Goal: Task Accomplishment & Management: Manage account settings

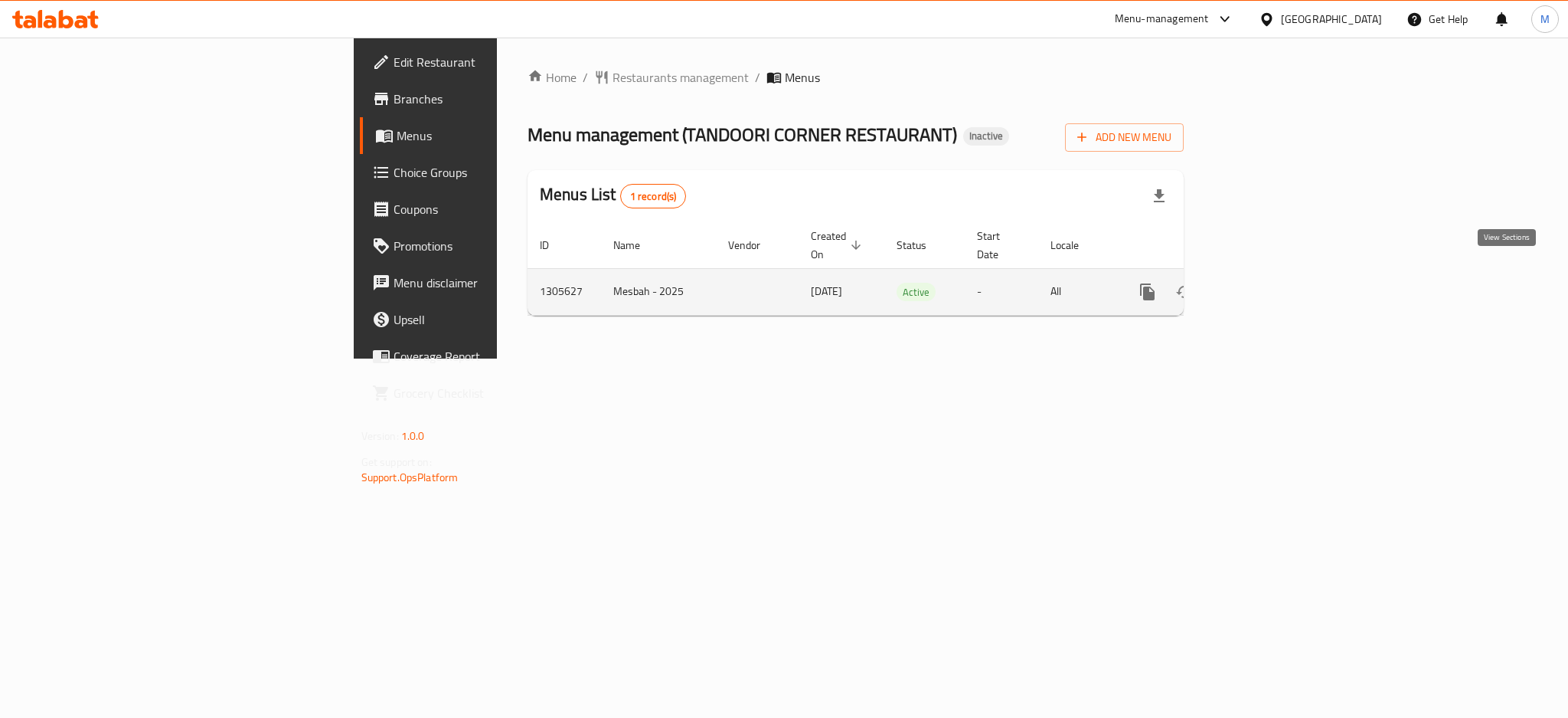
click at [1265, 285] on icon "enhanced table" at bounding box center [1257, 292] width 14 height 14
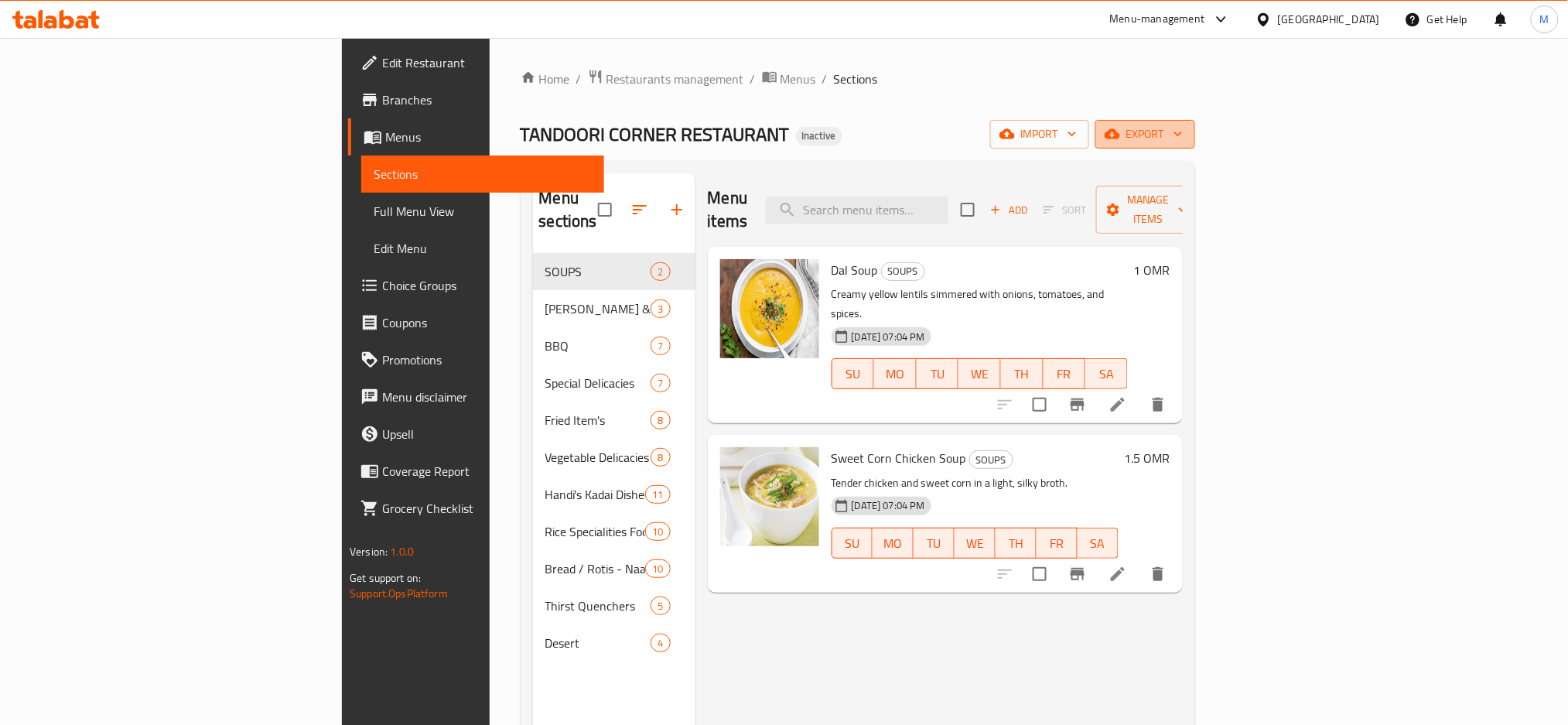
click at [1183, 128] on span "export" at bounding box center [1145, 133] width 75 height 19
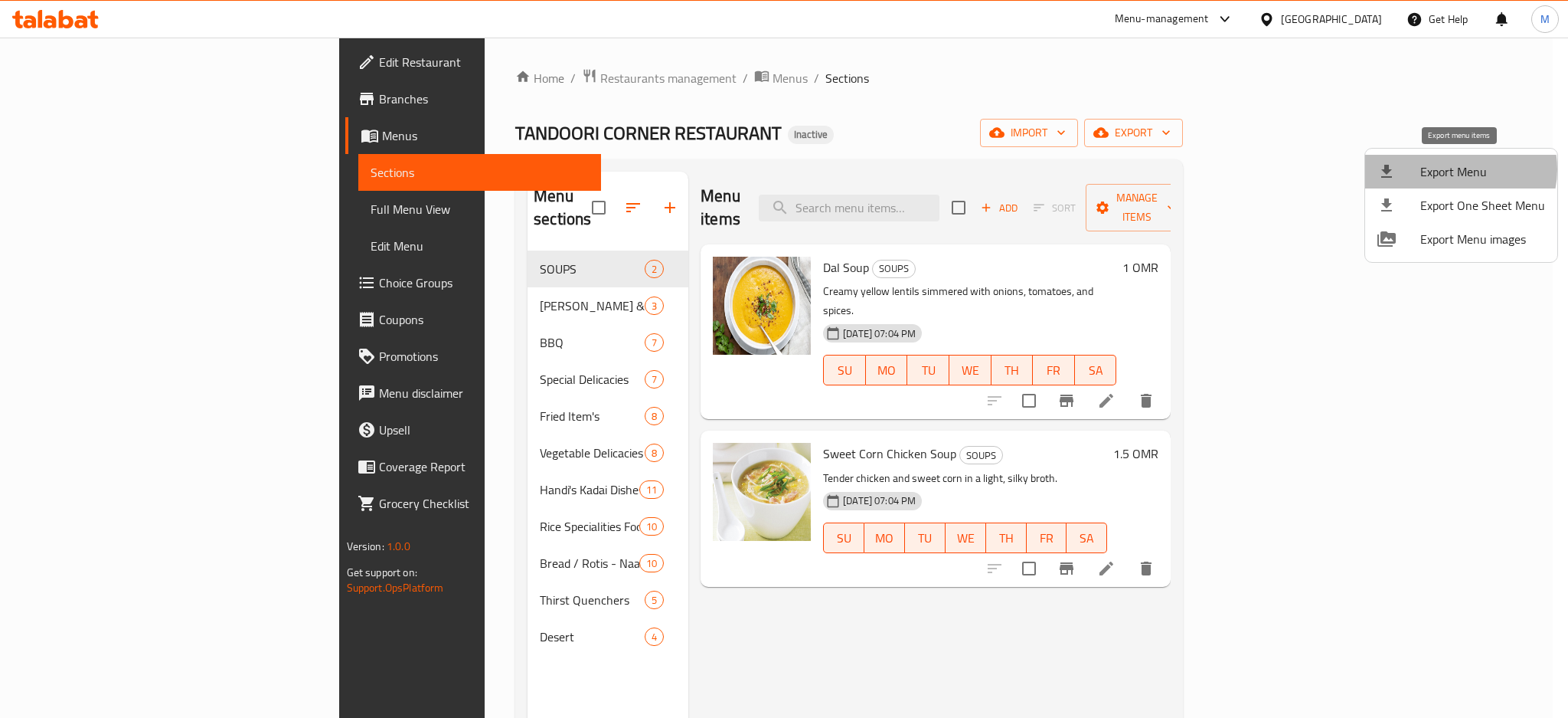
click at [1458, 170] on span "Export Menu" at bounding box center [1482, 171] width 125 height 18
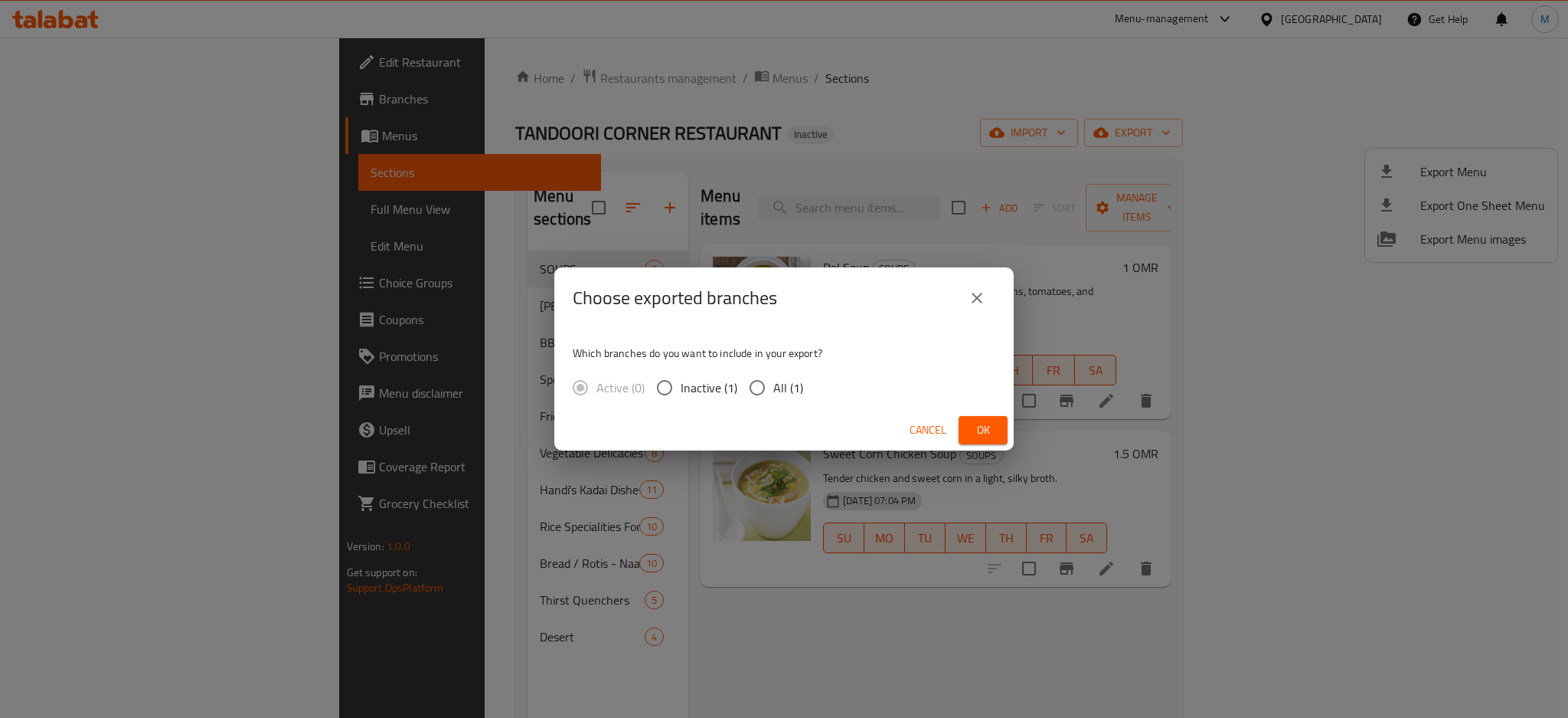
drag, startPoint x: 777, startPoint y: 389, endPoint x: 878, endPoint y: 420, distance: 105.7
click at [777, 388] on span "All (1)" at bounding box center [788, 387] width 30 height 18
click at [773, 388] on input "All (1)" at bounding box center [757, 387] width 32 height 32
radio input "true"
click at [975, 436] on span "Ok" at bounding box center [982, 430] width 24 height 19
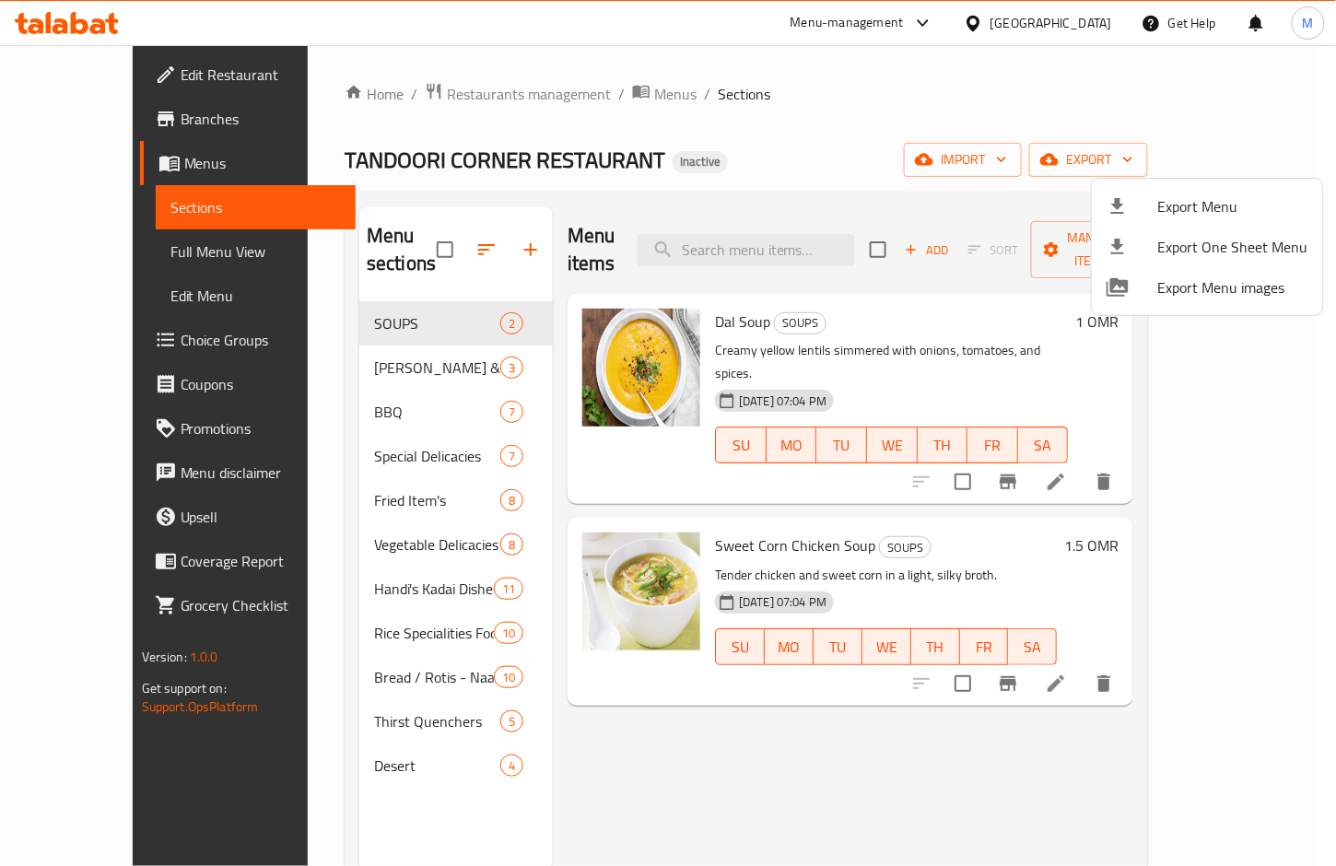
click at [371, 335] on div at bounding box center [668, 433] width 1336 height 866
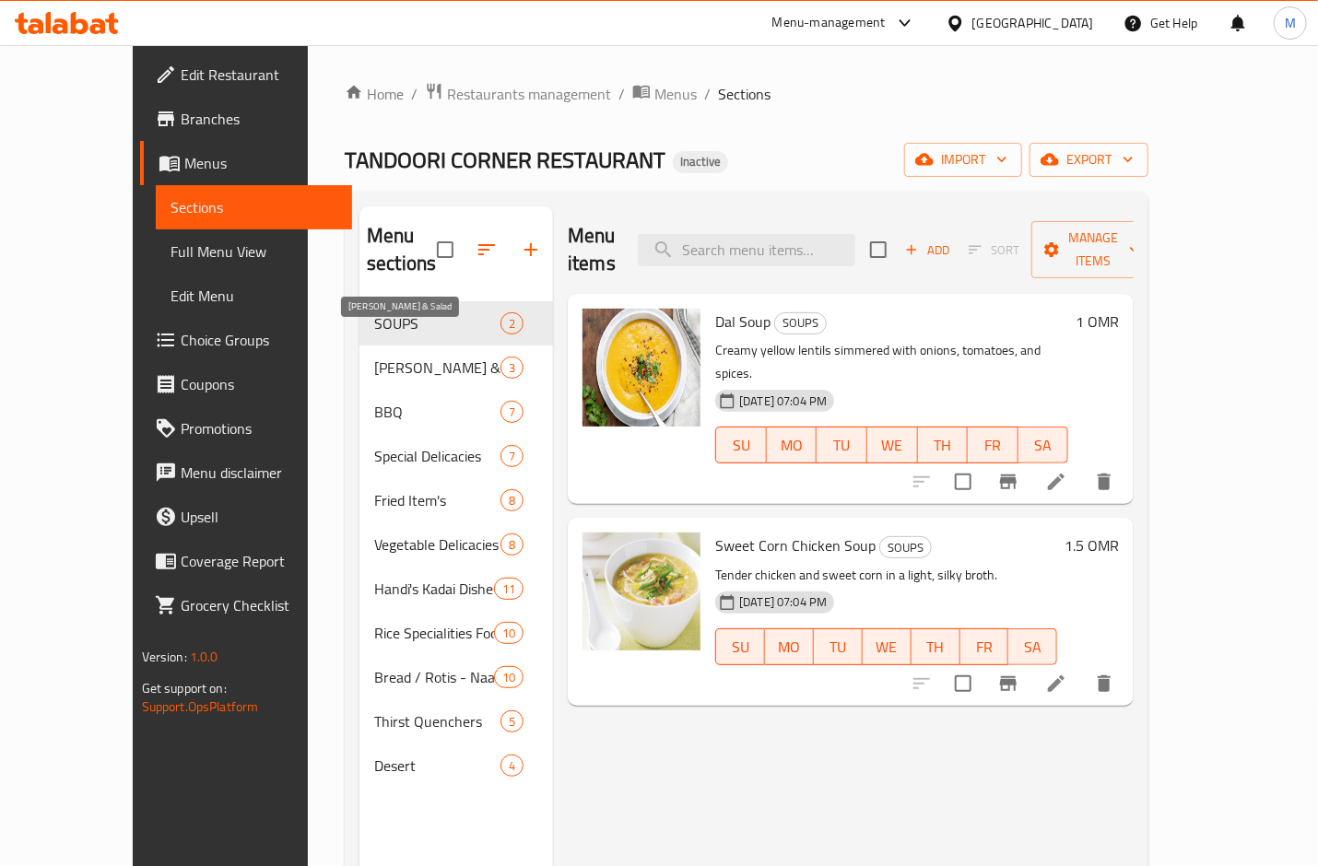
click at [374, 357] on span "Sarter & Salad" at bounding box center [437, 368] width 126 height 22
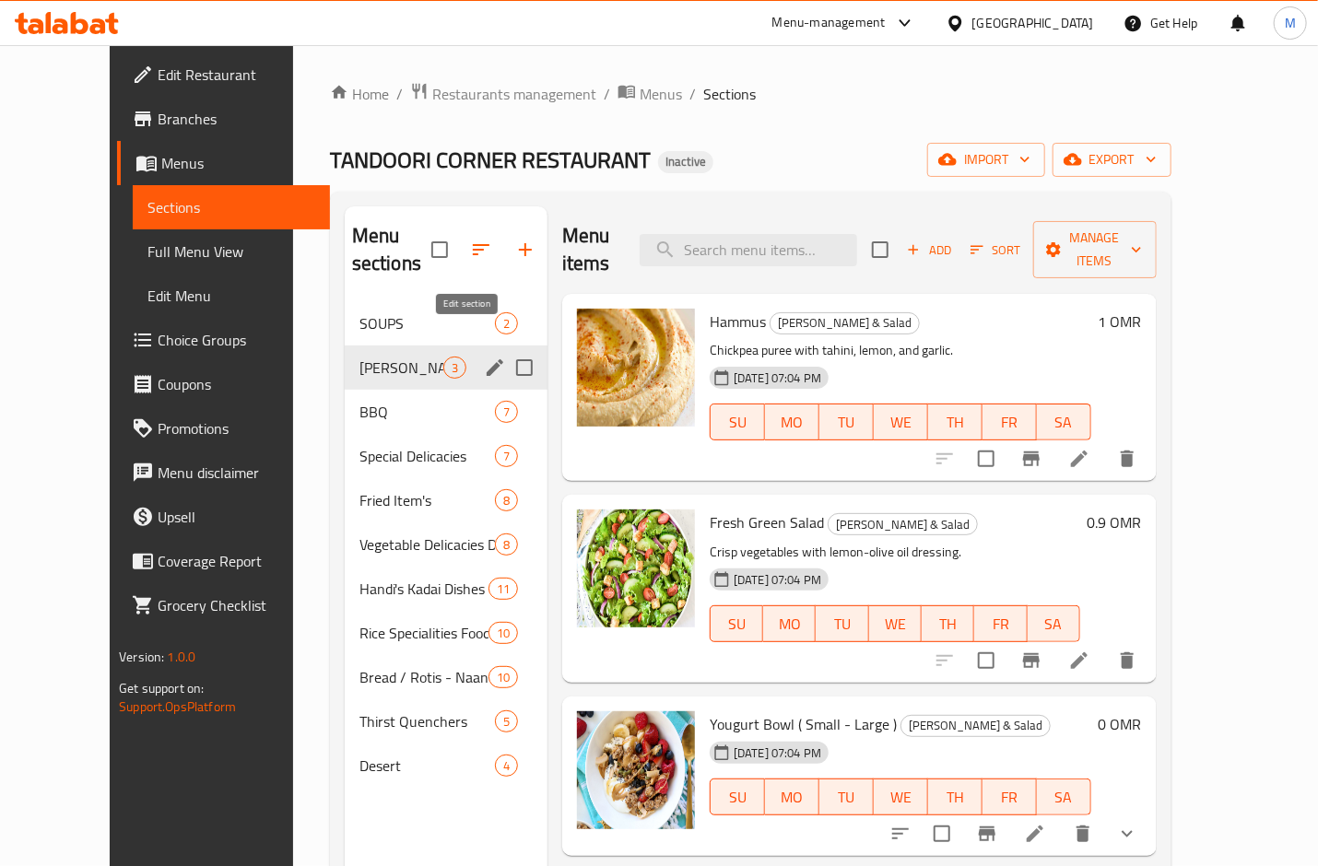
click at [487, 359] on icon "edit" at bounding box center [495, 367] width 17 height 17
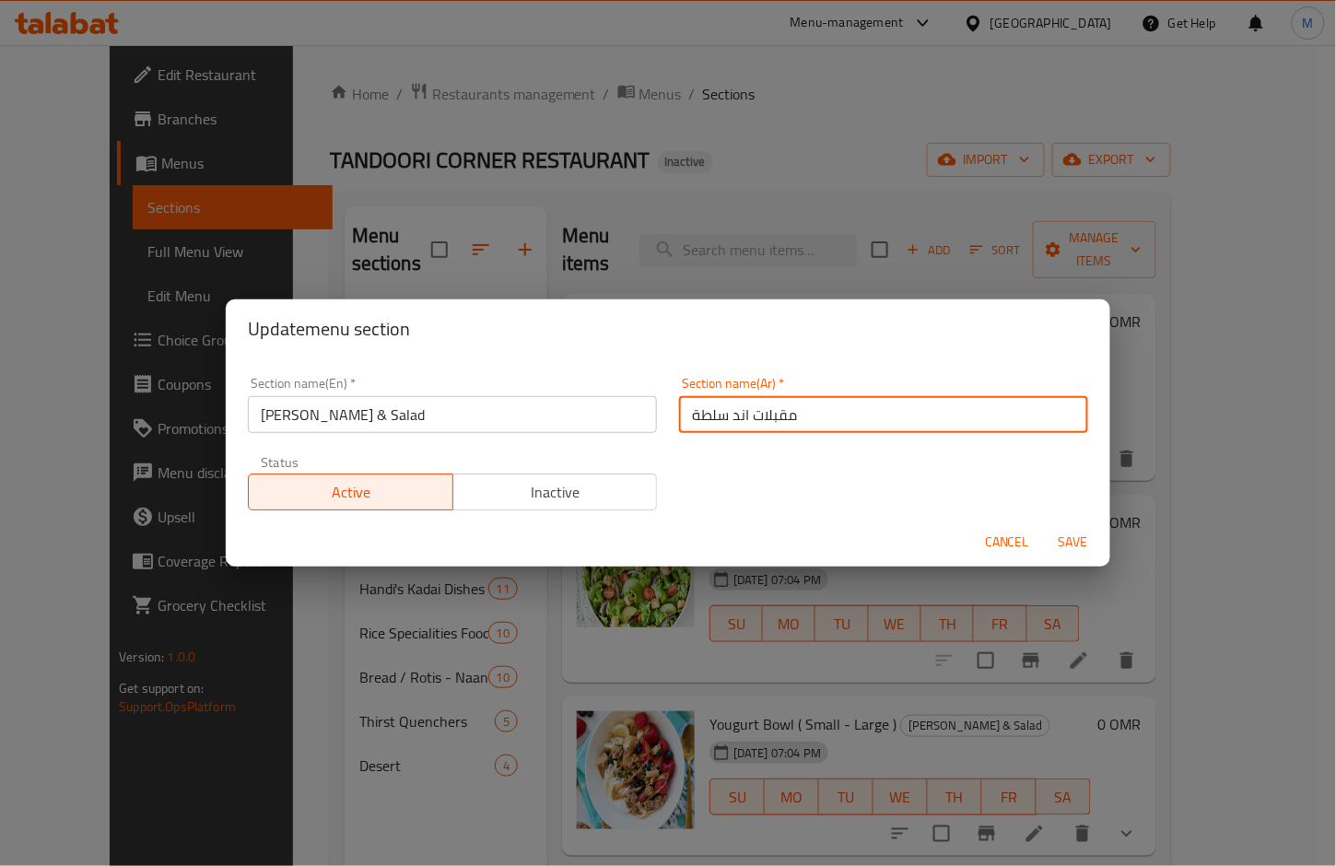
drag, startPoint x: 742, startPoint y: 421, endPoint x: 718, endPoint y: 421, distance: 24.0
click at [718, 421] on input "مقبلات اند سلطة" at bounding box center [883, 414] width 409 height 37
type input "مقبلات وسلطة"
click at [1066, 531] on span "Save" at bounding box center [1074, 542] width 44 height 23
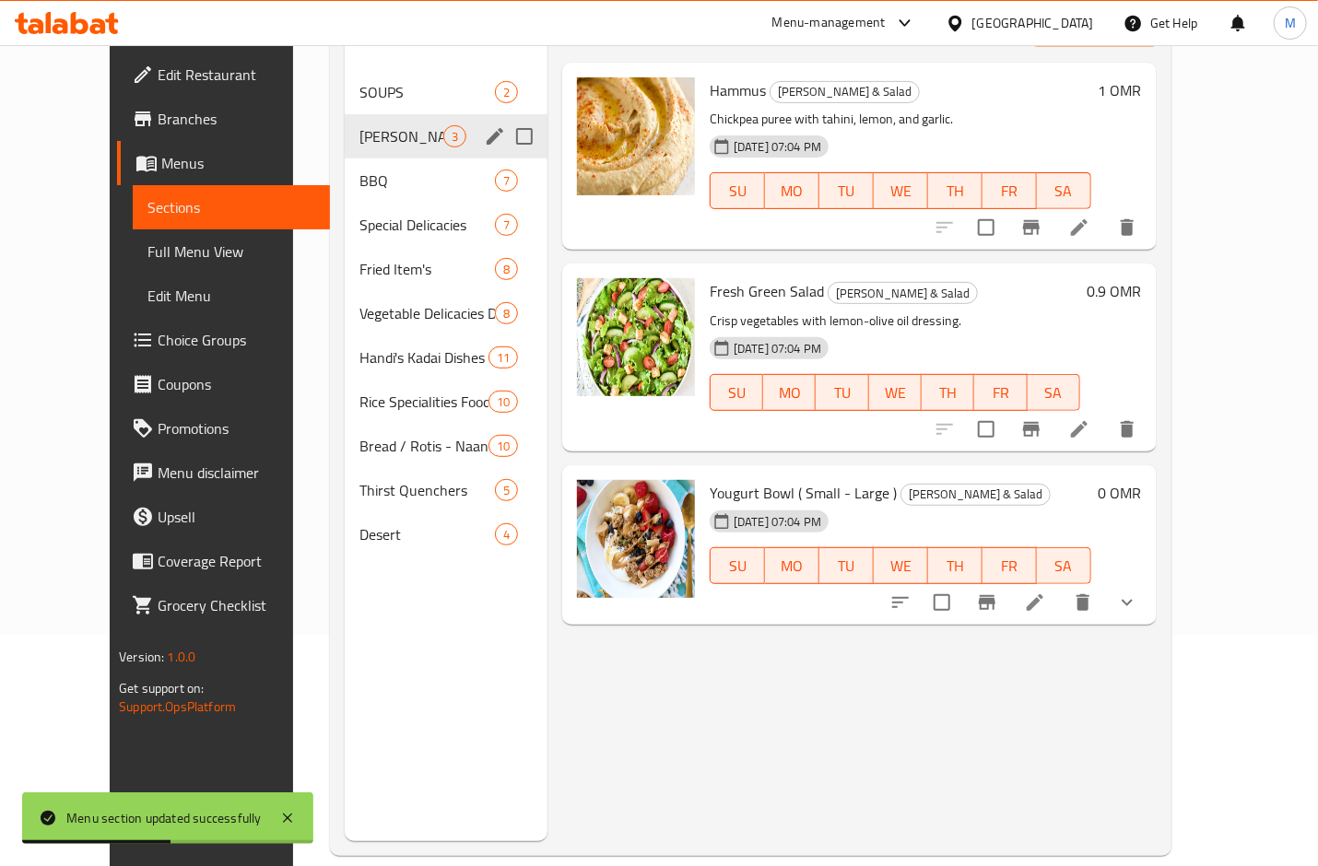
scroll to position [258, 0]
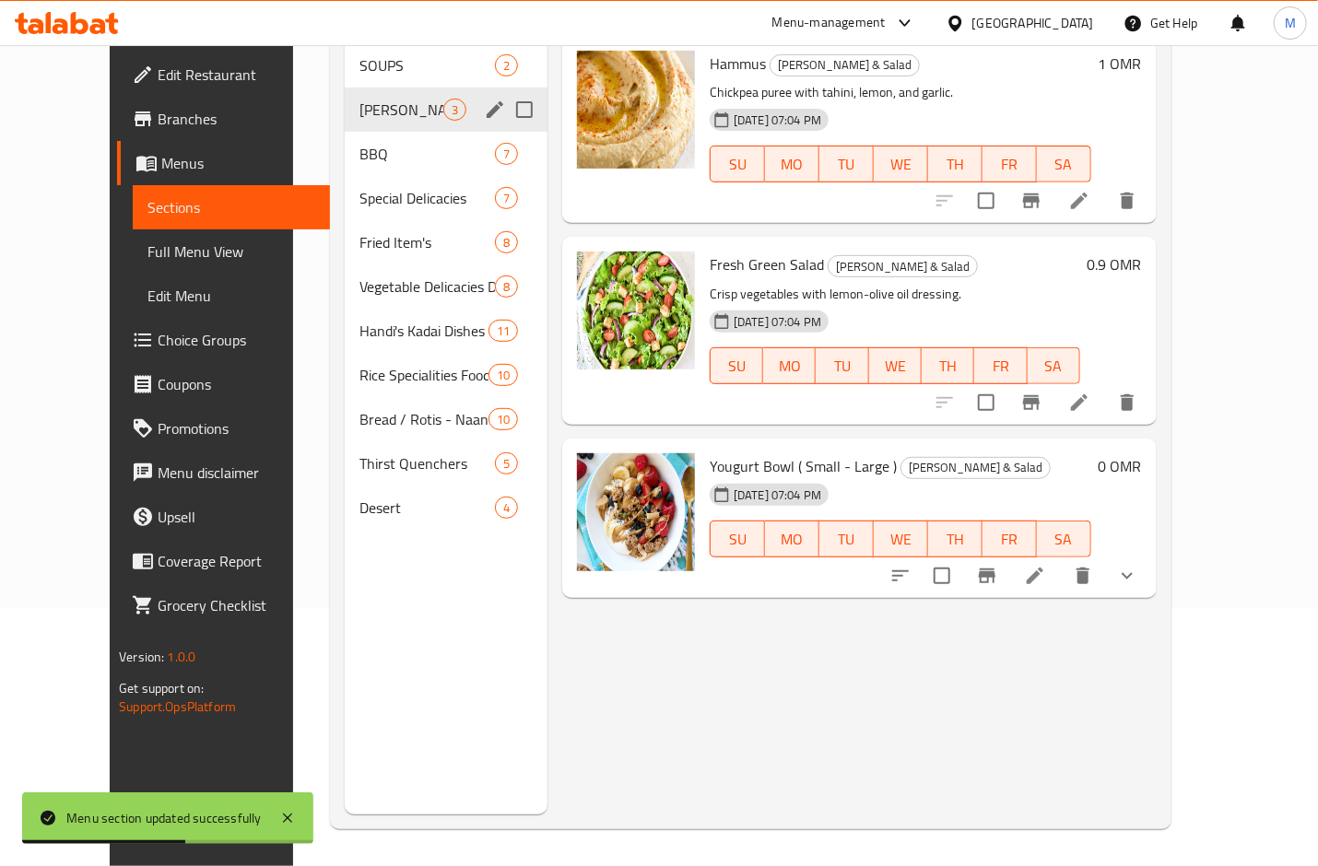
click at [1061, 560] on li at bounding box center [1035, 575] width 52 height 33
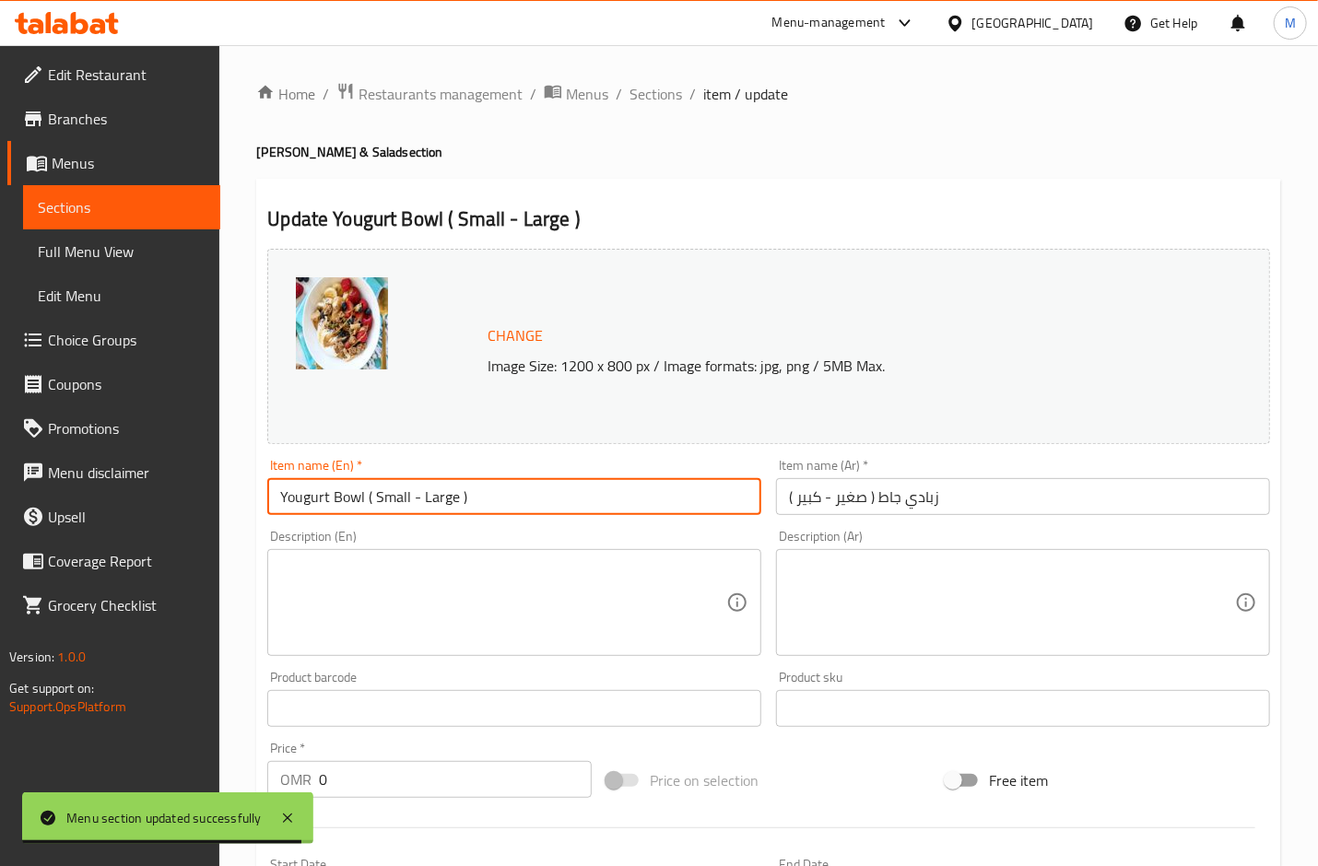
drag, startPoint x: 444, startPoint y: 506, endPoint x: 361, endPoint y: 522, distance: 84.4
click at [361, 522] on div "Item name (En)   * Yougurt Bowl ( Small - Large ) Item name (En) *" at bounding box center [514, 487] width 509 height 71
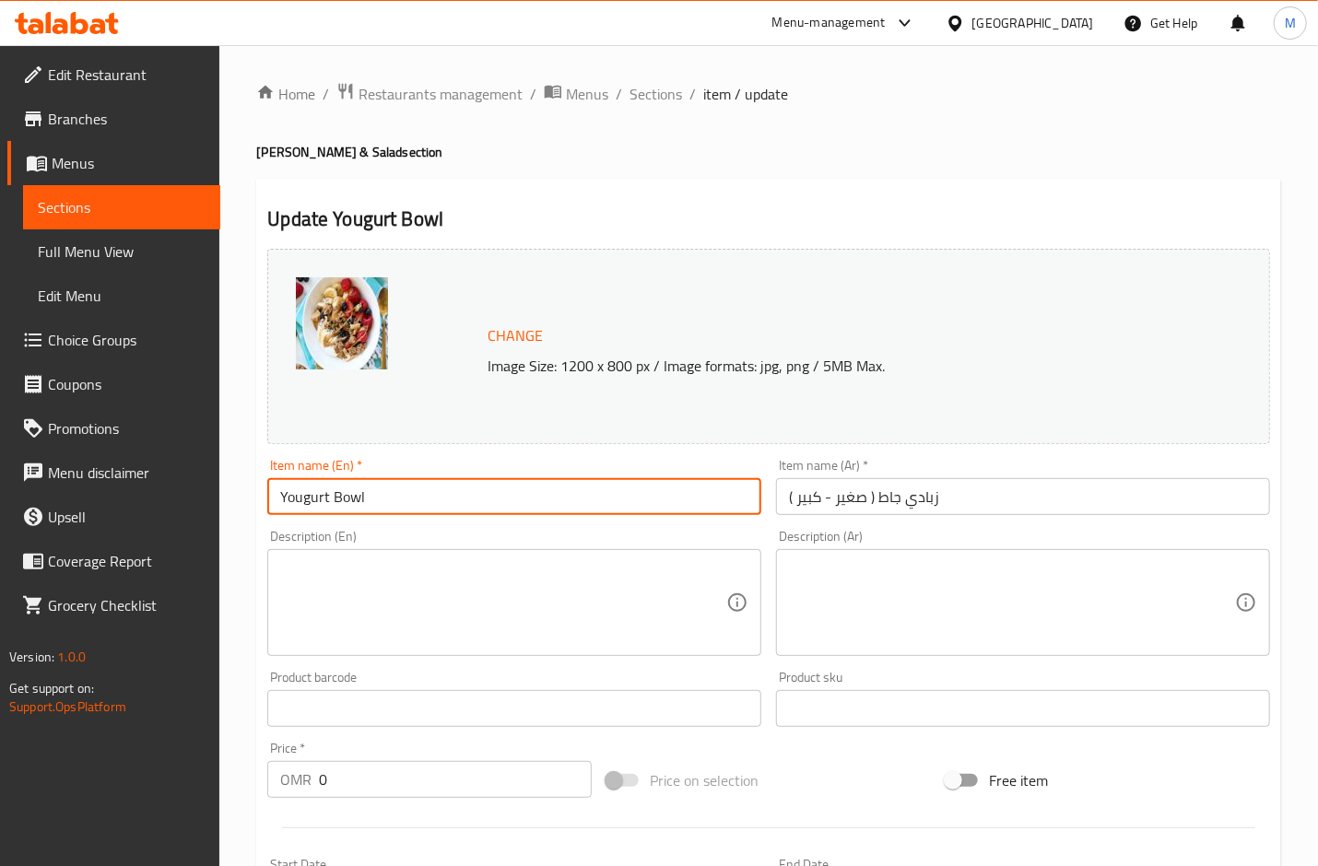
type input "Yougurt Bowl"
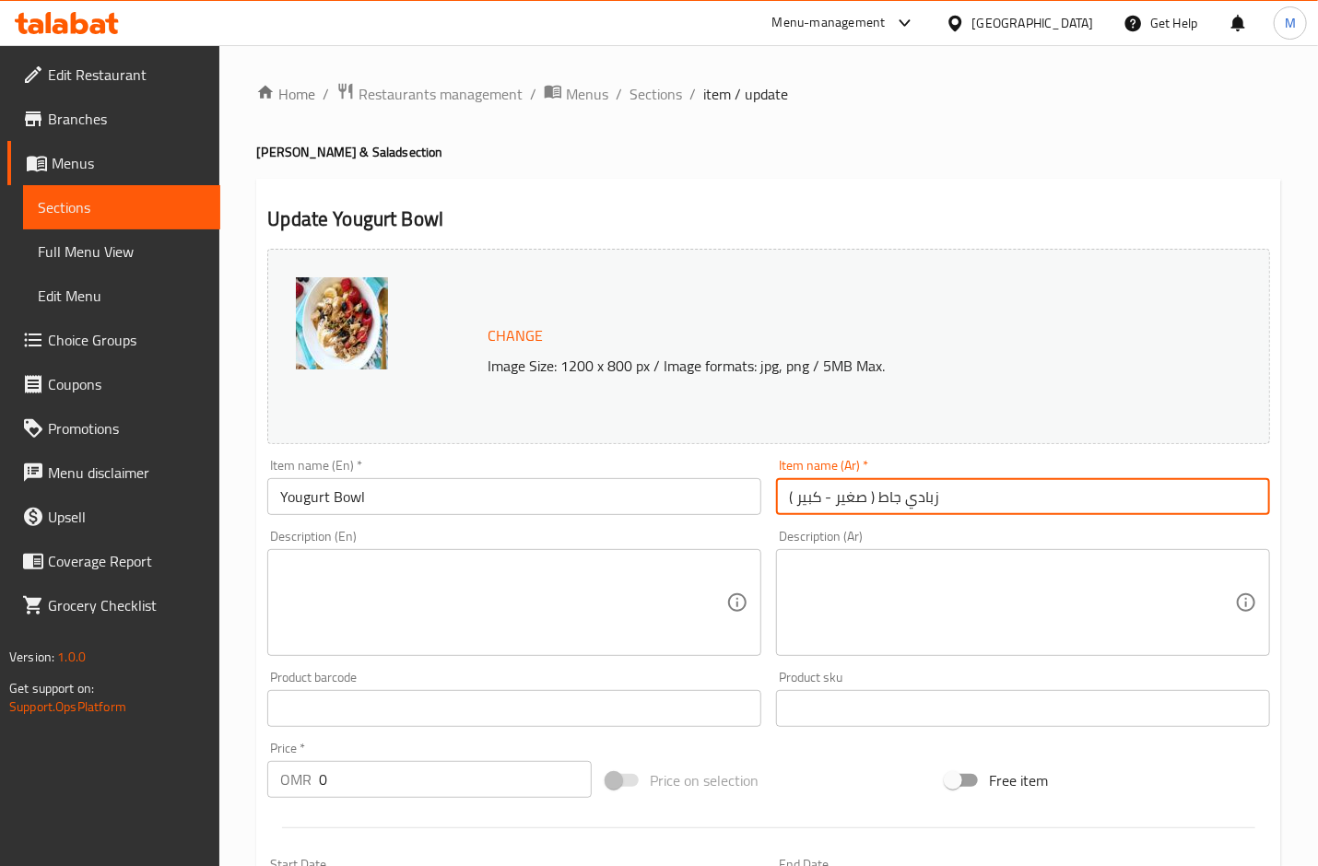
drag, startPoint x: 875, startPoint y: 497, endPoint x: 783, endPoint y: 500, distance: 92.2
click at [783, 500] on input "زبادي جاط ( صغير - كبير )" at bounding box center [1023, 496] width 494 height 37
click at [805, 508] on input "زبادي جاط" at bounding box center [1023, 496] width 494 height 37
click at [788, 499] on input "زبادي" at bounding box center [1023, 496] width 494 height 37
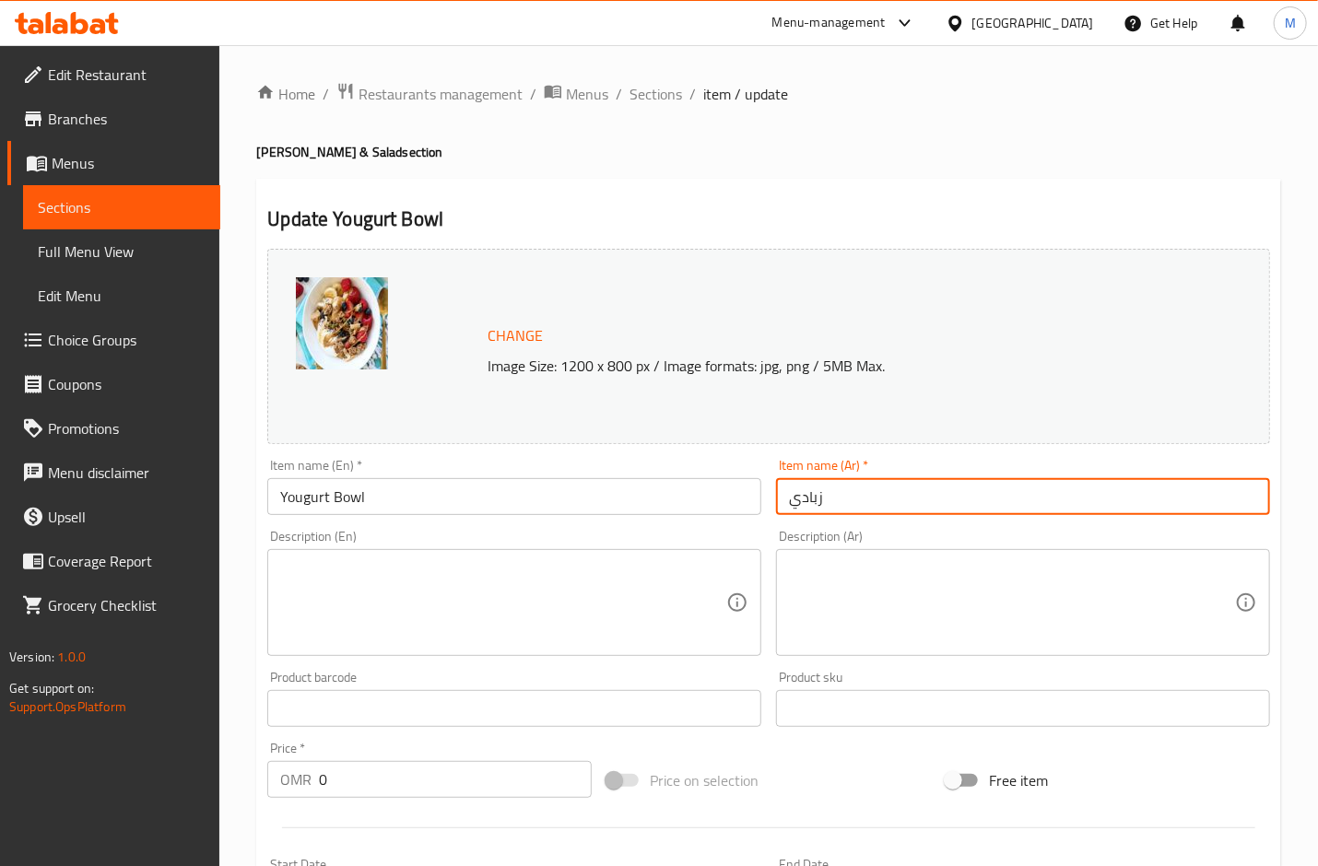
paste input "جاط"
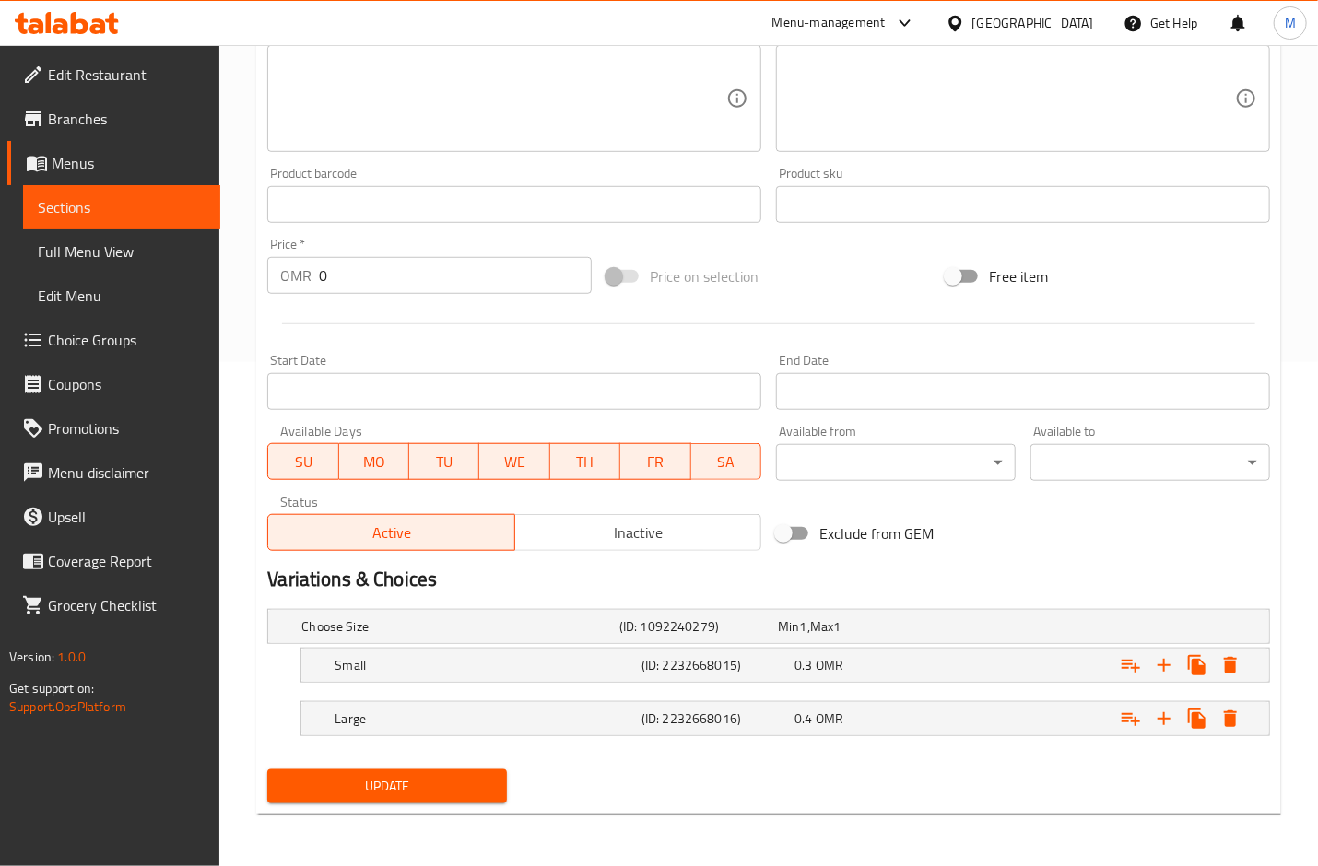
type input "[PERSON_NAME]"
click at [429, 796] on span "Update" at bounding box center [387, 786] width 210 height 23
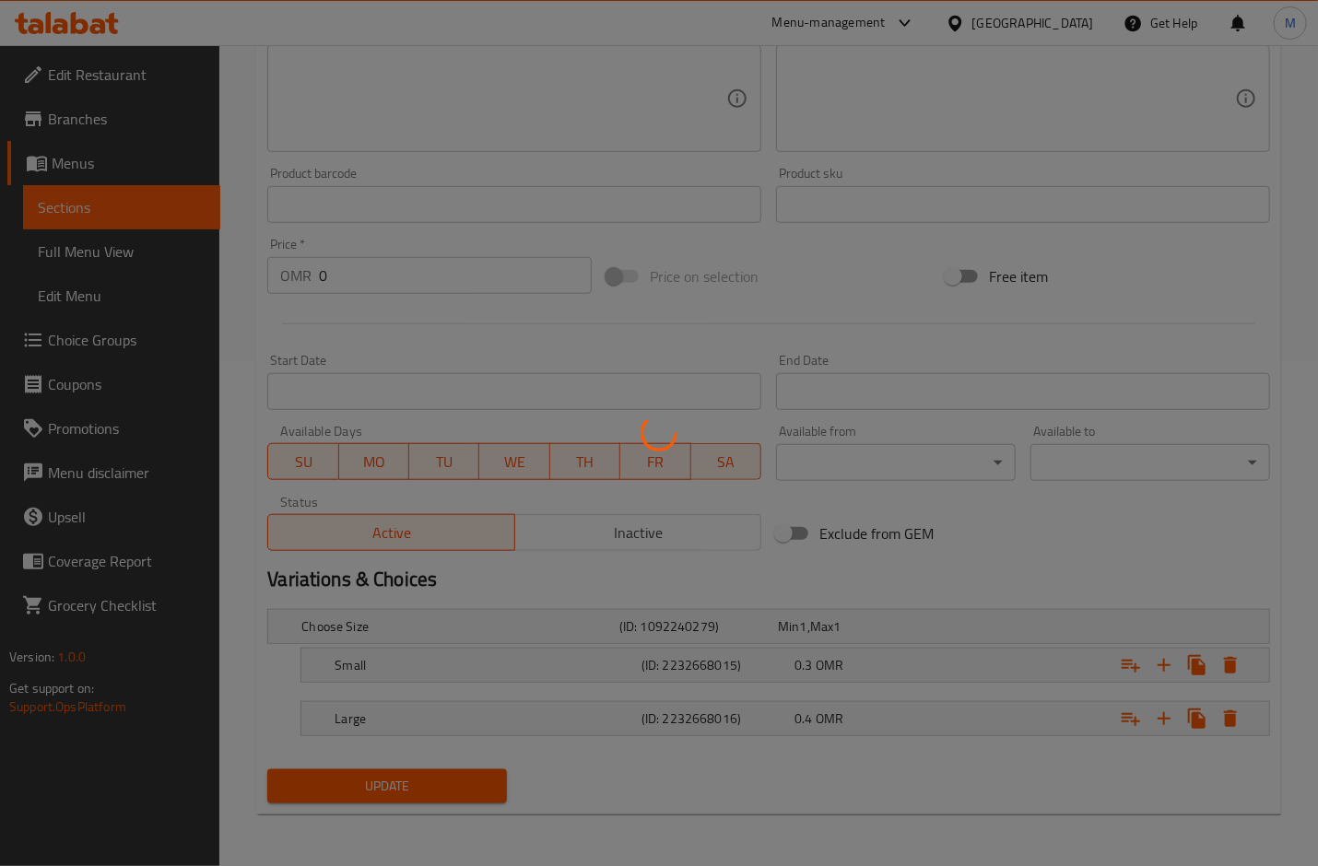
scroll to position [12, 0]
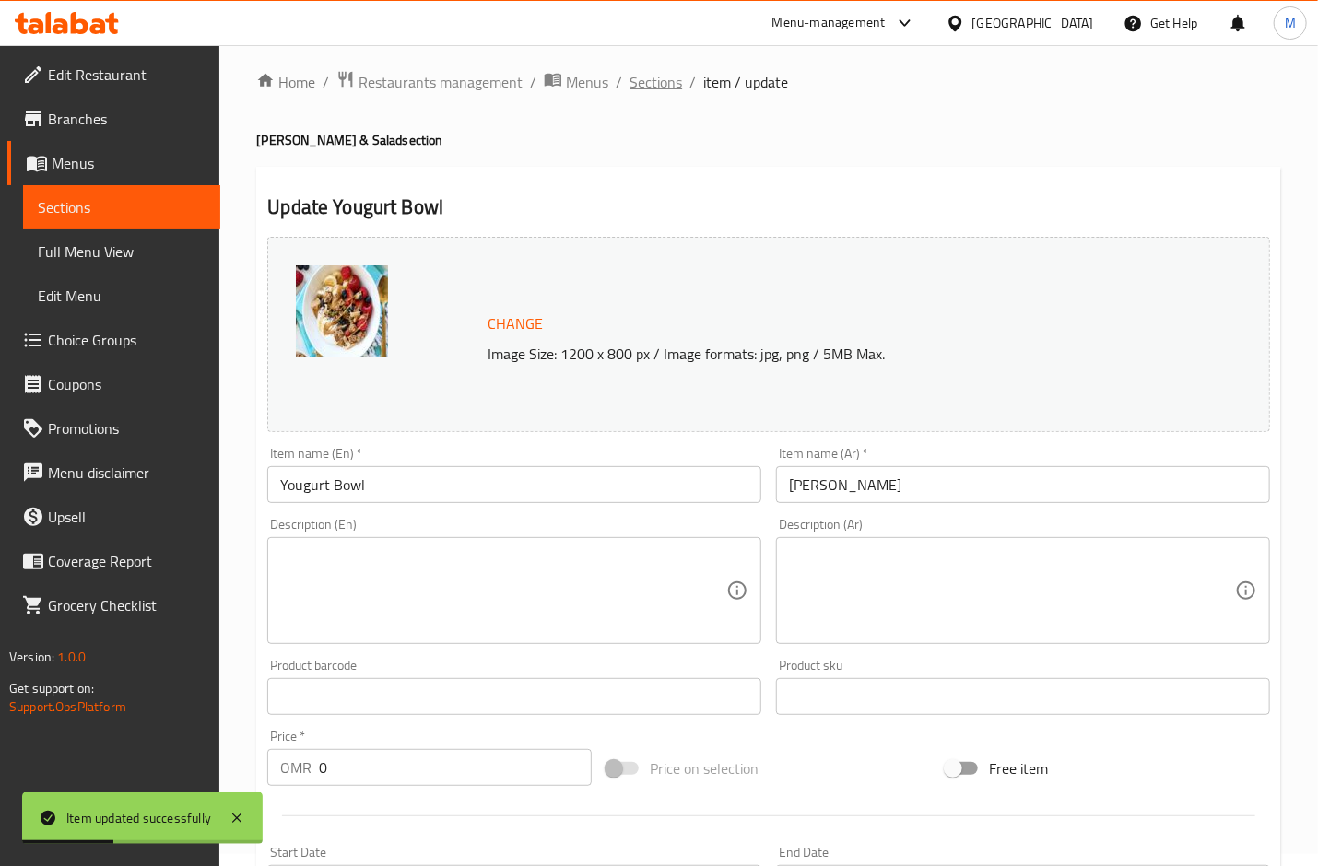
click at [658, 85] on span "Sections" at bounding box center [656, 82] width 53 height 22
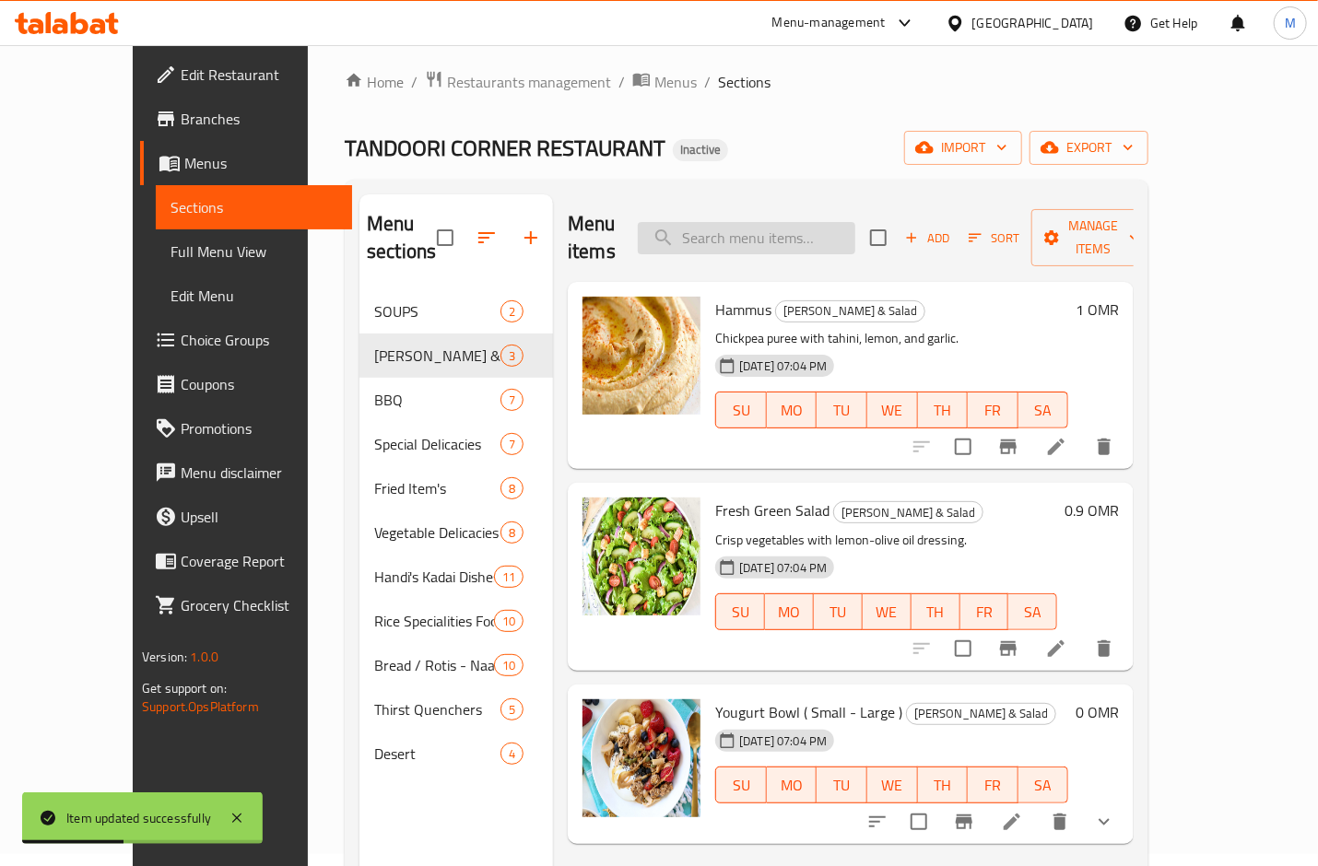
click at [771, 222] on input "search" at bounding box center [747, 238] width 218 height 32
paste input "Mix Grill Kabab With 2 P.Naan"
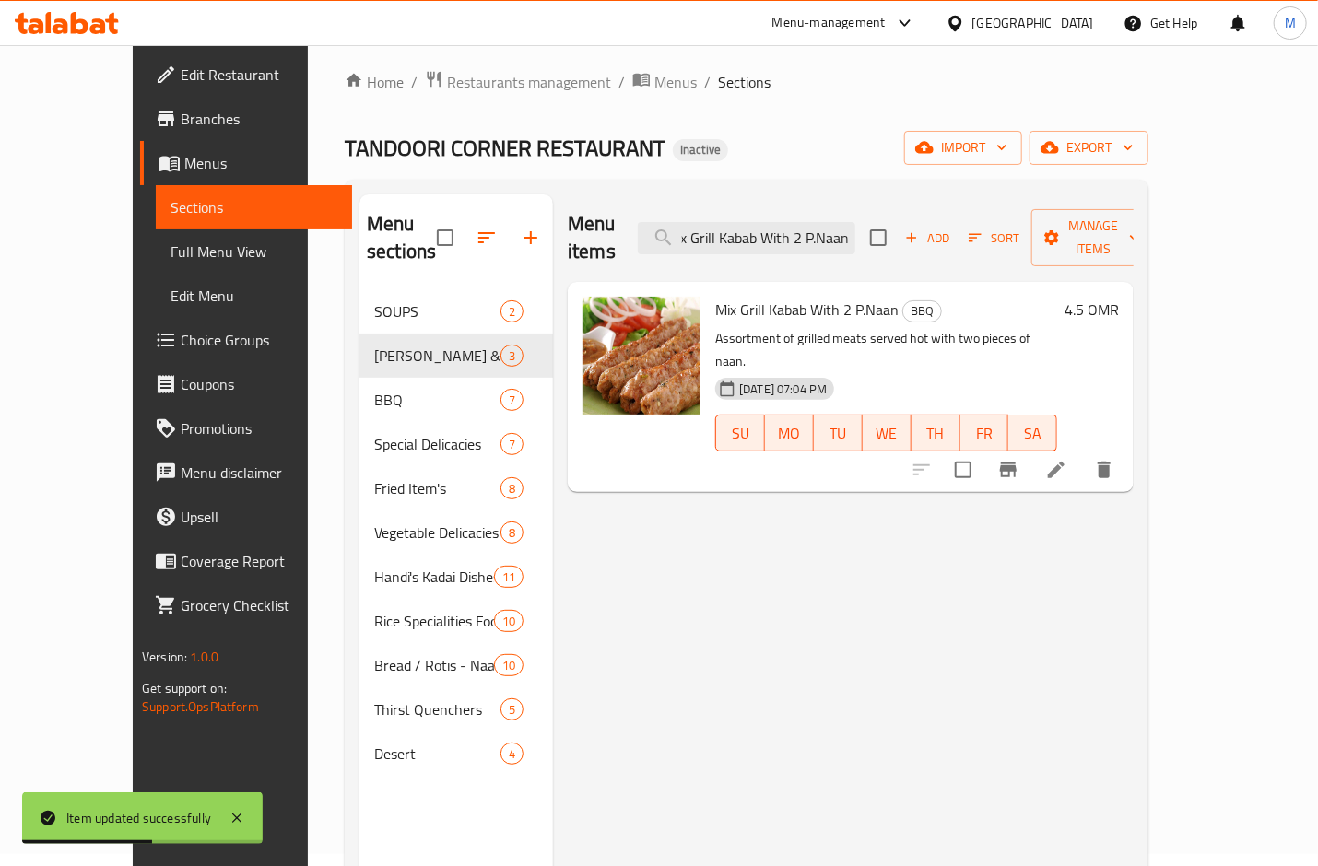
type input "Mix Grill Kabab With 2 P.Naan"
click at [1067, 459] on icon at bounding box center [1056, 470] width 22 height 22
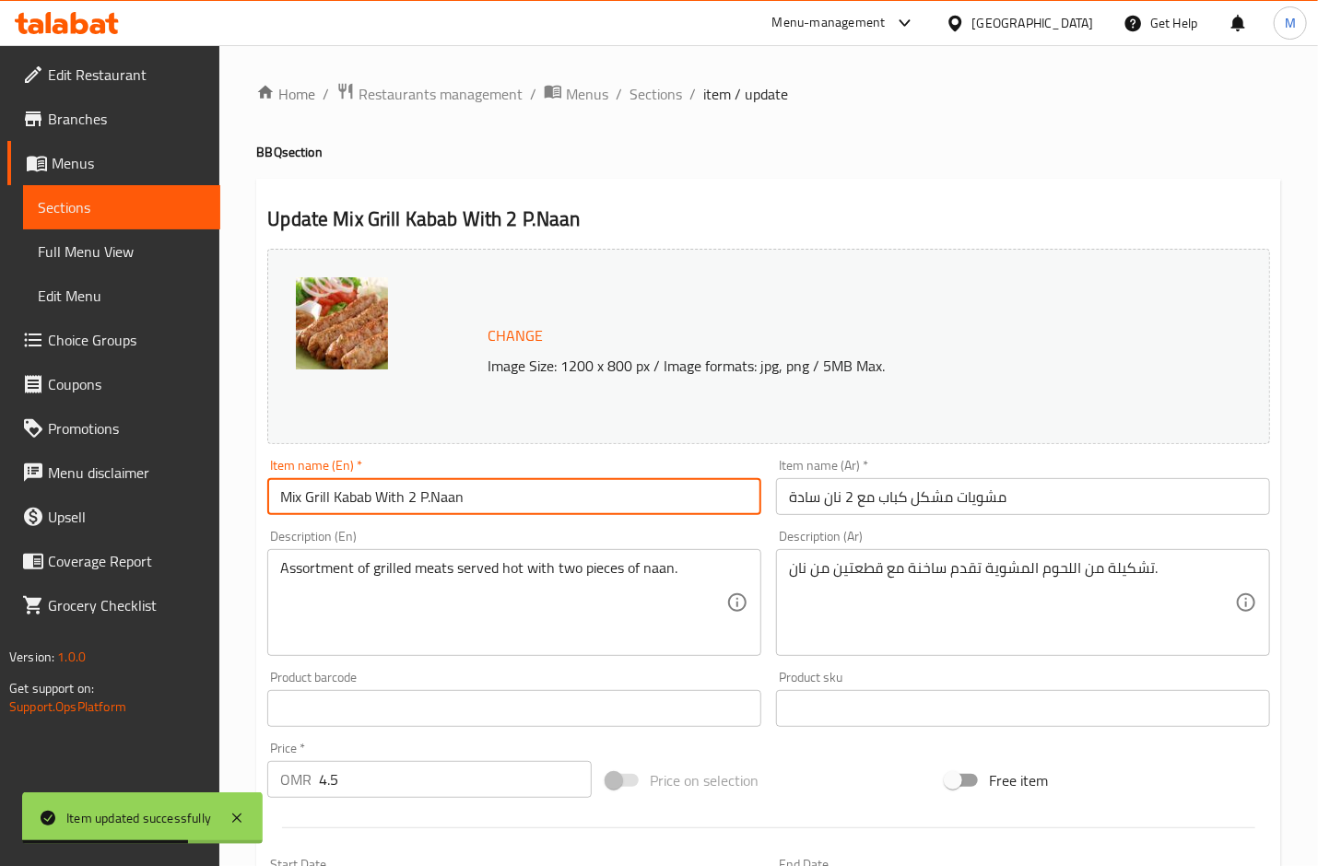
click at [431, 501] on input "Mix Grill Kabab With 2 P.Naan" at bounding box center [514, 496] width 494 height 37
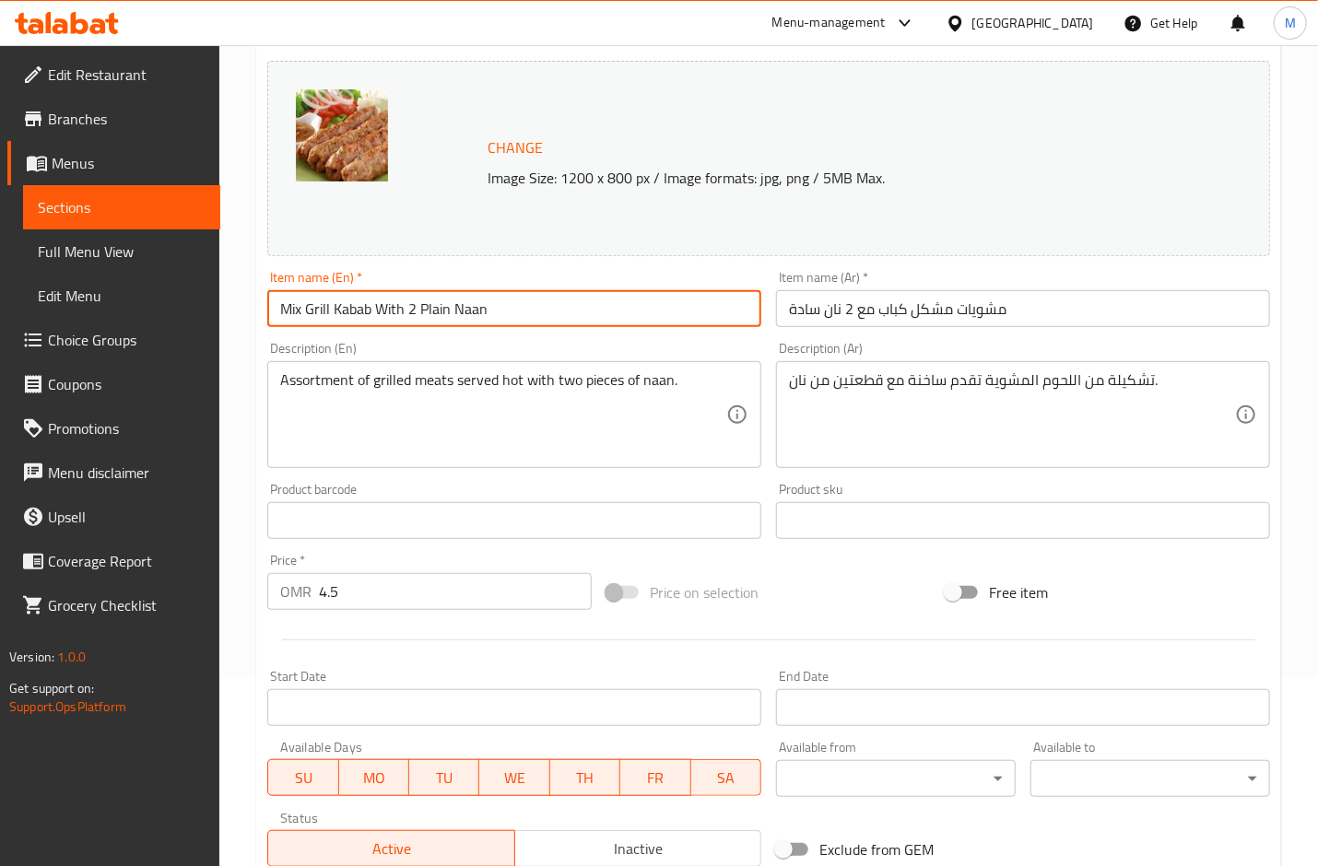
scroll to position [460, 0]
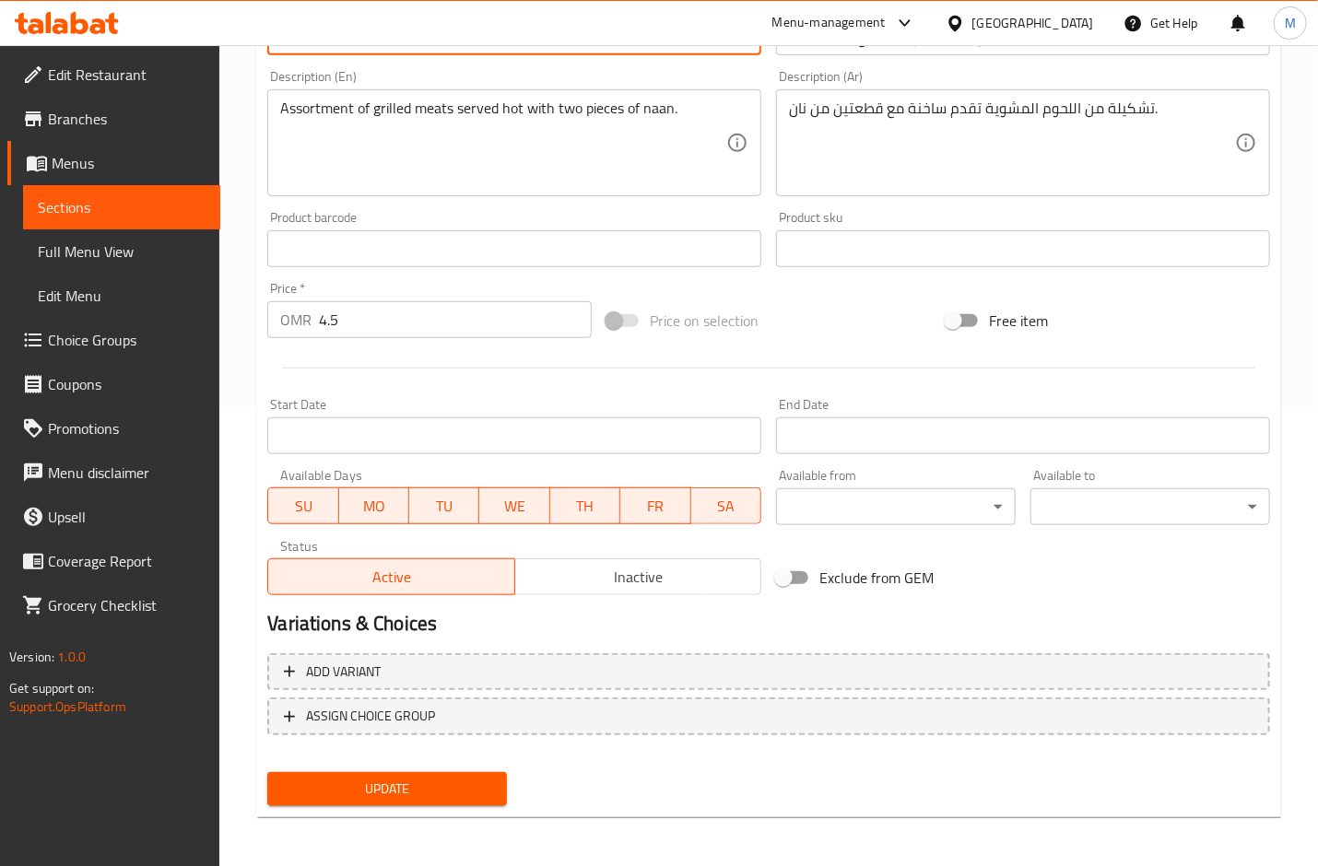
type input "Mix Grill Kabab With 2 Plain Naan"
click at [464, 792] on span "Update" at bounding box center [387, 789] width 210 height 23
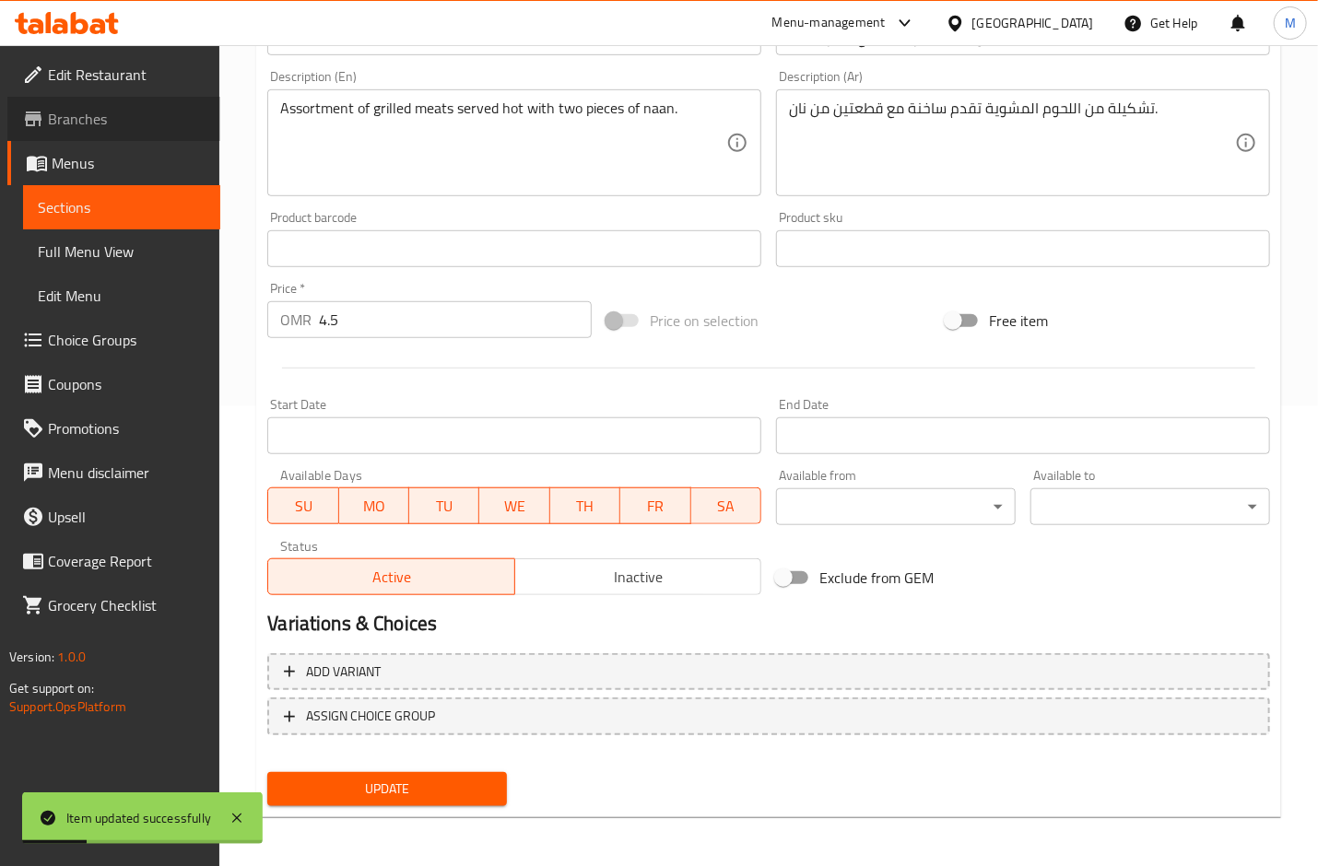
click at [88, 113] on span "Branches" at bounding box center [127, 119] width 158 height 22
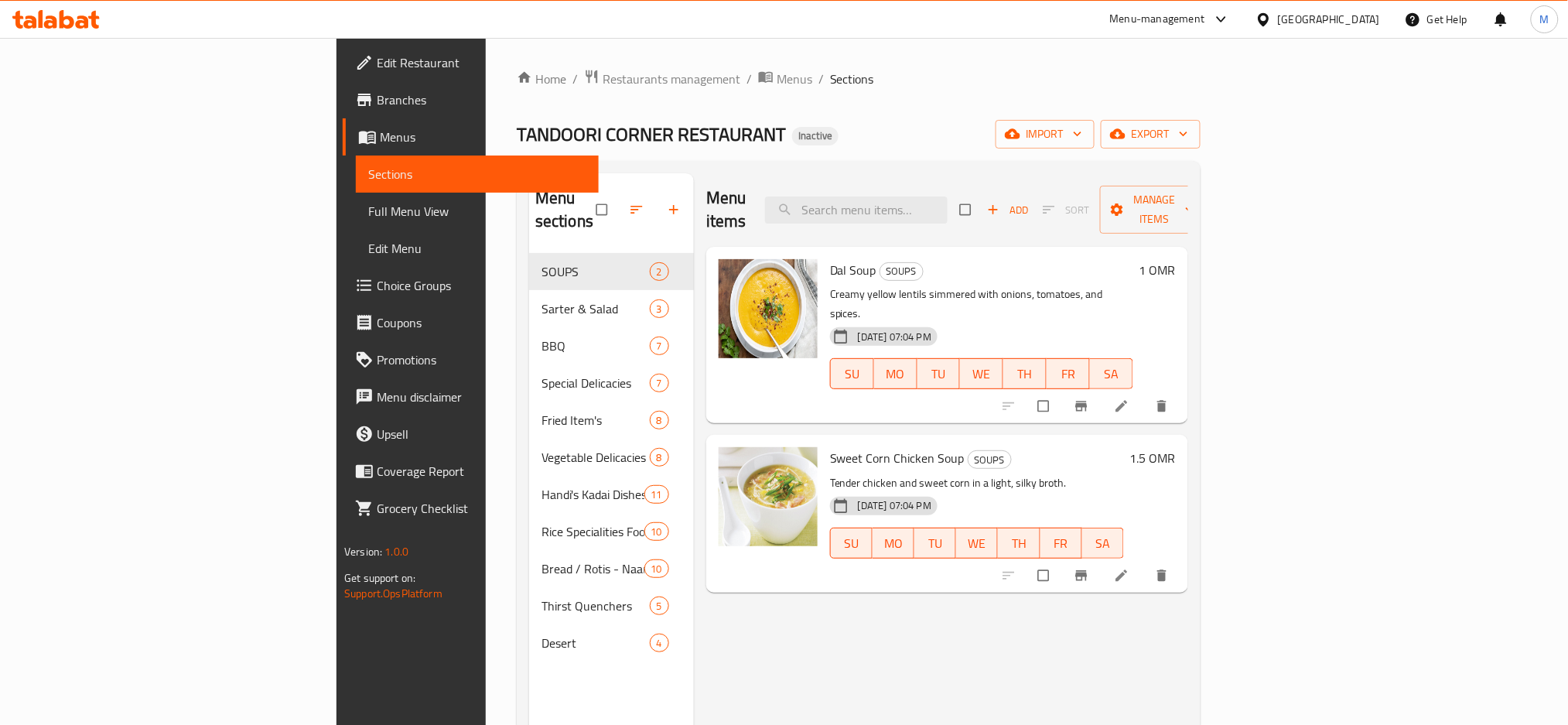
click at [368, 212] on span "Full Menu View" at bounding box center [478, 211] width 218 height 18
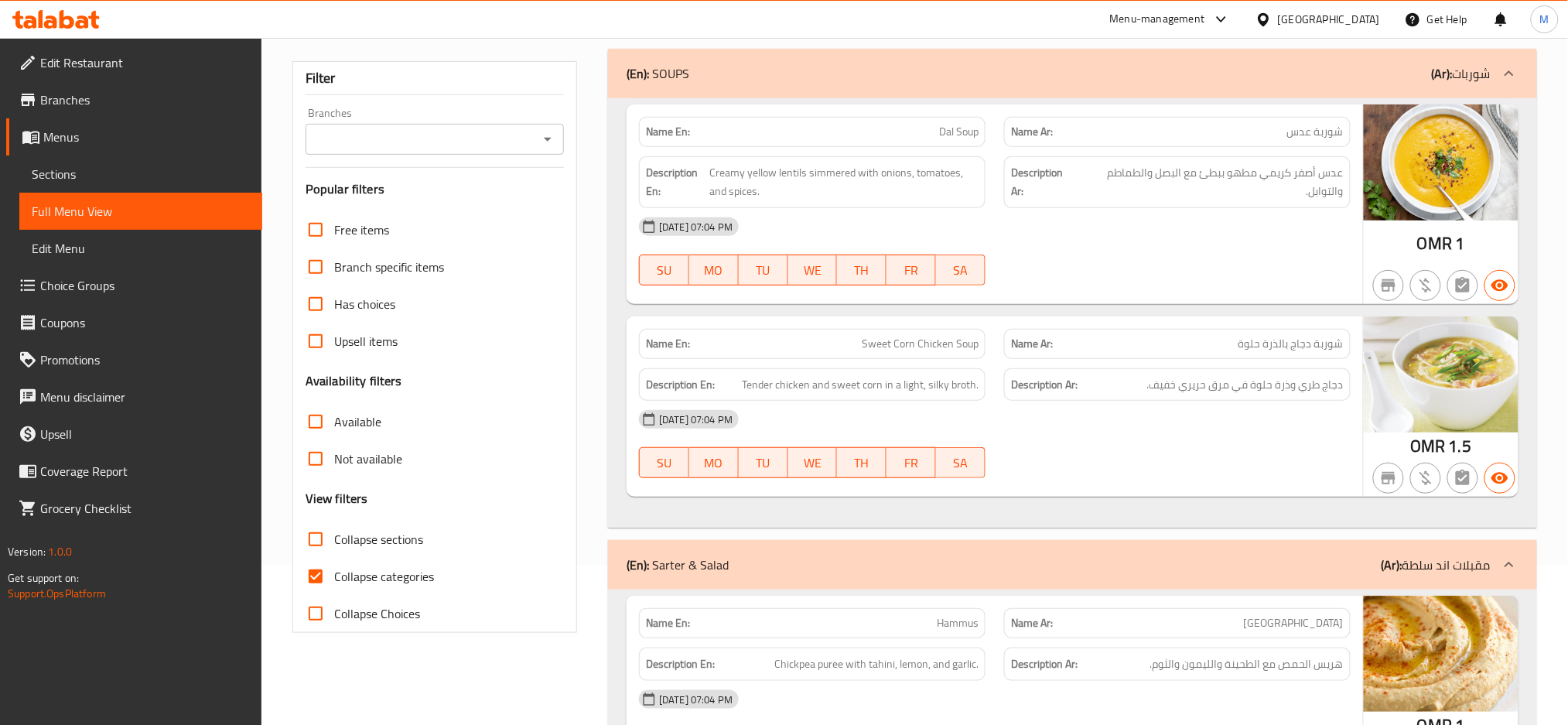
scroll to position [206, 0]
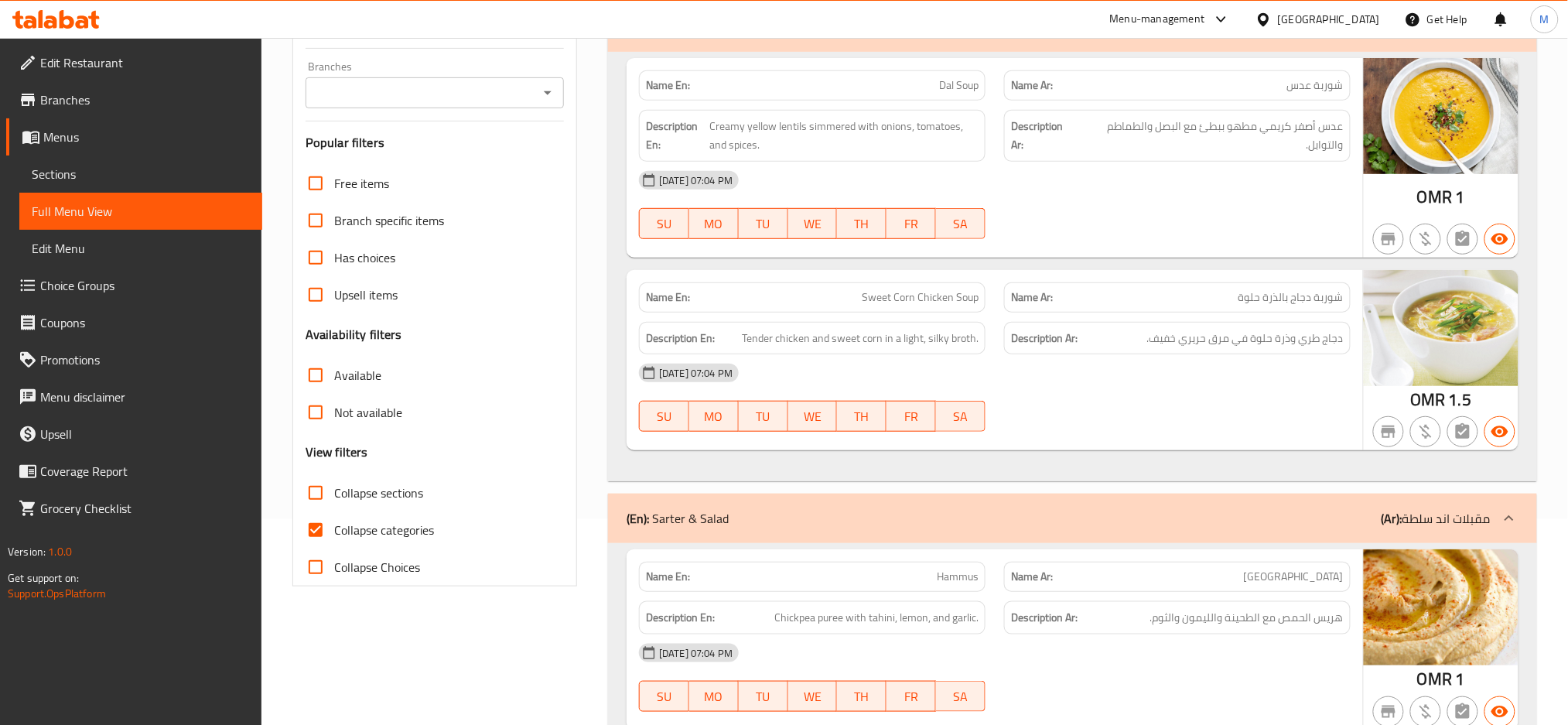
click at [340, 532] on span "Collapse categories" at bounding box center [384, 529] width 100 height 18
click at [334, 532] on input "Collapse categories" at bounding box center [316, 529] width 37 height 37
checkbox input "false"
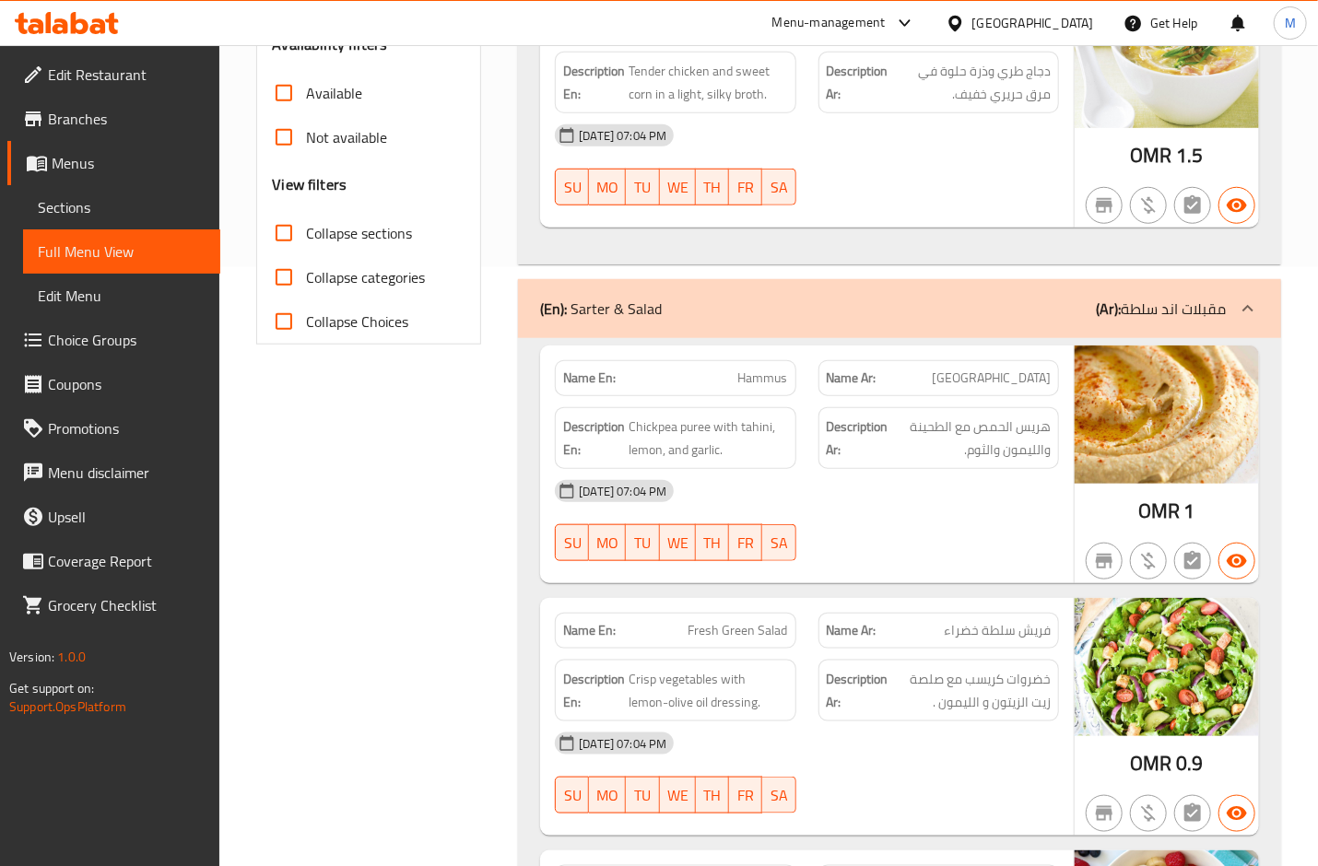
scroll to position [614, 0]
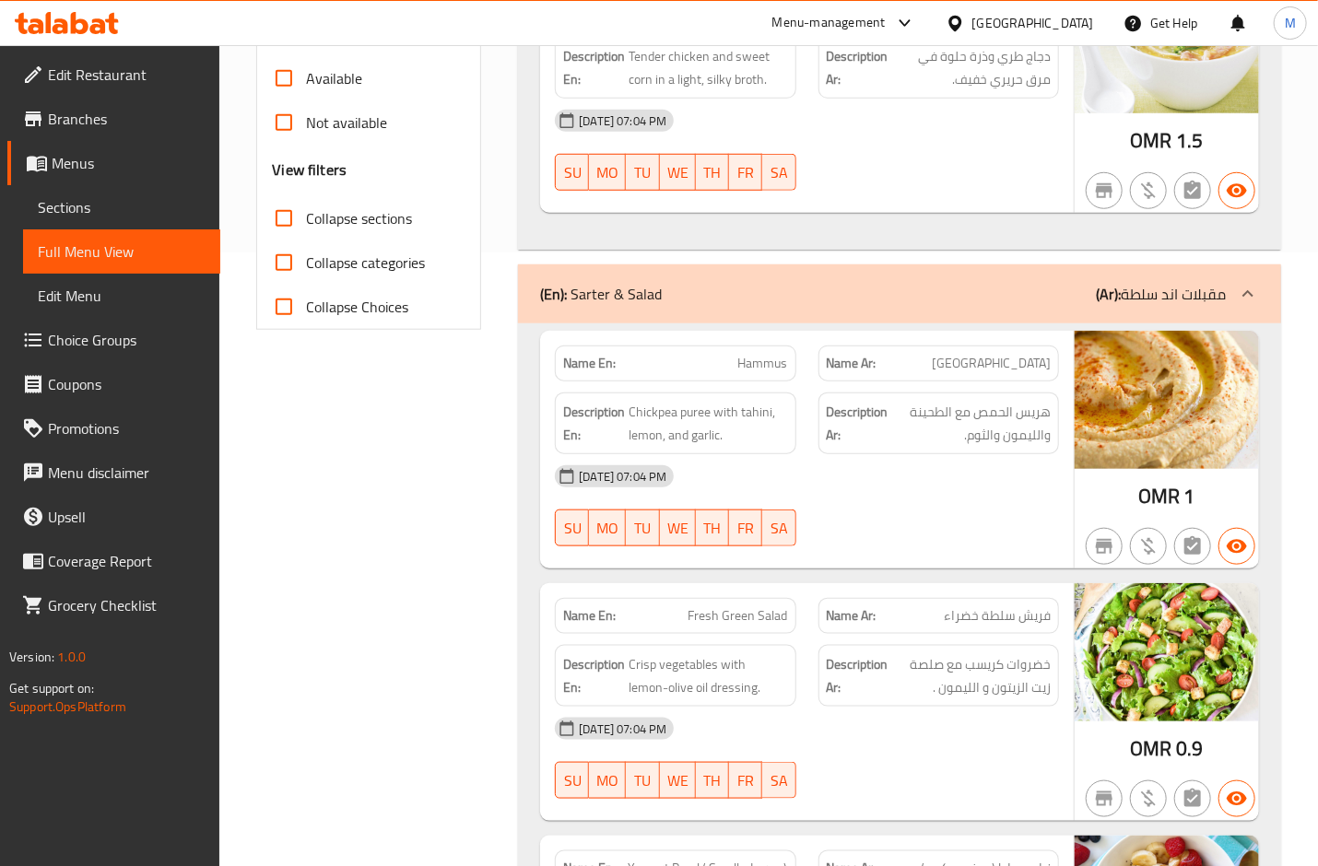
copy span "Hammus"
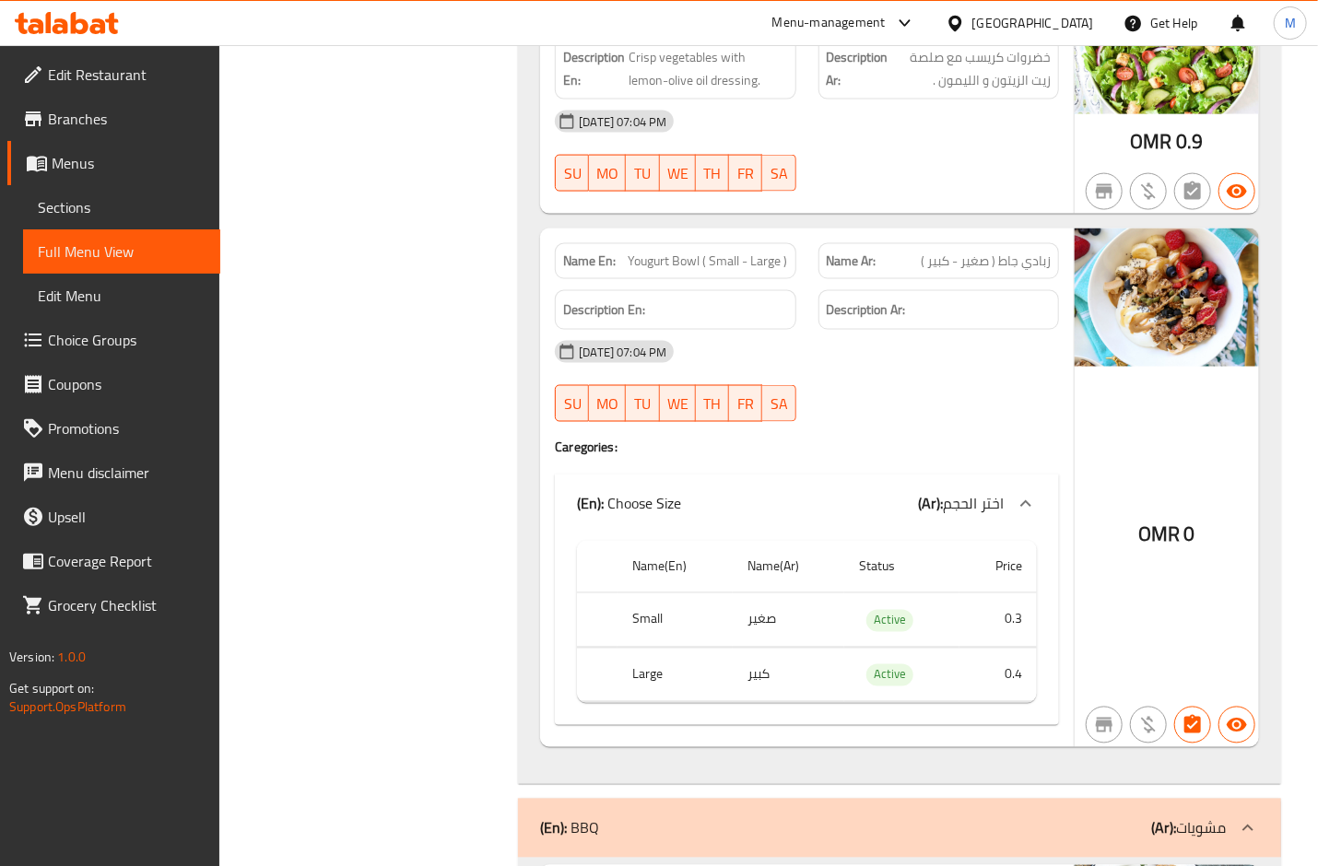
scroll to position [1229, 0]
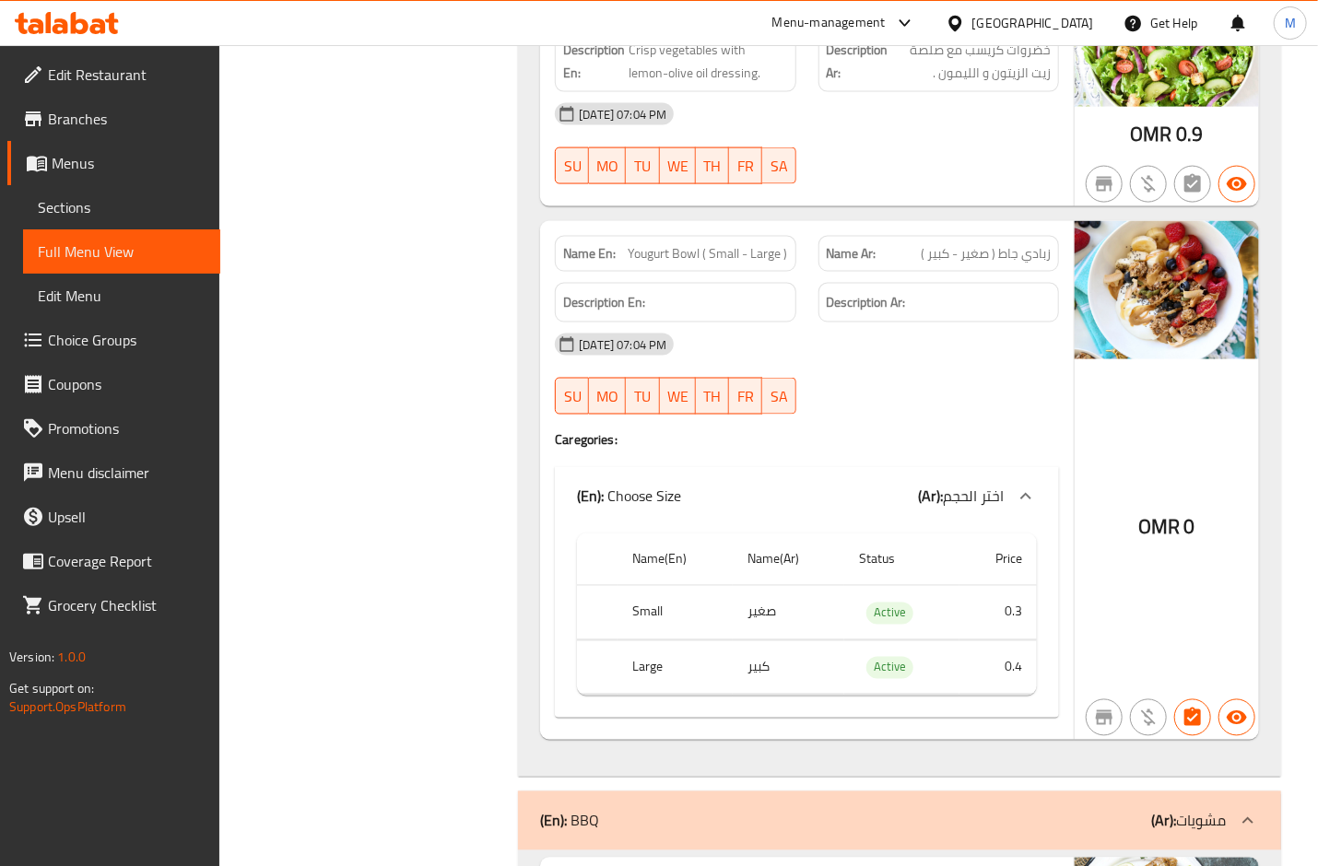
click at [877, 363] on div "[DATE] 07:04 PM" at bounding box center [807, 345] width 526 height 44
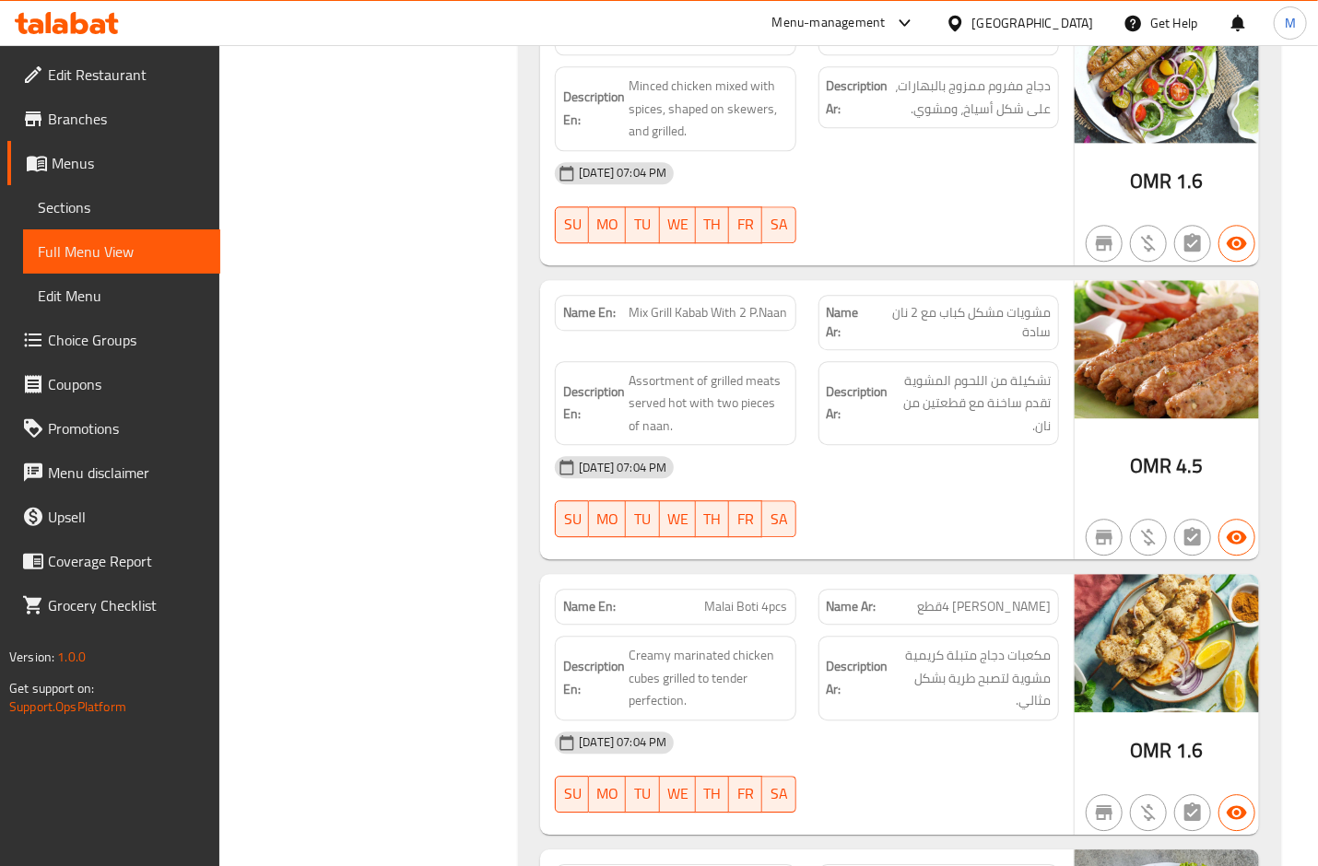
scroll to position [2089, 0]
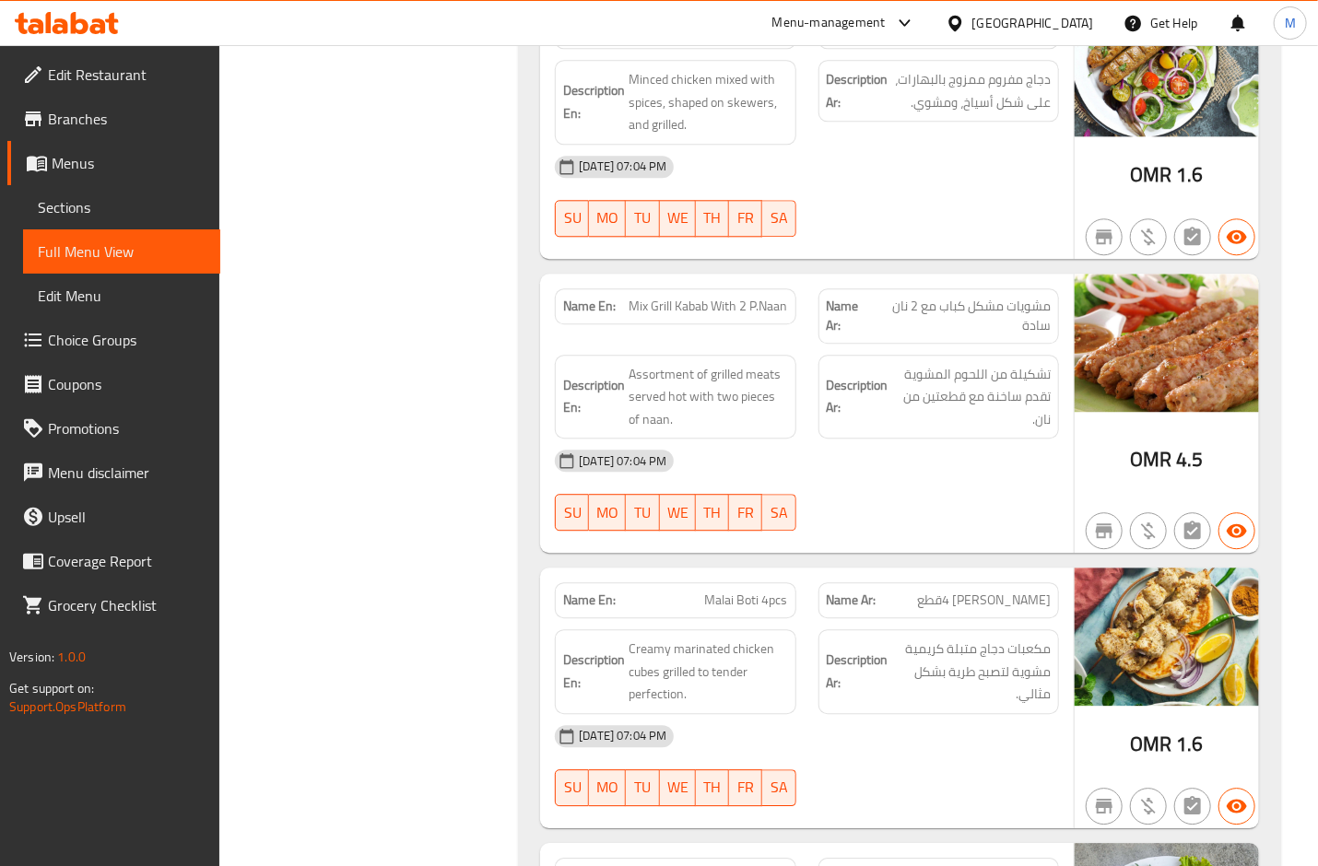
copy span "Mix Grill Kabab With 2 P.Naan"
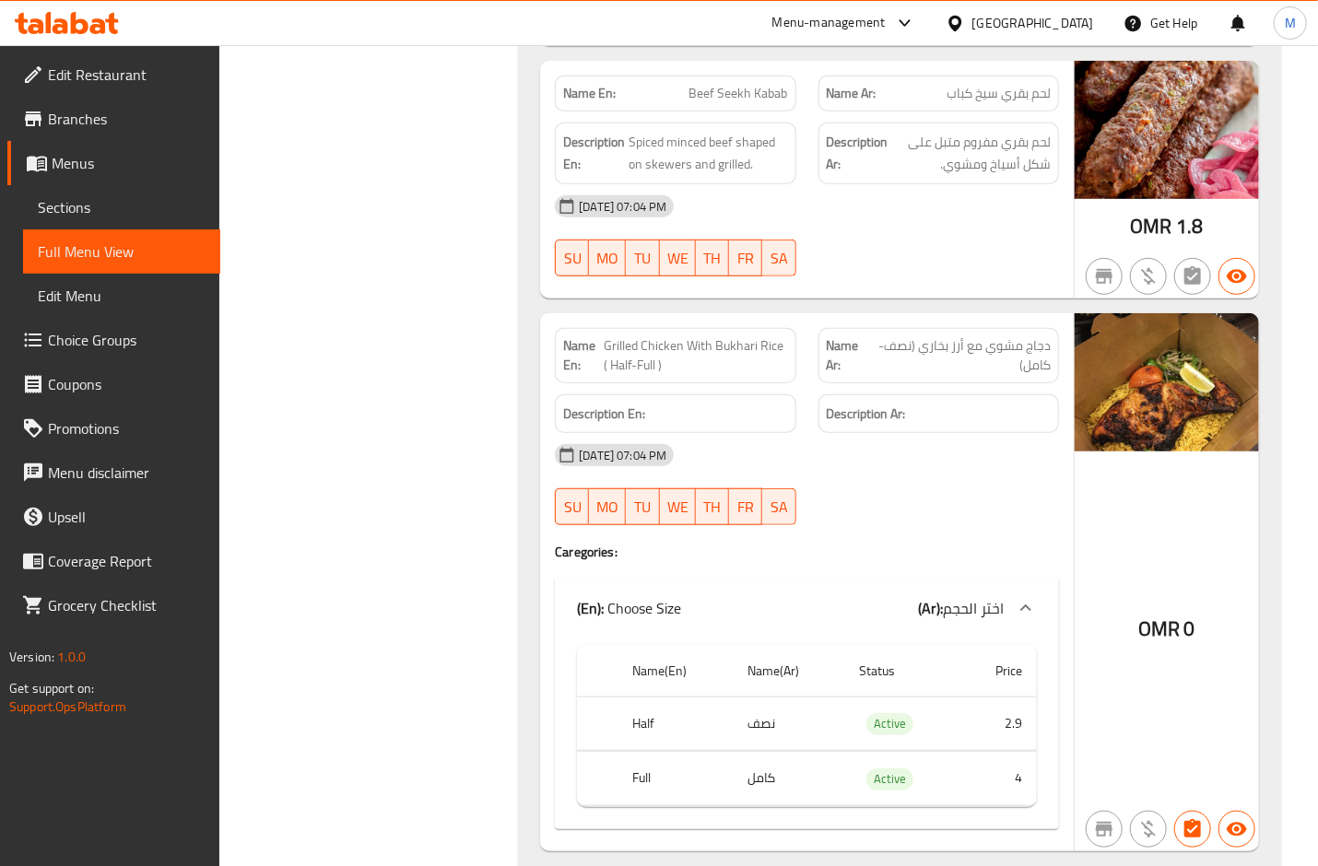
scroll to position [3687, 0]
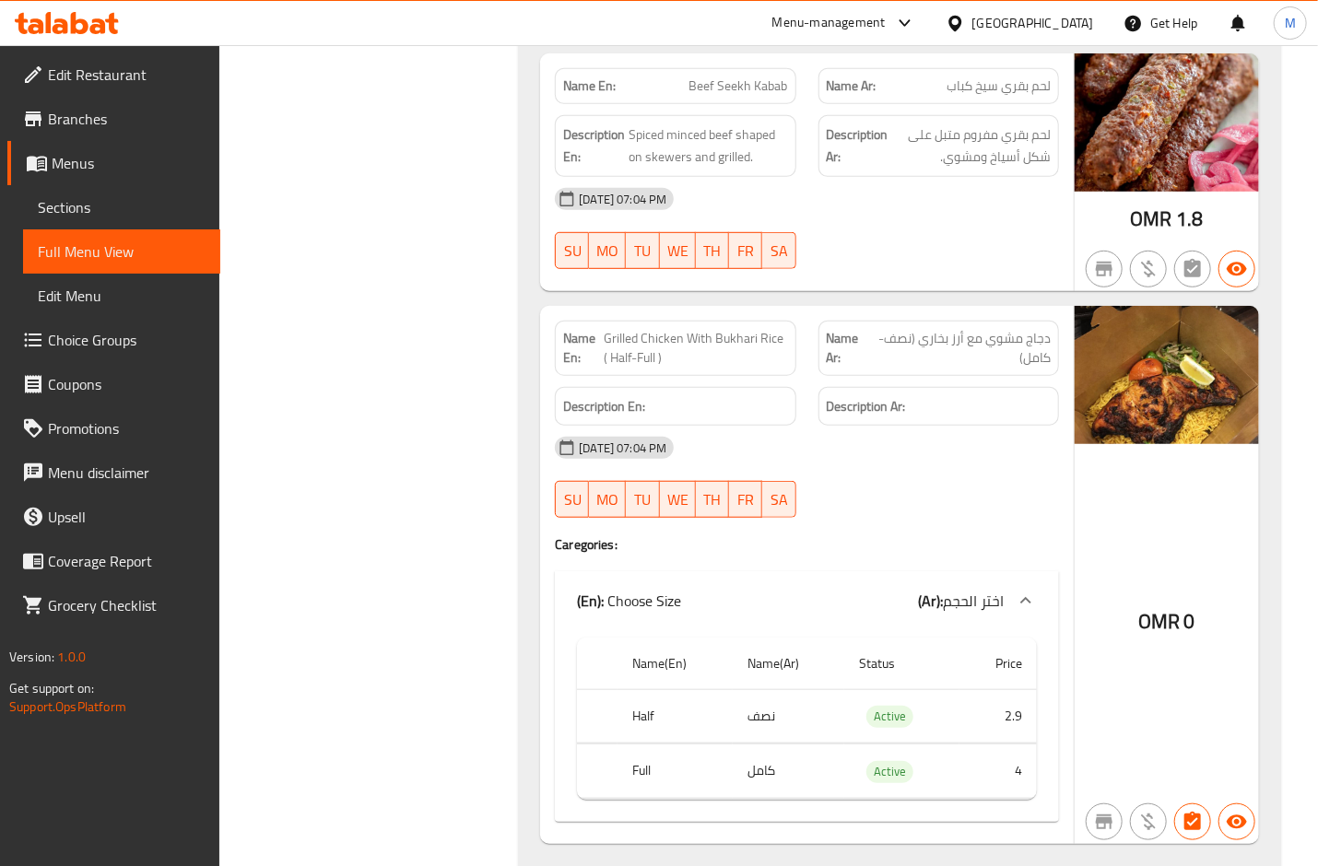
click at [662, 346] on span "Grilled Chicken With Bukhari Rice ( Half-Full )" at bounding box center [696, 348] width 184 height 39
copy span "Grilled Chicken With Bukhari Rice ( Half-Full )"
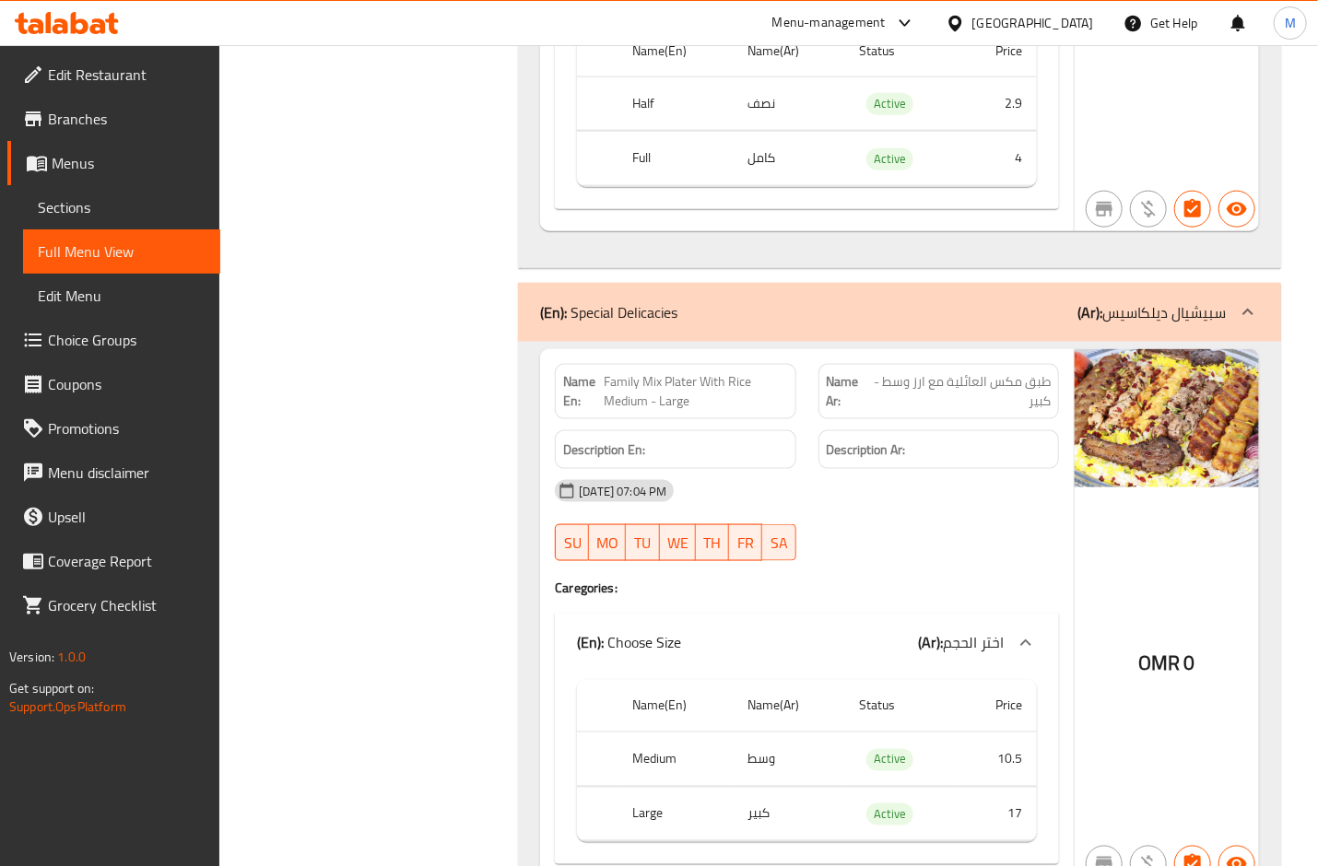
scroll to position [4301, 0]
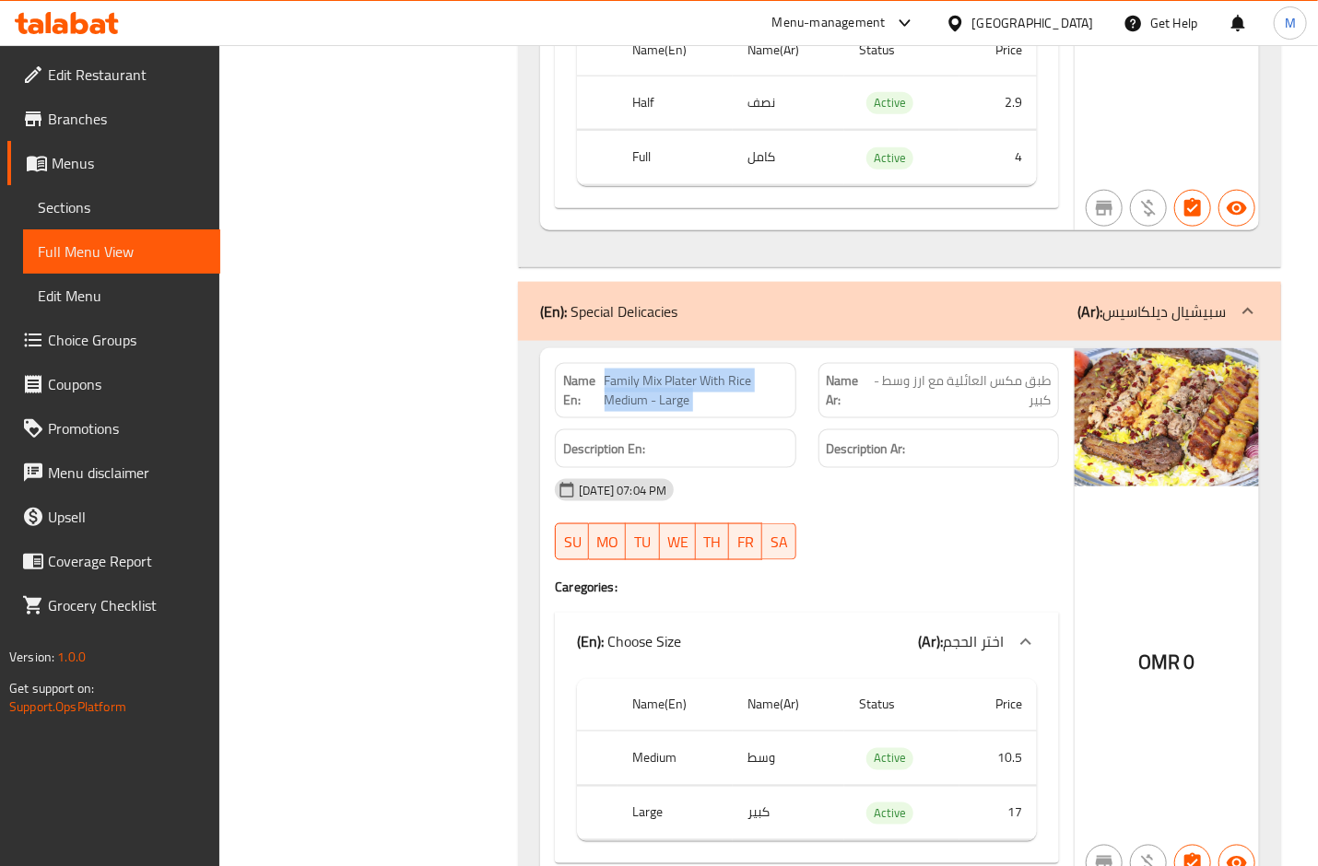
copy span "Family Mix Plater With Rice Medium - Large"
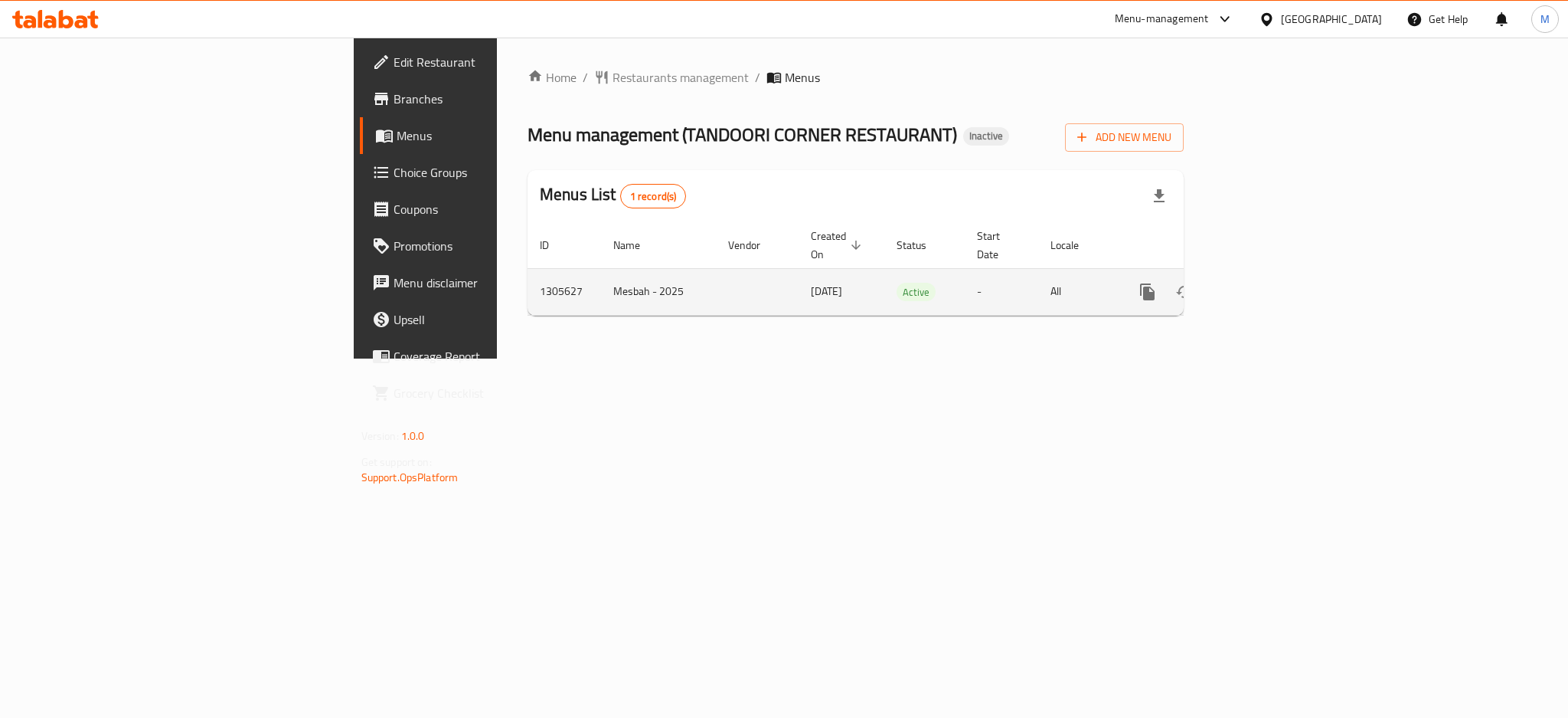
click at [1267, 283] on icon "enhanced table" at bounding box center [1257, 292] width 18 height 18
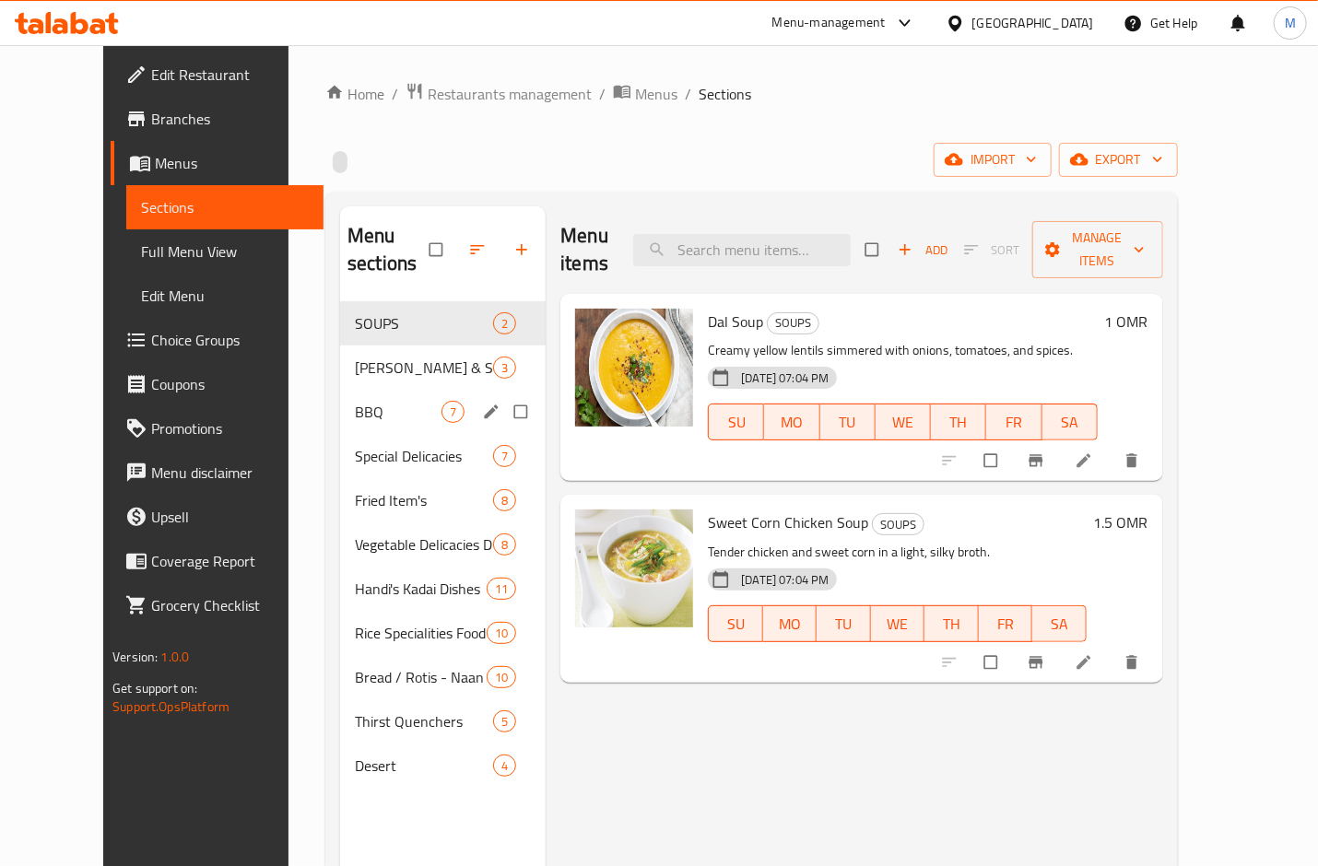
click at [356, 401] on span "BBQ" at bounding box center [398, 412] width 87 height 22
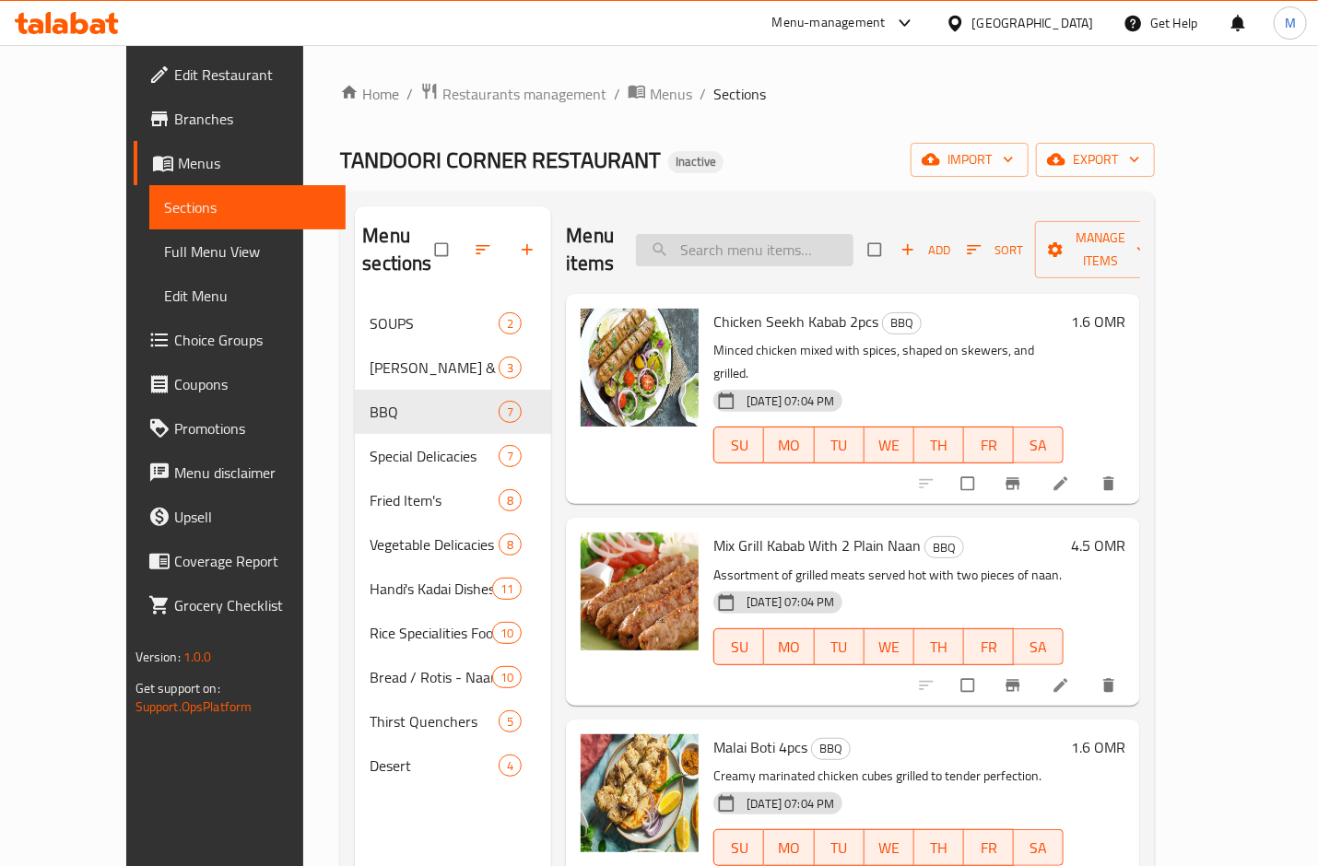
click at [767, 234] on input "search" at bounding box center [745, 250] width 218 height 32
paste input "Grilled Chicken With Bukhari Rice ( Half-Full )"
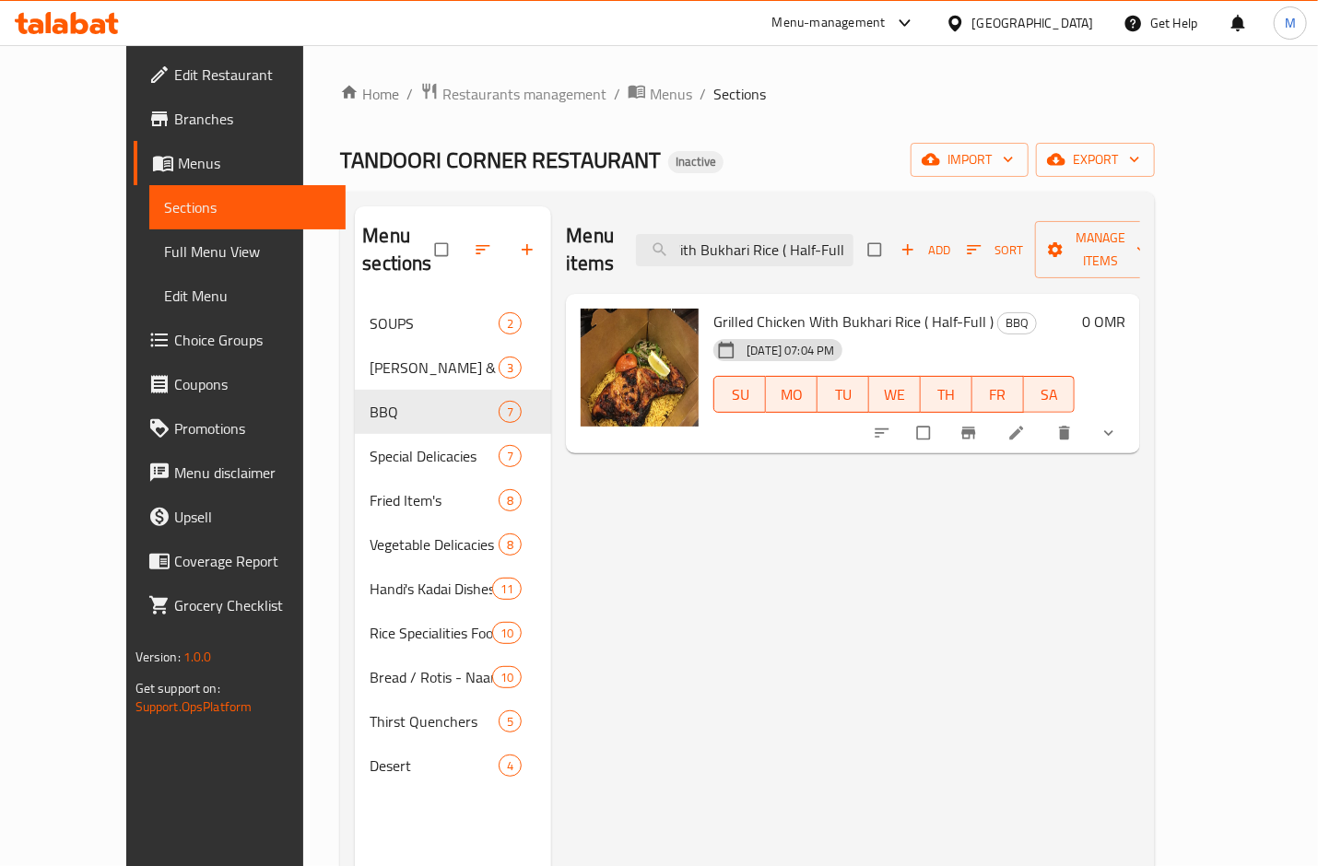
type input "Grilled Chicken With Bukhari Rice ( Half-Full )"
click at [1030, 424] on link at bounding box center [1018, 433] width 22 height 18
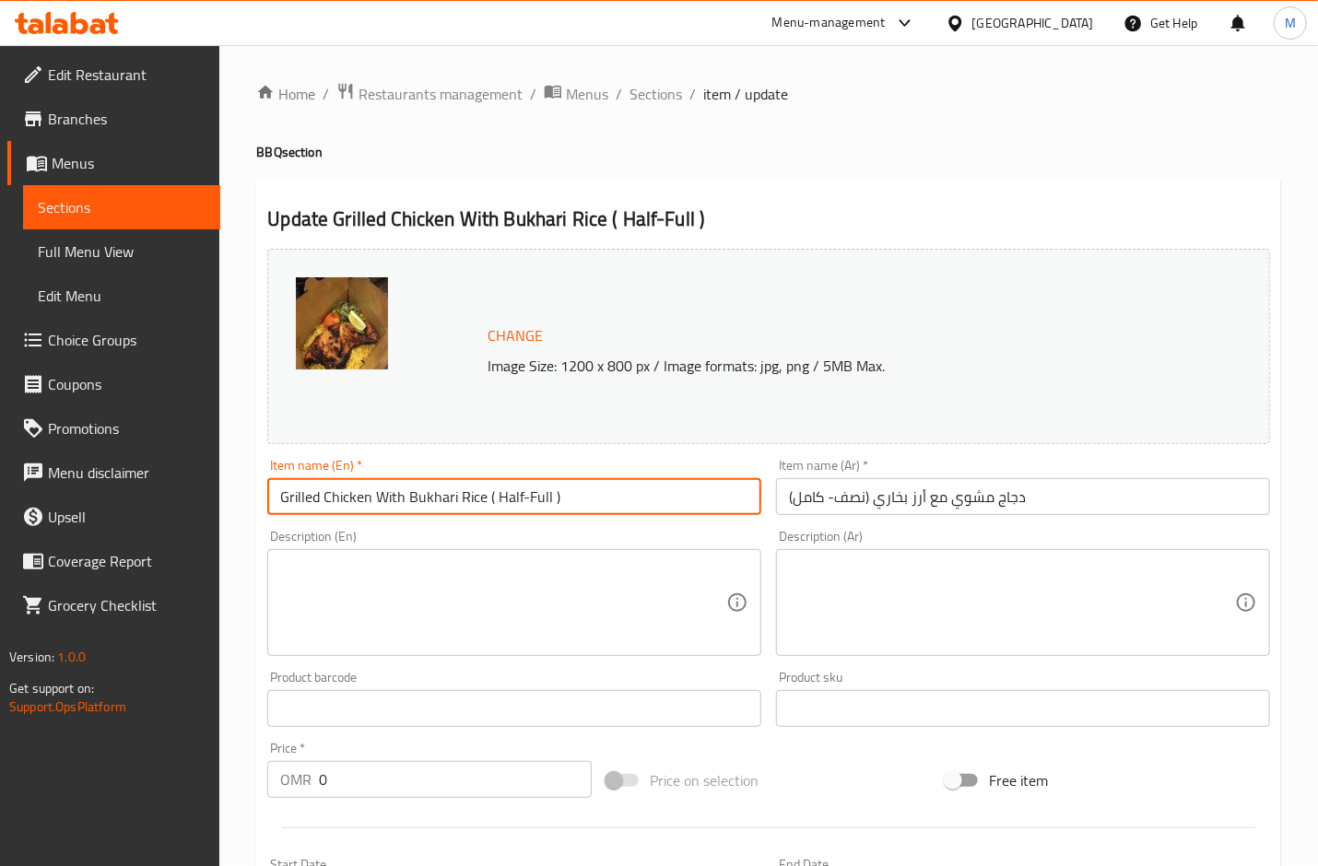
drag, startPoint x: 565, startPoint y: 493, endPoint x: 482, endPoint y: 493, distance: 83.0
click at [482, 493] on input "Grilled Chicken With Bukhari Rice ( Half-Full )" at bounding box center [514, 496] width 494 height 37
type input "Grilled Chicken With Bukhari Rice"
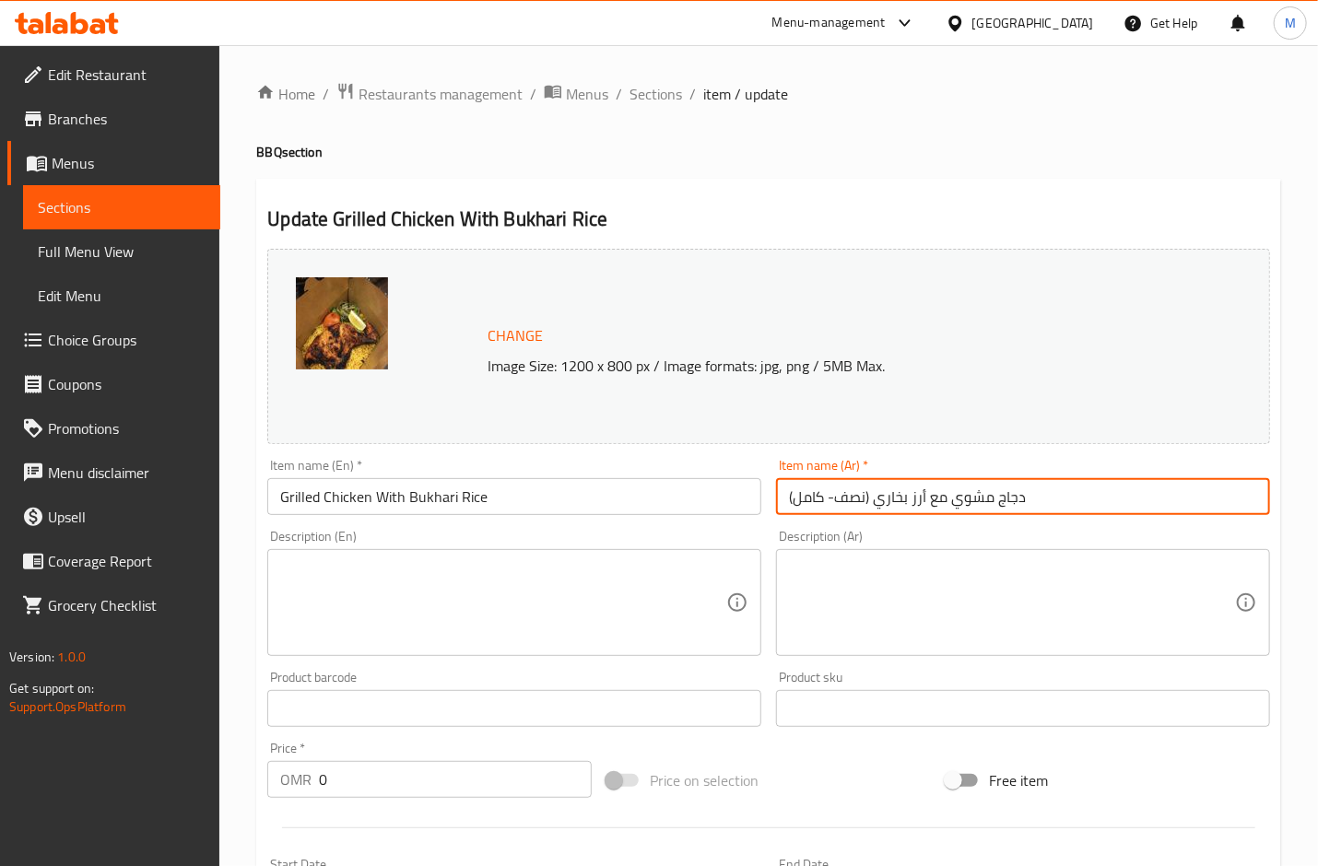
drag, startPoint x: 874, startPoint y: 499, endPoint x: 778, endPoint y: 494, distance: 96.0
click at [778, 494] on input "دجاج مشوي مع أرز بخاري (نصف- كامل)" at bounding box center [1023, 496] width 494 height 37
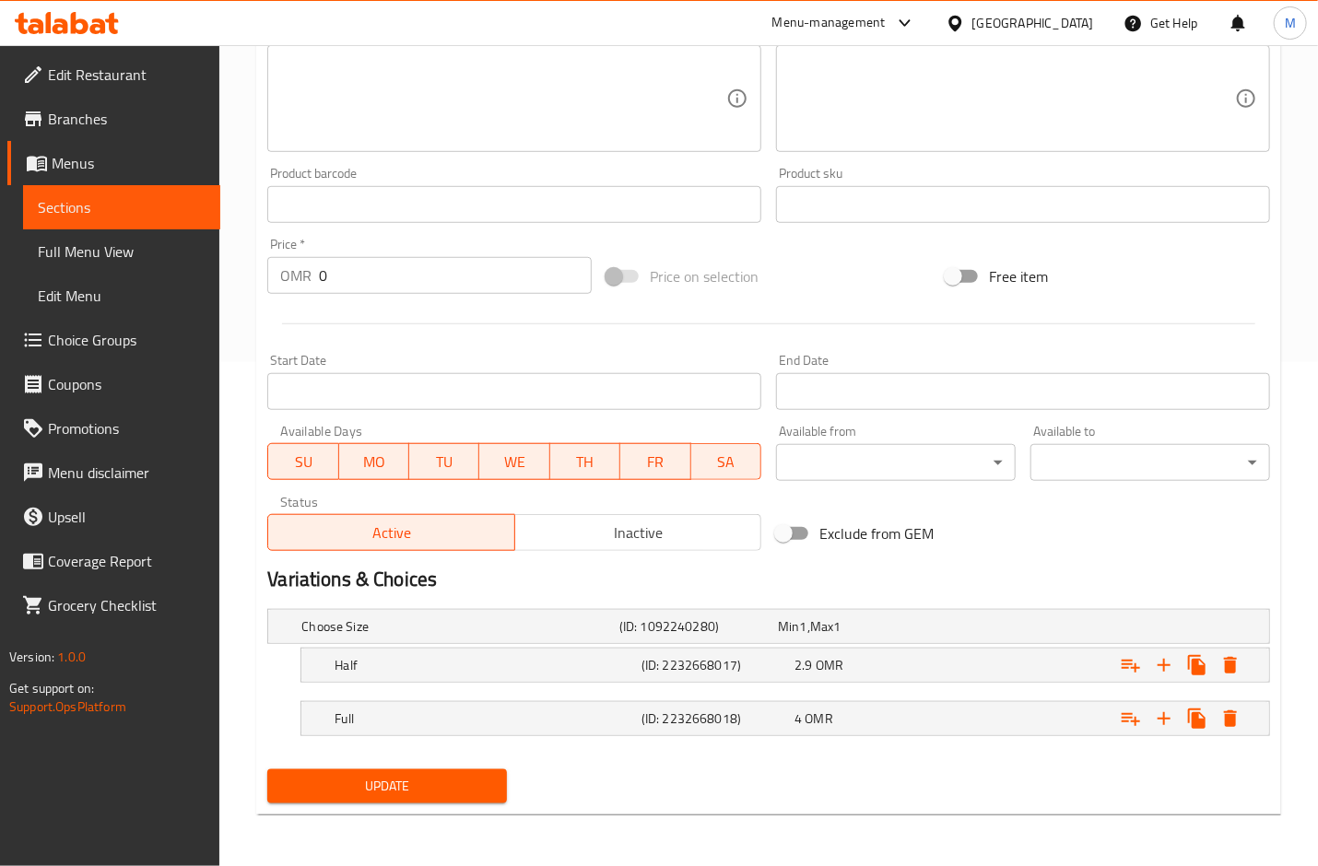
type input "دجاج مشوي مع أرز بخاري"
click at [402, 793] on span "Update" at bounding box center [387, 786] width 210 height 23
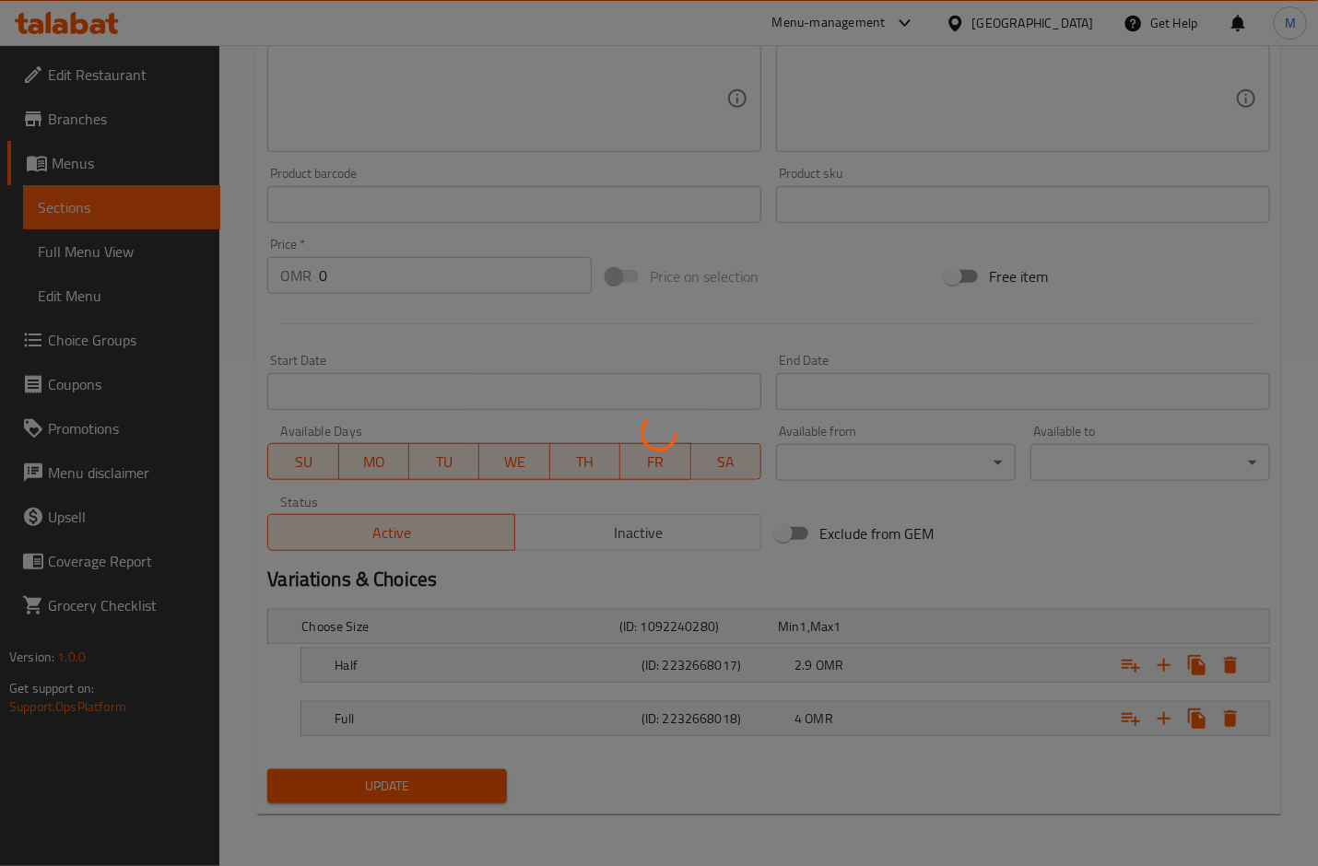
scroll to position [12, 0]
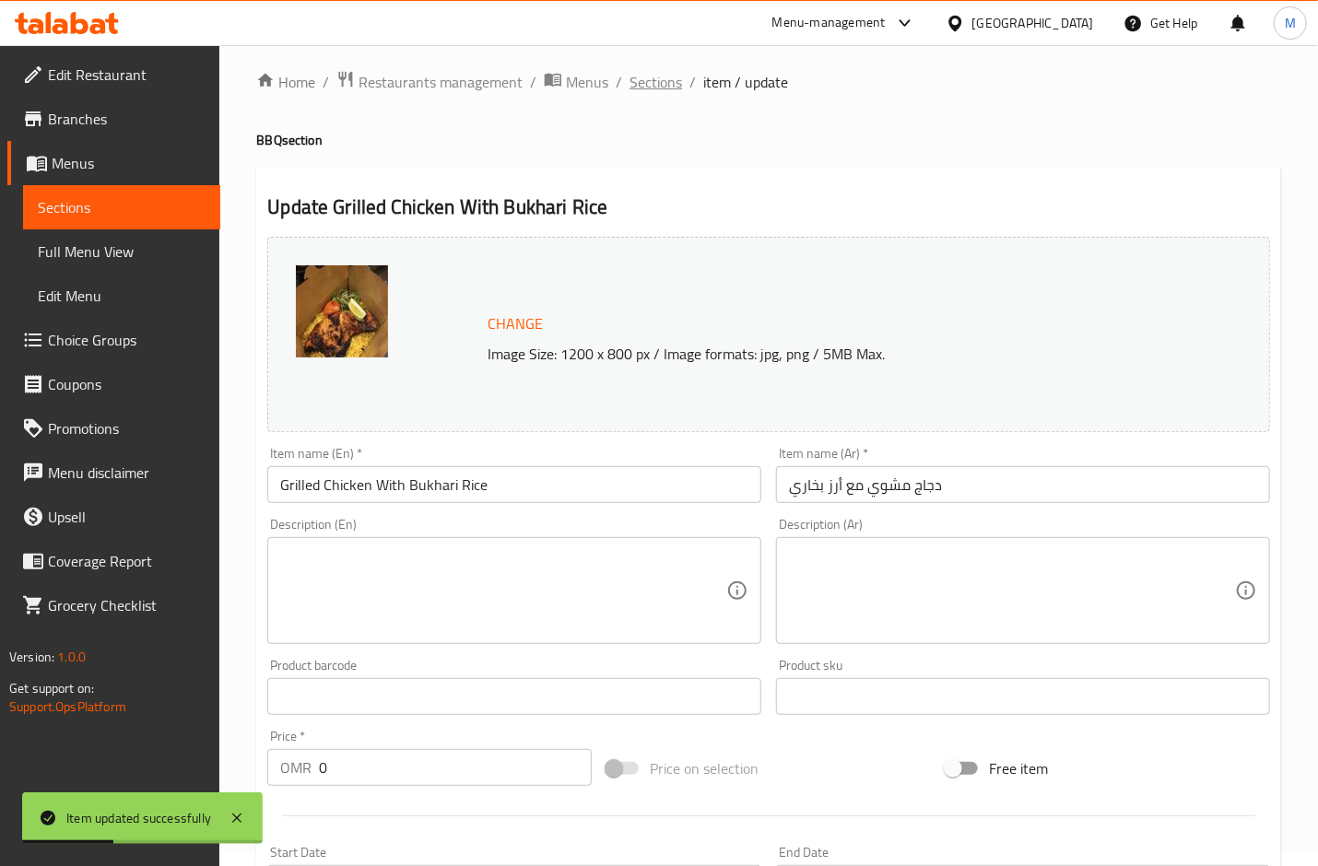
click at [643, 78] on span "Sections" at bounding box center [656, 82] width 53 height 22
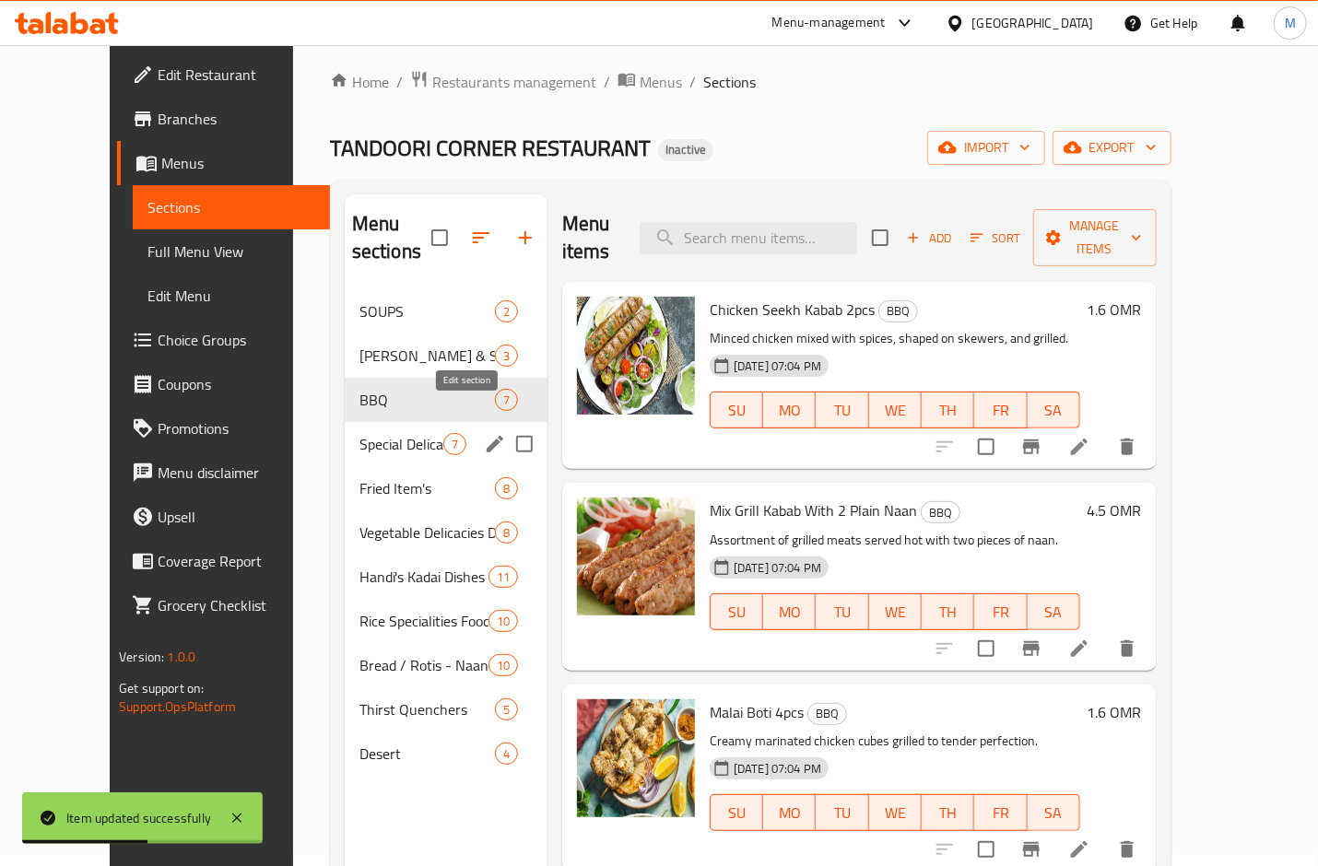
click at [484, 433] on icon "edit" at bounding box center [495, 444] width 22 height 22
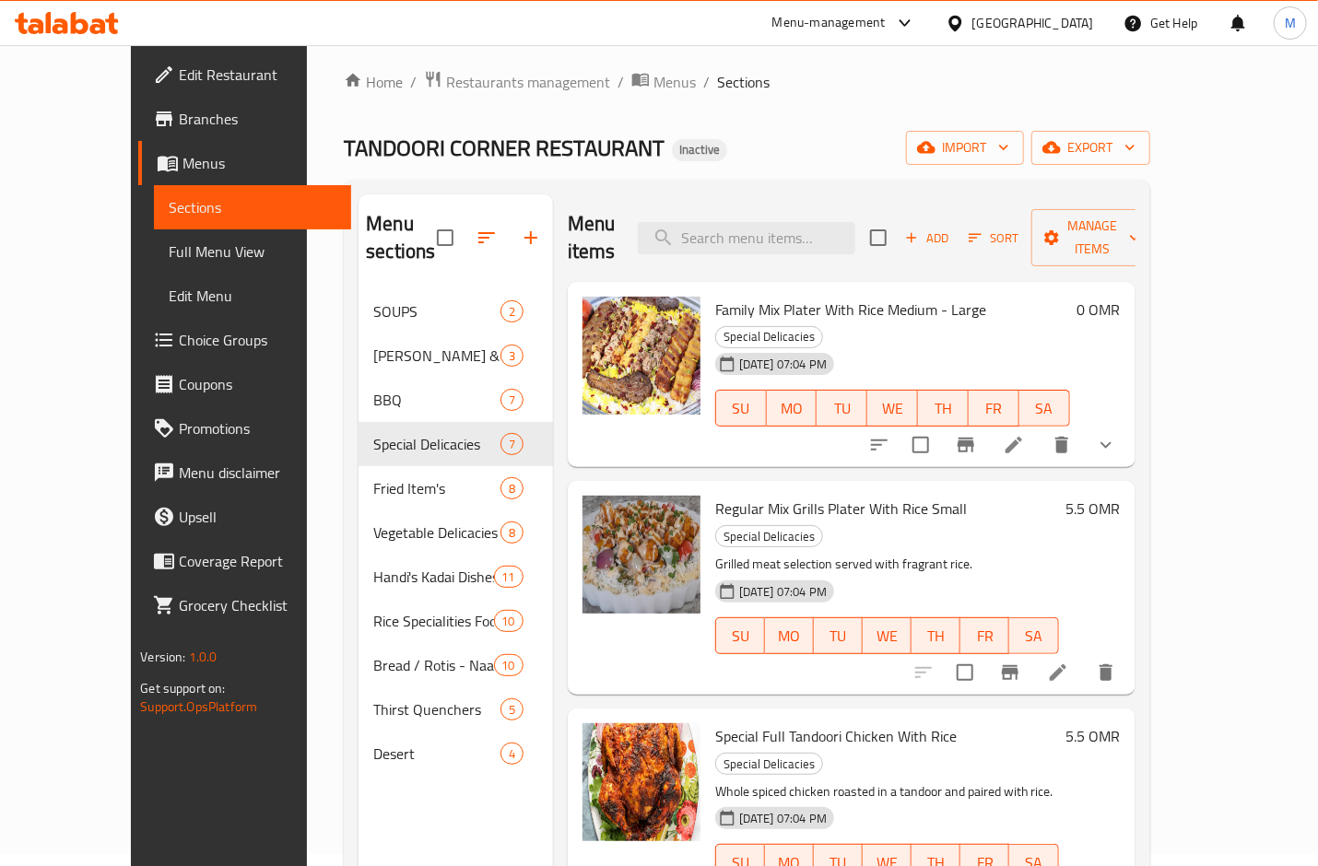
drag, startPoint x: 855, startPoint y: 131, endPoint x: 593, endPoint y: 304, distance: 314.7
click at [855, 131] on div "TANDOORI CORNER RESTAURANT Inactive import export" at bounding box center [747, 148] width 806 height 34
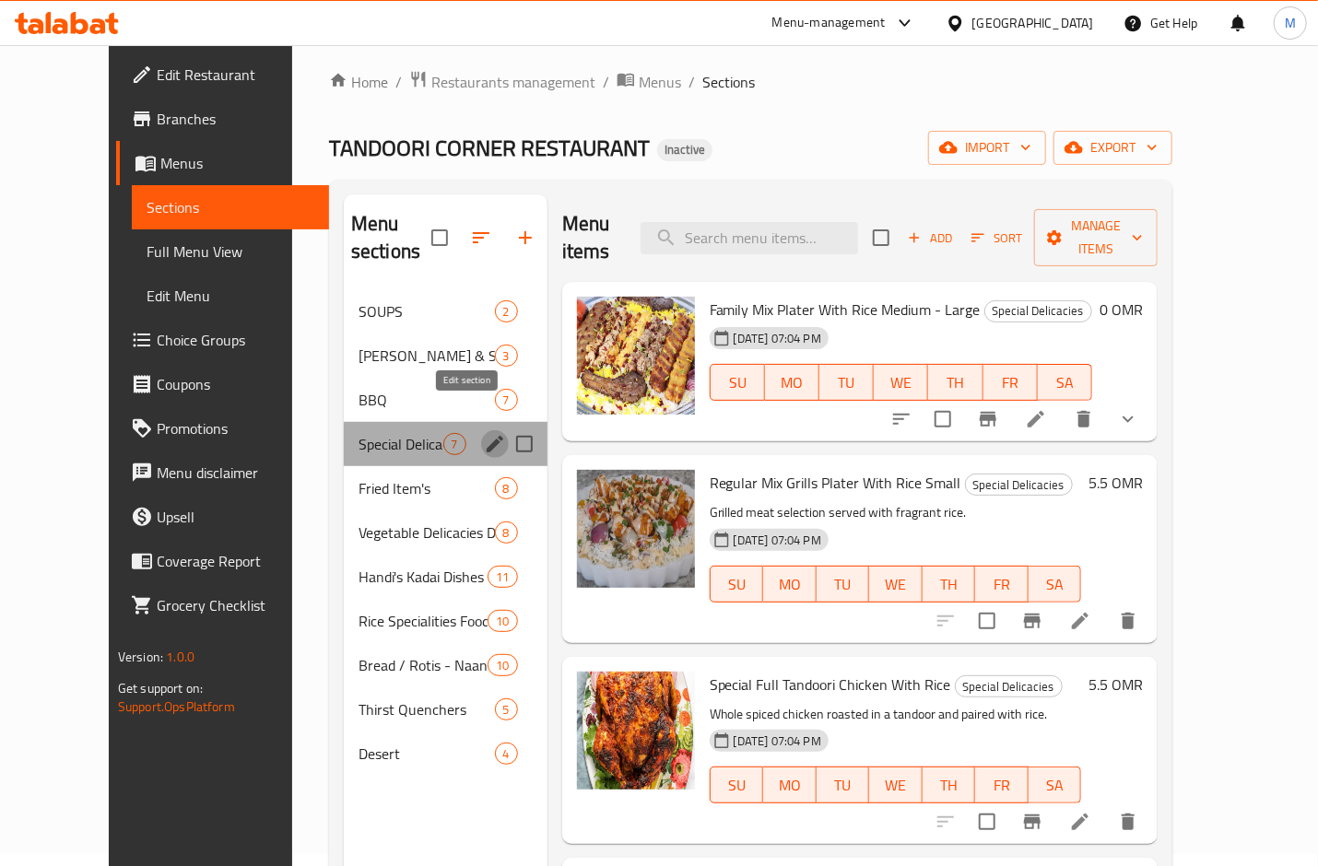
click at [487, 436] on icon "edit" at bounding box center [495, 444] width 17 height 17
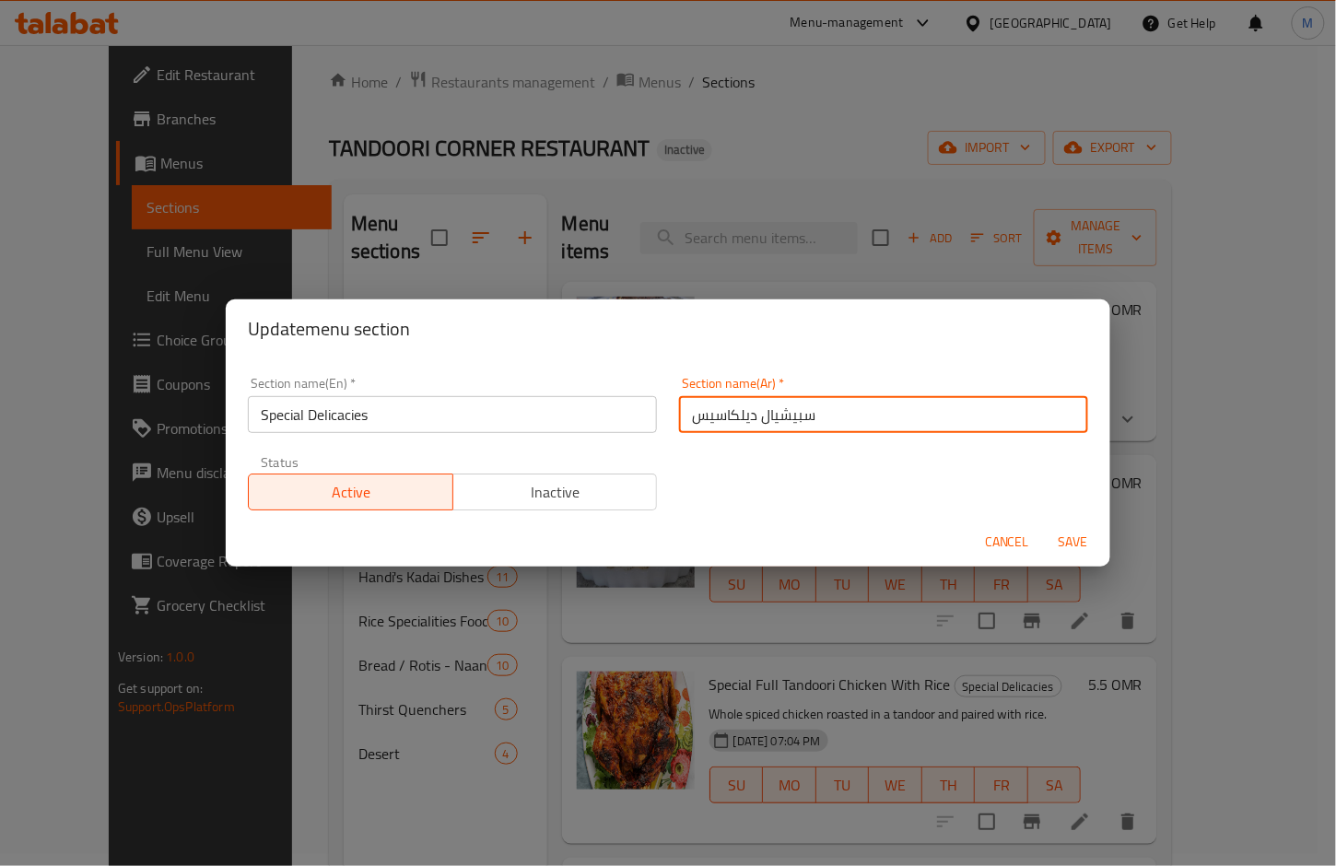
drag, startPoint x: 777, startPoint y: 422, endPoint x: 608, endPoint y: 422, distance: 168.7
click at [608, 422] on div "Section name(En)   * Special Delicacies Section name(En) * Section name(Ar)   *…" at bounding box center [668, 444] width 863 height 156
paste input "لأطباق الخاصة"
type input "الأطباق الخاصة"
click at [1064, 539] on span "Save" at bounding box center [1074, 542] width 44 height 23
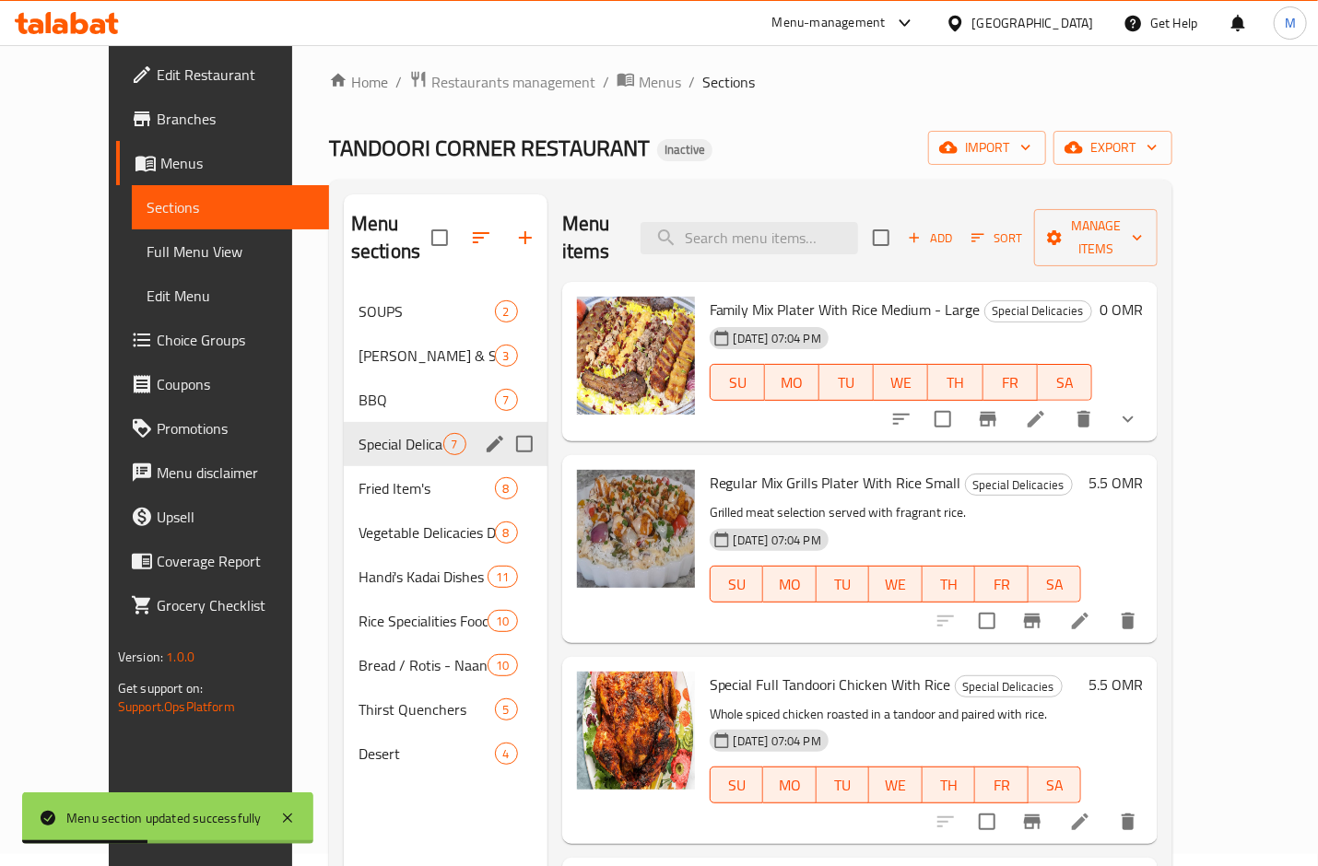
click at [1047, 408] on icon at bounding box center [1036, 419] width 22 height 22
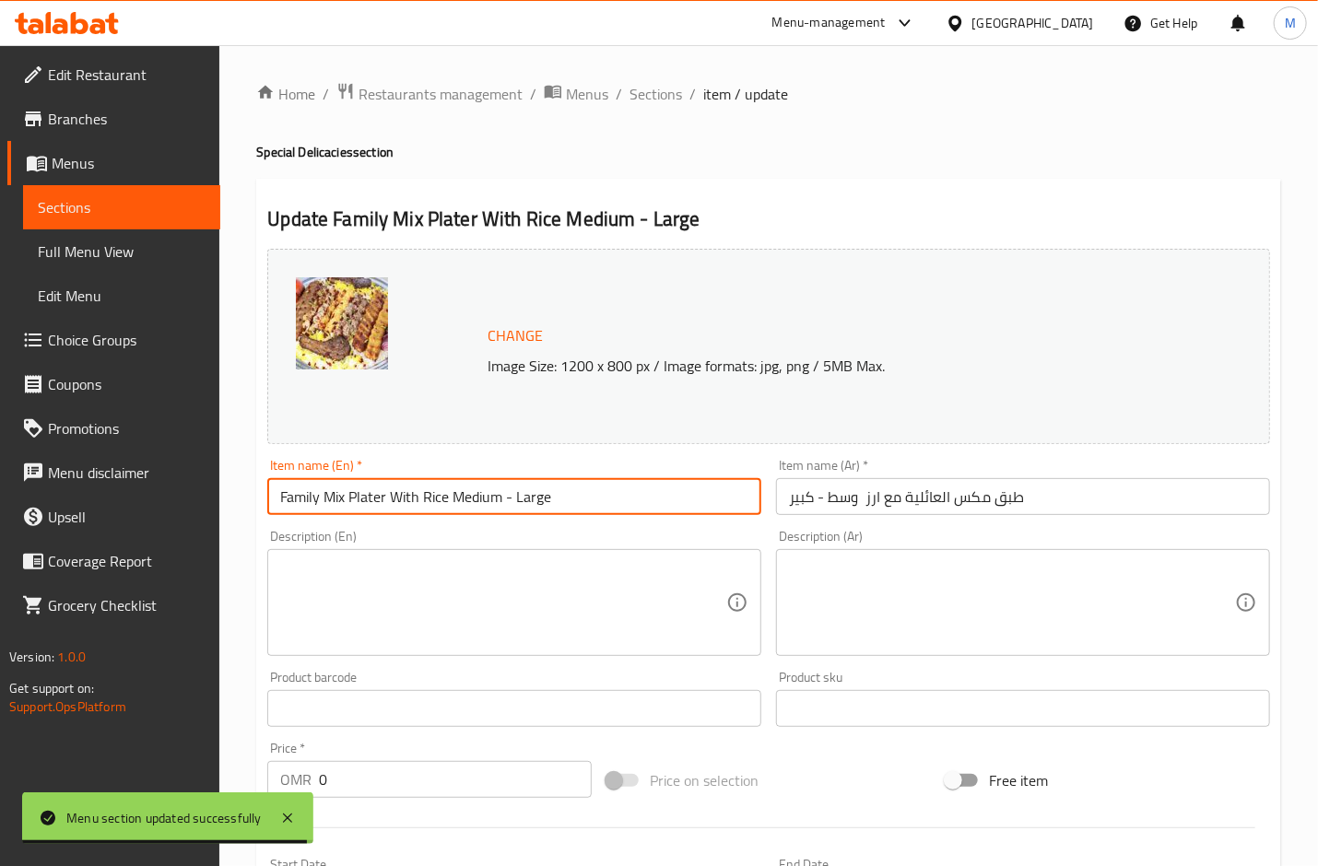
drag, startPoint x: 583, startPoint y: 503, endPoint x: 446, endPoint y: 507, distance: 137.4
click at [446, 507] on input "Family Mix Plater With Rice Medium - Large" at bounding box center [514, 496] width 494 height 37
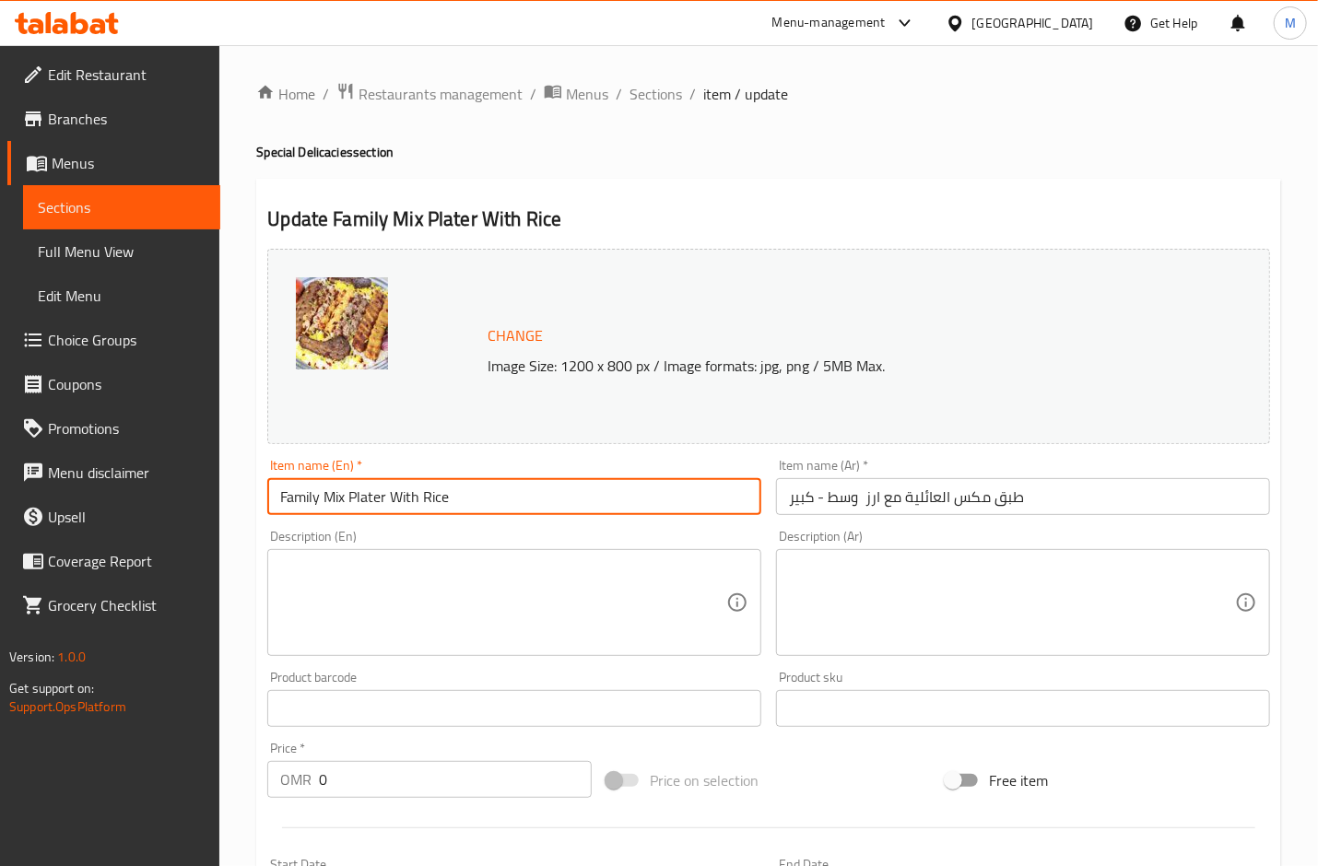
type input "Family Mix Plater With Rice"
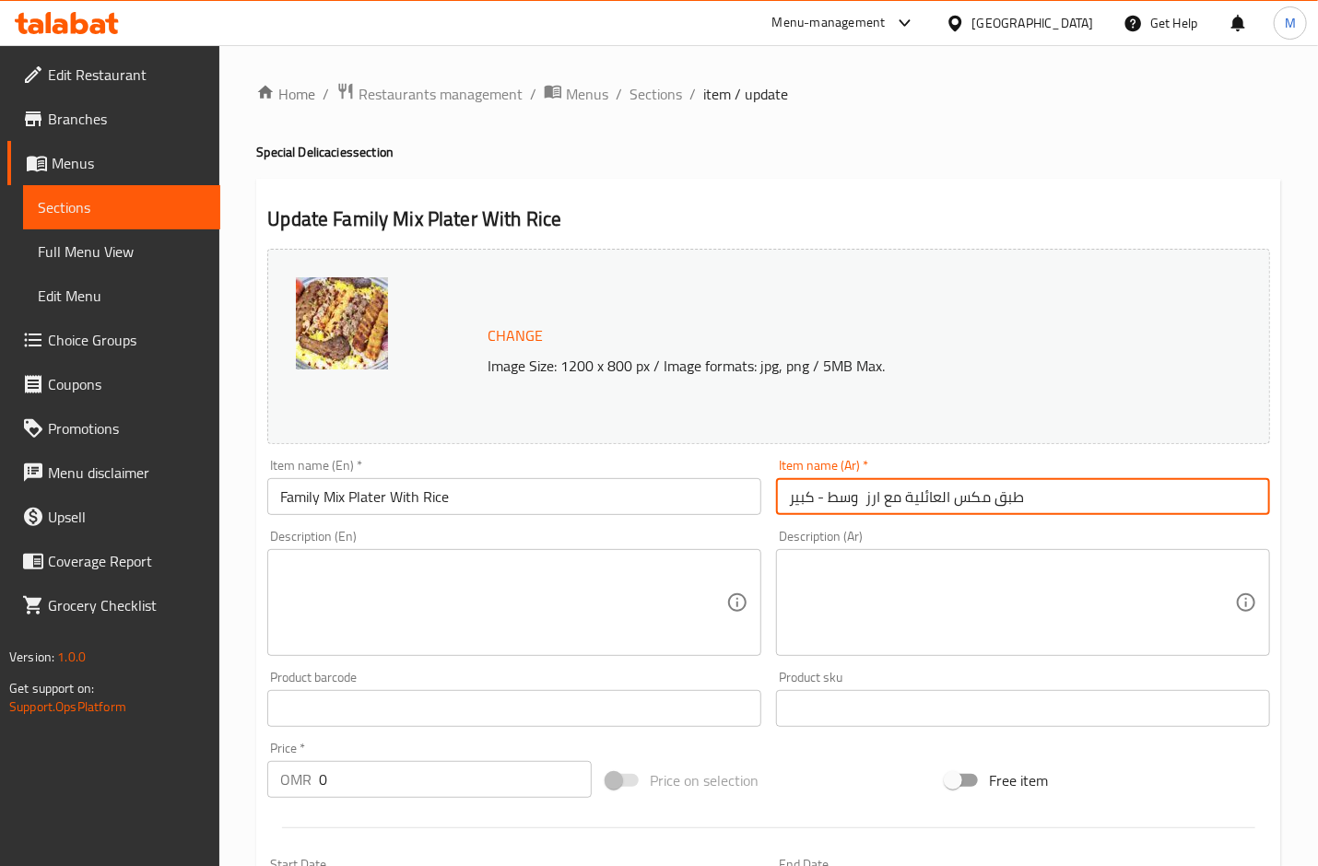
drag, startPoint x: 864, startPoint y: 505, endPoint x: 754, endPoint y: 511, distance: 109.8
click at [754, 511] on div "Change Image Size: 1200 x 800 px / Image formats: jpg, png / 5MB Max. Item name…" at bounding box center [769, 651] width 1018 height 821
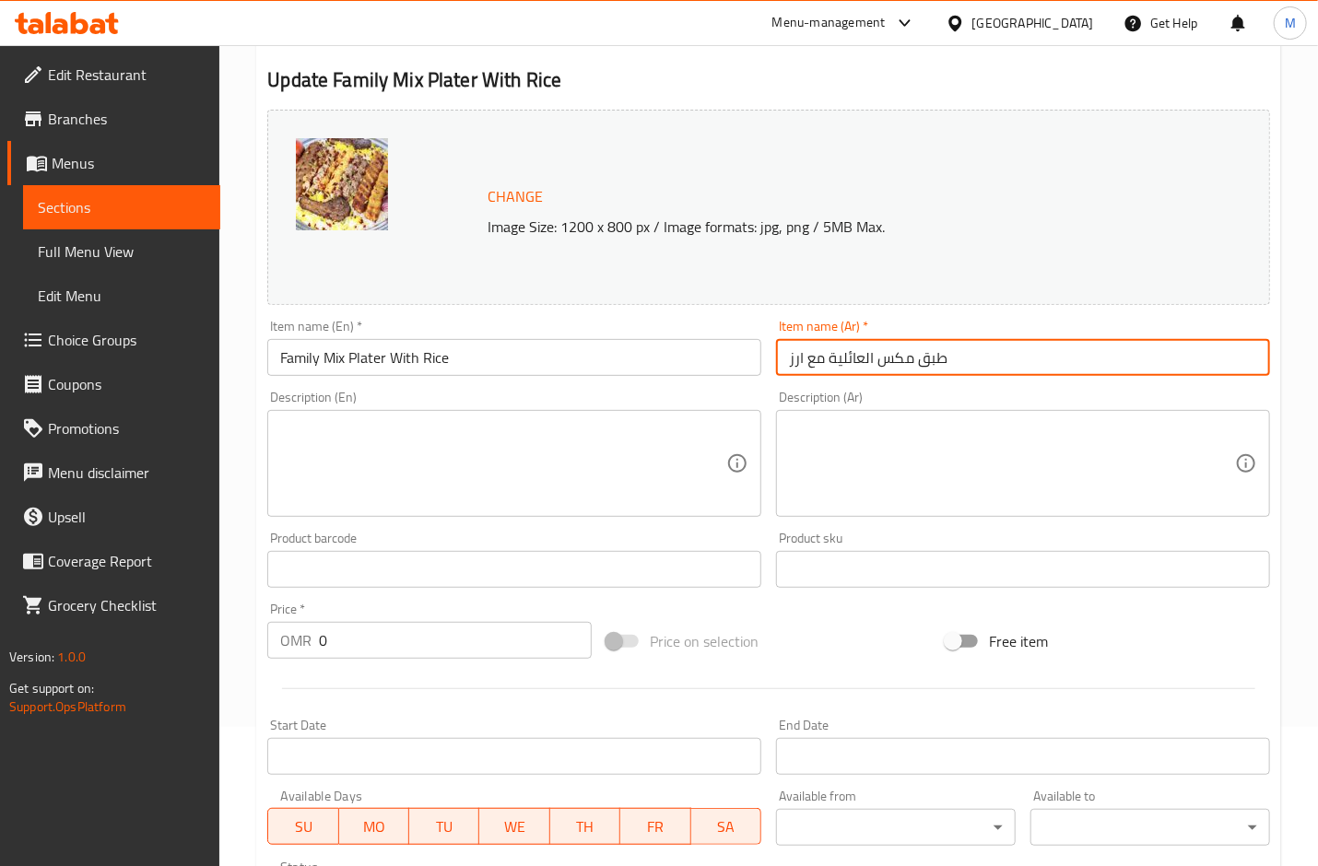
scroll to position [504, 0]
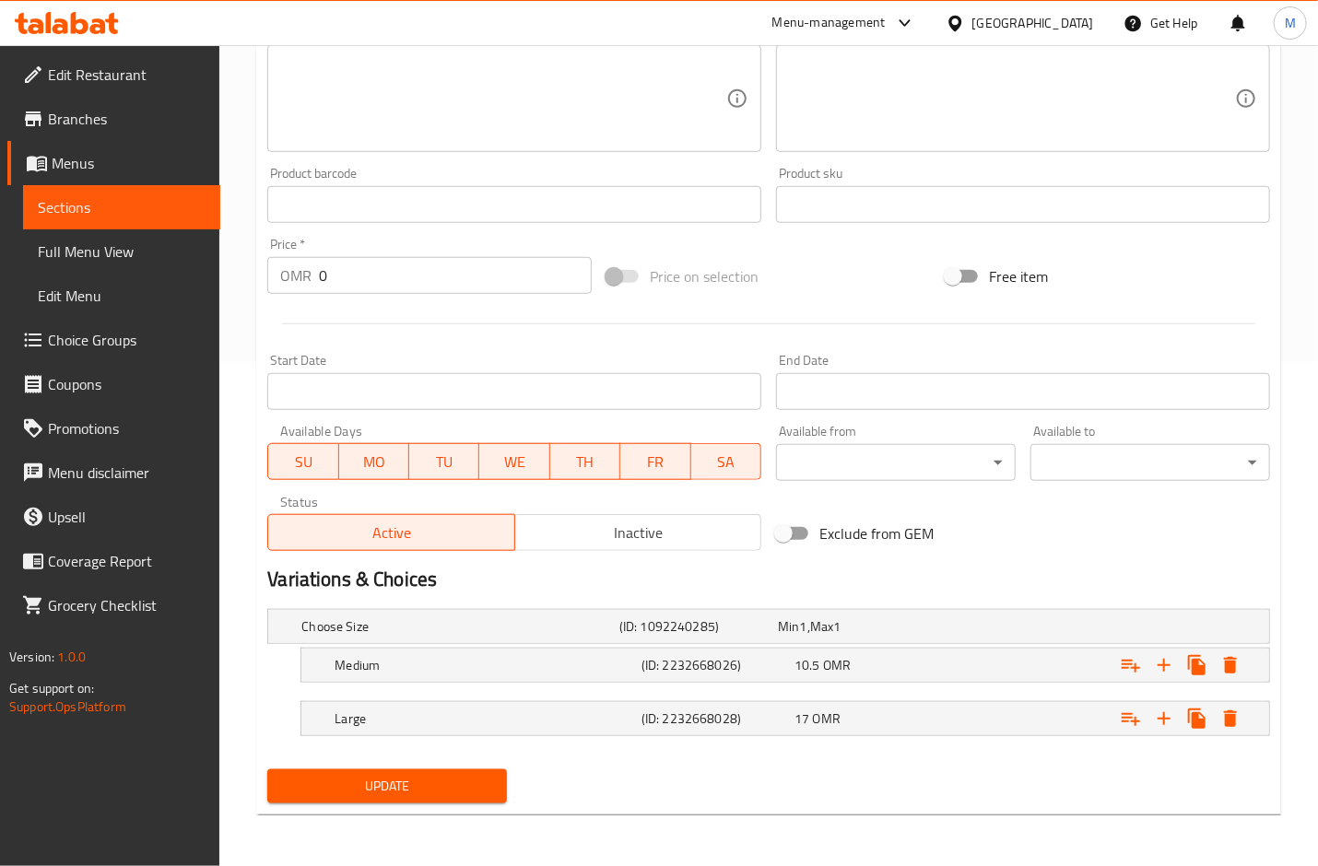
type input "طبق مكس العائلية مع ارز"
click at [462, 777] on span "Update" at bounding box center [387, 786] width 210 height 23
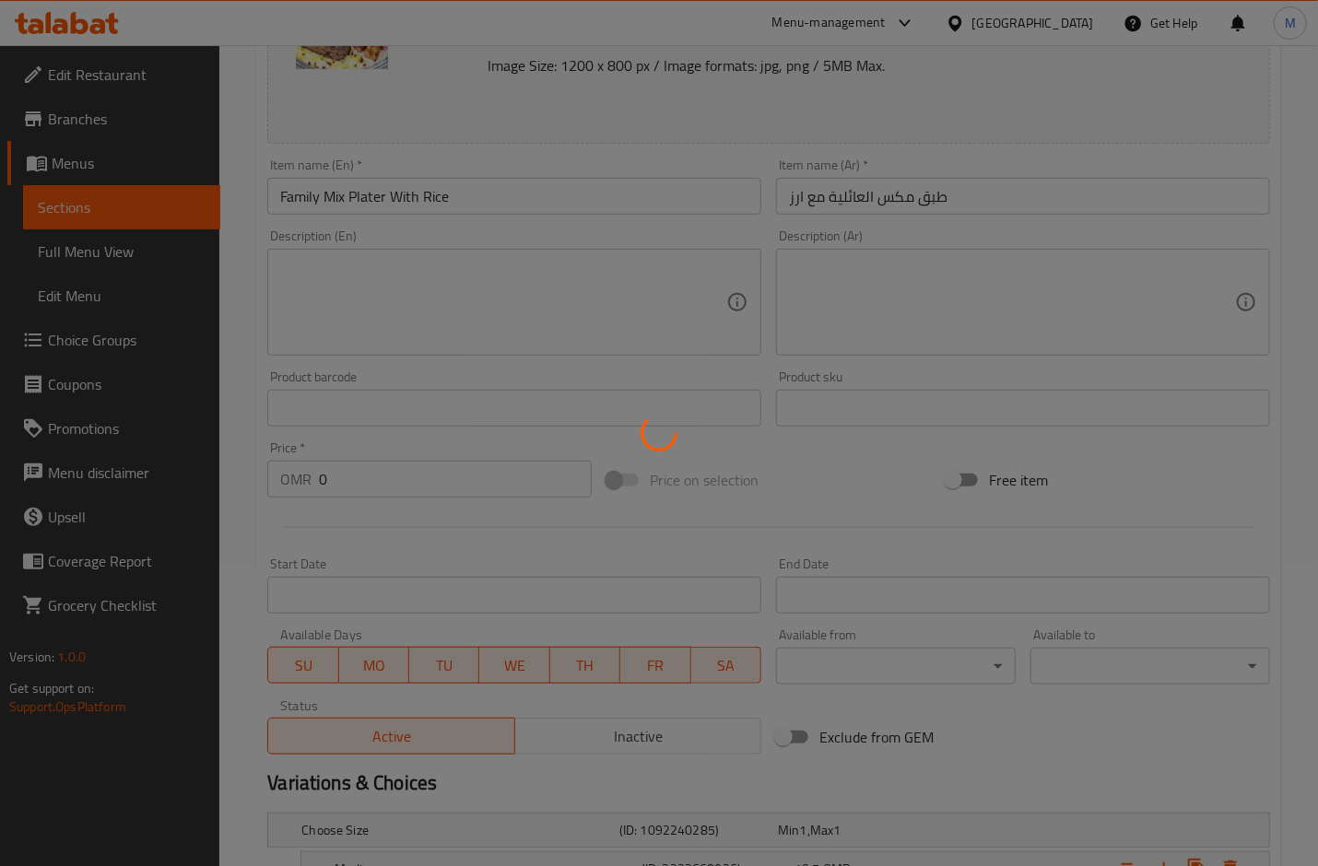
scroll to position [12, 0]
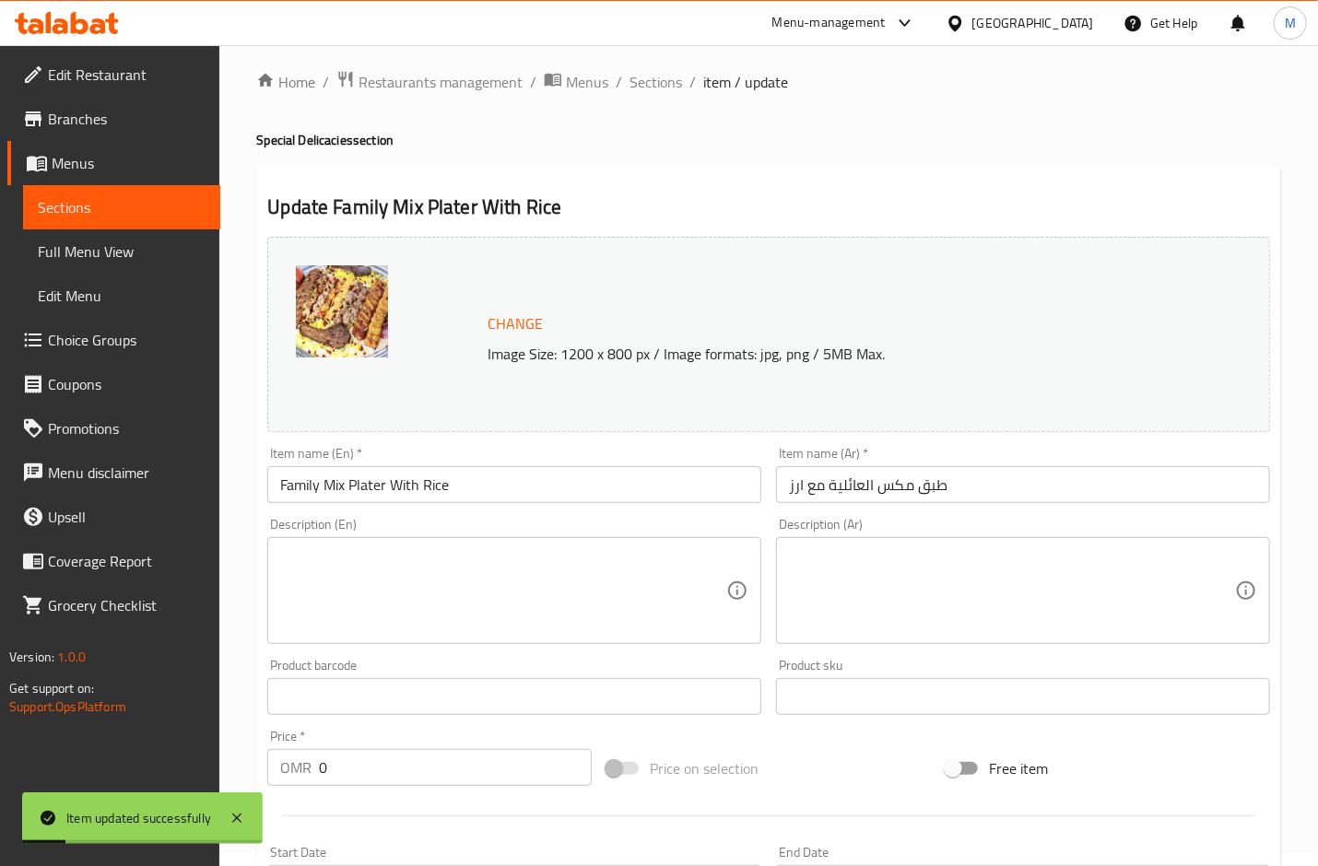
click at [369, 491] on input "Family Mix Plater With Rice" at bounding box center [514, 484] width 494 height 37
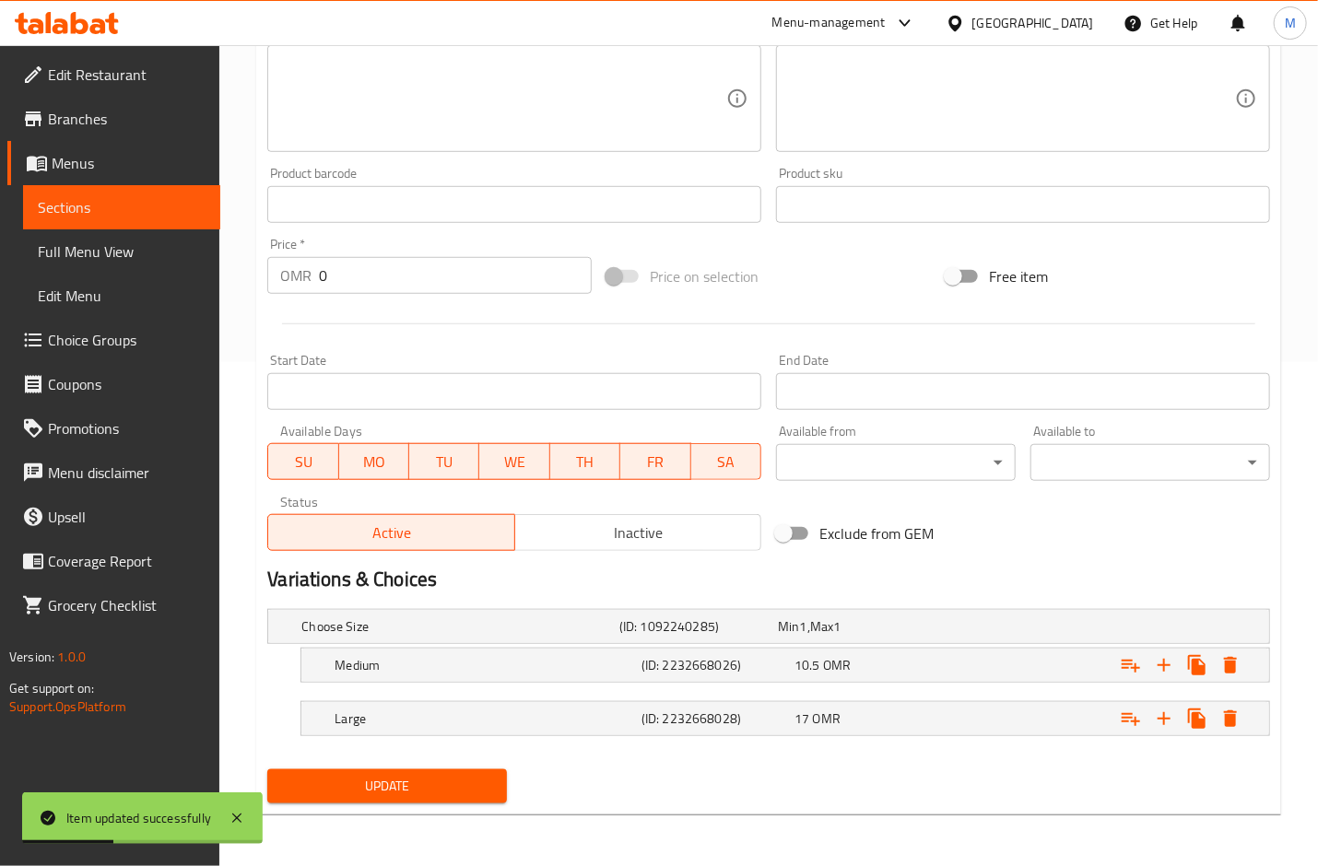
type input "Family Mix Platter With Rice"
click at [413, 793] on span "Update" at bounding box center [387, 786] width 210 height 23
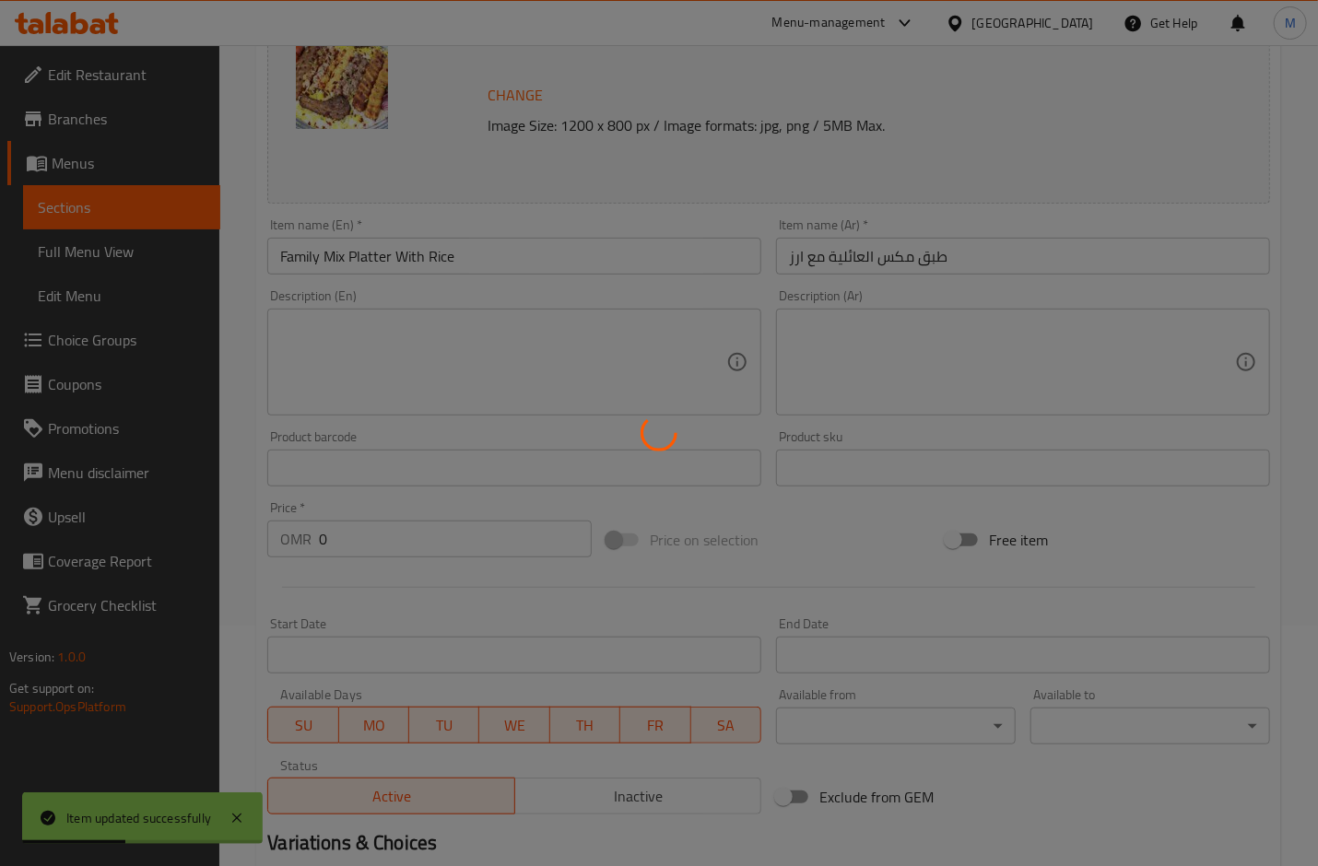
scroll to position [0, 0]
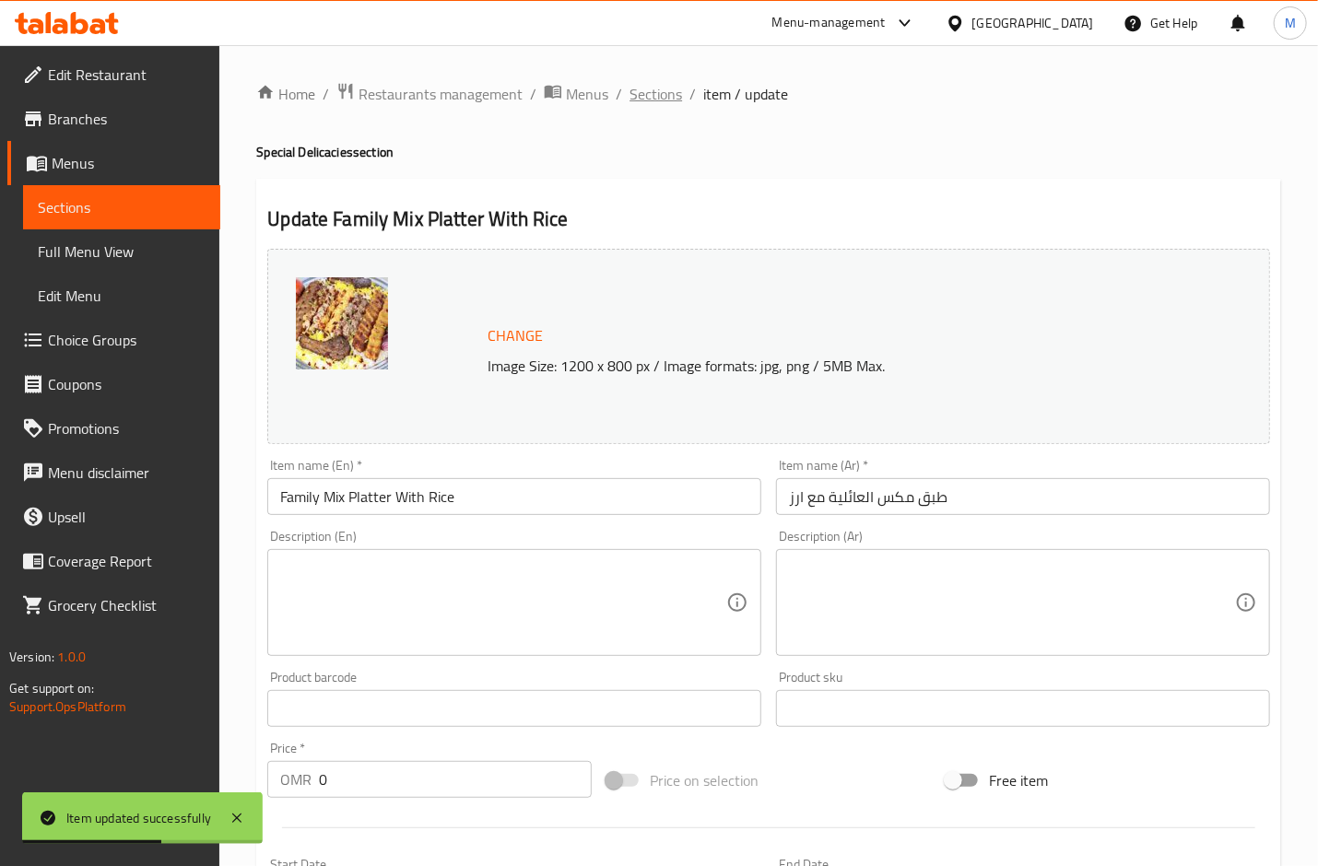
click at [646, 87] on span "Sections" at bounding box center [656, 94] width 53 height 22
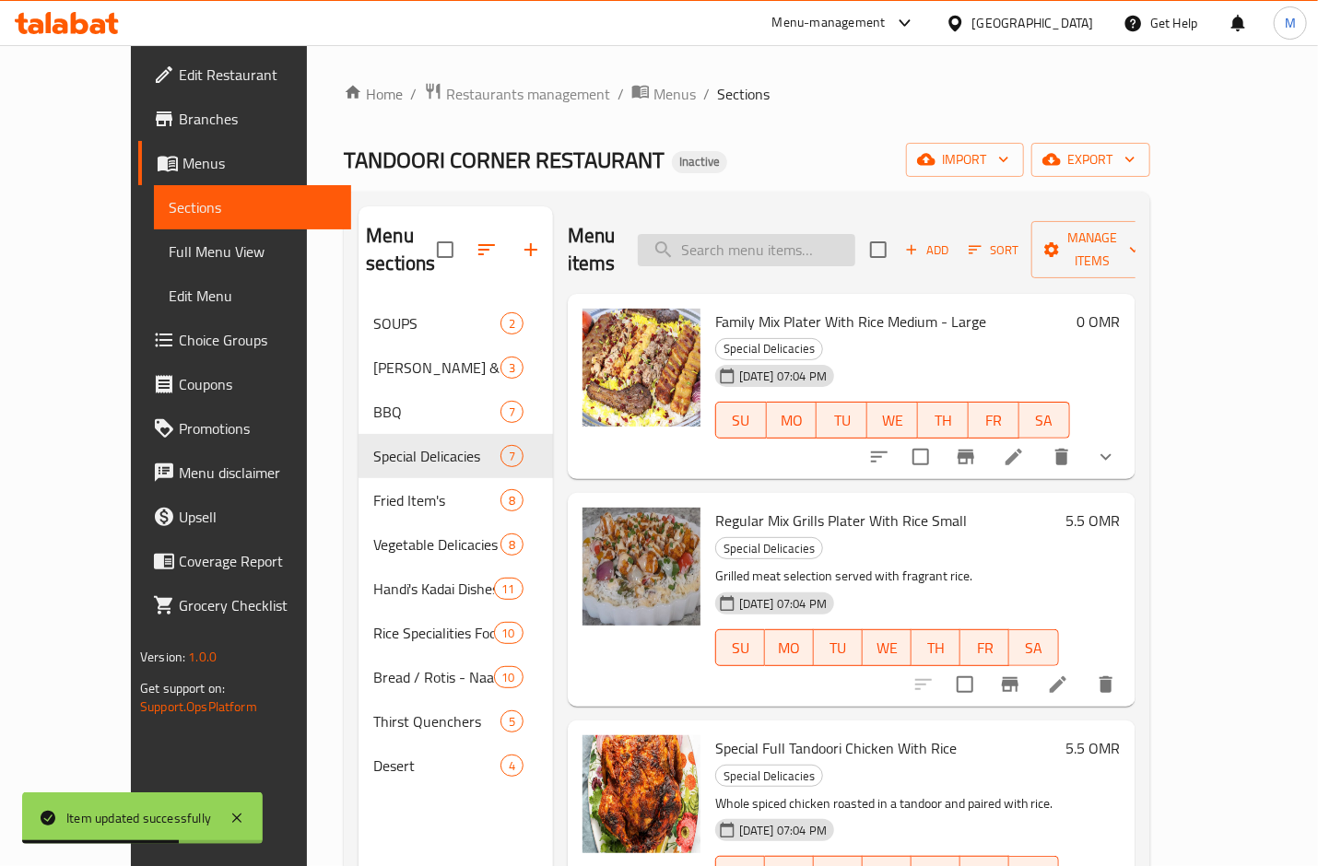
click at [780, 248] on input "search" at bounding box center [747, 250] width 218 height 32
paste input "Special Makhni Matar Qeema ( Small - Large) With 2 Roti"
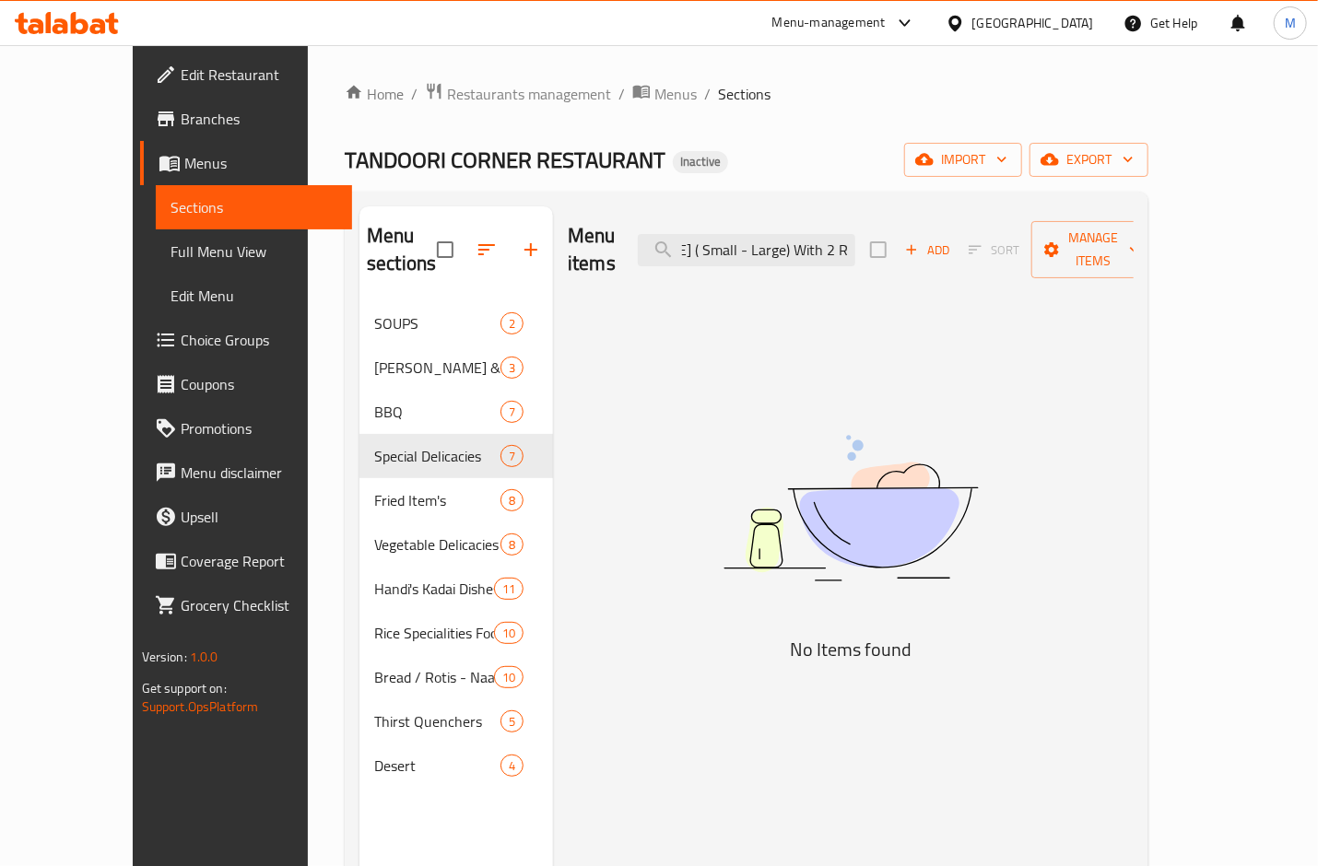
scroll to position [0, 168]
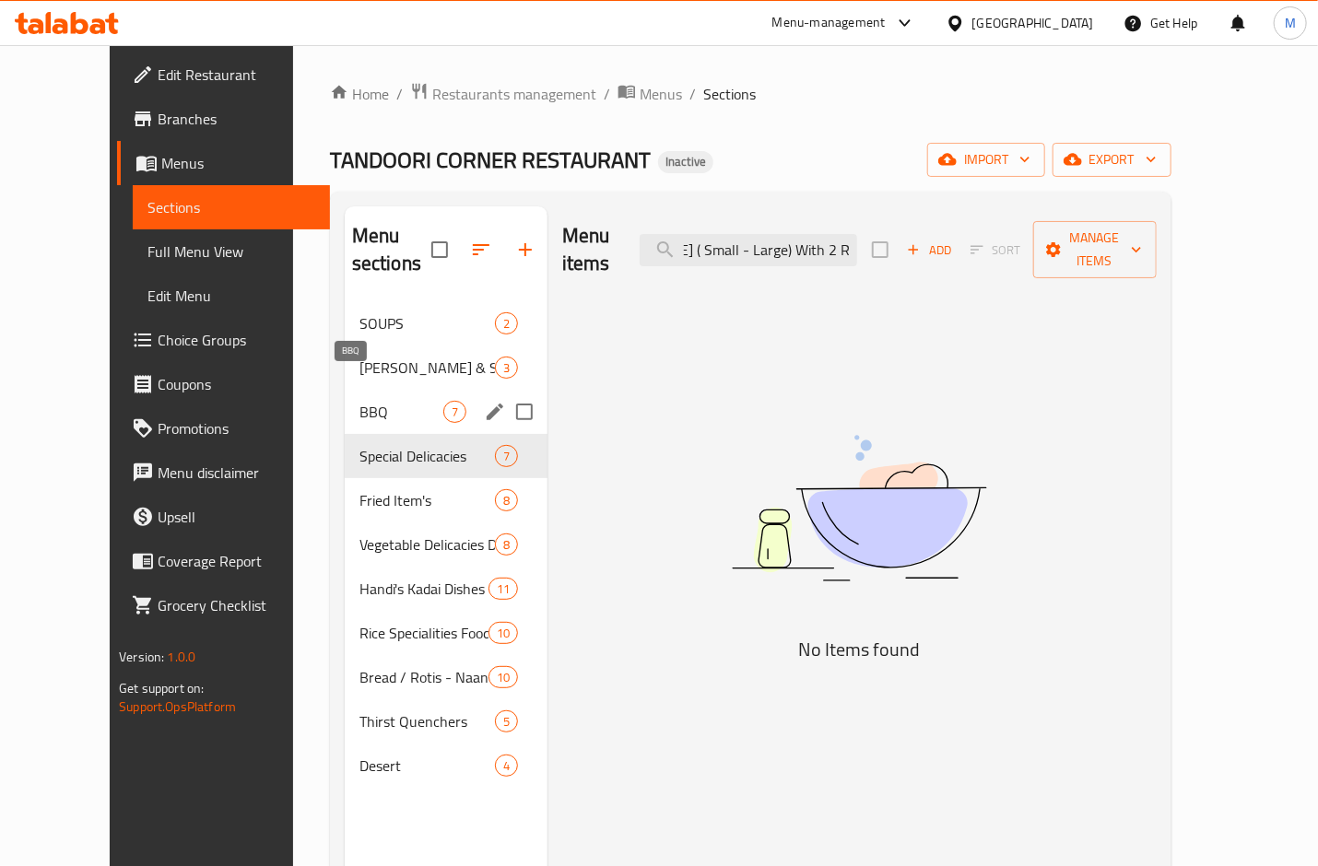
type input "Special Makhni Matar Qeema ( Small - Large) With 2 R"
click at [359, 401] on span "BBQ" at bounding box center [401, 412] width 84 height 22
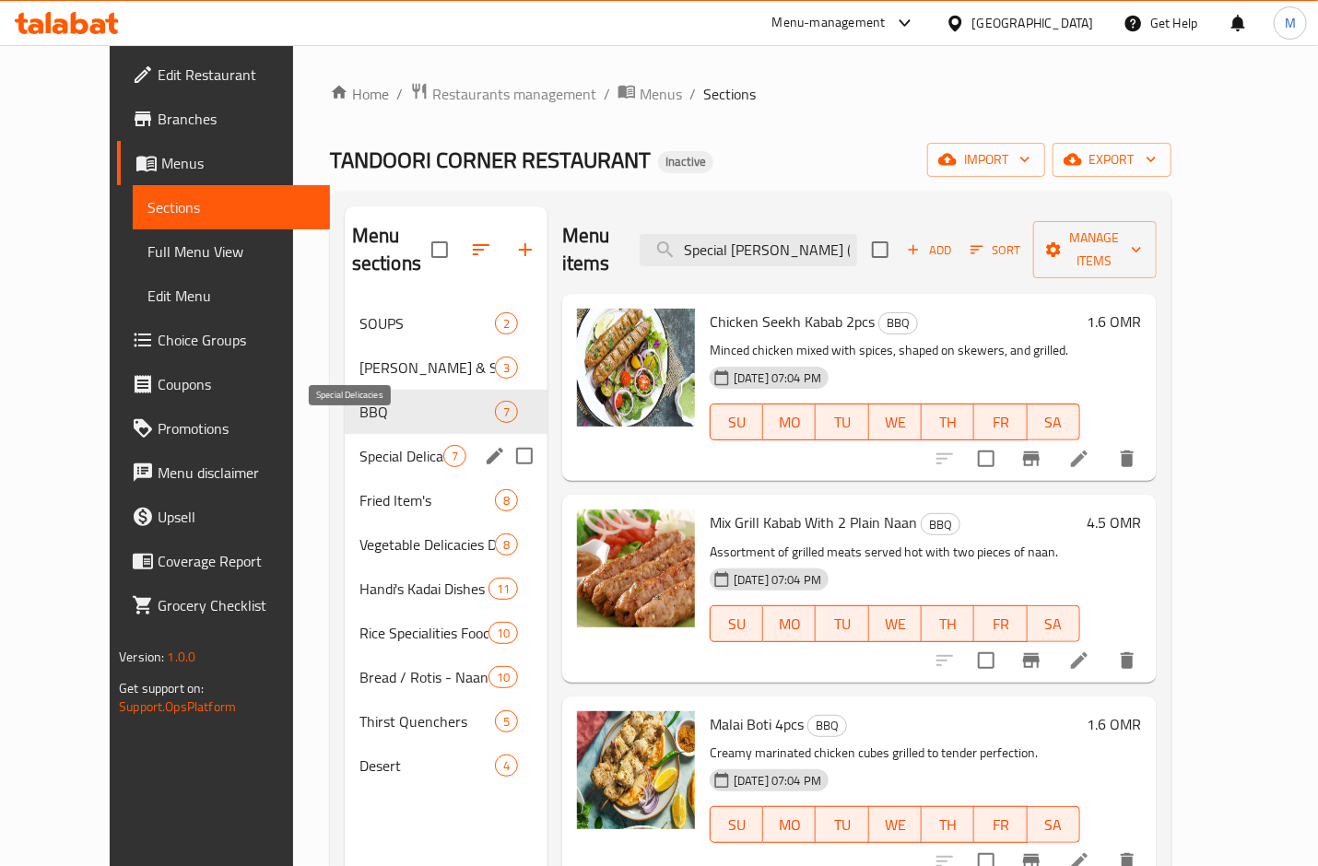
click at [359, 445] on span "Special Delicacies" at bounding box center [401, 456] width 84 height 22
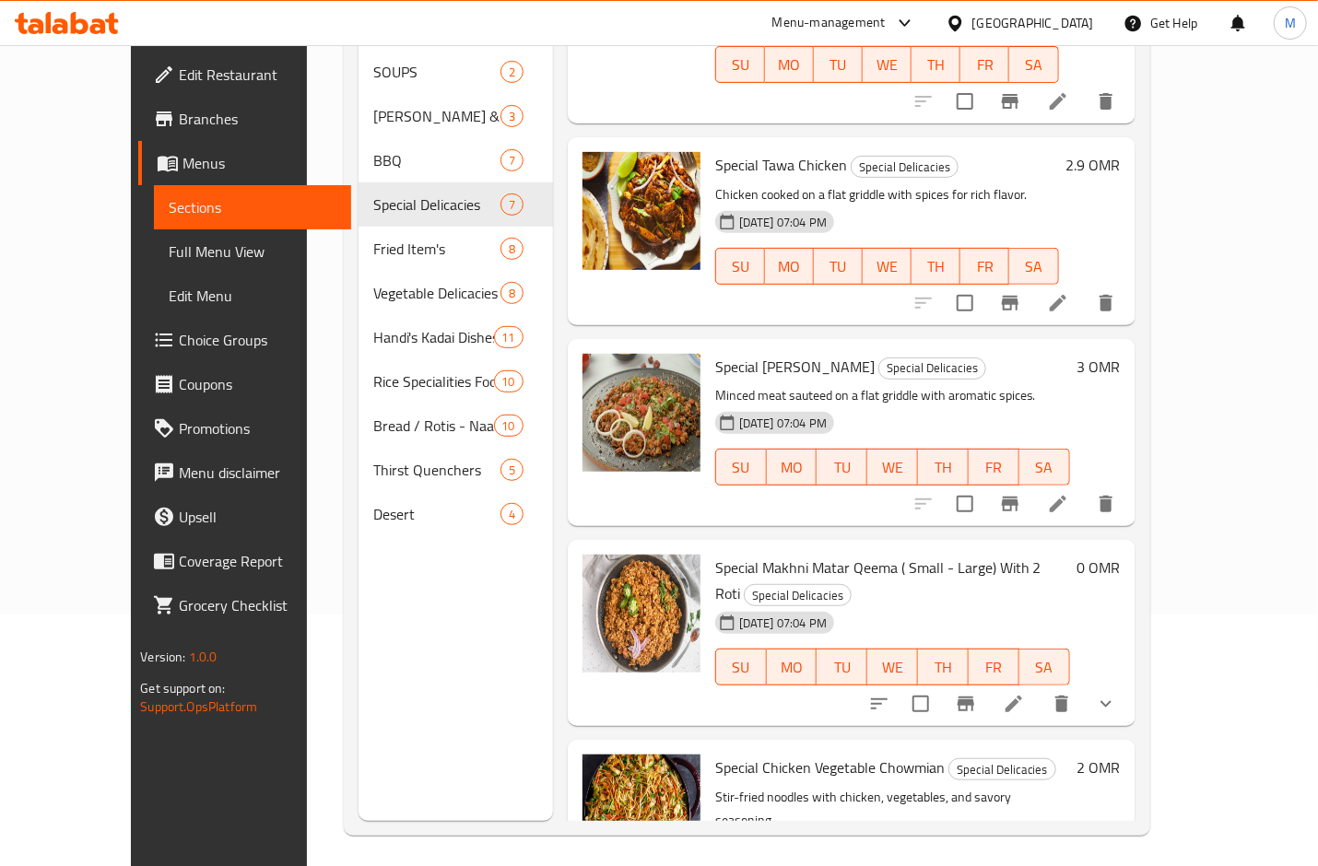
scroll to position [258, 0]
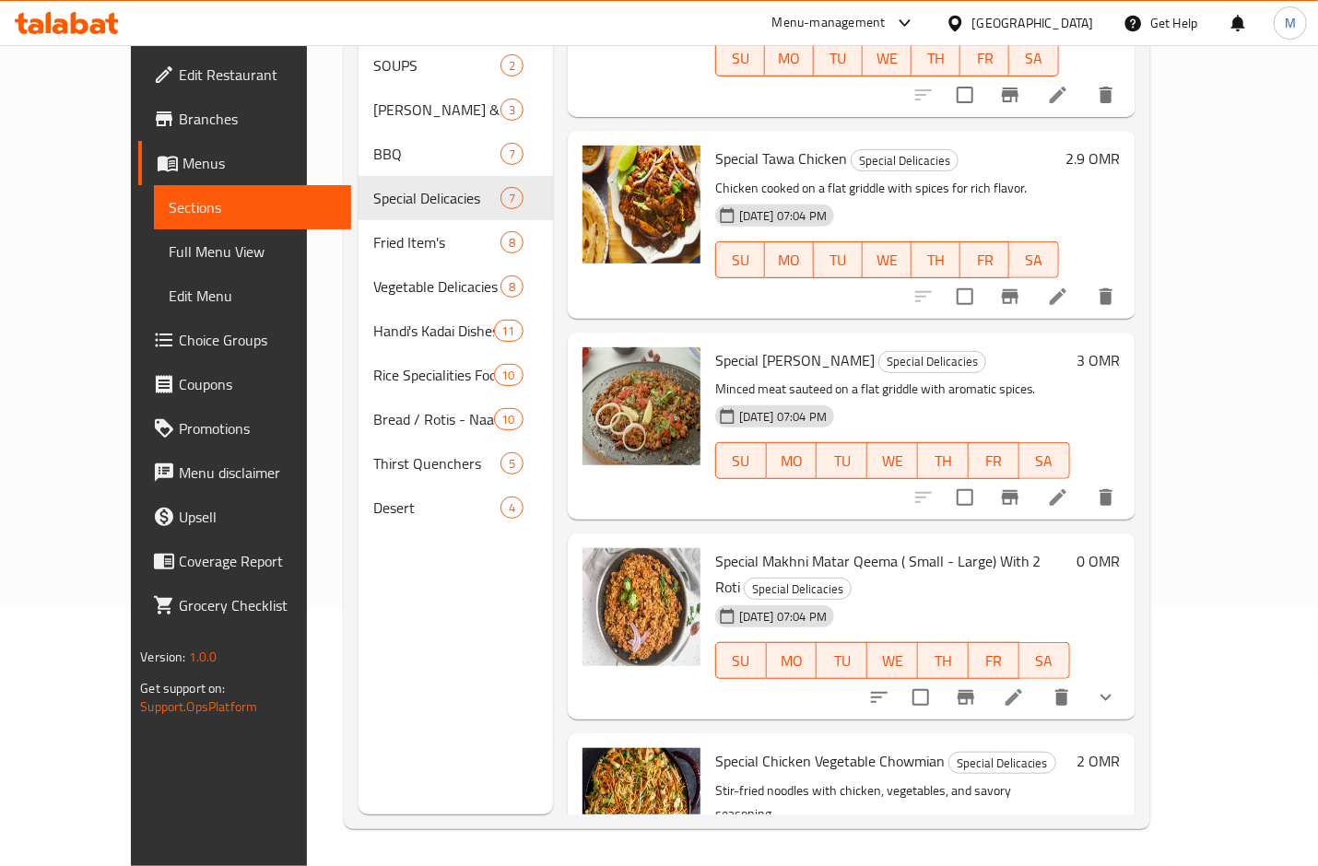
click at [1040, 681] on li at bounding box center [1014, 697] width 52 height 33
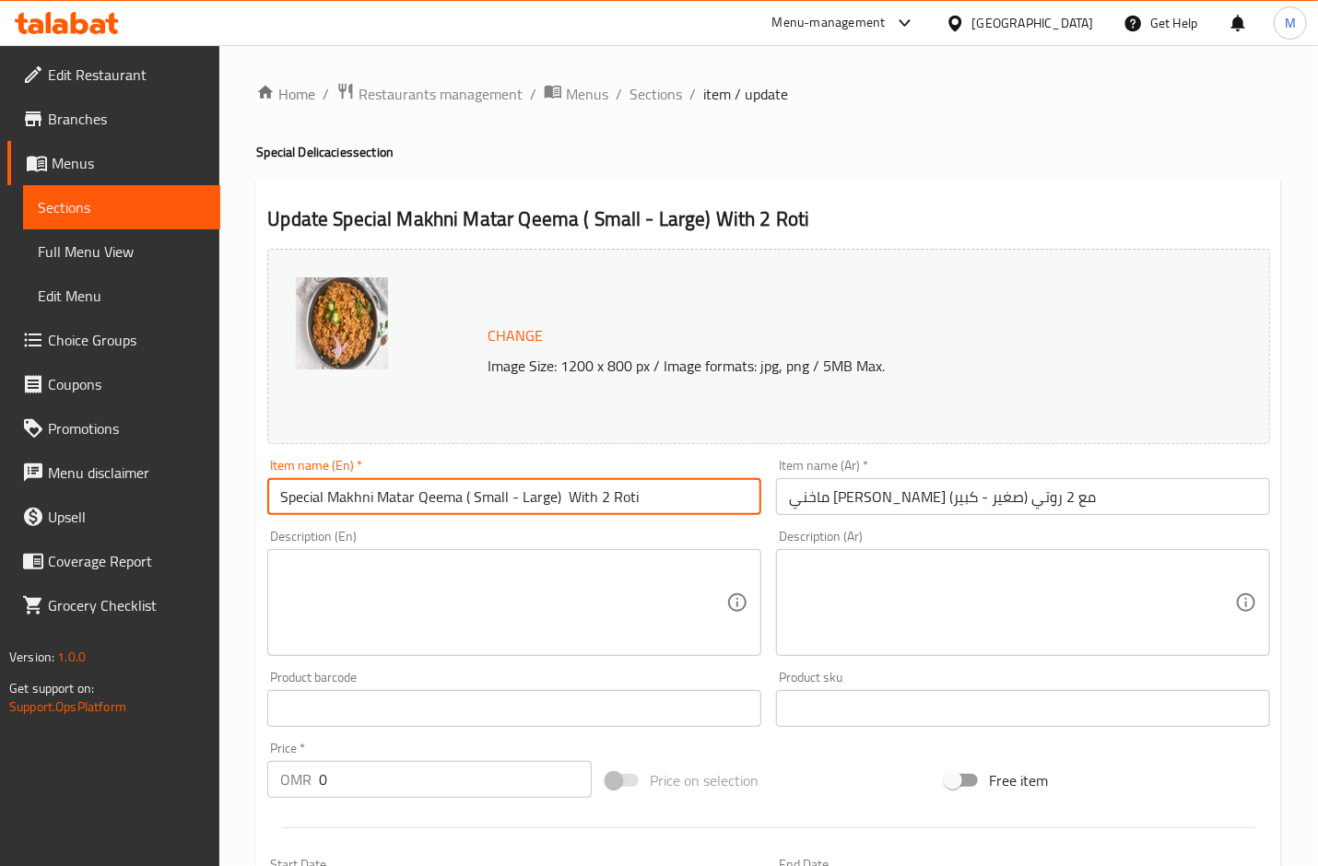
drag, startPoint x: 565, startPoint y: 499, endPoint x: 461, endPoint y: 499, distance: 104.2
click at [461, 499] on input "Special Makhni Matar Qeema ( Small - Large) With 2 Roti" at bounding box center [514, 496] width 494 height 37
type input "Special Makhni Matar Qeema With 2 Roti"
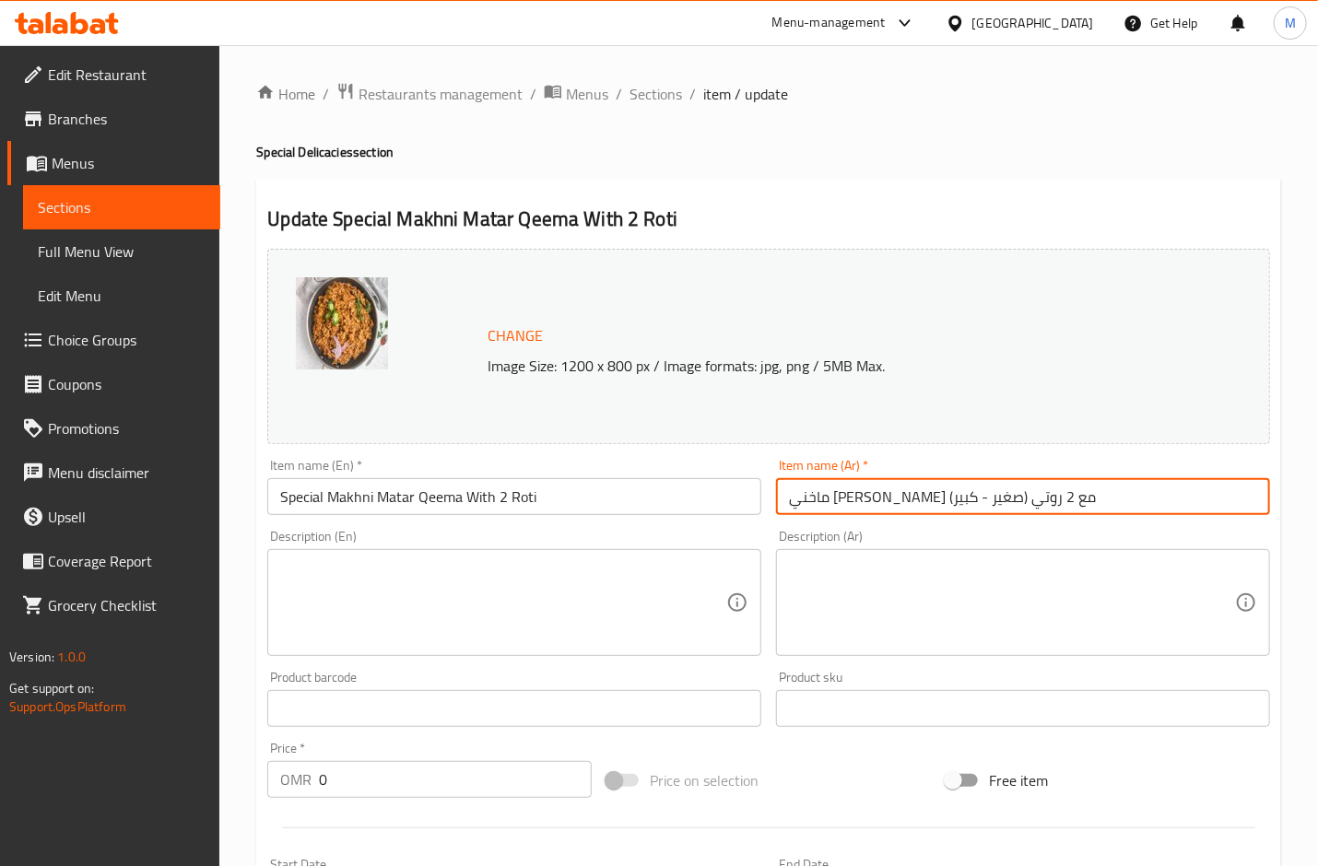
drag, startPoint x: 936, startPoint y: 494, endPoint x: 853, endPoint y: 498, distance: 82.1
click at [853, 498] on input "ماخني ماتار كيما سبيشال (صغير - كبير) مع 2 روتي" at bounding box center [1023, 496] width 494 height 37
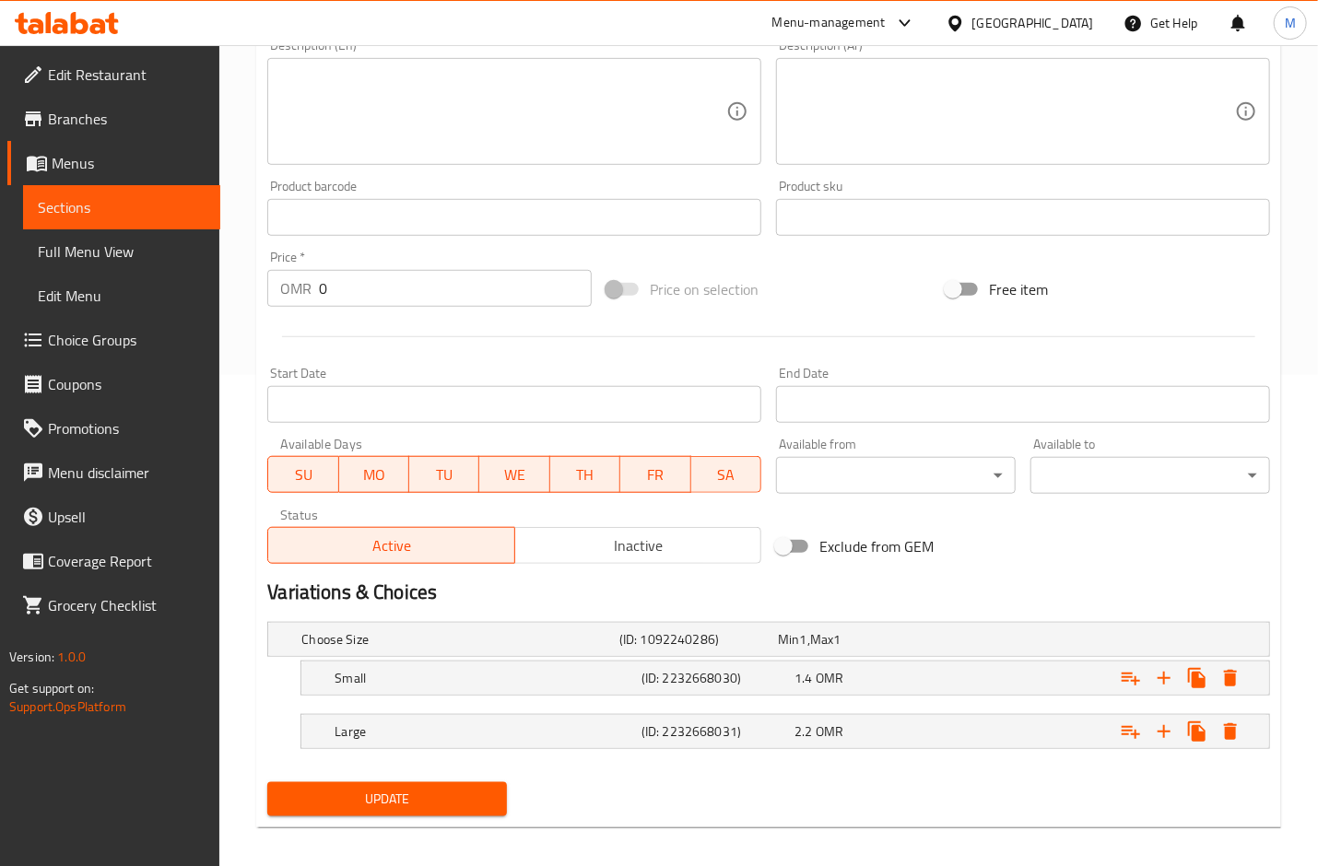
type input "ماخني [PERSON_NAME] سبيشال مع 2 روتي"
click at [457, 795] on span "Update" at bounding box center [387, 799] width 210 height 23
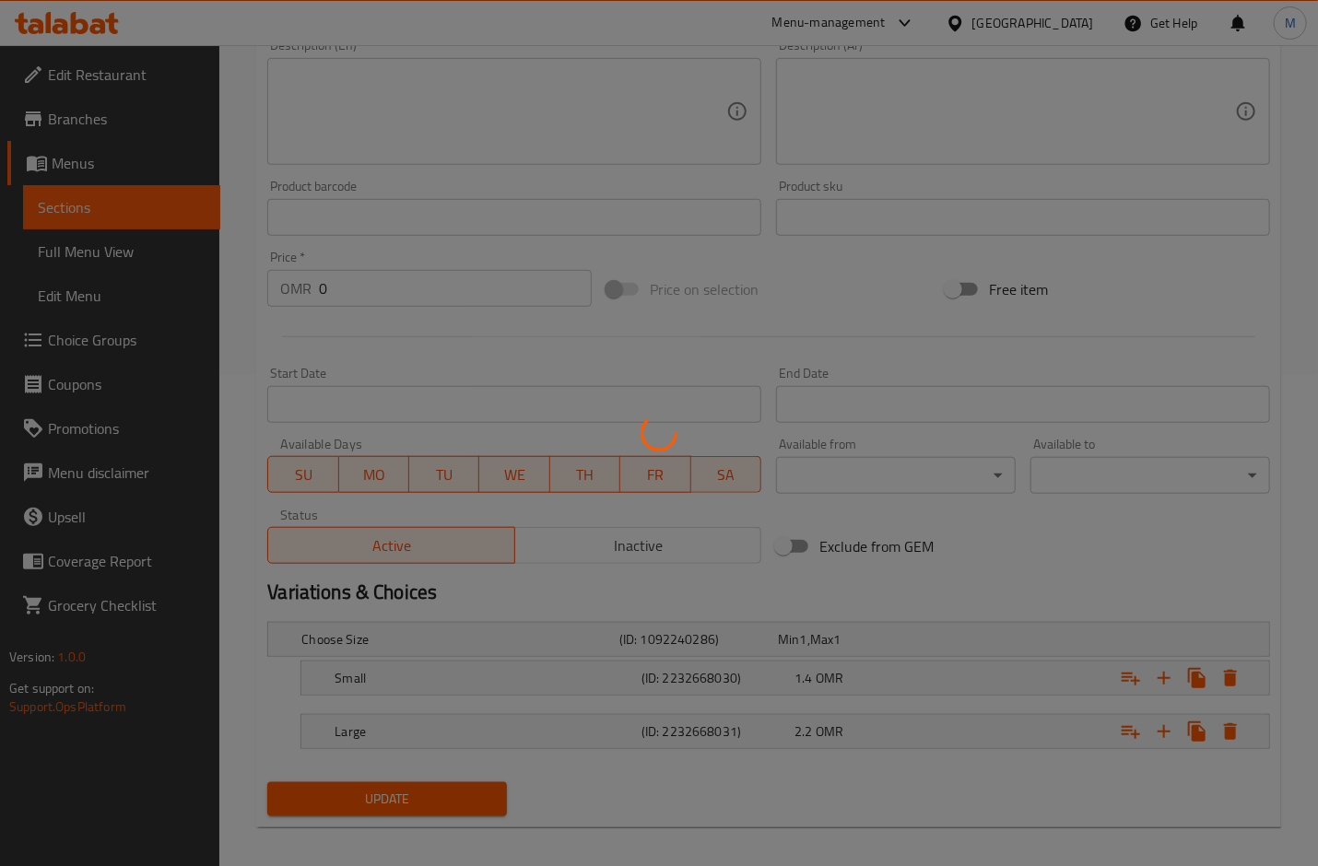
scroll to position [0, 0]
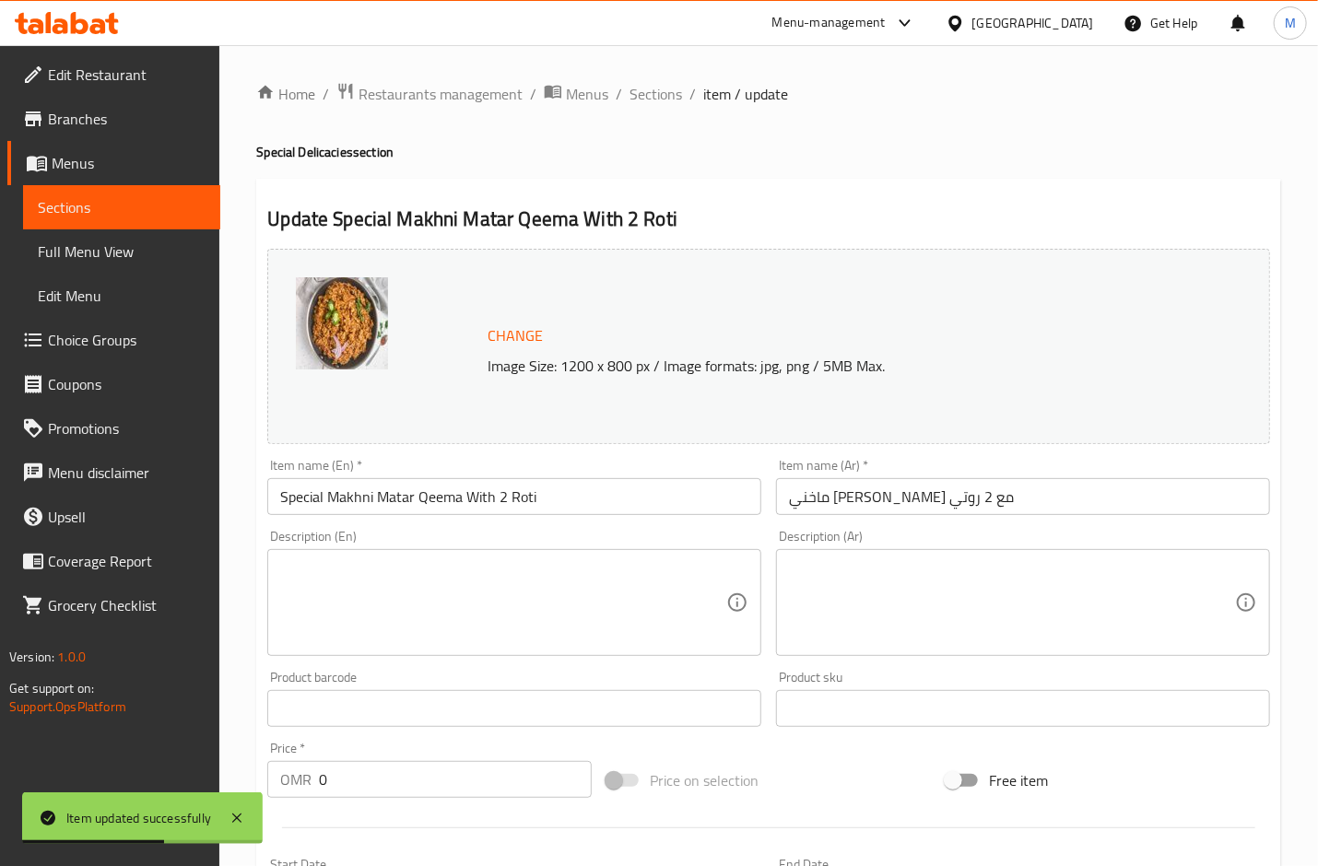
click at [662, 102] on span "Sections" at bounding box center [656, 94] width 53 height 22
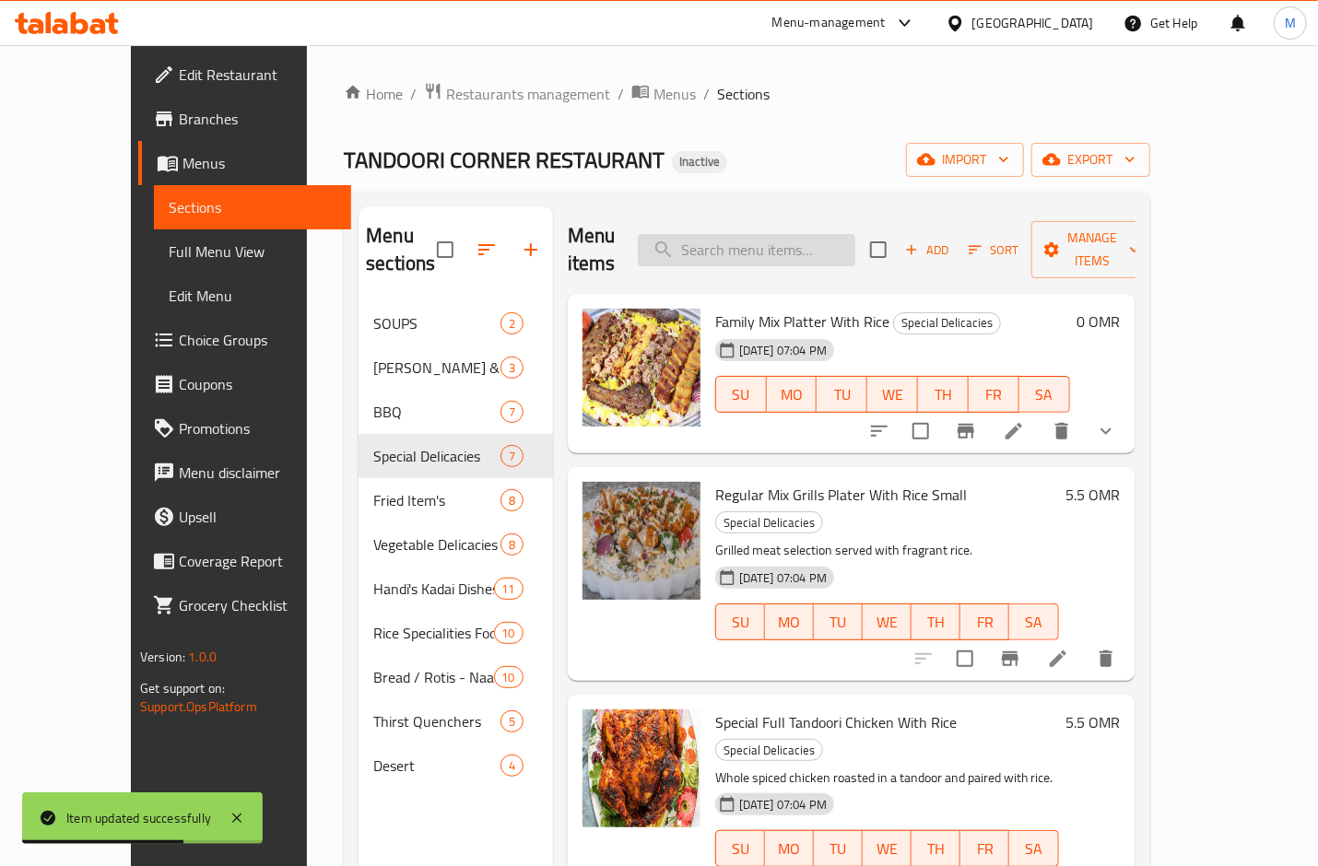
click at [794, 234] on input "search" at bounding box center [747, 250] width 218 height 32
paste input "F. Fries"
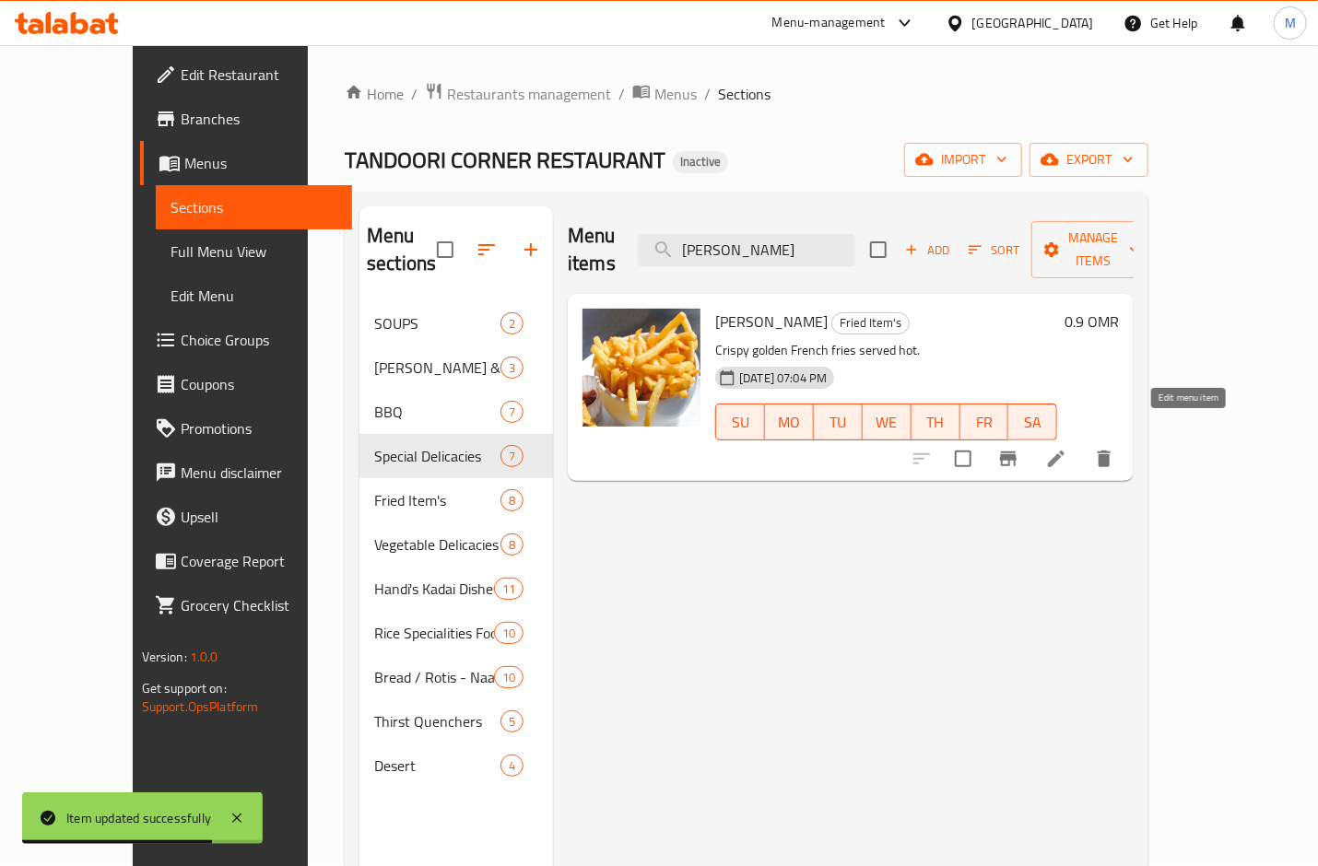
type input "F. Fries"
click at [1067, 448] on icon at bounding box center [1056, 459] width 22 height 22
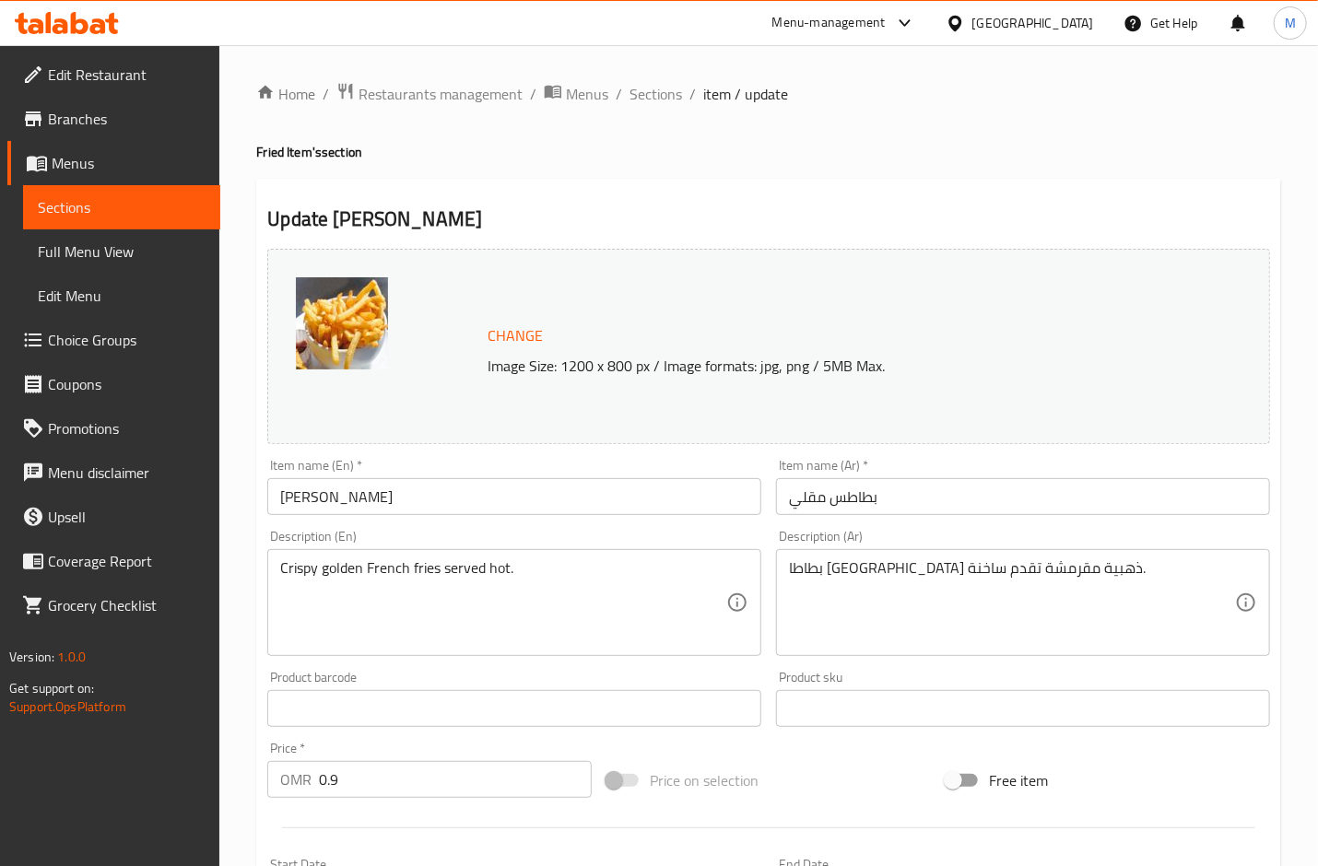
click at [295, 502] on input "F. Fries" at bounding box center [514, 496] width 494 height 37
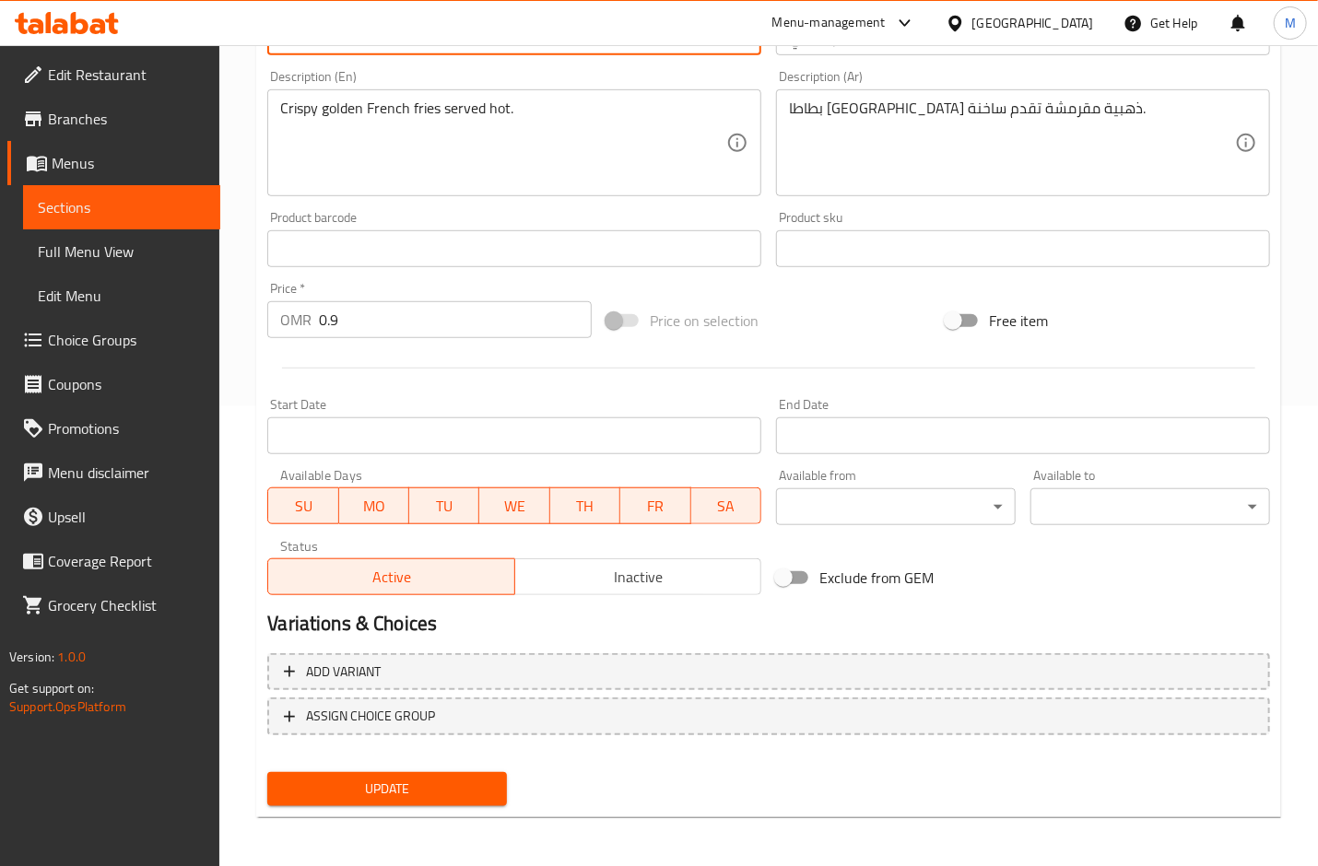
type input "French Fries"
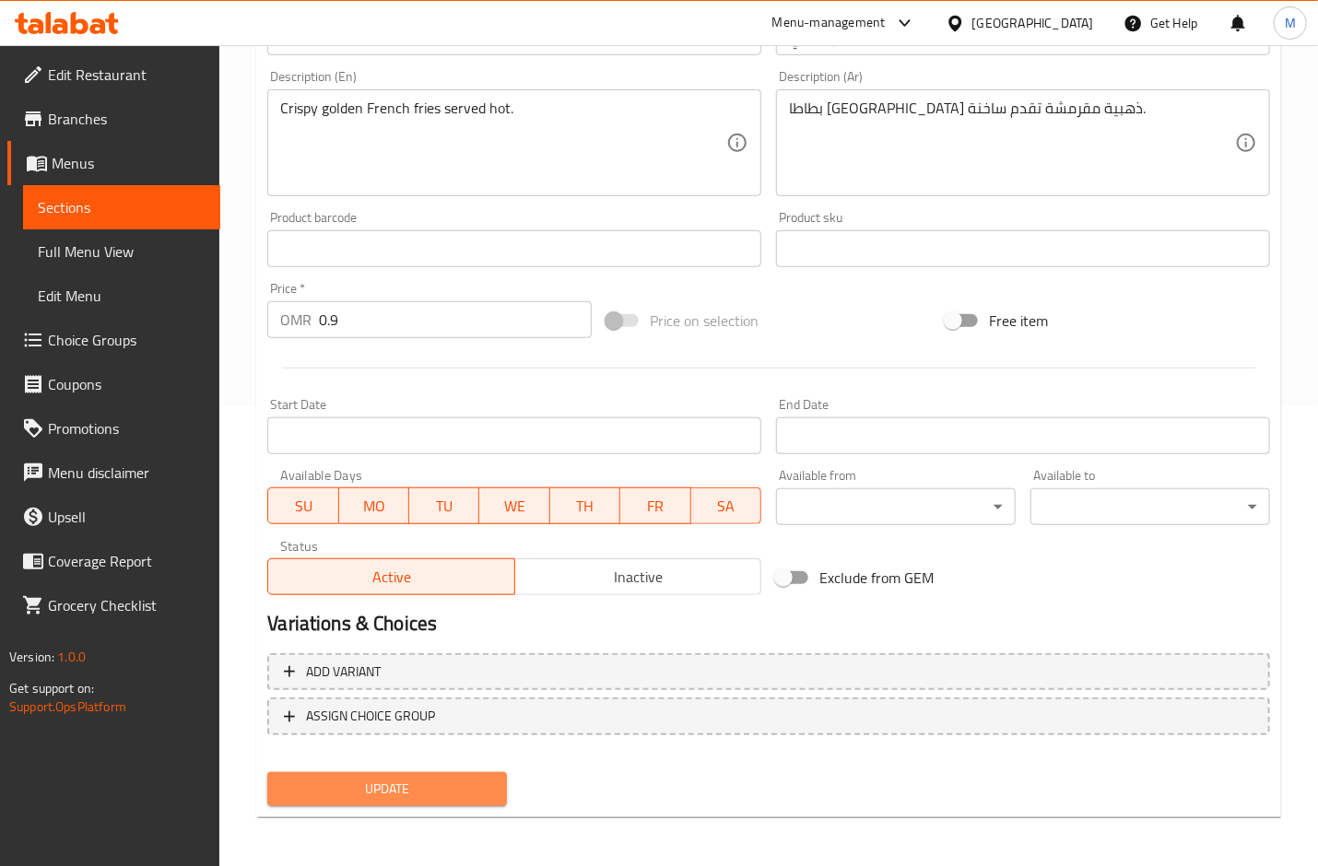
click at [419, 778] on span "Update" at bounding box center [387, 789] width 210 height 23
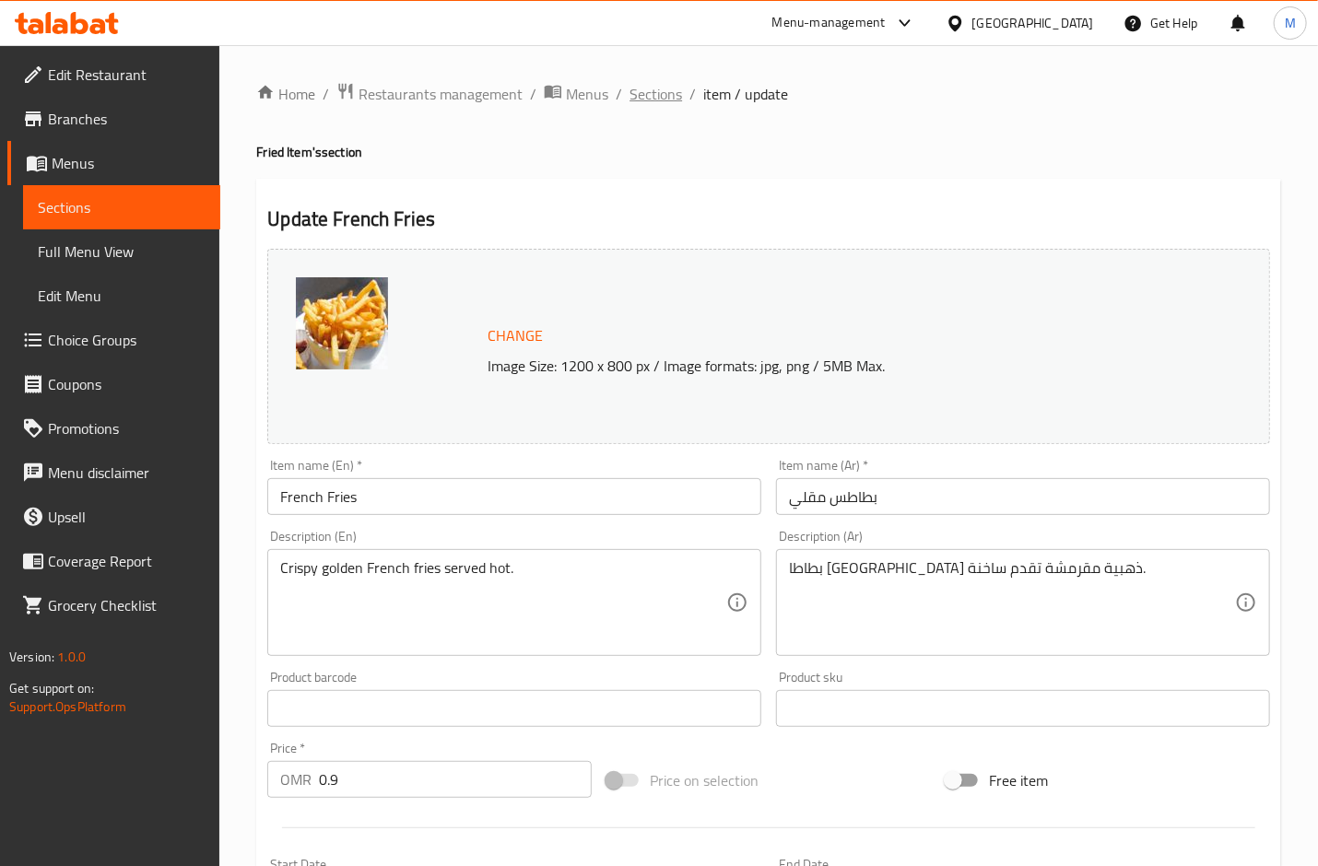
click at [642, 99] on span "Sections" at bounding box center [656, 94] width 53 height 22
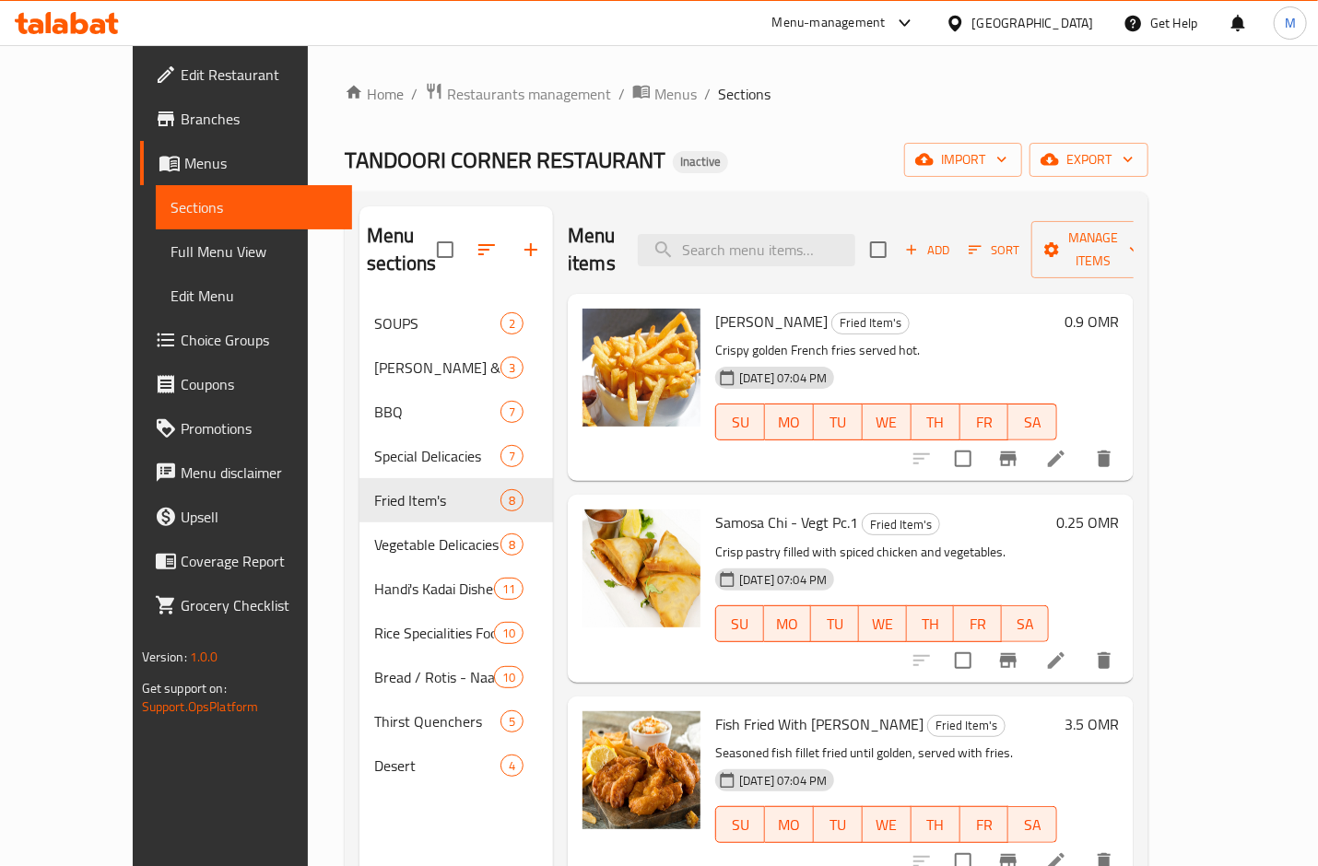
click at [1082, 644] on li at bounding box center [1056, 660] width 52 height 33
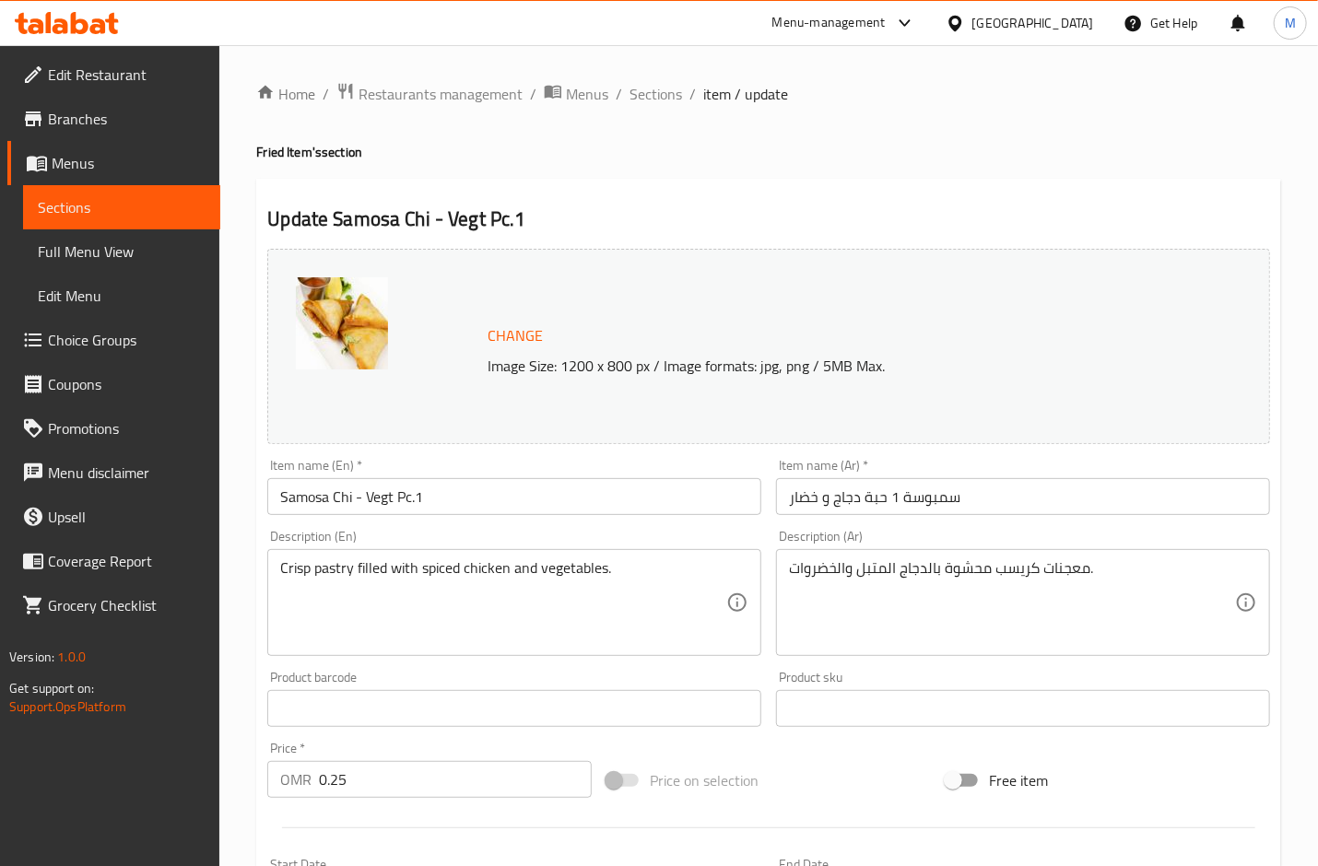
click at [93, 333] on span "Choice Groups" at bounding box center [127, 340] width 158 height 22
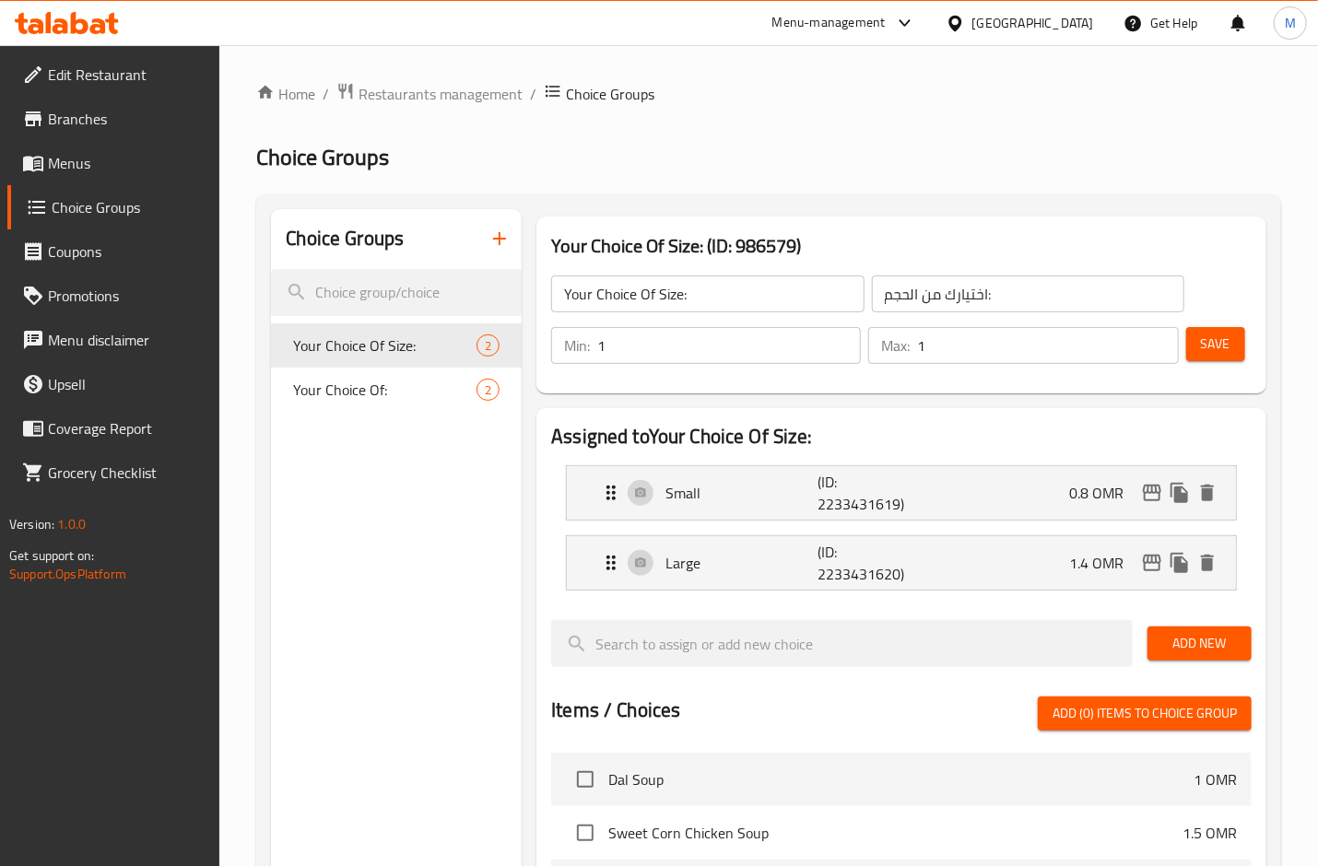
click at [507, 243] on icon "button" at bounding box center [499, 239] width 22 height 22
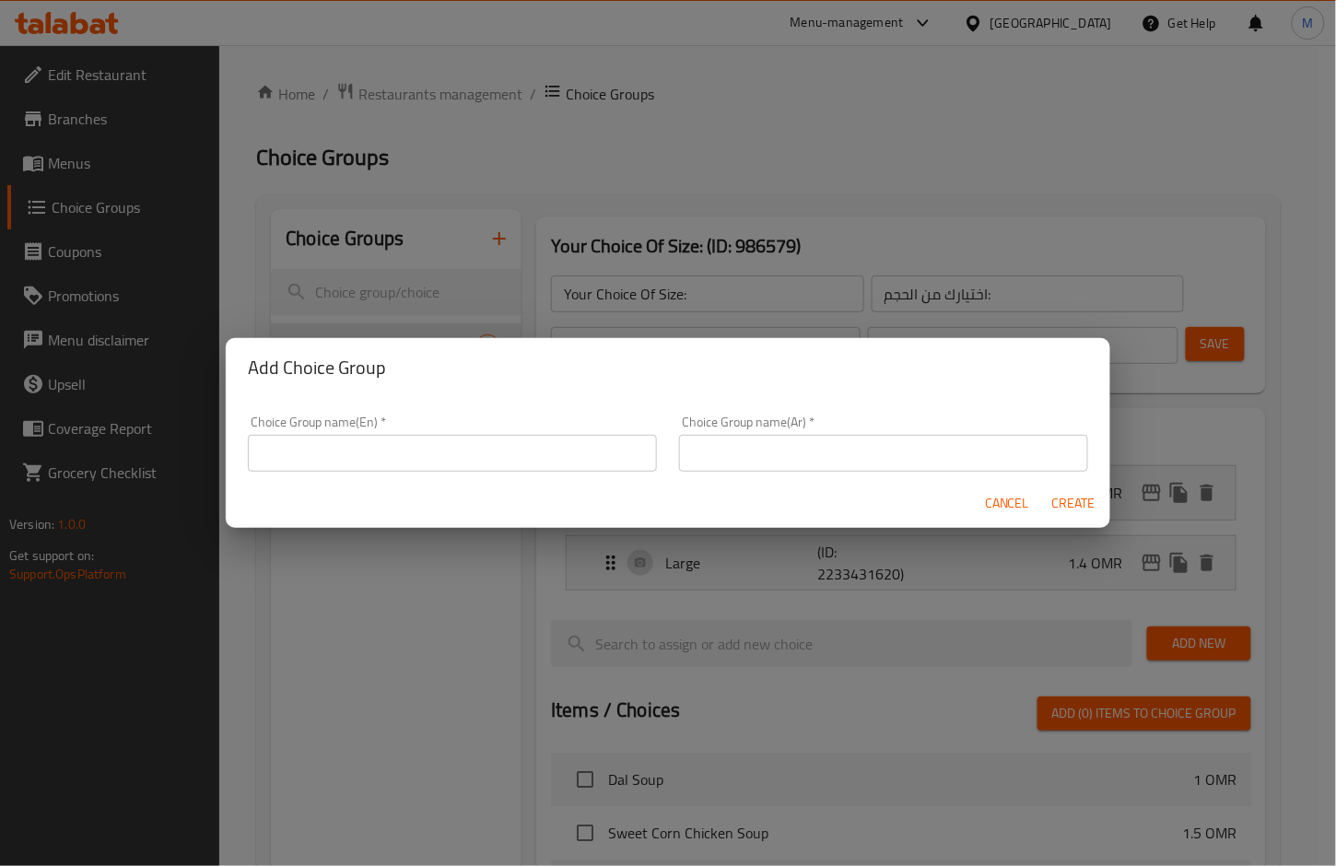
click at [487, 448] on input "text" at bounding box center [452, 453] width 409 height 37
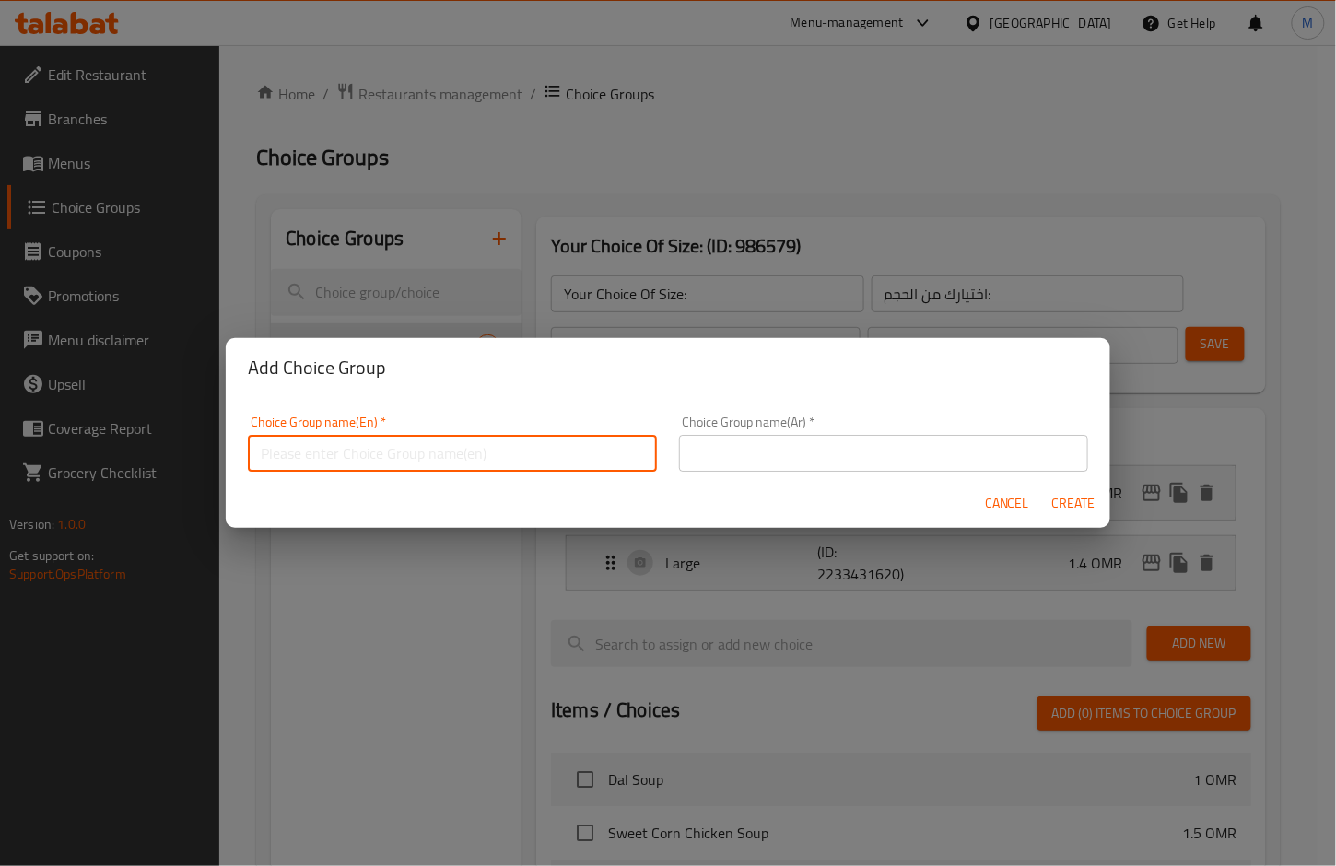
type input "your Choice of:"
click at [711, 456] on input "text" at bounding box center [883, 453] width 409 height 37
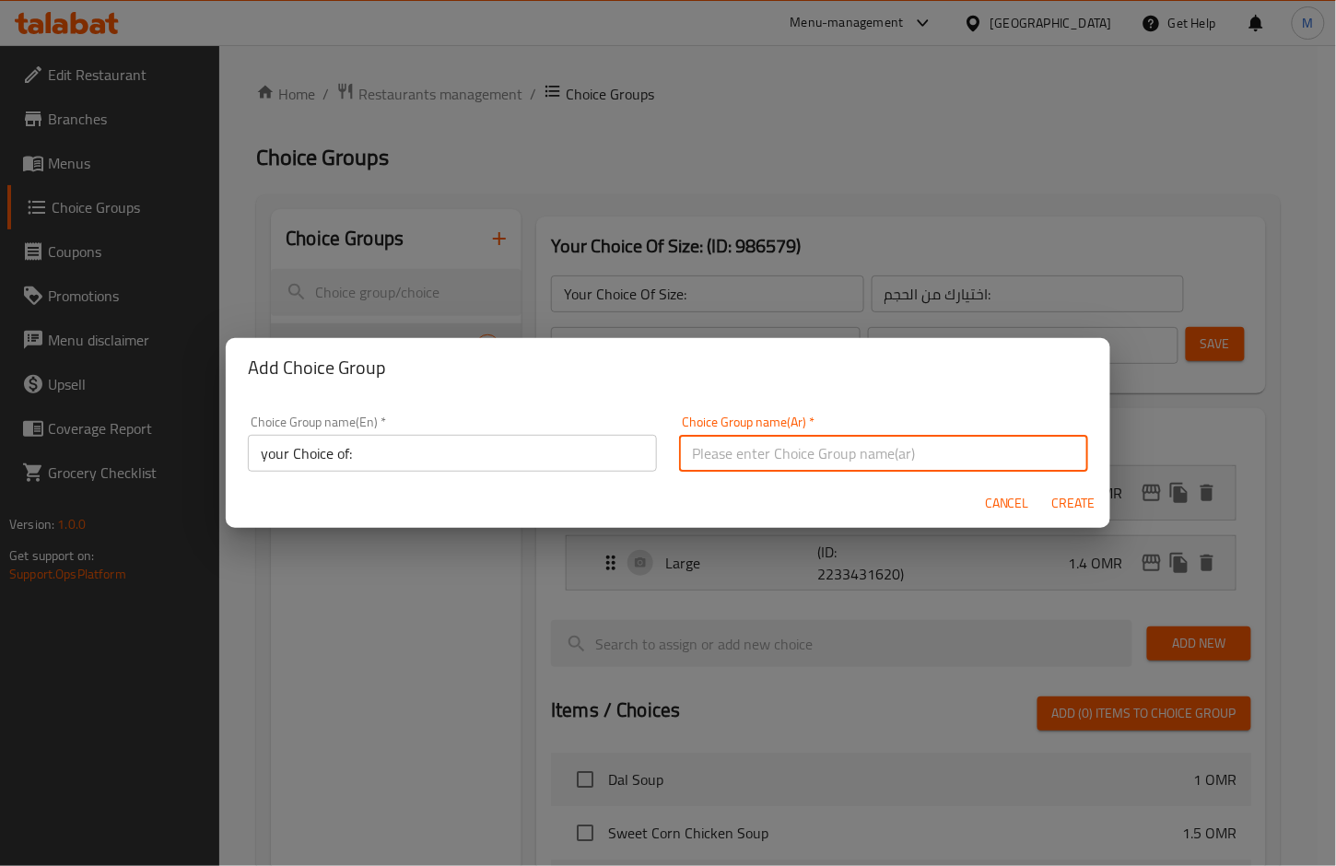
type input "اختيارك من:"
click at [1075, 506] on span "Create" at bounding box center [1074, 503] width 44 height 23
type input "your Choice of:"
type input "اختيارك من:"
type input "0"
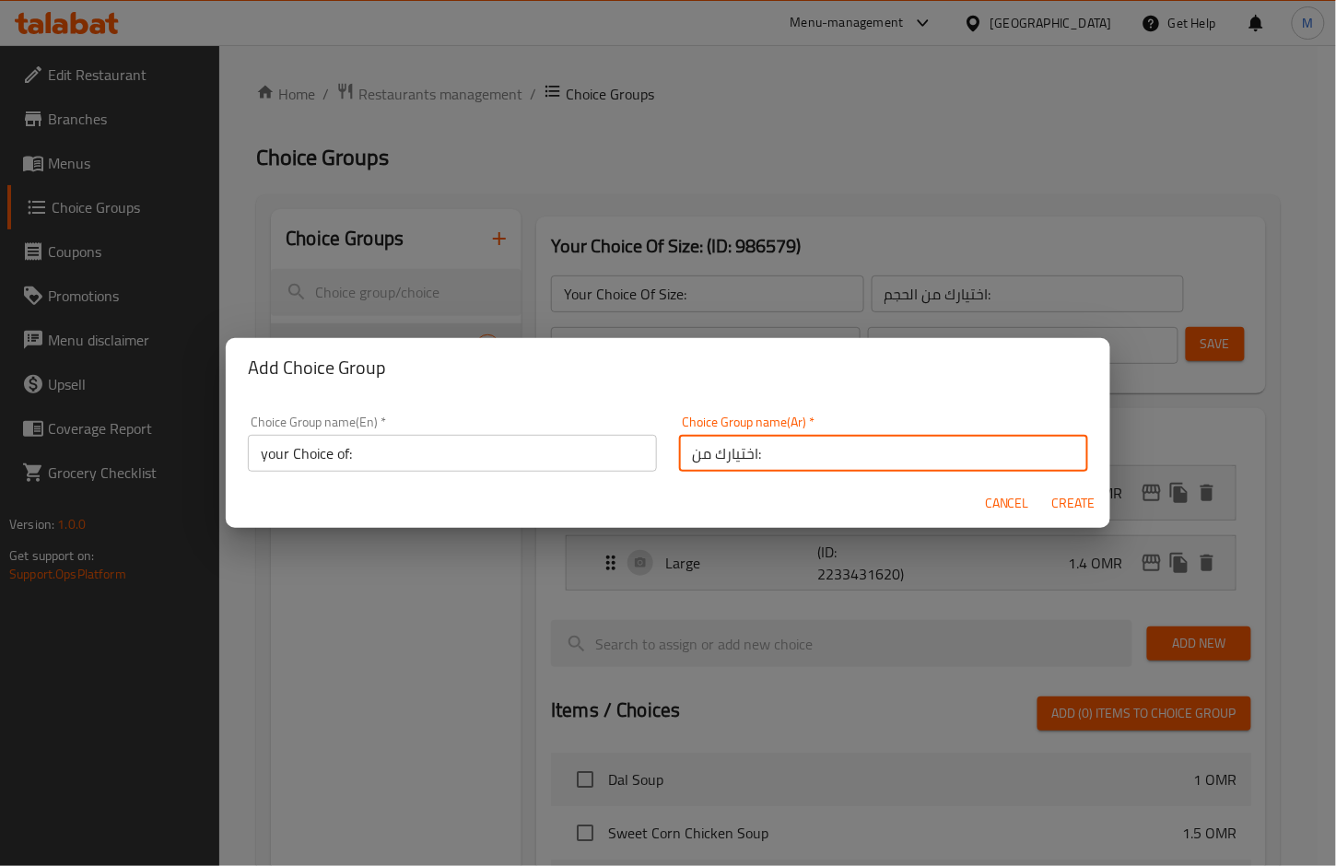
type input "0"
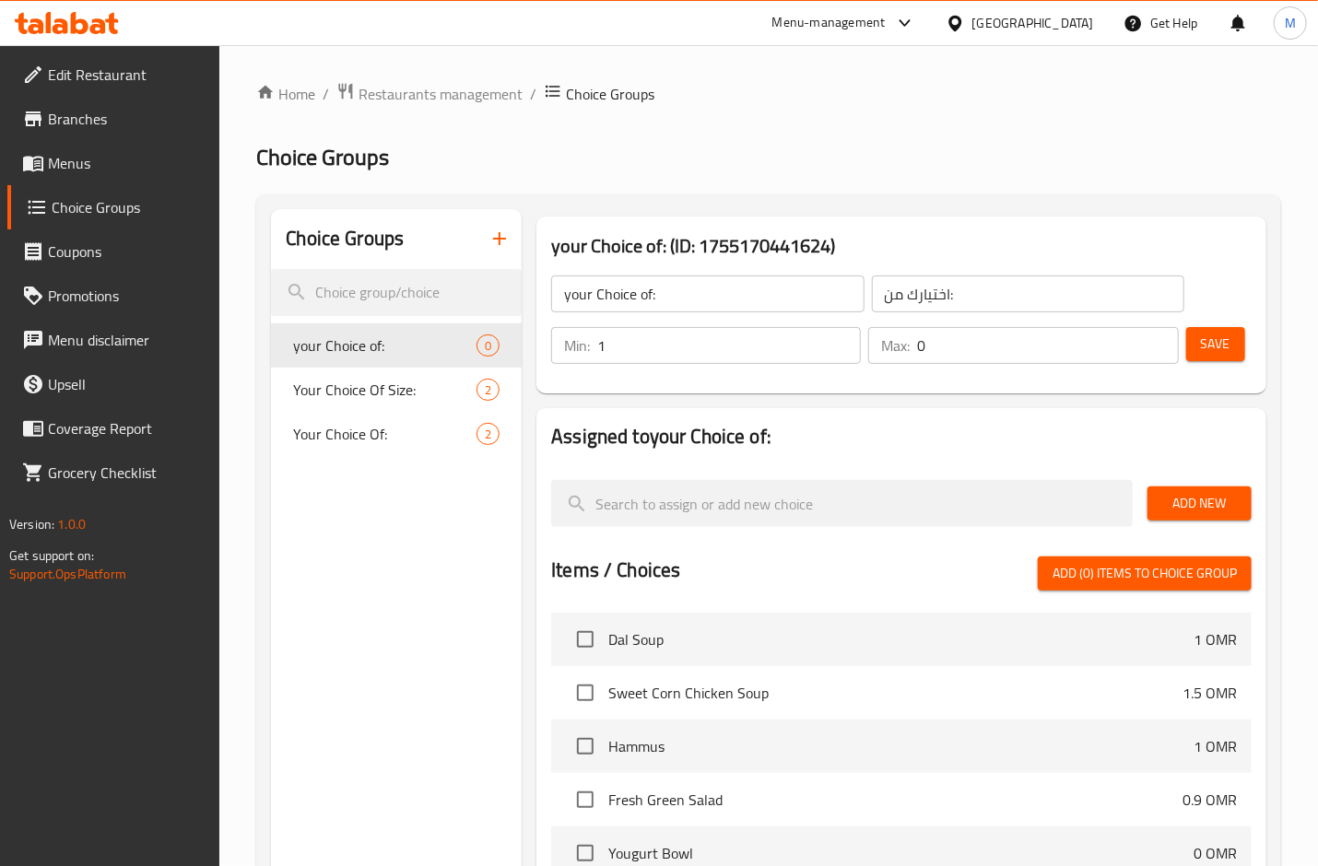
type input "1"
click at [842, 341] on input "1" at bounding box center [729, 345] width 264 height 37
type input "1"
click at [1156, 344] on input "1" at bounding box center [1047, 345] width 261 height 37
click at [1204, 346] on span "Save" at bounding box center [1215, 344] width 29 height 23
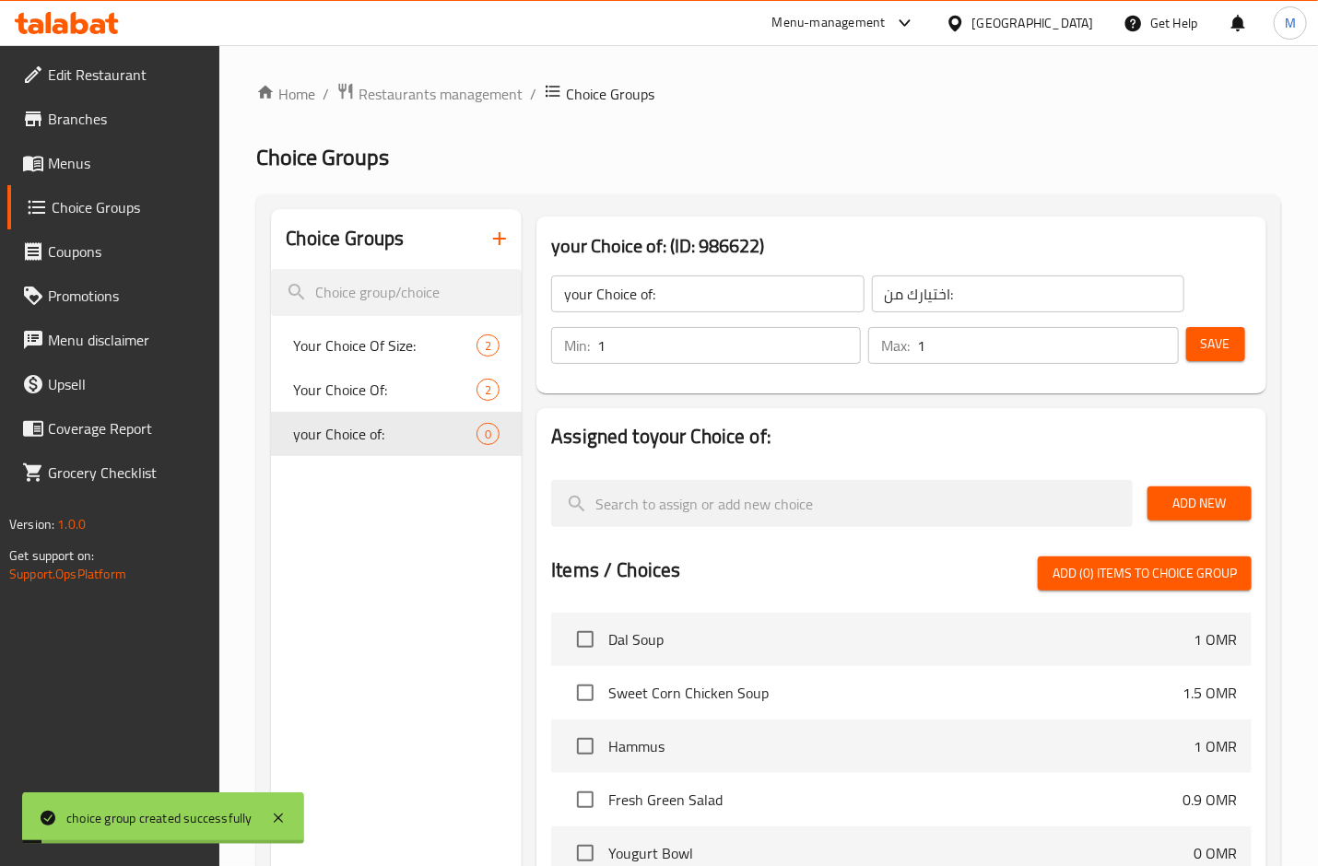
click at [1195, 512] on span "Add New" at bounding box center [1199, 503] width 75 height 23
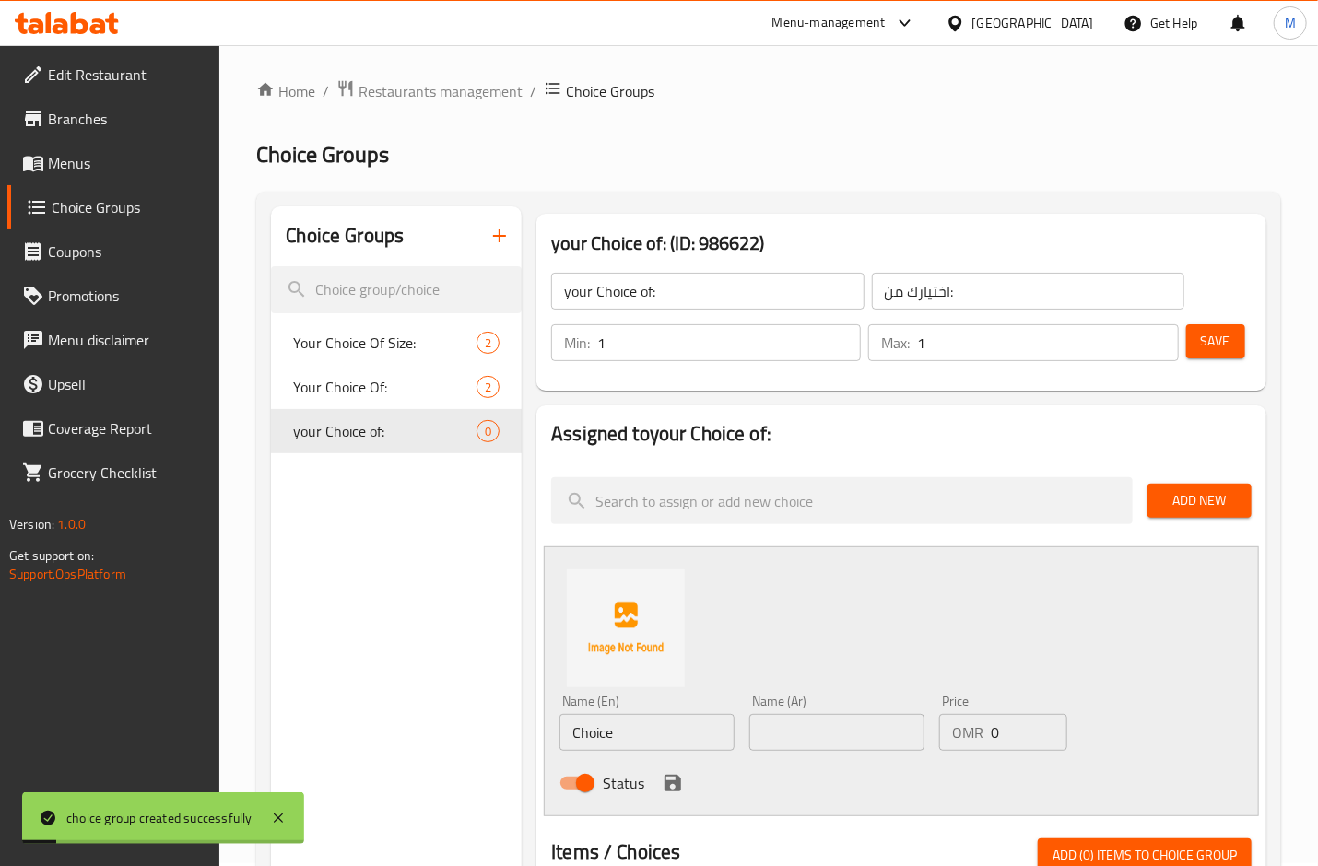
scroll to position [369, 0]
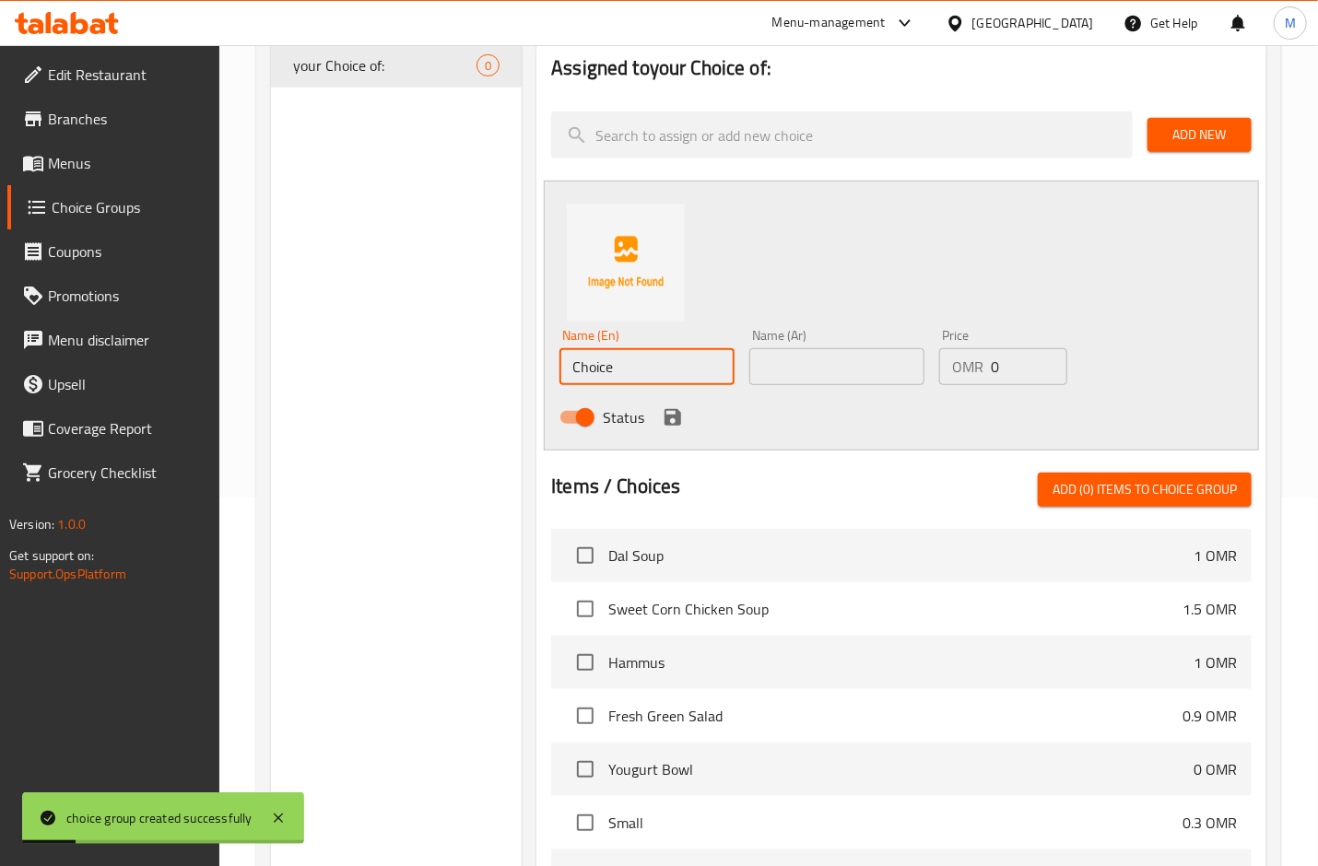
drag, startPoint x: 667, startPoint y: 360, endPoint x: 494, endPoint y: 311, distance: 180.3
click at [469, 325] on div "Choice Groups Your Choice Of Size: 2 Your Choice Of: 2 your Choice of: 0 your C…" at bounding box center [772, 517] width 1003 height 1352
type input "chicken"
click at [830, 361] on input "text" at bounding box center [836, 366] width 175 height 37
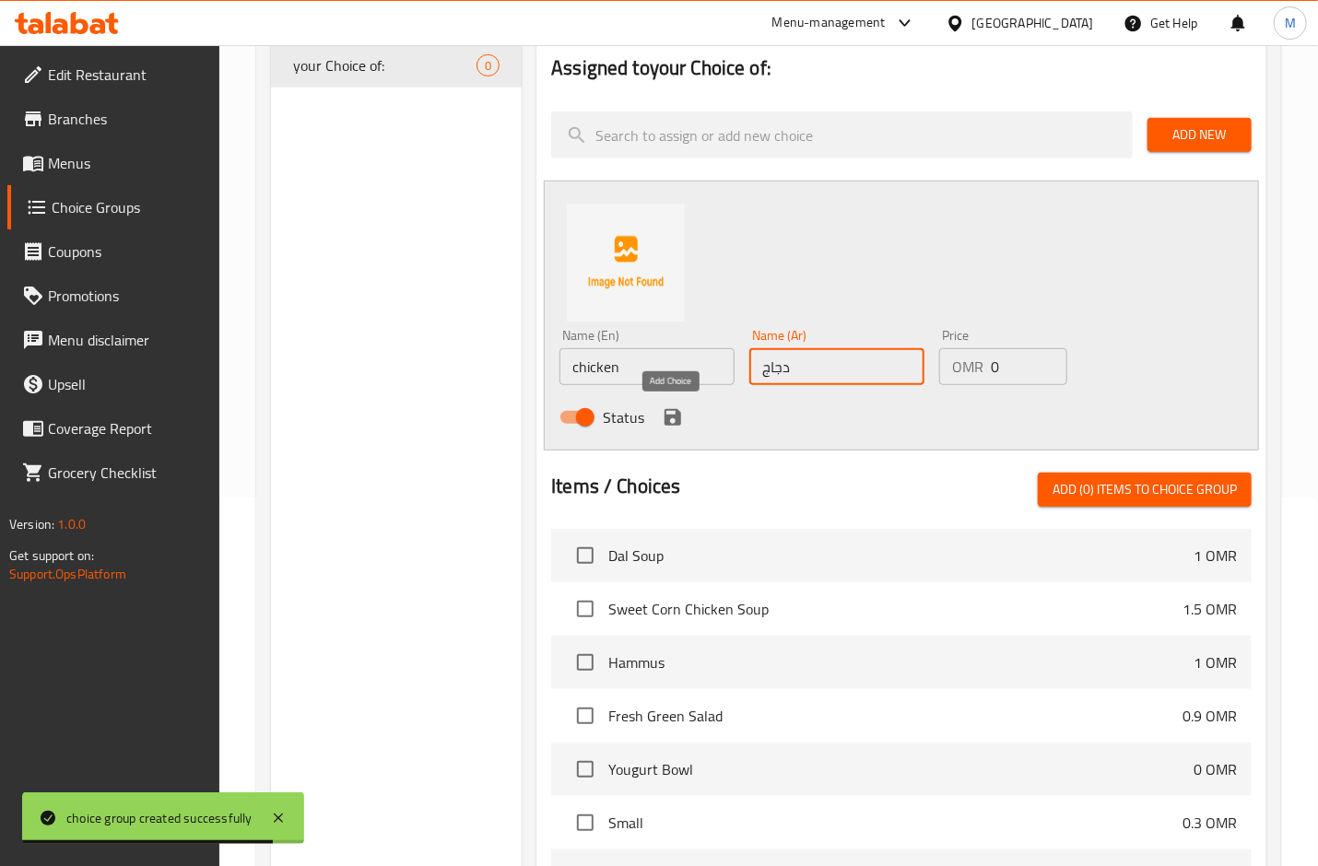
type input "دجاج"
click at [666, 409] on icon "save" at bounding box center [673, 417] width 22 height 22
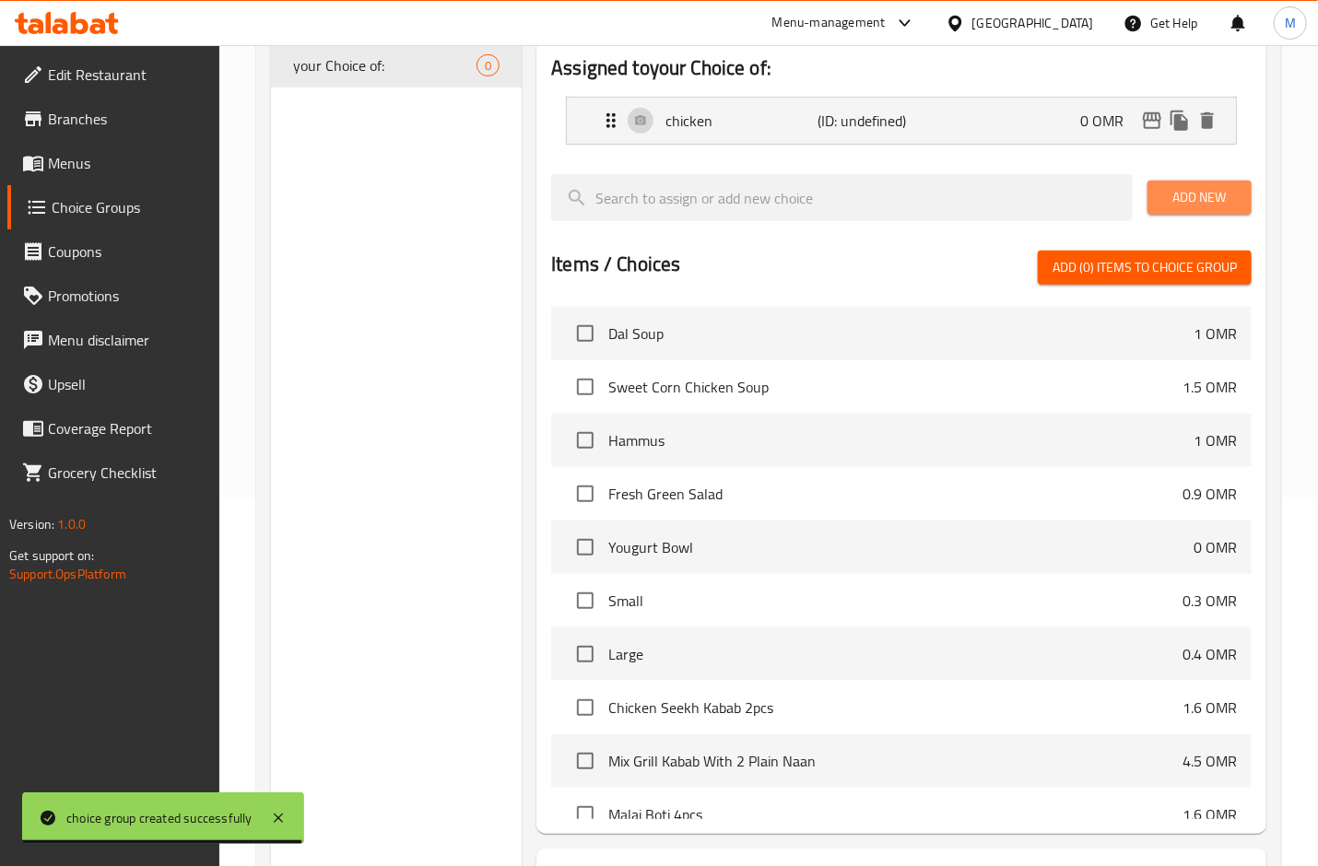
click at [1198, 201] on span "Add New" at bounding box center [1199, 197] width 75 height 23
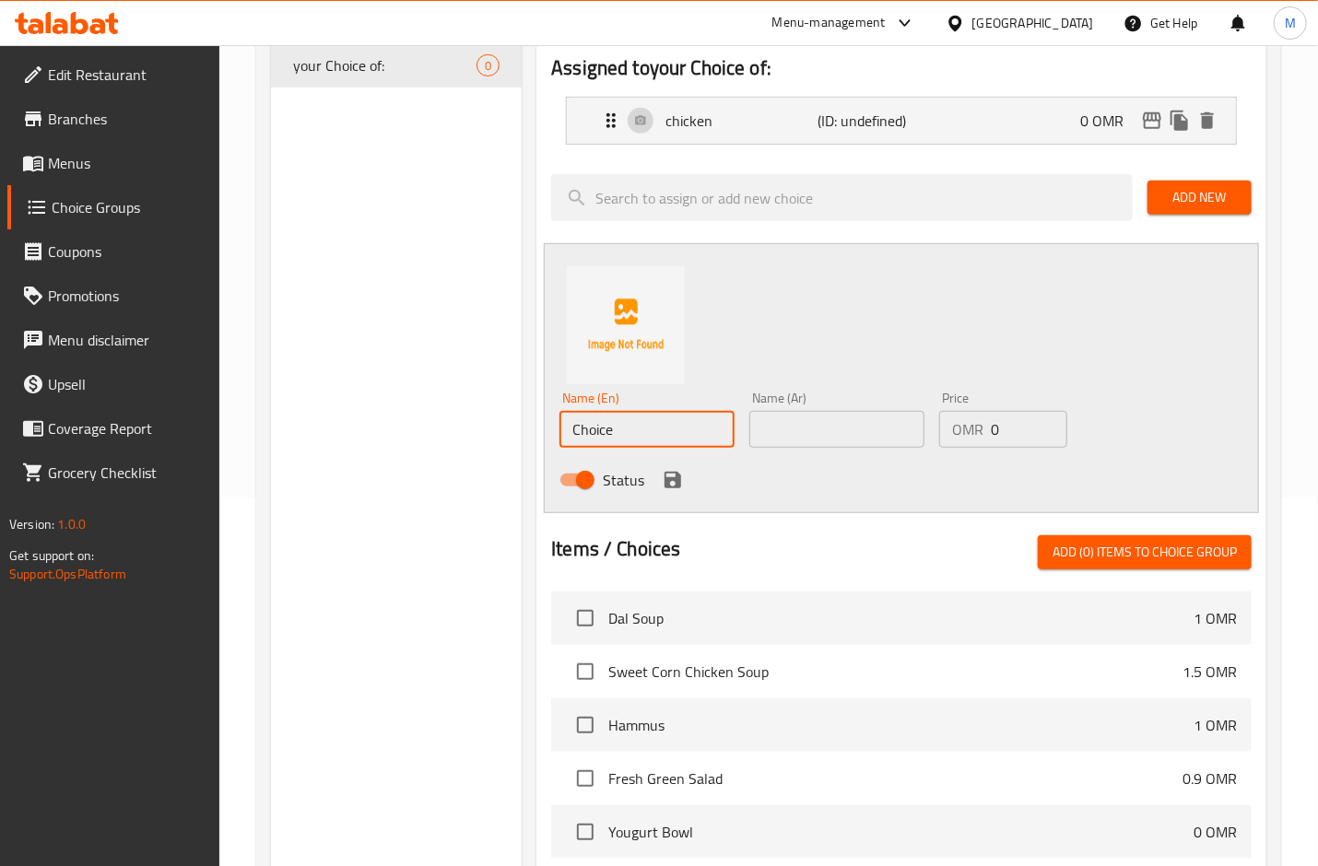
drag, startPoint x: 635, startPoint y: 426, endPoint x: 344, endPoint y: 405, distance: 292.0
click at [336, 407] on div "Choice Groups Your Choice Of Size: 2 Your Choice Of: 2 your Choice of: 0 your C…" at bounding box center [772, 548] width 1003 height 1415
click at [665, 431] on input "vegetables Addon" at bounding box center [646, 429] width 175 height 37
type input "vegetables"
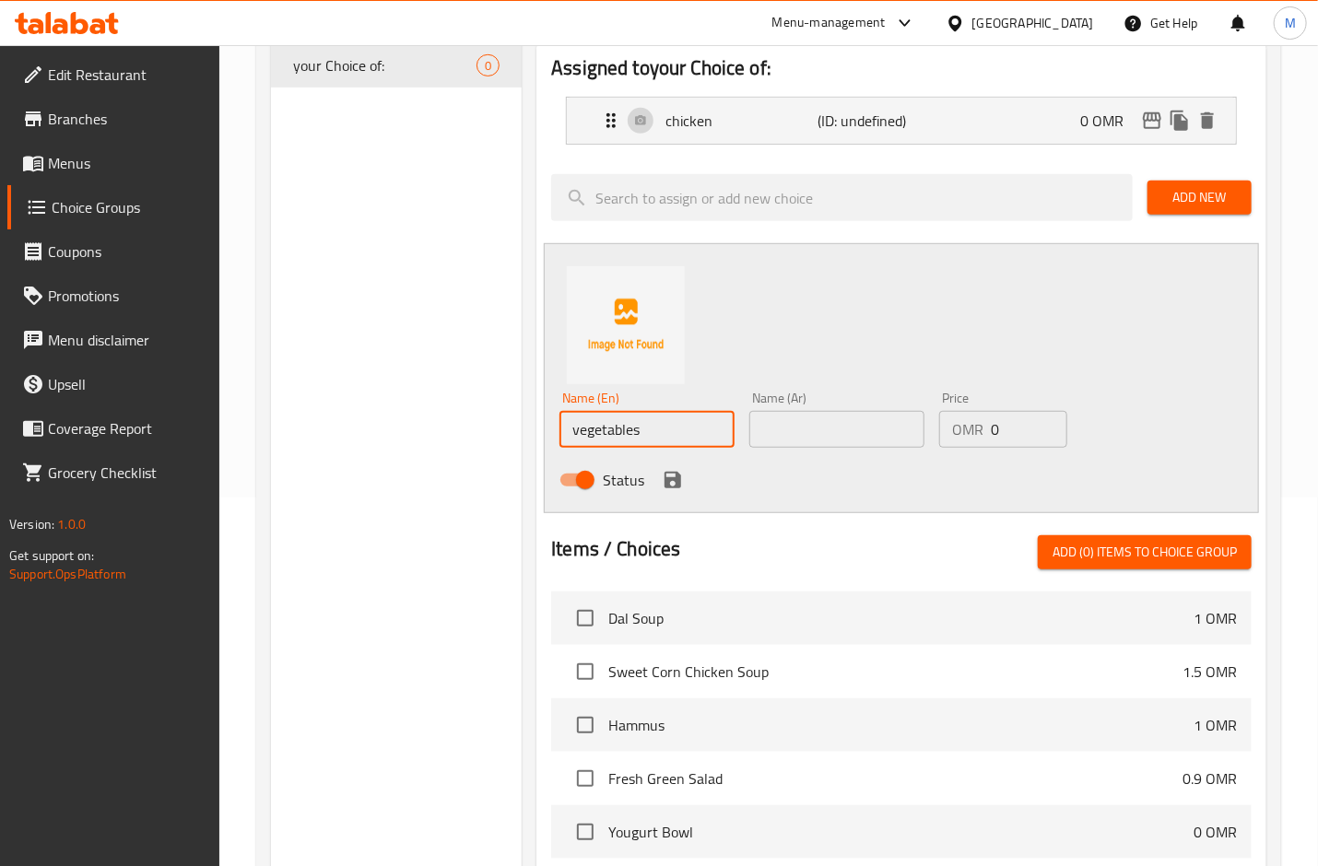
click at [832, 418] on input "text" at bounding box center [836, 429] width 175 height 37
type input "خضروات"
click at [674, 477] on icon "save" at bounding box center [673, 480] width 22 height 22
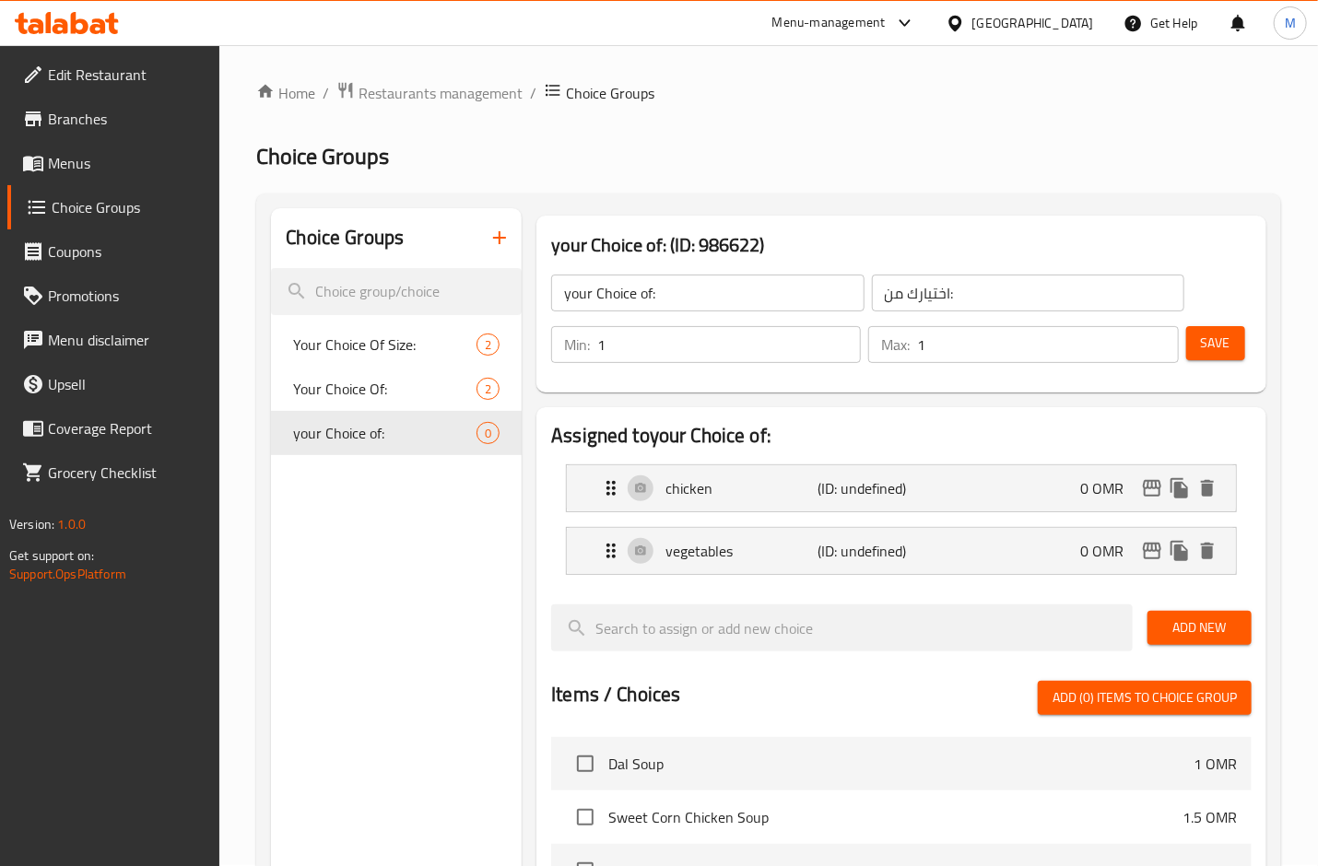
scroll to position [0, 0]
click at [1224, 338] on span "Save" at bounding box center [1215, 344] width 29 height 23
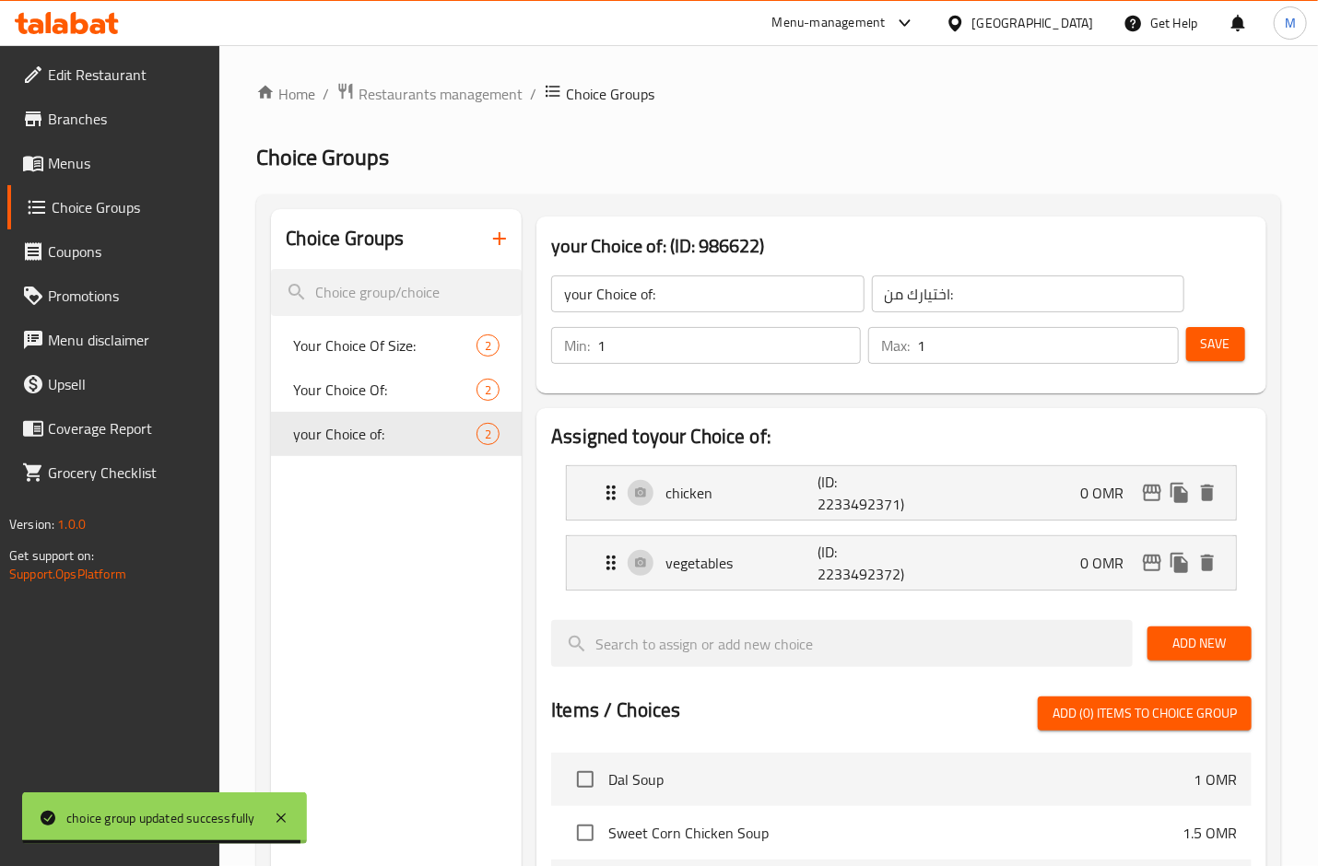
click at [505, 237] on icon "button" at bounding box center [499, 239] width 22 height 22
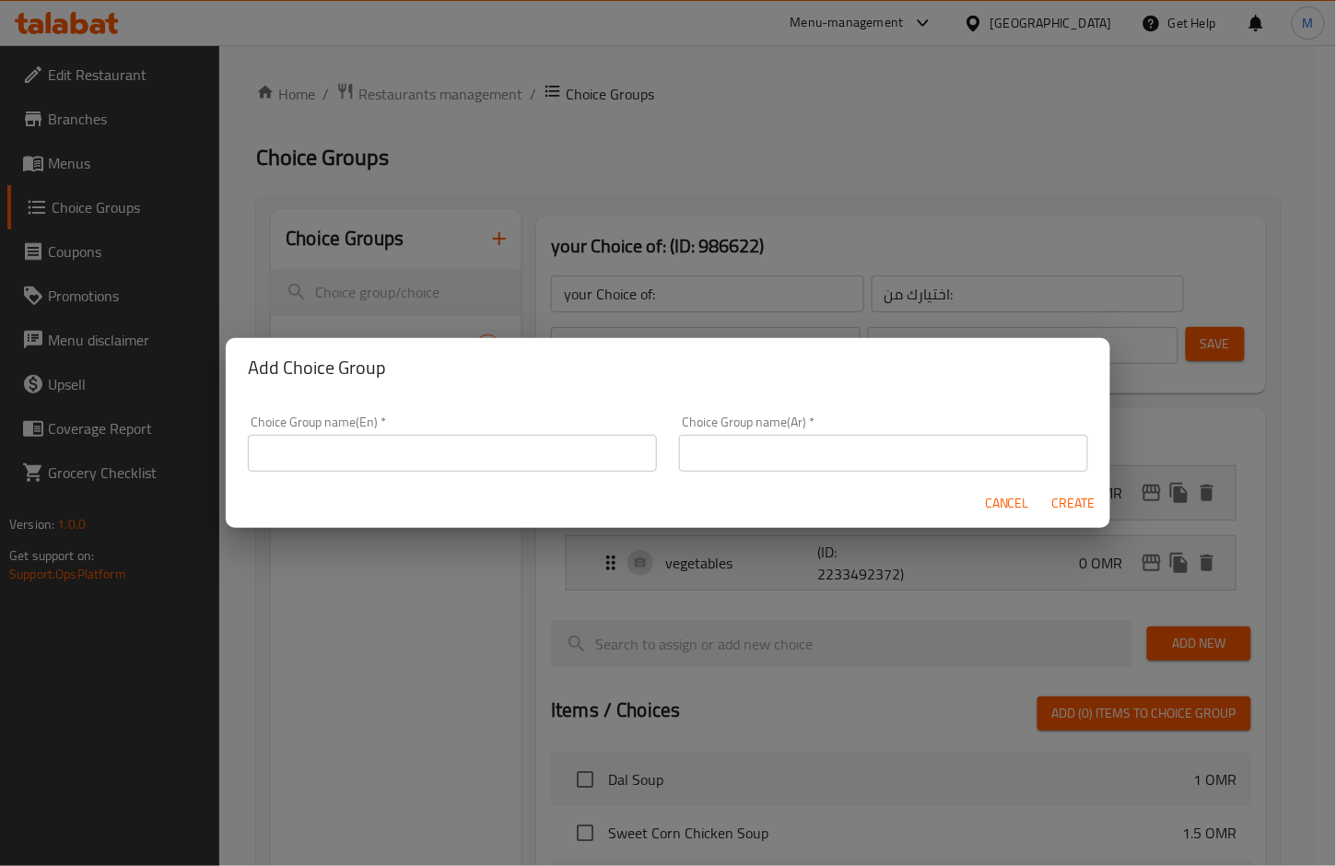
drag, startPoint x: 585, startPoint y: 463, endPoint x: 588, endPoint y: 478, distance: 15.9
click at [583, 463] on input "text" at bounding box center [452, 453] width 409 height 37
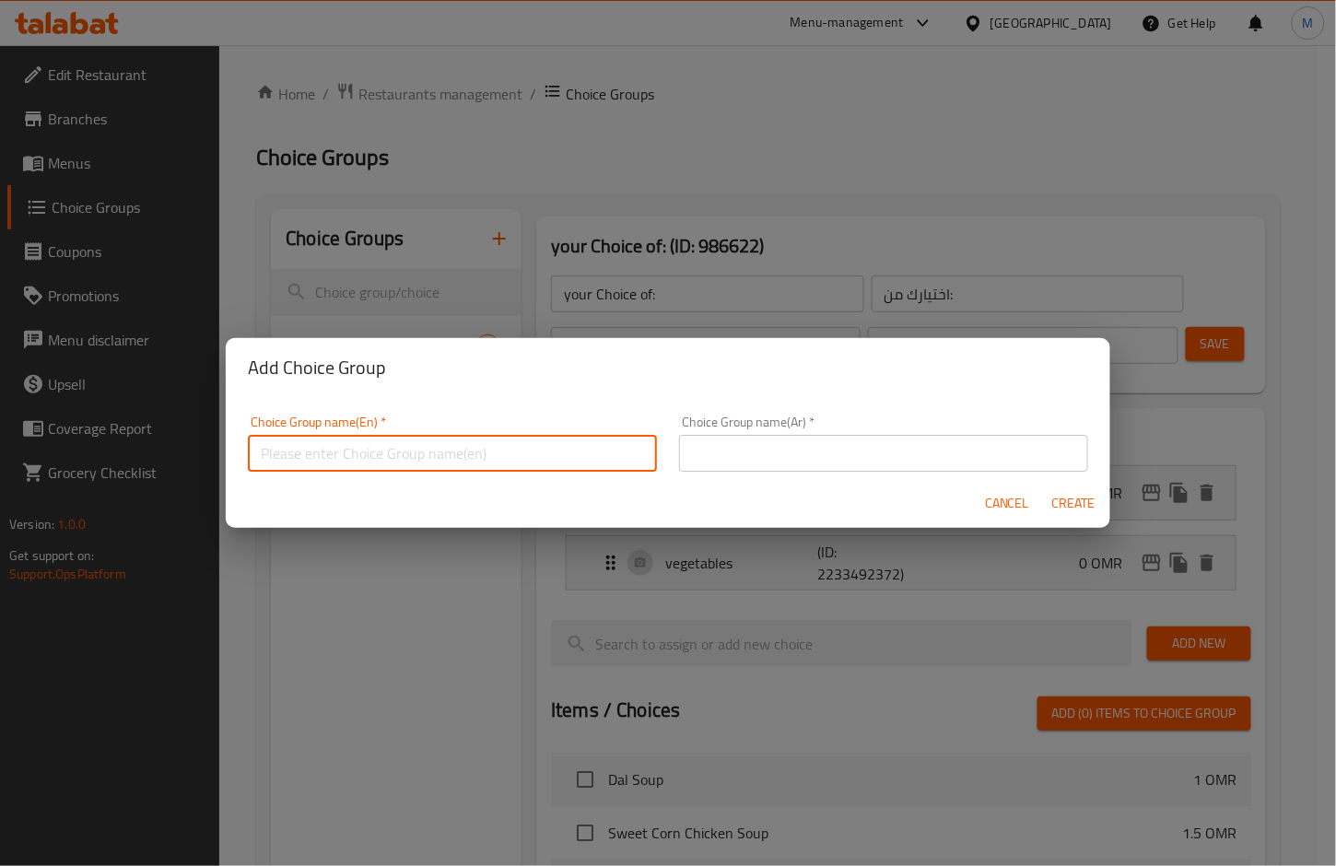
type input "your Choice of:"
drag, startPoint x: 768, startPoint y: 468, endPoint x: 789, endPoint y: 483, distance: 25.8
click at [765, 468] on input "text" at bounding box center [883, 453] width 409 height 37
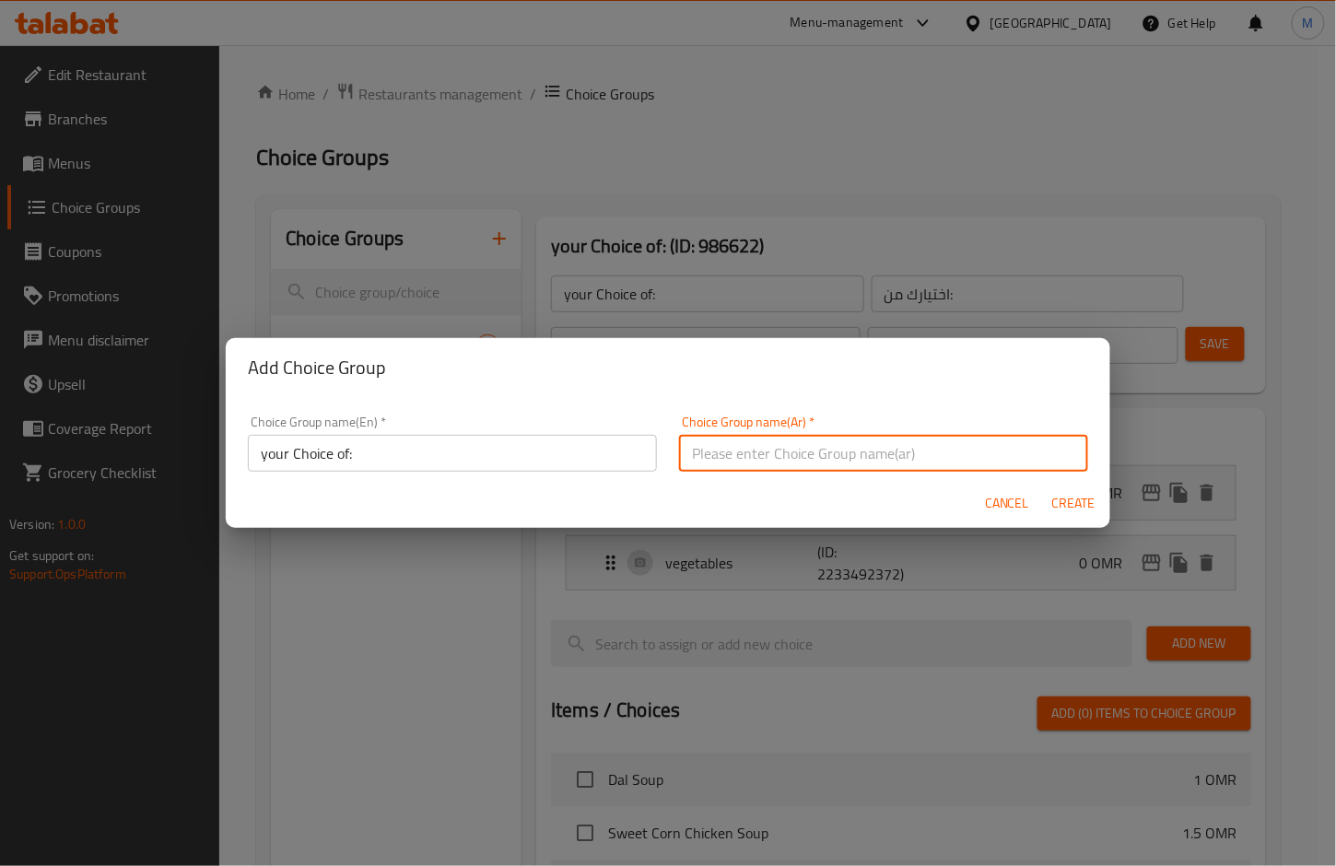
type input "اختيارك من:"
click at [347, 458] on input "your Choice of:" at bounding box center [452, 453] width 409 height 37
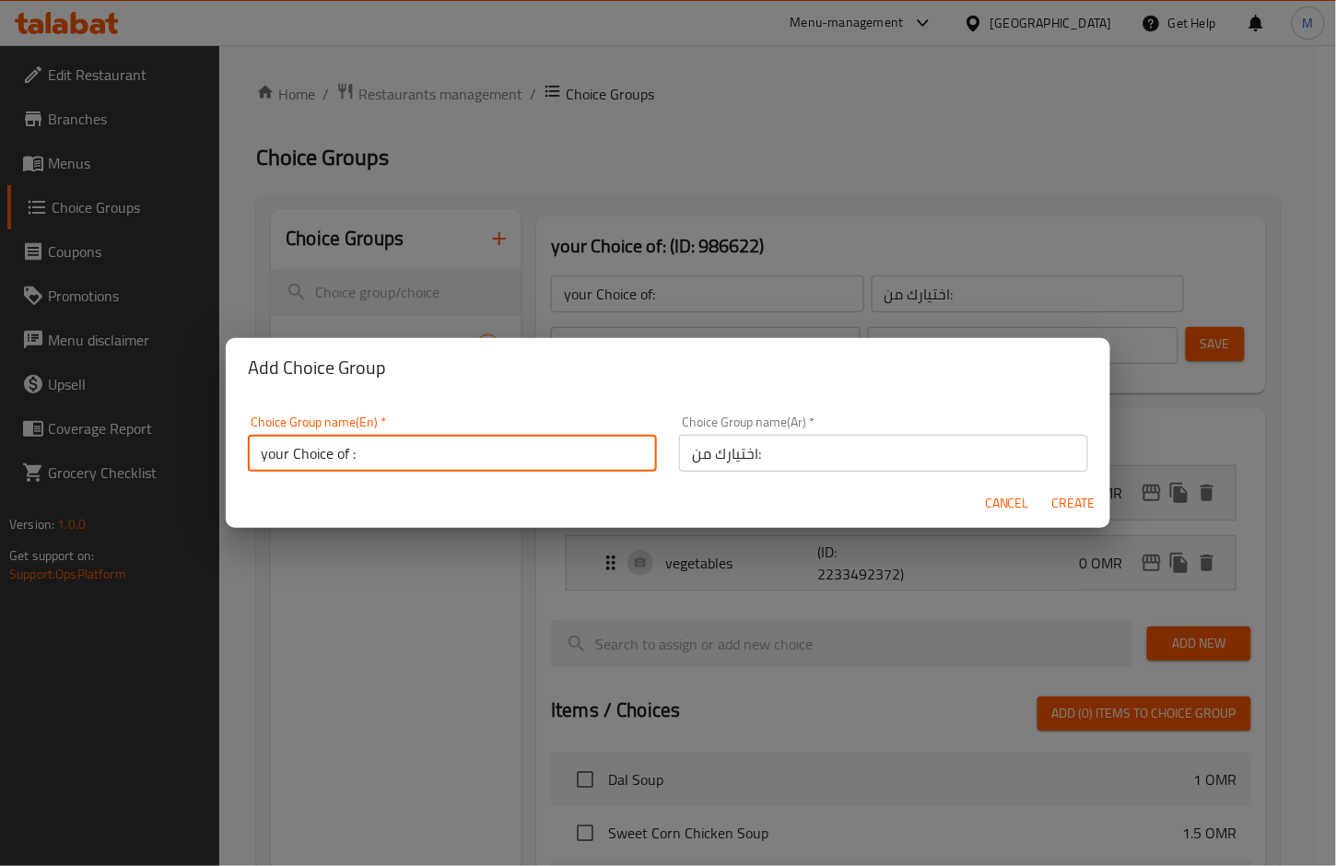
type input "your Choice of :"
click at [1069, 510] on span "Create" at bounding box center [1074, 503] width 44 height 23
type input "your Choice of :"
type input "0"
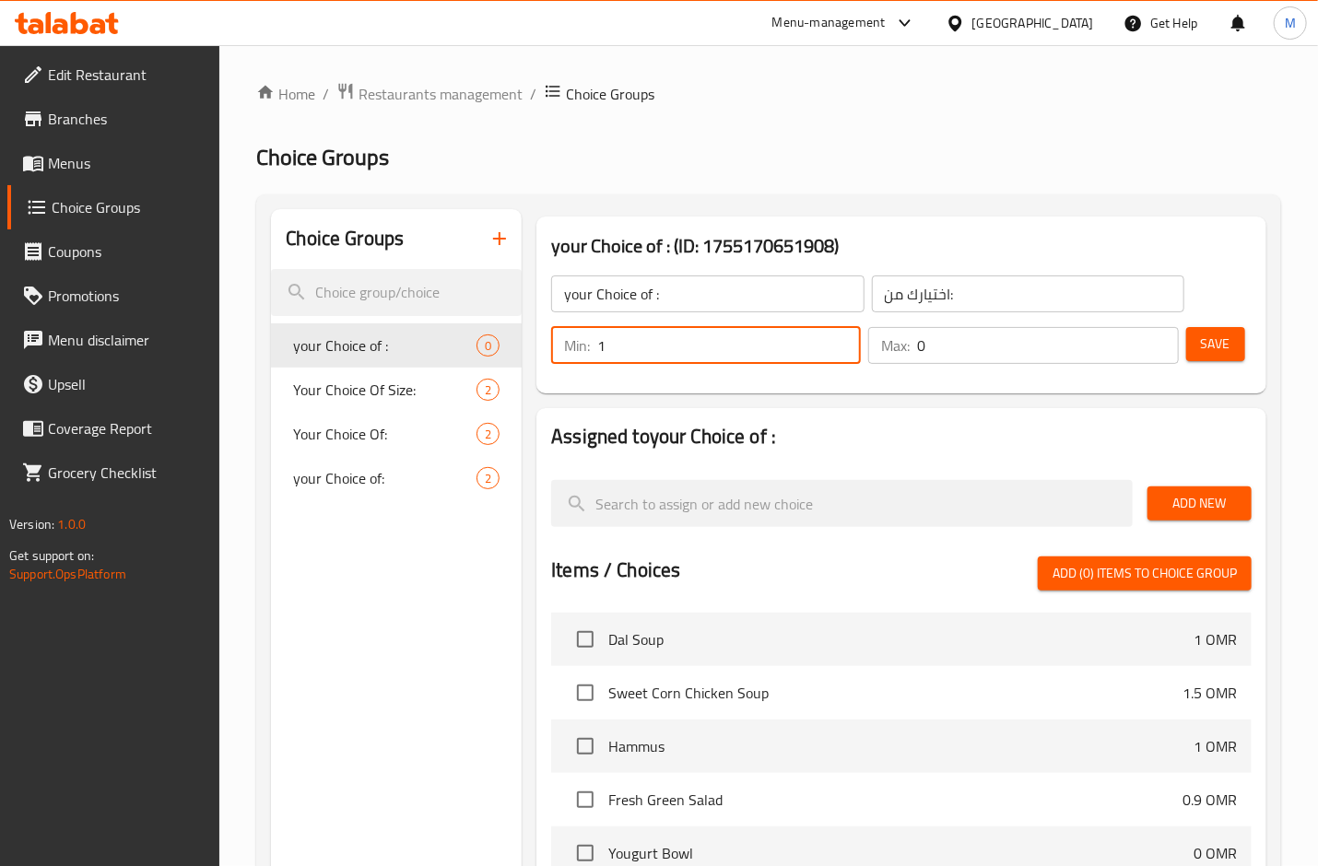
type input "1"
click at [844, 335] on input "1" at bounding box center [729, 345] width 264 height 37
type input "1"
click at [1159, 341] on input "1" at bounding box center [1047, 345] width 261 height 37
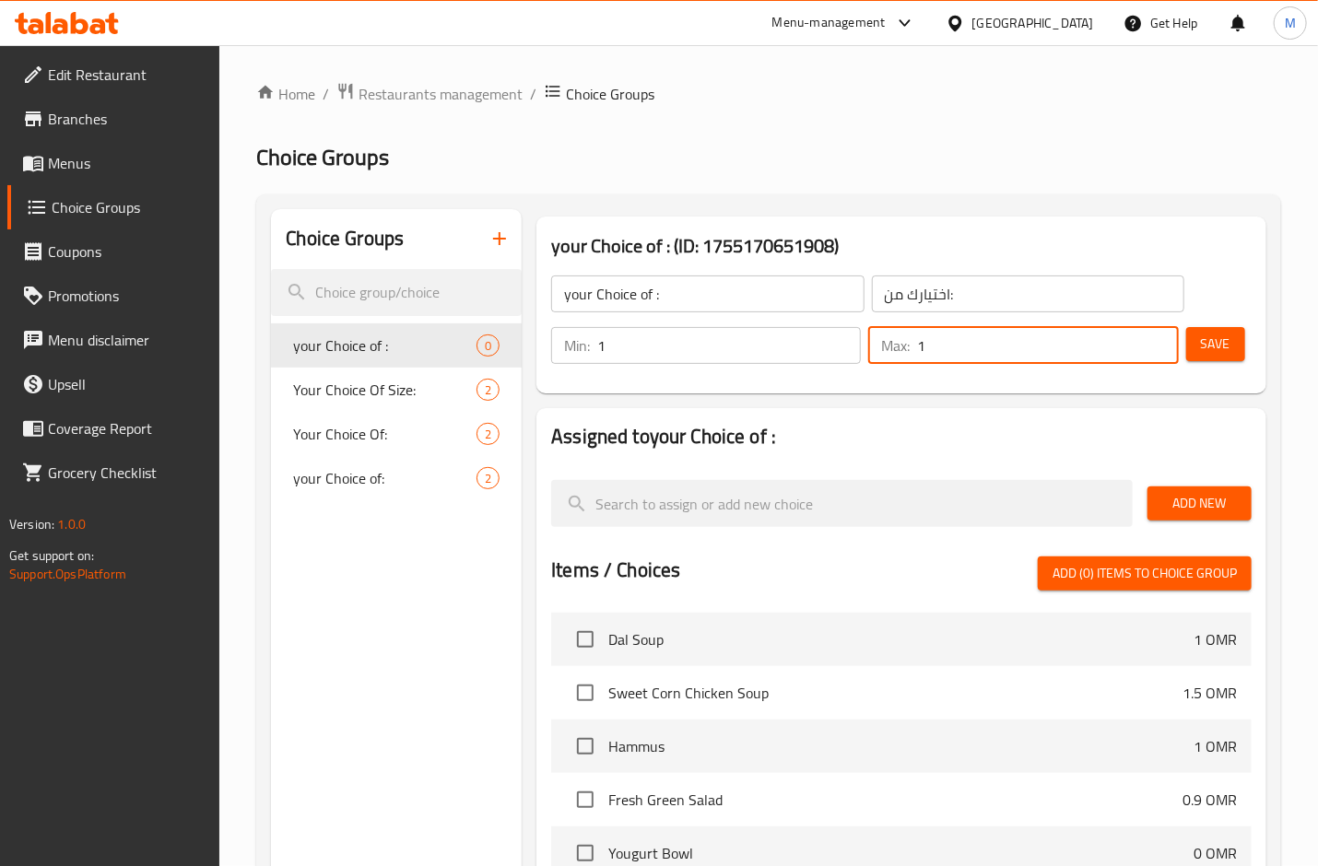
click at [1248, 340] on div "Min: 1 ​ Max: 1 ​ Save" at bounding box center [897, 345] width 715 height 59
click at [1229, 338] on span "Save" at bounding box center [1215, 344] width 29 height 23
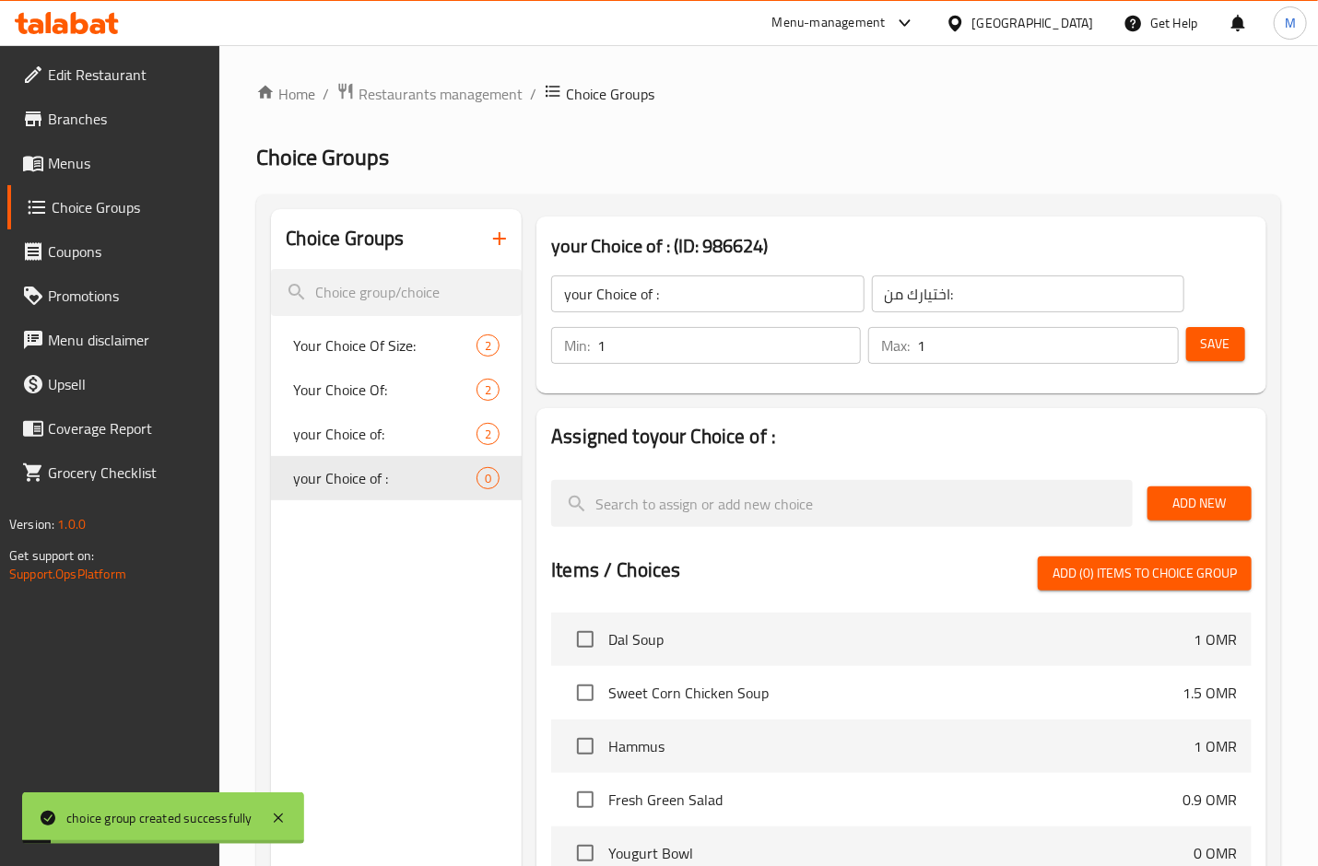
click at [1230, 500] on span "Add New" at bounding box center [1199, 503] width 75 height 23
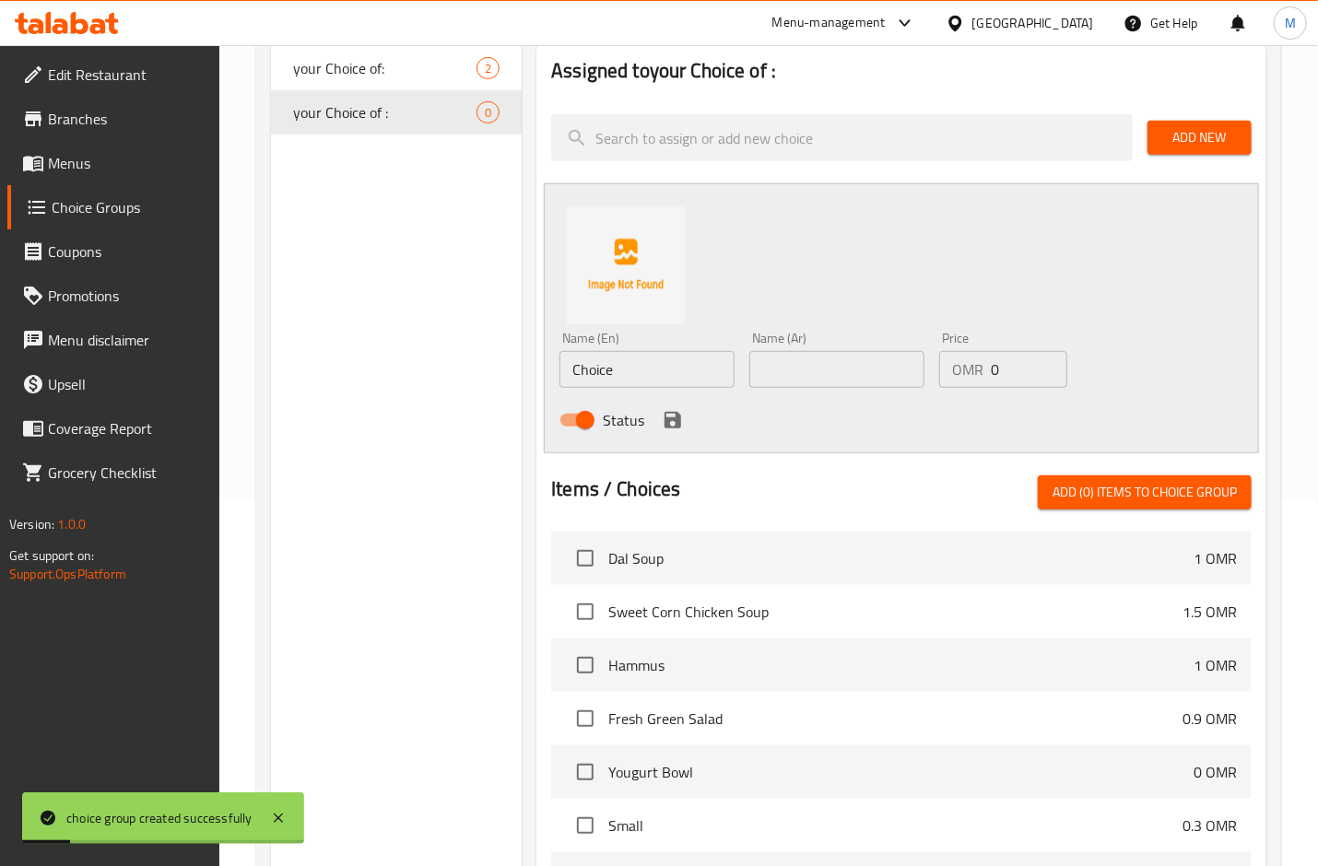
scroll to position [369, 0]
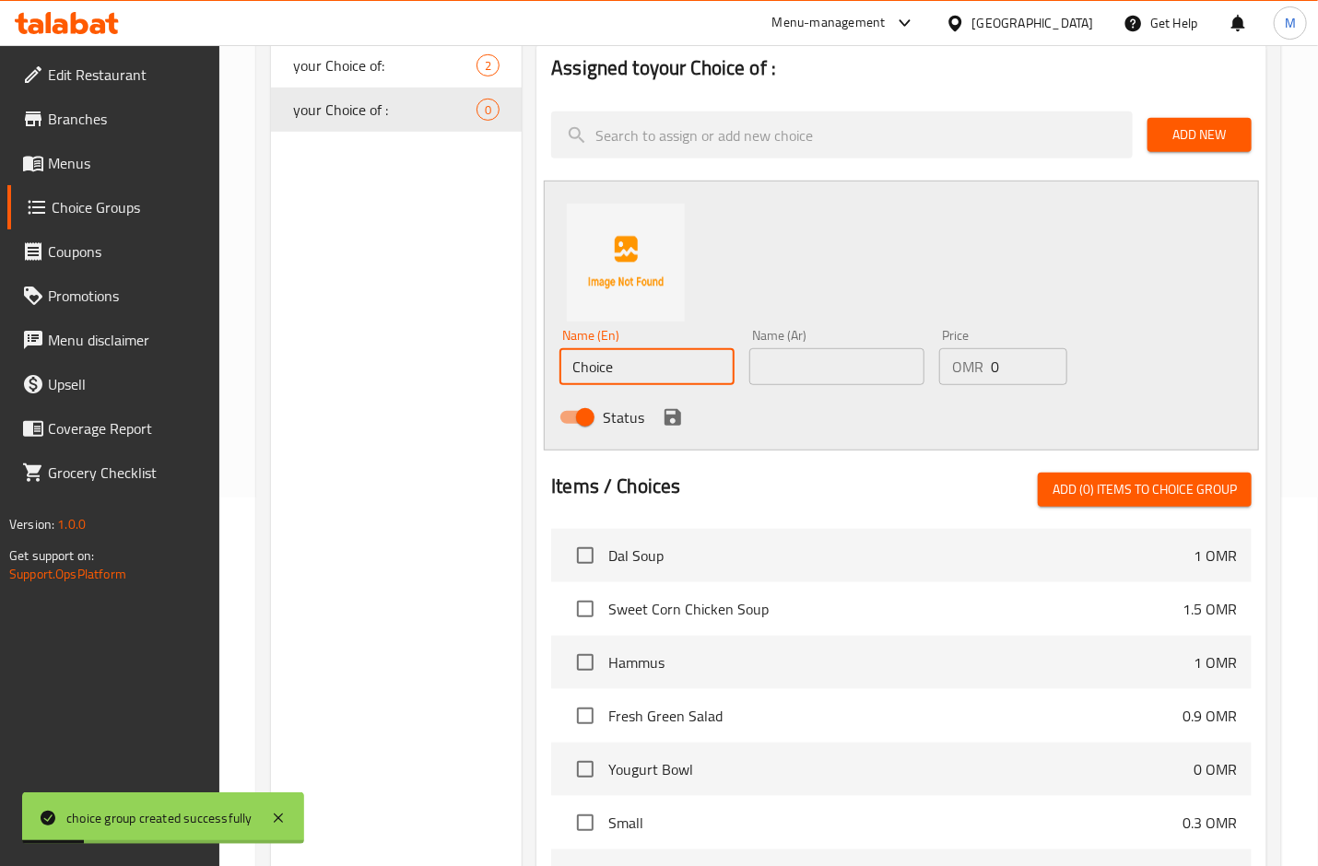
drag, startPoint x: 639, startPoint y: 354, endPoint x: 254, endPoint y: 326, distance: 385.3
click at [255, 326] on div "Home / Restaurants management / Choice Groups Choice Groups Choice Groups Your …" at bounding box center [768, 460] width 1099 height 1568
type input "ؤ"
click at [665, 367] on input "vegetables Addon" at bounding box center [646, 366] width 175 height 37
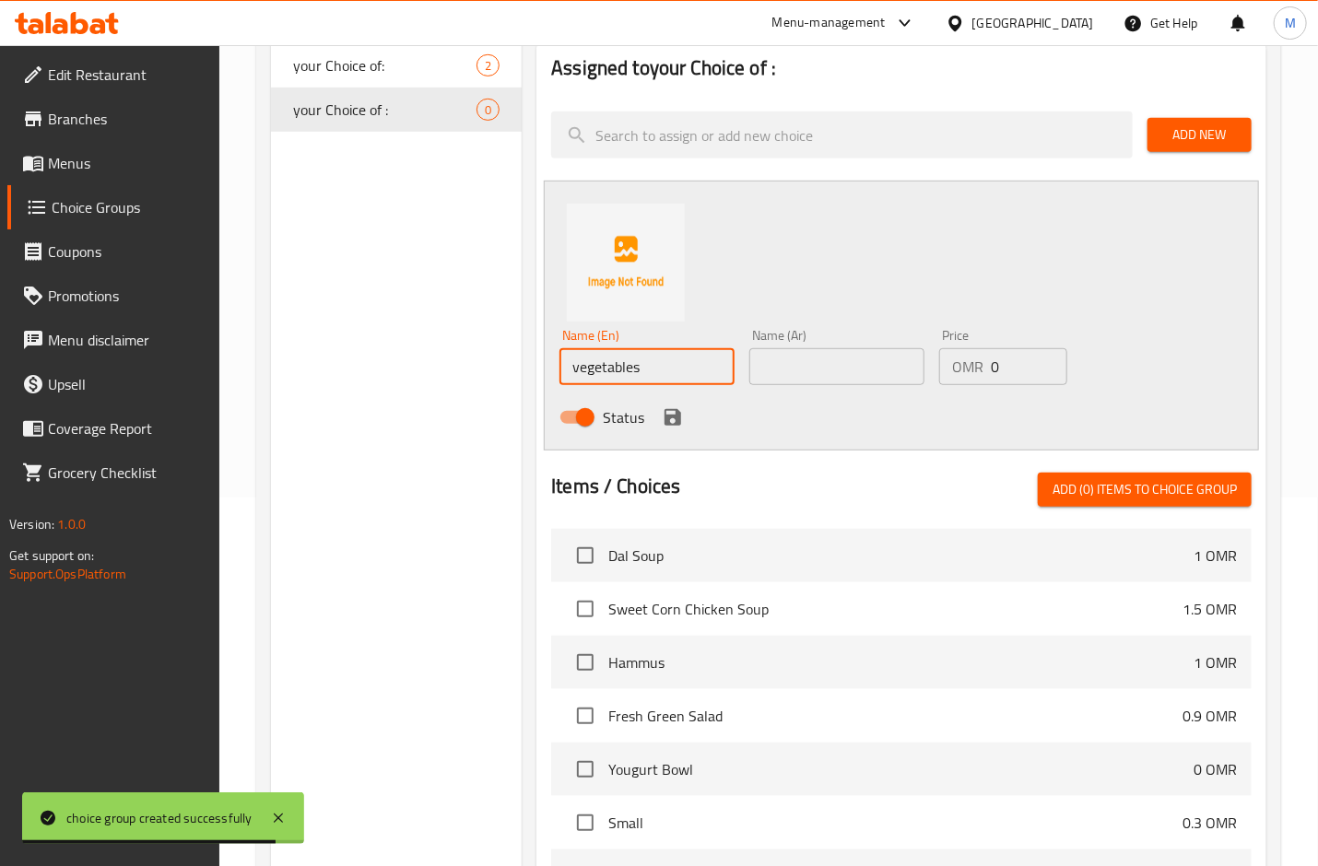
type input "vegetables"
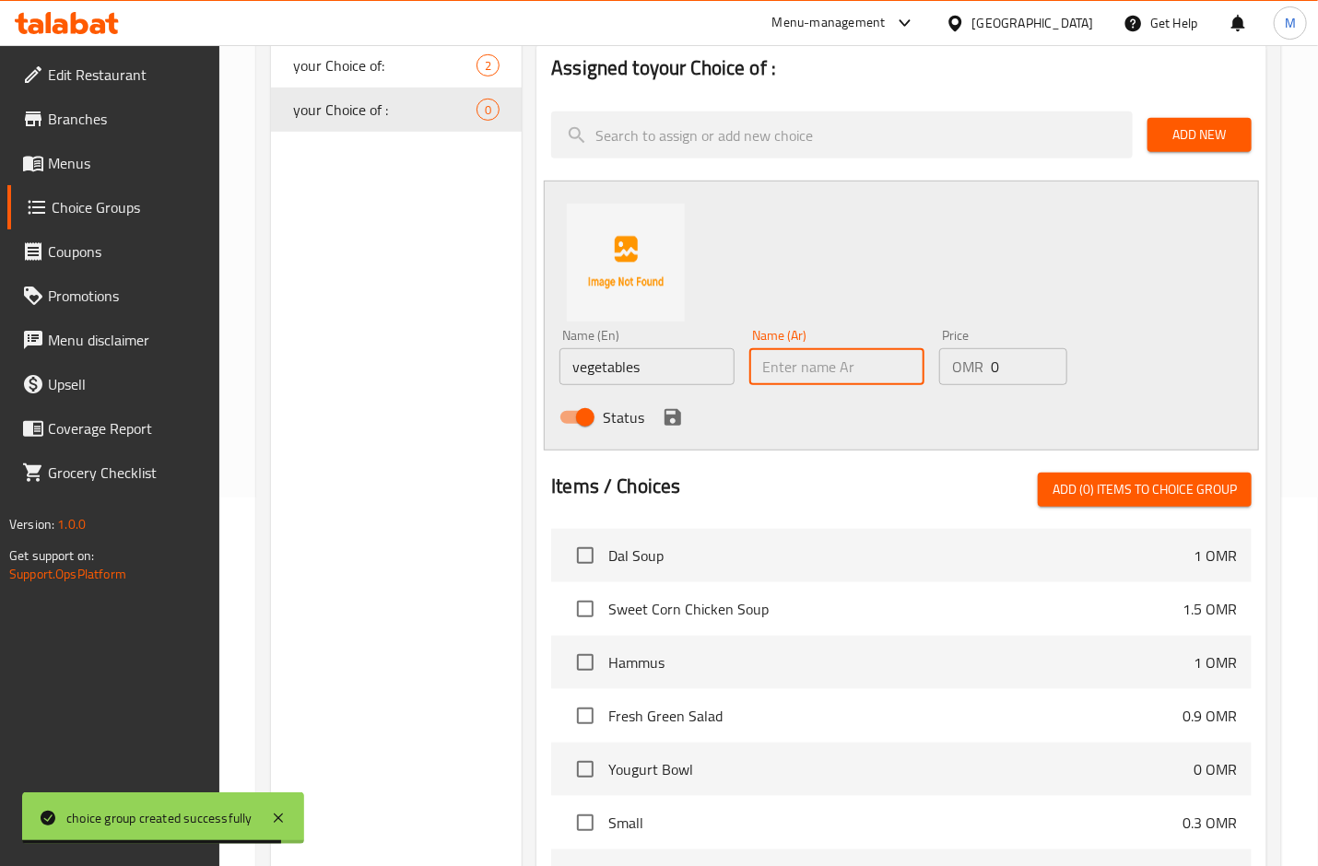
click at [859, 364] on input "text" at bounding box center [836, 366] width 175 height 37
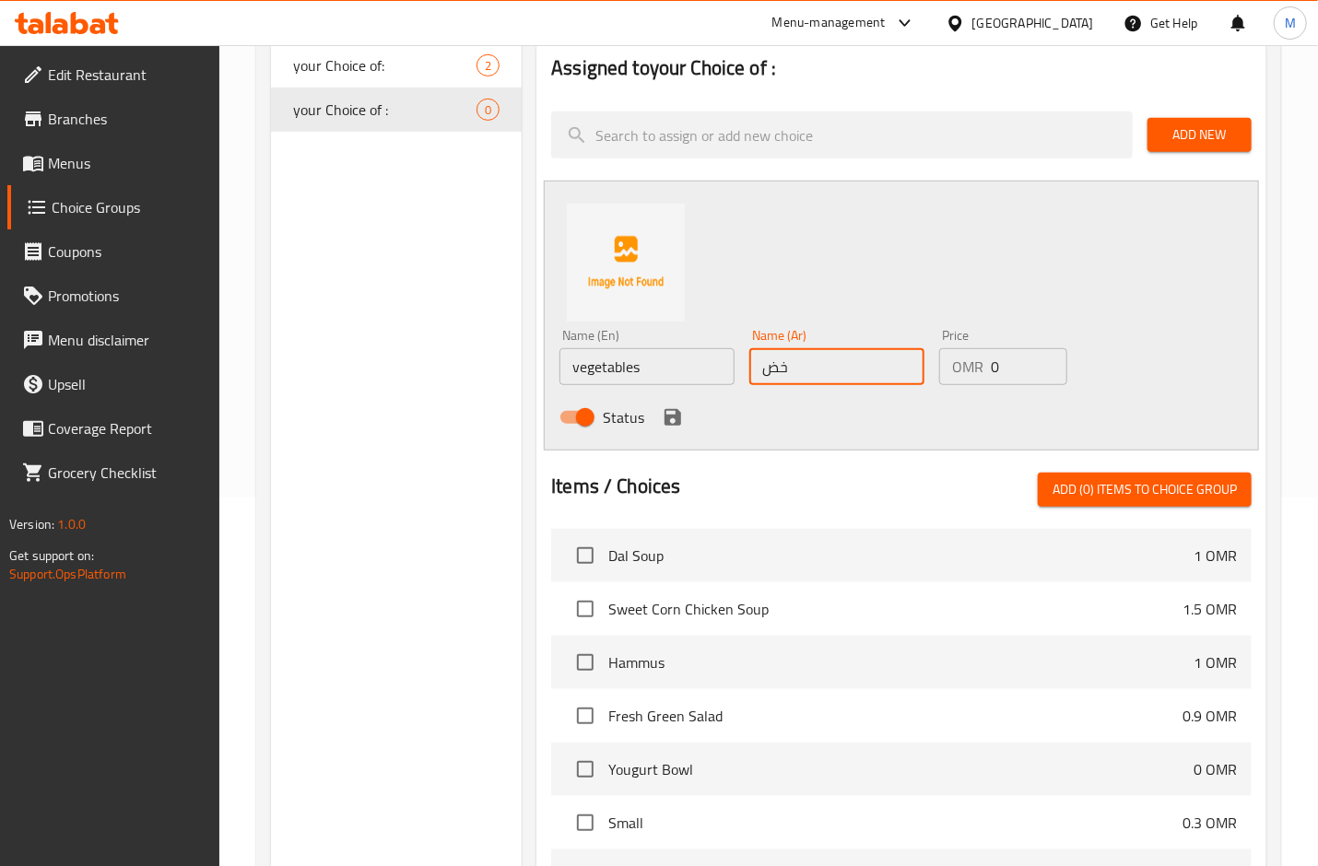
type input "خضروات"
click at [672, 426] on icon "save" at bounding box center [673, 417] width 17 height 17
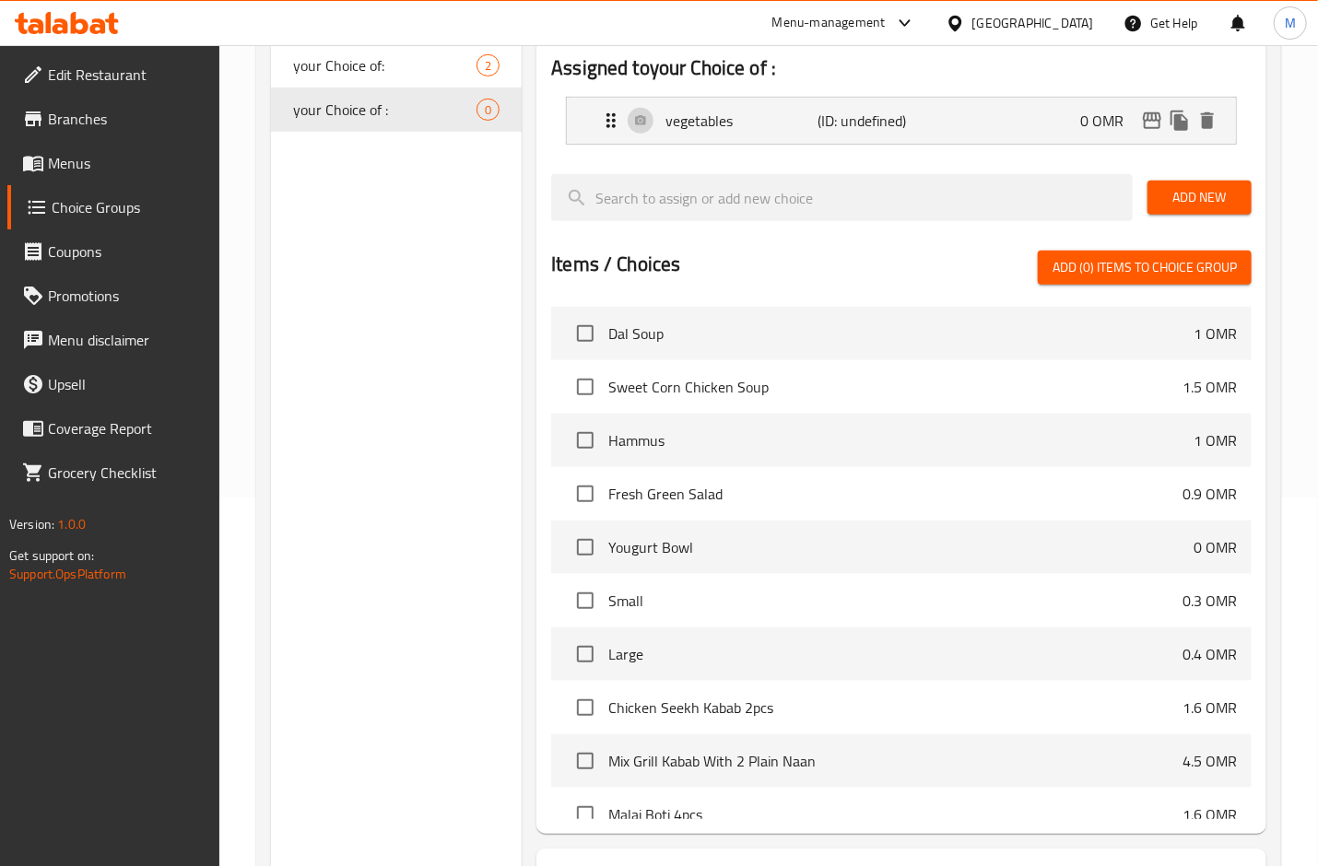
drag, startPoint x: 1209, startPoint y: 204, endPoint x: 1168, endPoint y: 228, distance: 47.9
click at [1206, 202] on span "Add New" at bounding box center [1199, 197] width 75 height 23
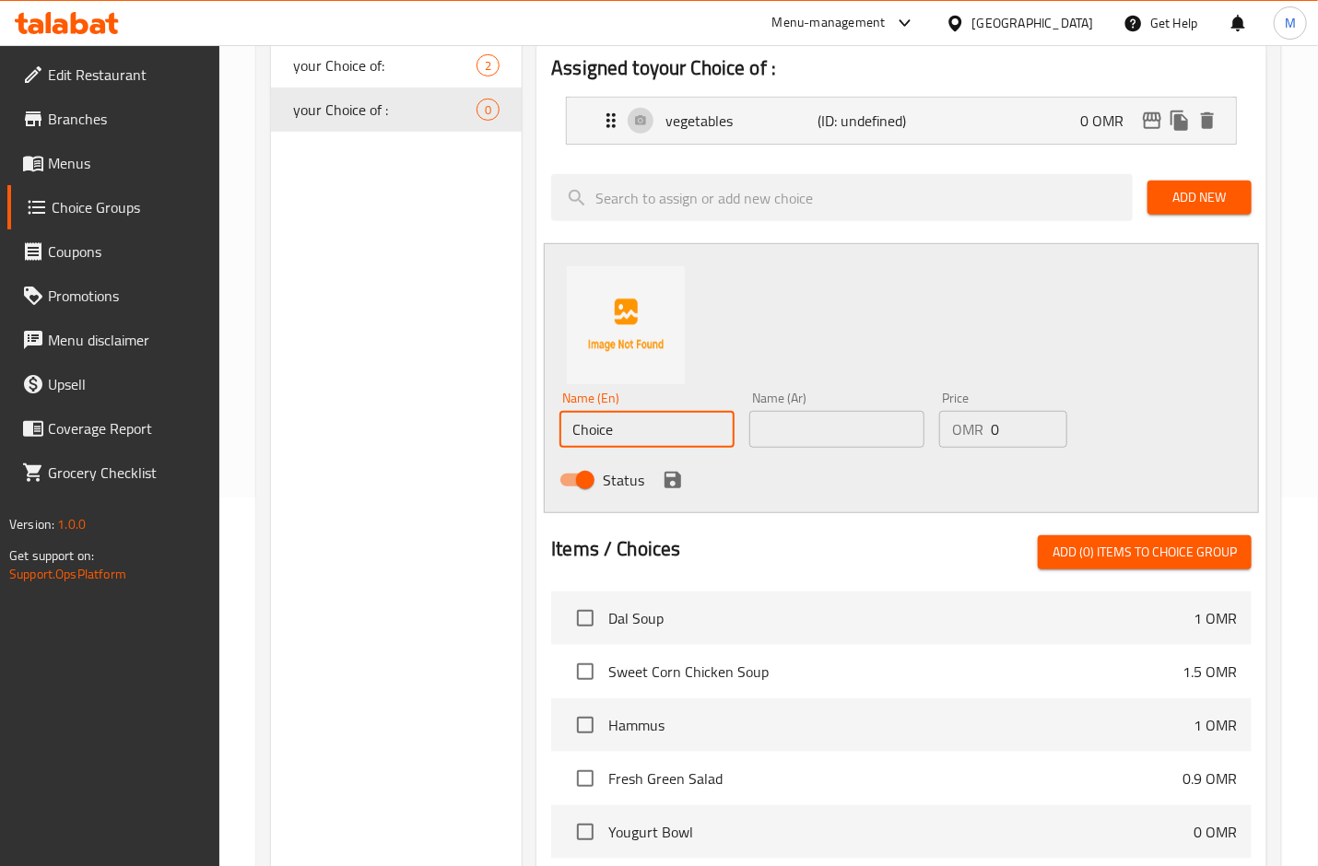
drag, startPoint x: 652, startPoint y: 426, endPoint x: 266, endPoint y: 424, distance: 385.3
click at [271, 425] on div "Choice Groups Your Choice Of Size: 2 Your Choice Of: 2 your Choice of: 2 your C…" at bounding box center [772, 548] width 1003 height 1415
type input "chicken"
click at [829, 435] on input "text" at bounding box center [836, 429] width 175 height 37
type input "دجاج"
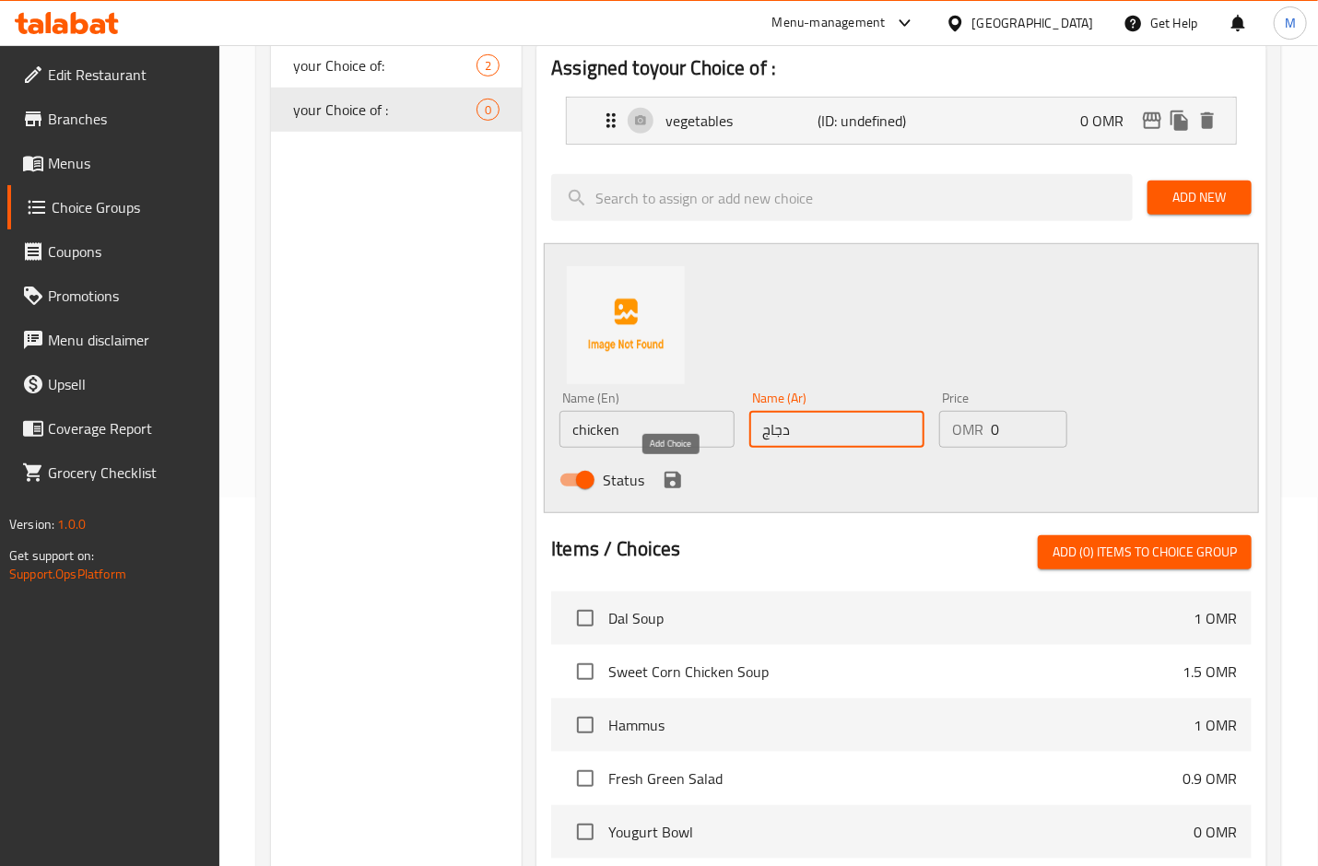
click at [666, 477] on icon "save" at bounding box center [673, 480] width 22 height 22
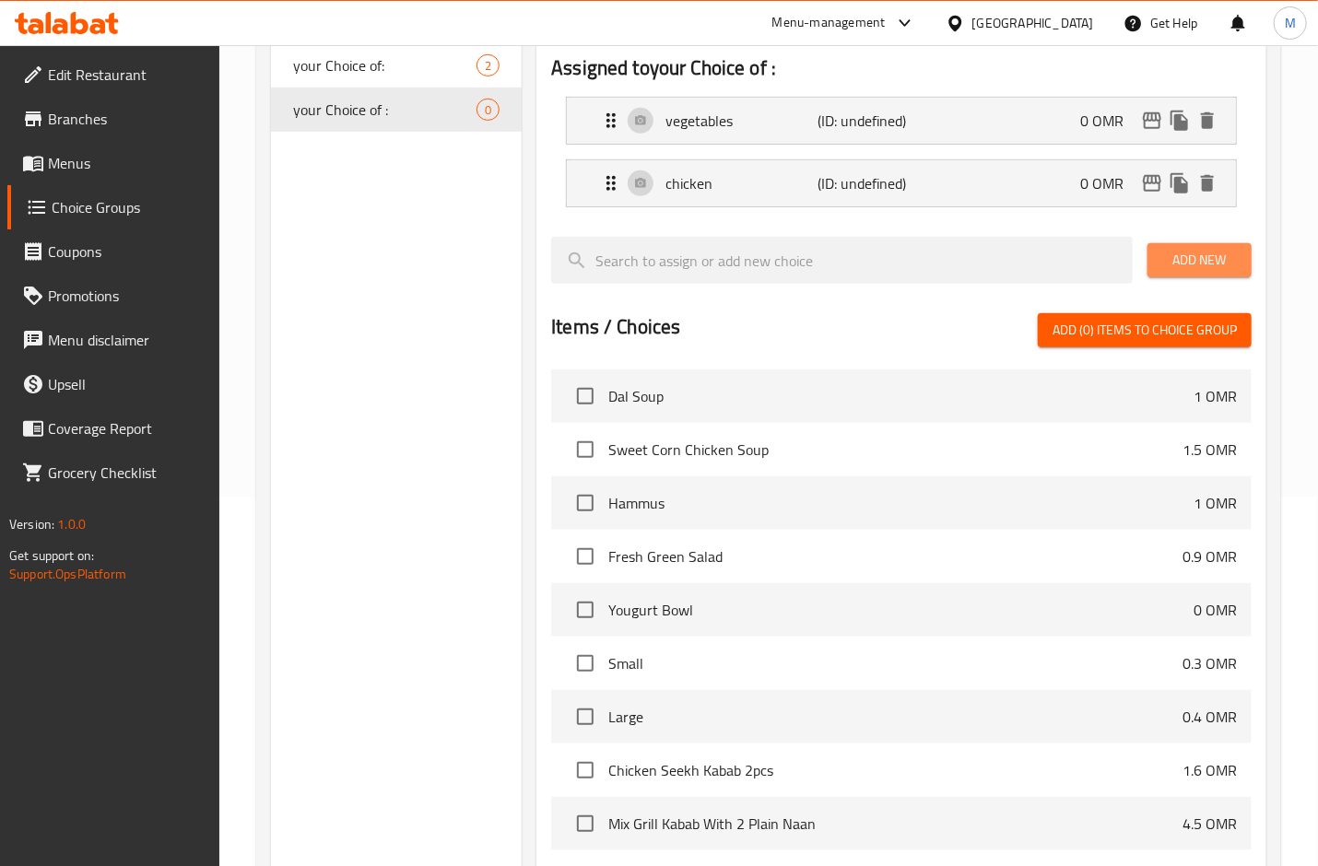
click at [1203, 252] on span "Add New" at bounding box center [1199, 260] width 75 height 23
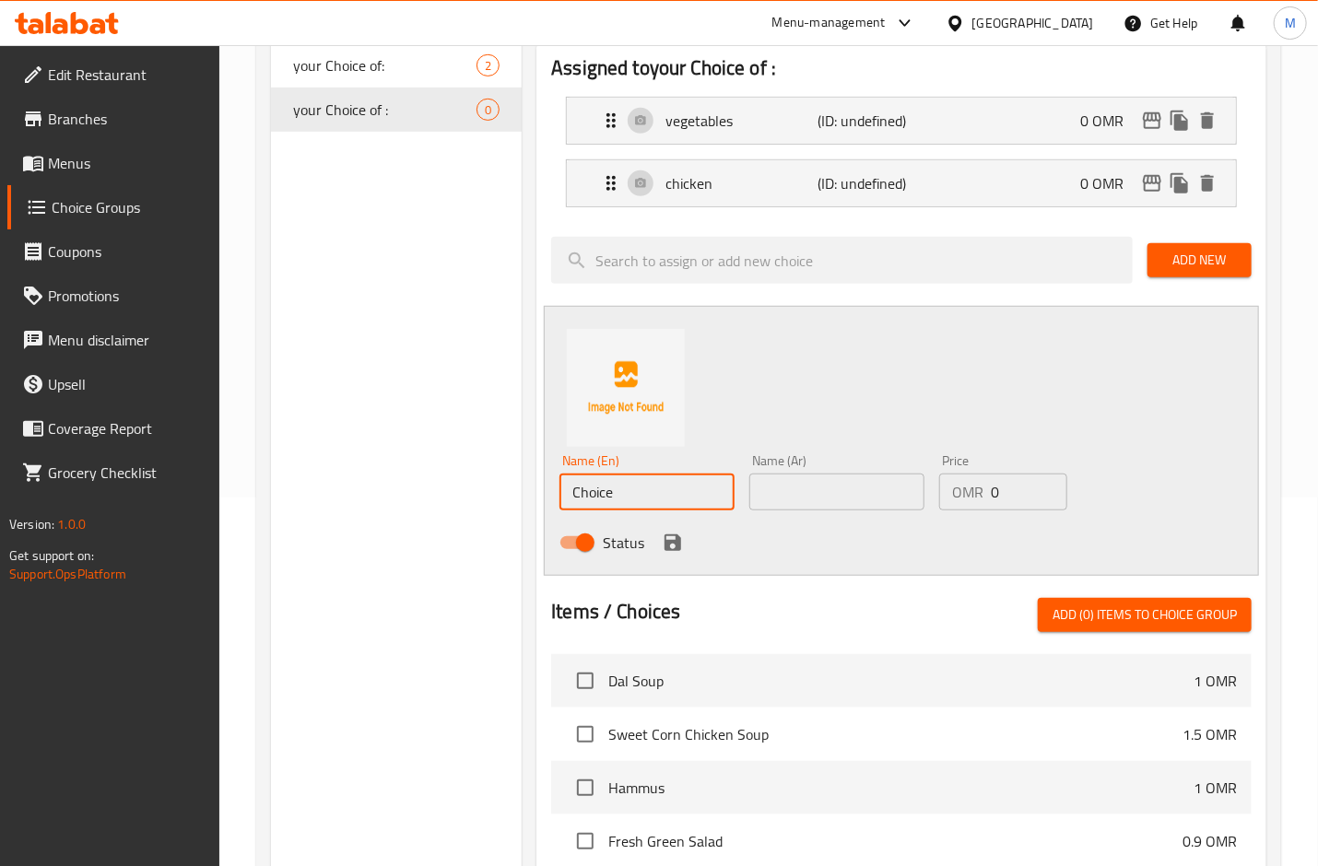
drag, startPoint x: 611, startPoint y: 483, endPoint x: 112, endPoint y: 477, distance: 498.7
click at [119, 474] on div "Edit Restaurant Branches Menus Choice Groups Coupons Promotions Menu disclaimer…" at bounding box center [659, 522] width 1318 height 1693
click at [627, 493] on input "Beef Piccata" at bounding box center [646, 492] width 175 height 37
type input "Beef"
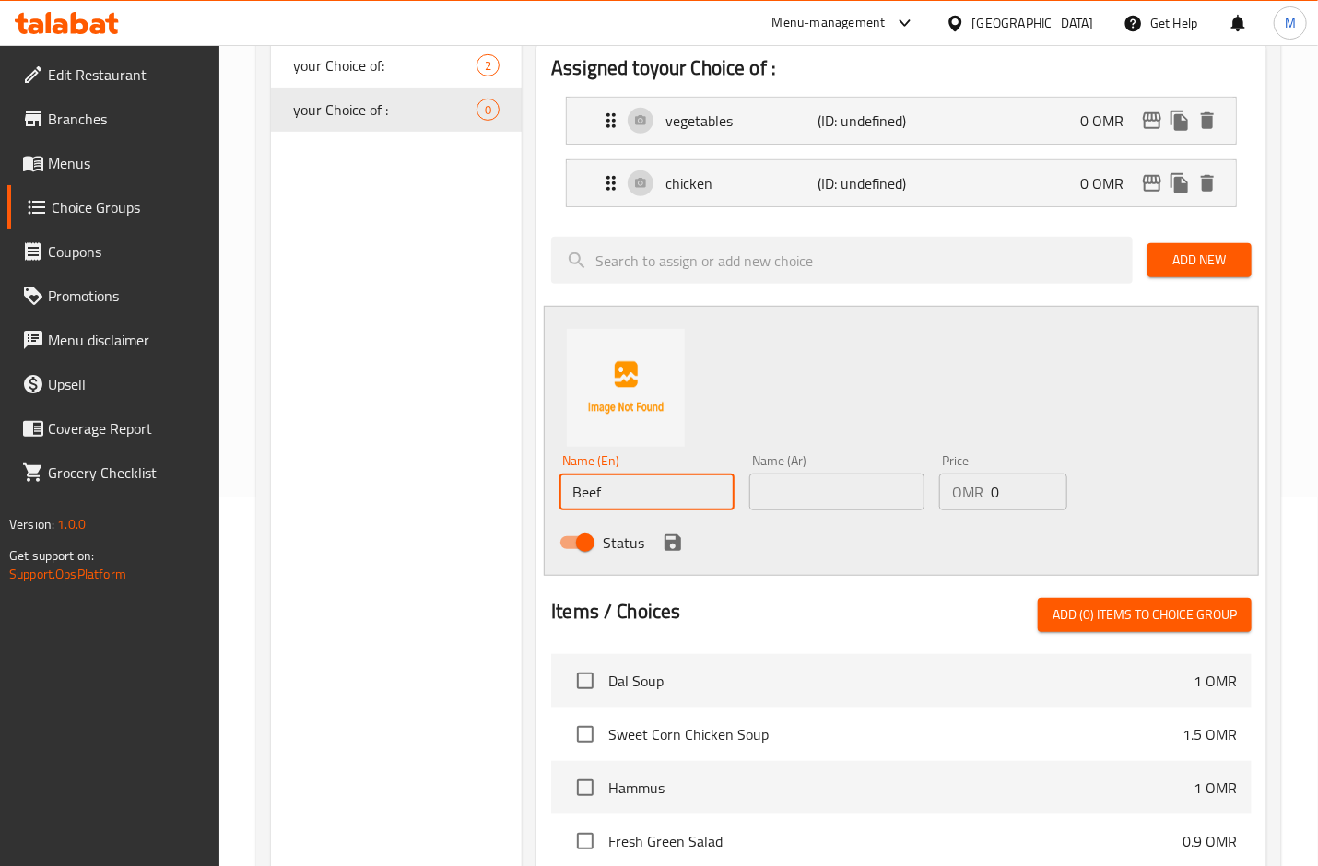
click at [774, 490] on input "text" at bounding box center [836, 492] width 175 height 37
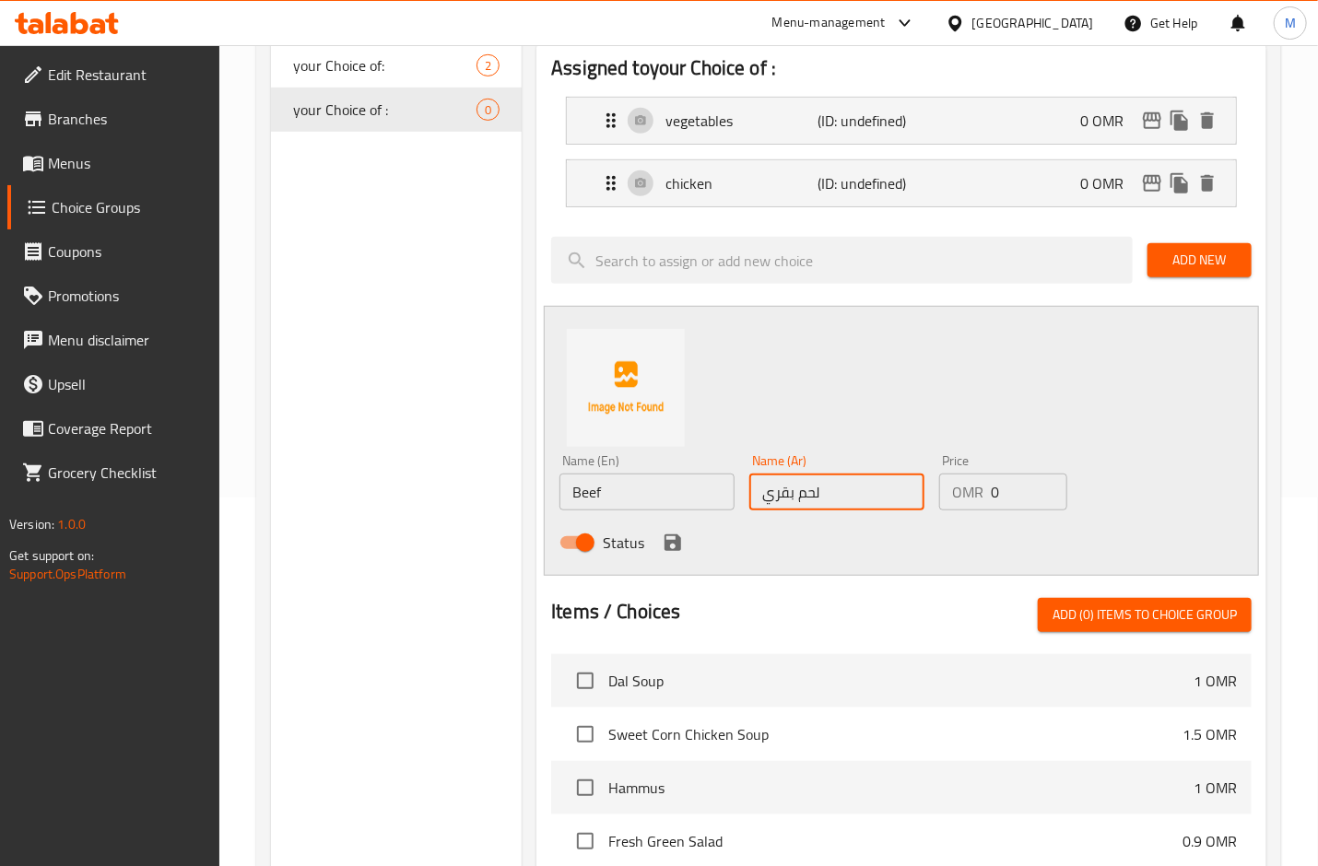
type input "لحم بقري"
click at [673, 550] on icon "save" at bounding box center [673, 543] width 17 height 17
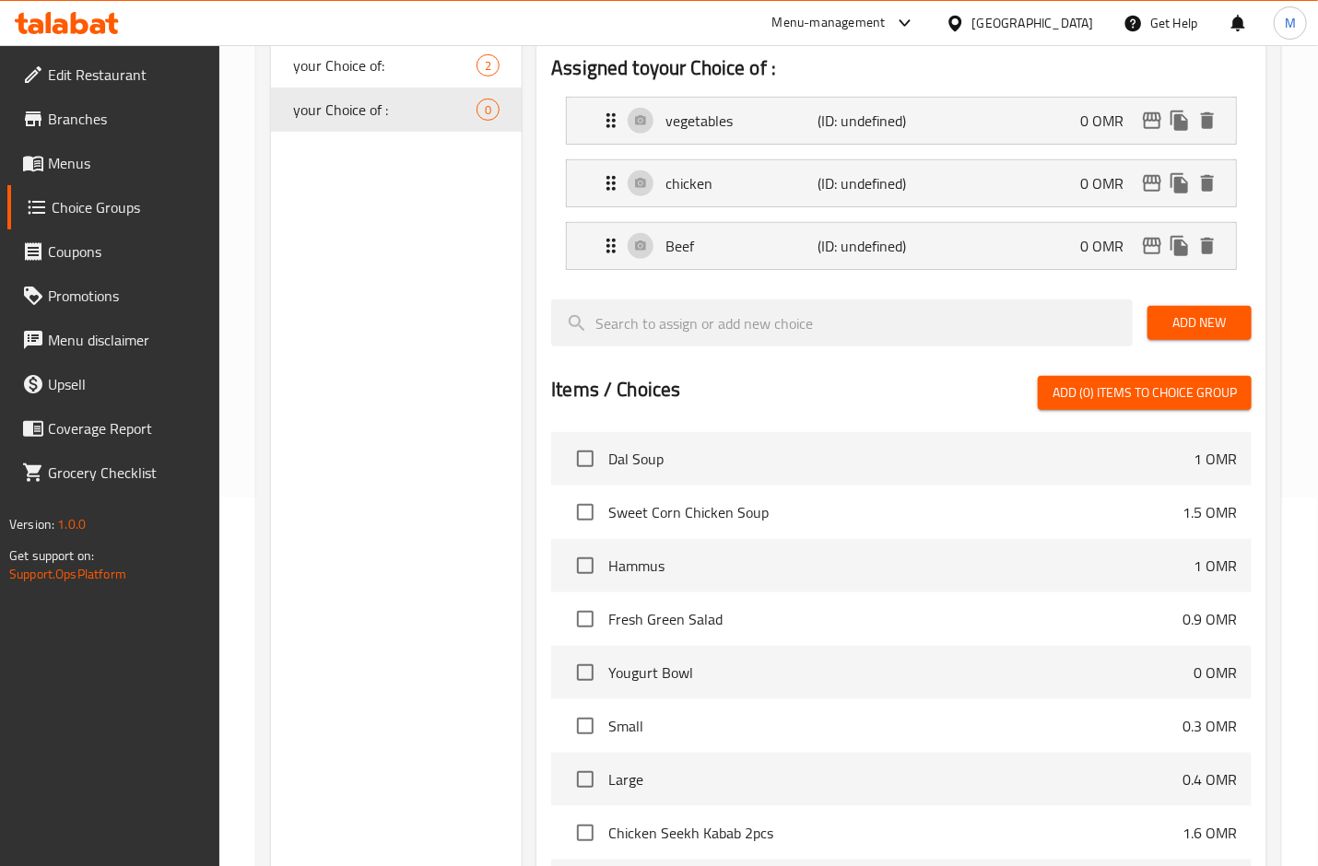
scroll to position [0, 0]
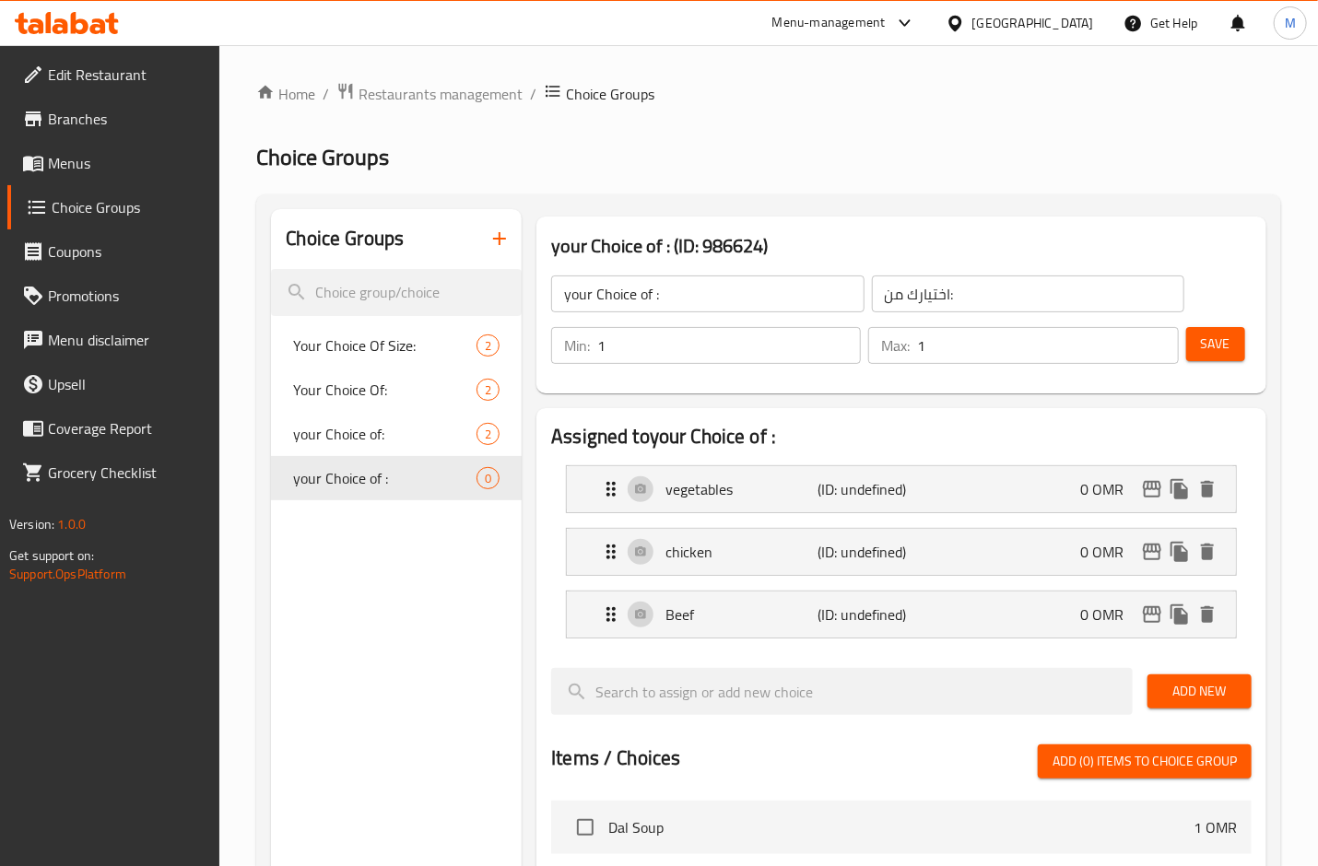
click at [1216, 337] on span "Save" at bounding box center [1215, 344] width 29 height 23
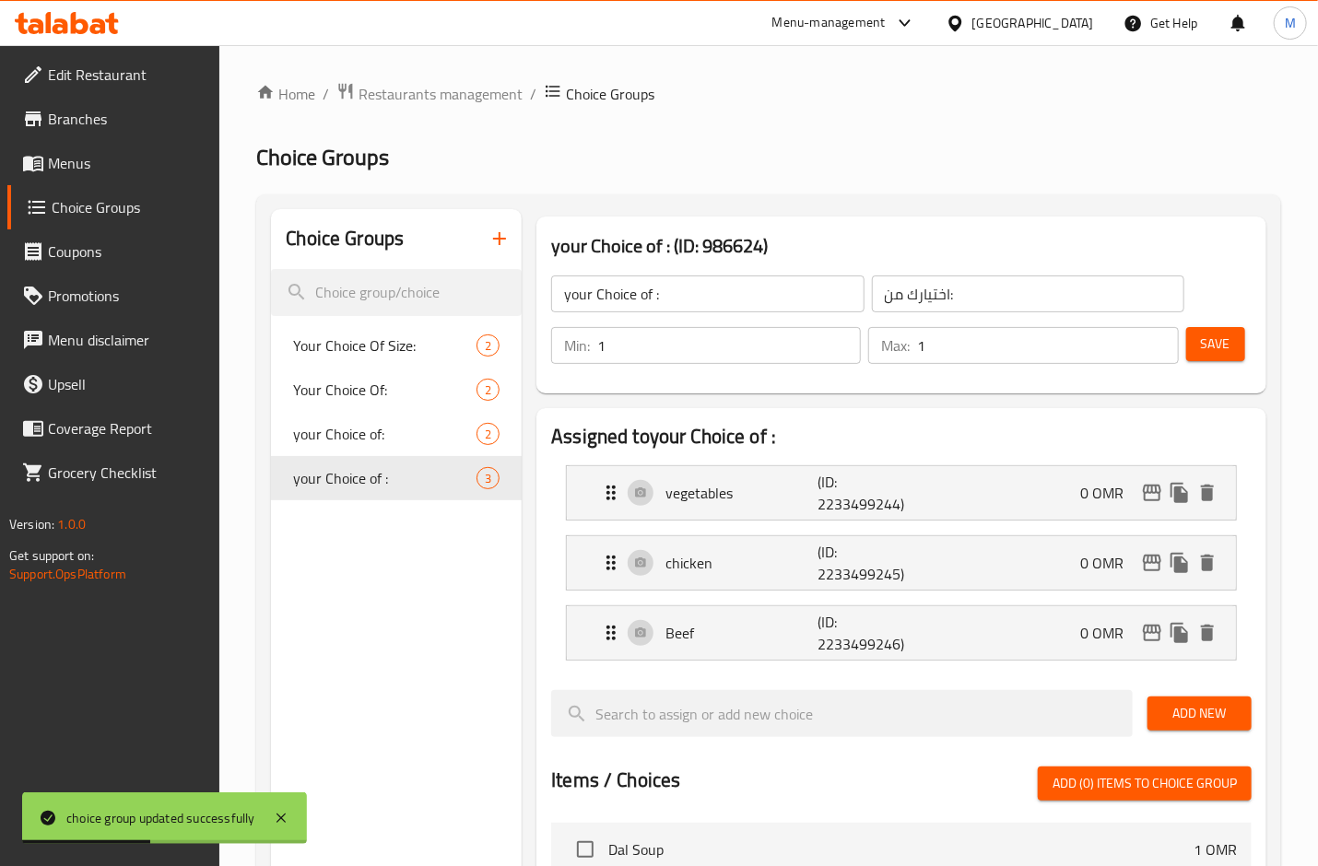
click at [788, 170] on h2 "Choice Groups" at bounding box center [768, 157] width 1025 height 29
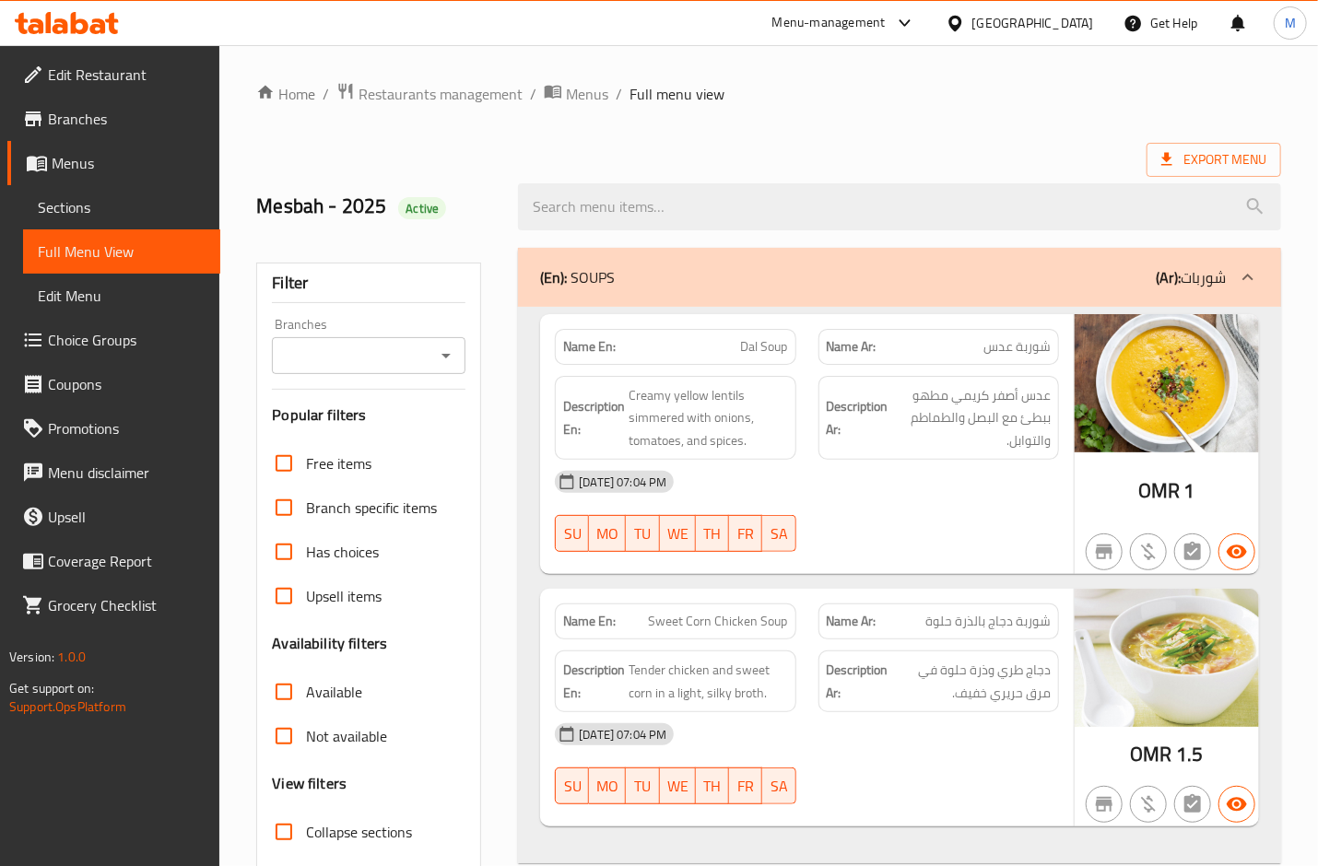
click at [809, 96] on ol "Home / Restaurants management / Menus / Full menu view" at bounding box center [768, 94] width 1025 height 24
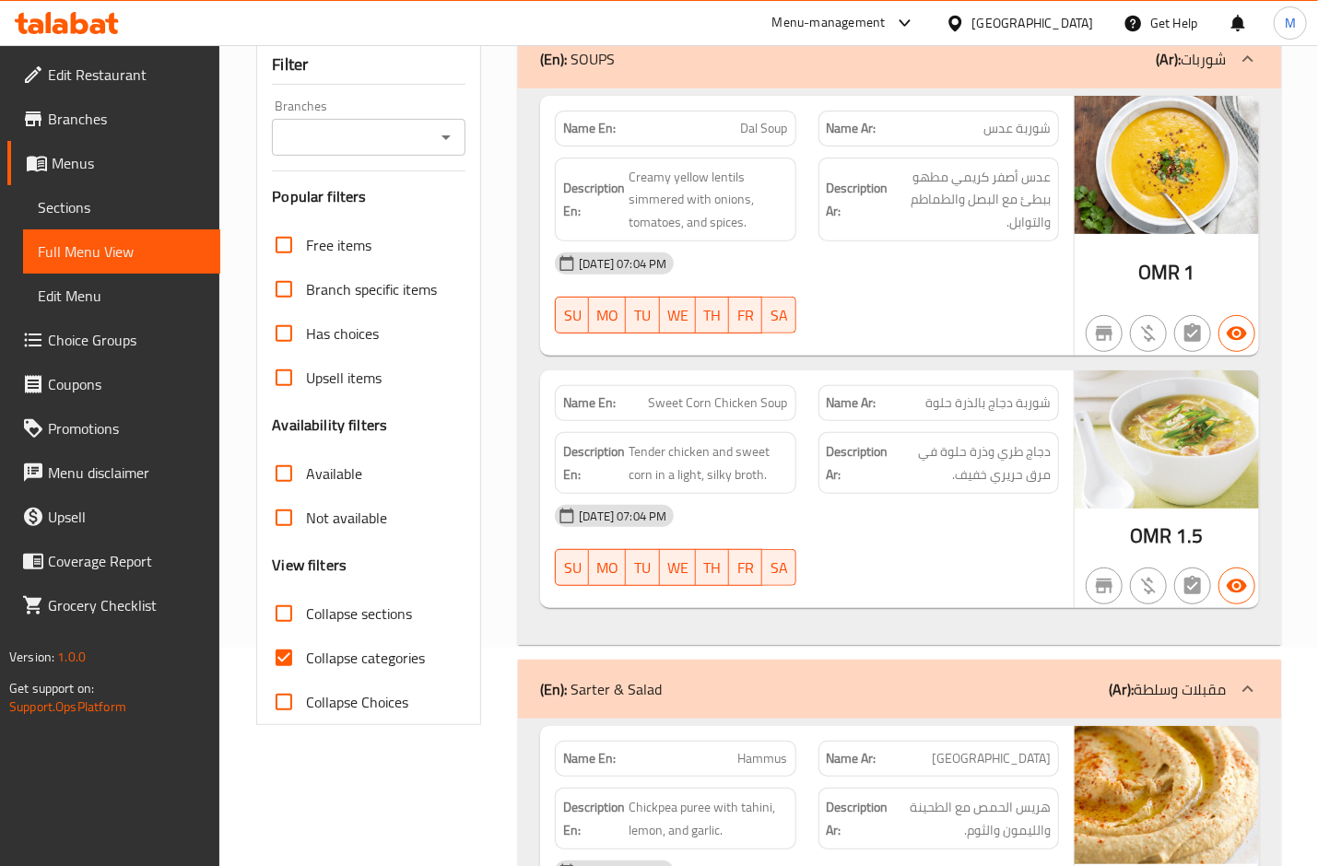
scroll to position [245, 0]
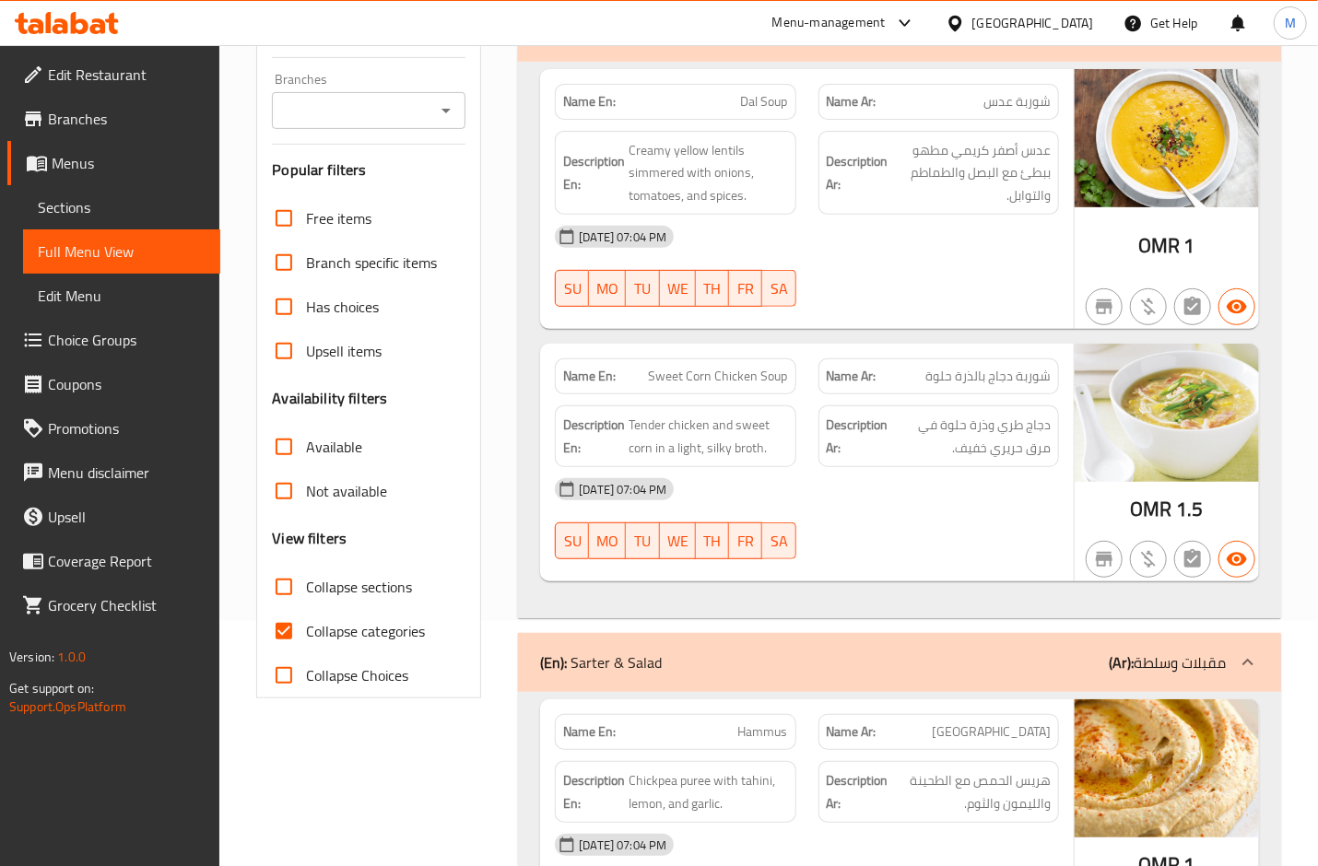
click at [341, 621] on span "Collapse categories" at bounding box center [365, 631] width 119 height 22
click at [306, 621] on input "Collapse categories" at bounding box center [284, 631] width 44 height 44
checkbox input "false"
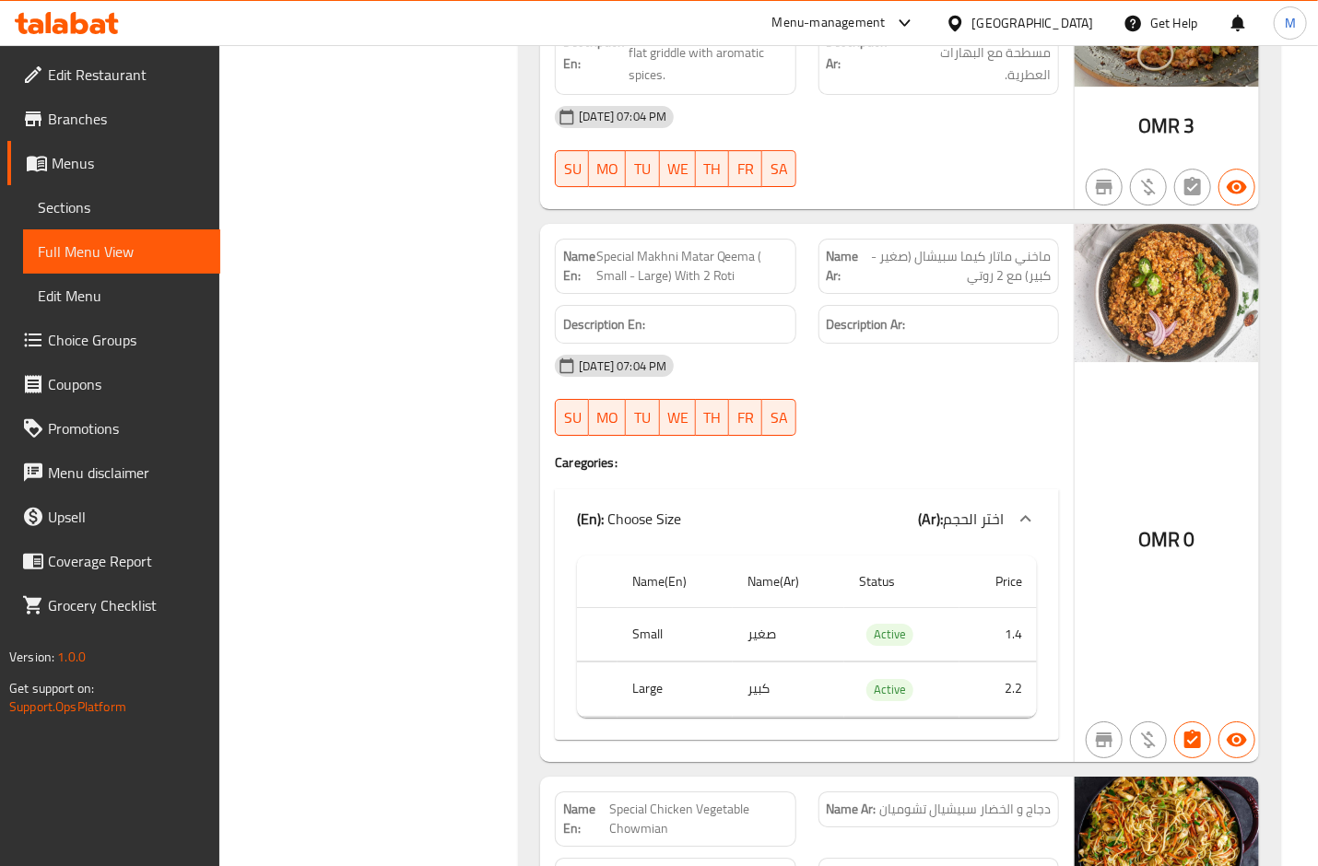
scroll to position [6105, 0]
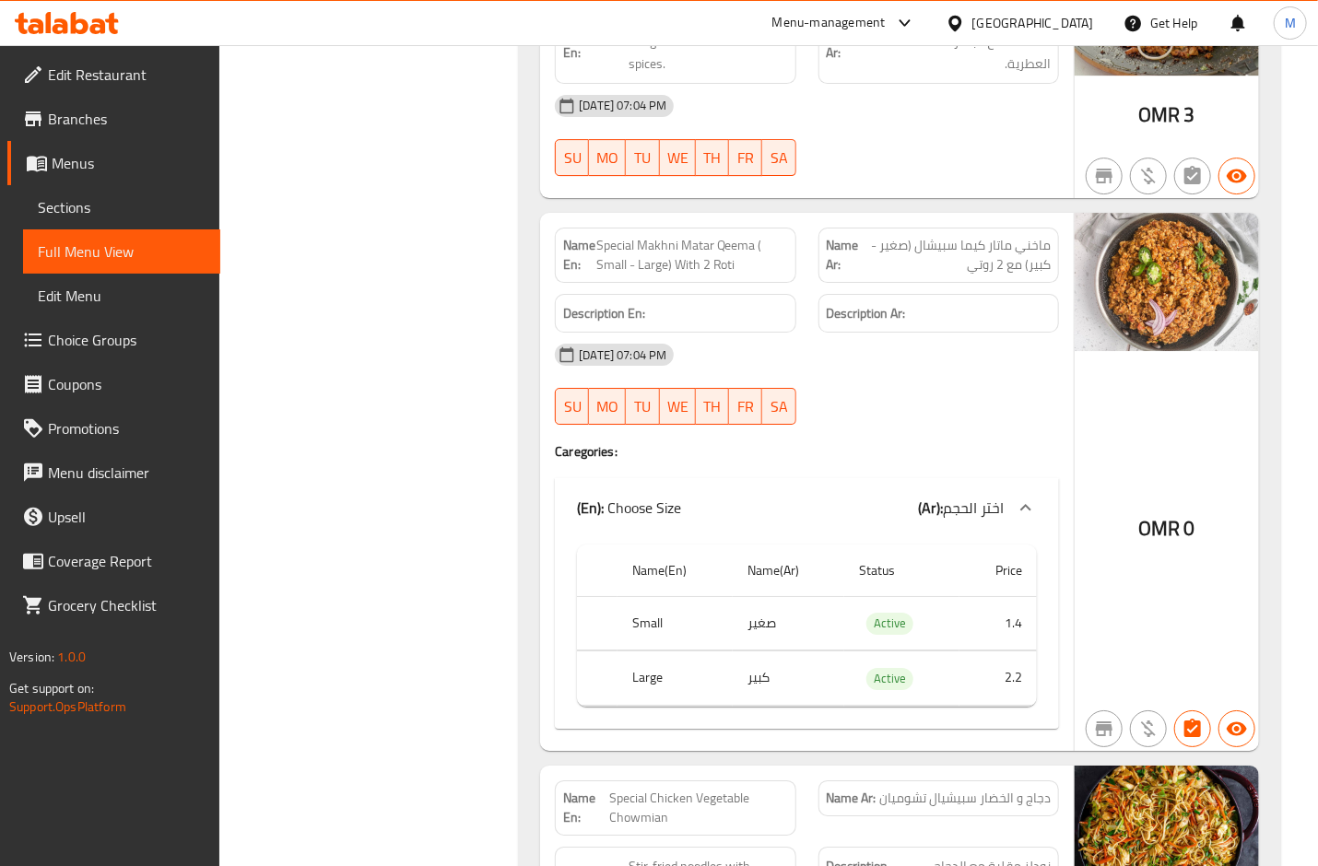
copy span "Special Makhni Matar Qeema ( Small - Large) With 2 Roti"
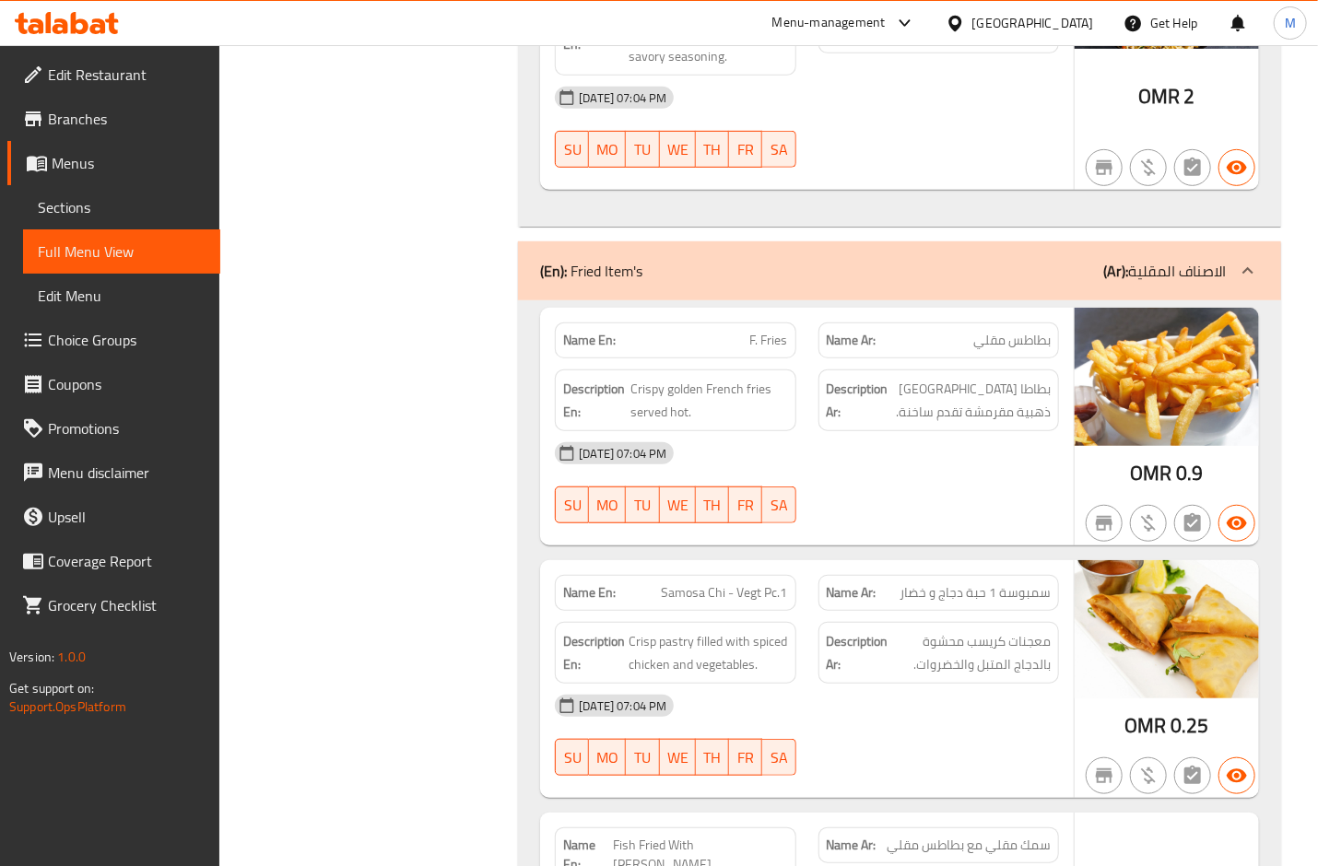
scroll to position [6965, 0]
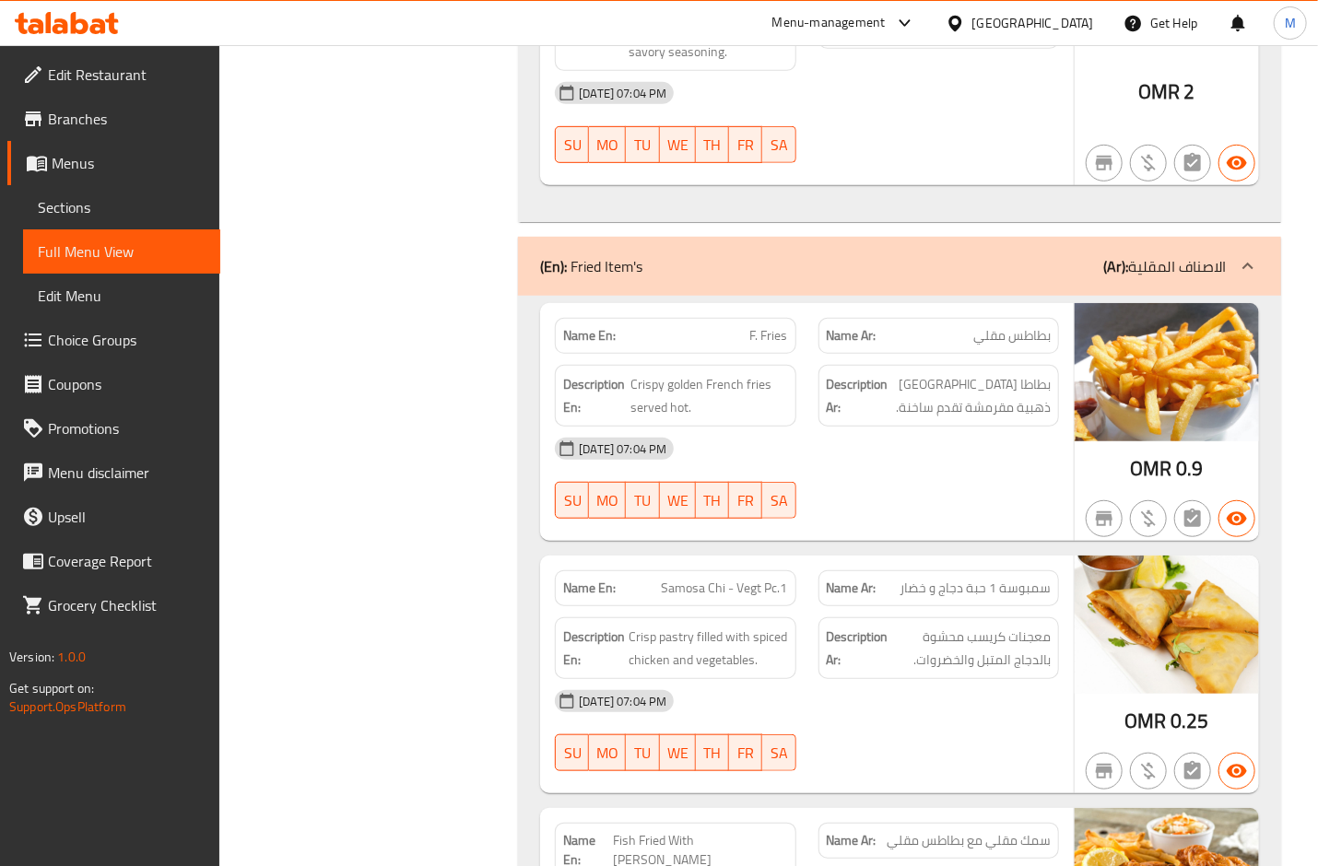
drag, startPoint x: 875, startPoint y: 136, endPoint x: 855, endPoint y: 132, distance: 19.9
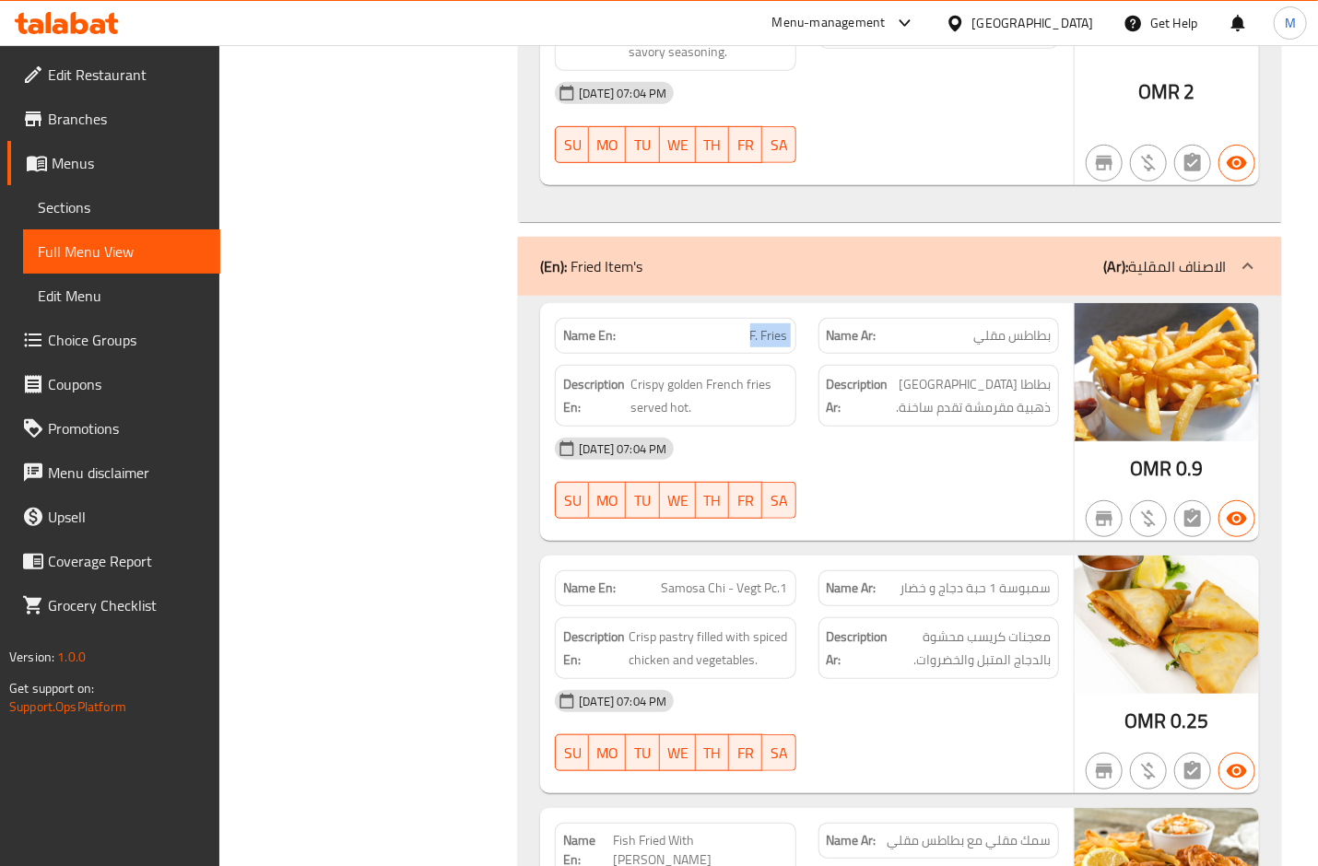
copy span "F. Fries"
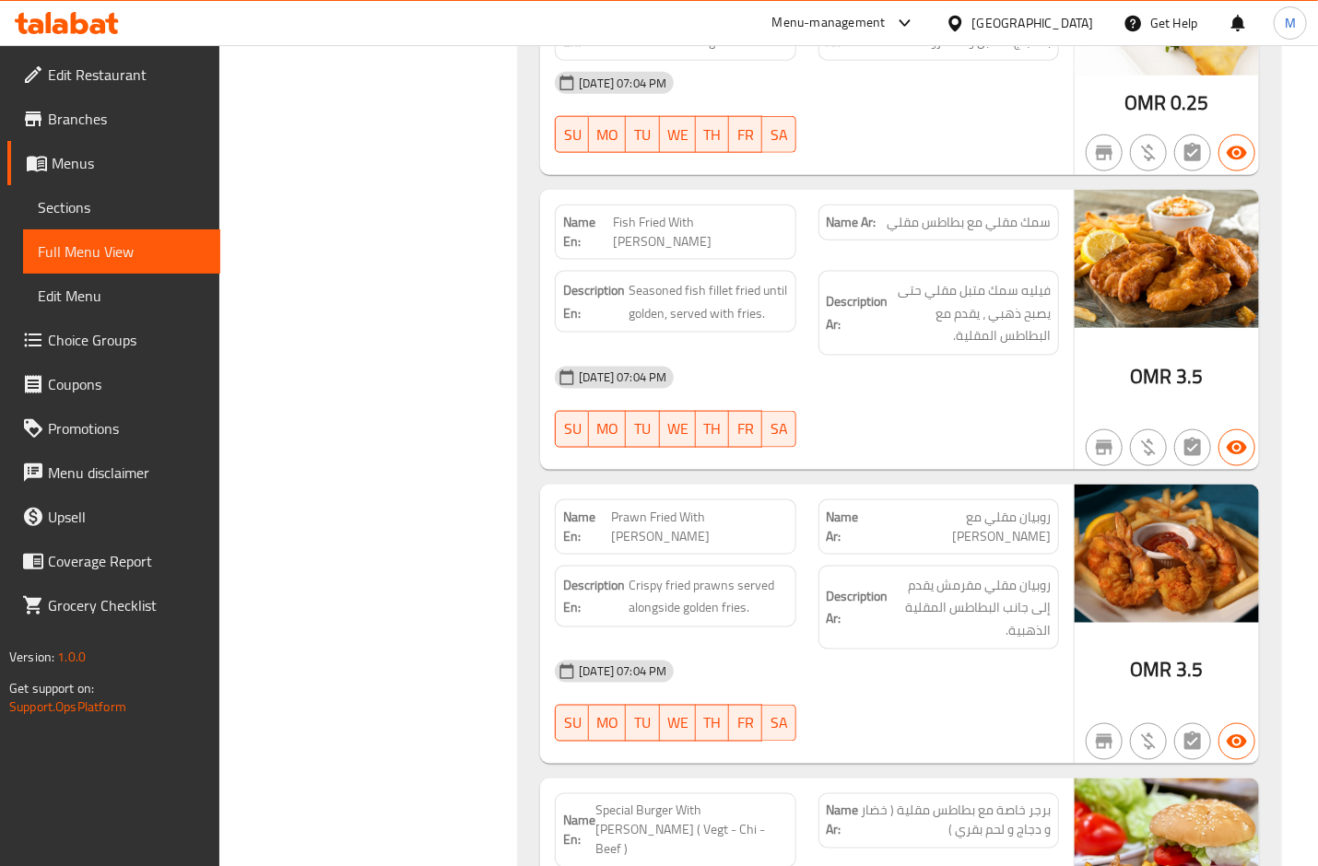
scroll to position [7580, 0]
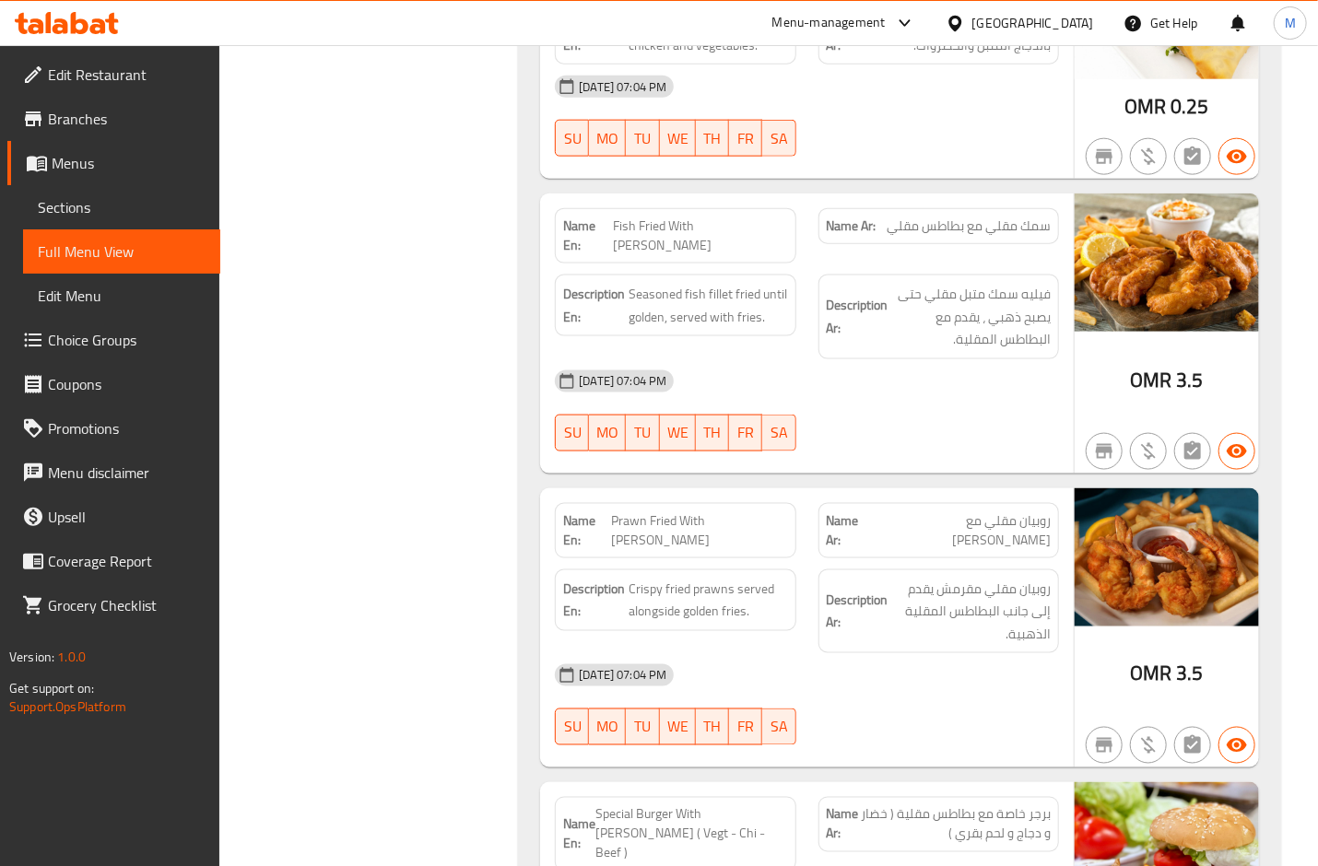
drag, startPoint x: 819, startPoint y: 335, endPoint x: 787, endPoint y: 315, distance: 38.1
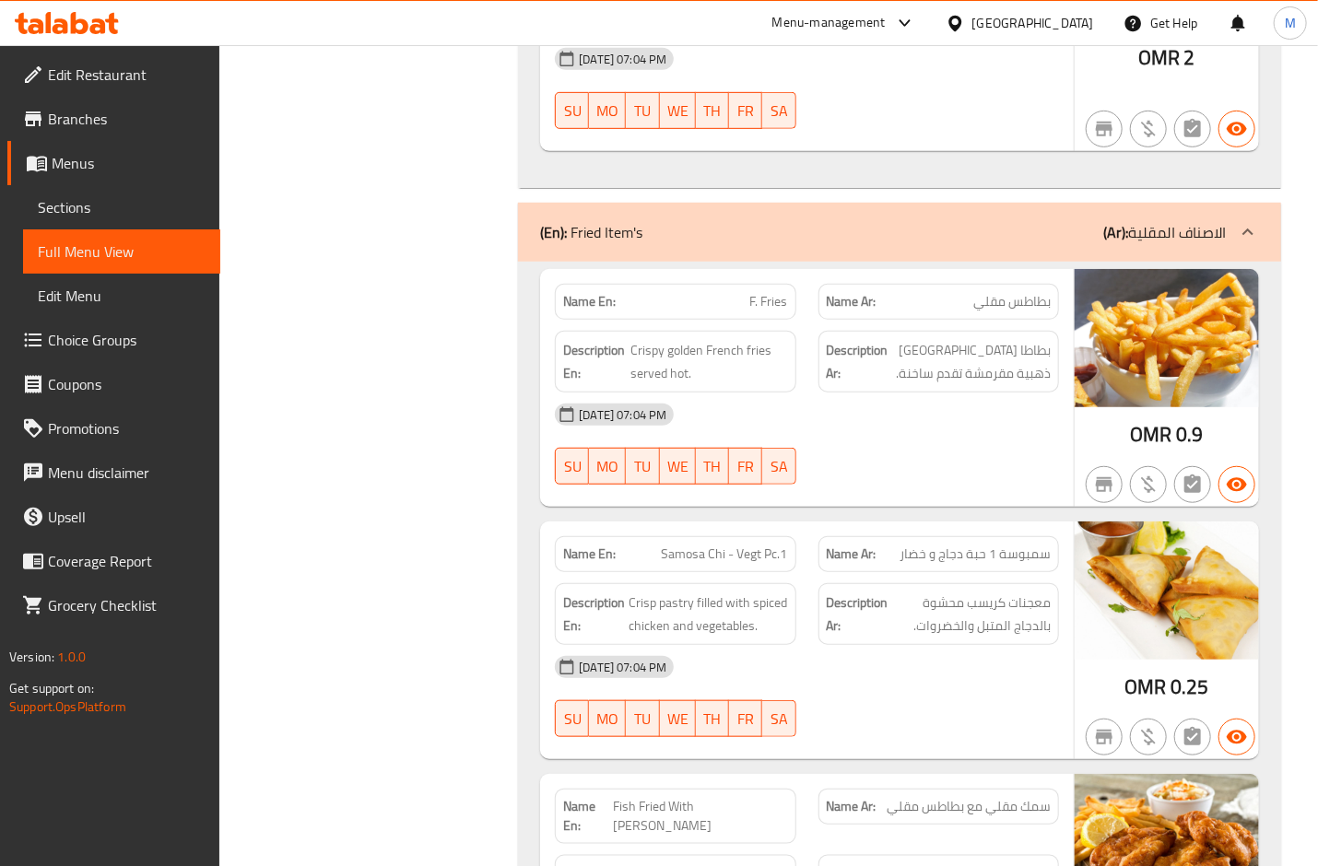
scroll to position [6965, 0]
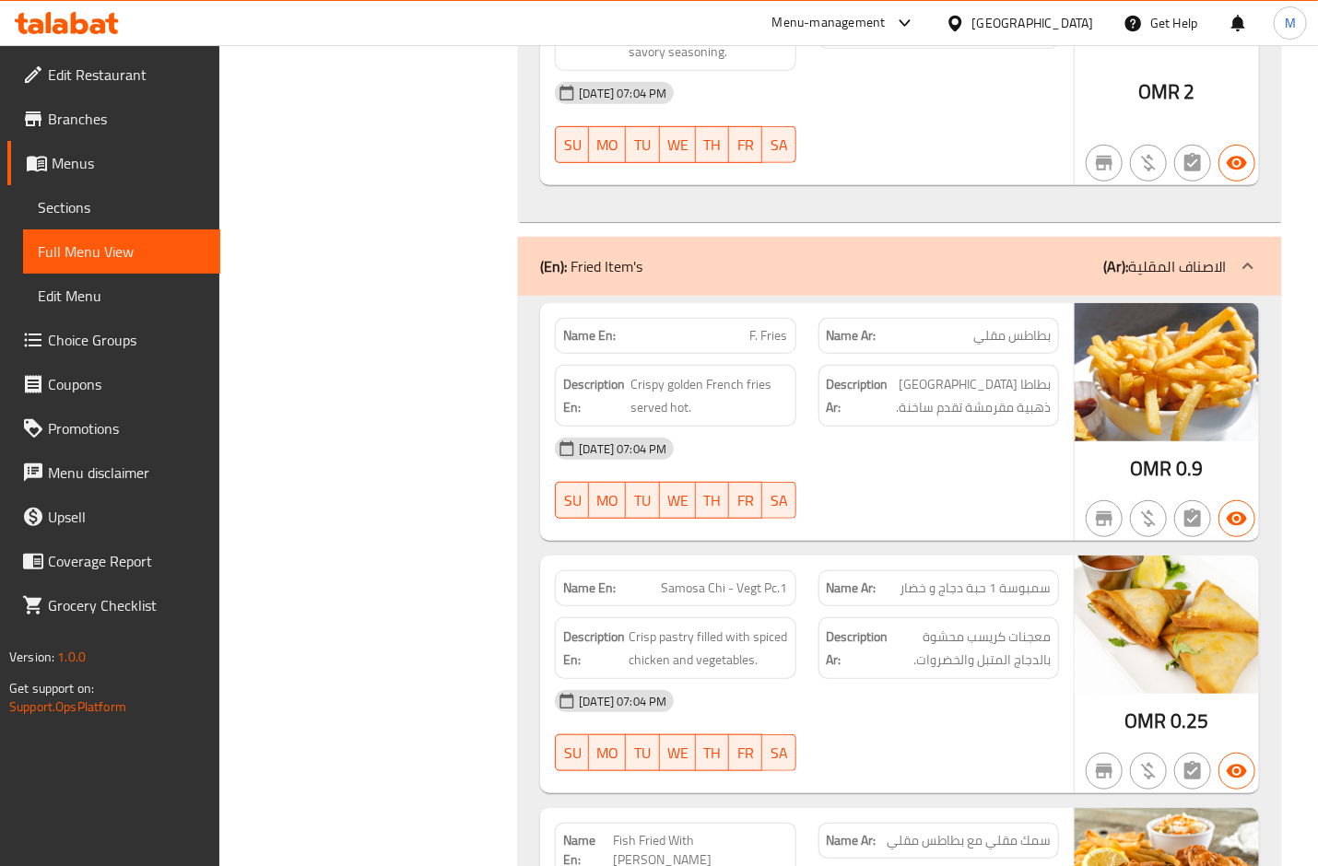
copy span "Samosa Chi - Vegt Pc.1"
drag, startPoint x: 982, startPoint y: 477, endPoint x: 863, endPoint y: 411, distance: 135.7
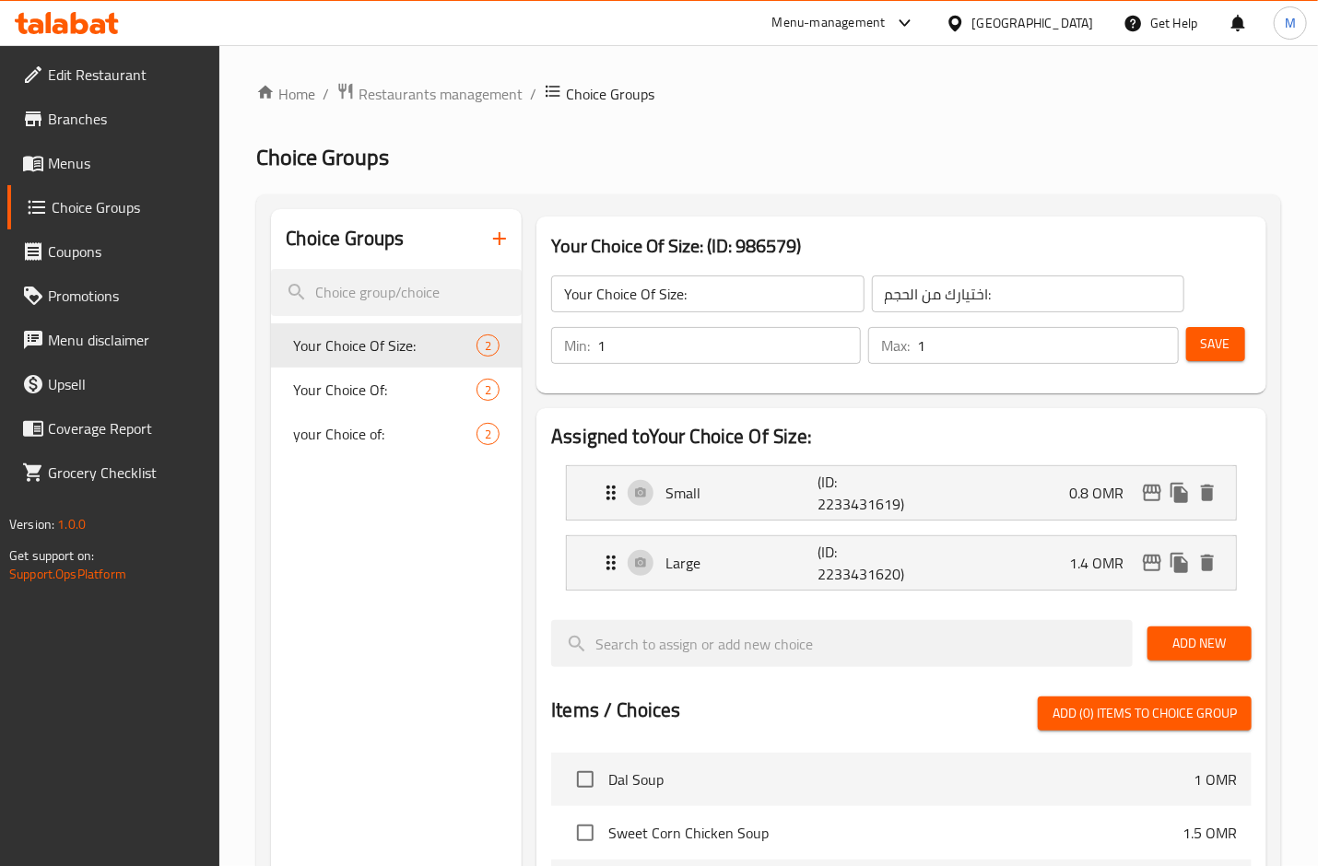
click at [100, 161] on span "Menus" at bounding box center [127, 163] width 158 height 22
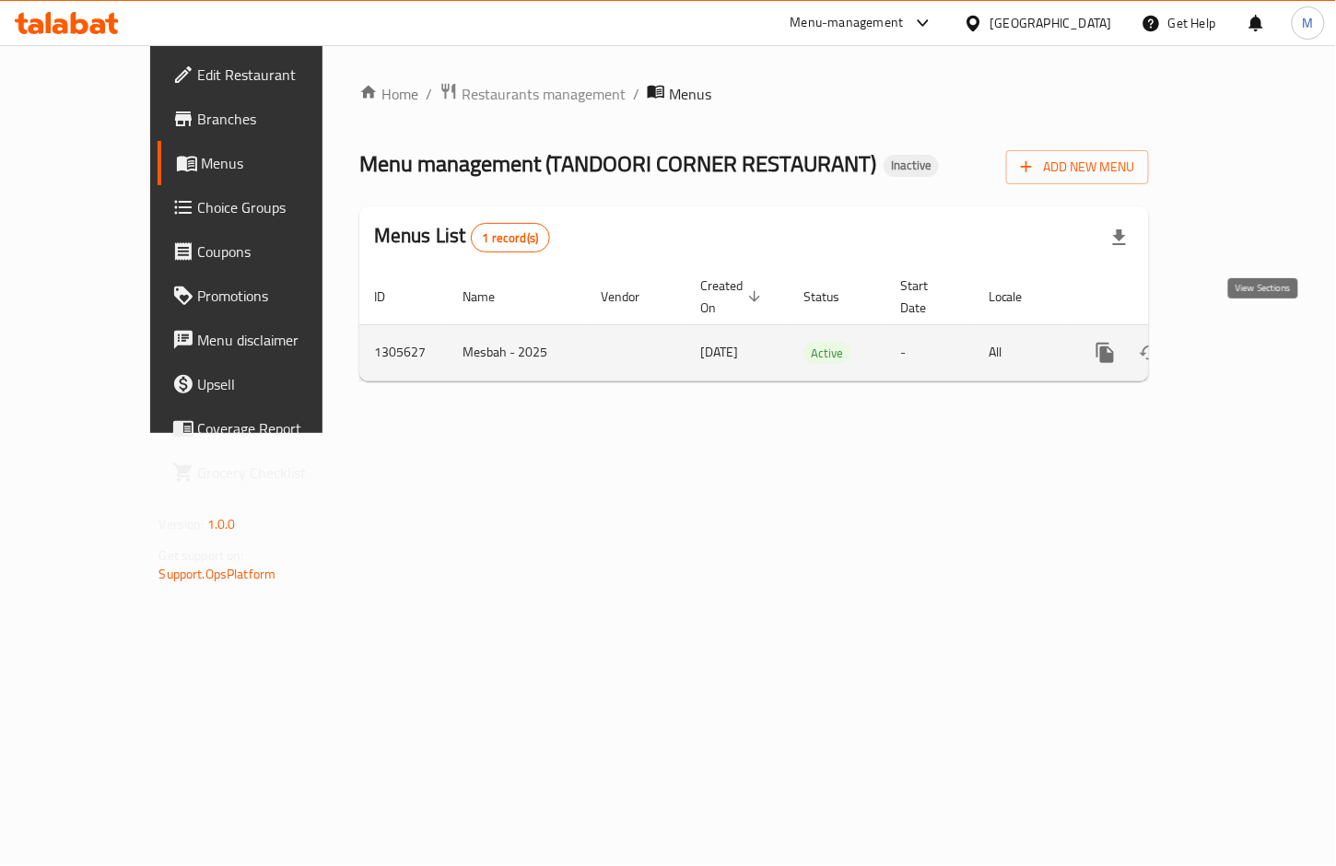
click at [1250, 342] on icon "enhanced table" at bounding box center [1239, 353] width 22 height 22
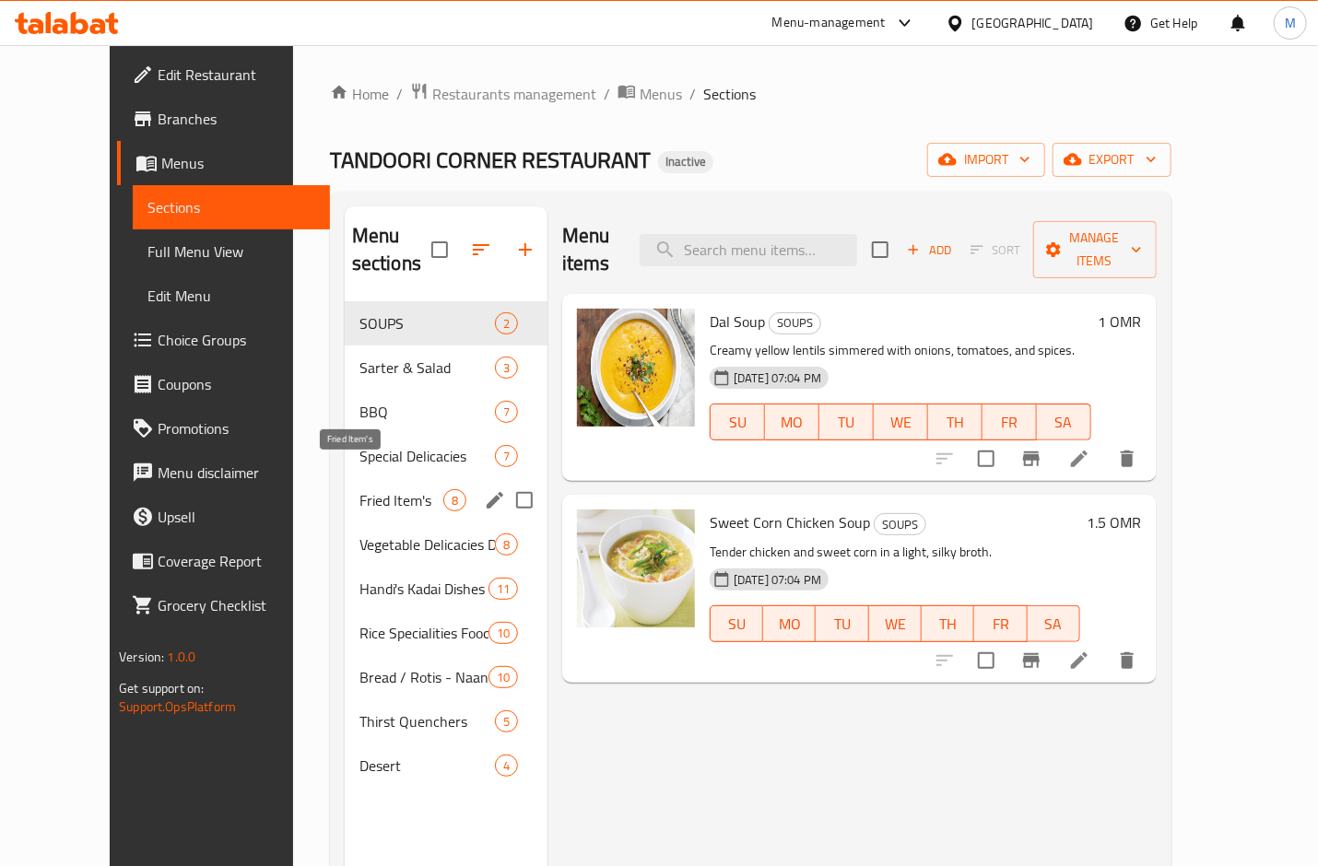
click at [359, 489] on span "Fried Item's" at bounding box center [401, 500] width 84 height 22
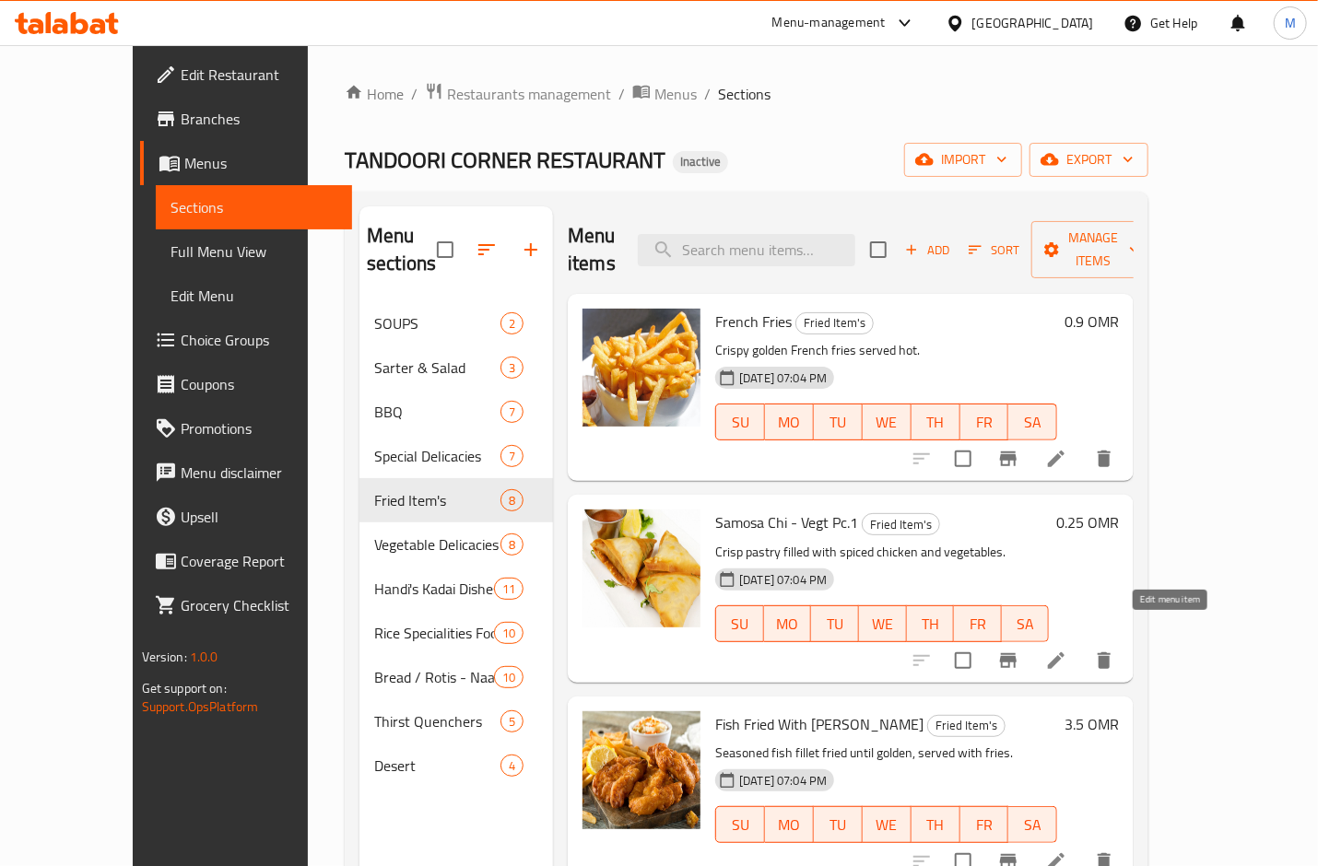
click at [1067, 650] on icon at bounding box center [1056, 661] width 22 height 22
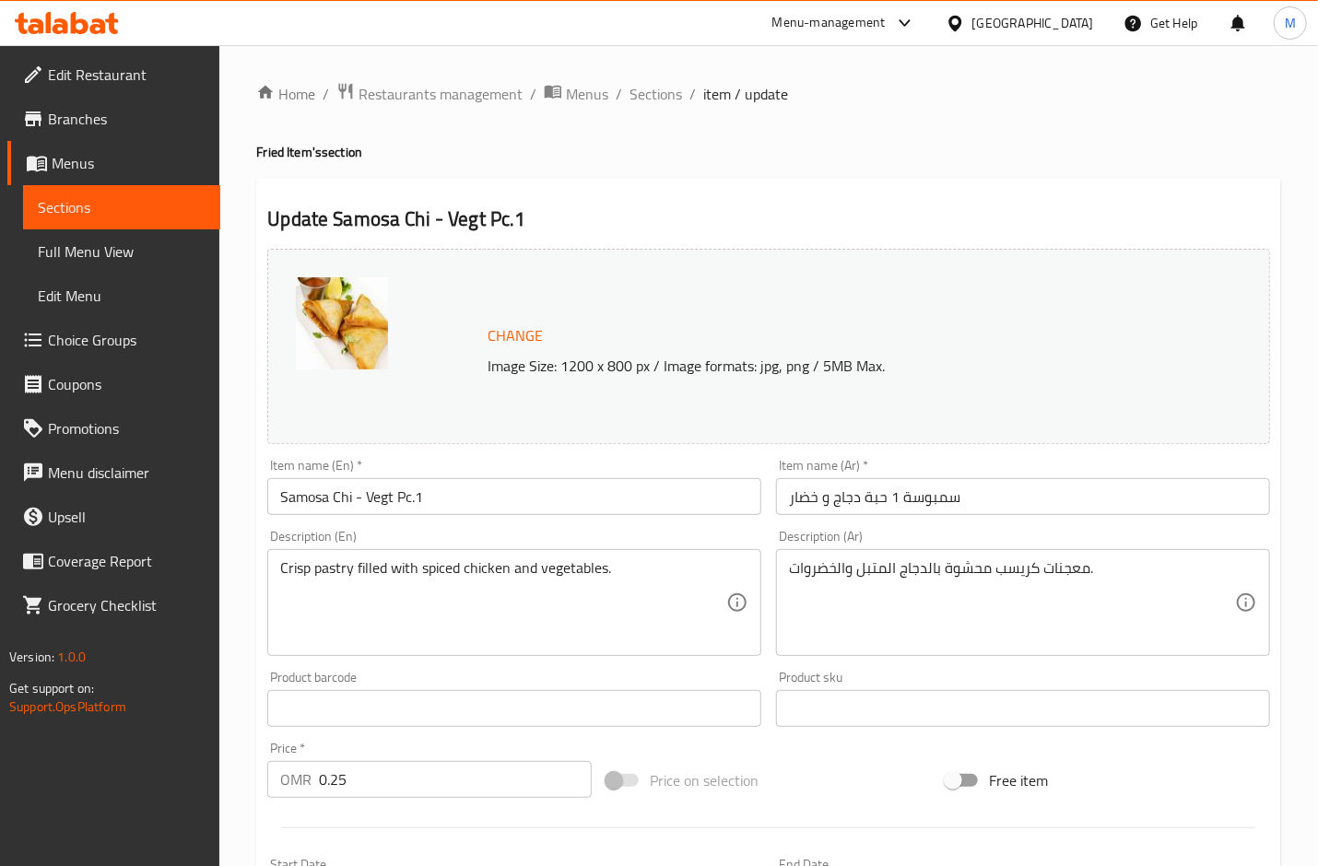
click at [829, 505] on input "سمبوسة 1 حبة دجاج و خضار" at bounding box center [1023, 496] width 494 height 37
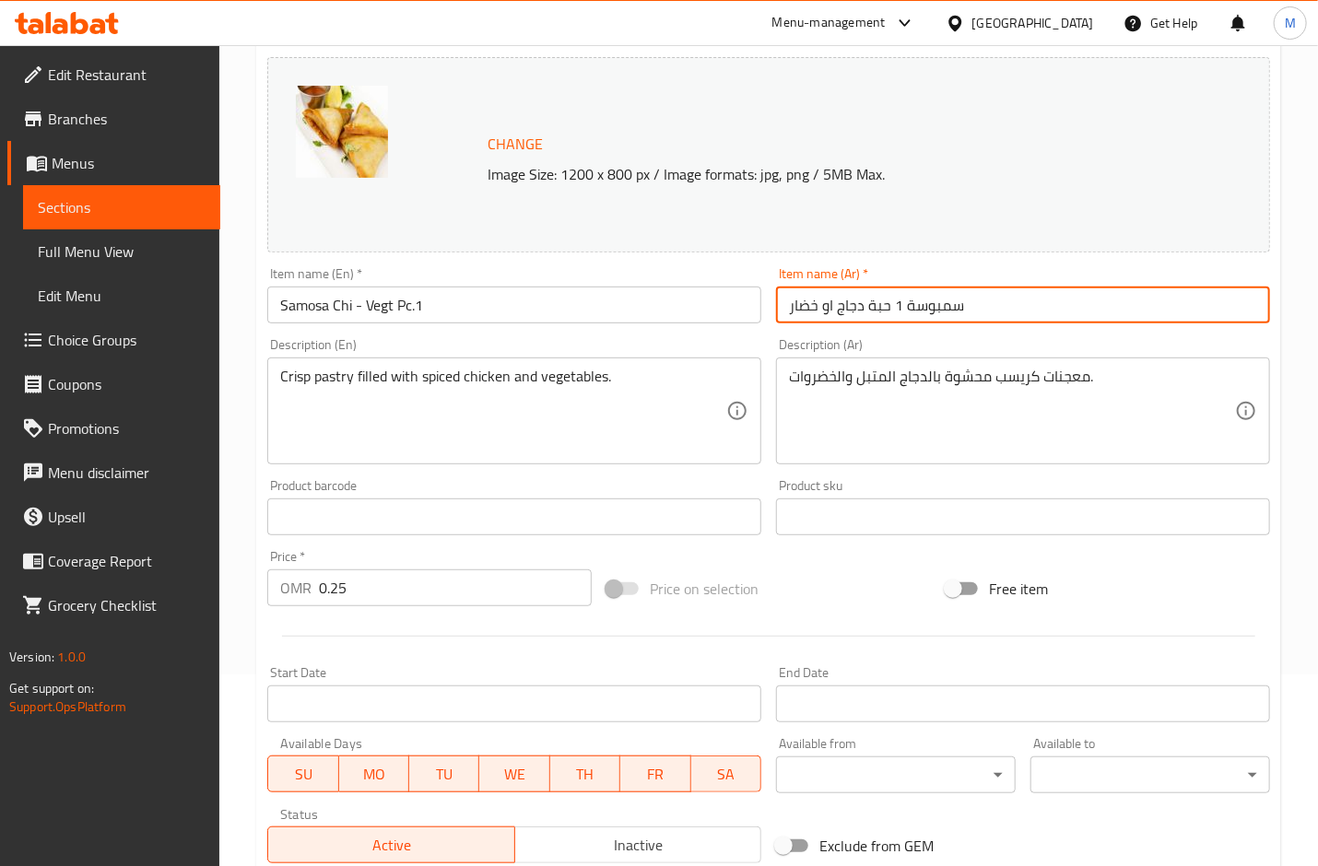
scroll to position [460, 0]
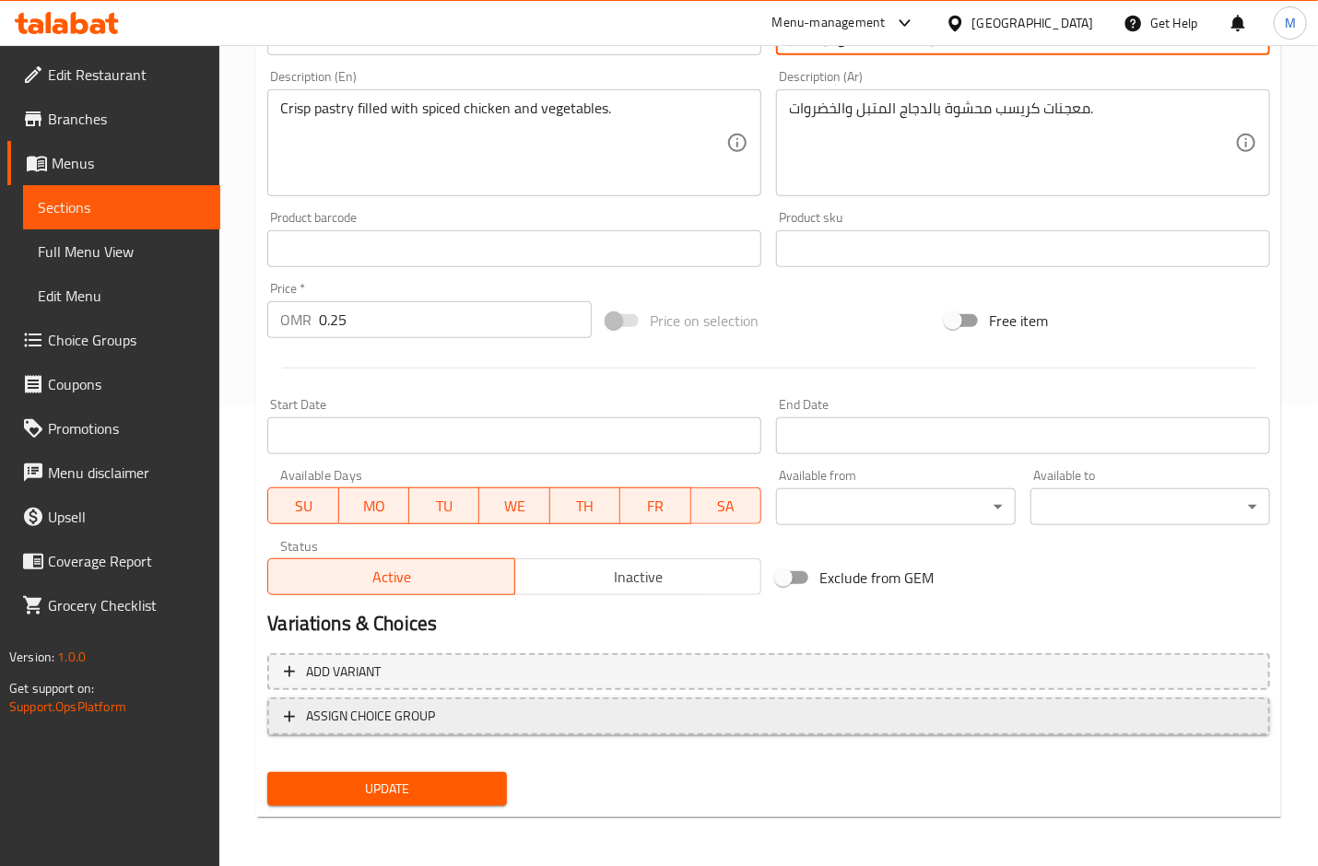
type input "سمبوسة 1 حبة دجاج او خضار"
click at [409, 709] on span "ASSIGN CHOICE GROUP" at bounding box center [370, 716] width 129 height 23
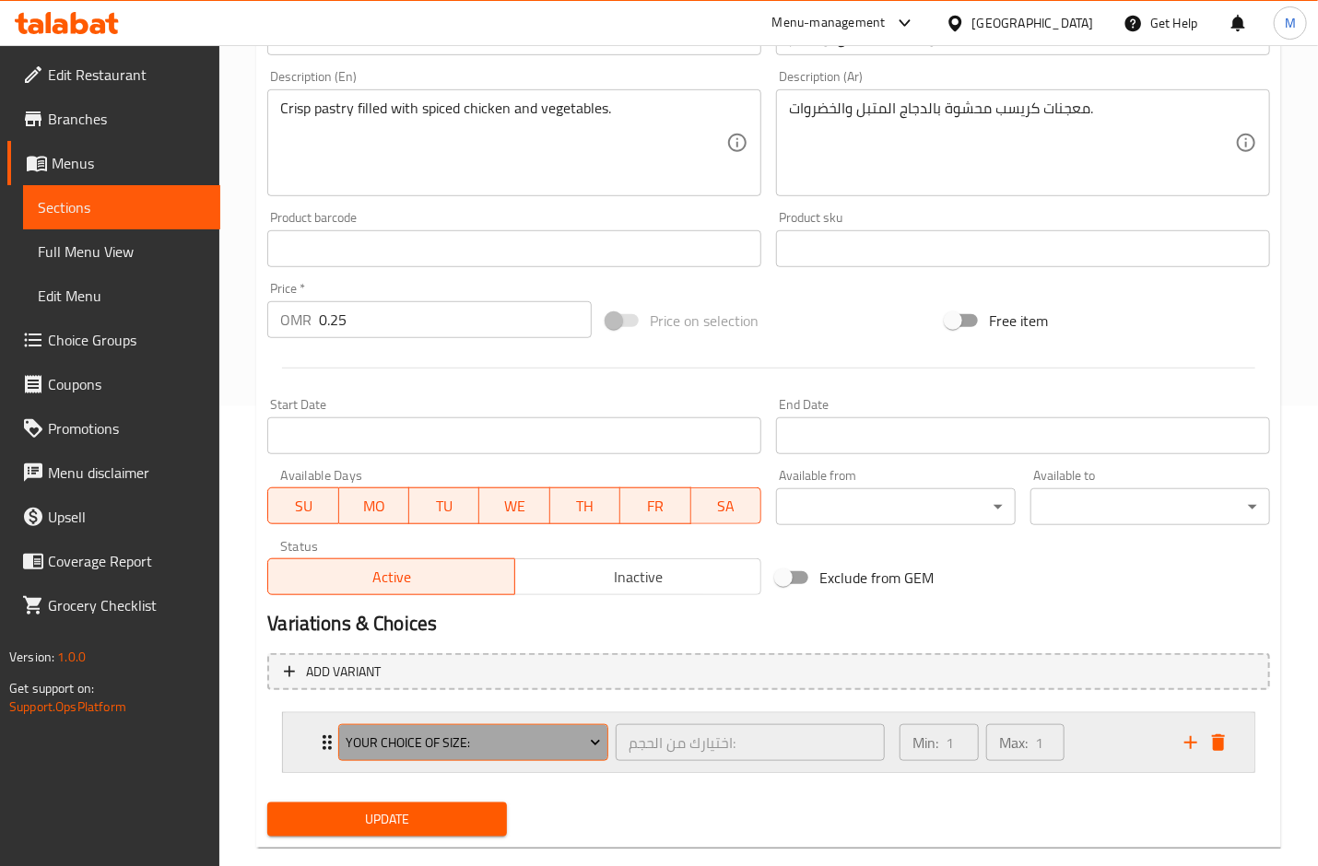
click at [362, 737] on span "Your Choice Of Size:" at bounding box center [474, 743] width 256 height 23
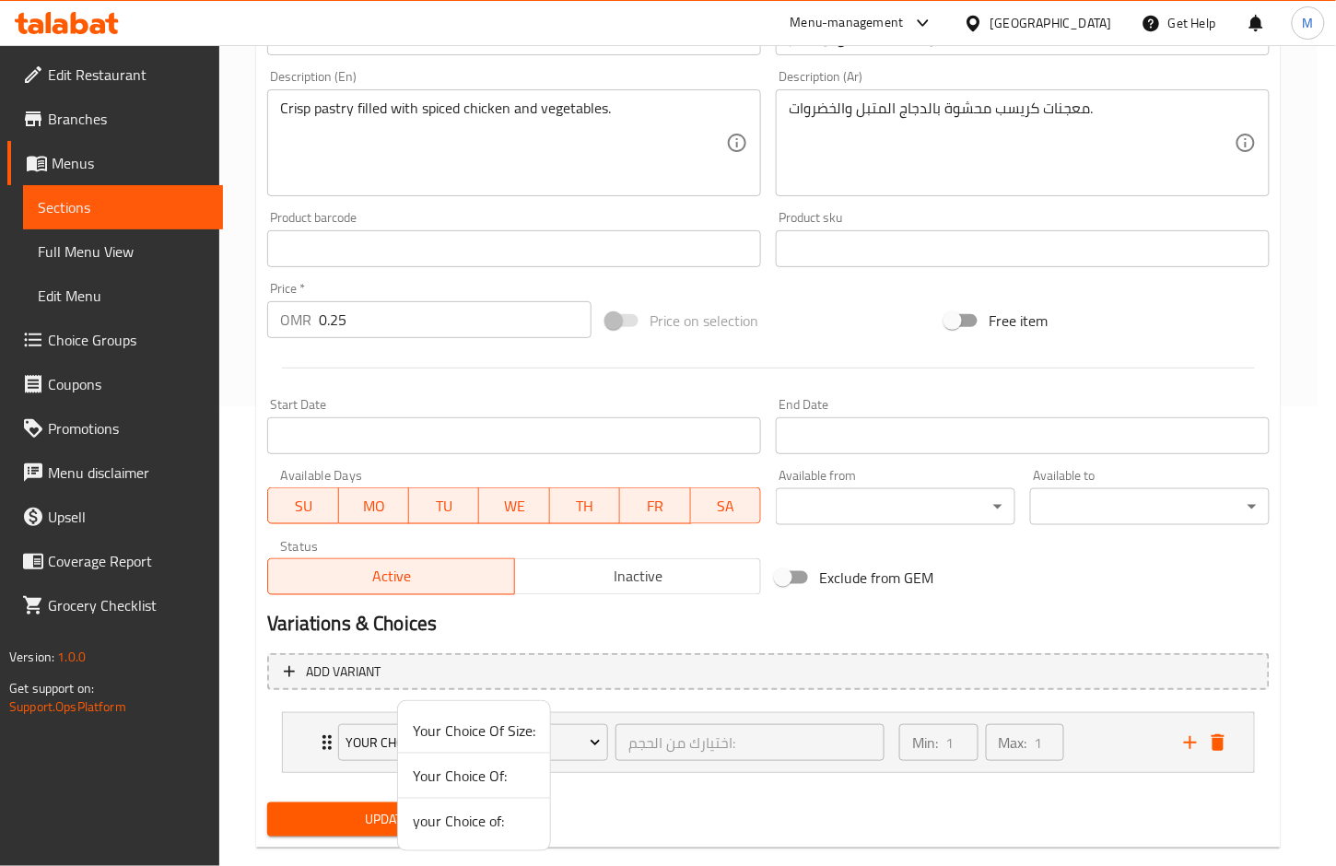
click at [483, 817] on span "your Choice of:" at bounding box center [474, 821] width 123 height 22
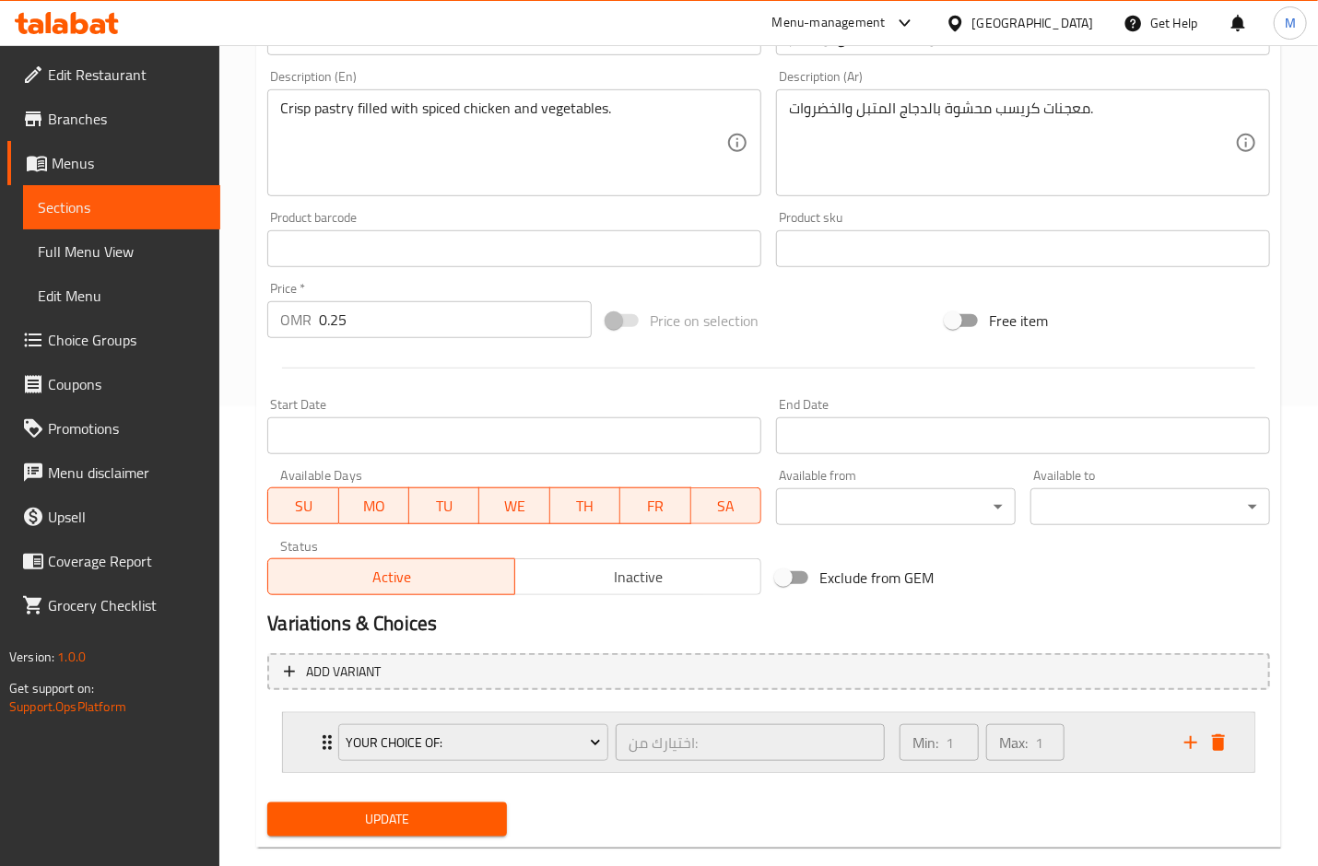
click at [327, 738] on div "your Choice of: اختيارك من: ​" at bounding box center [611, 742] width 569 height 59
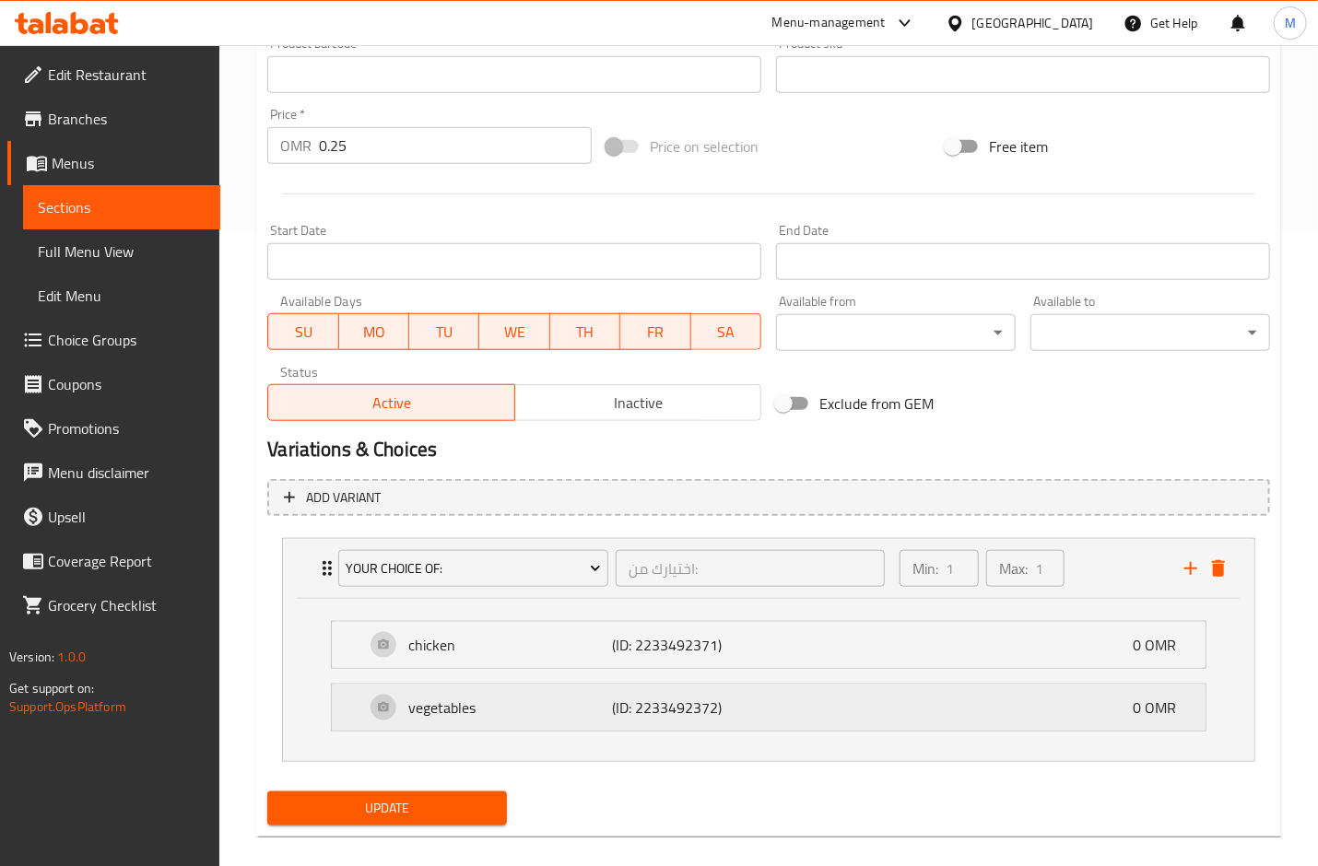
scroll to position [655, 0]
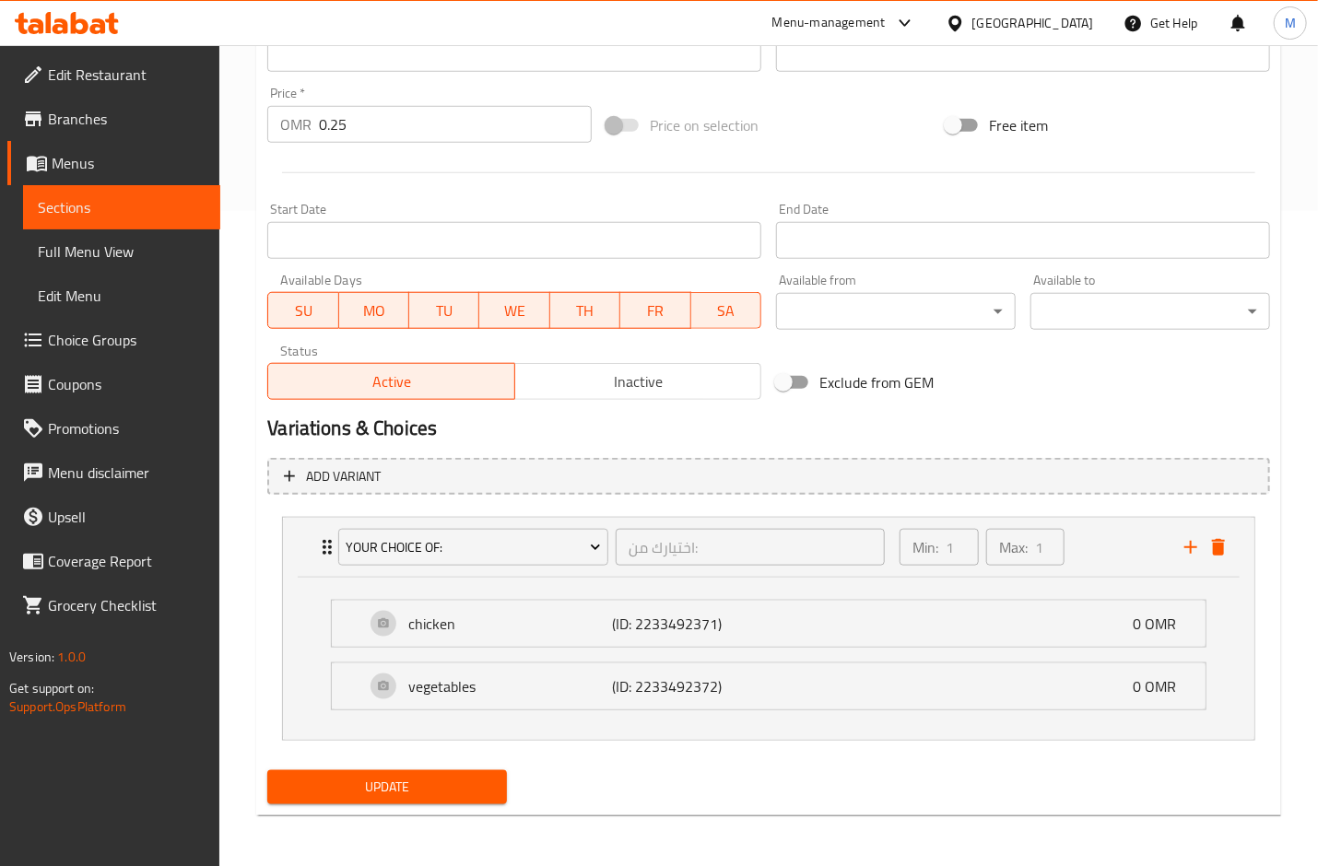
click at [417, 786] on span "Update" at bounding box center [387, 787] width 210 height 23
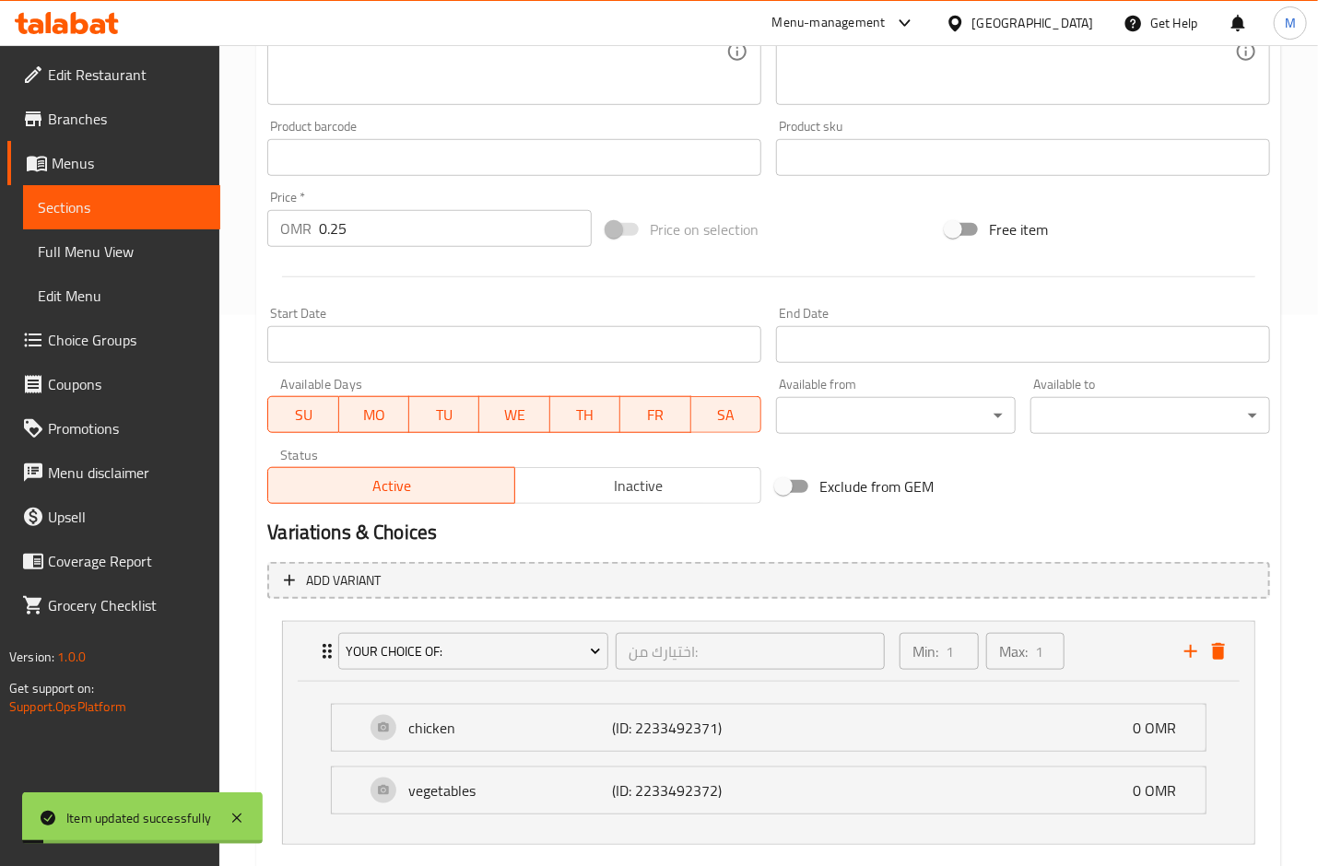
scroll to position [41, 0]
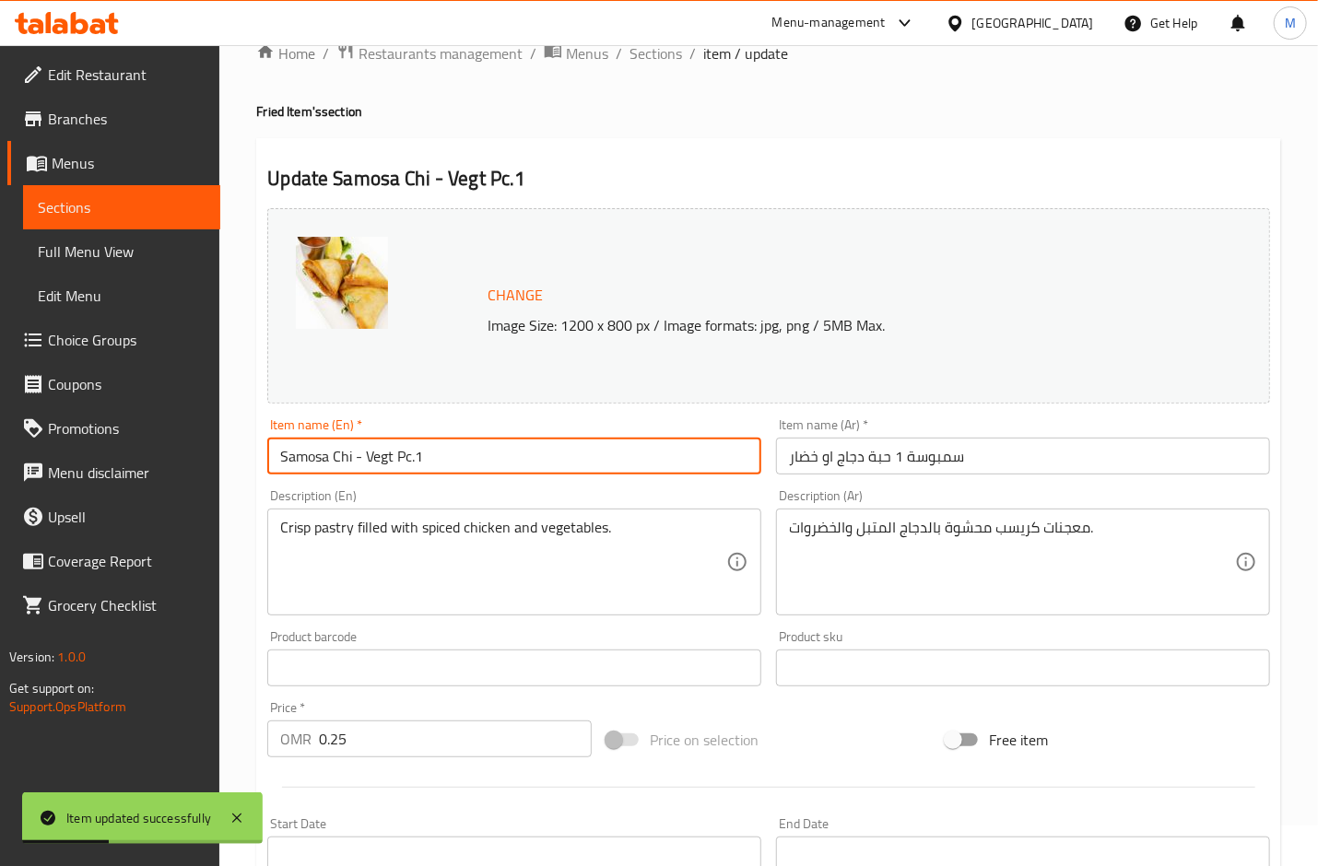
drag, startPoint x: 467, startPoint y: 453, endPoint x: 4, endPoint y: 441, distance: 463.7
click at [4, 441] on div "Edit Restaurant Branches Menus Sections Full Menu View Edit Menu Choice Groups …" at bounding box center [659, 743] width 1318 height 1477
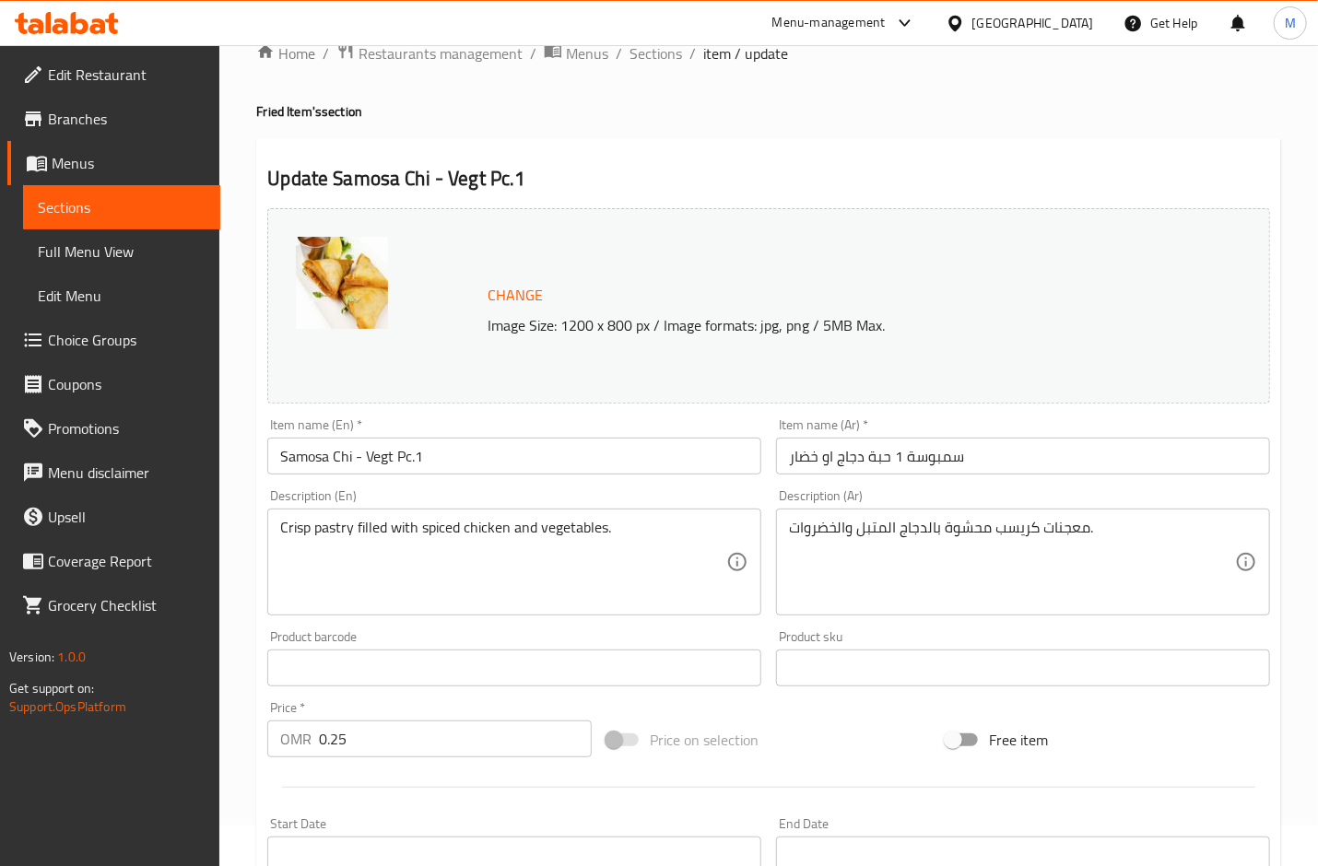
click at [232, 199] on div "Home / Restaurants management / Menus / Sections / item / update Fried Item's s…" at bounding box center [768, 743] width 1099 height 1477
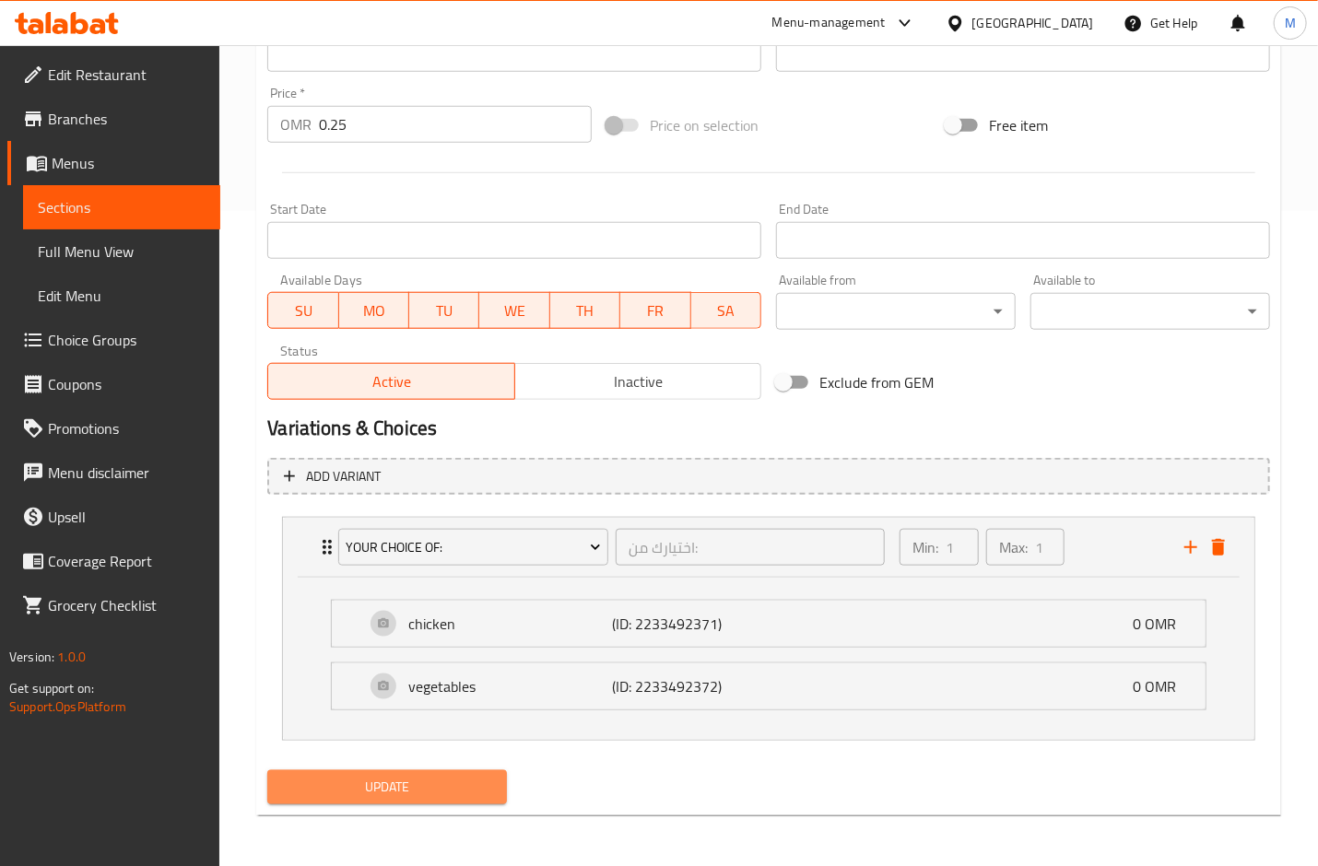
click at [393, 789] on span "Update" at bounding box center [387, 787] width 210 height 23
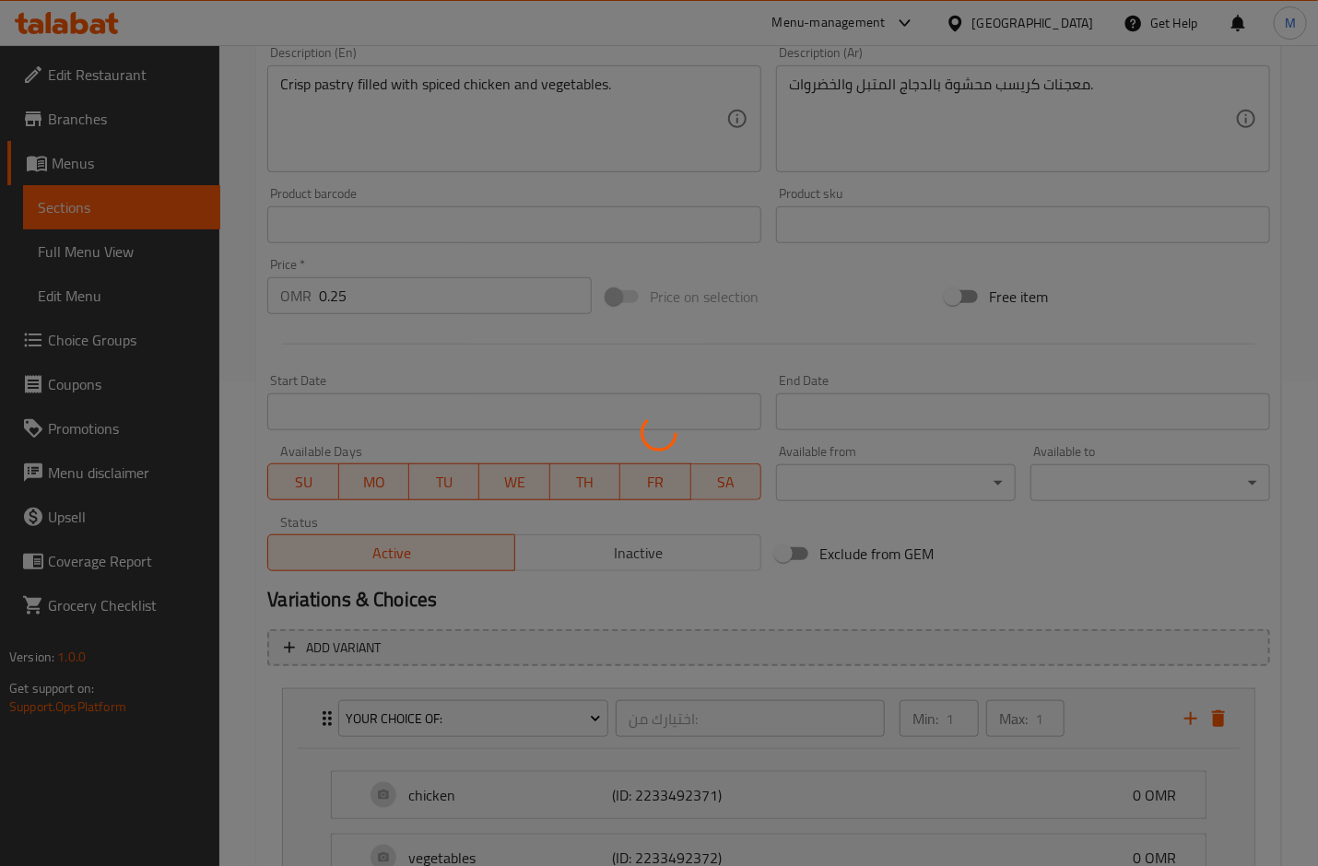
scroll to position [164, 0]
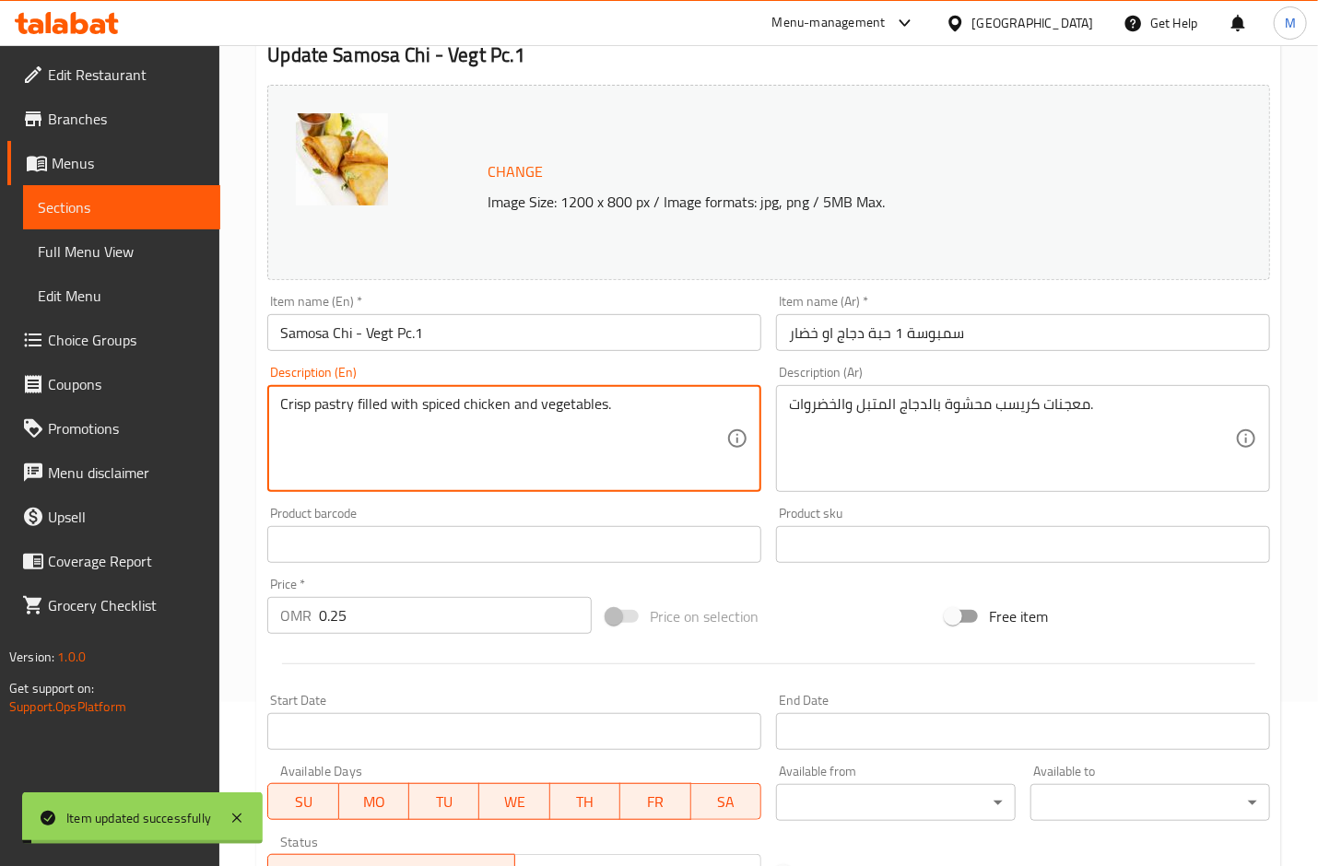
click at [502, 395] on textarea "Crisp pastry filled with spiced chicken and vegetables." at bounding box center [503, 439] width 446 height 88
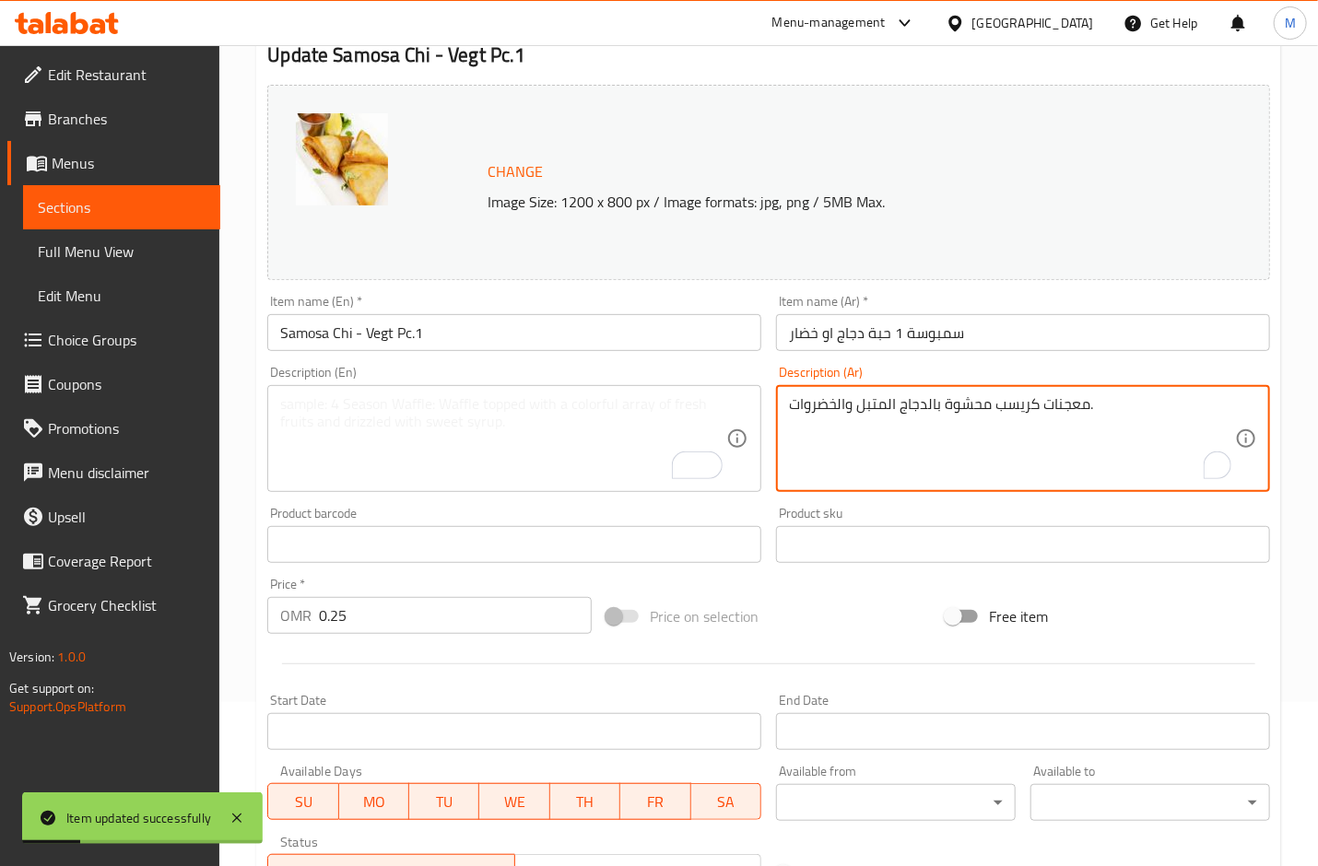
click at [947, 406] on textarea "معجنات كريسب محشوة بالدجاج المتبل والخضروات." at bounding box center [1012, 439] width 446 height 88
click at [947, 405] on textarea "معجنات كريسب محشوة بالدجاج المتبل والخضروات." at bounding box center [1012, 439] width 446 height 88
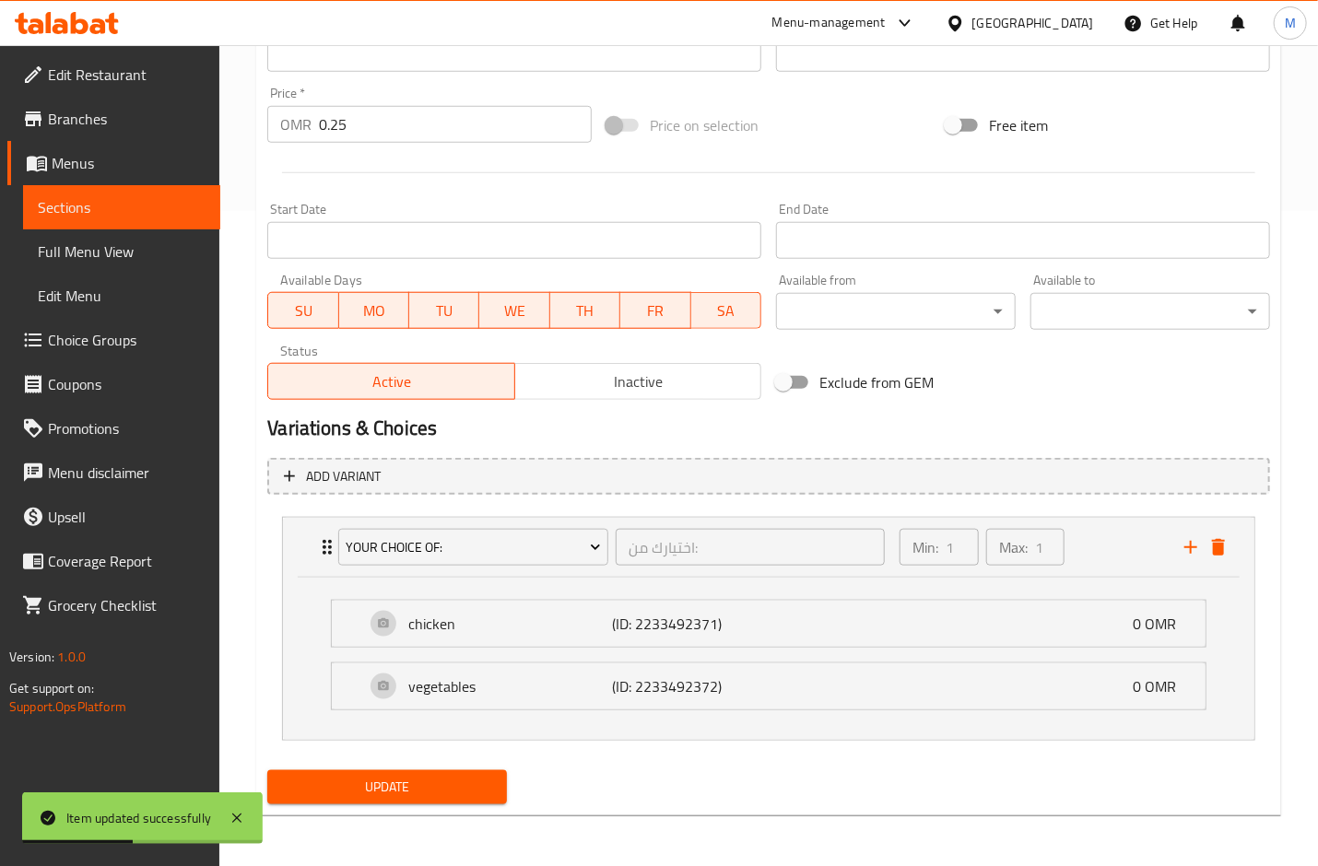
click at [414, 783] on span "Update" at bounding box center [387, 787] width 210 height 23
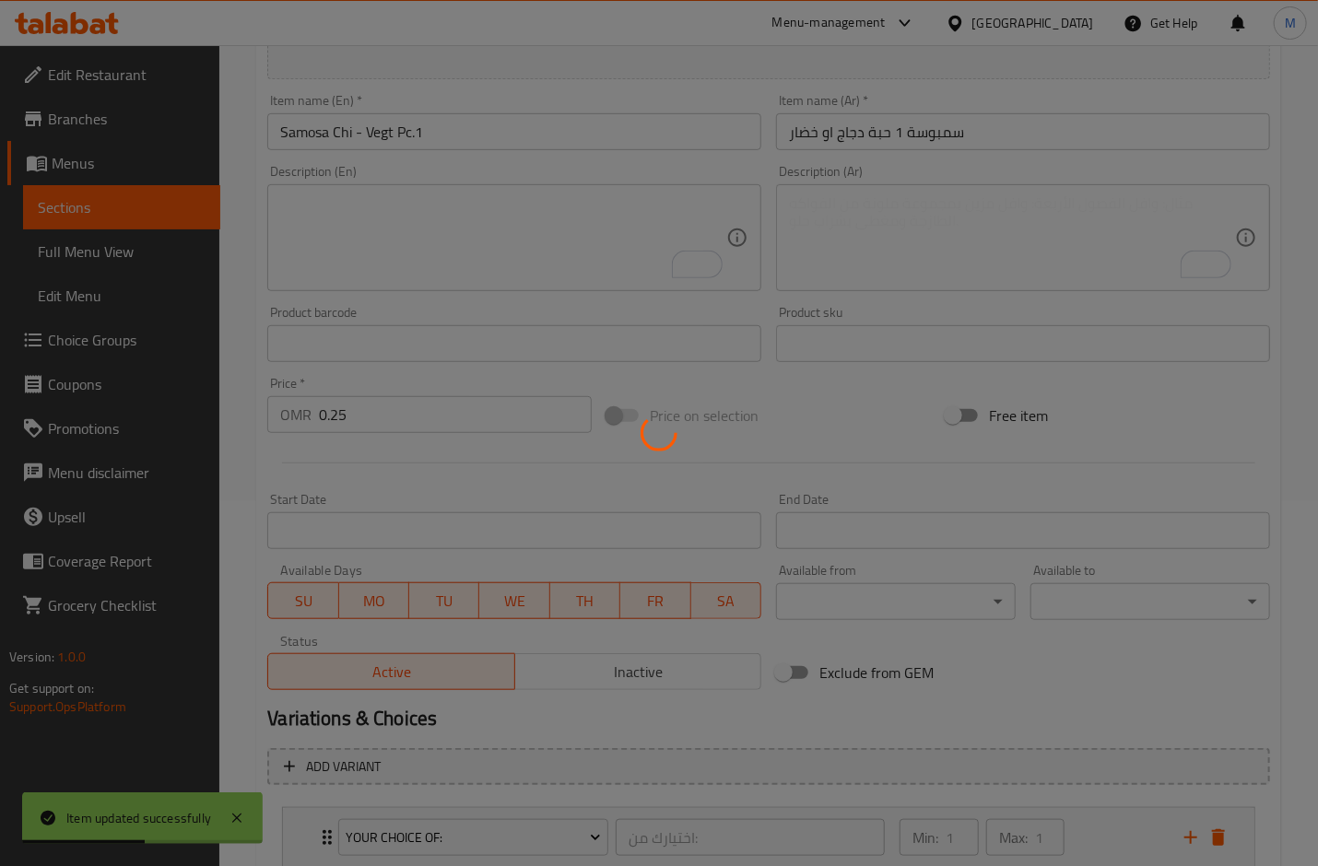
scroll to position [0, 0]
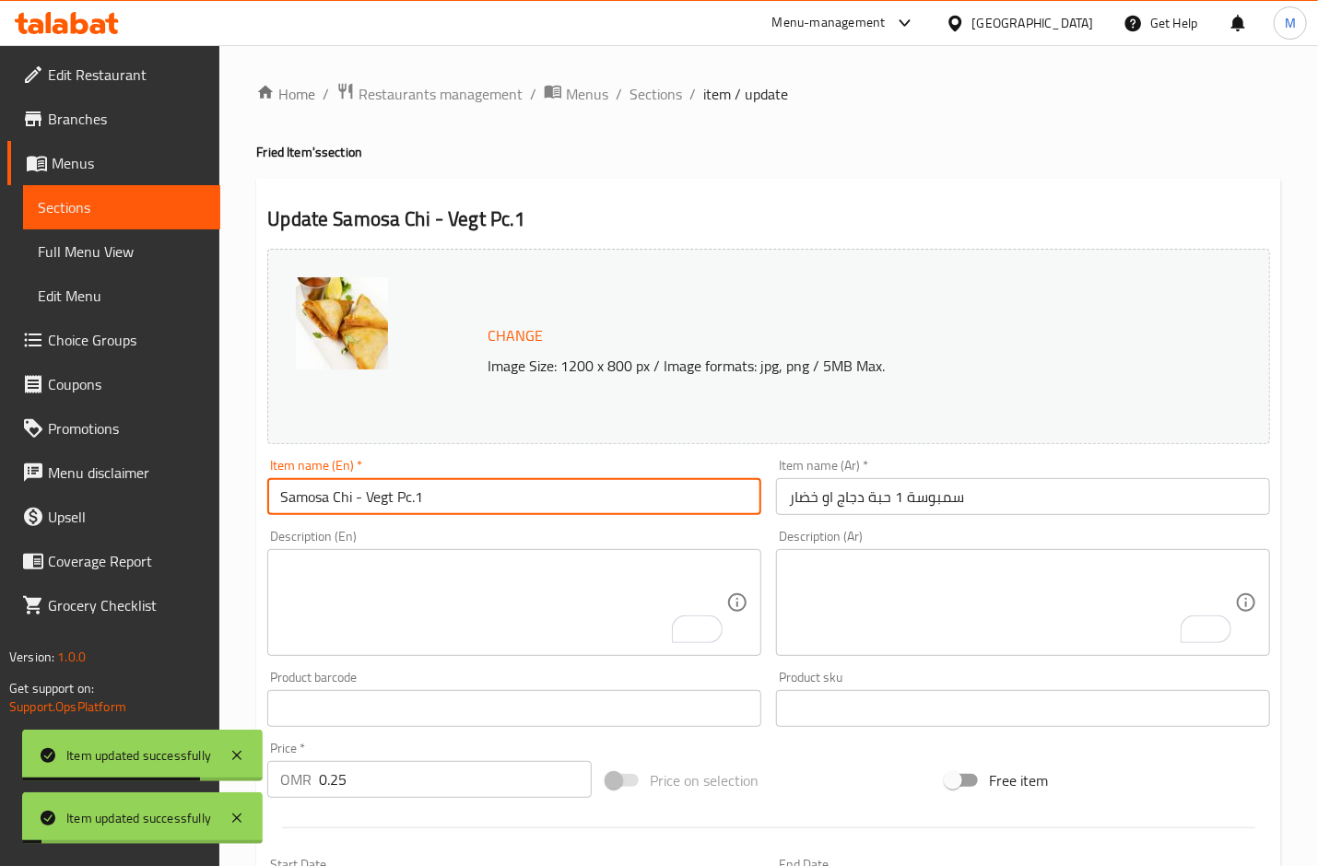
drag, startPoint x: 458, startPoint y: 488, endPoint x: 112, endPoint y: 492, distance: 346.6
click at [112, 492] on div "Edit Restaurant Branches Menus Sections Full Menu View Edit Menu Choice Groups …" at bounding box center [659, 783] width 1318 height 1477
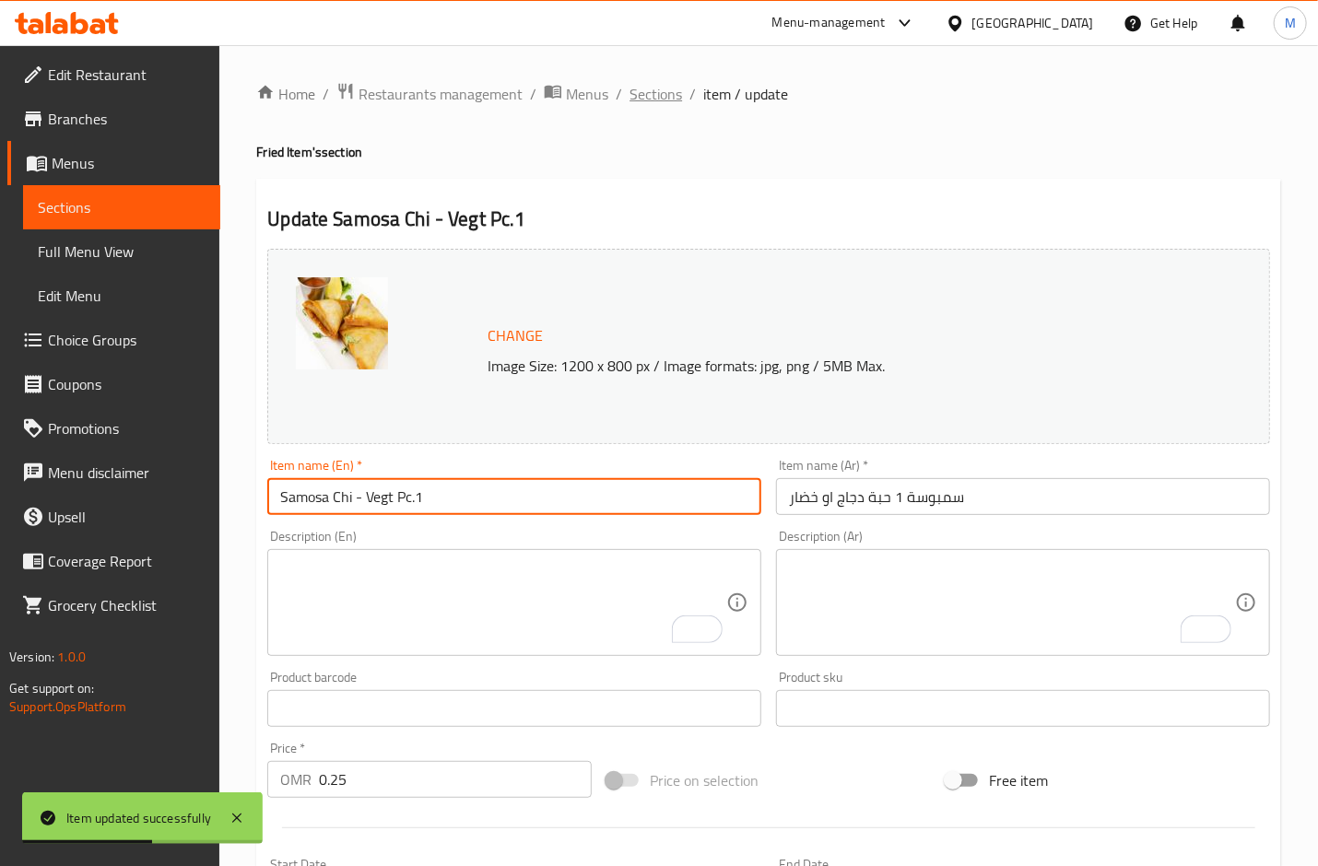
click at [656, 105] on span "Sections" at bounding box center [656, 94] width 53 height 22
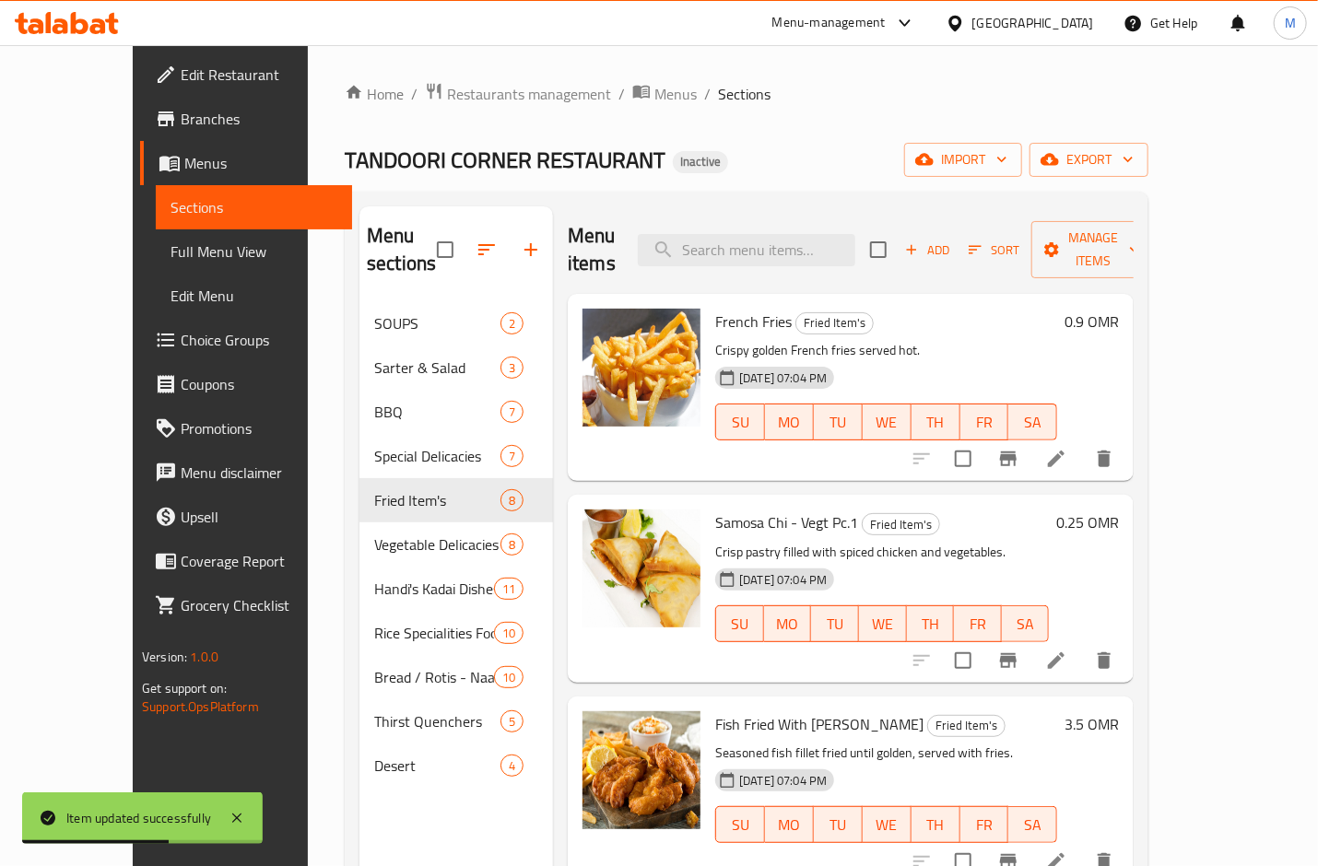
click at [822, 218] on div "Menu items Add Sort Manage items" at bounding box center [851, 250] width 566 height 88
click at [824, 234] on input "search" at bounding box center [747, 250] width 218 height 32
paste input "[PERSON_NAME]"
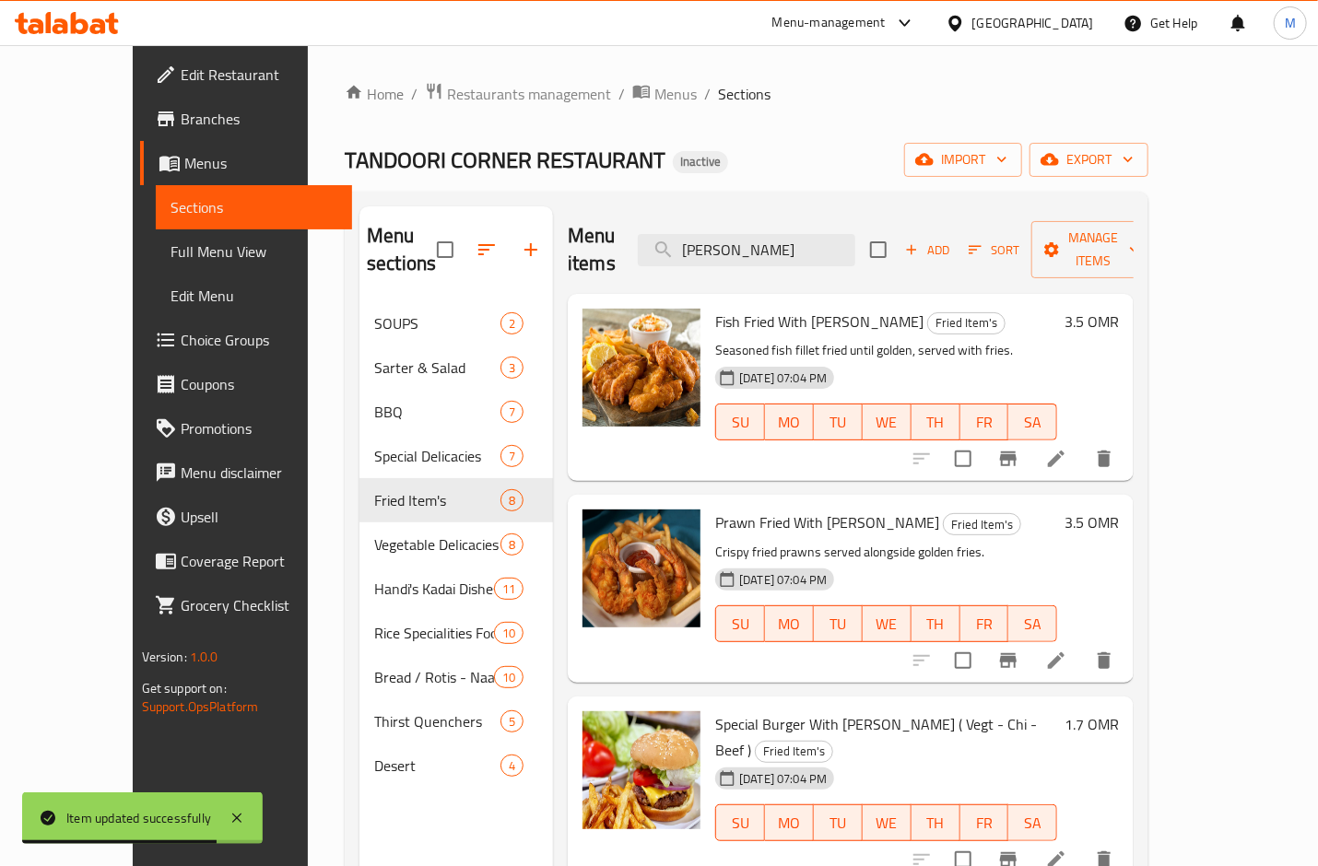
type input "[PERSON_NAME]"
click at [1067, 448] on icon at bounding box center [1056, 459] width 22 height 22
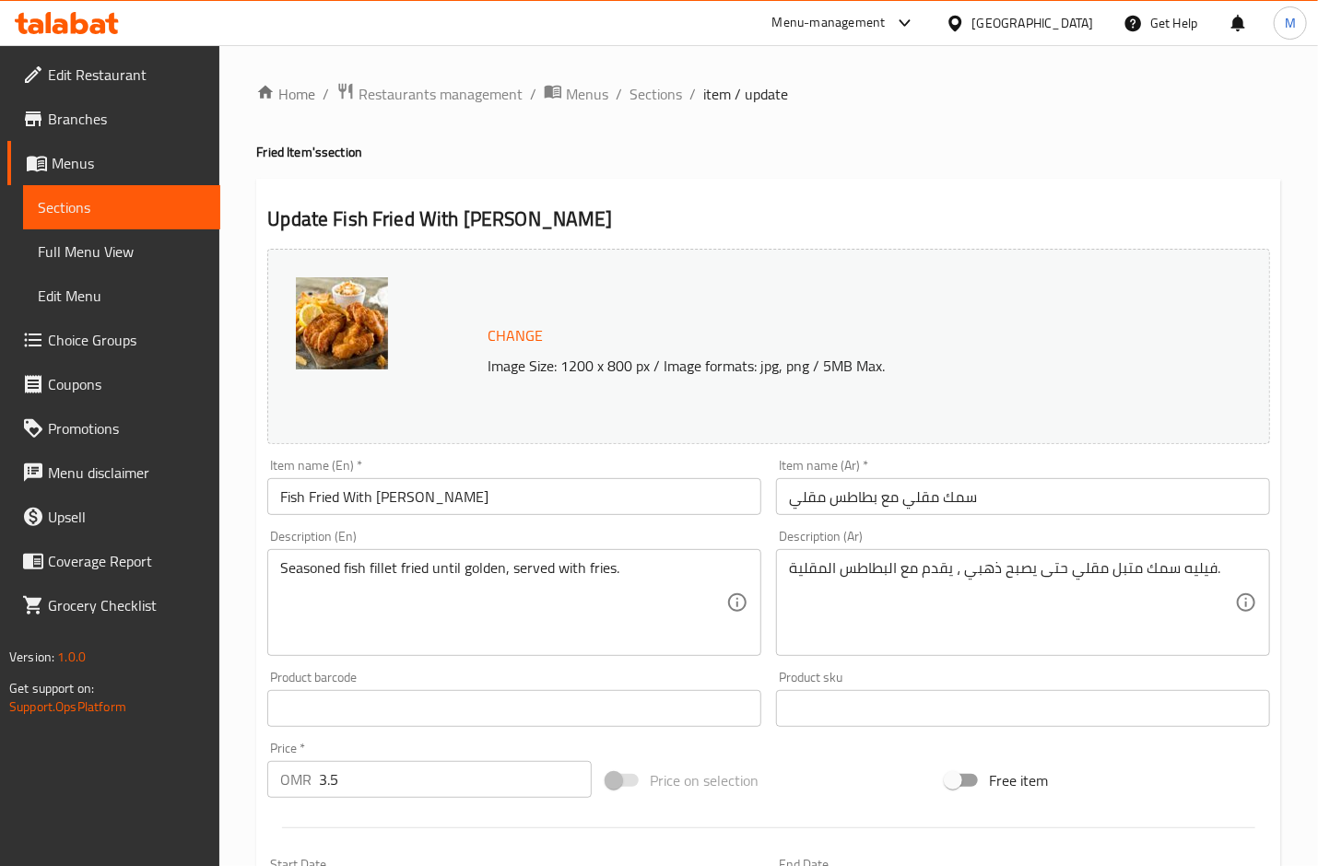
click at [997, 162] on div "Home / Restaurants management / Menus / Sections / item / update Fried Item's s…" at bounding box center [768, 687] width 1025 height 1210
click at [386, 497] on input "Fish Fried With F.Fries" at bounding box center [514, 496] width 494 height 37
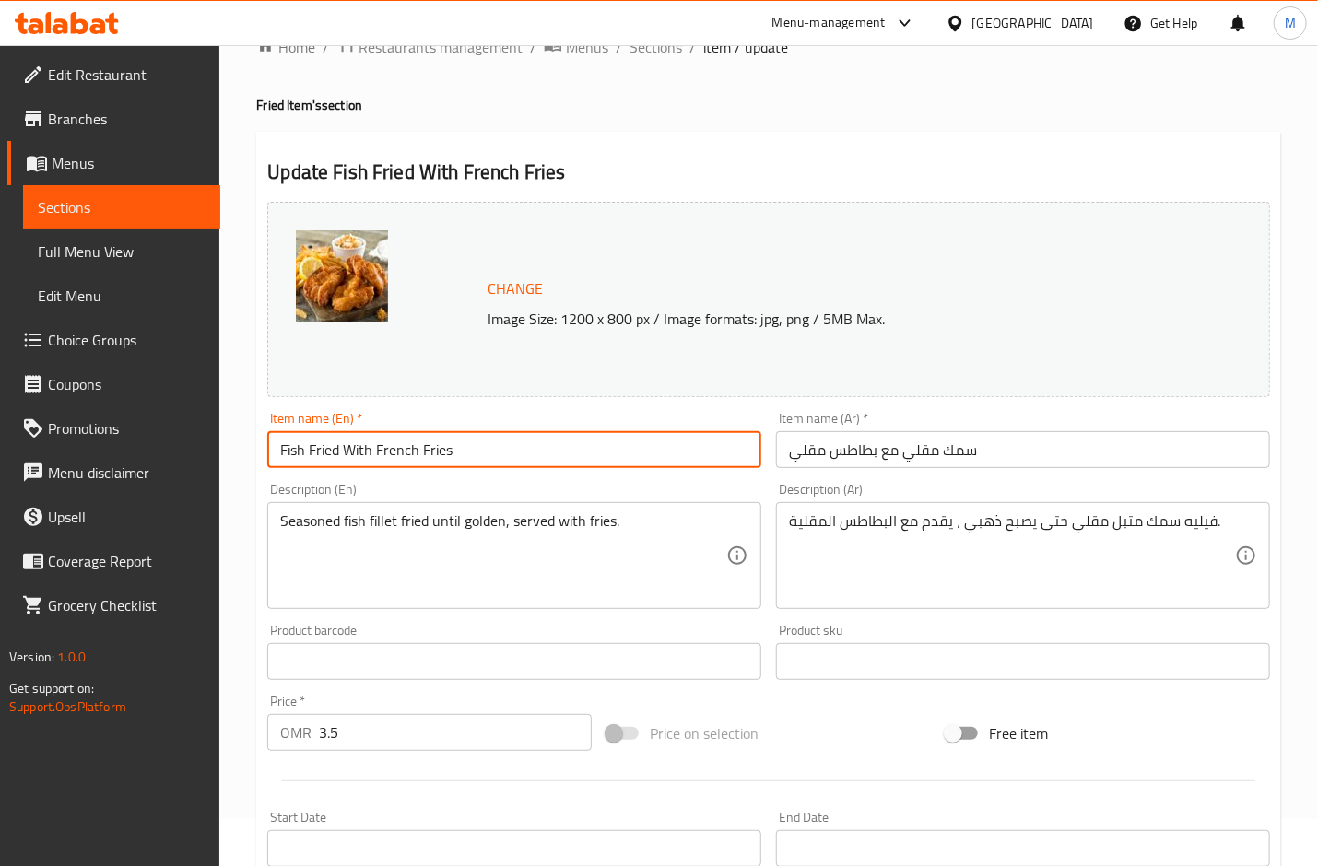
scroll to position [460, 0]
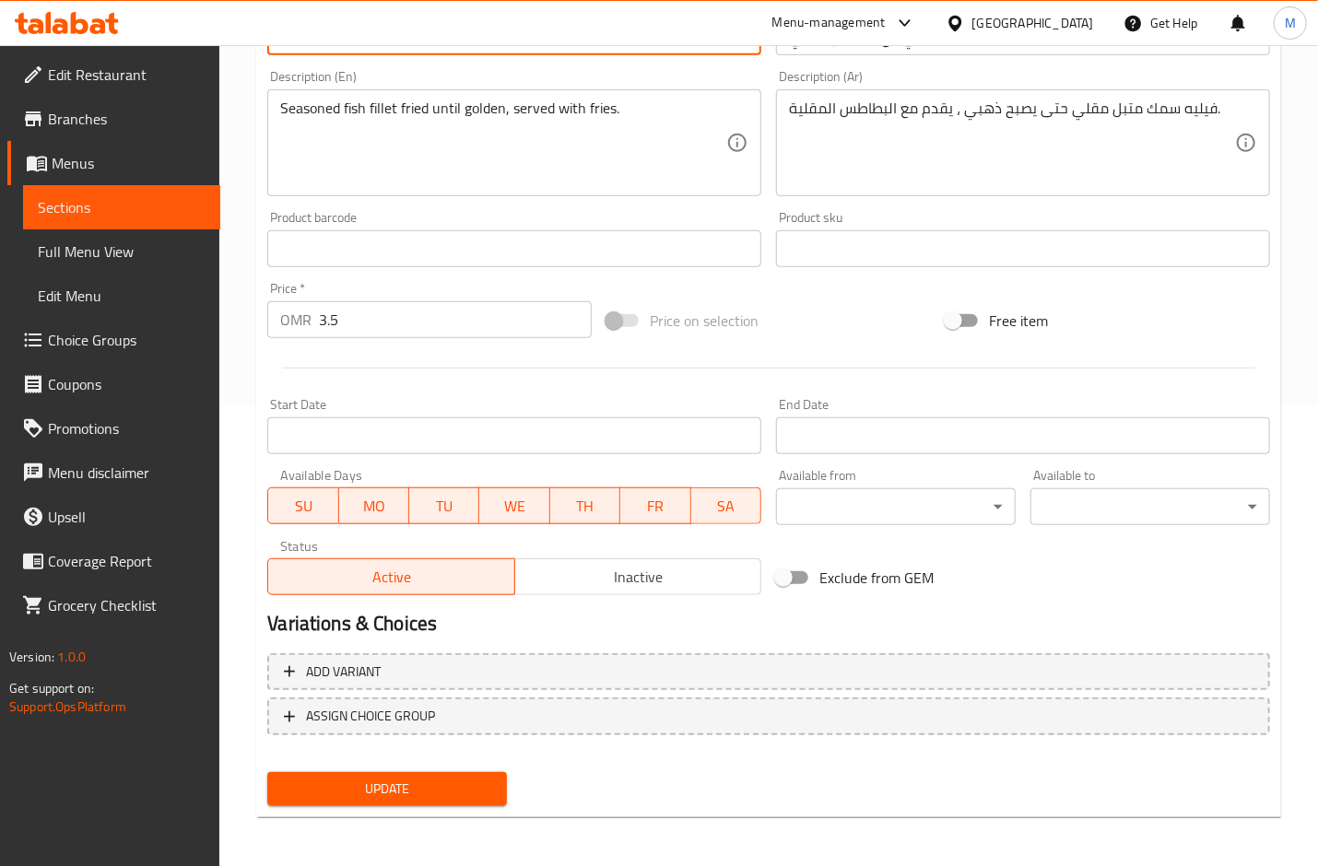
type input "Fish Fried With French Fries"
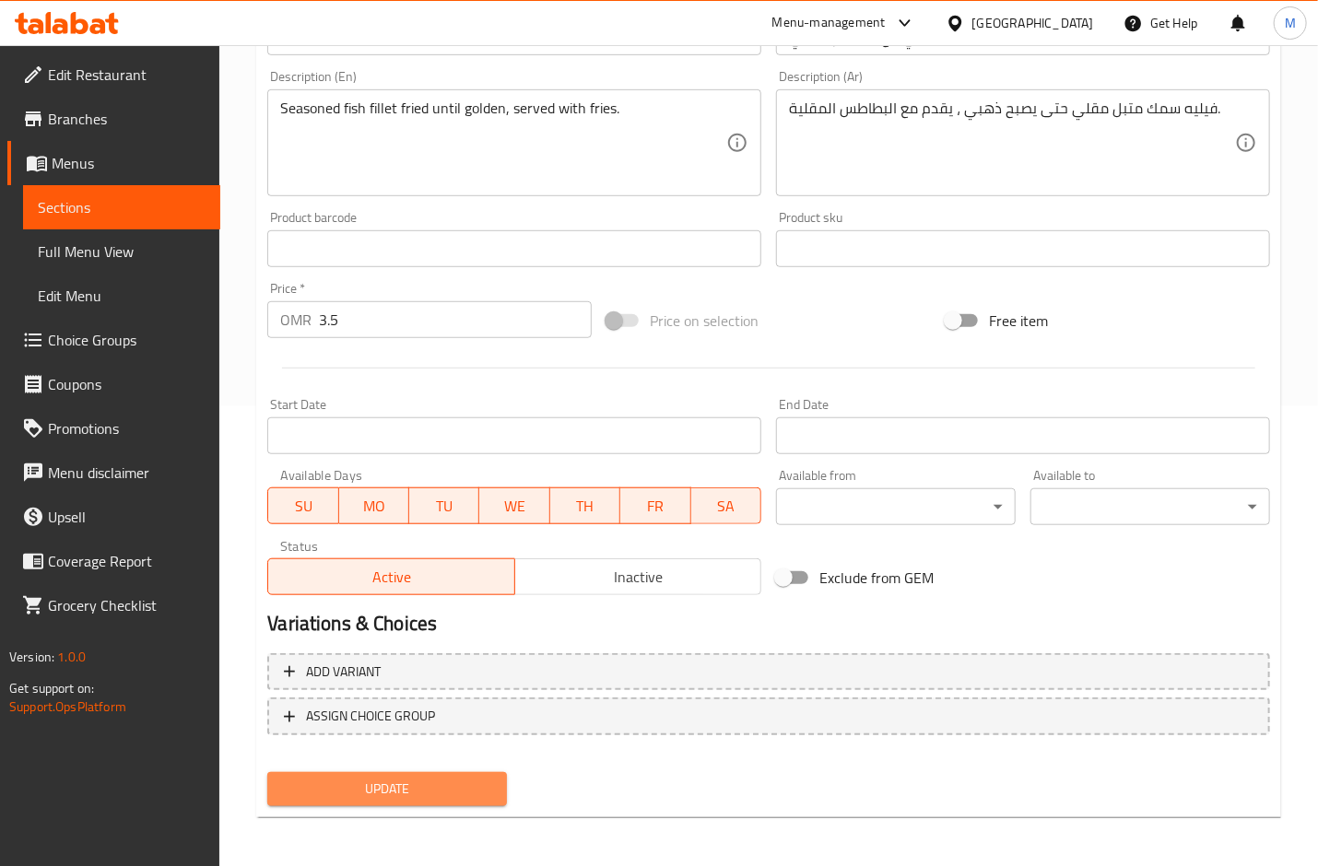
click at [380, 783] on span "Update" at bounding box center [387, 789] width 210 height 23
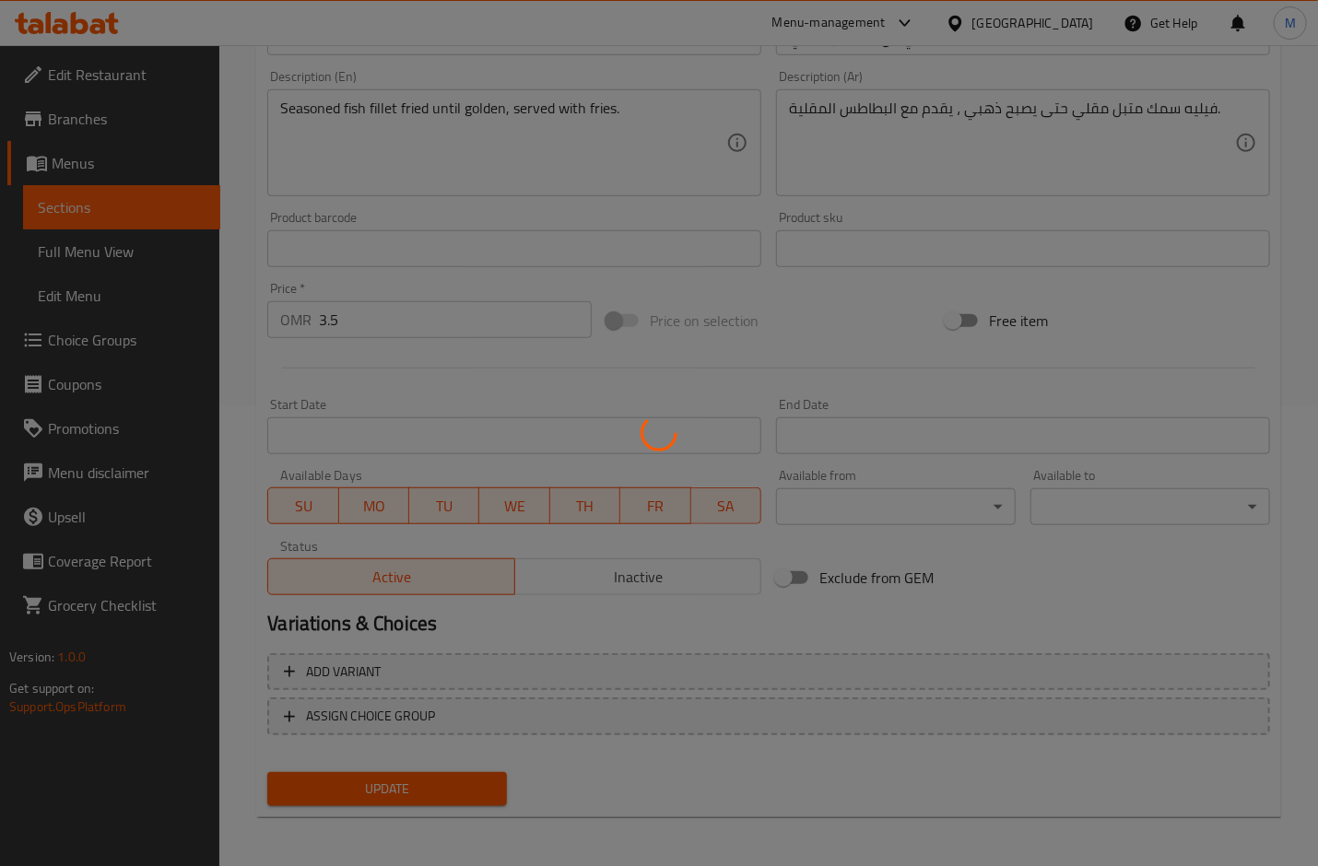
scroll to position [0, 0]
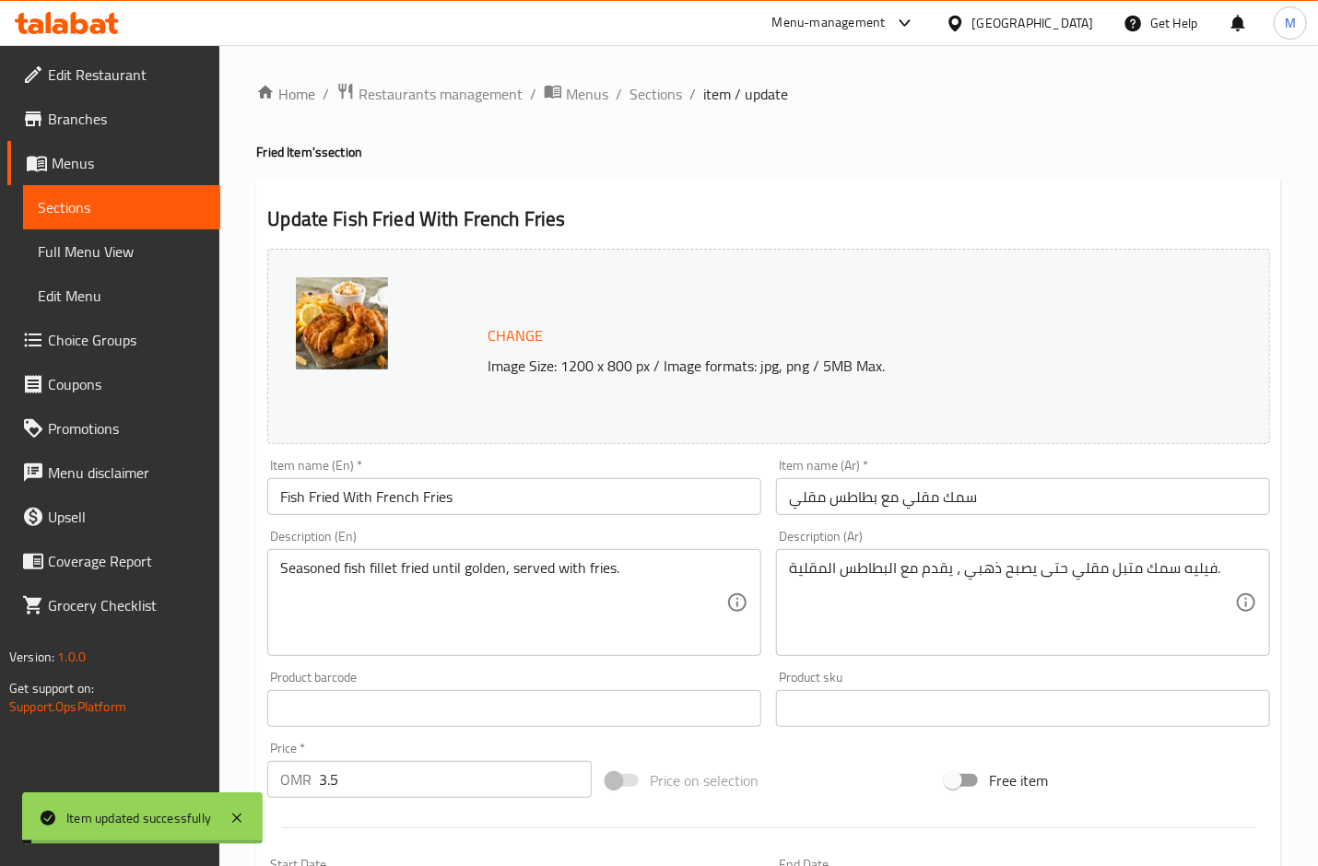
click at [646, 97] on span "Sections" at bounding box center [656, 94] width 53 height 22
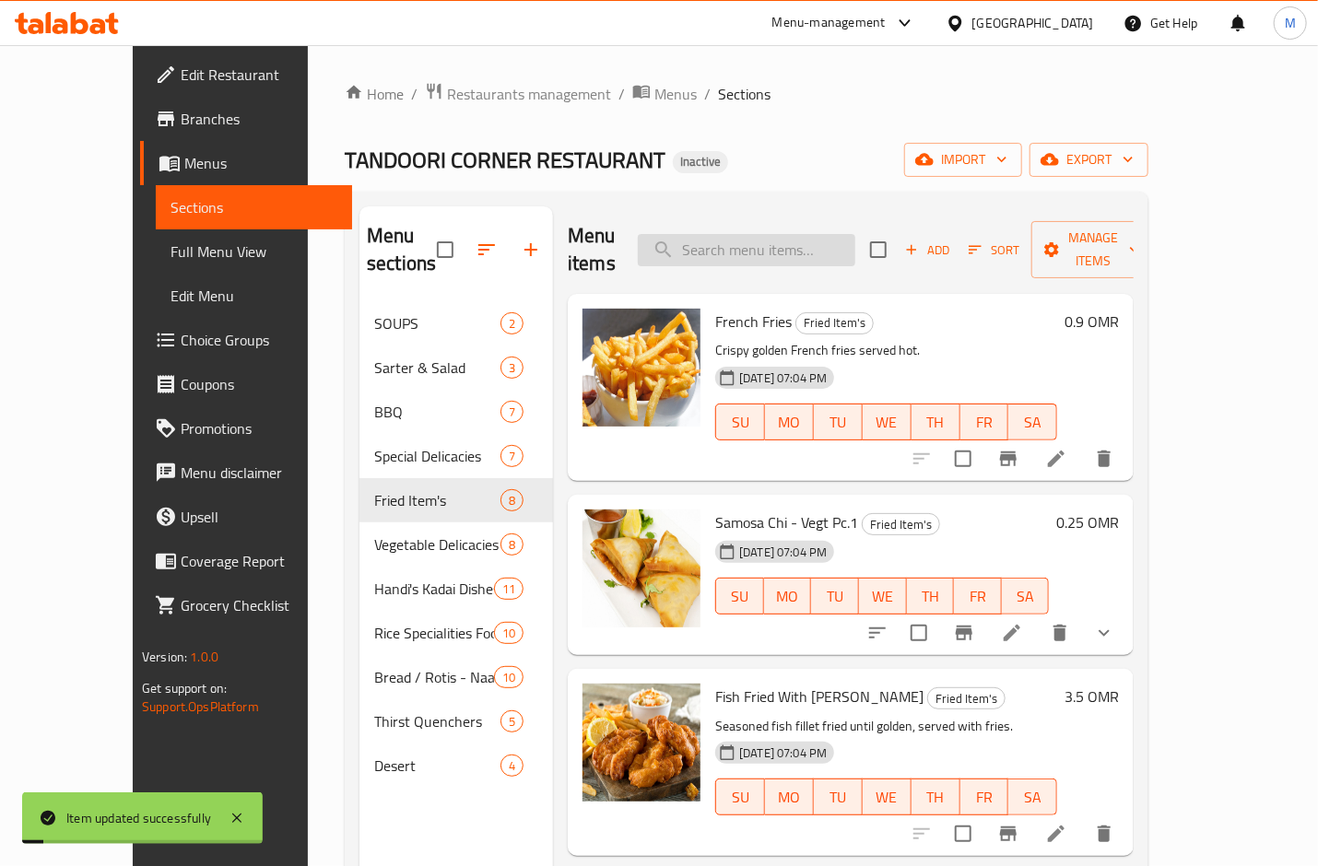
click at [819, 238] on input "search" at bounding box center [747, 250] width 218 height 32
paste input "[PERSON_NAME]"
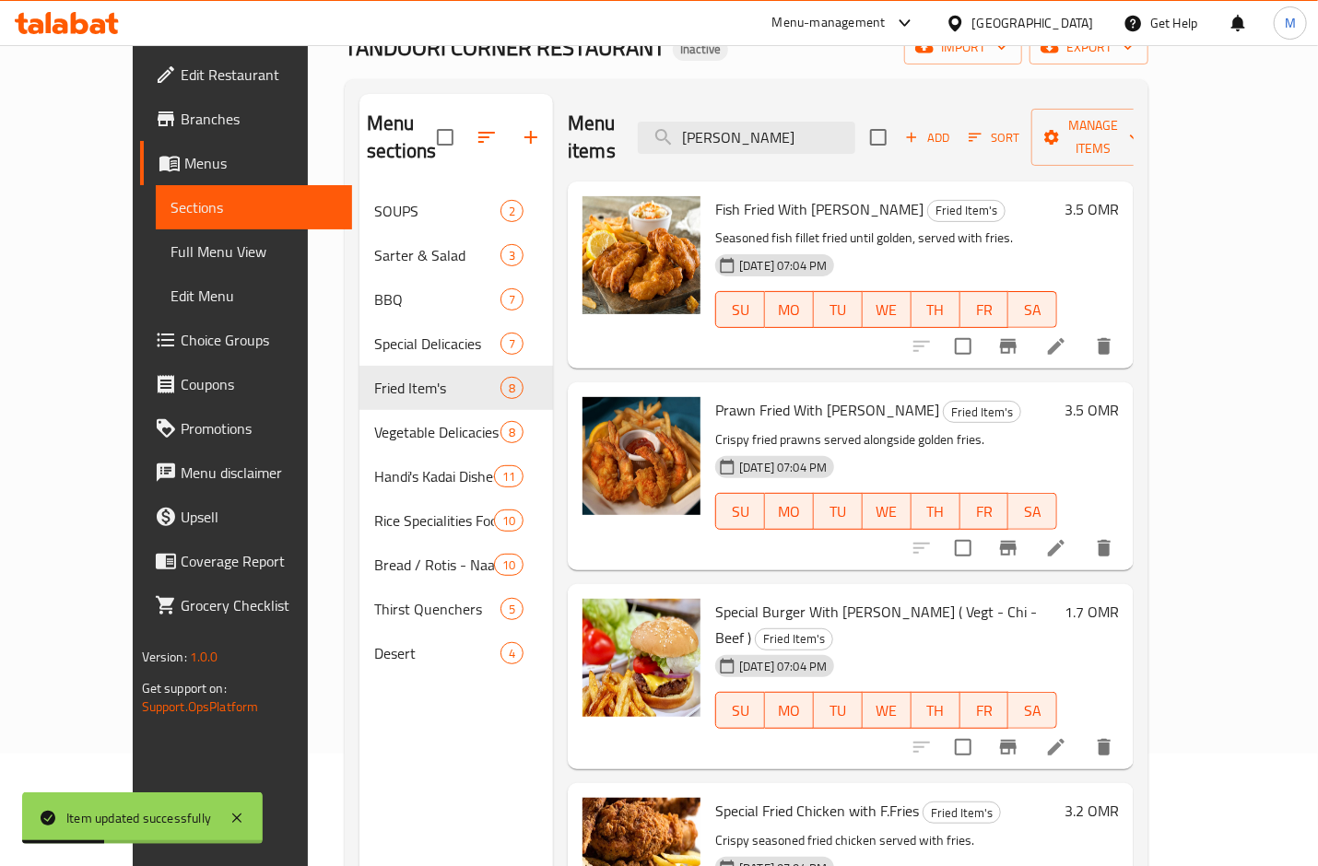
scroll to position [123, 0]
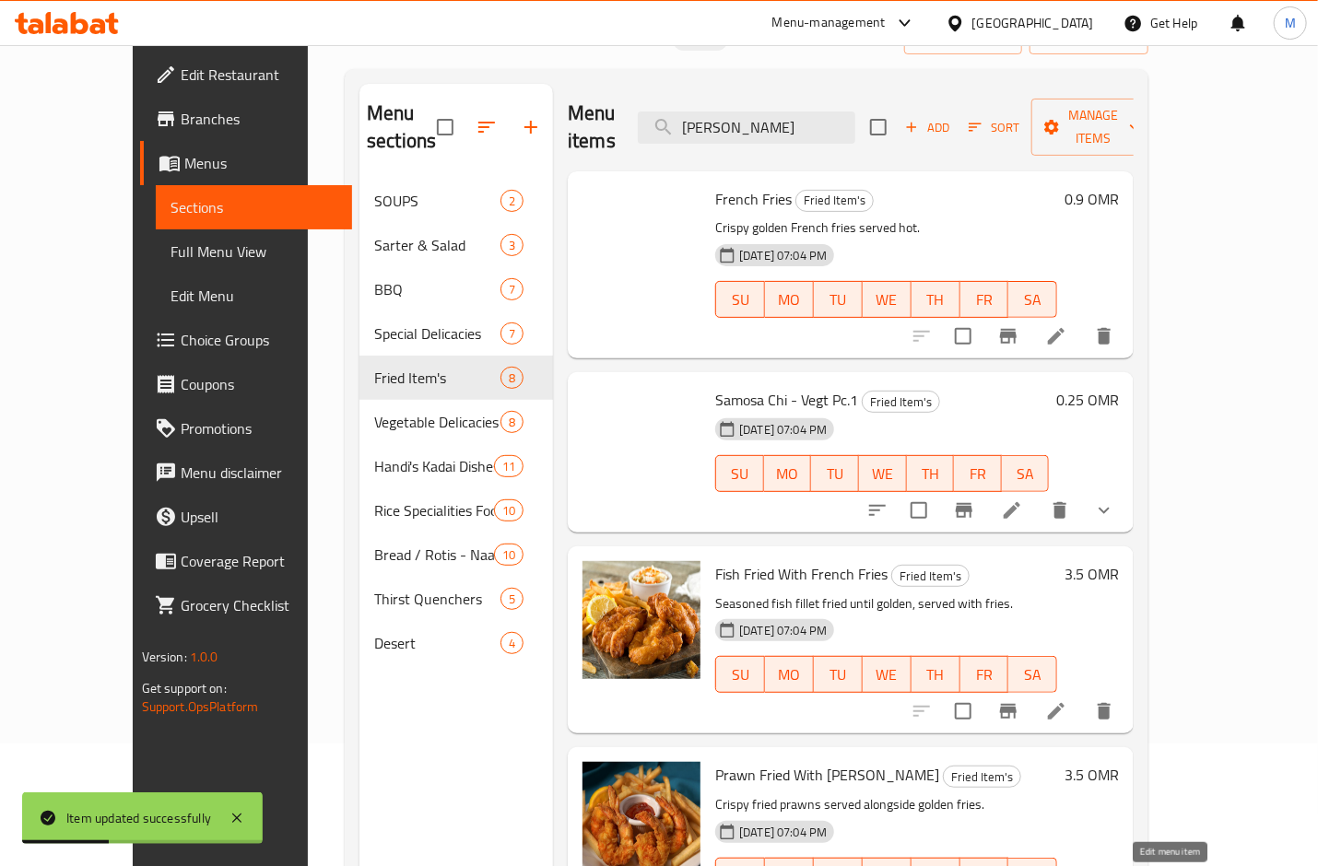
click at [1134, 510] on div "Menu items F.Fries Add Sort Manage items French Fries Fried Item's Crispy golde…" at bounding box center [843, 517] width 581 height 866
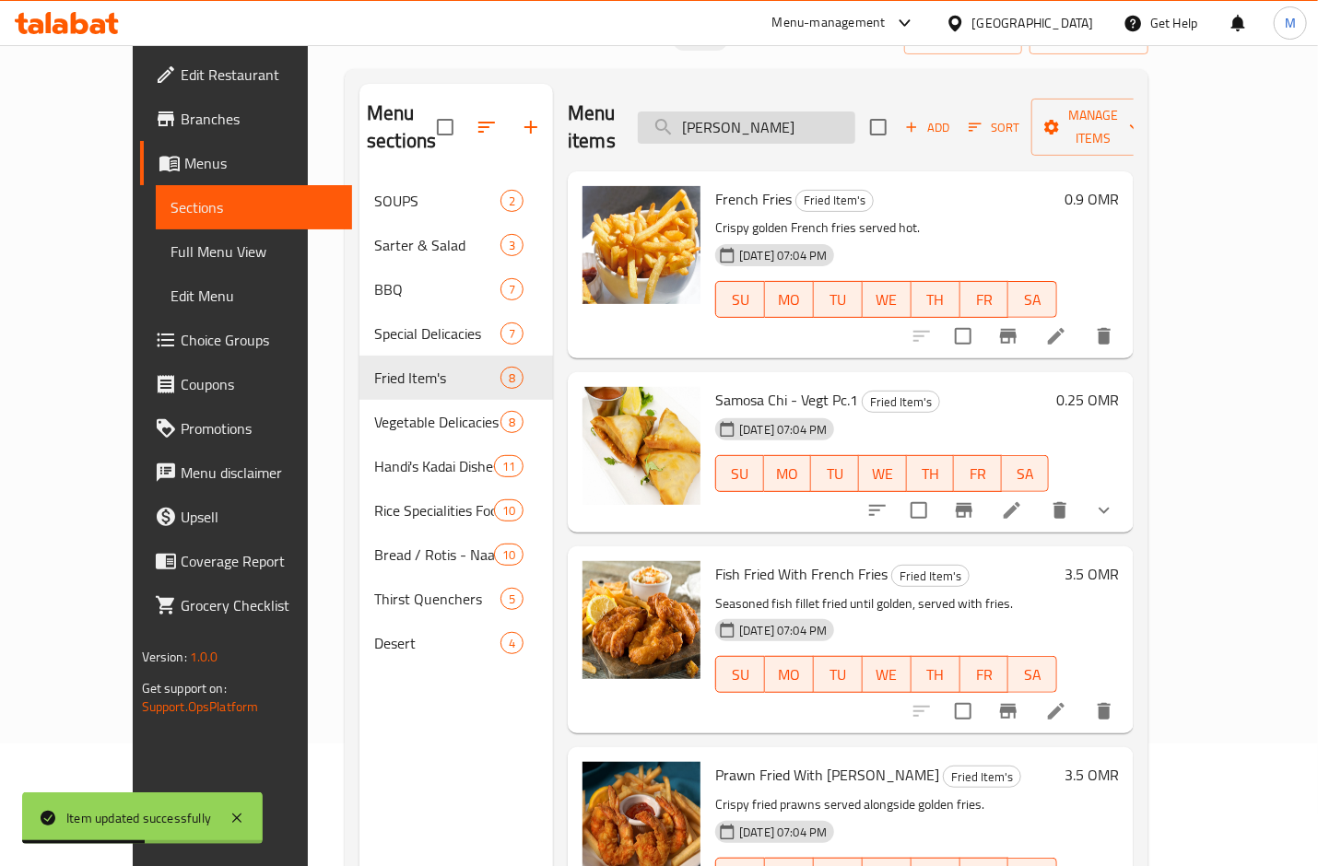
click at [788, 113] on input "[PERSON_NAME]" at bounding box center [747, 128] width 218 height 32
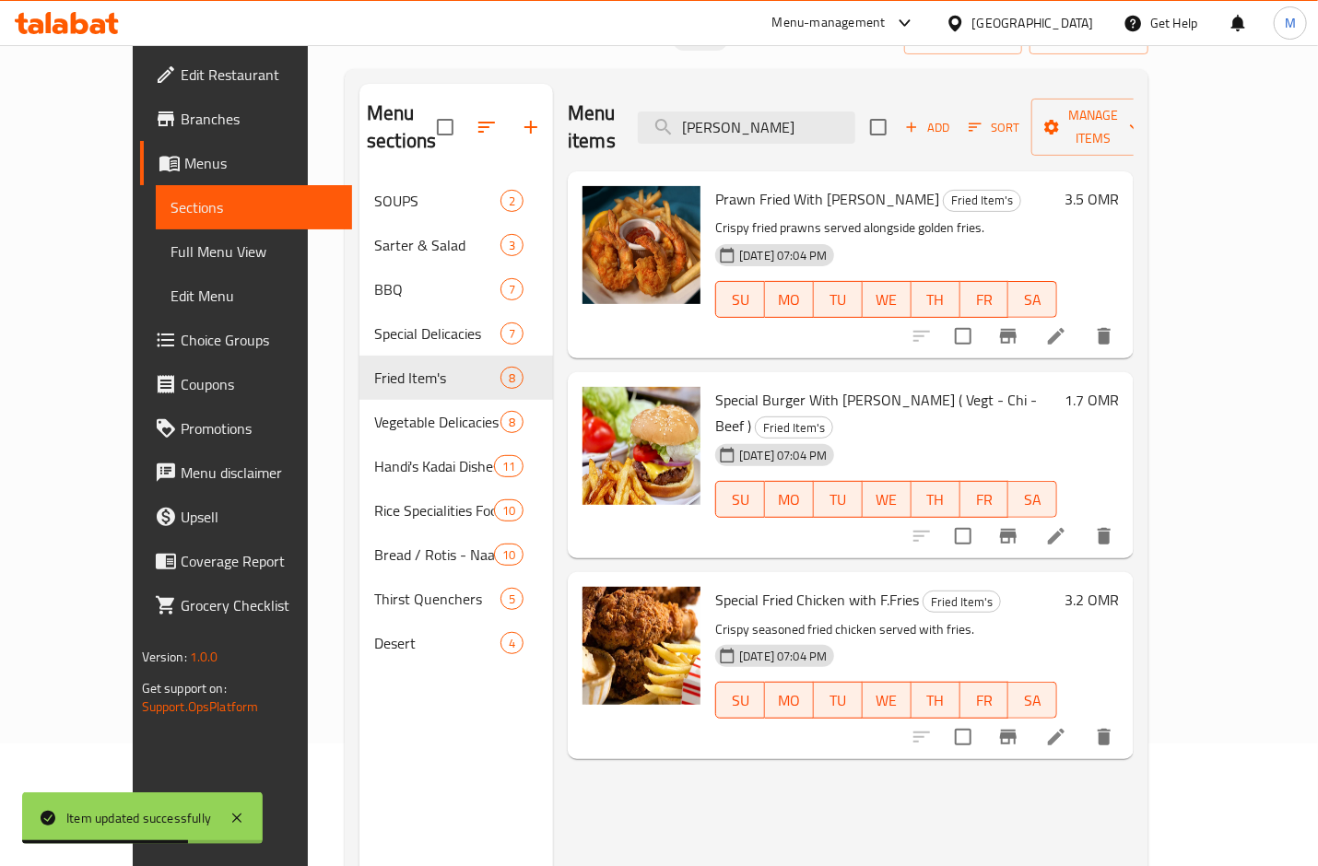
type input "F.Frie"
click at [1067, 325] on icon at bounding box center [1056, 336] width 22 height 22
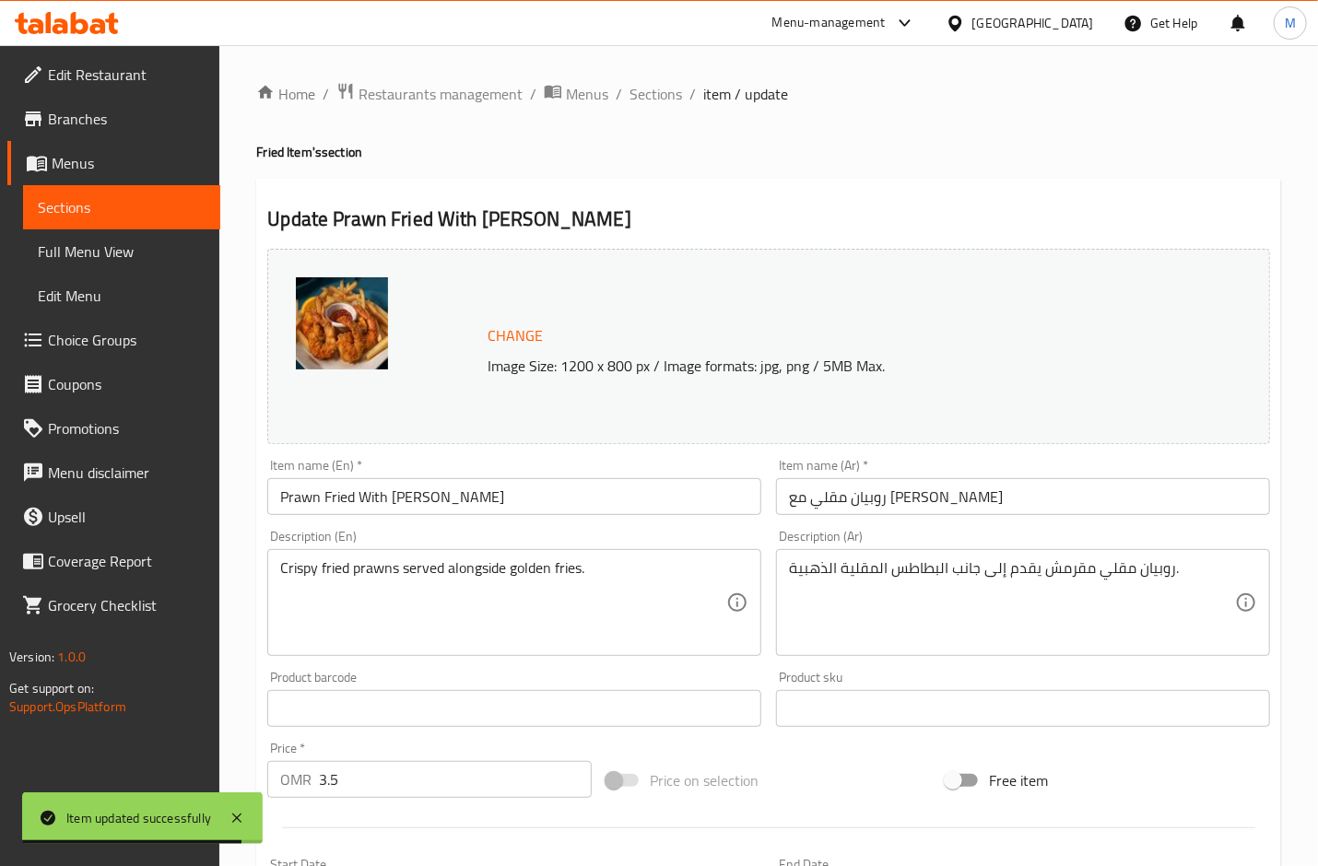
click at [403, 498] on input "Prawn Fried With F.Fries" at bounding box center [514, 496] width 494 height 37
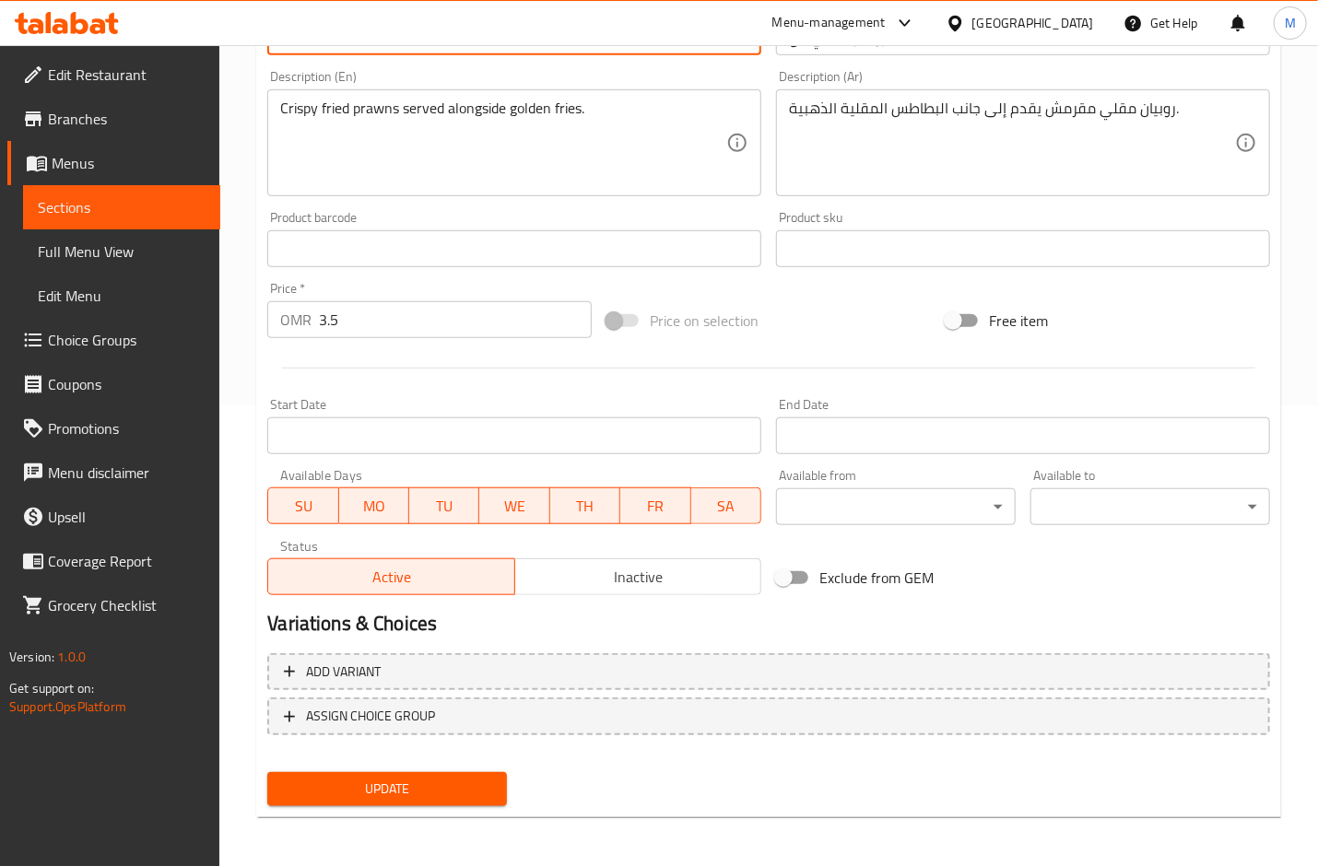
type input "Prawn Fried With French Fries"
click at [455, 782] on span "Update" at bounding box center [387, 789] width 210 height 23
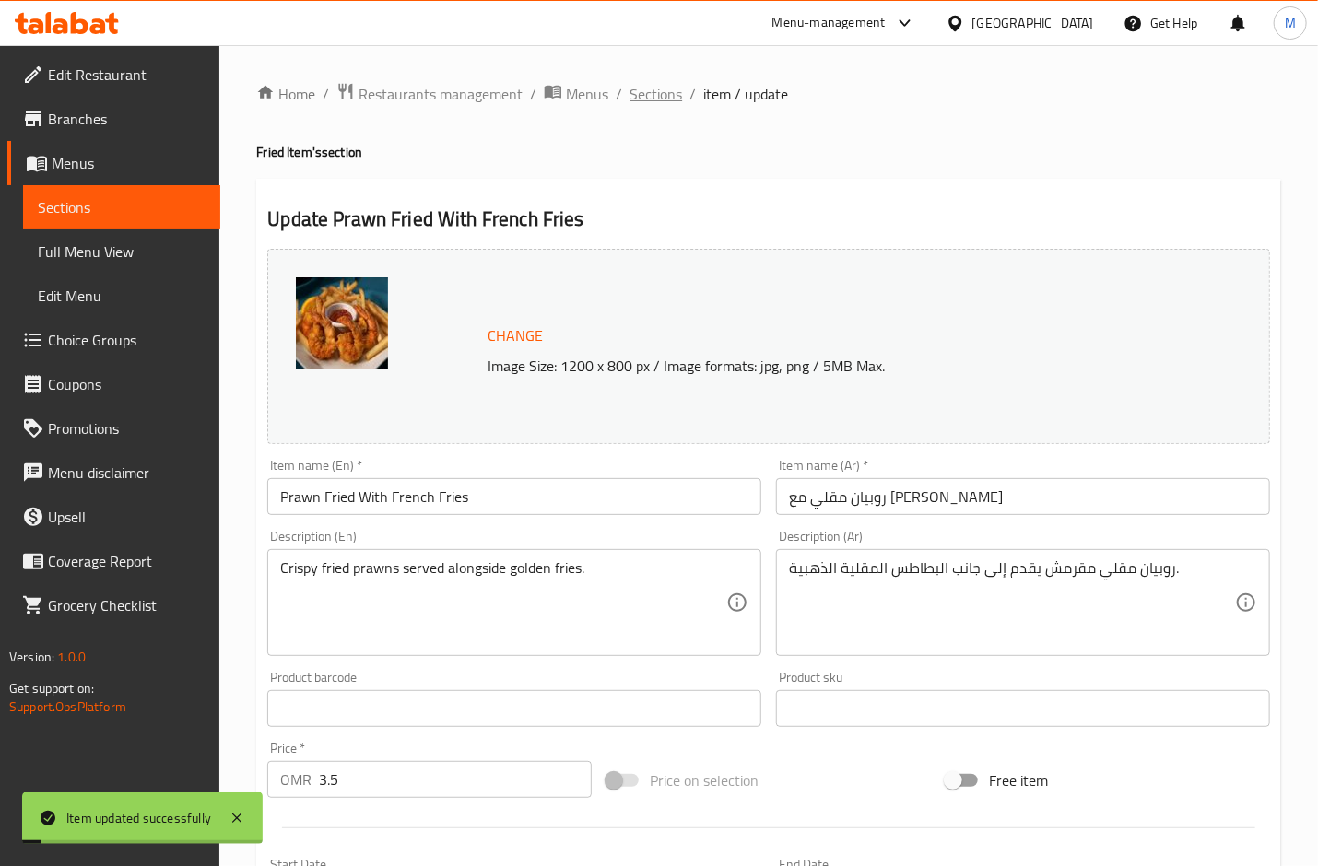
click at [656, 92] on span "Sections" at bounding box center [656, 94] width 53 height 22
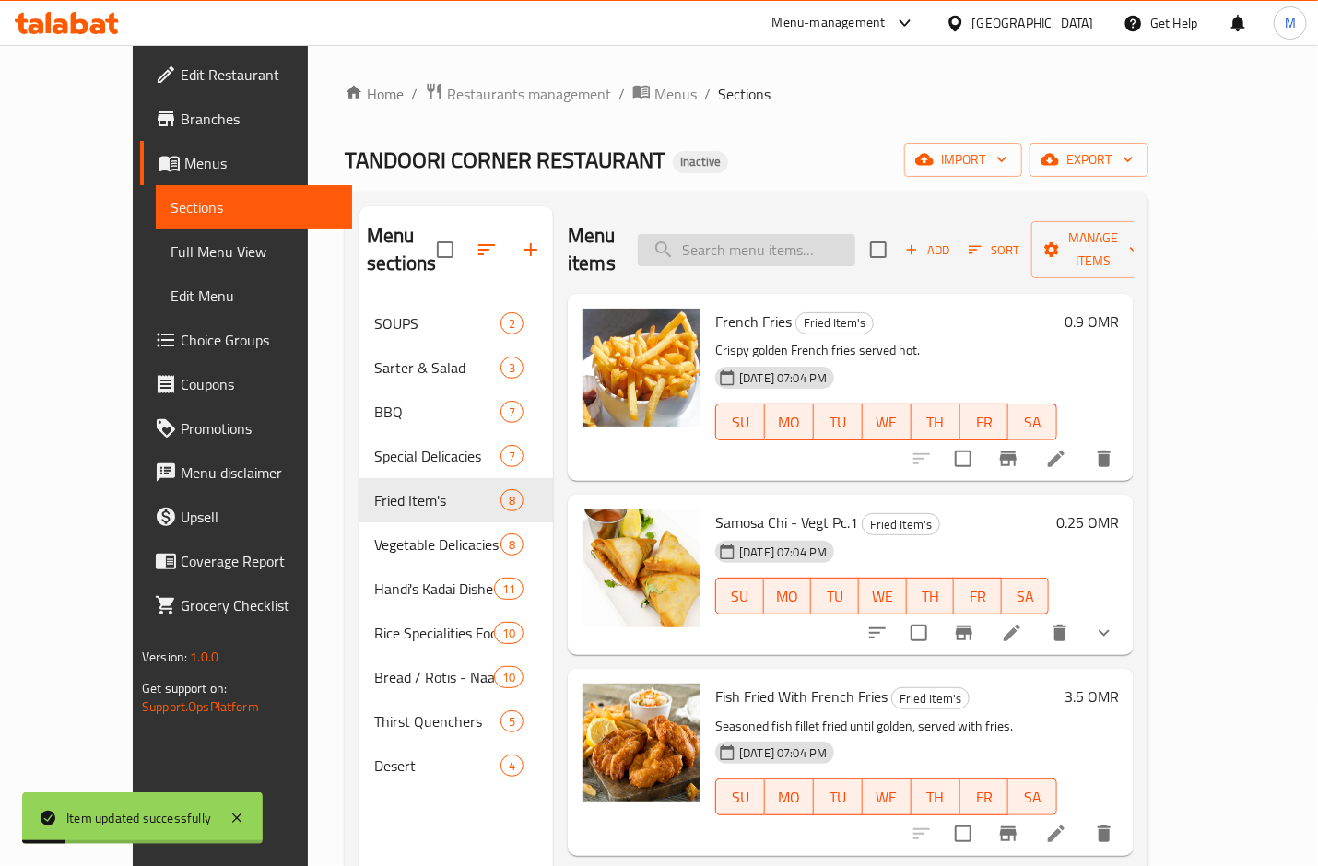
drag, startPoint x: 798, startPoint y: 244, endPoint x: 782, endPoint y: 244, distance: 16.6
click at [787, 240] on input "search" at bounding box center [747, 250] width 218 height 32
paste input "[PERSON_NAME]"
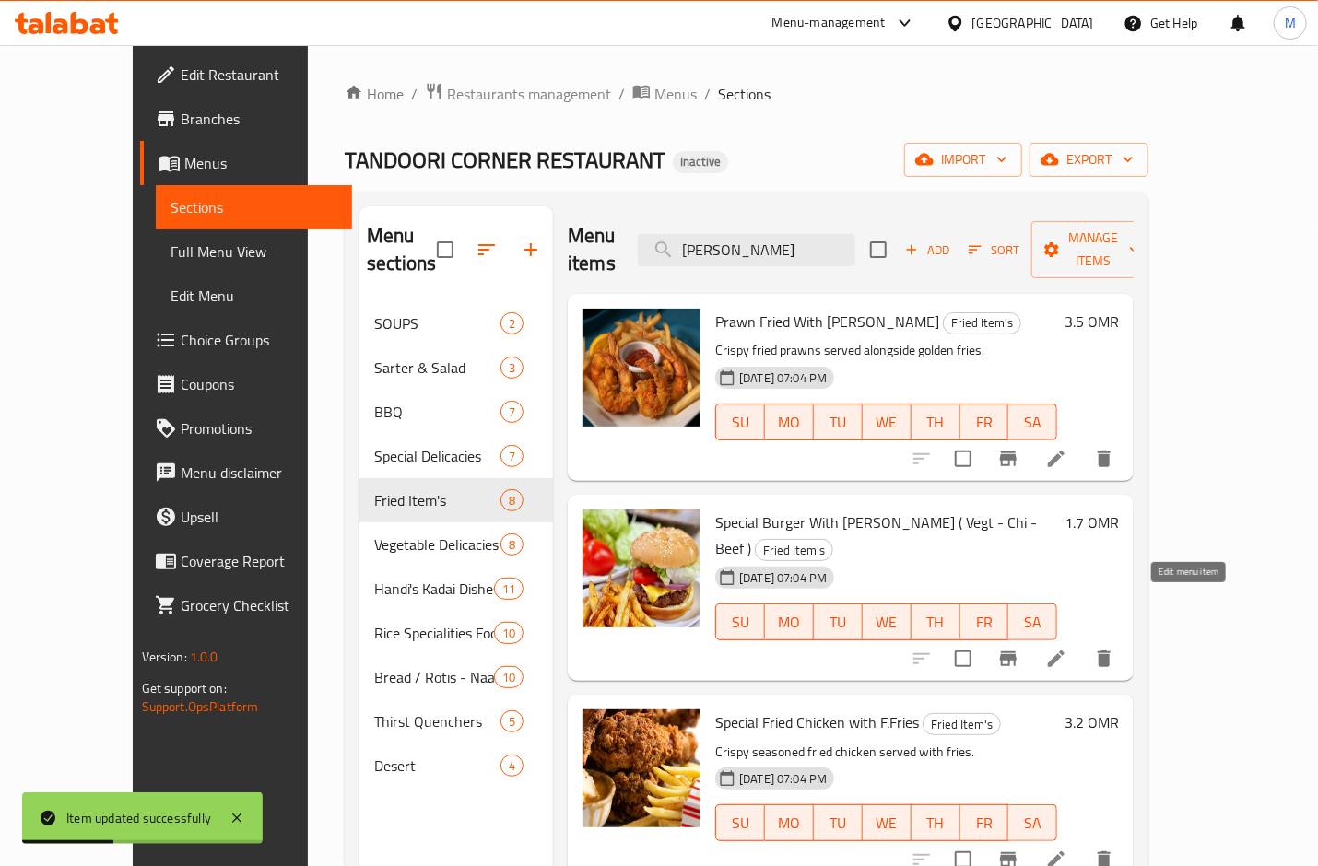
type input "[PERSON_NAME]"
click at [1067, 648] on icon at bounding box center [1056, 659] width 22 height 22
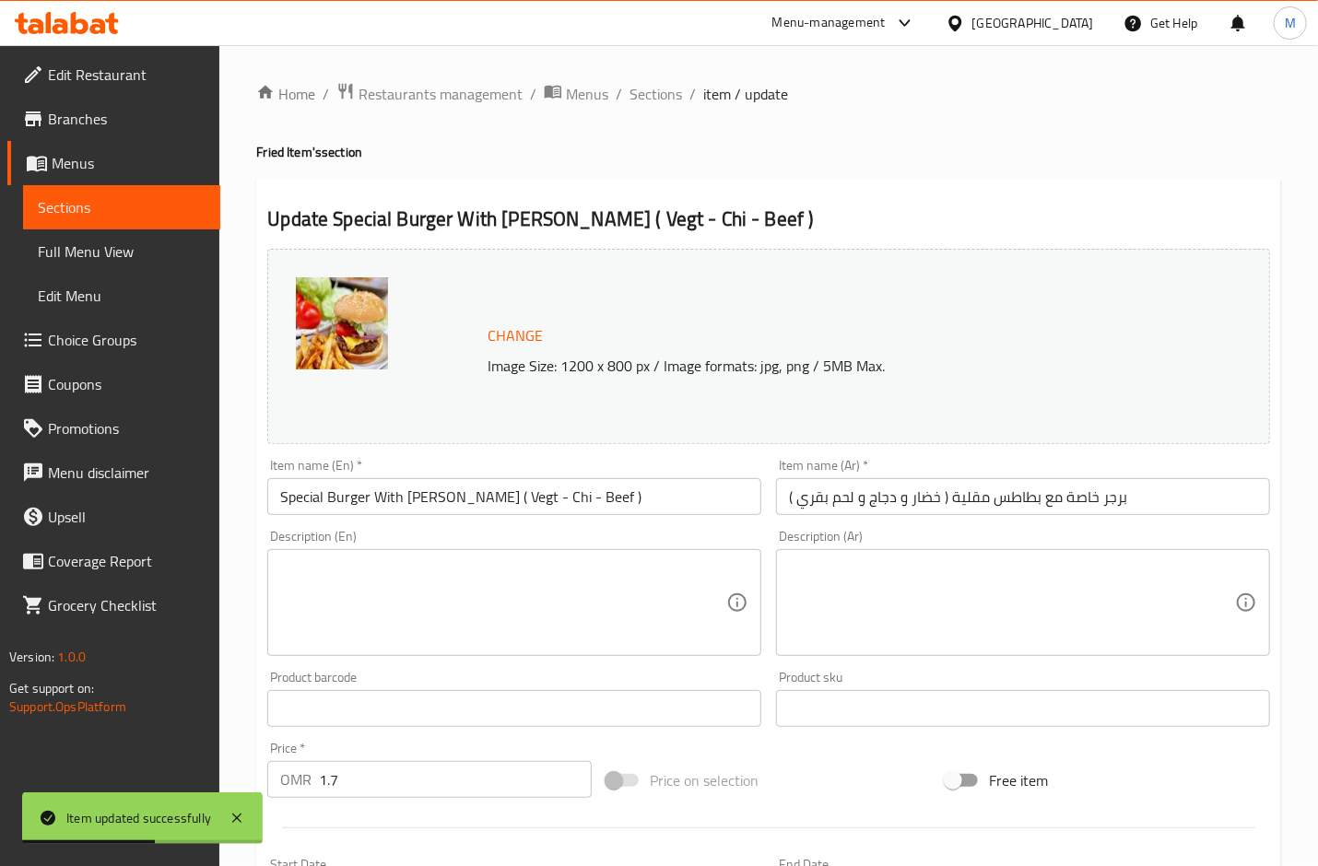
click at [416, 500] on input "Special Burger With F.Fries ( Vegt - Chi - Beef )" at bounding box center [514, 496] width 494 height 37
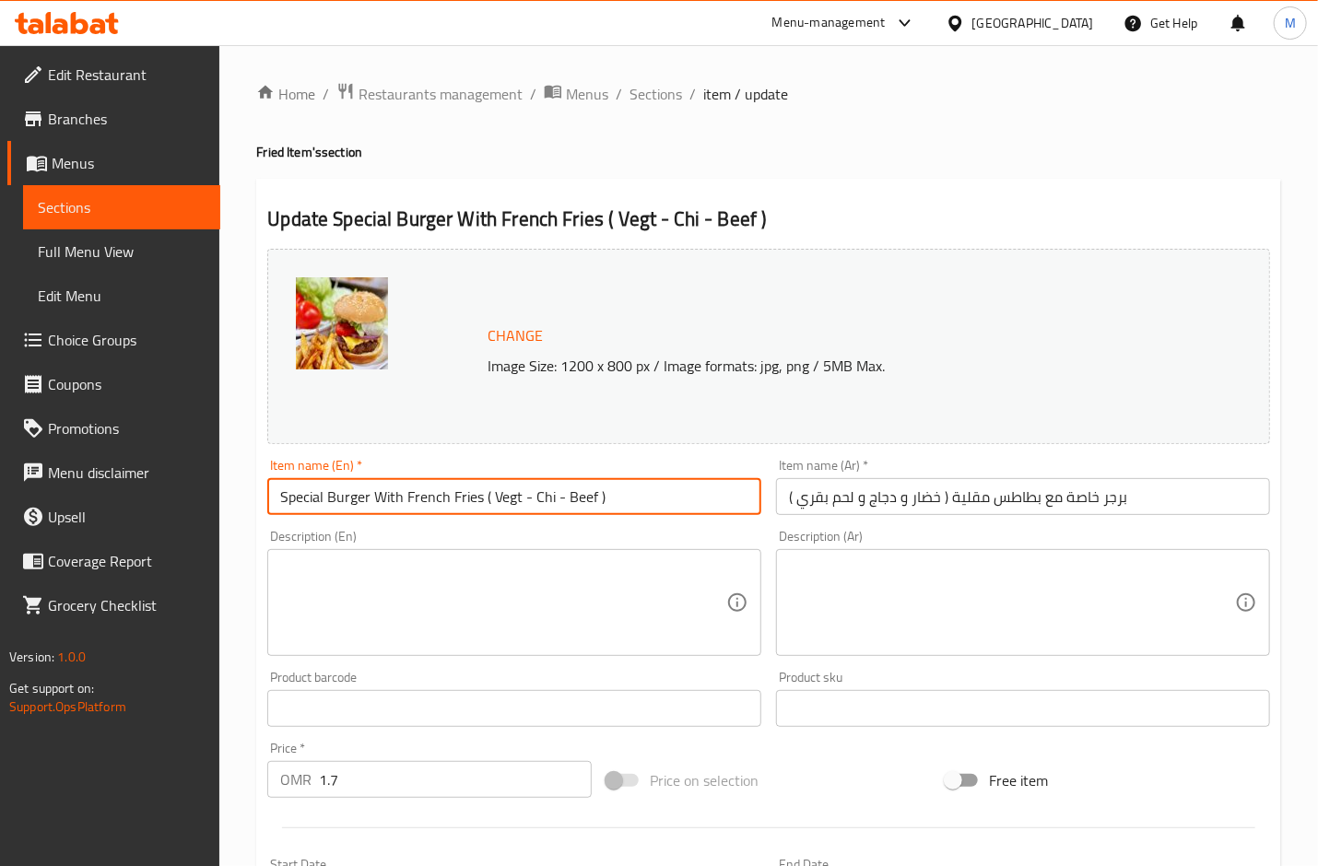
type input "Special Burger With French Fries ( Vegt - Chi - Beef )"
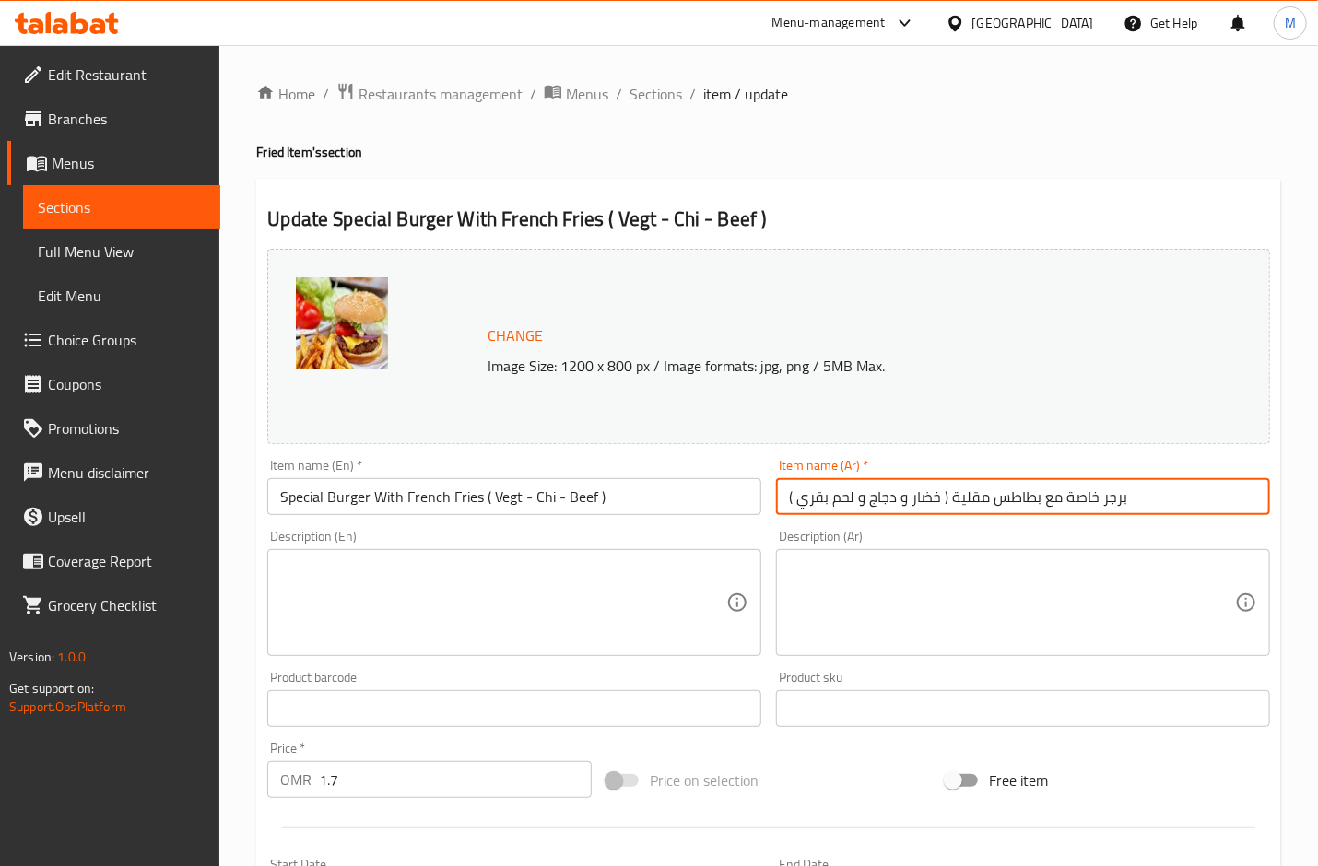
click at [900, 505] on input "برجر خاصة مع بطاطس مقلية ( خضار و دجاج و لحم بقري )" at bounding box center [1023, 496] width 494 height 37
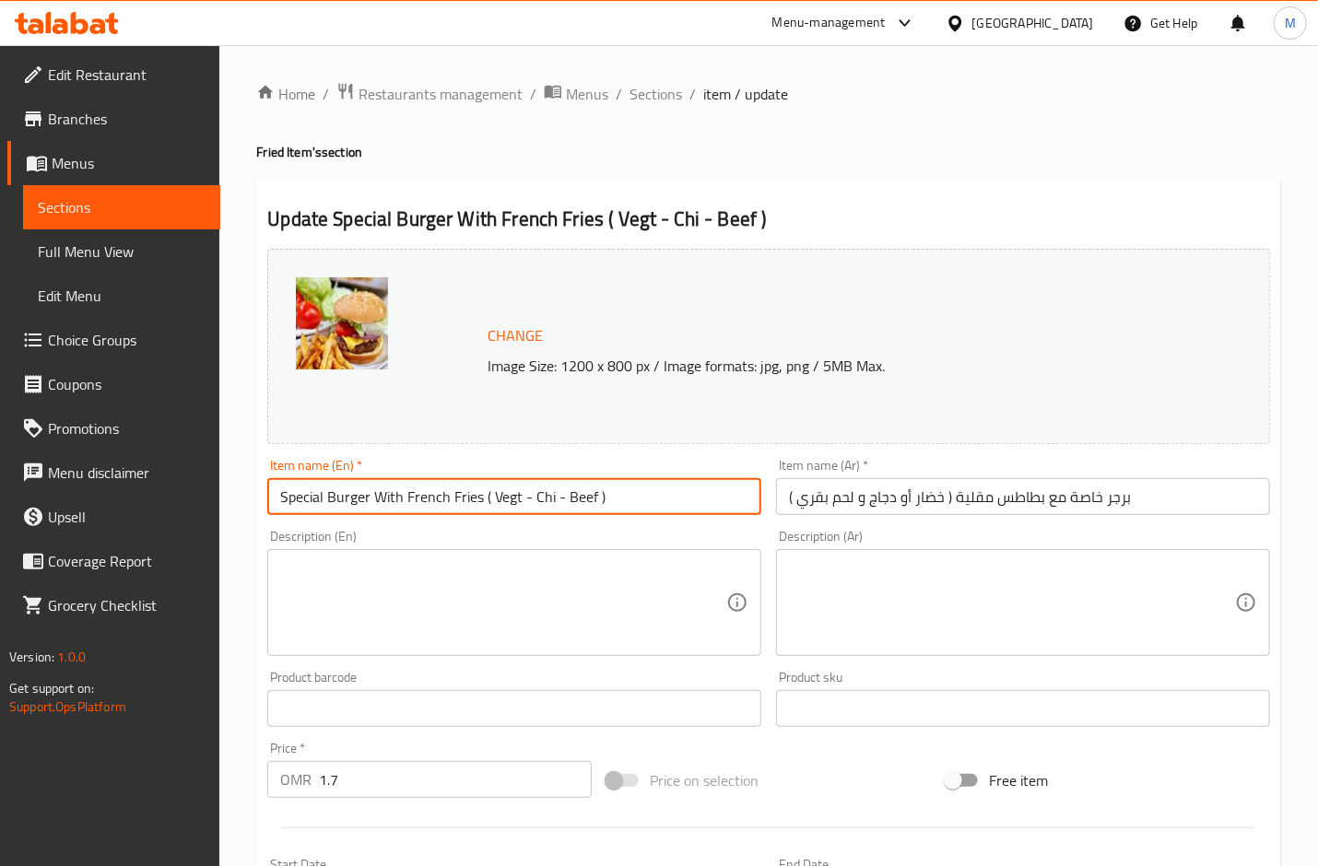
click at [630, 506] on input "Special Burger With French Fries ( Vegt - Chi - Beef )" at bounding box center [514, 496] width 494 height 37
click at [862, 502] on input "برجر خاصة مع بطاطس مقلية ( خضار أو دجاج و لحم بقري )" at bounding box center [1023, 496] width 494 height 37
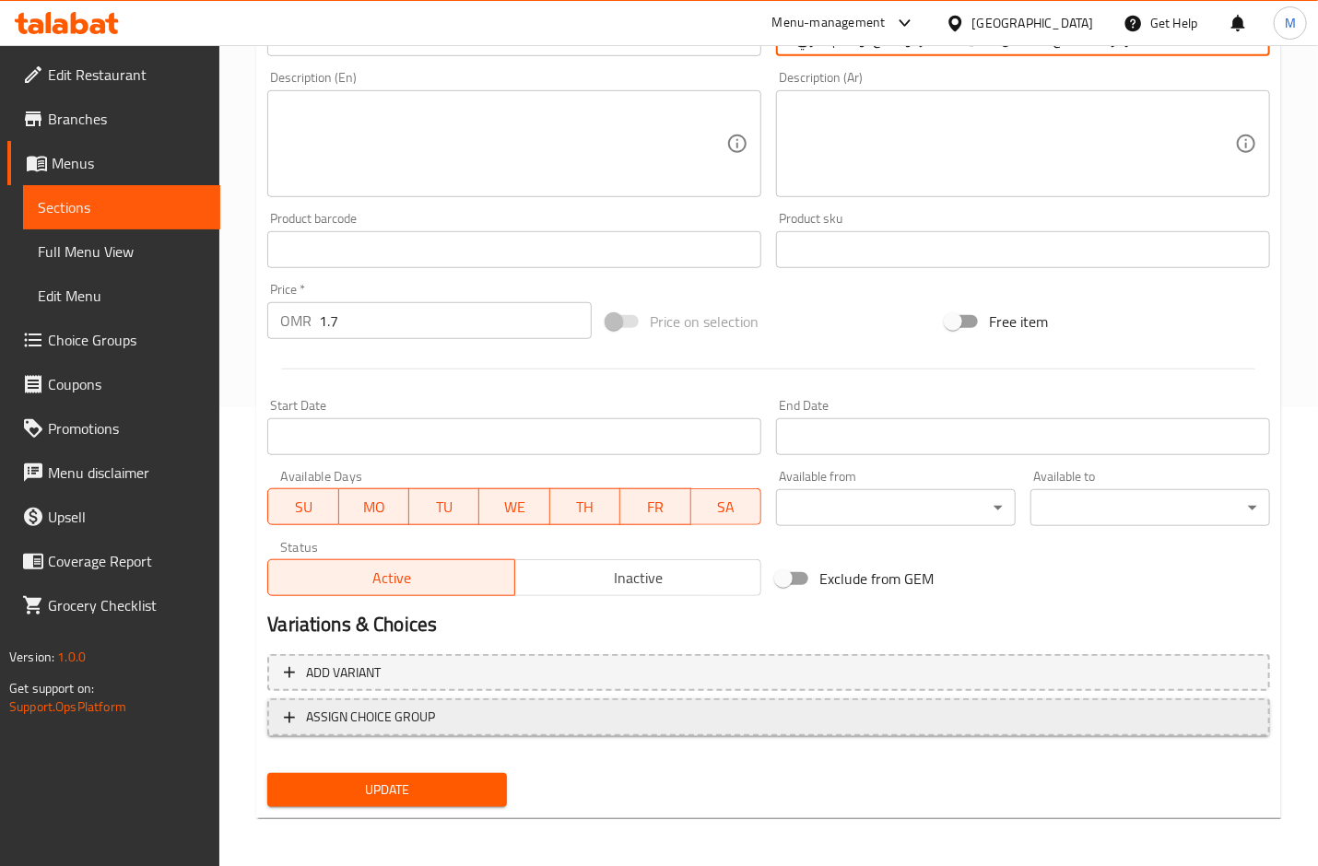
scroll to position [460, 0]
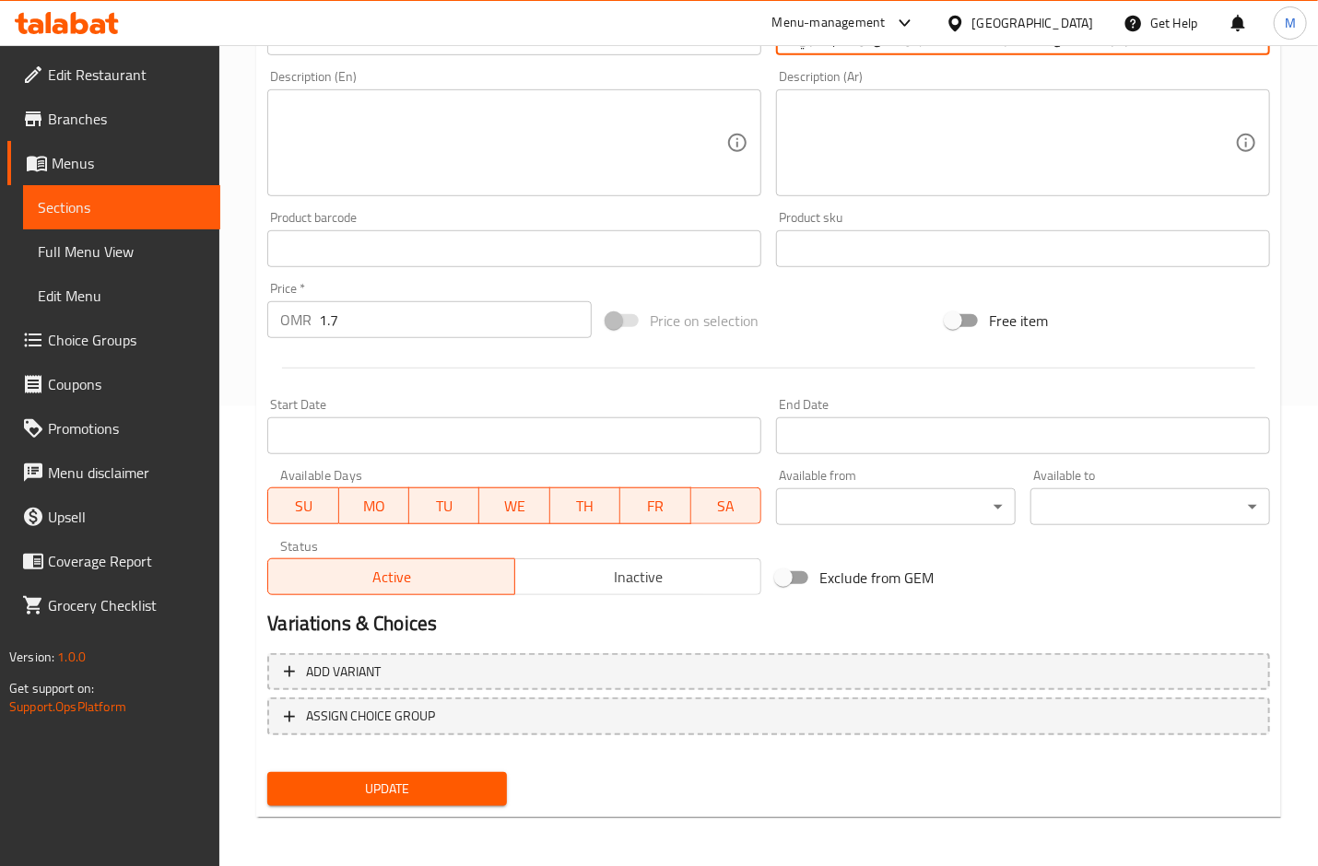
type input "برجر خاصة مع بطاطس مقلية ( خضار أو دجاج أو لحم بقري )"
click at [448, 805] on div "Update" at bounding box center [387, 789] width 254 height 49
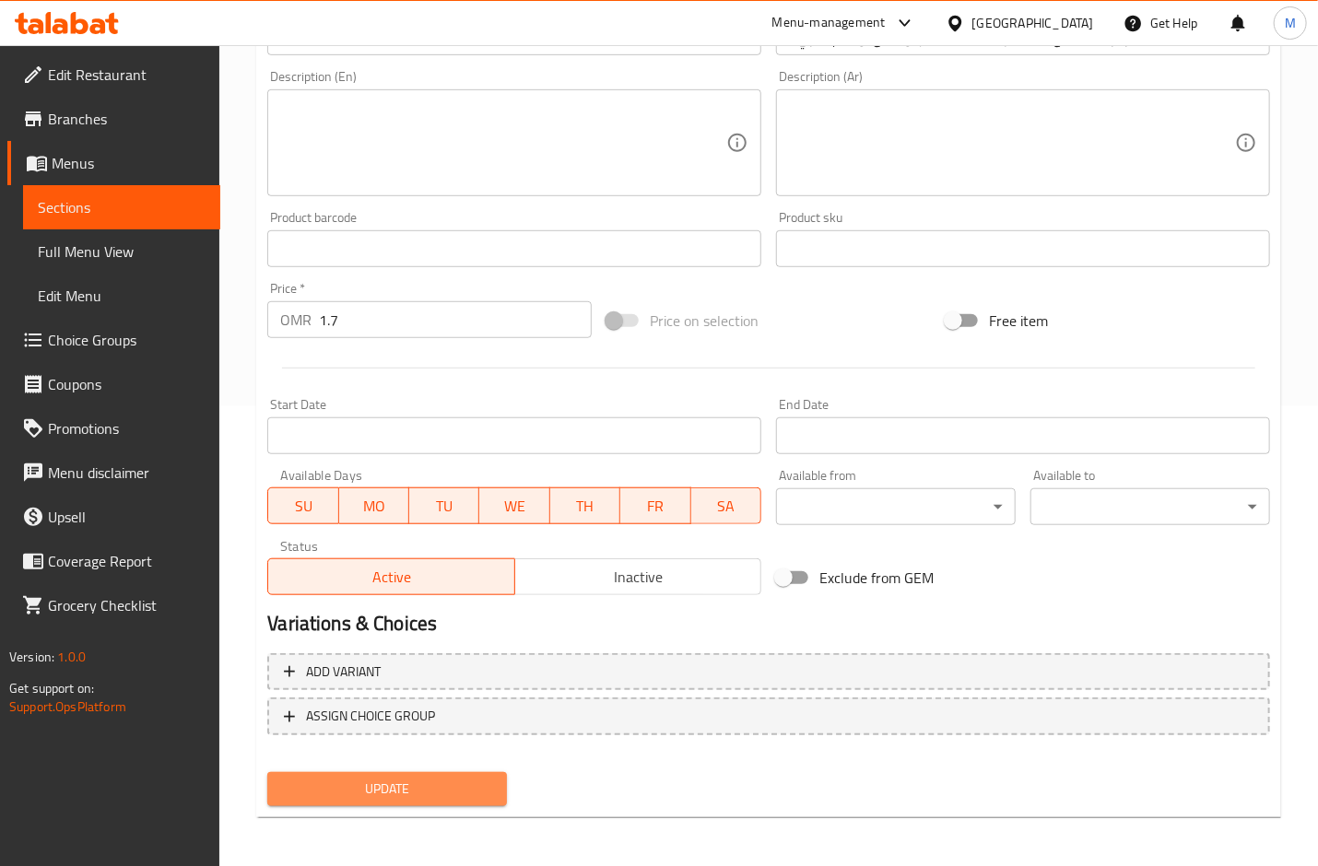
drag, startPoint x: 447, startPoint y: 794, endPoint x: 470, endPoint y: 253, distance: 542.4
click at [445, 794] on span "Update" at bounding box center [387, 789] width 210 height 23
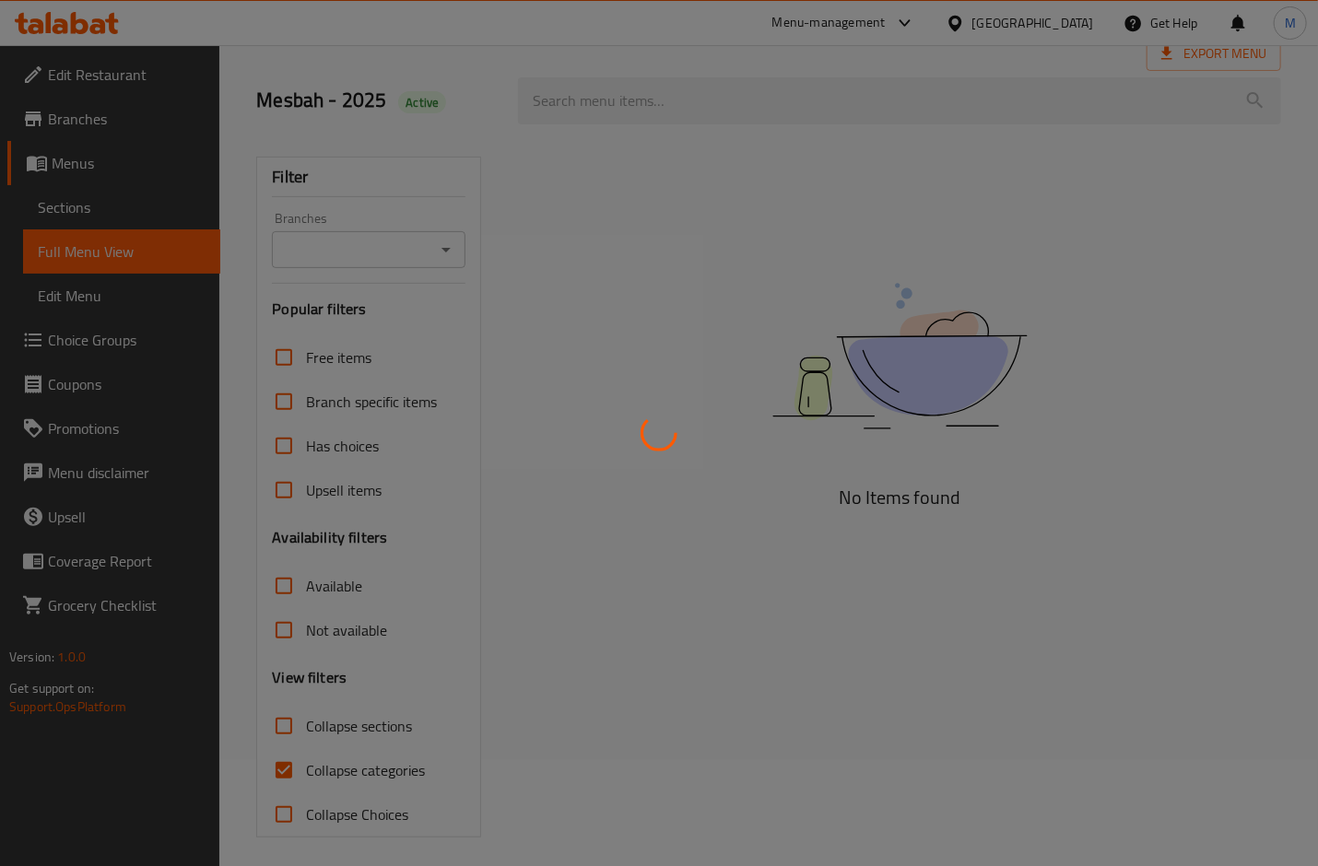
scroll to position [114, 0]
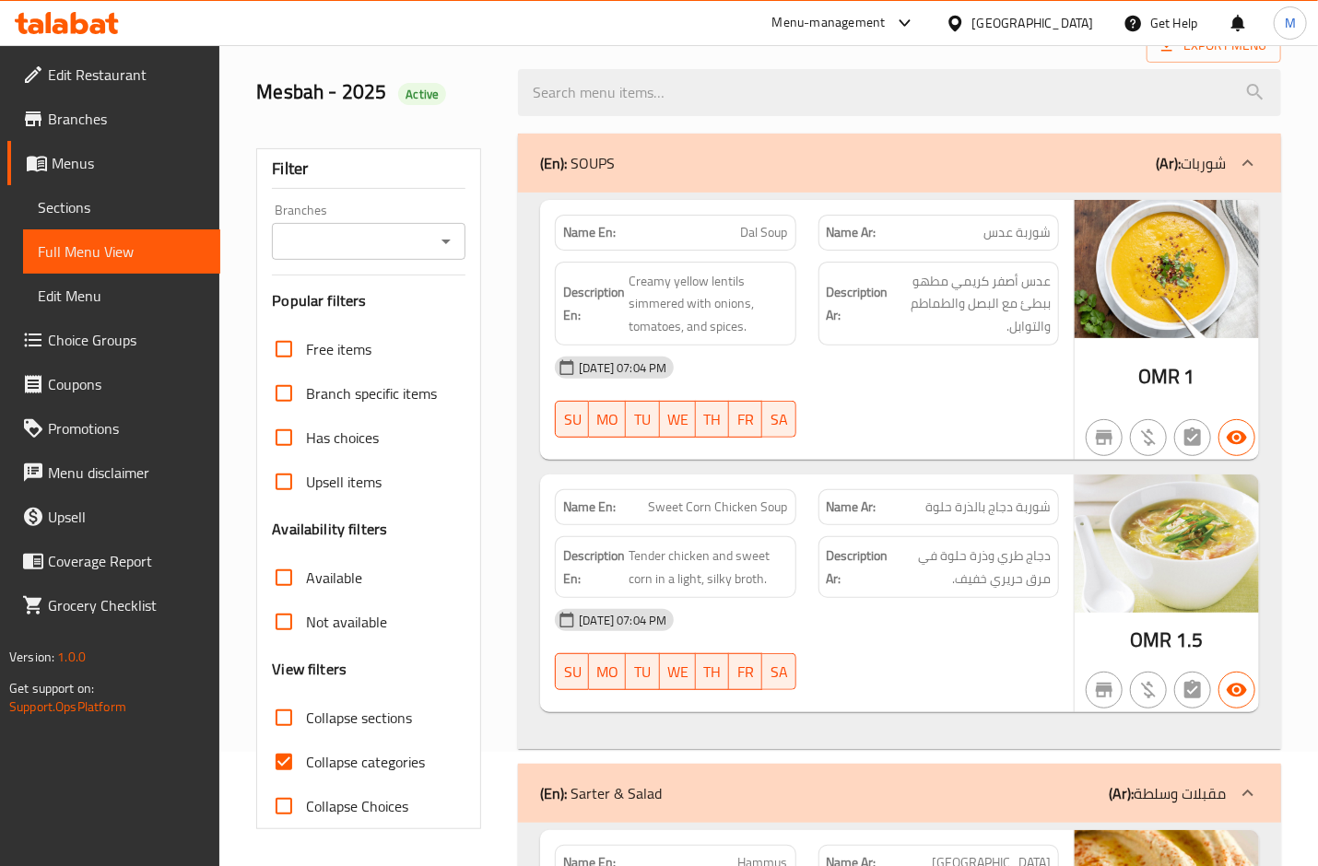
click at [292, 752] on input "Collapse categories" at bounding box center [284, 762] width 44 height 44
checkbox input "false"
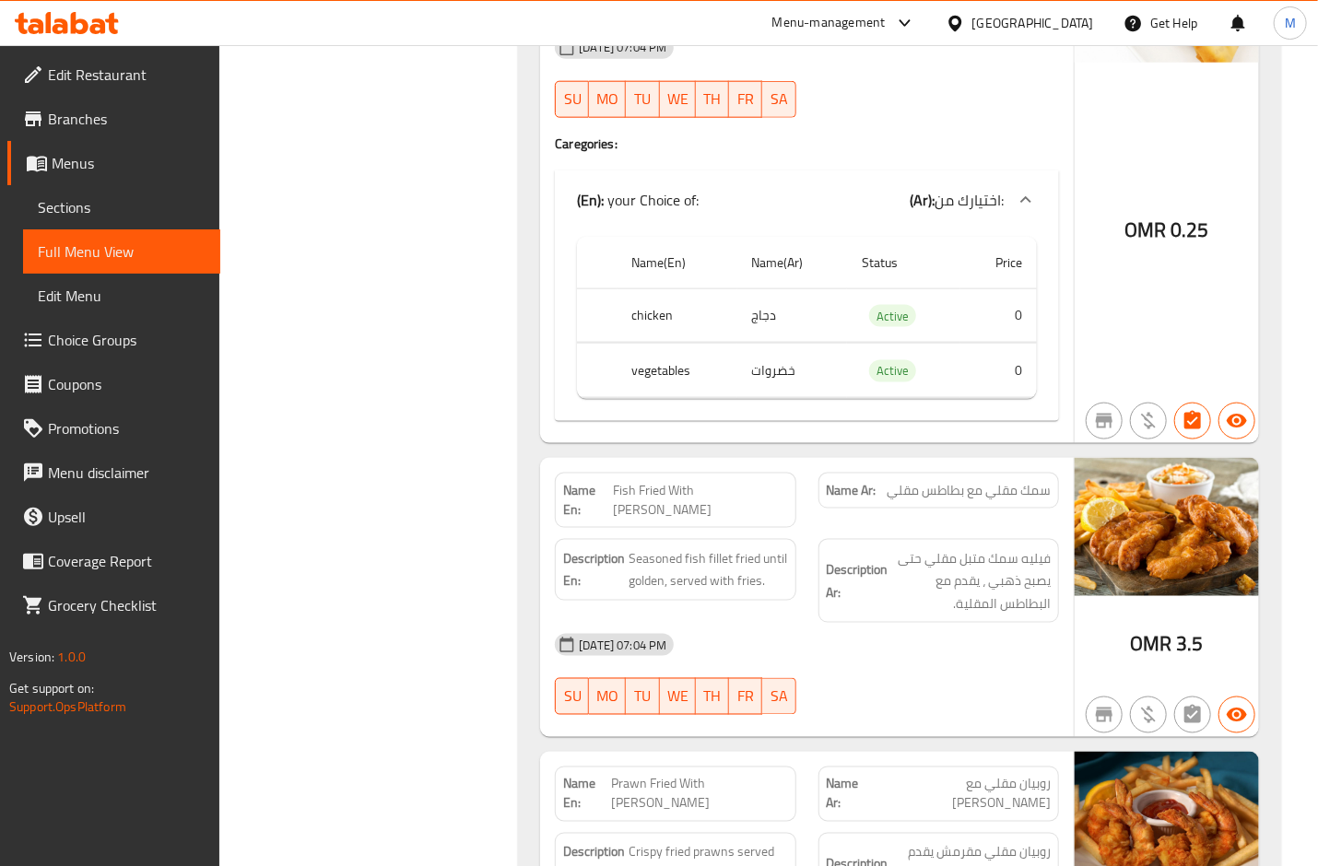
scroll to position [7723, 0]
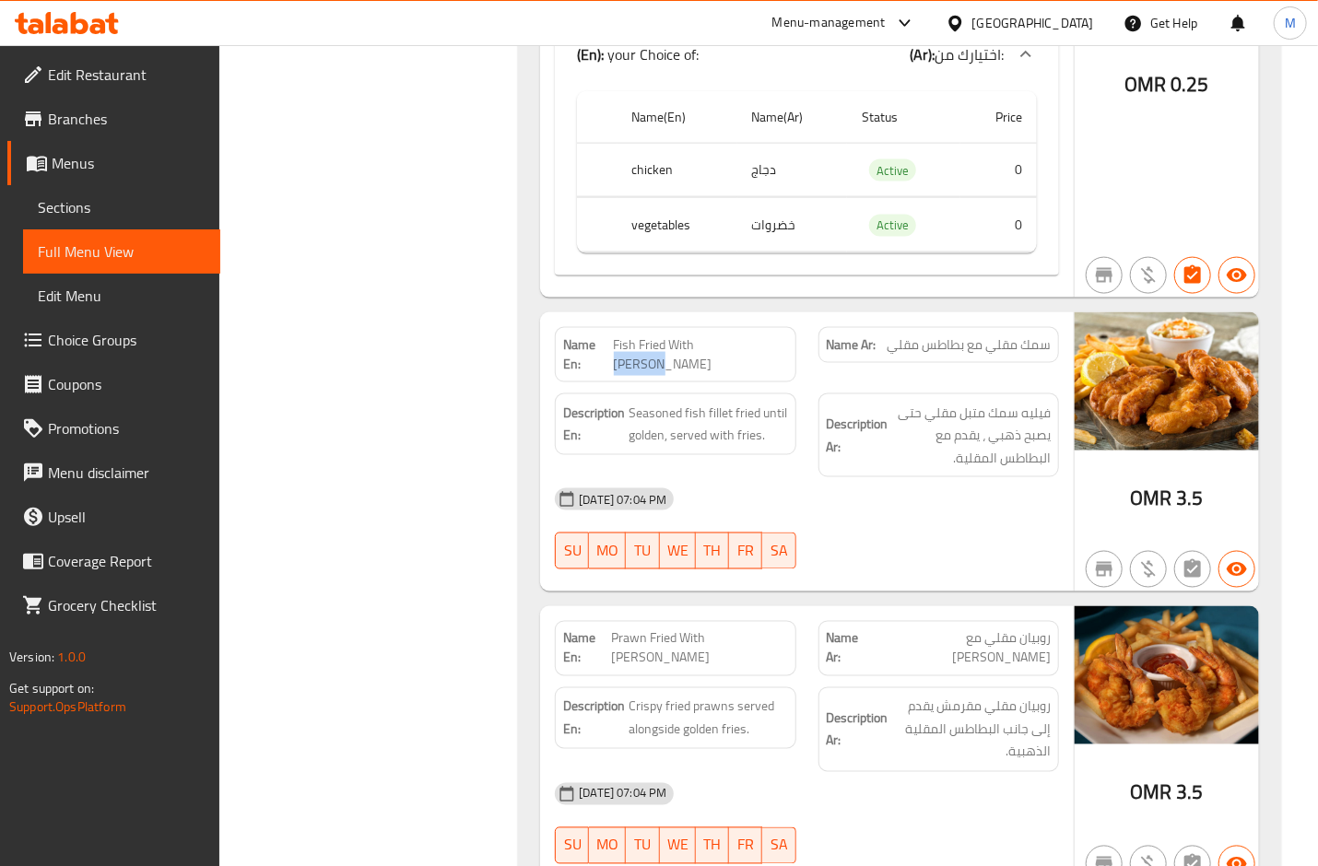
drag, startPoint x: 753, startPoint y: 354, endPoint x: 796, endPoint y: 360, distance: 43.8
copy span "[PERSON_NAME]"
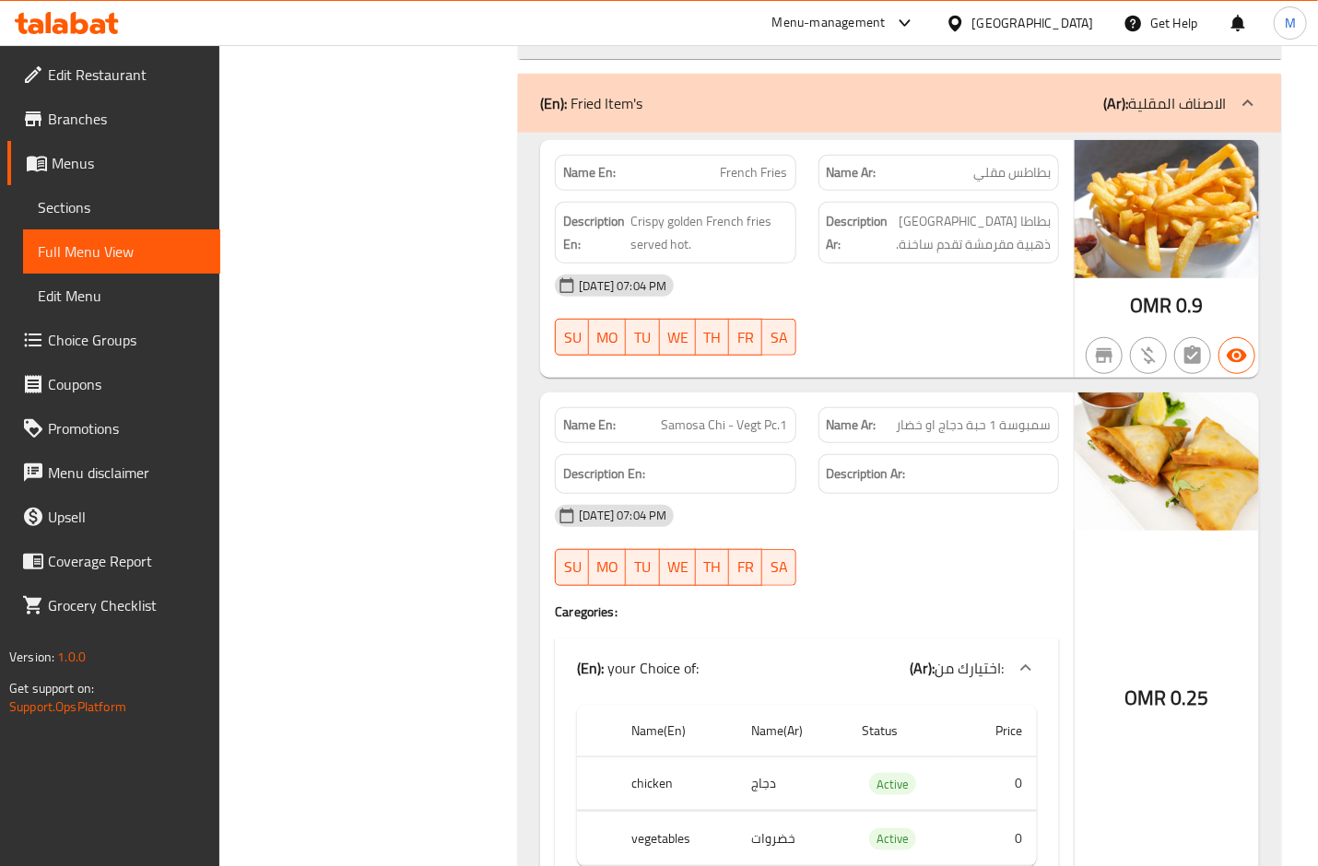
copy span "French Fries"
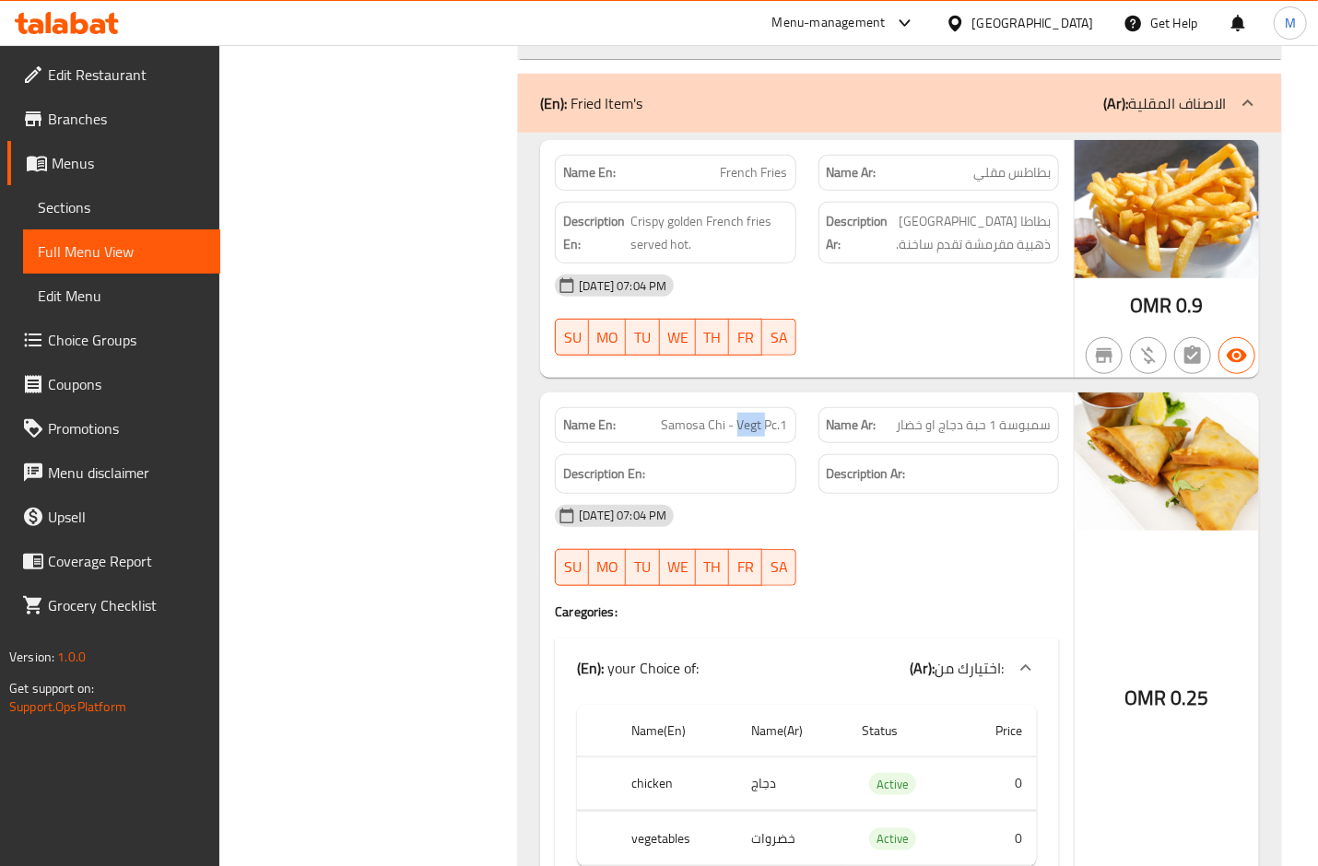
copy span "Samosa Chi - Vegt Pc.1"
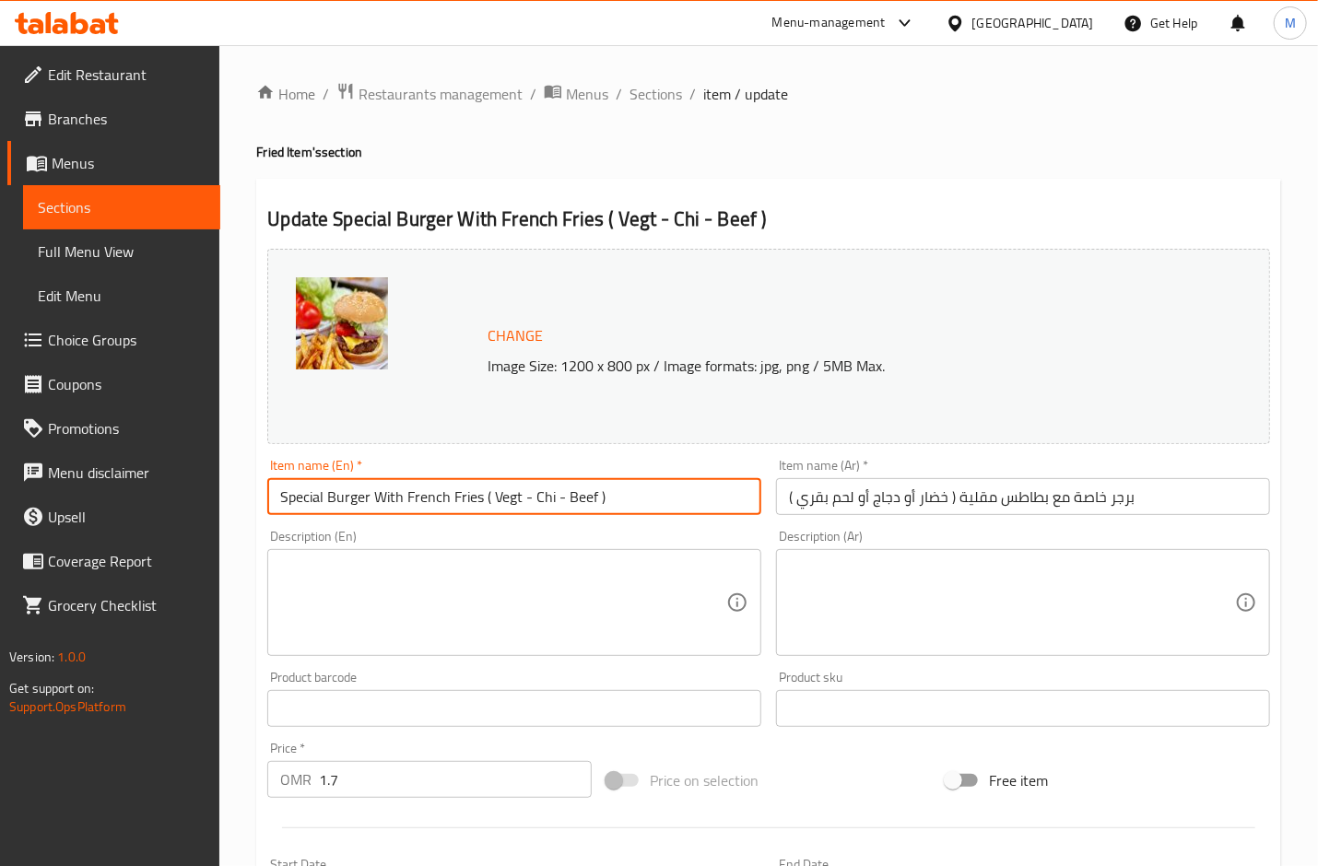
drag, startPoint x: 629, startPoint y: 505, endPoint x: 108, endPoint y: 505, distance: 520.8
click at [108, 505] on div "Edit Restaurant Branches Menus Sections Full Menu View Edit Menu Choice Groups …" at bounding box center [659, 687] width 1318 height 1284
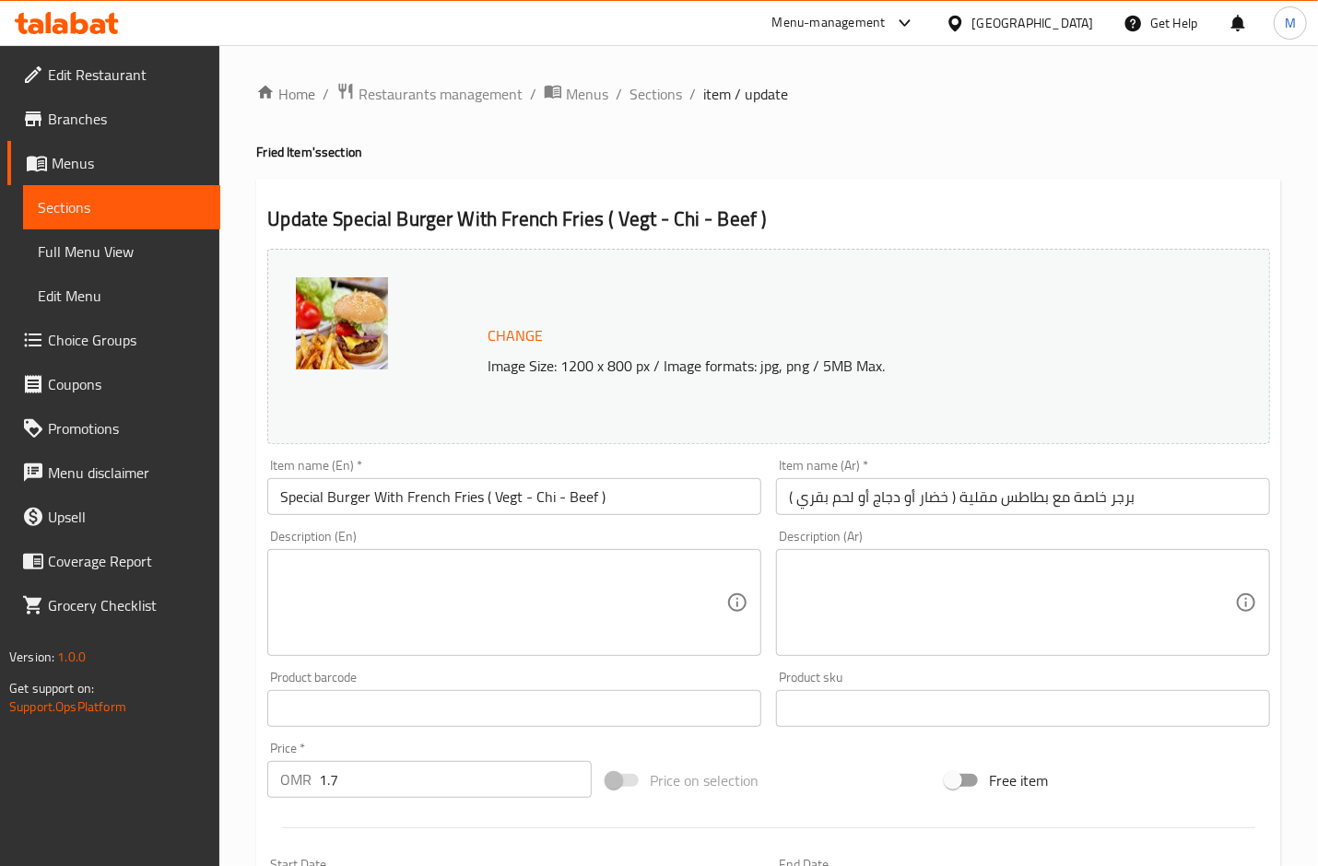
drag, startPoint x: 236, startPoint y: 368, endPoint x: 268, endPoint y: 387, distance: 37.6
click at [236, 368] on div "Home / Restaurants management / Menus / Sections / item / update Fried Item's s…" at bounding box center [768, 687] width 1099 height 1284
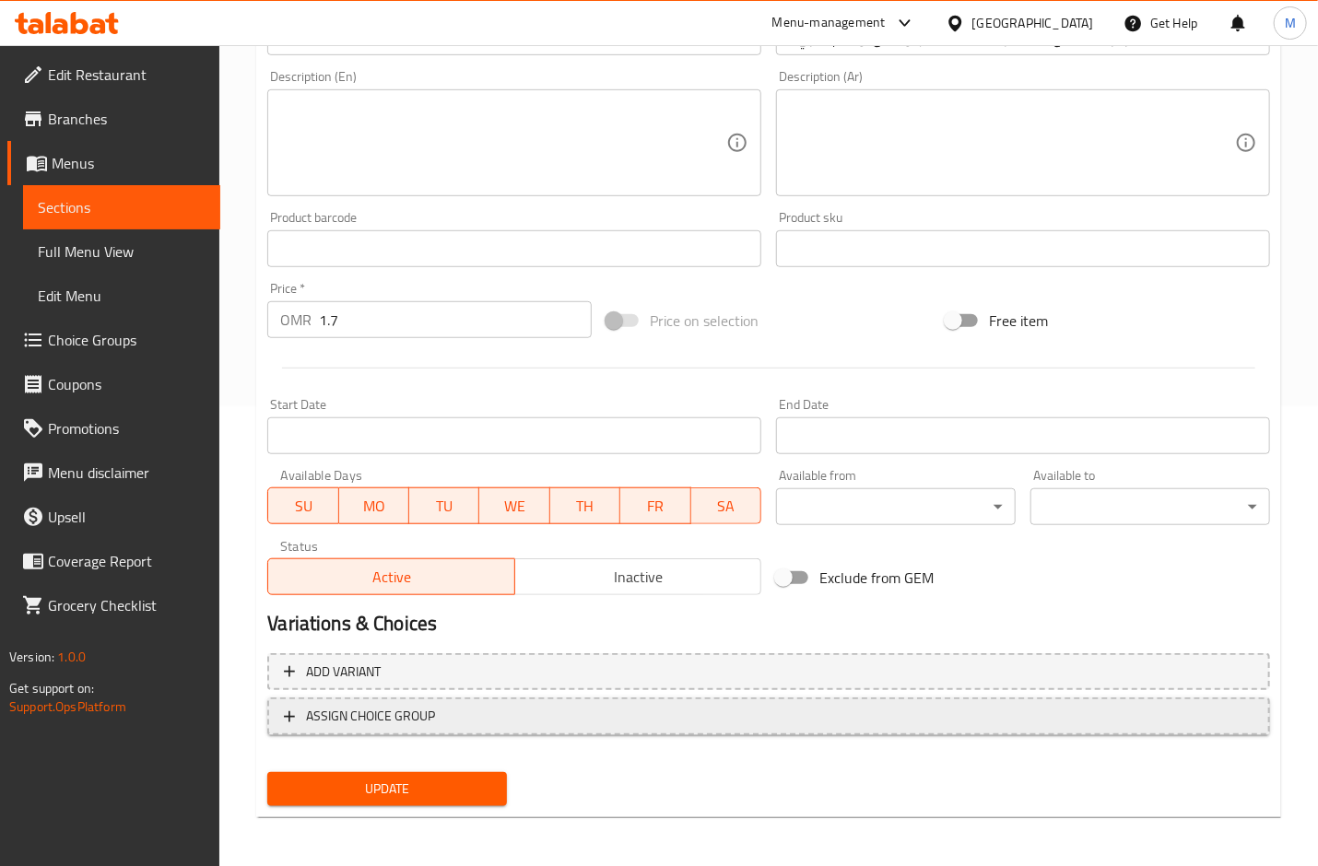
click at [381, 718] on span "ASSIGN CHOICE GROUP" at bounding box center [370, 716] width 129 height 23
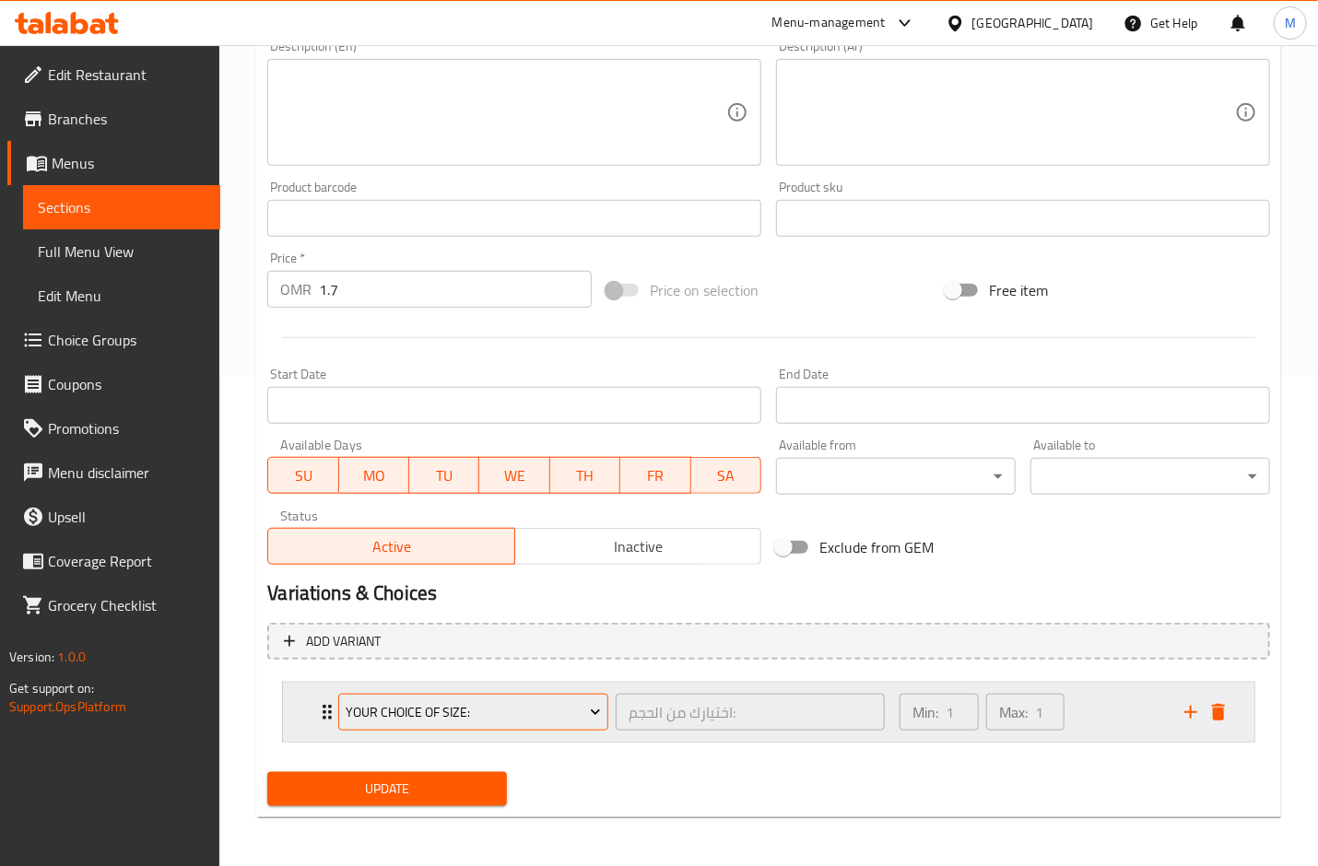
scroll to position [492, 0]
click at [410, 695] on button "Your Choice Of Size:" at bounding box center [473, 710] width 270 height 37
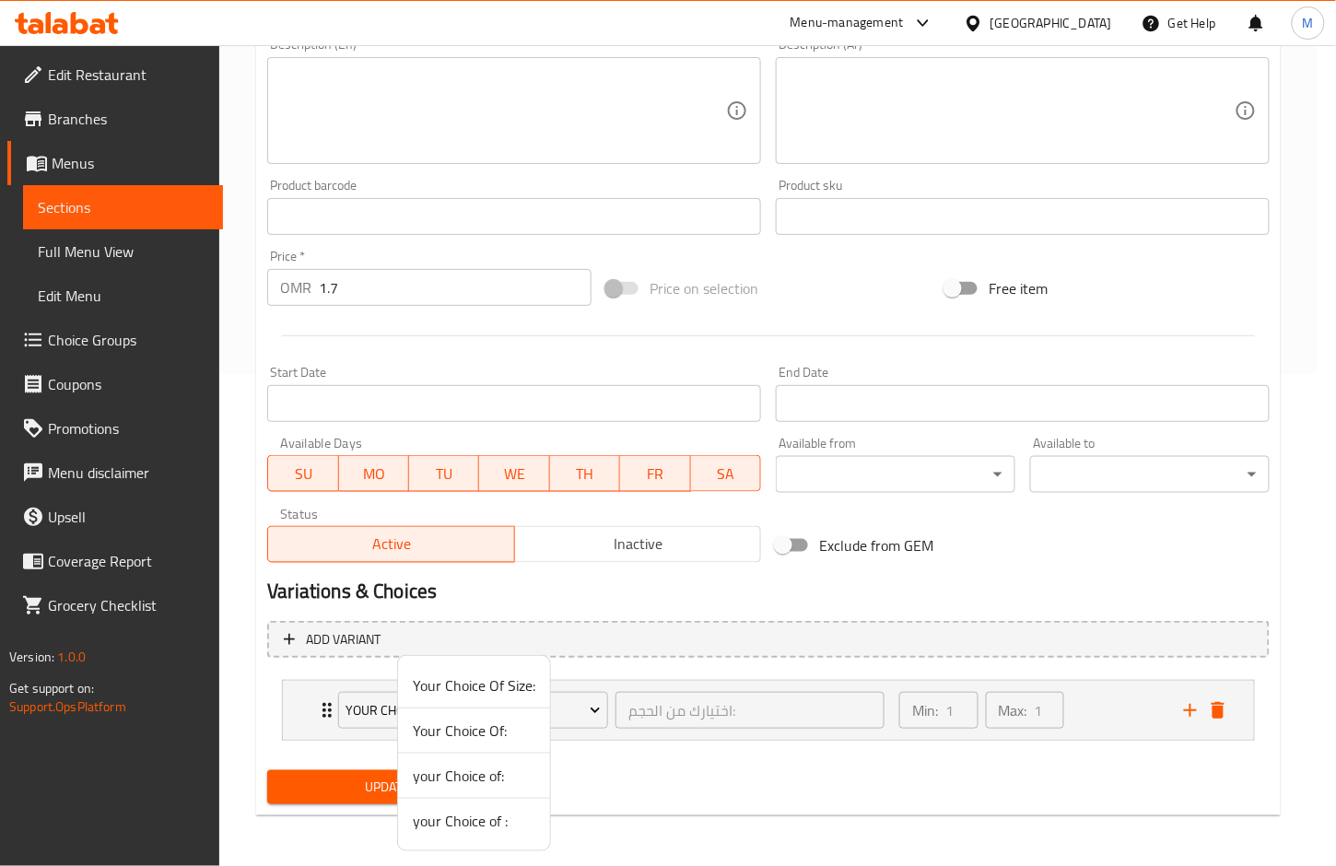
click at [498, 821] on span "your Choice of :" at bounding box center [474, 821] width 123 height 22
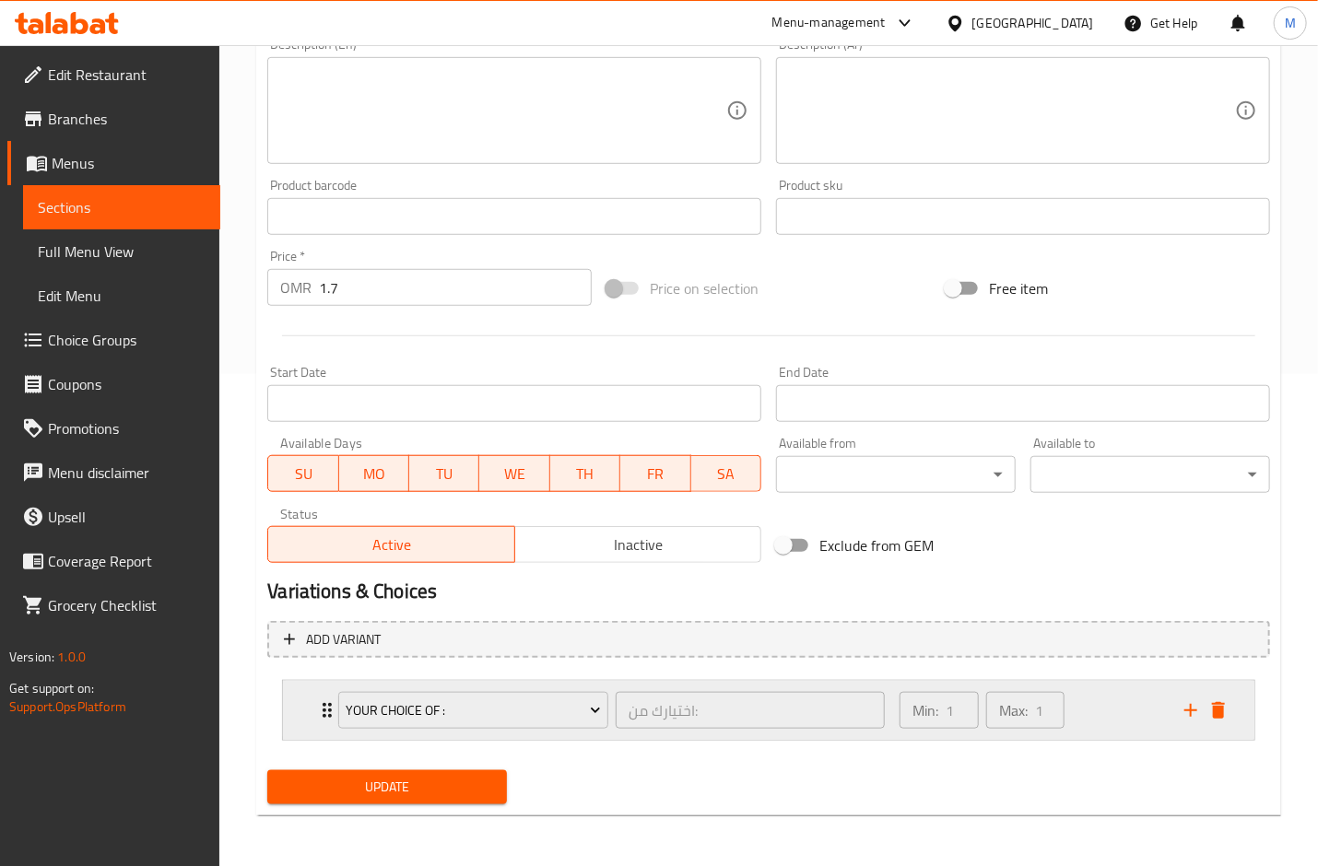
click at [324, 709] on icon "Expand" at bounding box center [327, 710] width 9 height 15
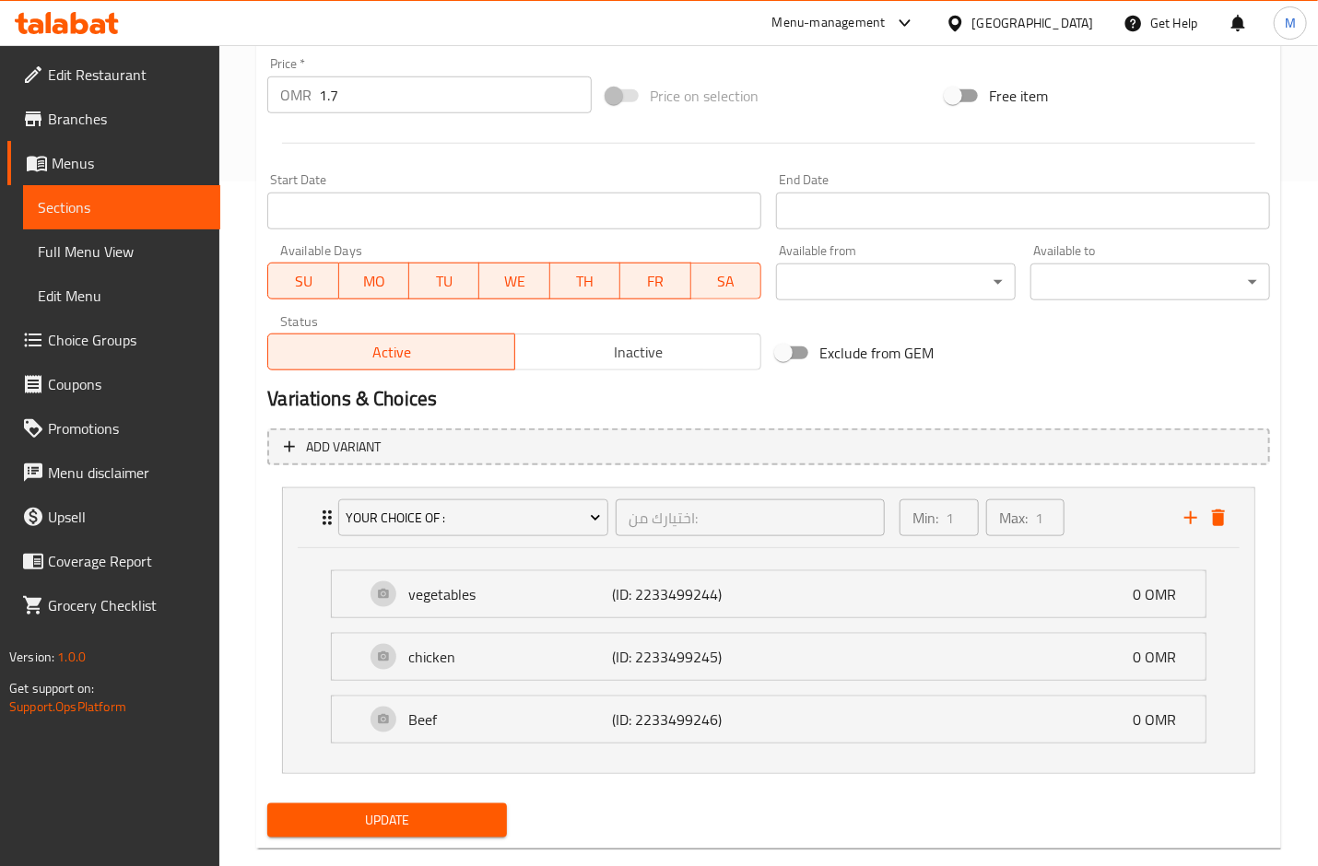
scroll to position [716, 0]
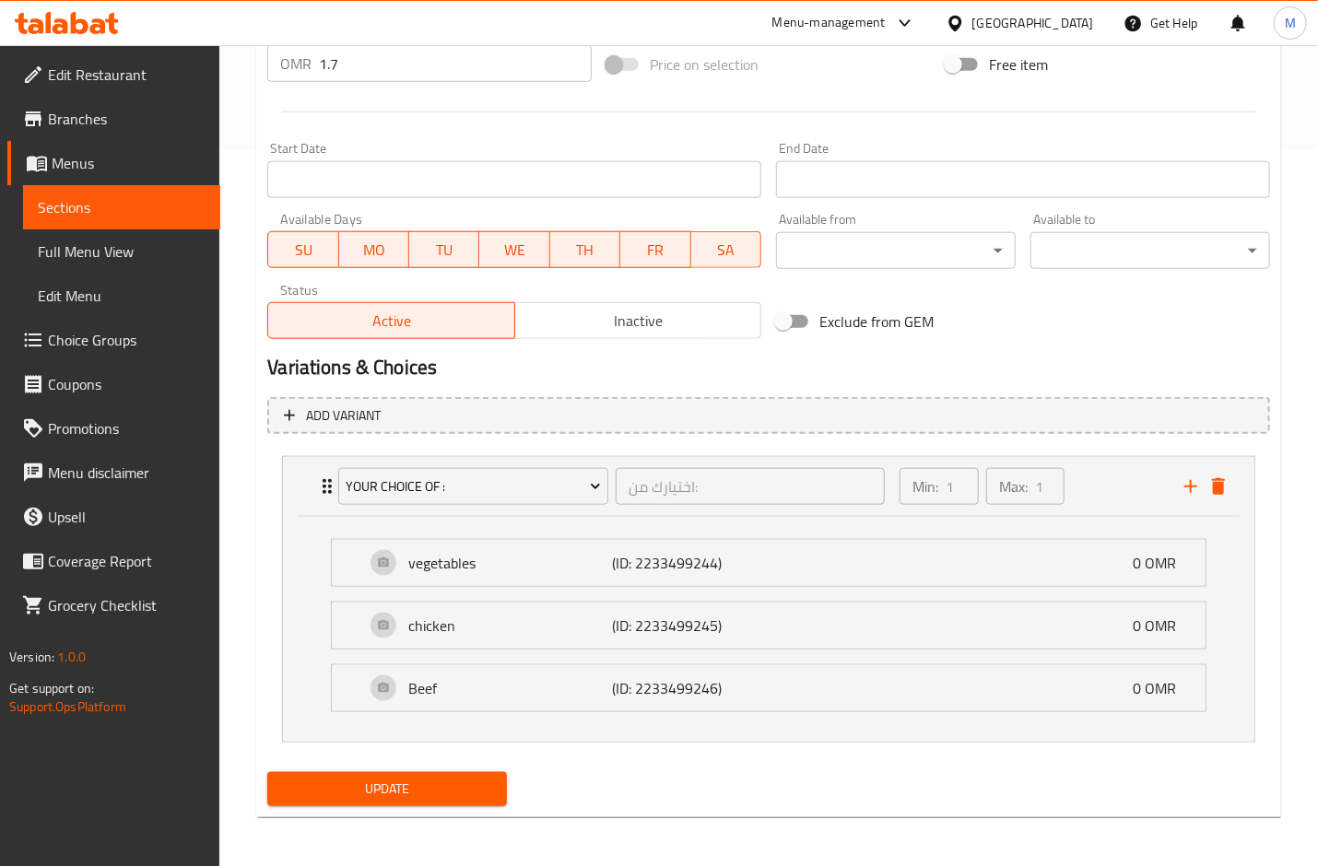
click at [399, 778] on span "Update" at bounding box center [387, 789] width 210 height 23
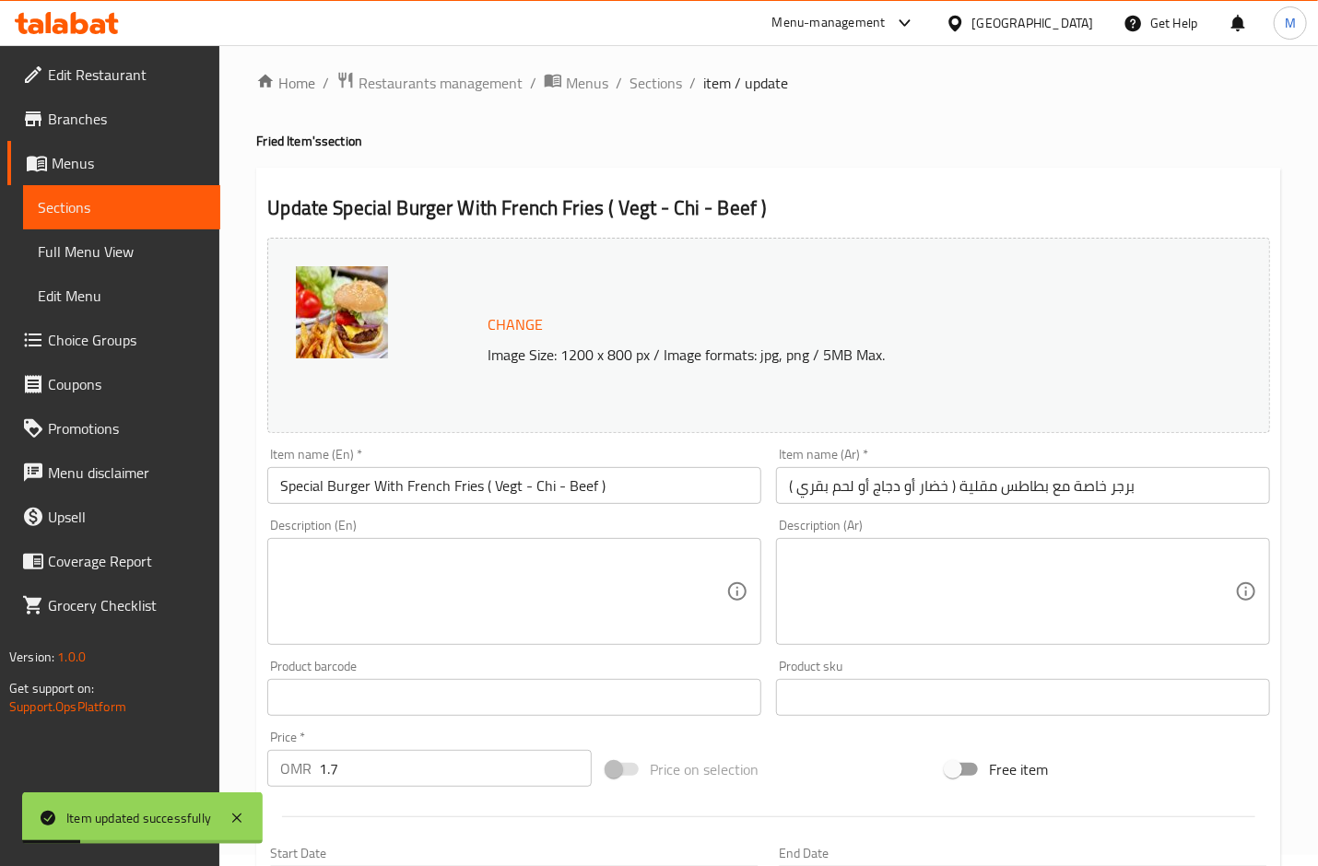
scroll to position [0, 0]
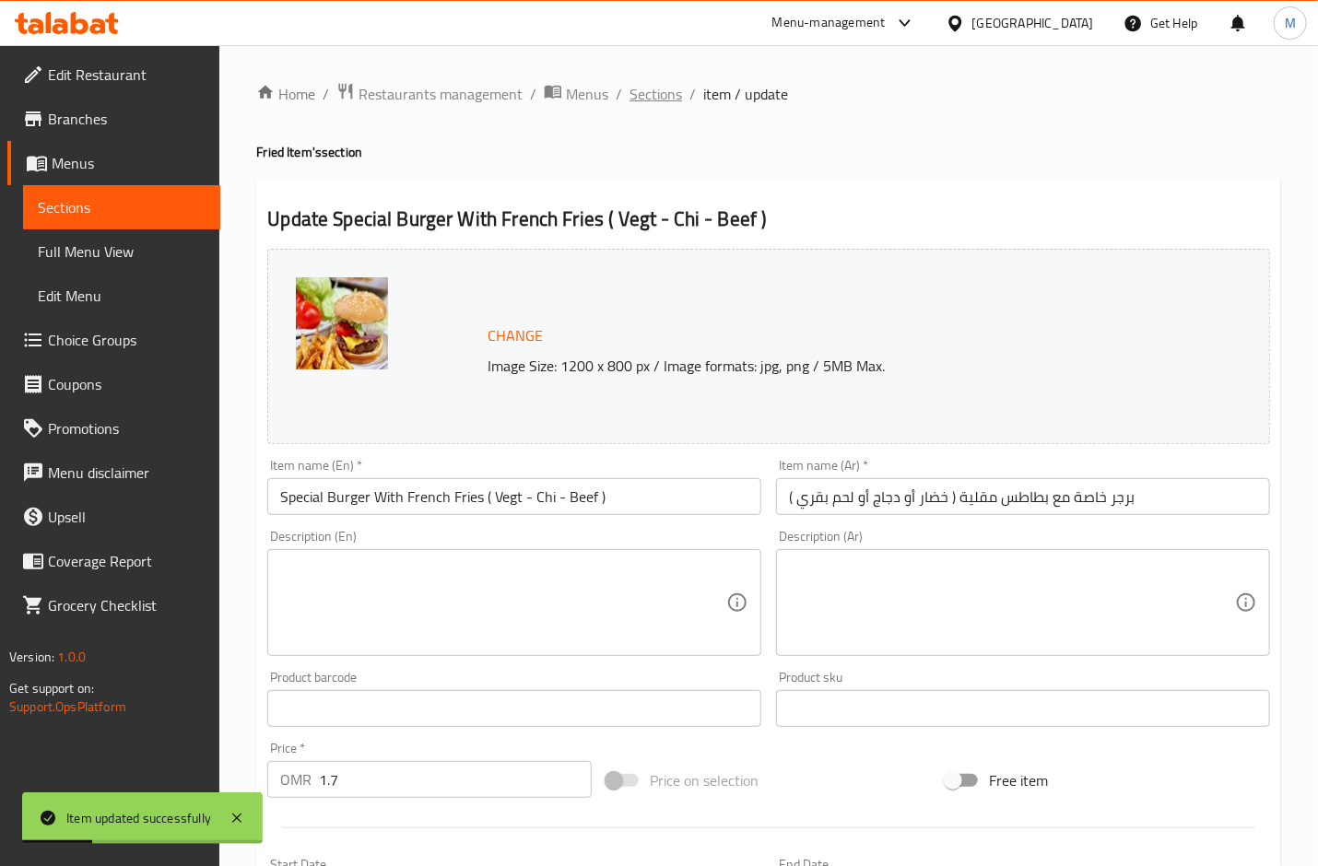
click at [640, 93] on span "Sections" at bounding box center [656, 94] width 53 height 22
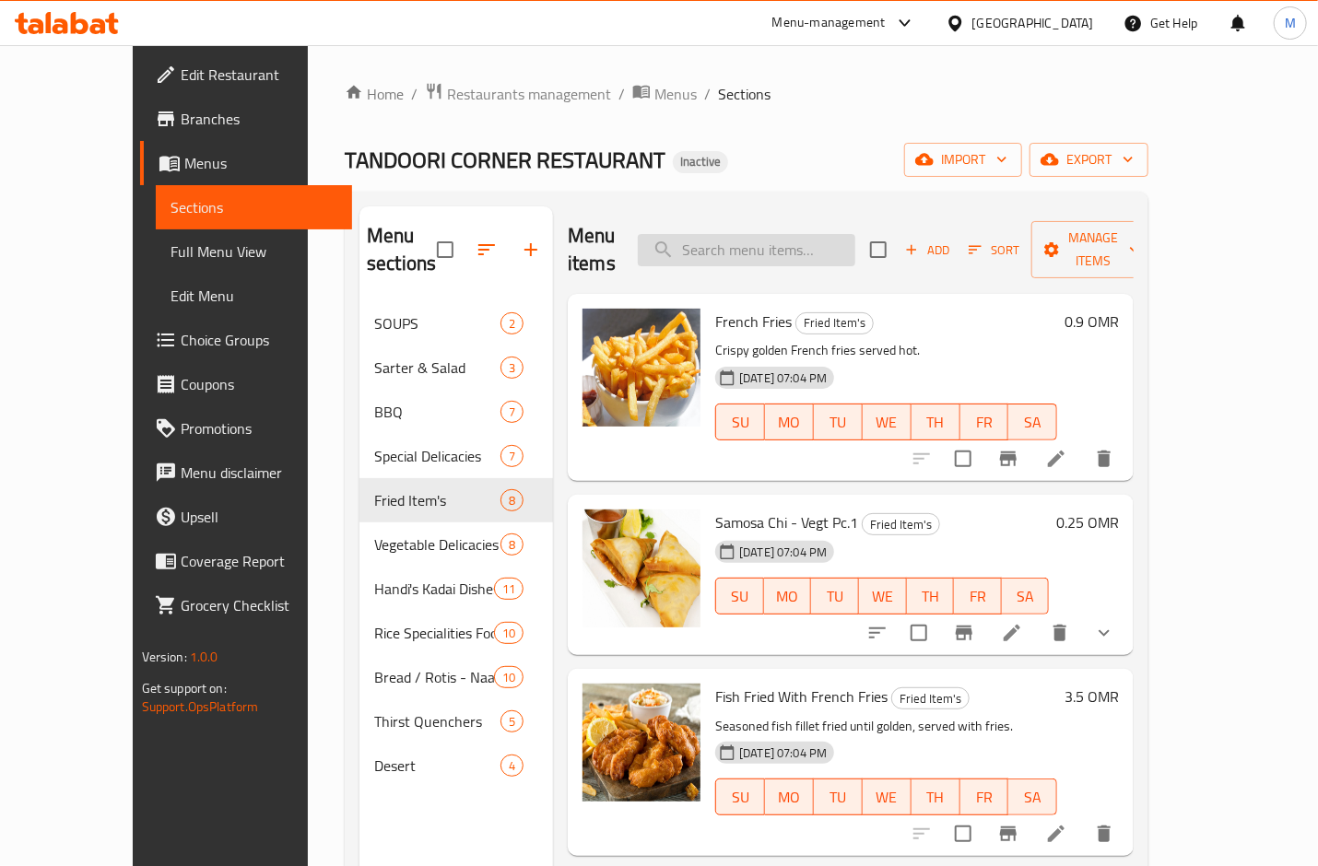
click at [730, 234] on input "search" at bounding box center [747, 250] width 218 height 32
paste input "[PERSON_NAME]"
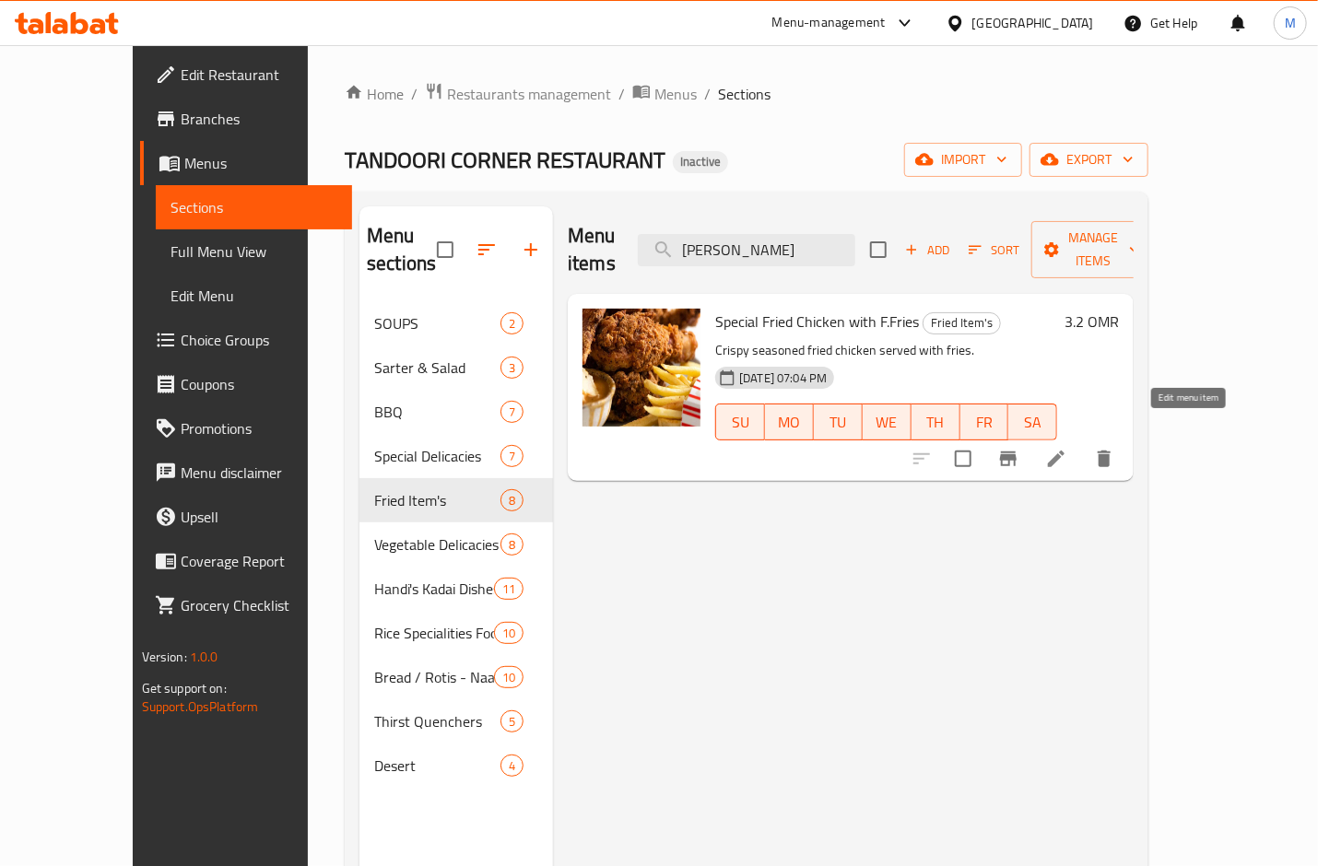
type input "[PERSON_NAME]"
click at [1065, 451] on icon at bounding box center [1056, 459] width 17 height 17
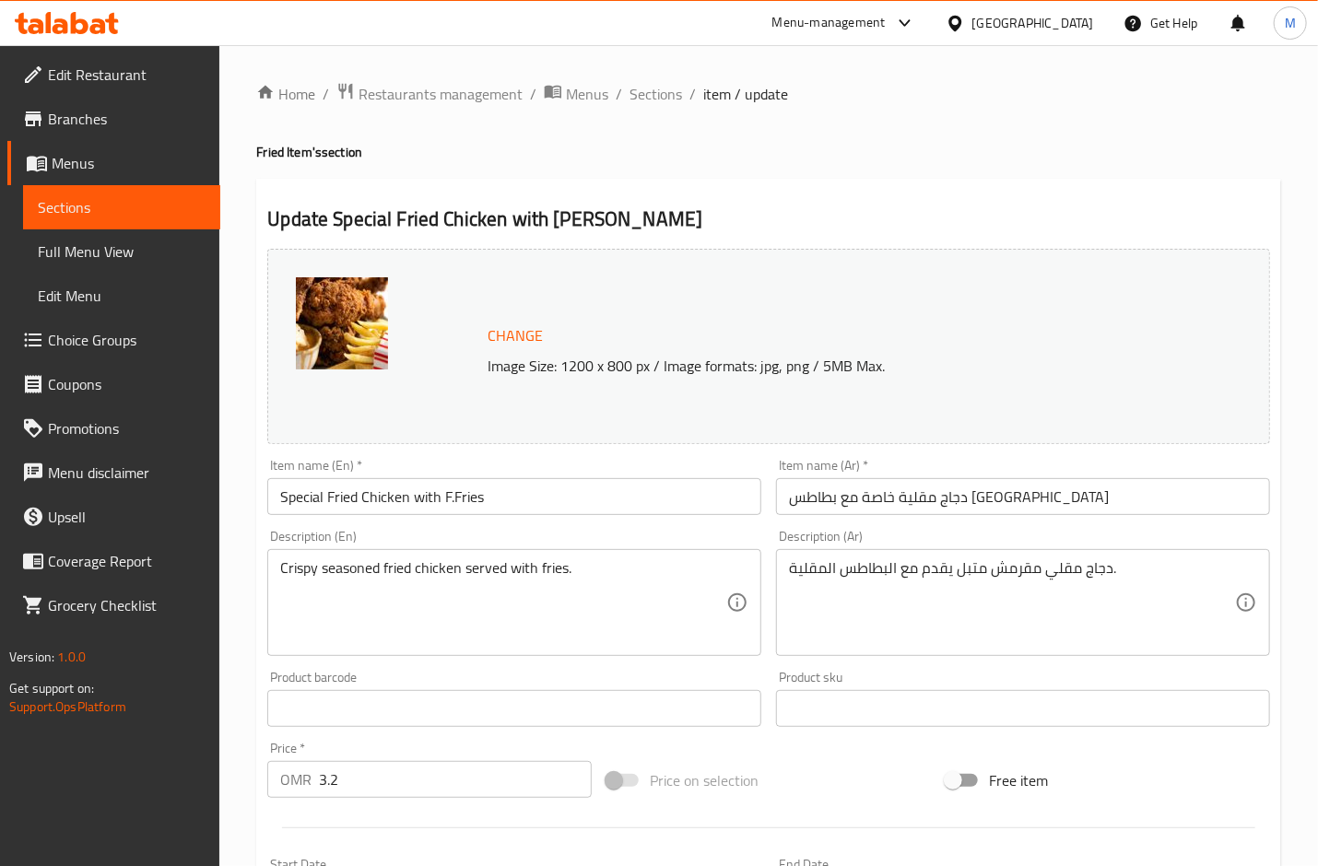
click at [452, 508] on input "Special Fried Chicken with F.Fries" at bounding box center [514, 496] width 494 height 37
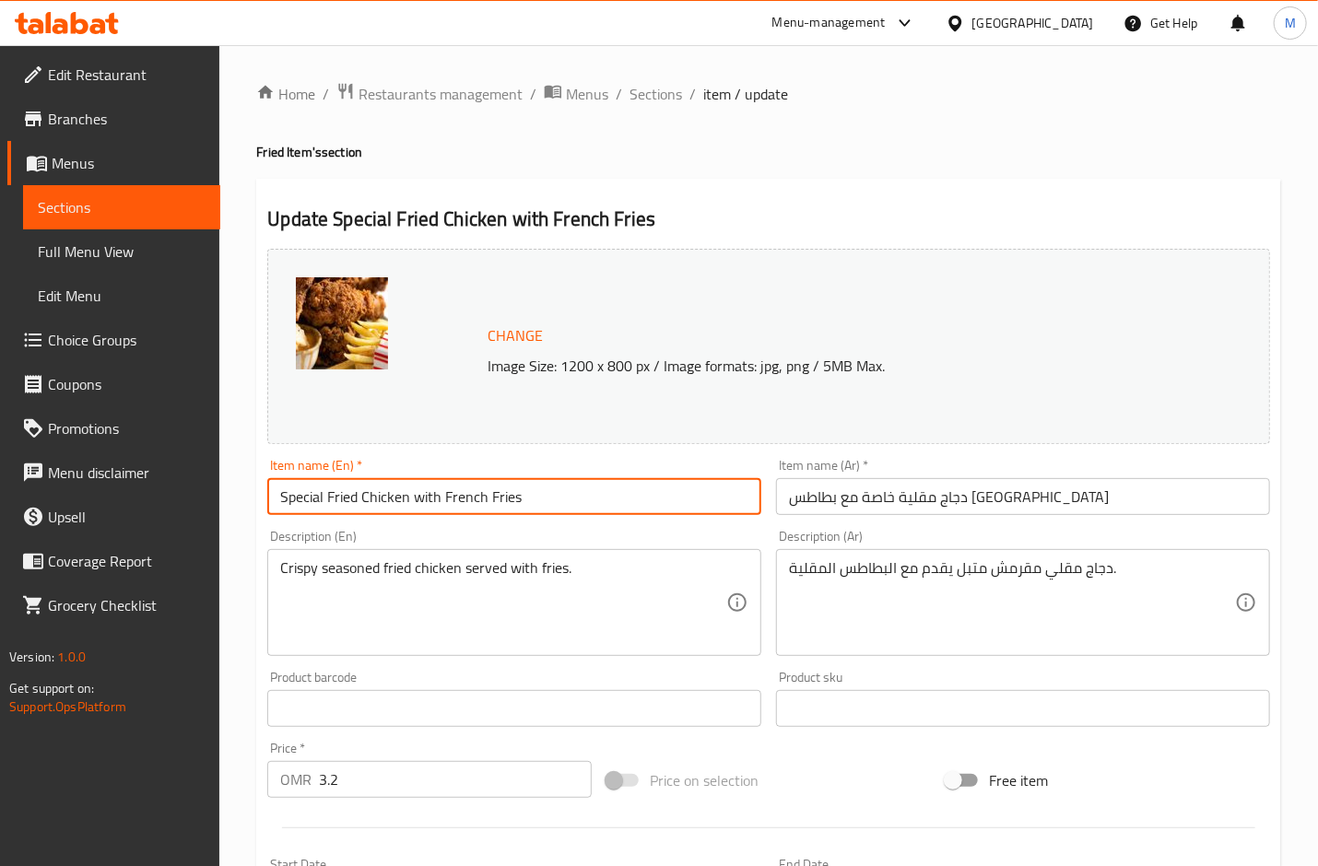
scroll to position [460, 0]
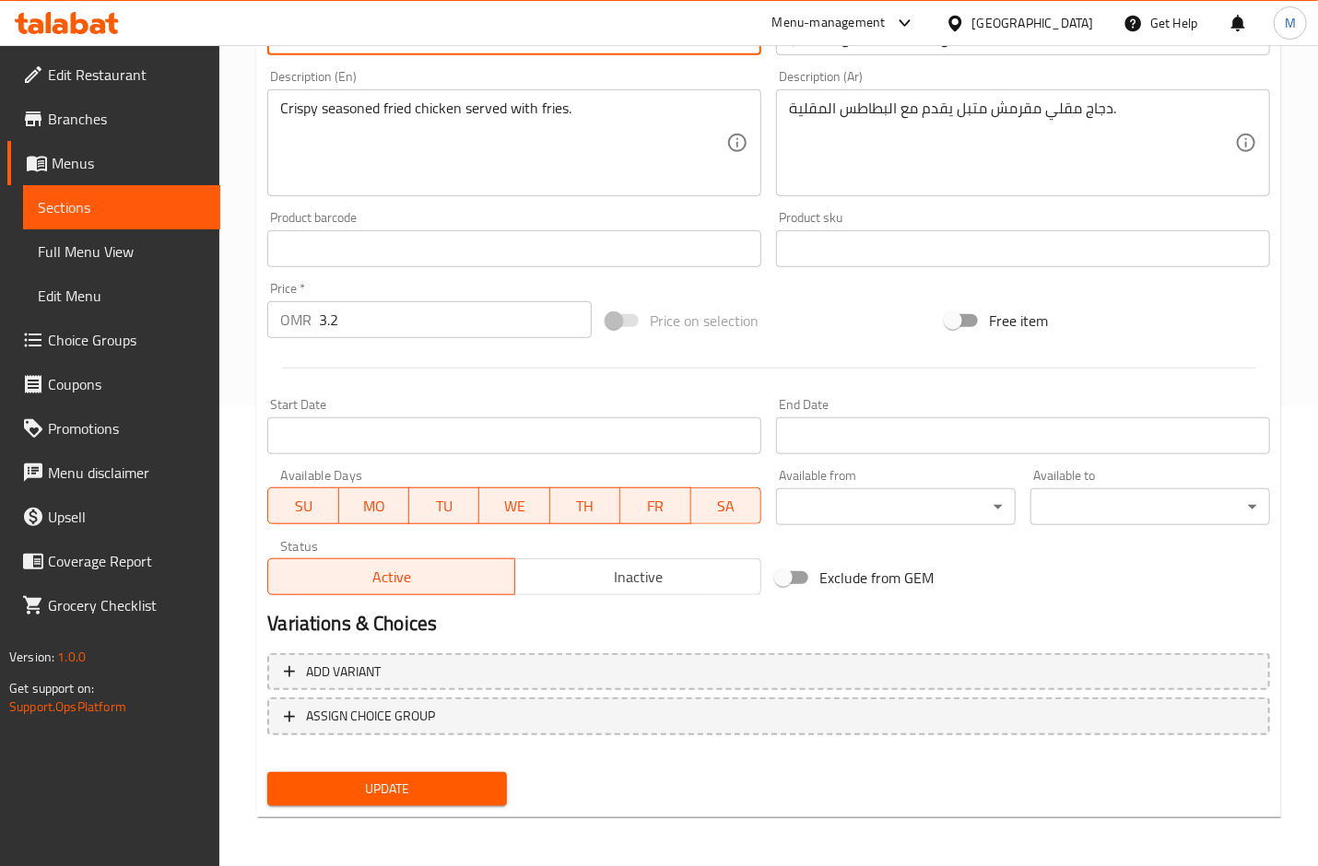
type input "Special Fried Chicken with French Fries"
click at [470, 774] on button "Update" at bounding box center [387, 789] width 240 height 34
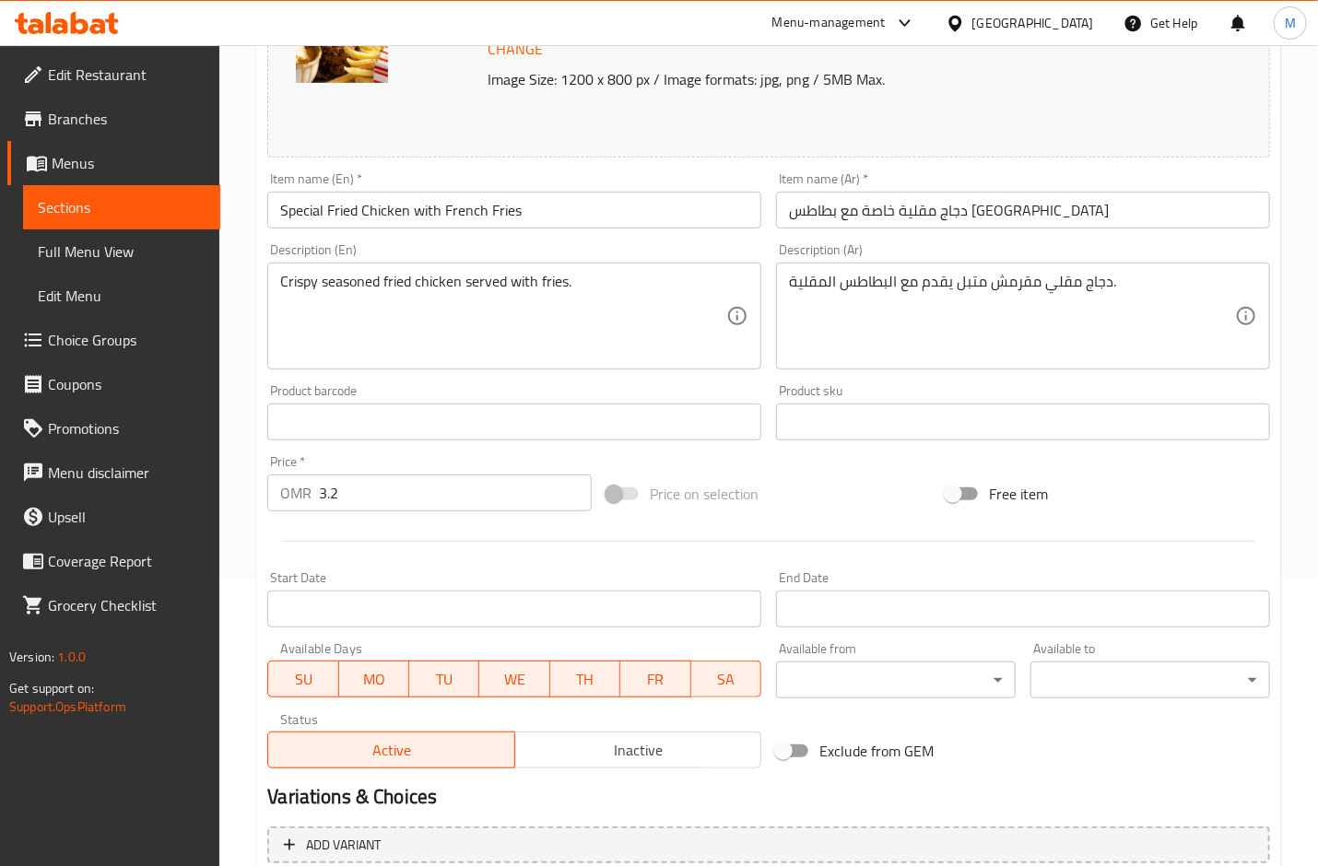
scroll to position [0, 0]
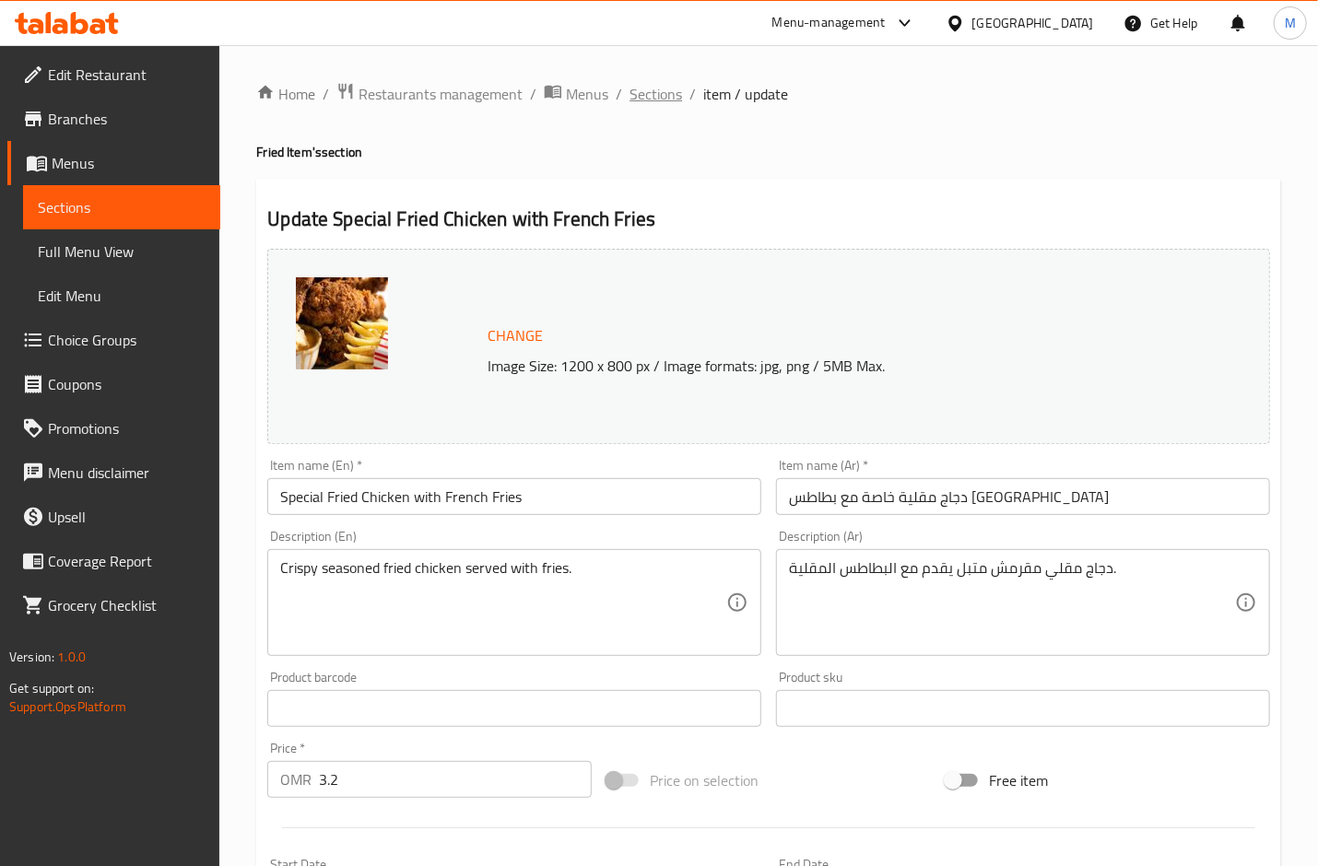
click at [664, 89] on span "Sections" at bounding box center [656, 94] width 53 height 22
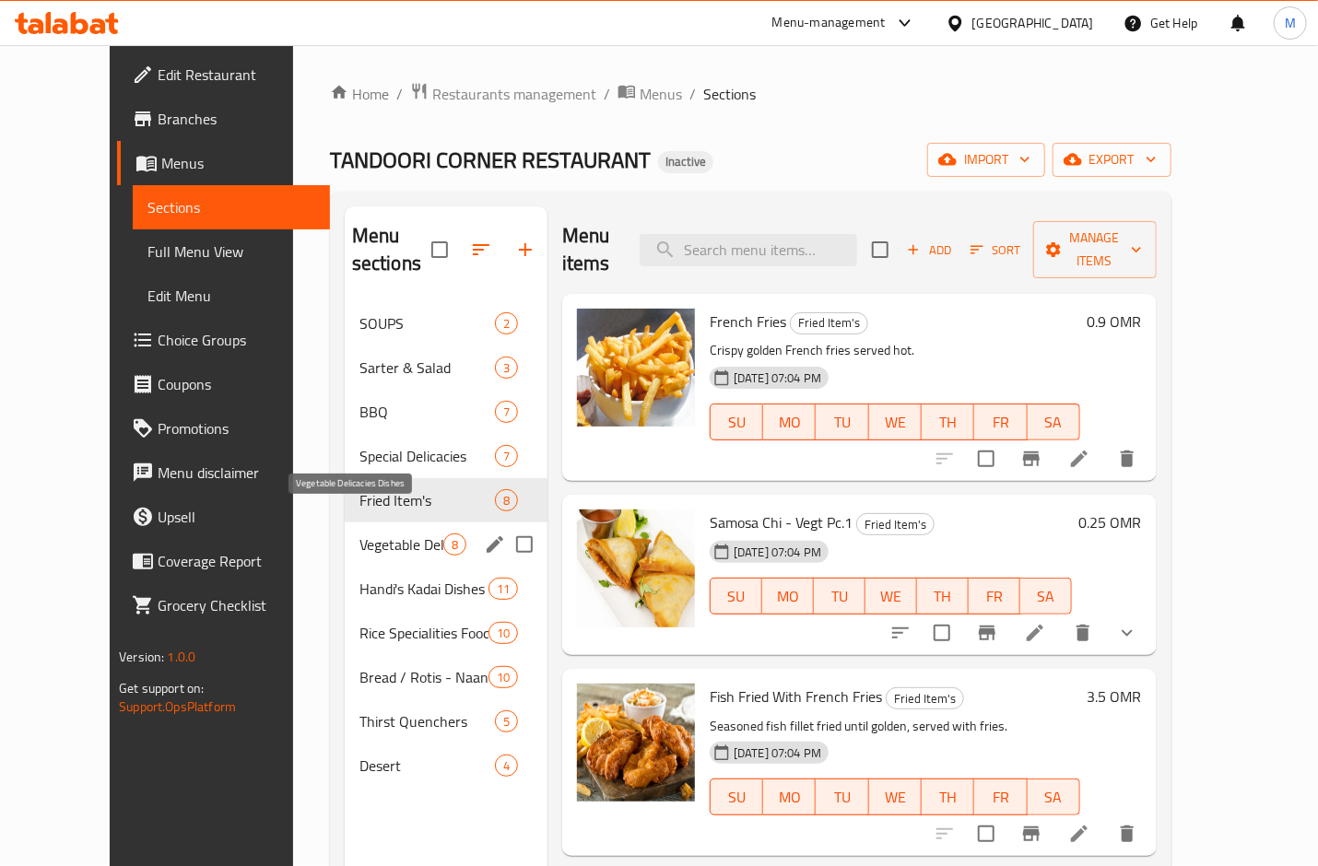
click at [359, 534] on span "Vegetable Delicacies Dishes" at bounding box center [401, 545] width 84 height 22
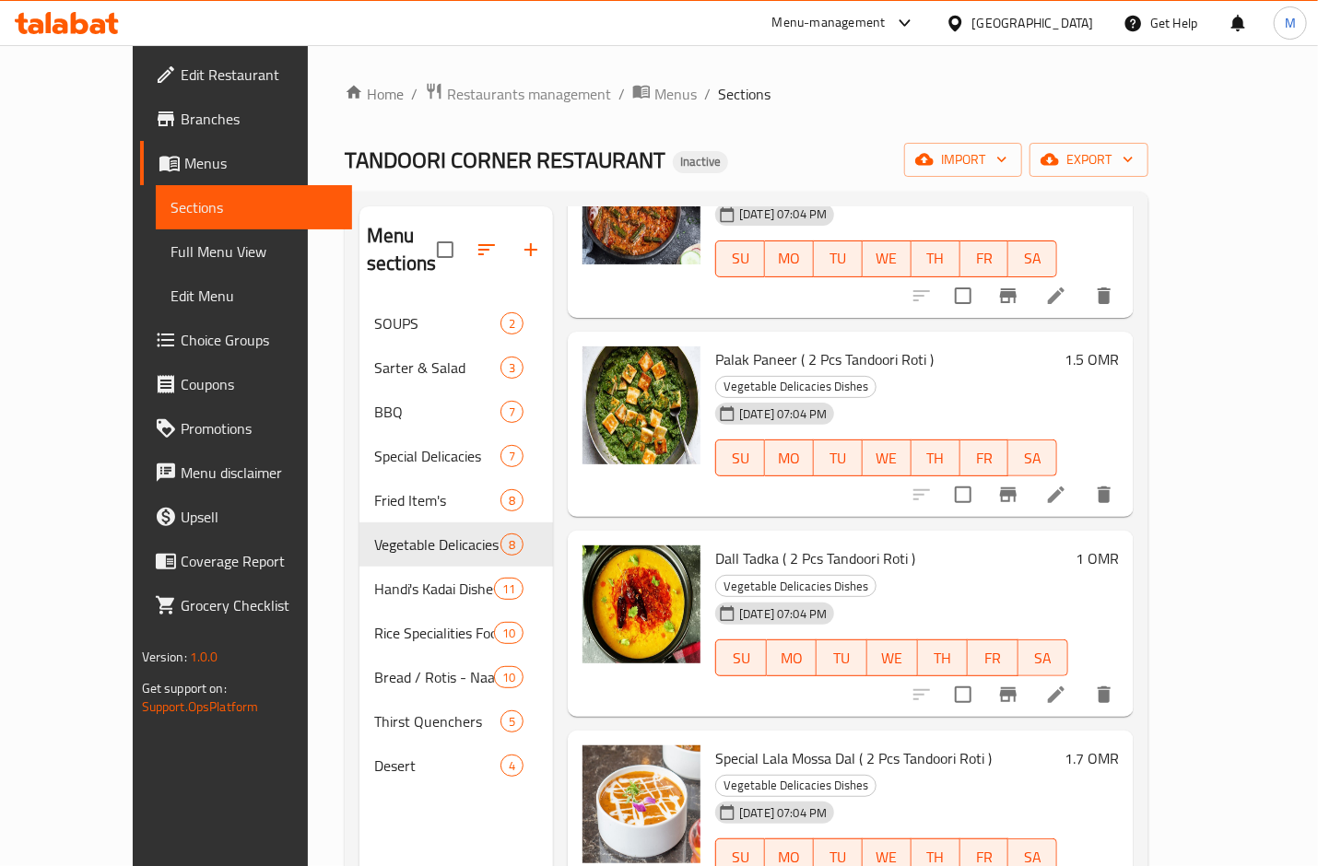
scroll to position [569, 0]
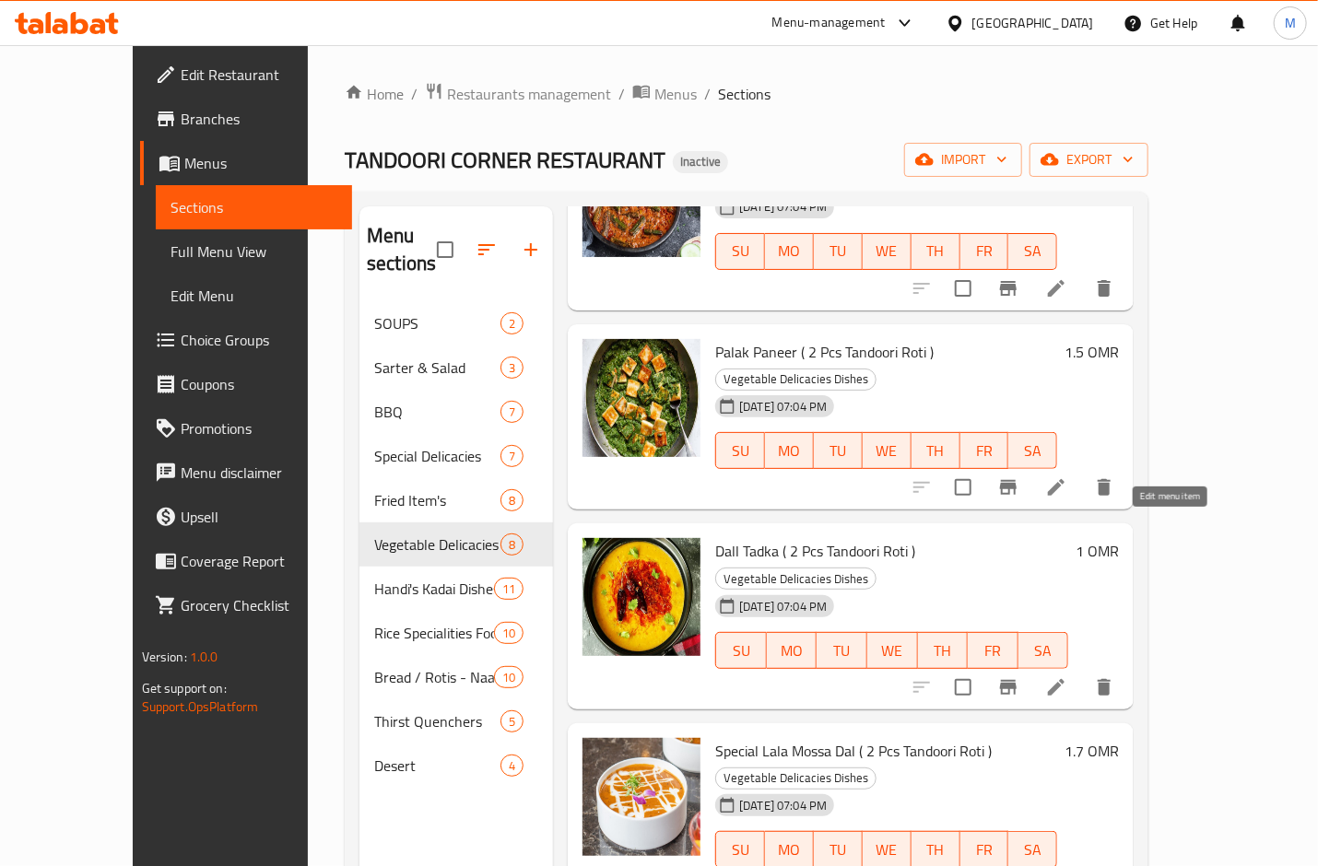
click at [1065, 679] on icon at bounding box center [1056, 687] width 17 height 17
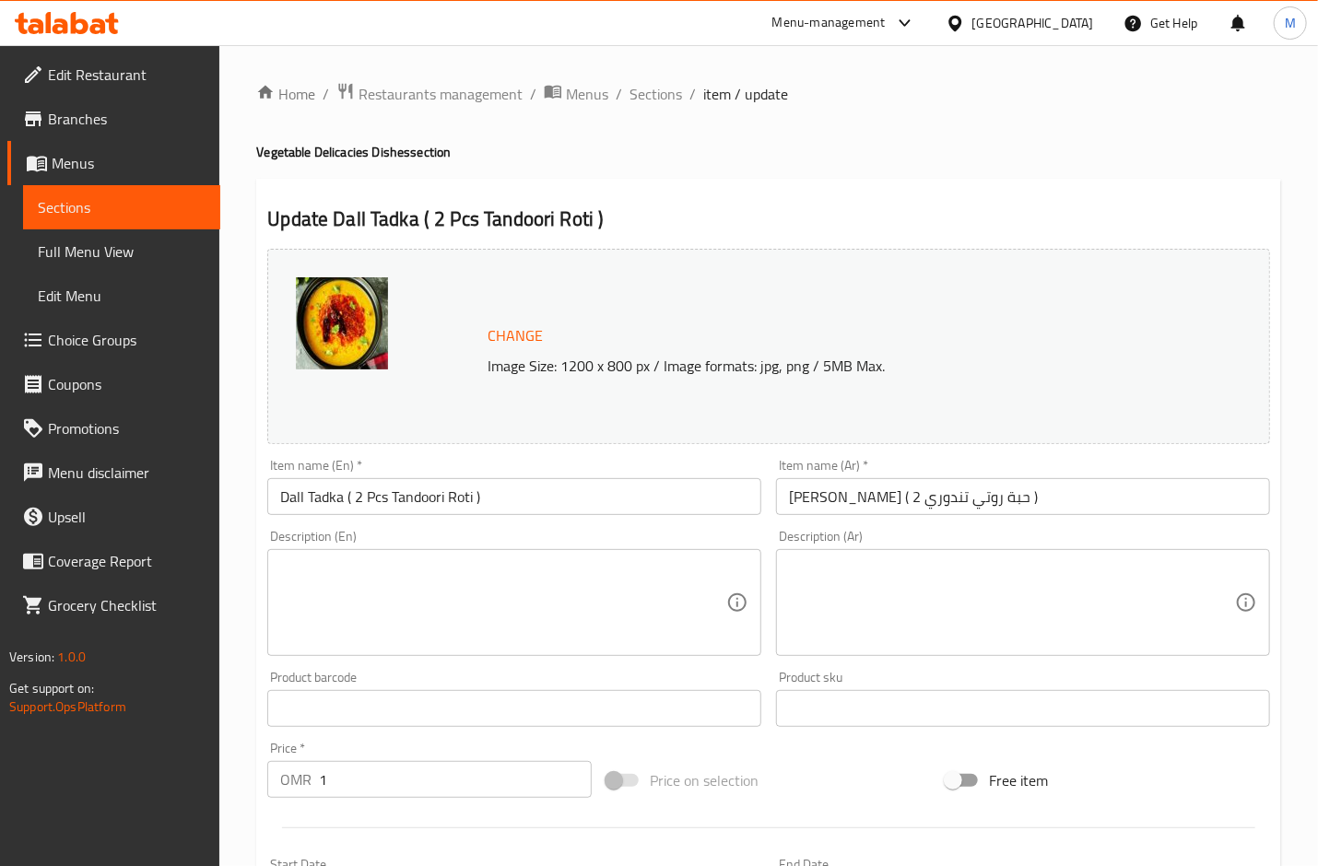
click at [935, 498] on input "دال تاركا ( 2 حبة روتي تندوري )" at bounding box center [1023, 496] width 494 height 37
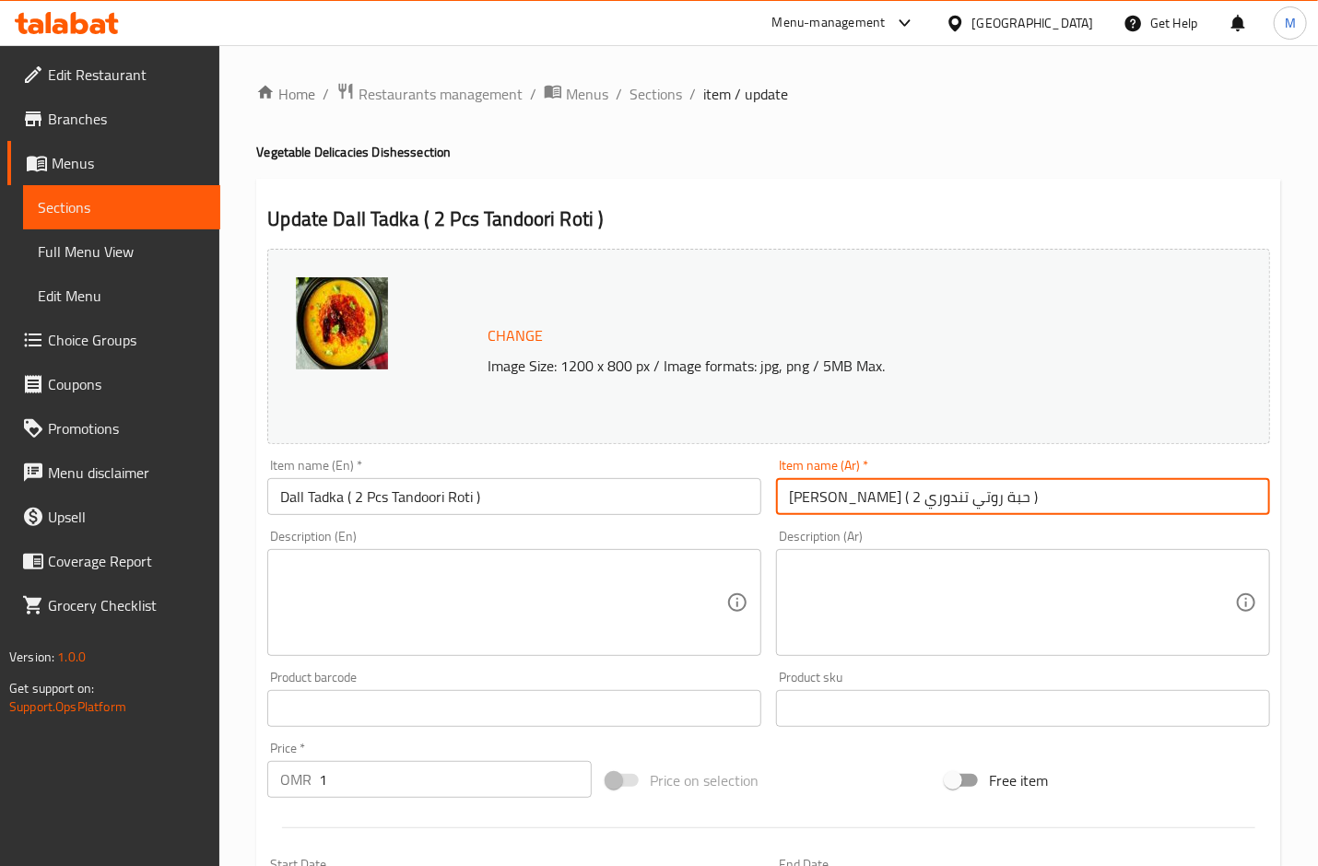
click at [935, 496] on input "دال تاركا ( 2 حبة روتي تندوري )" at bounding box center [1023, 496] width 494 height 37
paste input "كا"
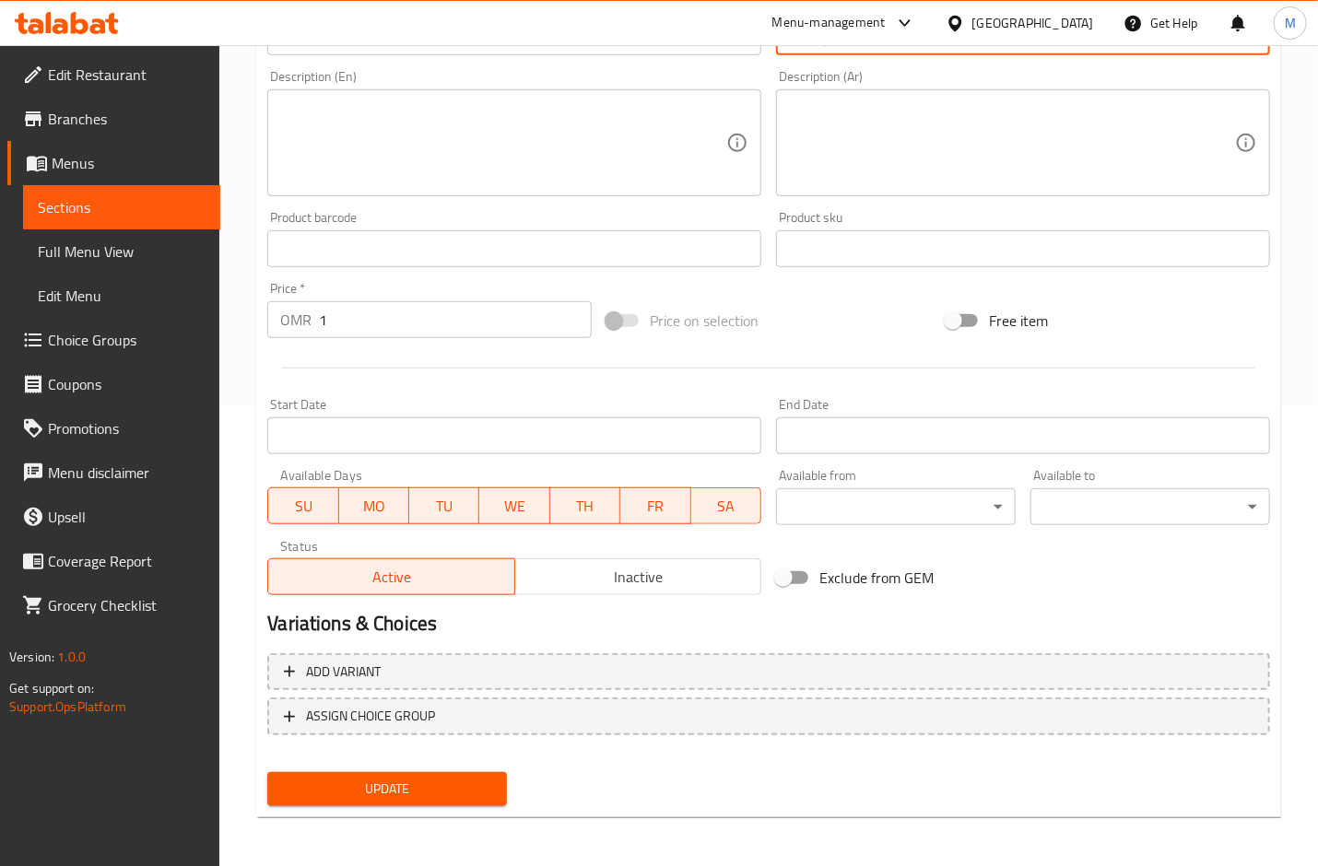
type input "دال تادكا ( 2 حبة روتي تندوري )"
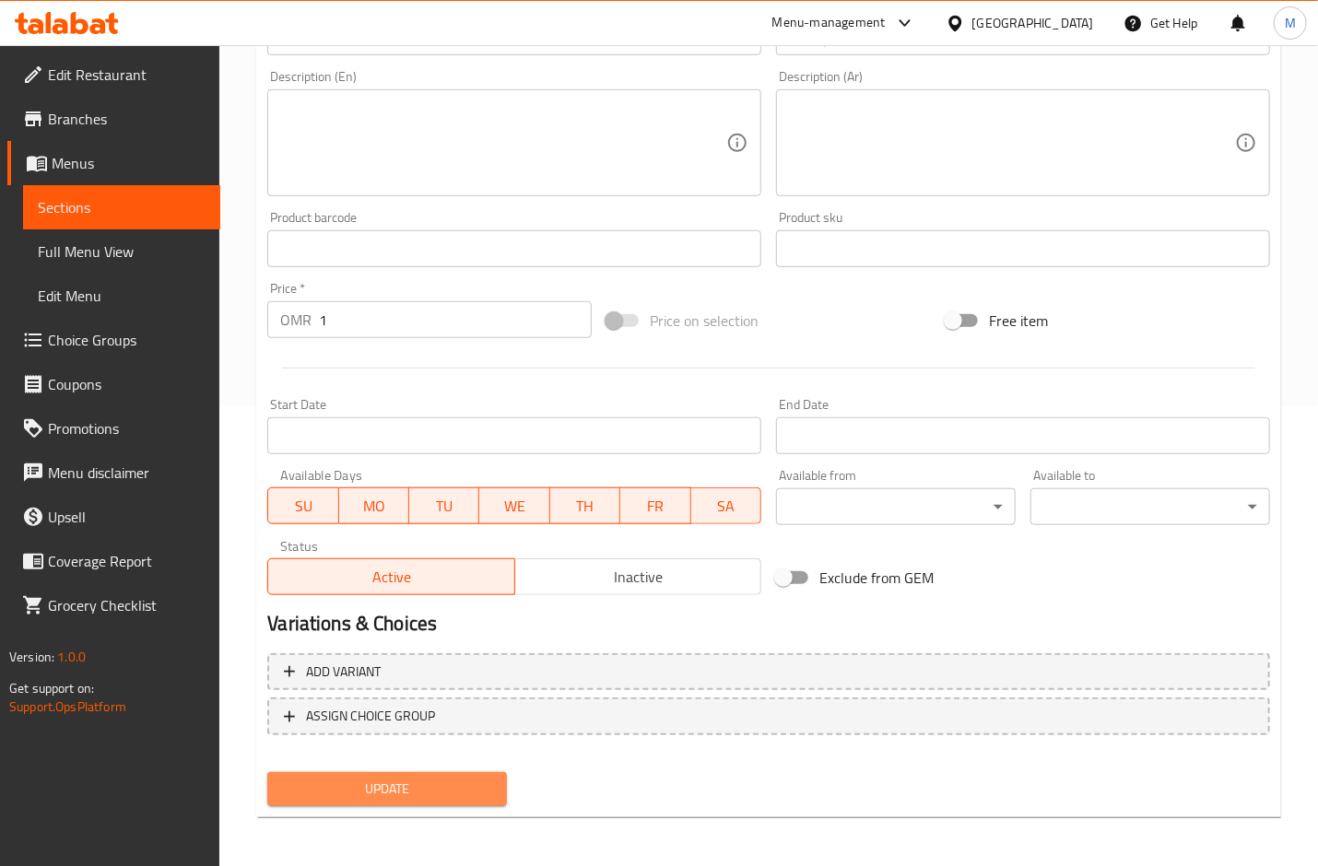
click at [394, 783] on span "Update" at bounding box center [387, 789] width 210 height 23
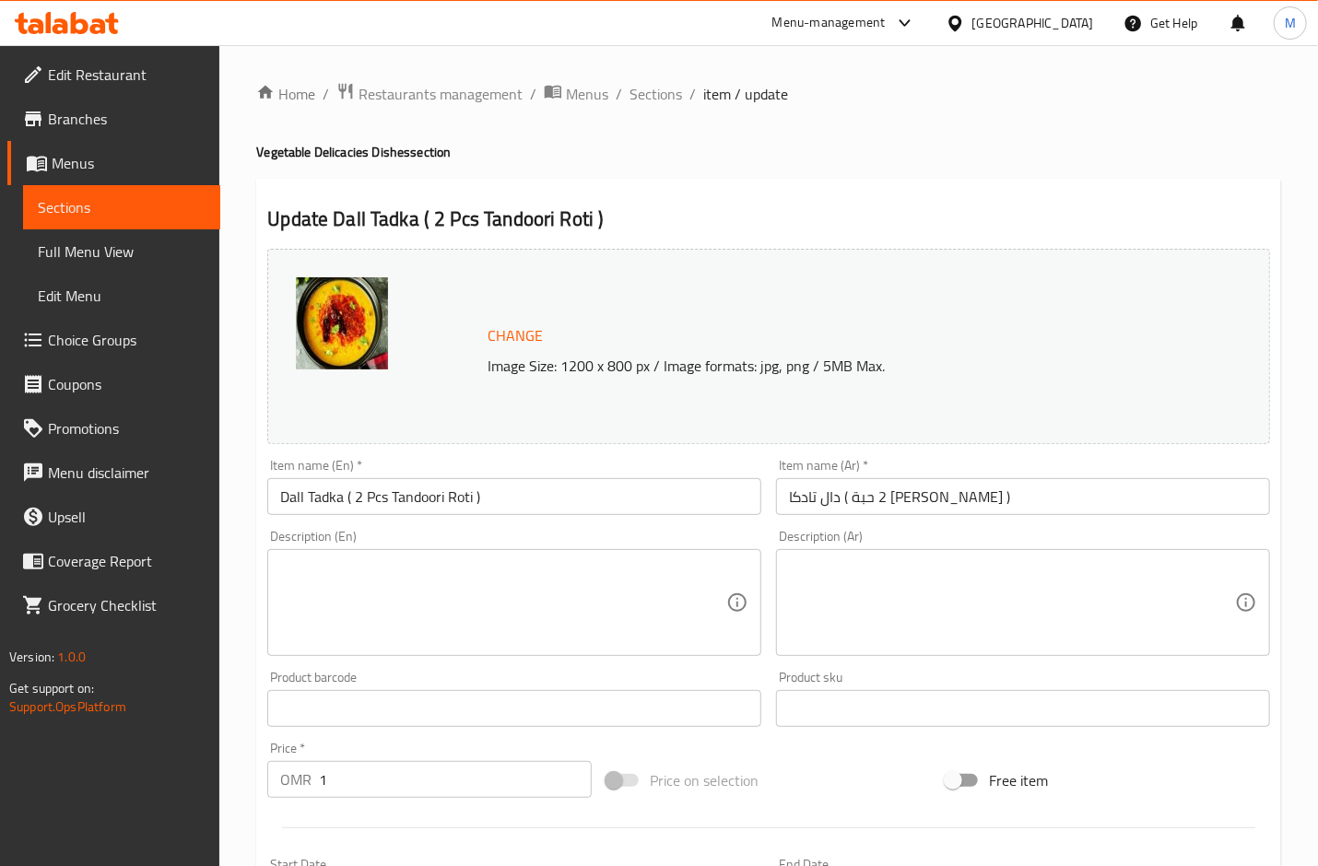
click at [668, 73] on div "Home / Restaurants management / Menus / Sections / item / update Vegetable Deli…" at bounding box center [768, 687] width 1099 height 1284
click at [661, 83] on span "Sections" at bounding box center [656, 94] width 53 height 22
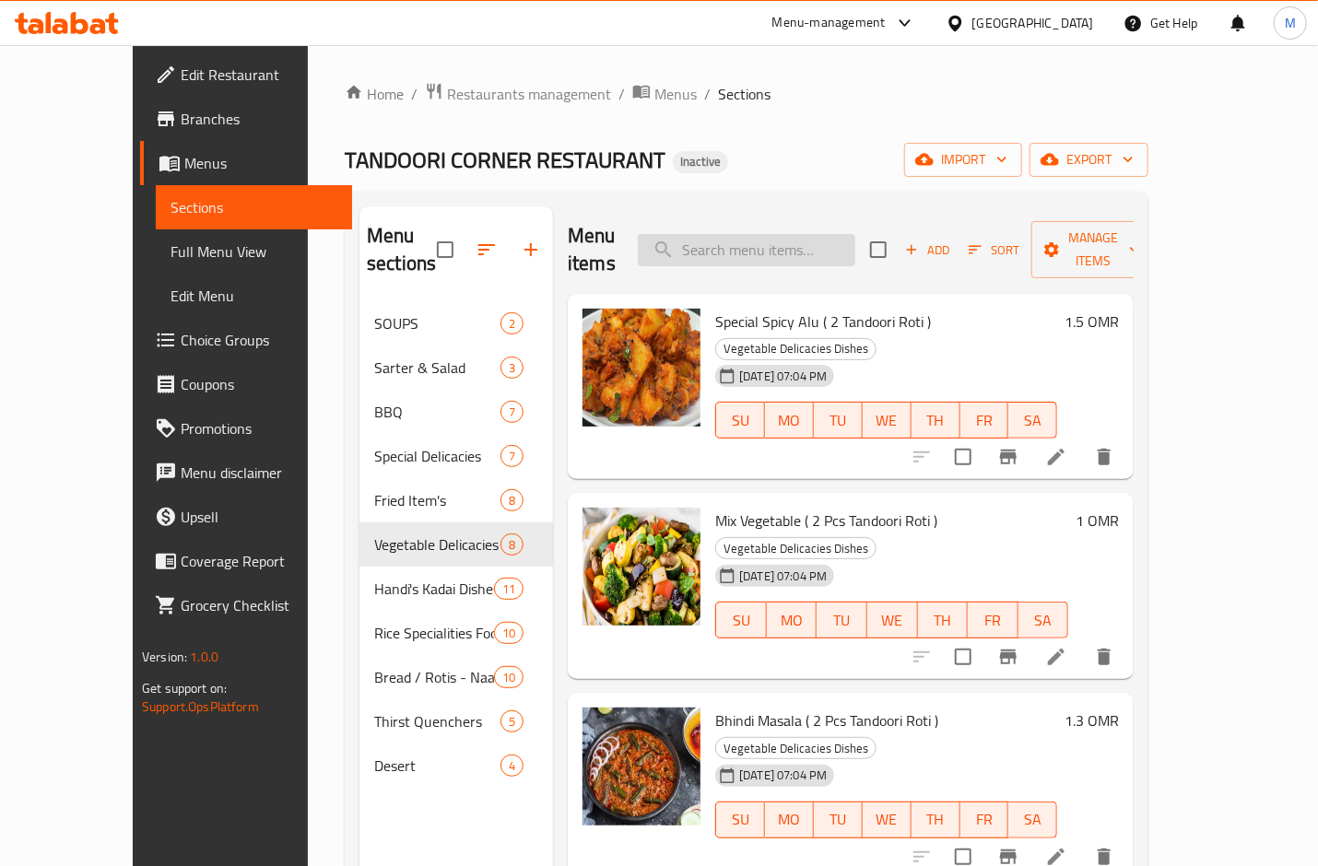
click at [818, 241] on input "search" at bounding box center [747, 250] width 218 height 32
paste input "Lahori Channa Masala ( 2 Pcs Tandoori Roti )"
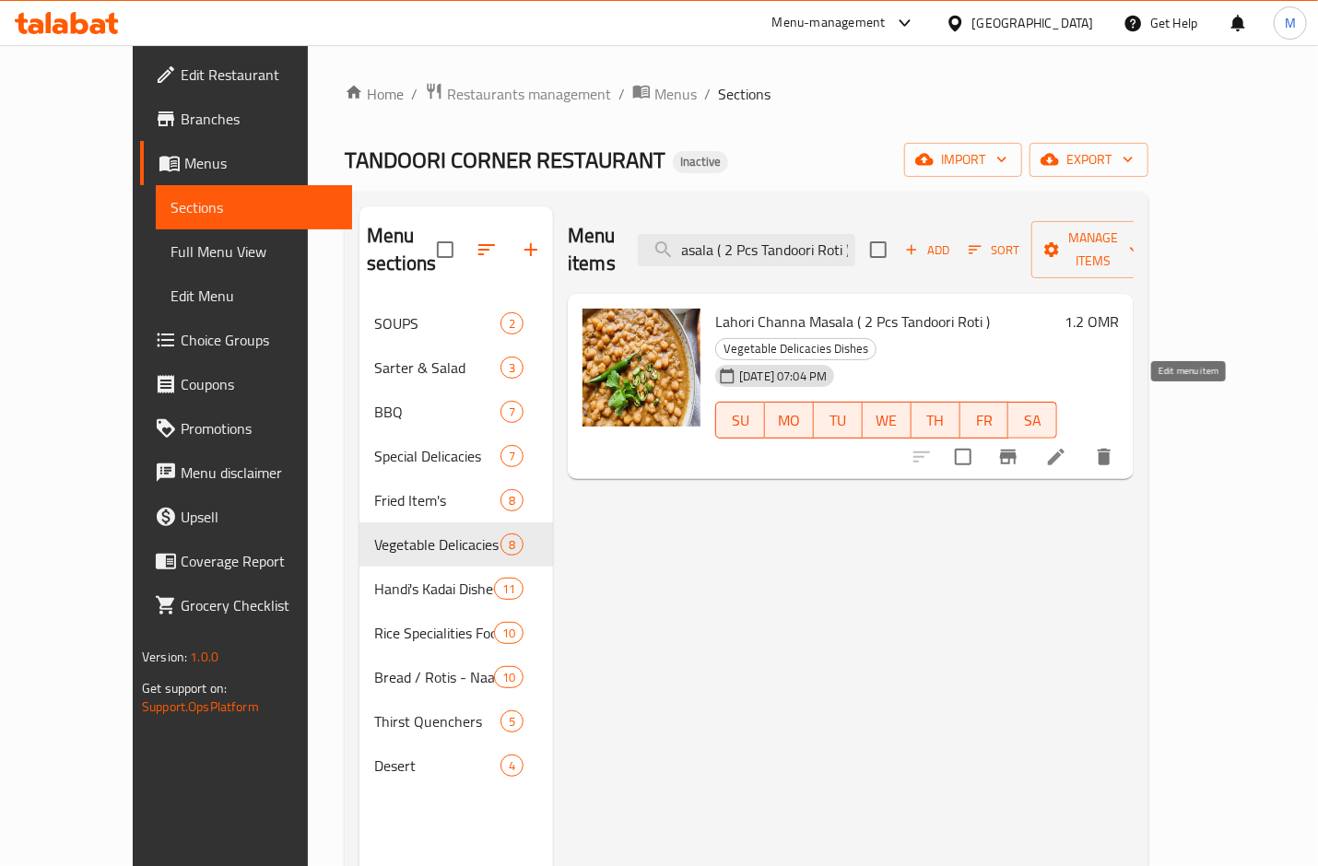
type input "Lahori Channa Masala ( 2 Pcs Tandoori Roti )"
click at [1067, 446] on icon at bounding box center [1056, 457] width 22 height 22
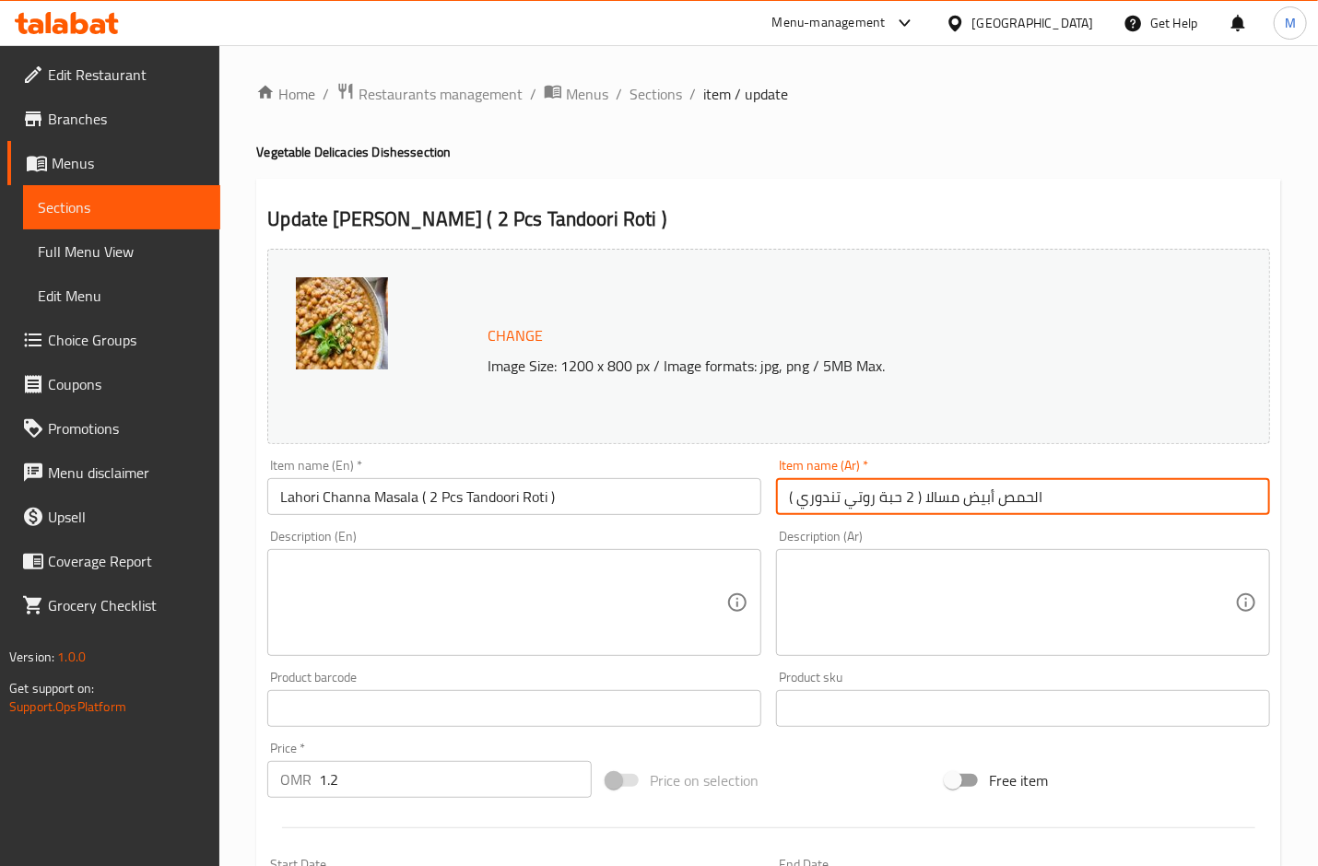
drag, startPoint x: 1040, startPoint y: 499, endPoint x: 961, endPoint y: 496, distance: 78.4
click at [961, 496] on input "الحمص أبيض مسالا ( 2 حبة روتي تندوري )" at bounding box center [1023, 496] width 494 height 37
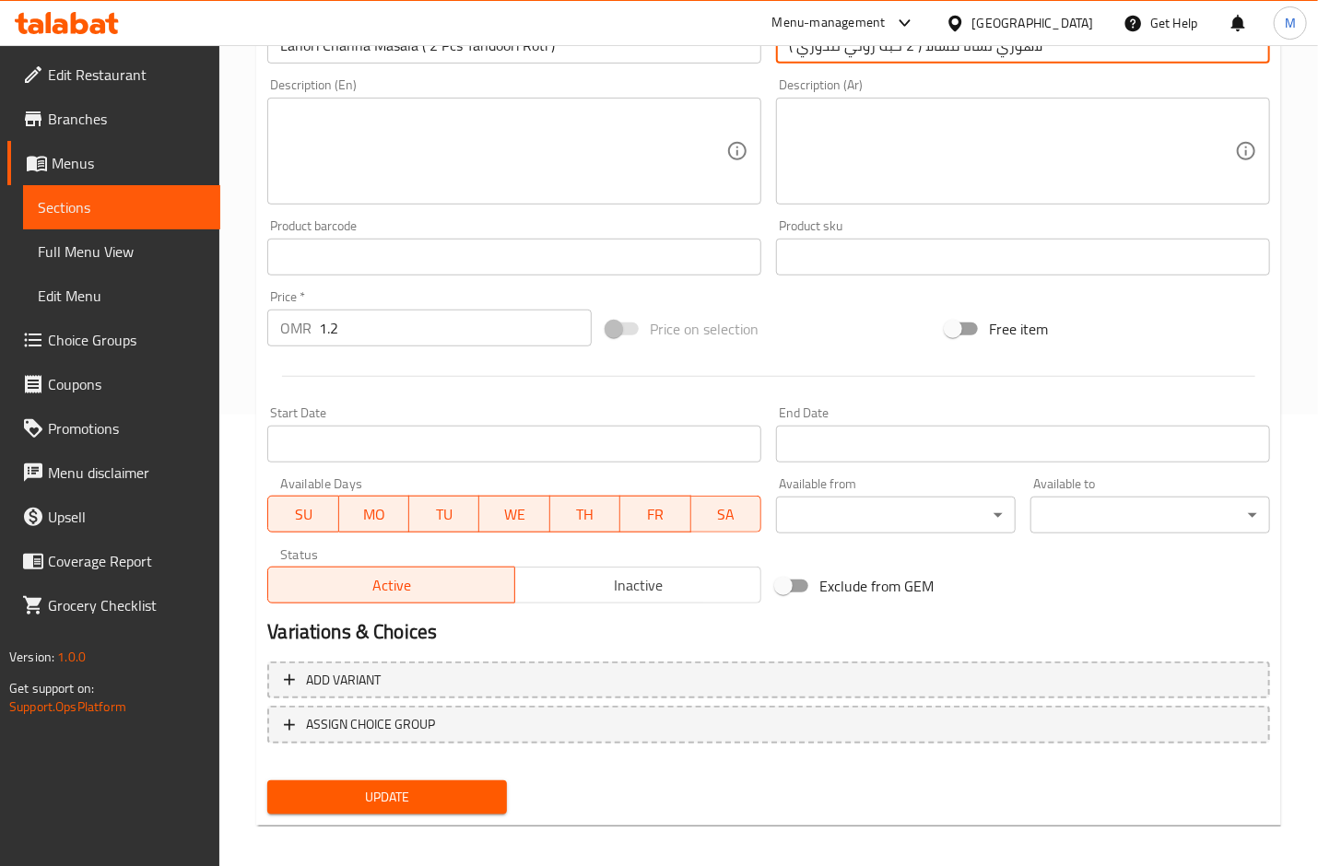
scroll to position [460, 0]
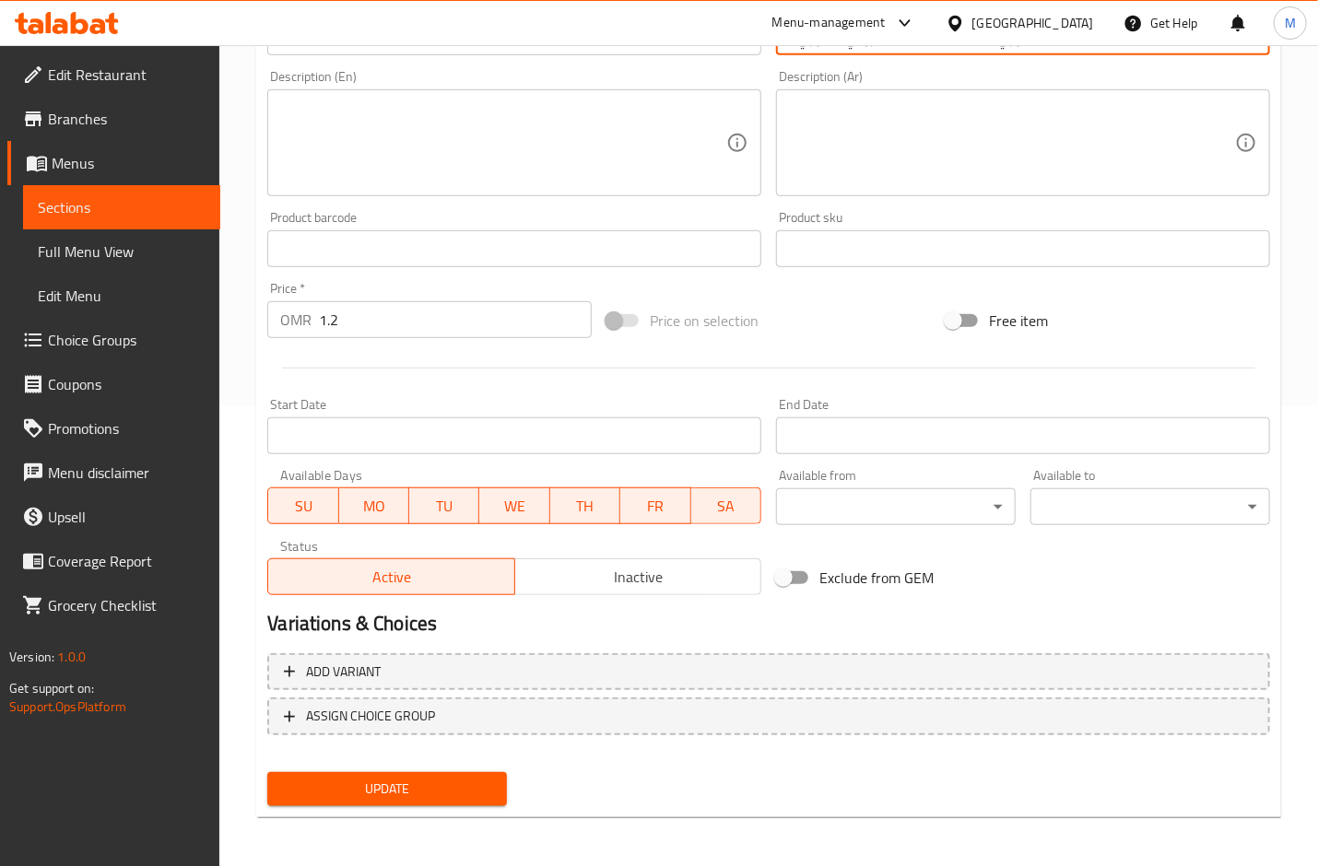
type input "لاهوري تشانا مسالا ( 2 حبة روتي تندوري )"
click at [384, 803] on button "Update" at bounding box center [387, 789] width 240 height 34
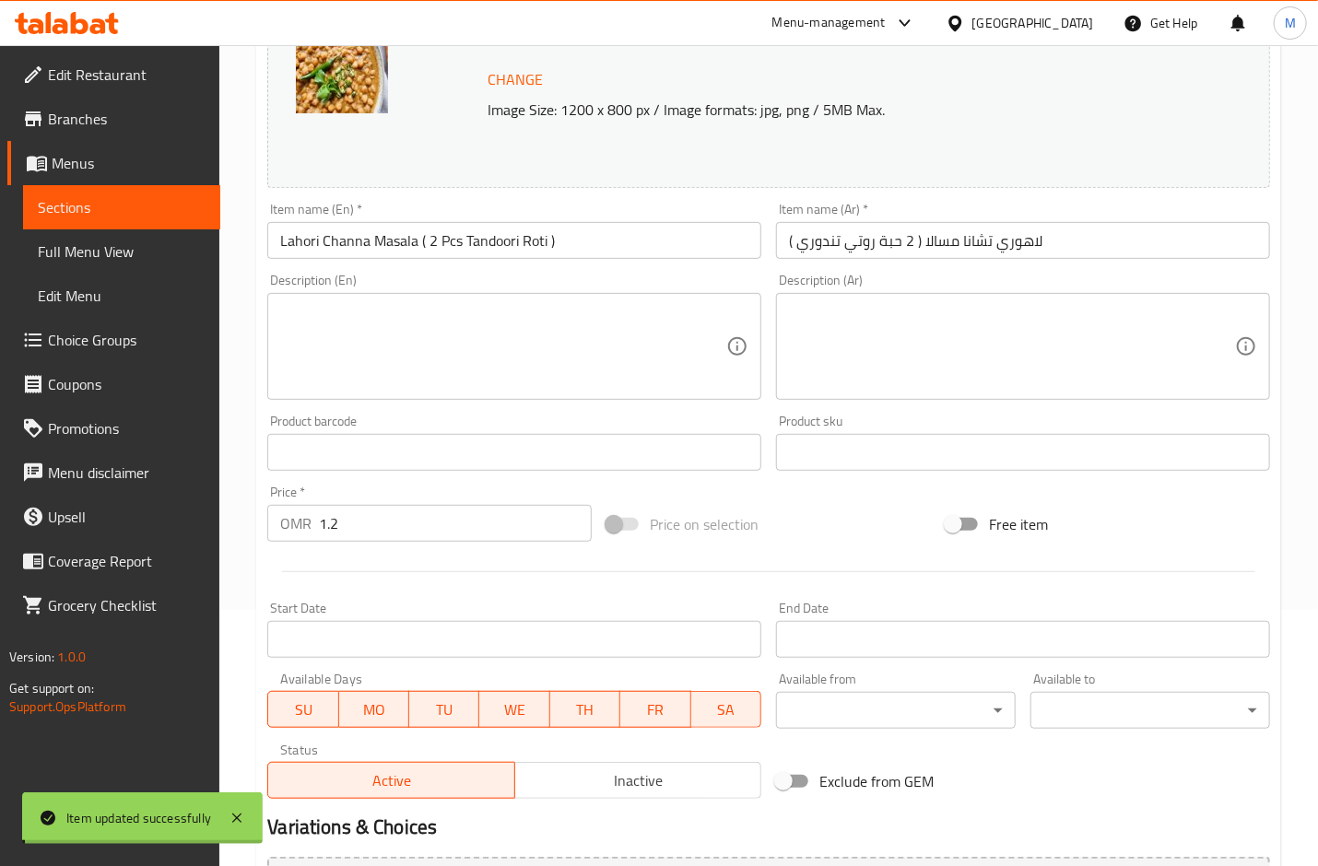
scroll to position [0, 0]
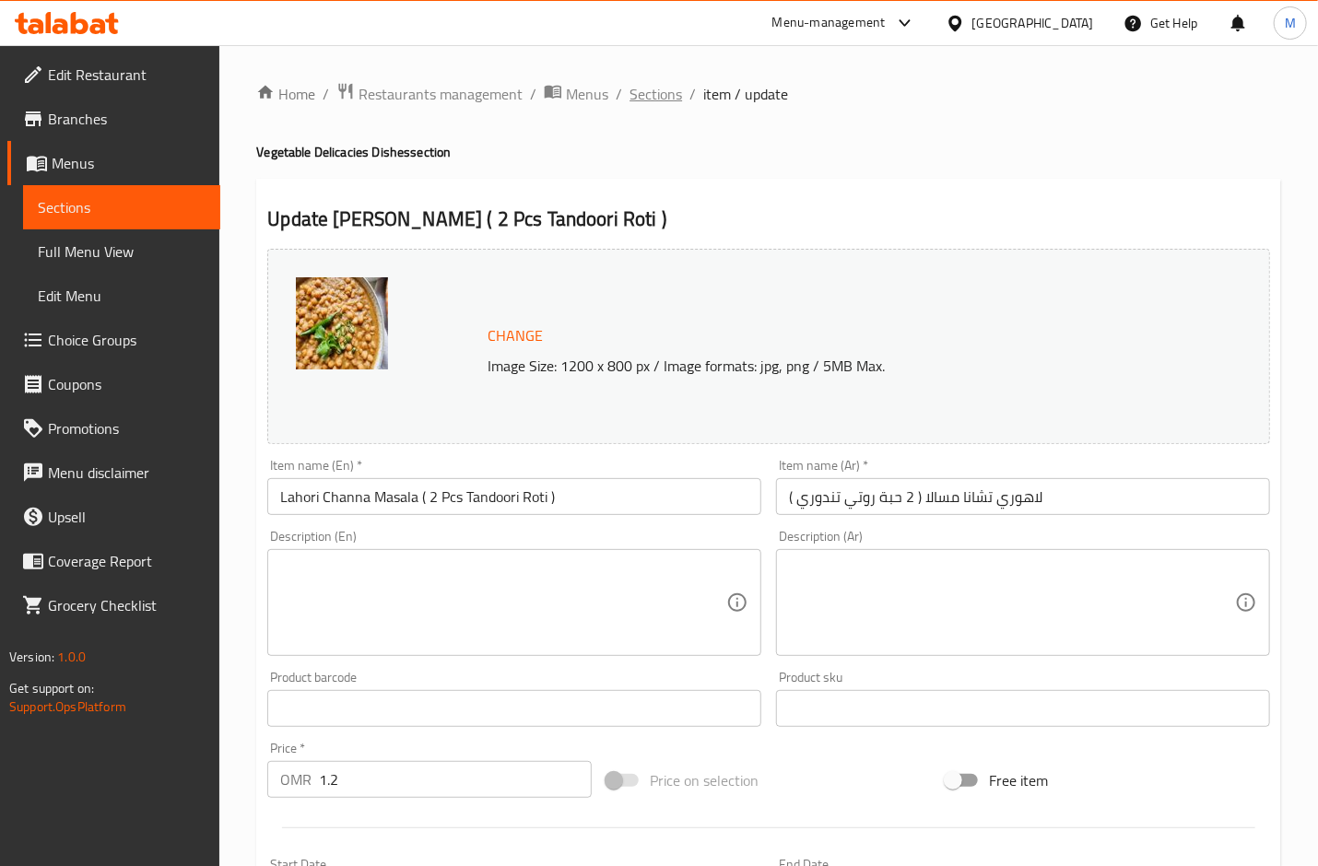
click at [649, 93] on span "Sections" at bounding box center [656, 94] width 53 height 22
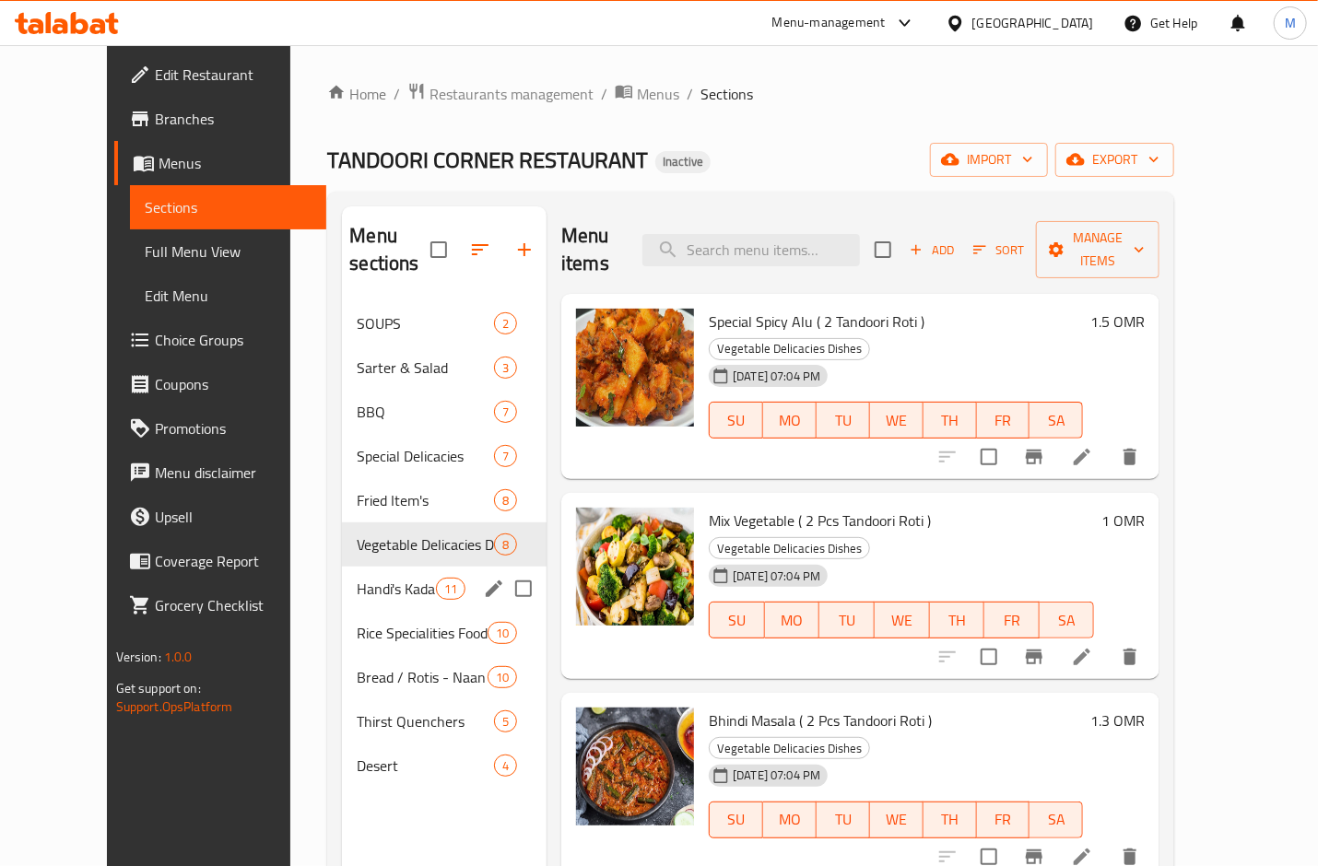
click at [483, 578] on icon "edit" at bounding box center [494, 589] width 22 height 22
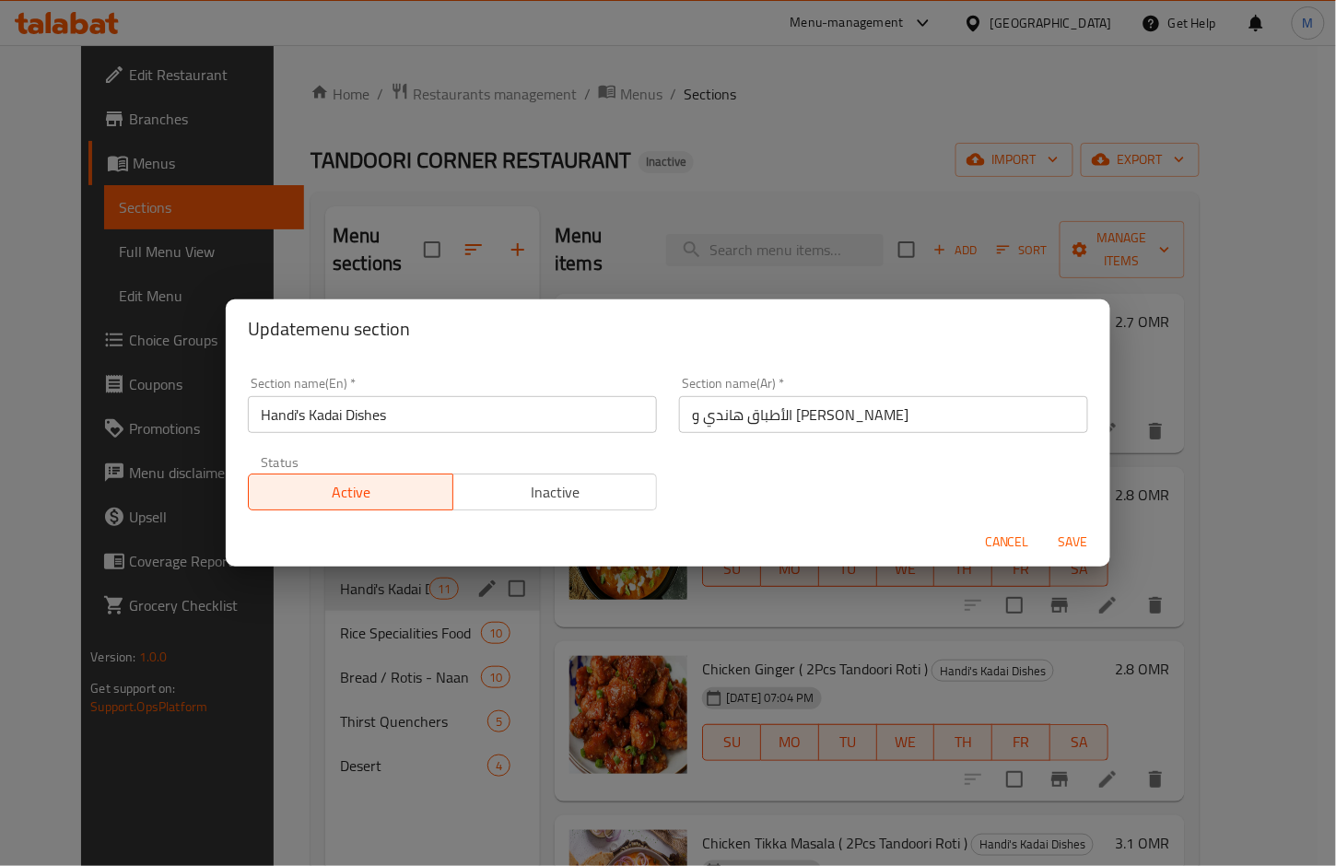
click at [305, 419] on input "Handi's Kadai Dishes" at bounding box center [452, 414] width 409 height 37
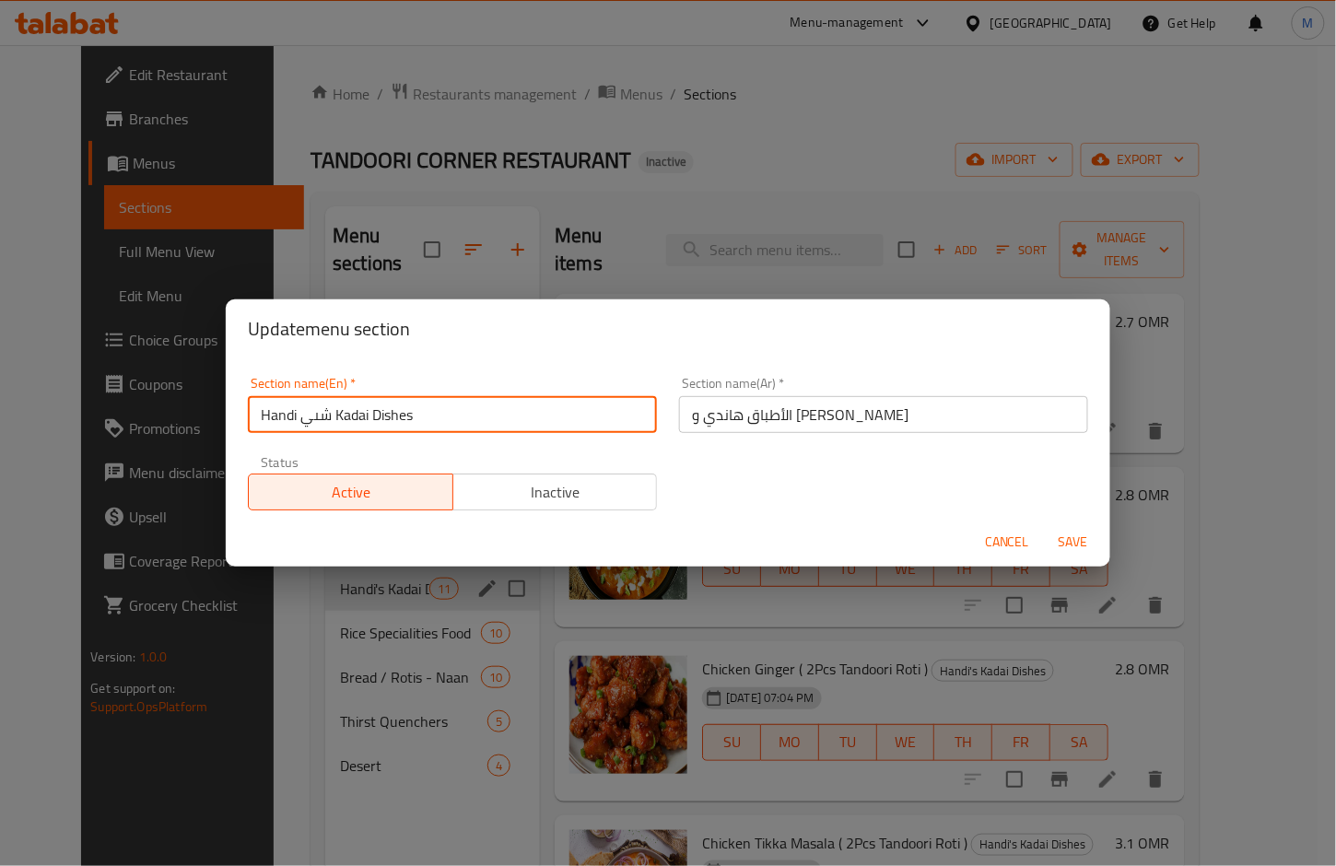
type input "Handi's Kadai Dishes"
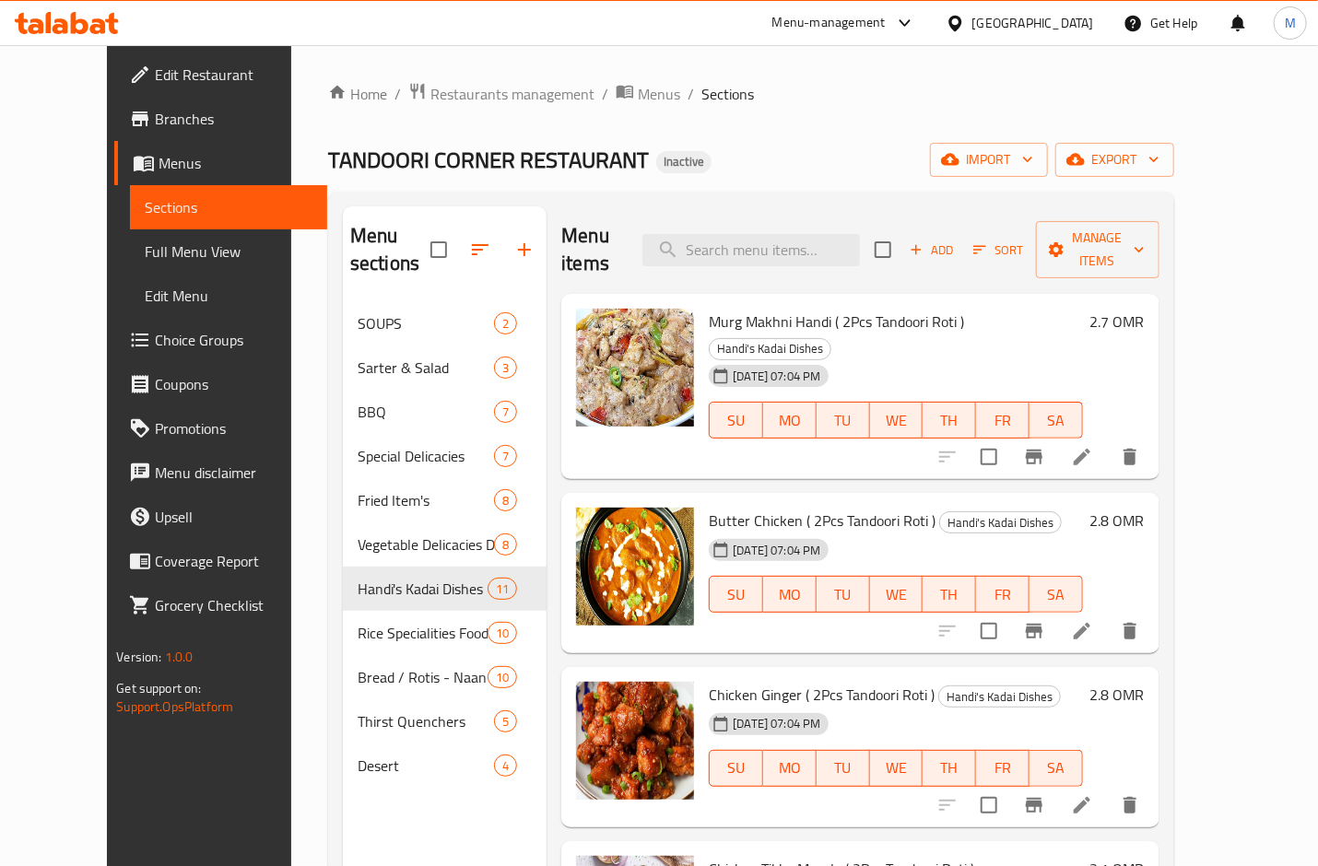
drag, startPoint x: 665, startPoint y: 424, endPoint x: 548, endPoint y: 477, distance: 128.7
click at [665, 423] on div "Murg Makhni Handi ( 2Pcs Tandoori Roti ) Handi's Kadai Dishes 13-08-2025 07:04 …" at bounding box center [859, 387] width 597 height 186
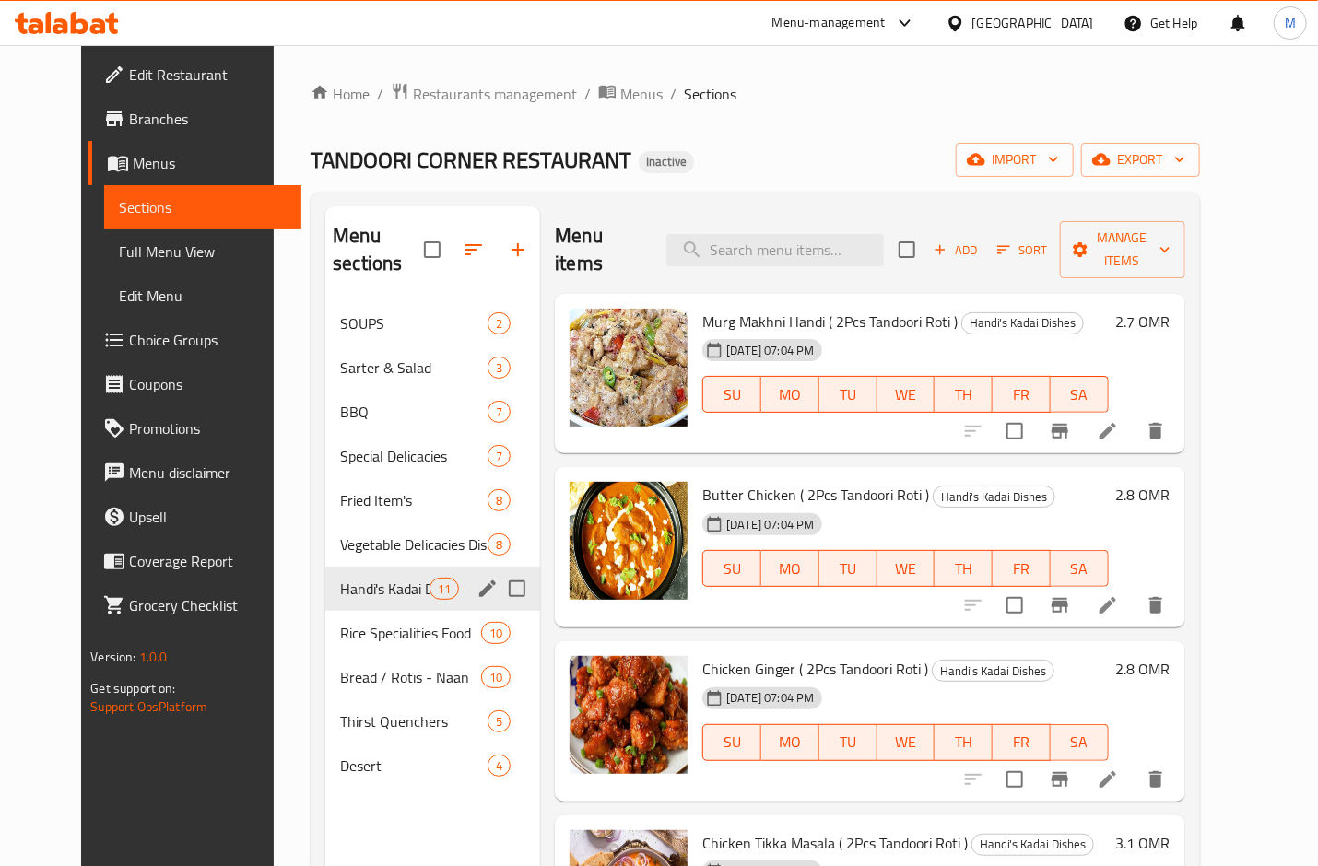
click at [479, 581] on icon "edit" at bounding box center [487, 589] width 17 height 17
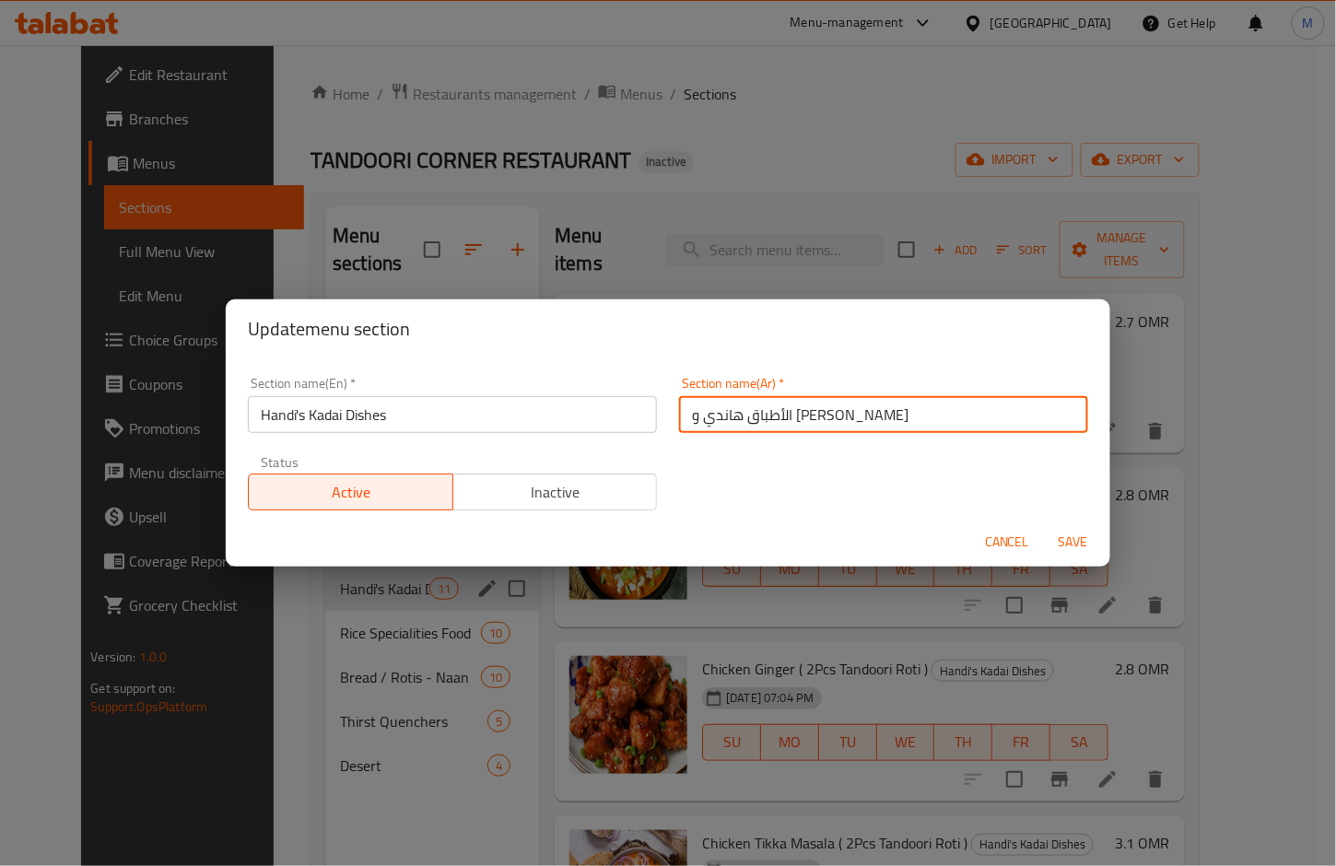
drag, startPoint x: 718, startPoint y: 423, endPoint x: 649, endPoint y: 410, distance: 70.3
click at [649, 410] on div "Section name(En)   * Handi's Kadai Dishes Section name(En) * Section name(Ar)  …" at bounding box center [668, 444] width 863 height 156
type input "الأطباق هاندي و كداهي"
click at [1044, 525] on button "Save" at bounding box center [1073, 542] width 59 height 34
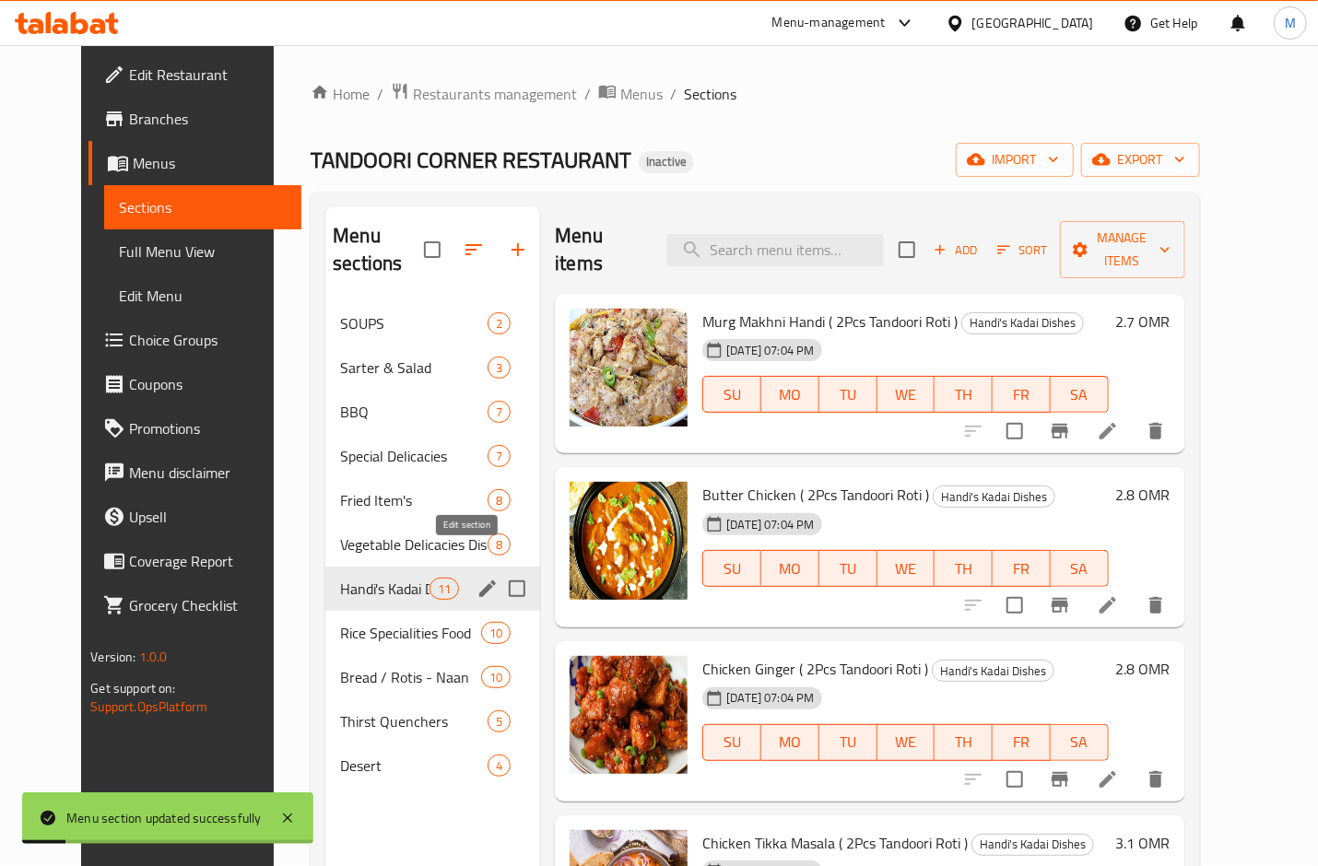
click at [477, 578] on icon "edit" at bounding box center [488, 589] width 22 height 22
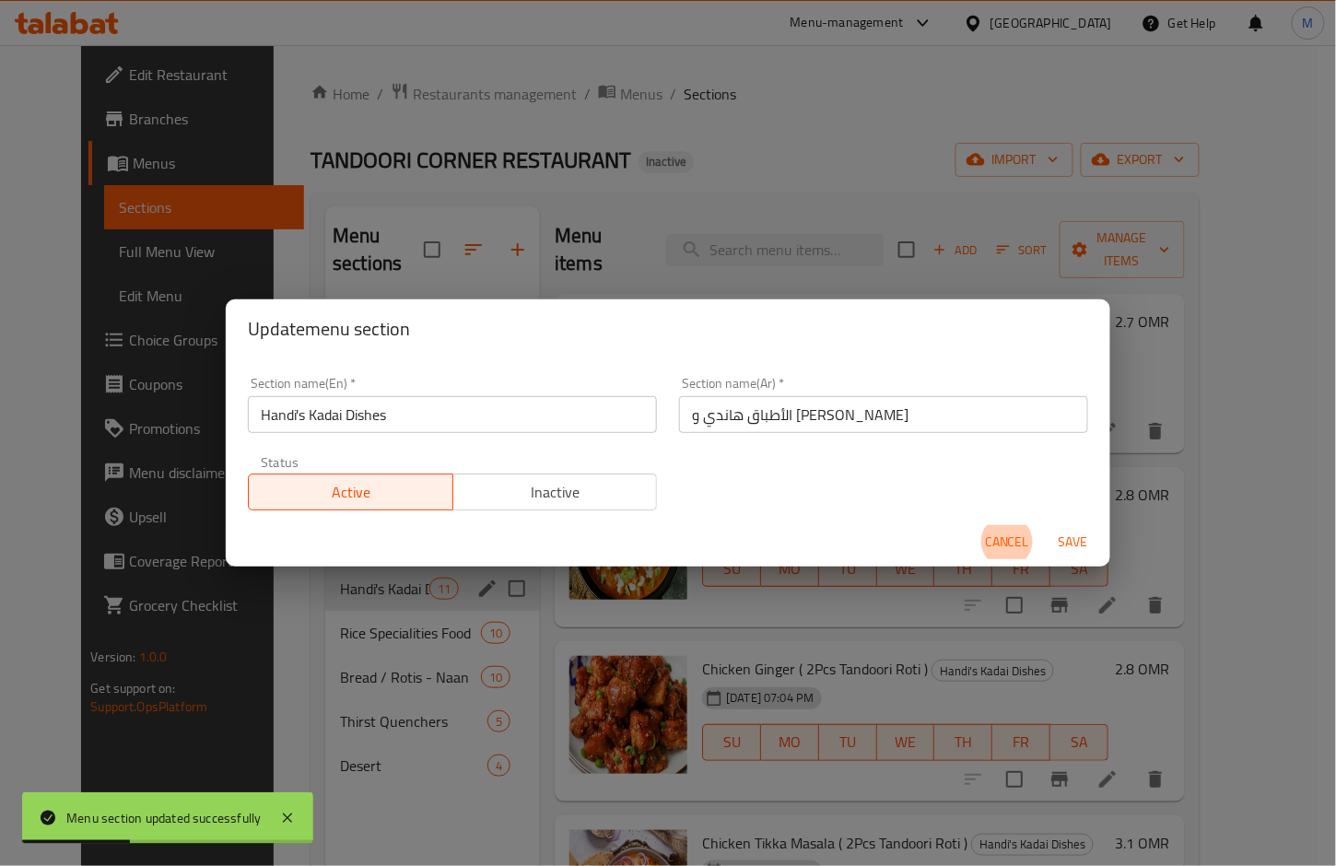
click at [1010, 536] on span "Cancel" at bounding box center [1007, 542] width 44 height 23
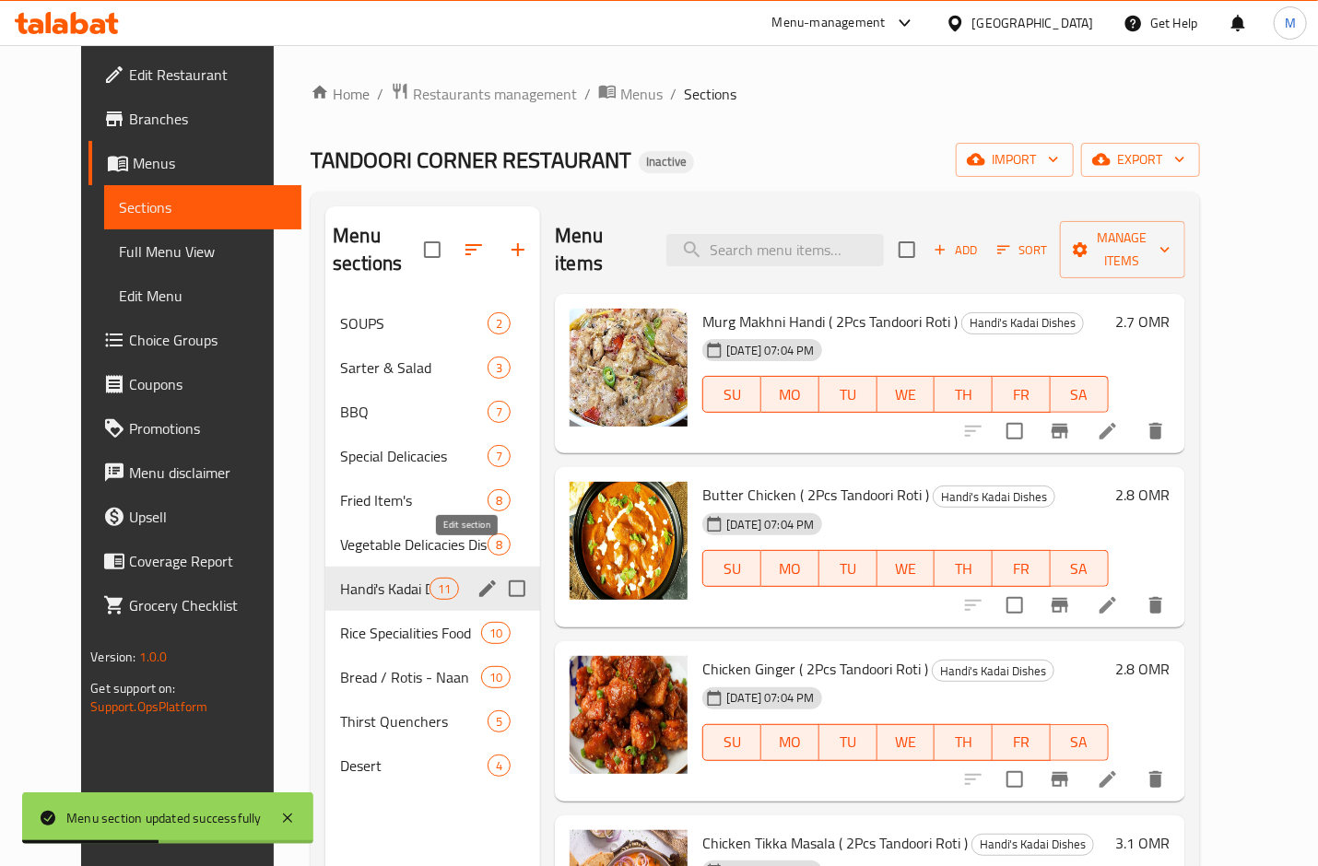
click at [479, 581] on icon "edit" at bounding box center [487, 589] width 17 height 17
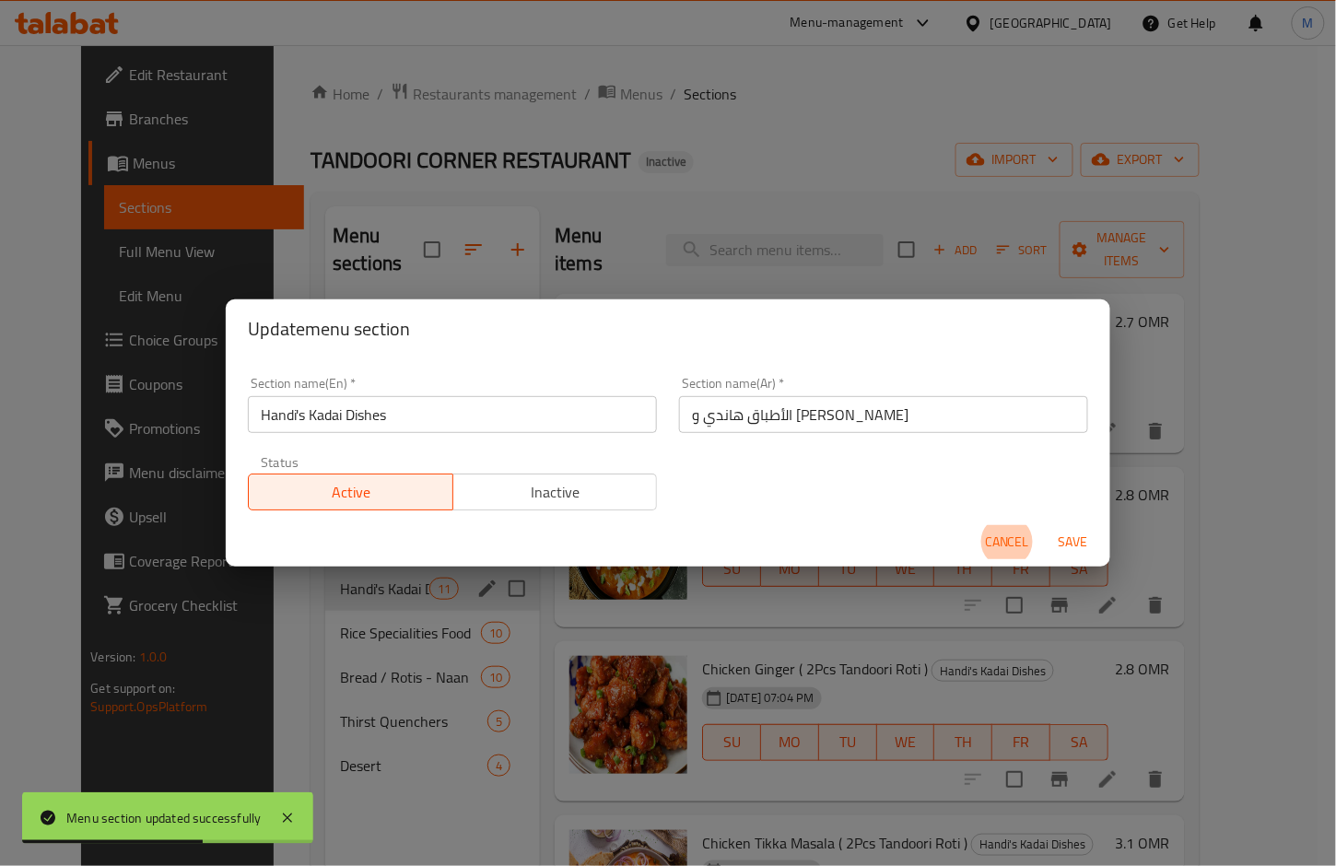
click at [1010, 550] on span "Cancel" at bounding box center [1007, 542] width 44 height 23
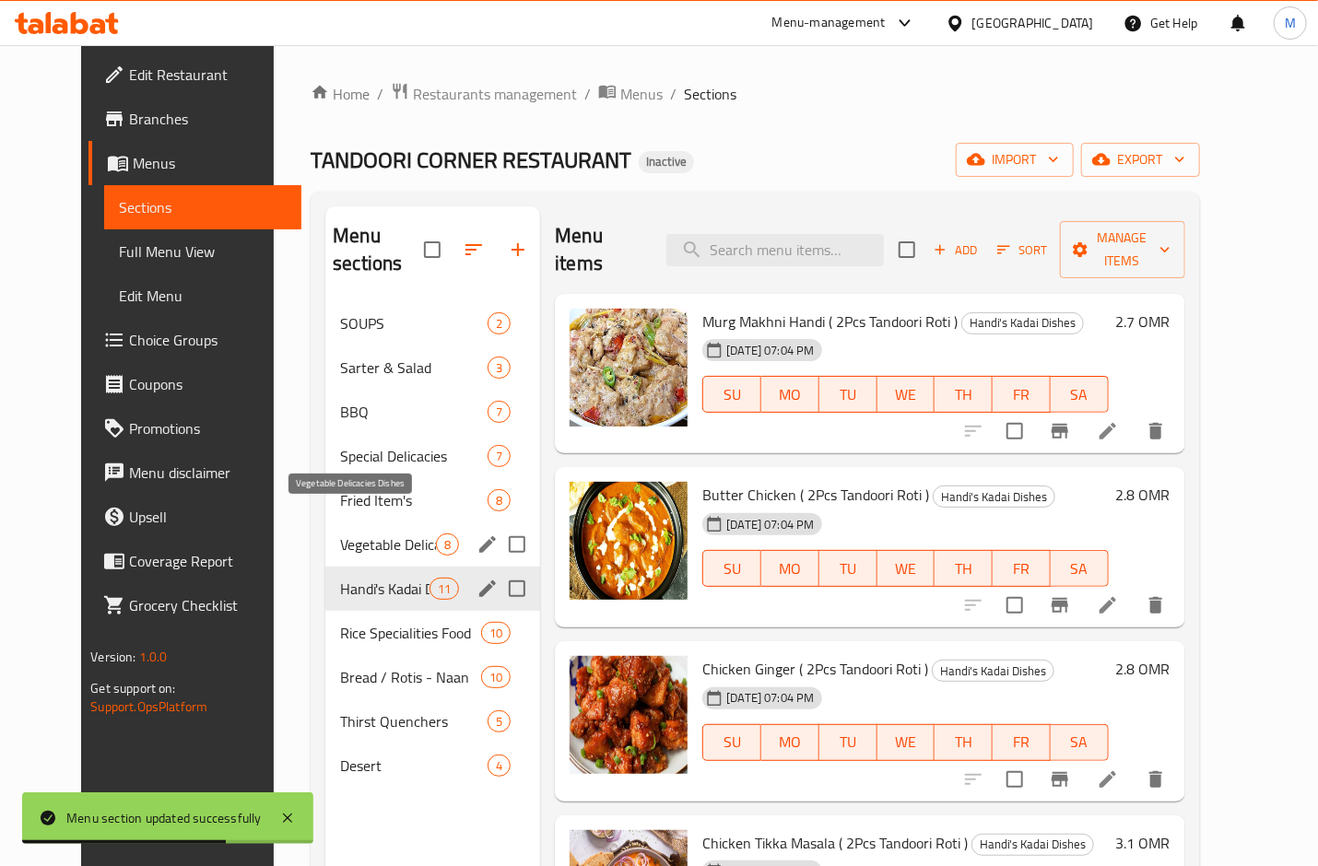
click at [340, 534] on span "Vegetable Delicacies Dishes" at bounding box center [388, 545] width 96 height 22
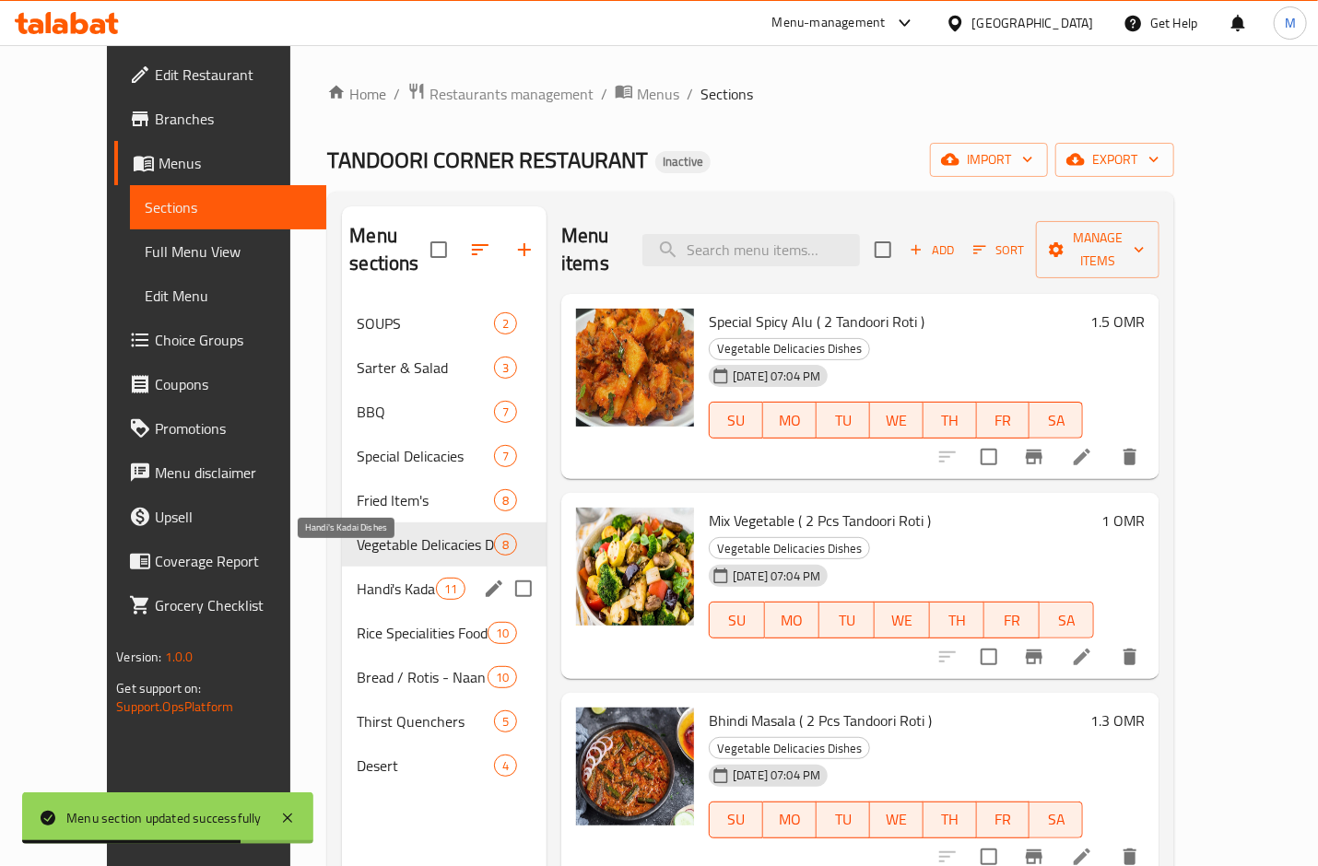
click at [365, 578] on span "Handi's Kadai Dishes" at bounding box center [396, 589] width 78 height 22
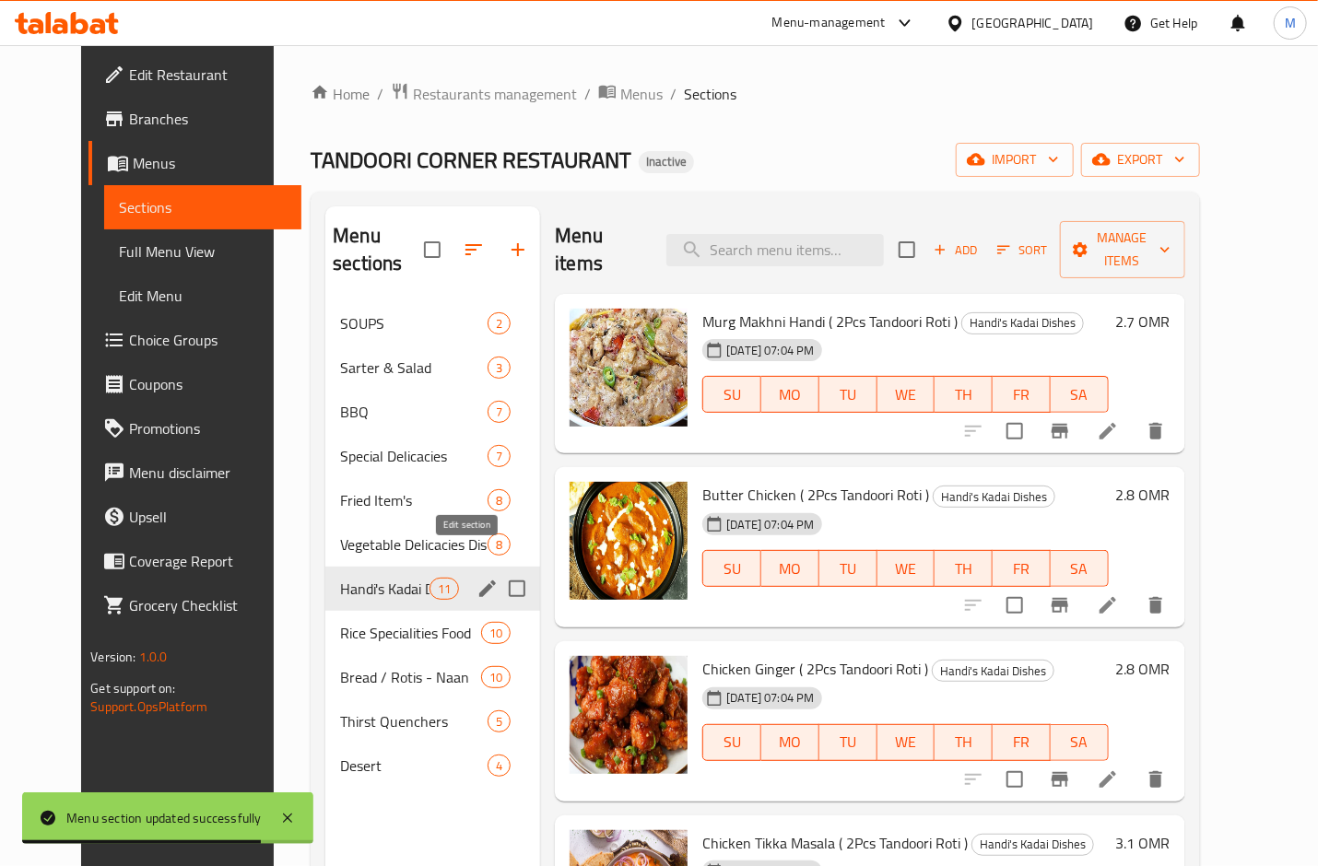
click at [479, 581] on icon "edit" at bounding box center [487, 589] width 17 height 17
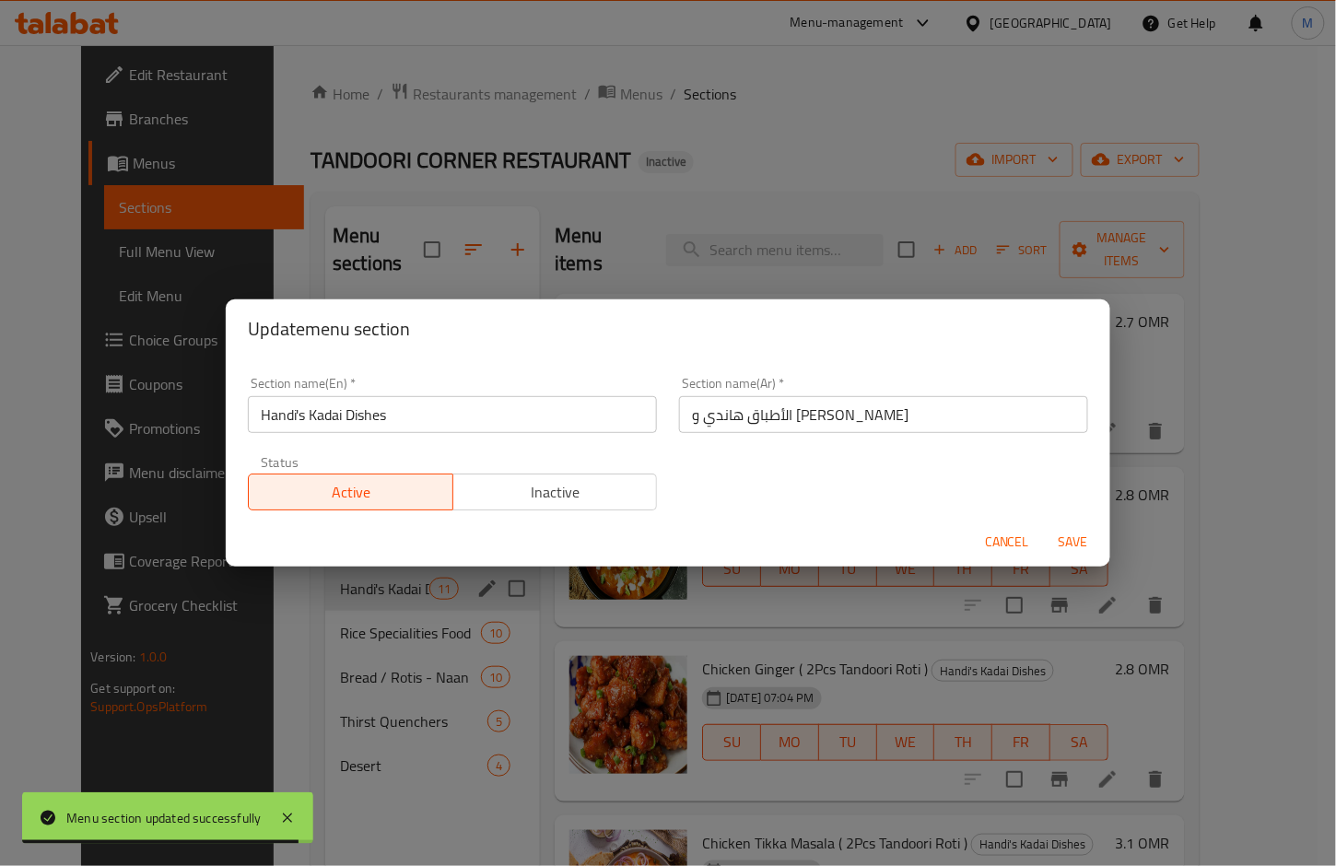
click at [1009, 536] on span "Cancel" at bounding box center [1007, 542] width 44 height 23
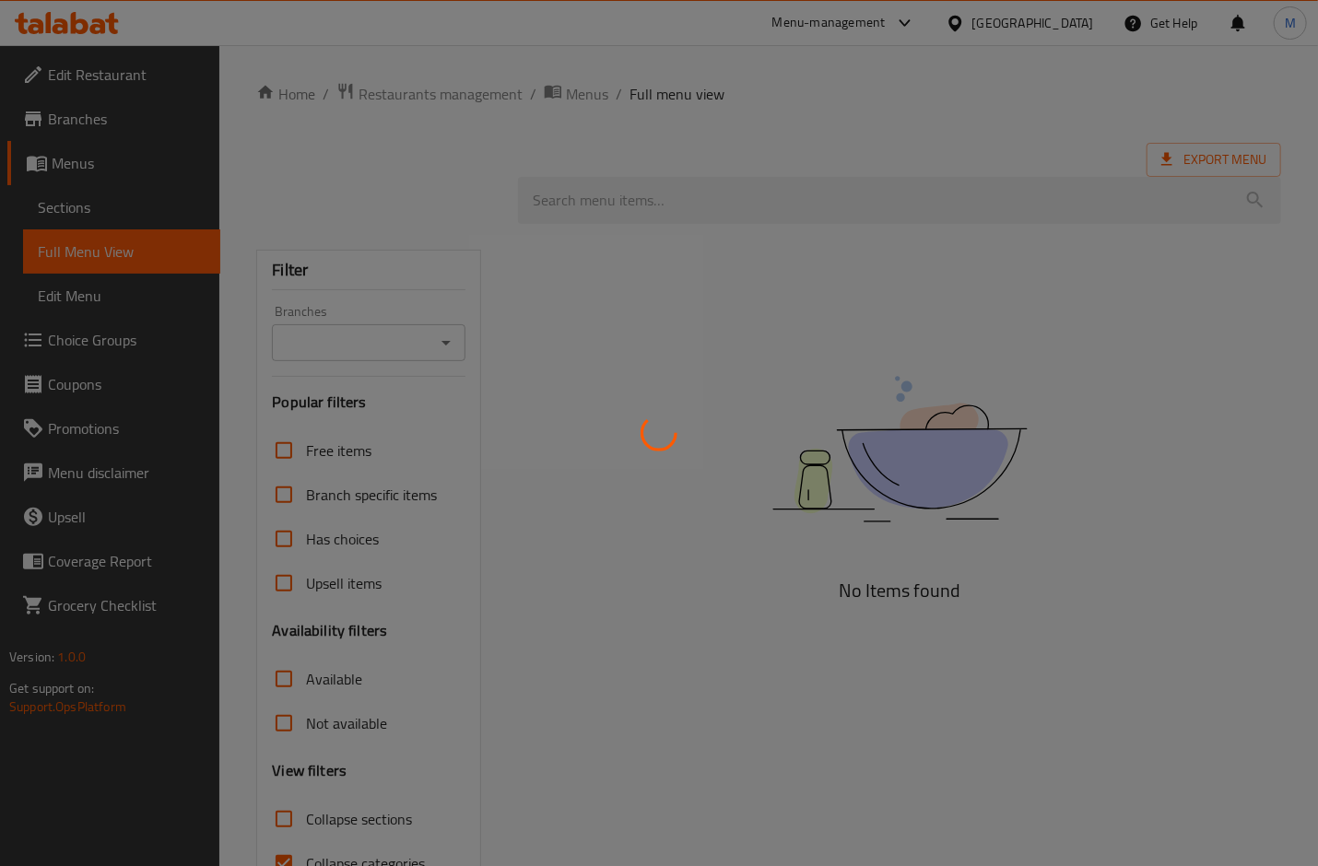
click at [217, 1] on div at bounding box center [659, 433] width 1318 height 866
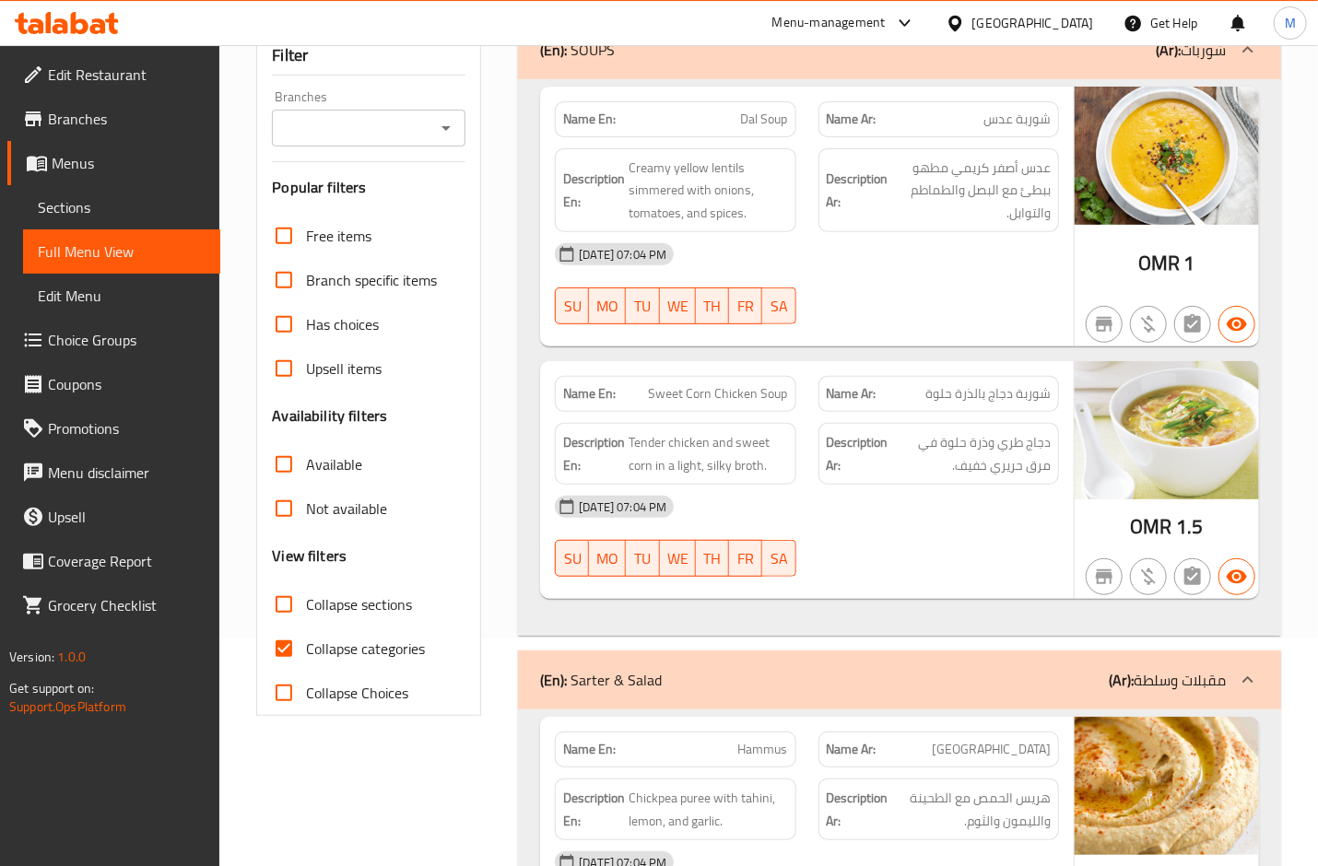
scroll to position [238, 0]
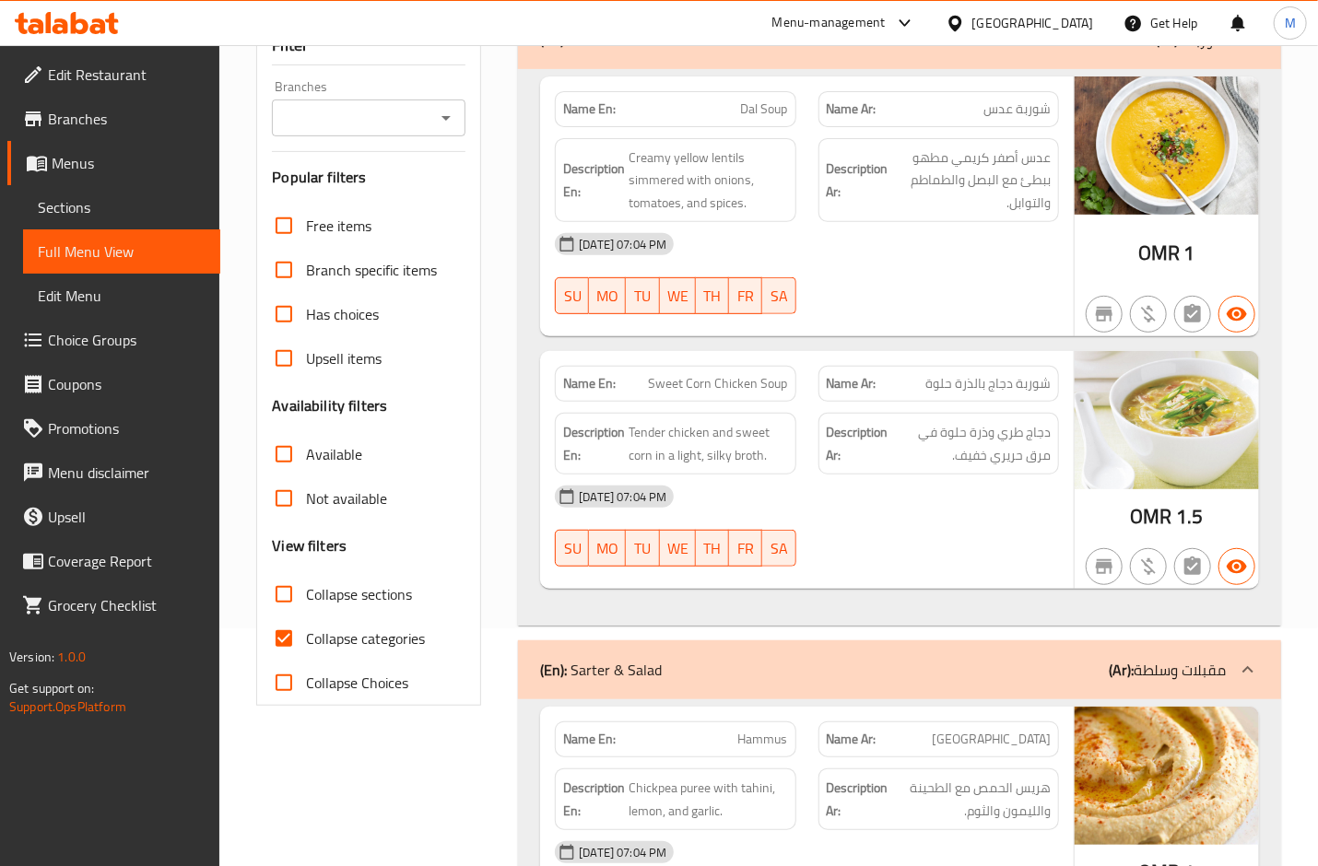
click at [347, 649] on span "Collapse categories" at bounding box center [365, 639] width 119 height 22
click at [306, 649] on input "Collapse categories" at bounding box center [284, 639] width 44 height 44
checkbox input "false"
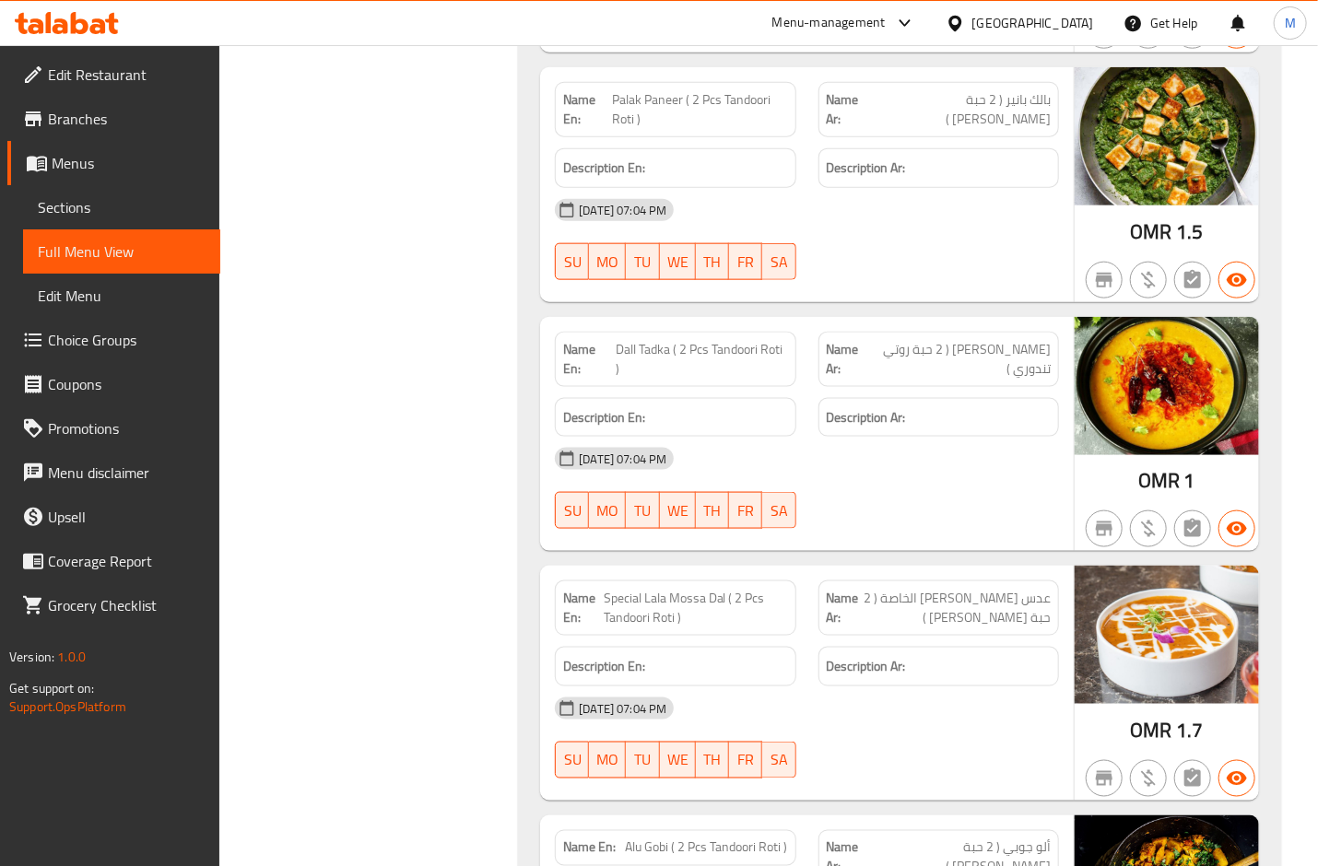
scroll to position [10918, 0]
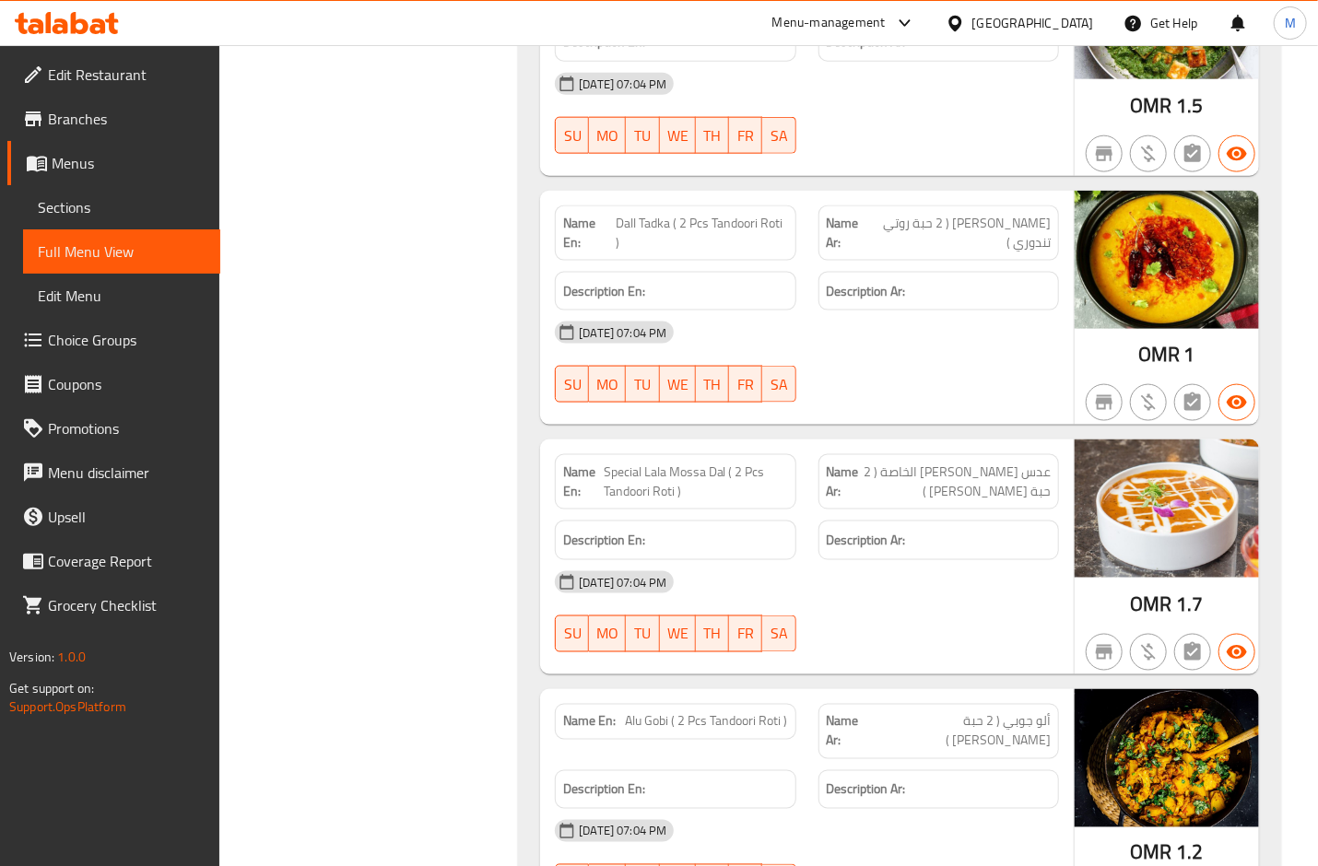
copy span "تاركا"
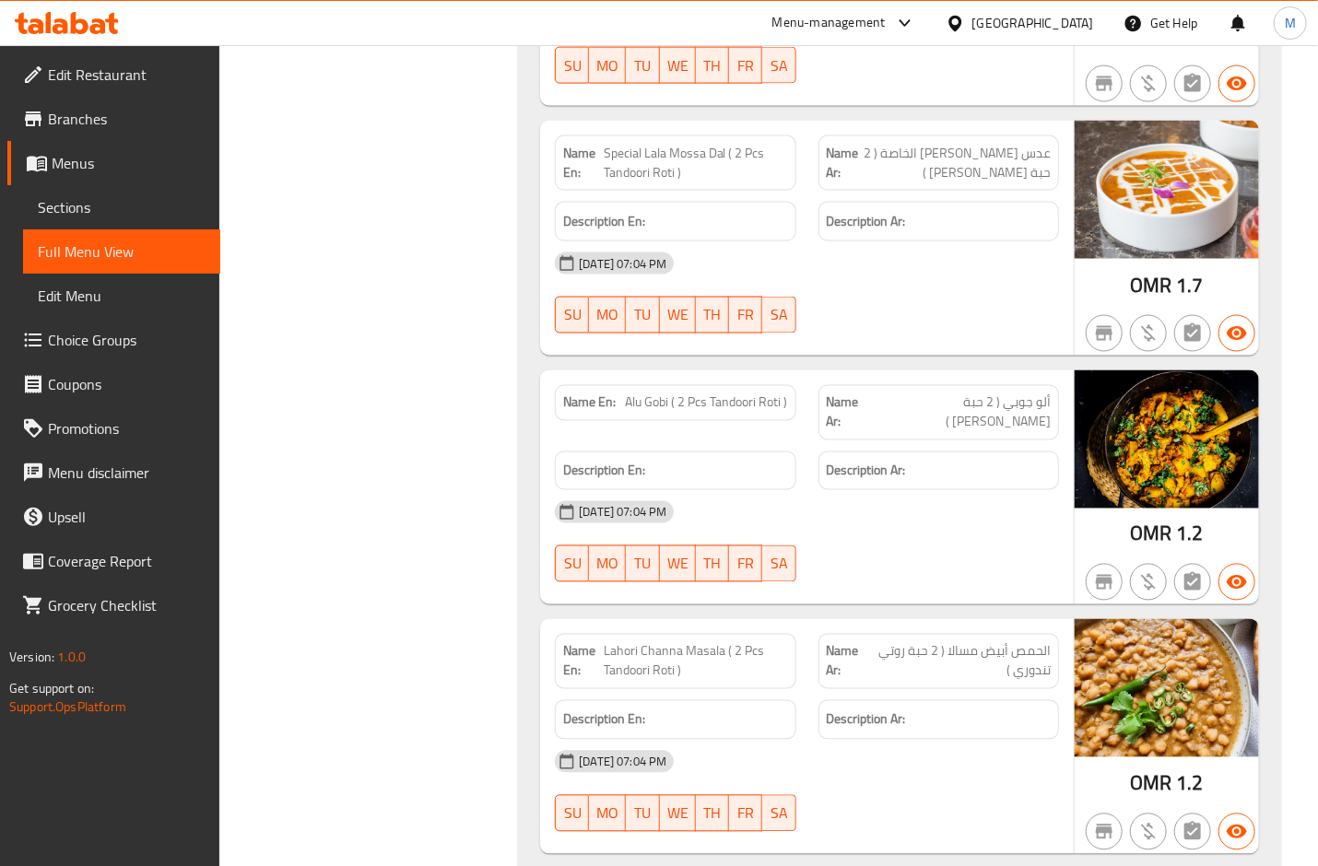
scroll to position [11410, 0]
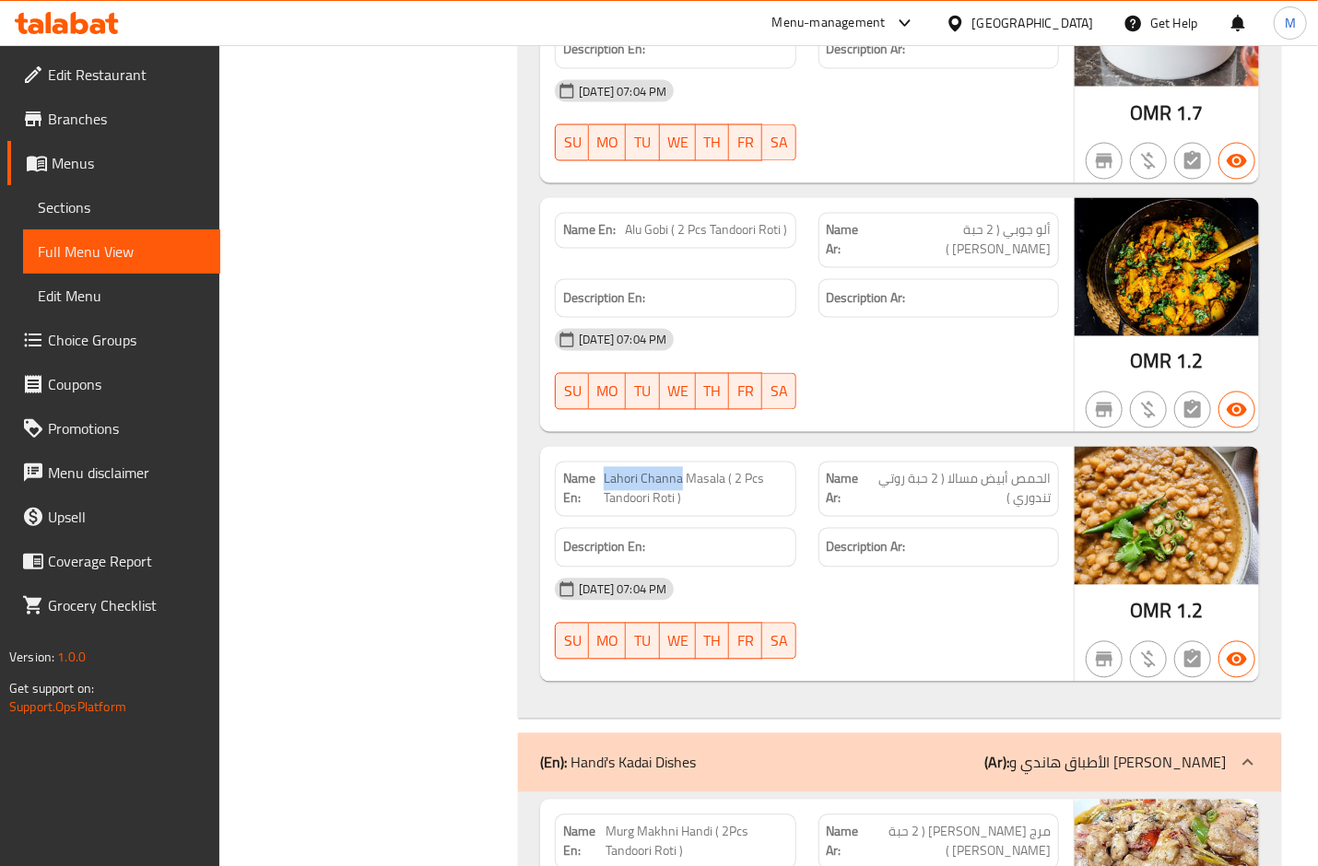
drag, startPoint x: 606, startPoint y: 454, endPoint x: 678, endPoint y: 454, distance: 72.8
copy span "Lahori Channa"
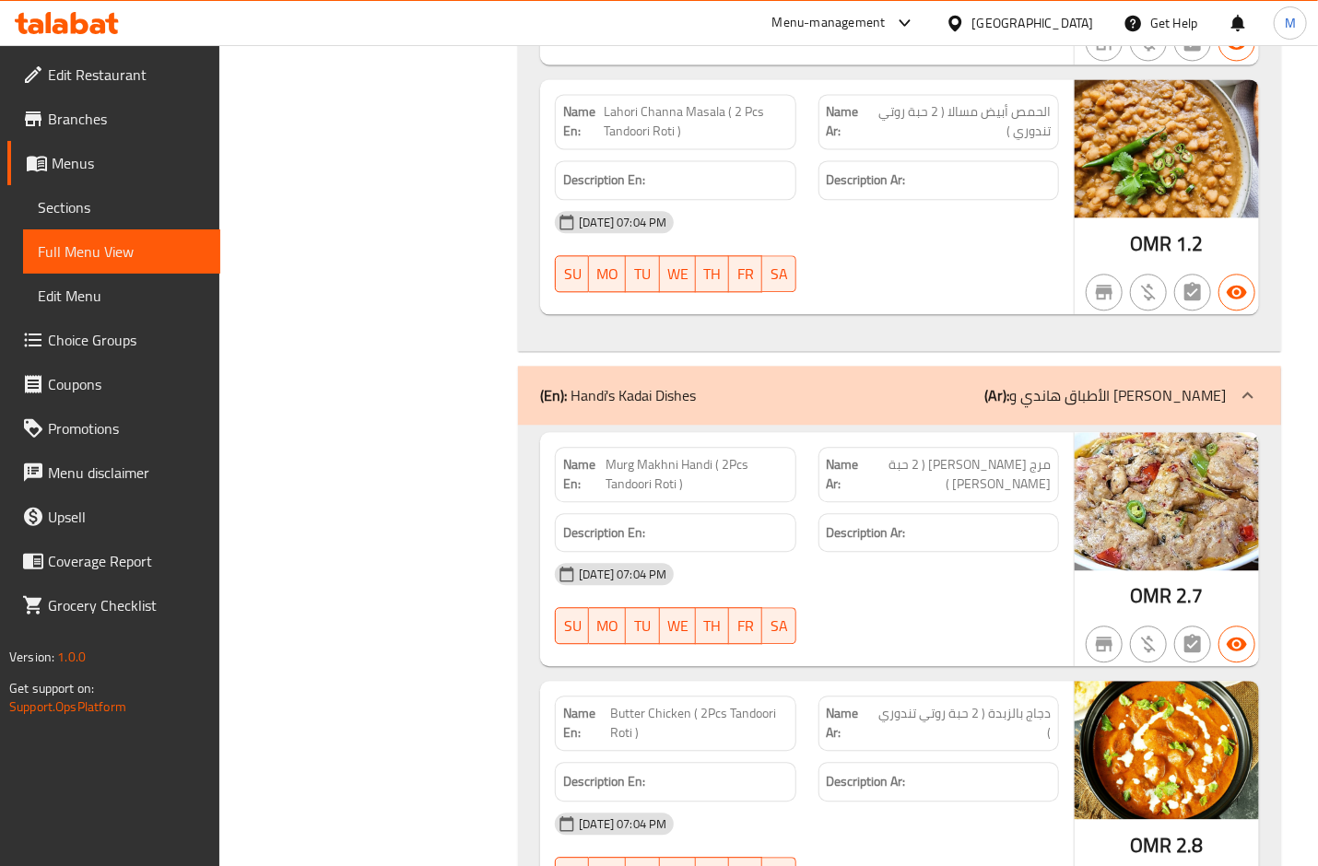
scroll to position [11778, 0]
drag, startPoint x: 977, startPoint y: 634, endPoint x: 936, endPoint y: 539, distance: 103.2
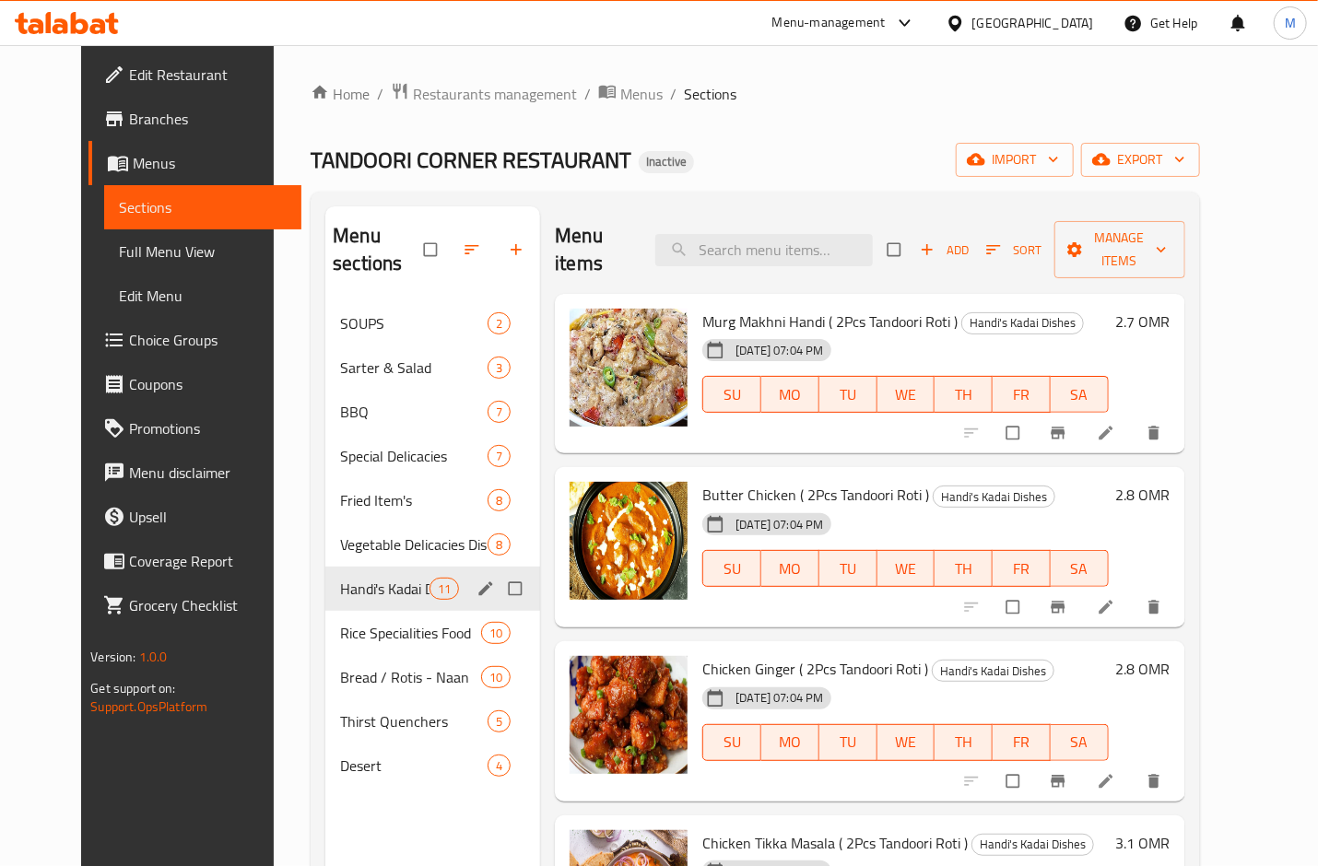
click at [474, 577] on div "Menu sections" at bounding box center [488, 589] width 28 height 24
click at [477, 580] on icon "edit" at bounding box center [486, 589] width 18 height 18
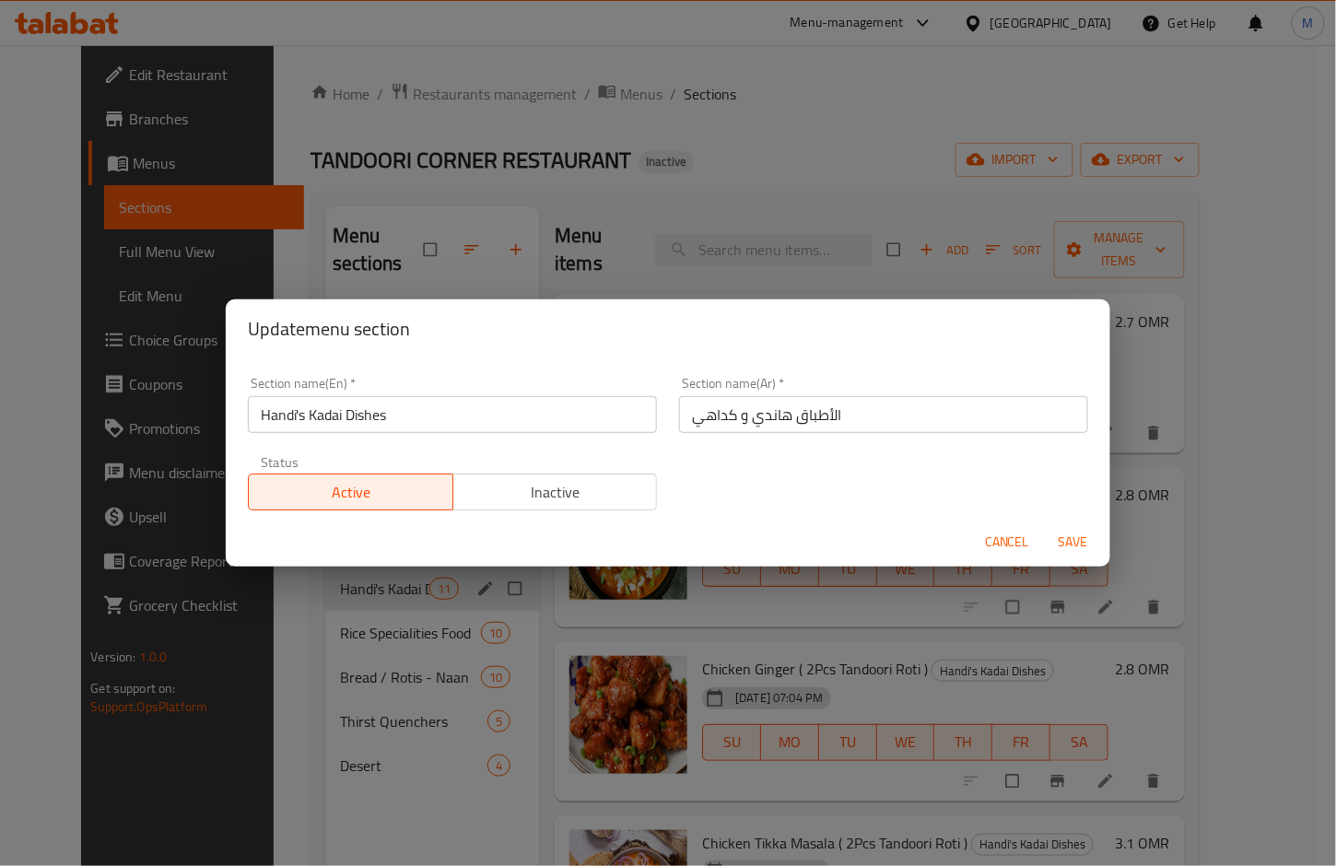
click at [732, 419] on input "الأطباق هاندي و كداهي" at bounding box center [883, 414] width 409 height 37
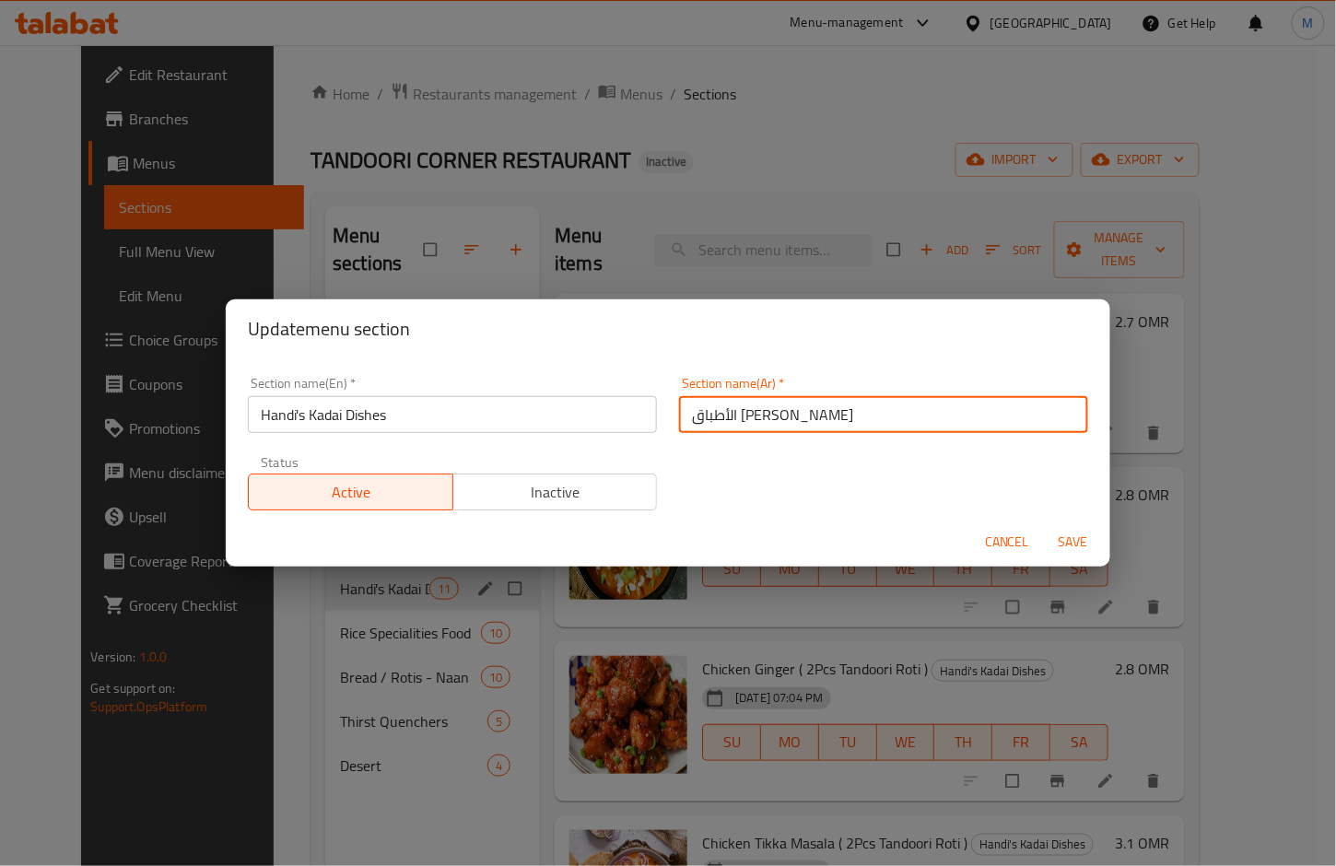
type input "الأطباق [PERSON_NAME]"
click at [1044, 525] on button "Save" at bounding box center [1073, 542] width 59 height 34
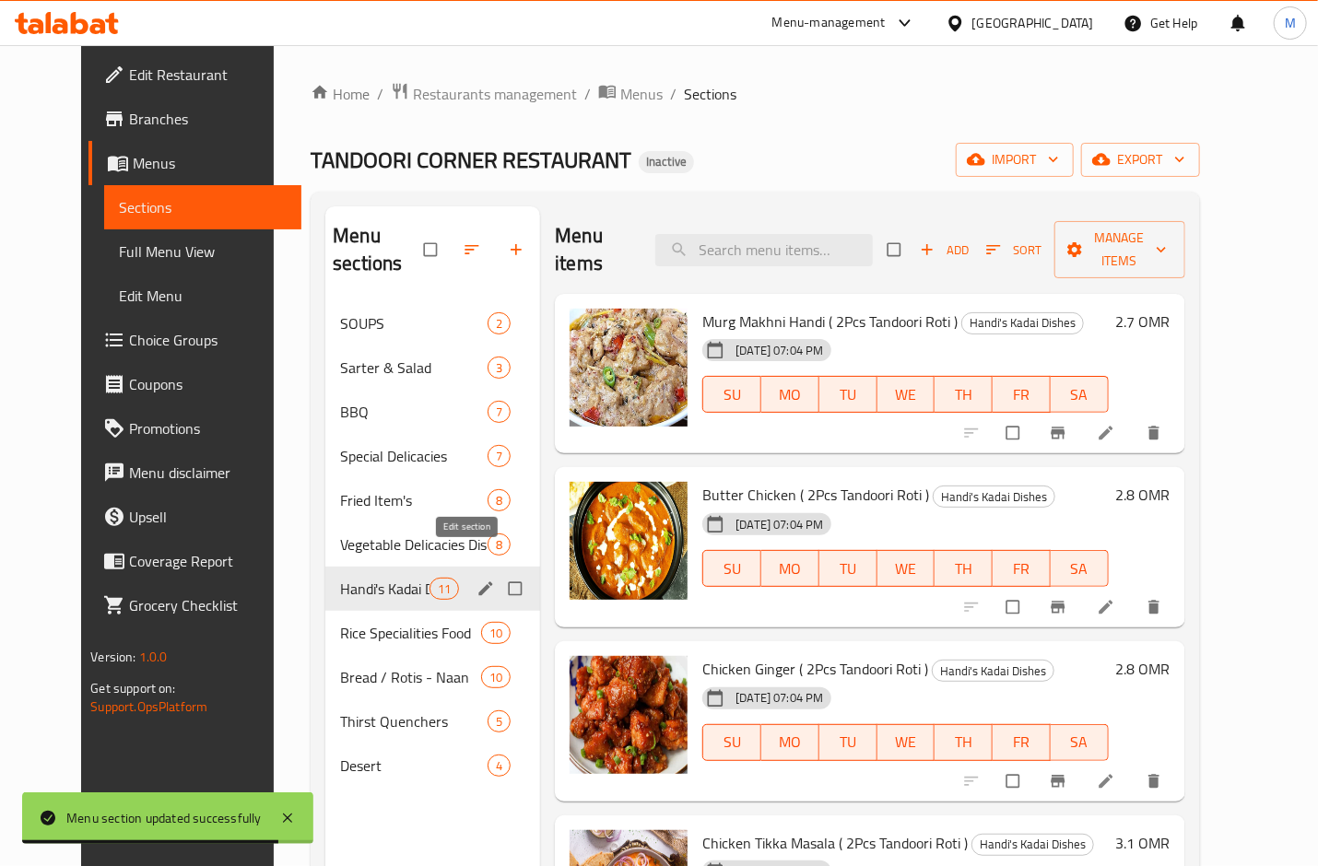
click at [477, 580] on icon "edit" at bounding box center [486, 589] width 18 height 18
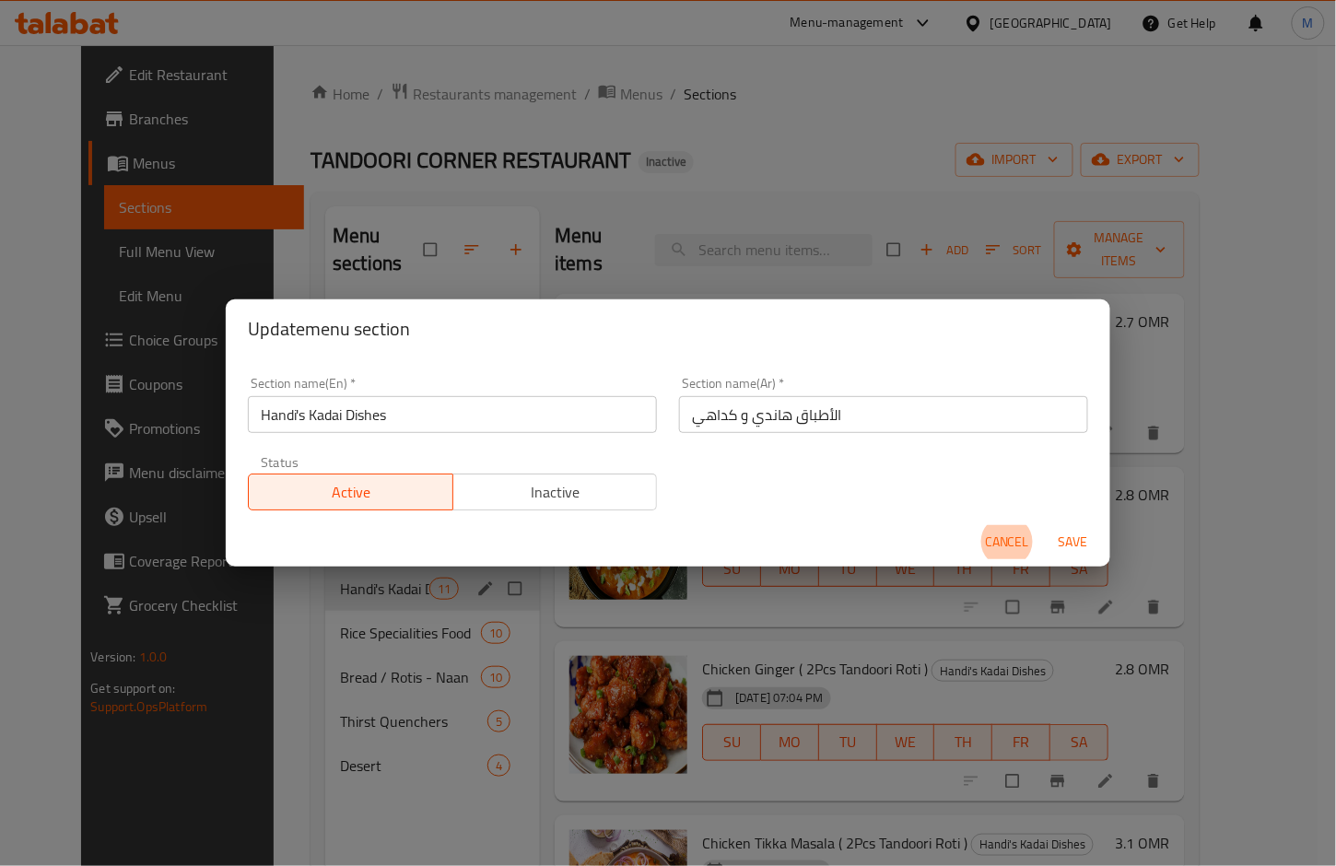
click at [1000, 547] on span "Cancel" at bounding box center [1007, 542] width 44 height 23
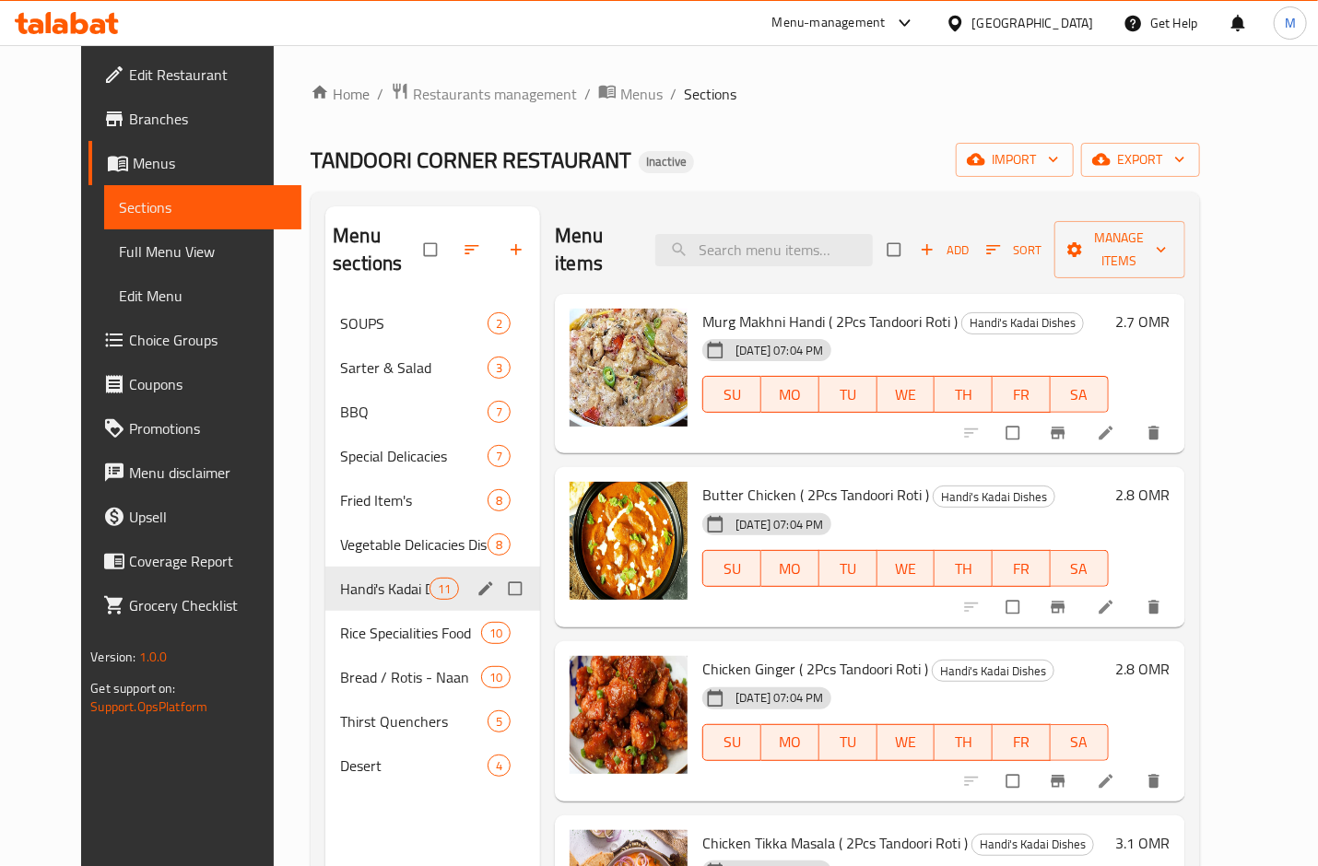
click at [757, 308] on span "Murg Makhni Handi ( 2Pcs Tandoori Roti )" at bounding box center [829, 322] width 255 height 28
copy h6 "Murg Makhni Handi ( 2Pcs Tandoori Roti )"
click at [777, 237] on input "search" at bounding box center [764, 250] width 218 height 32
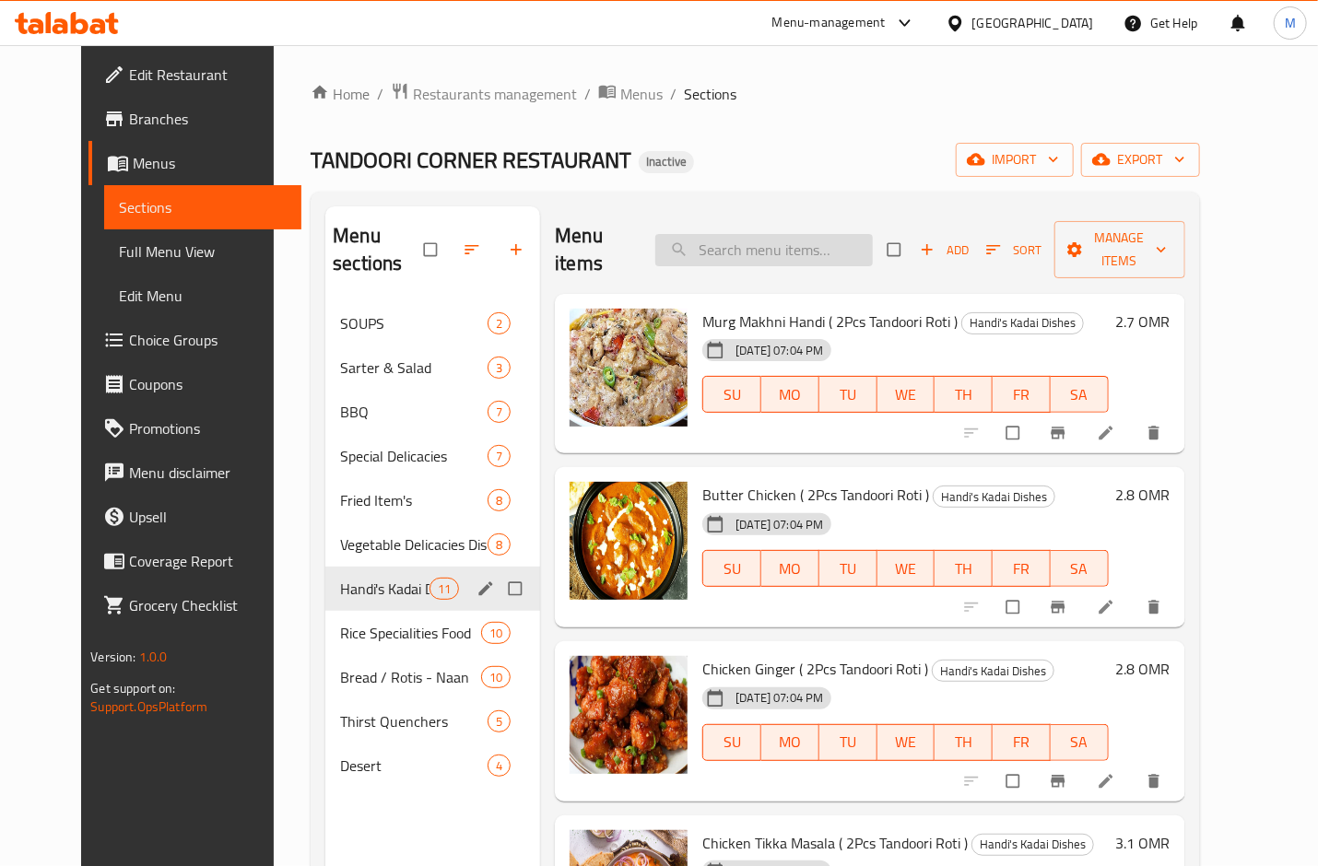
paste input "Chicken Achari Kadai (Half - Full ) ( 2Pcs Tandoori Roti )"
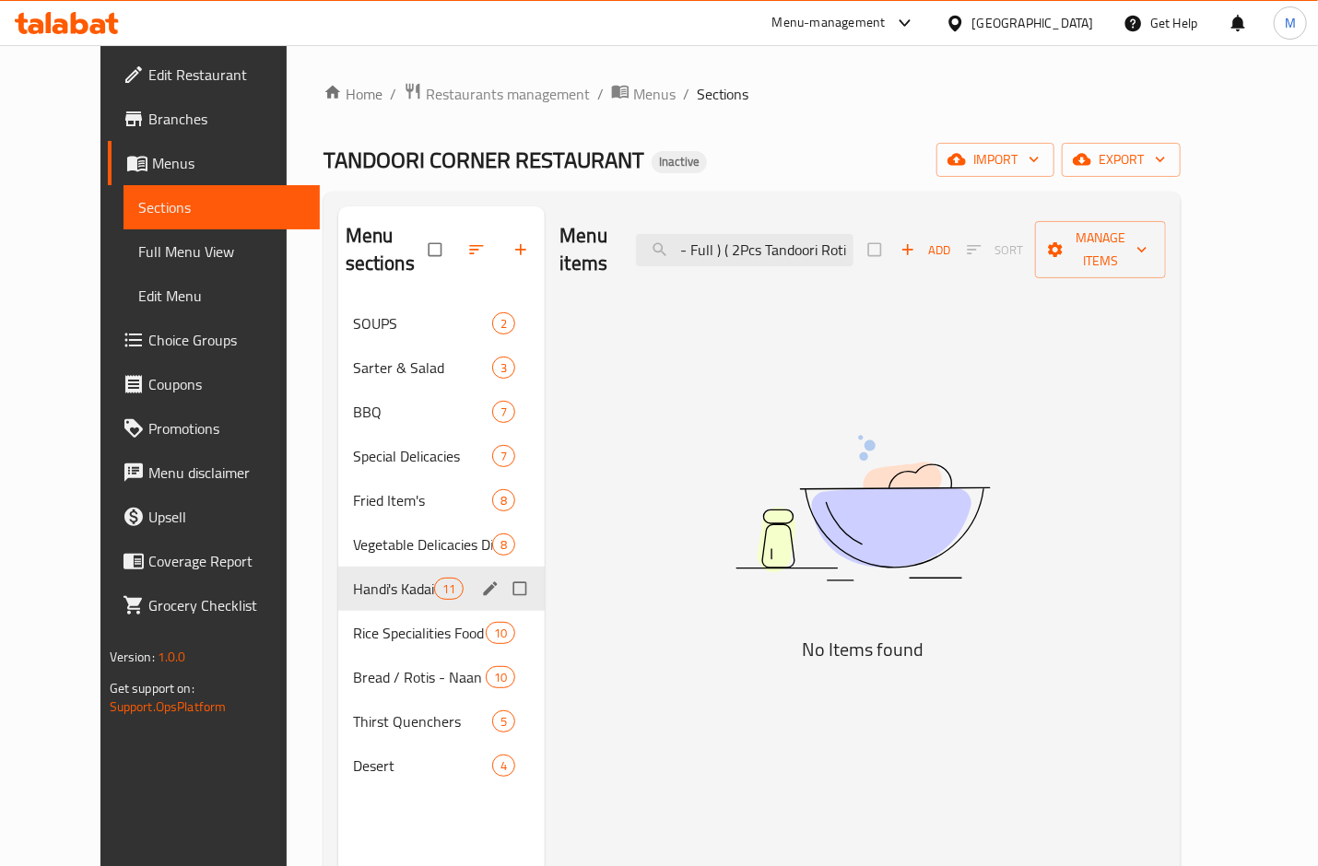
scroll to position [0, 162]
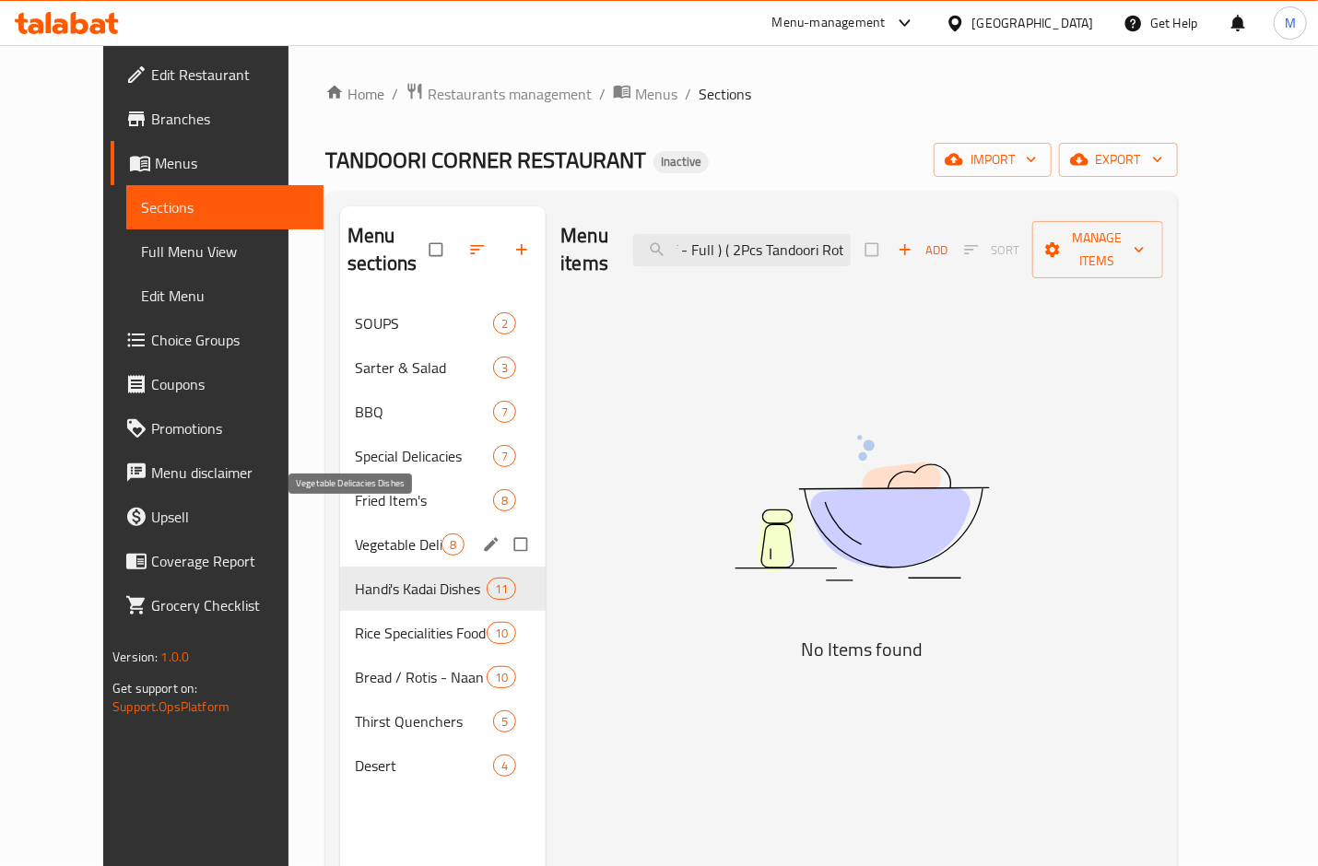
type input "Chicken Achari Kadai (Half - Full ) ( 2Pcs Tandoori Roti"
click at [355, 534] on span "Vegetable Delicacies Dishes" at bounding box center [398, 545] width 87 height 22
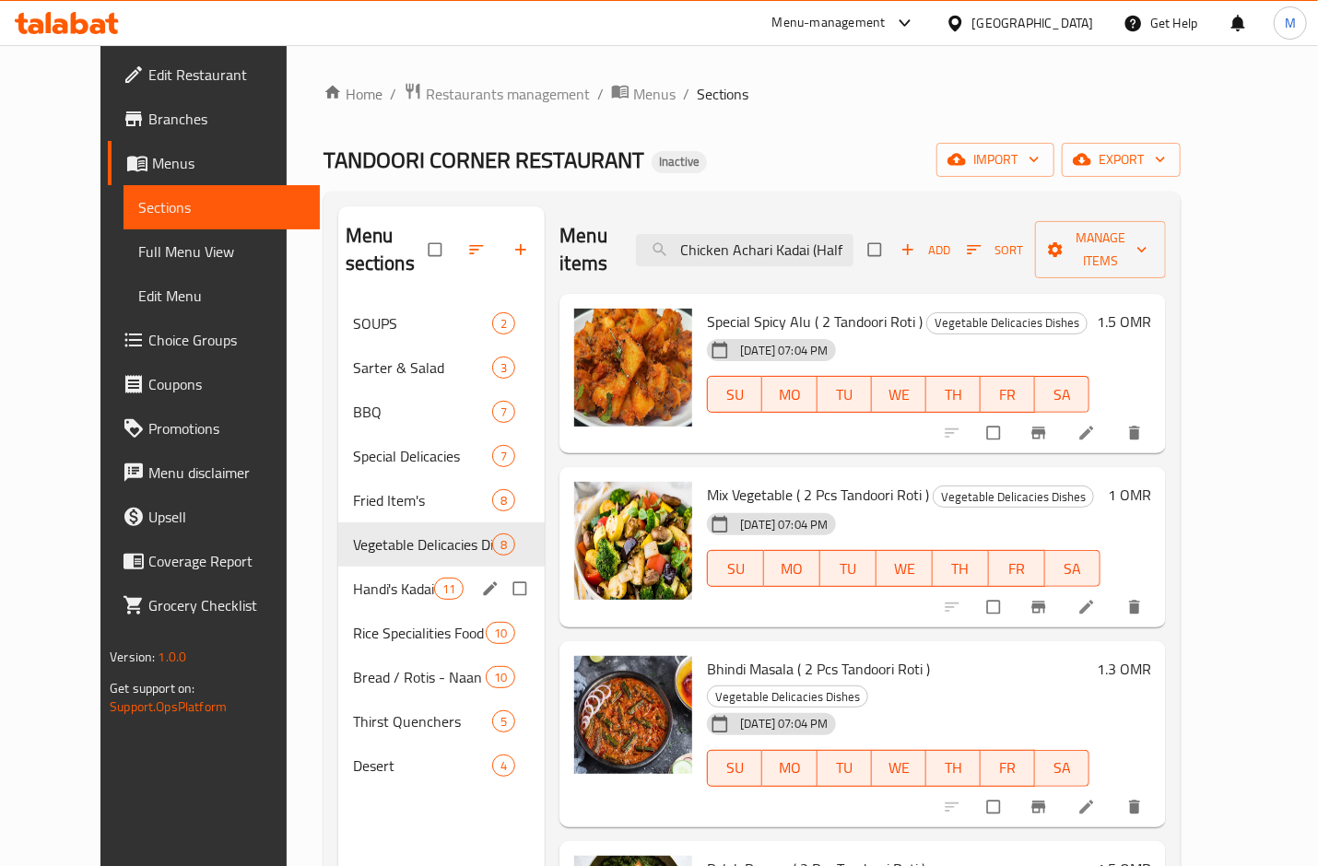
click at [350, 575] on div "Handi's Kadai Dishes 11" at bounding box center [441, 589] width 207 height 44
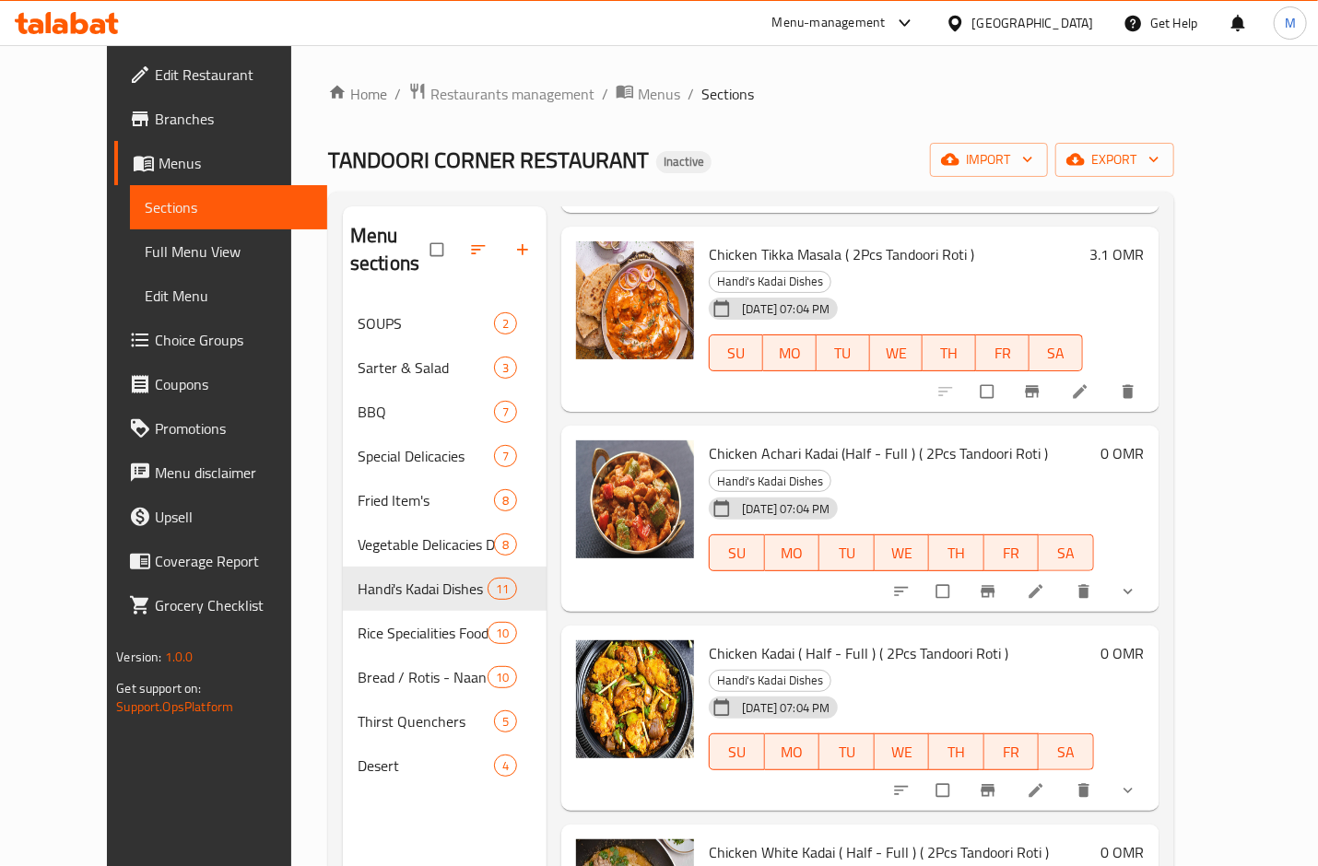
scroll to position [737, 0]
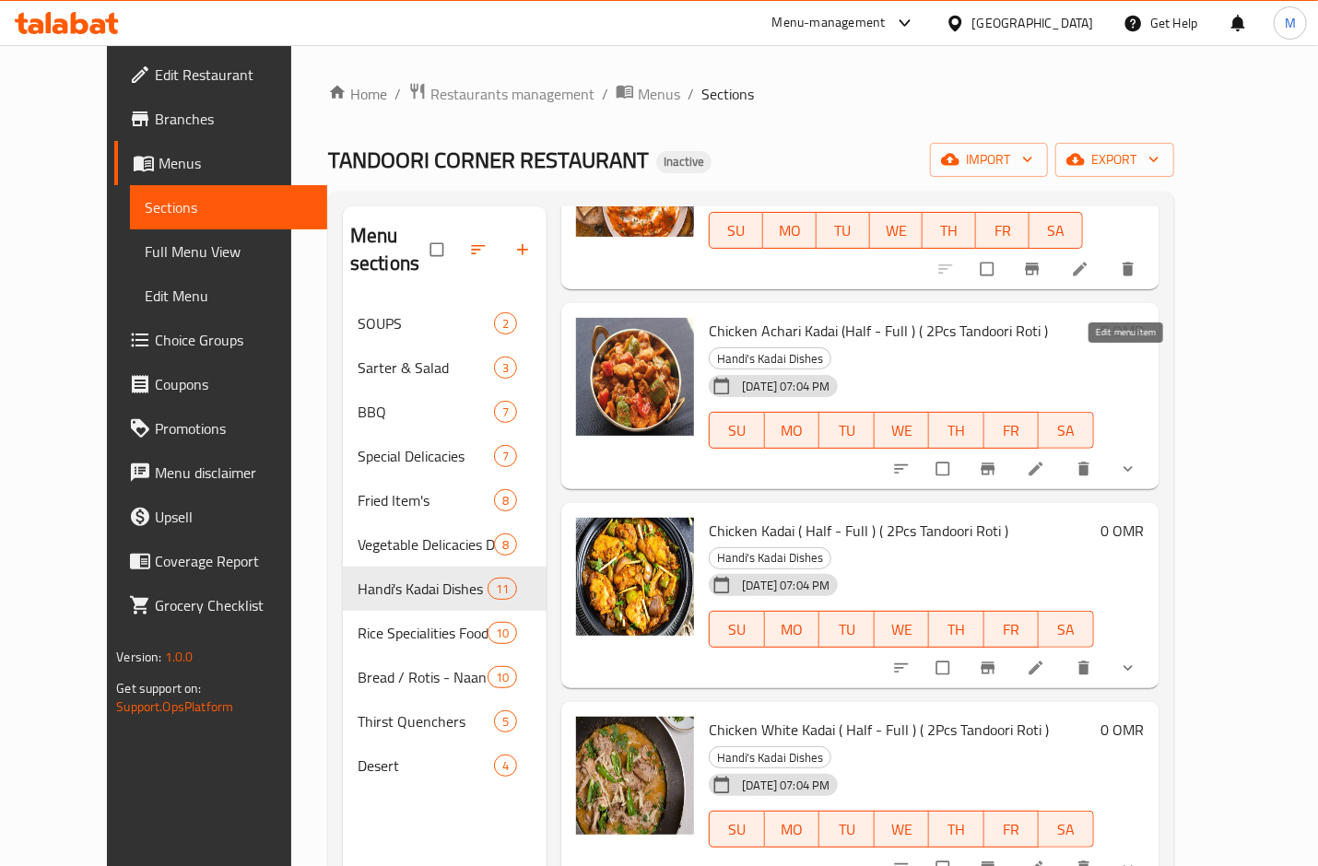
click at [1045, 460] on icon at bounding box center [1036, 469] width 18 height 18
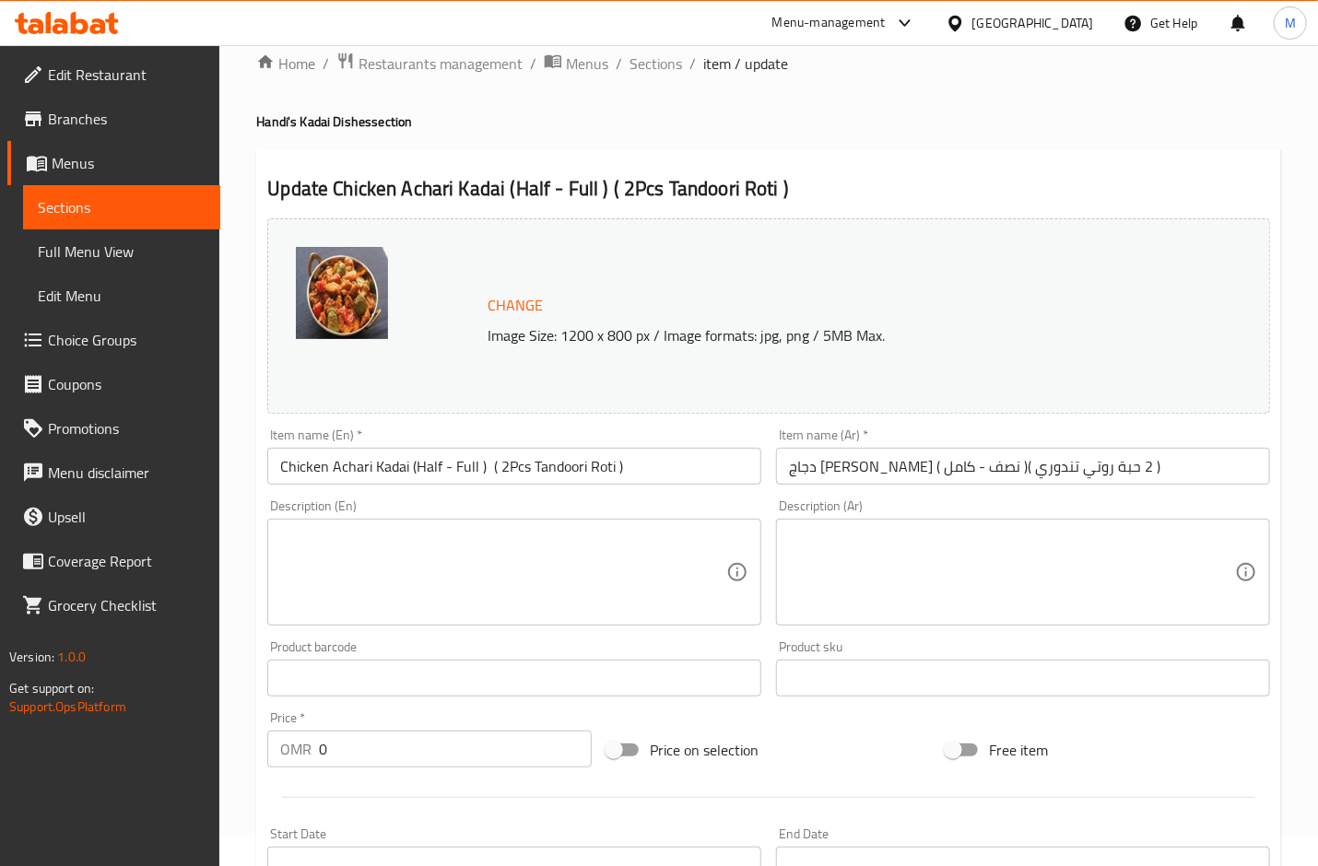
scroll to position [12, 0]
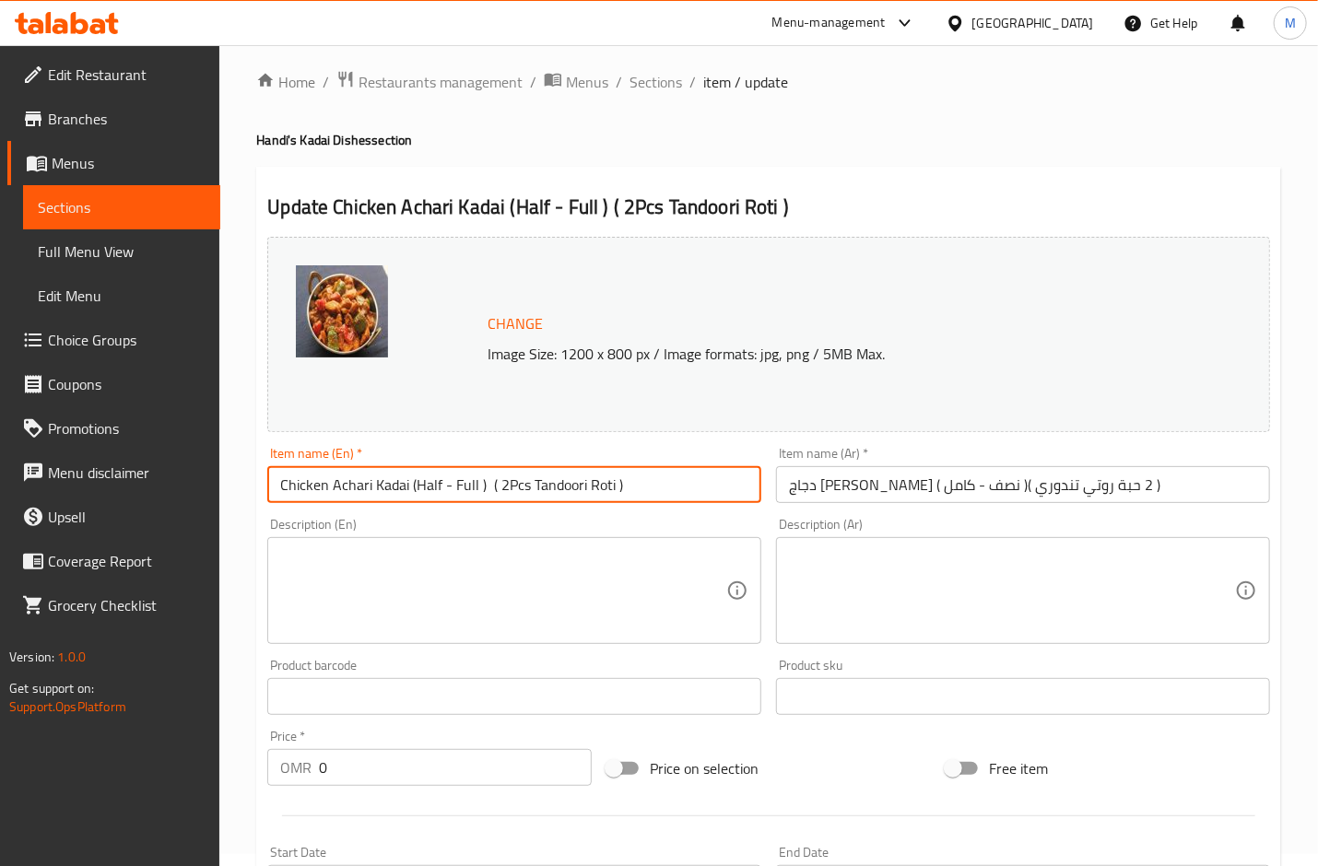
drag, startPoint x: 485, startPoint y: 488, endPoint x: 409, endPoint y: 490, distance: 75.6
click at [409, 490] on input "Chicken Achari Kadai (Half - Full ) ( 2Pcs Tandoori Roti )" at bounding box center [514, 484] width 494 height 37
type input "Chicken Achari Kadai ( 2Pcs Tandoori Roti )"
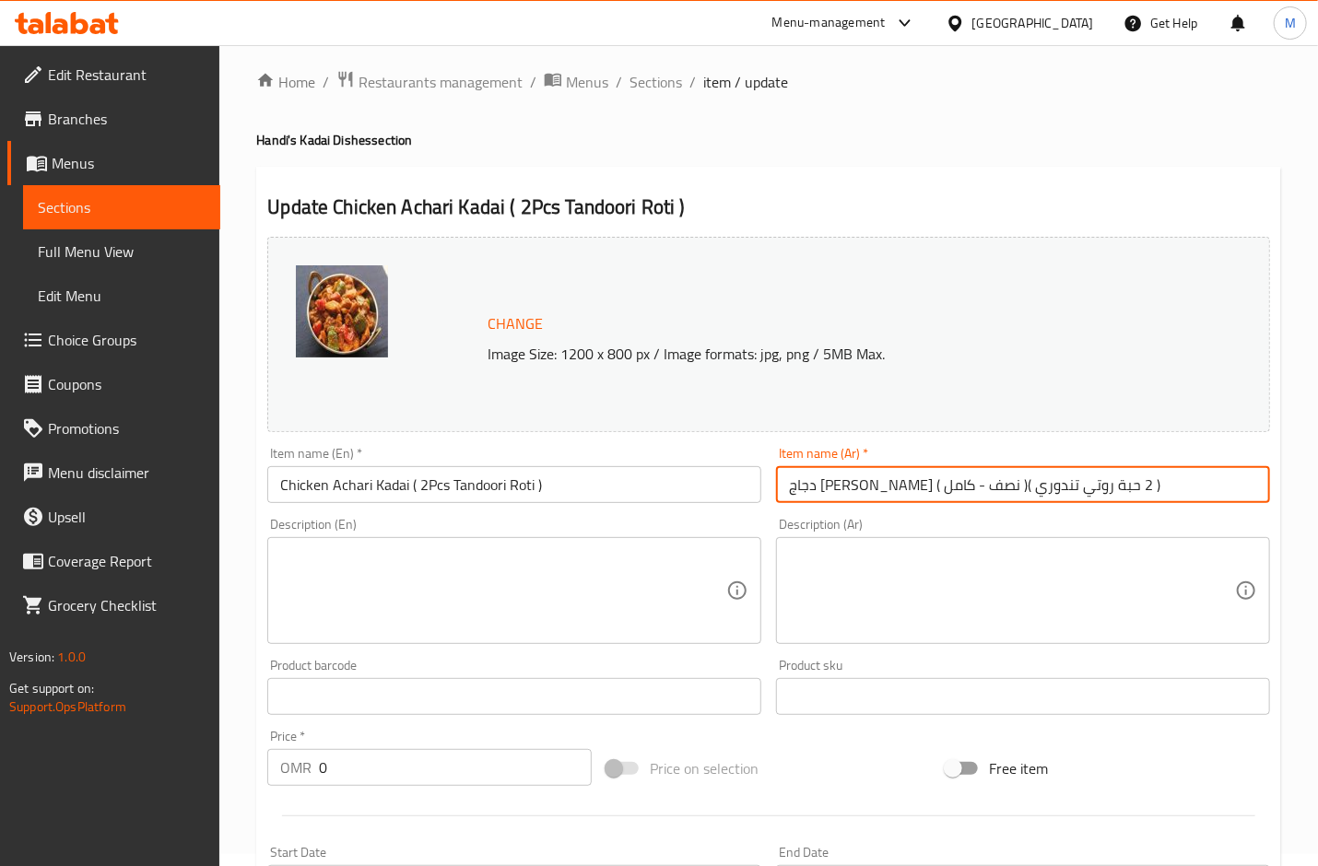
drag, startPoint x: 1009, startPoint y: 496, endPoint x: 918, endPoint y: 496, distance: 91.2
click at [918, 496] on input "دجاج [PERSON_NAME] ( نصف - كامل )( 2 حبة روتي تندوري )" at bounding box center [1023, 484] width 494 height 37
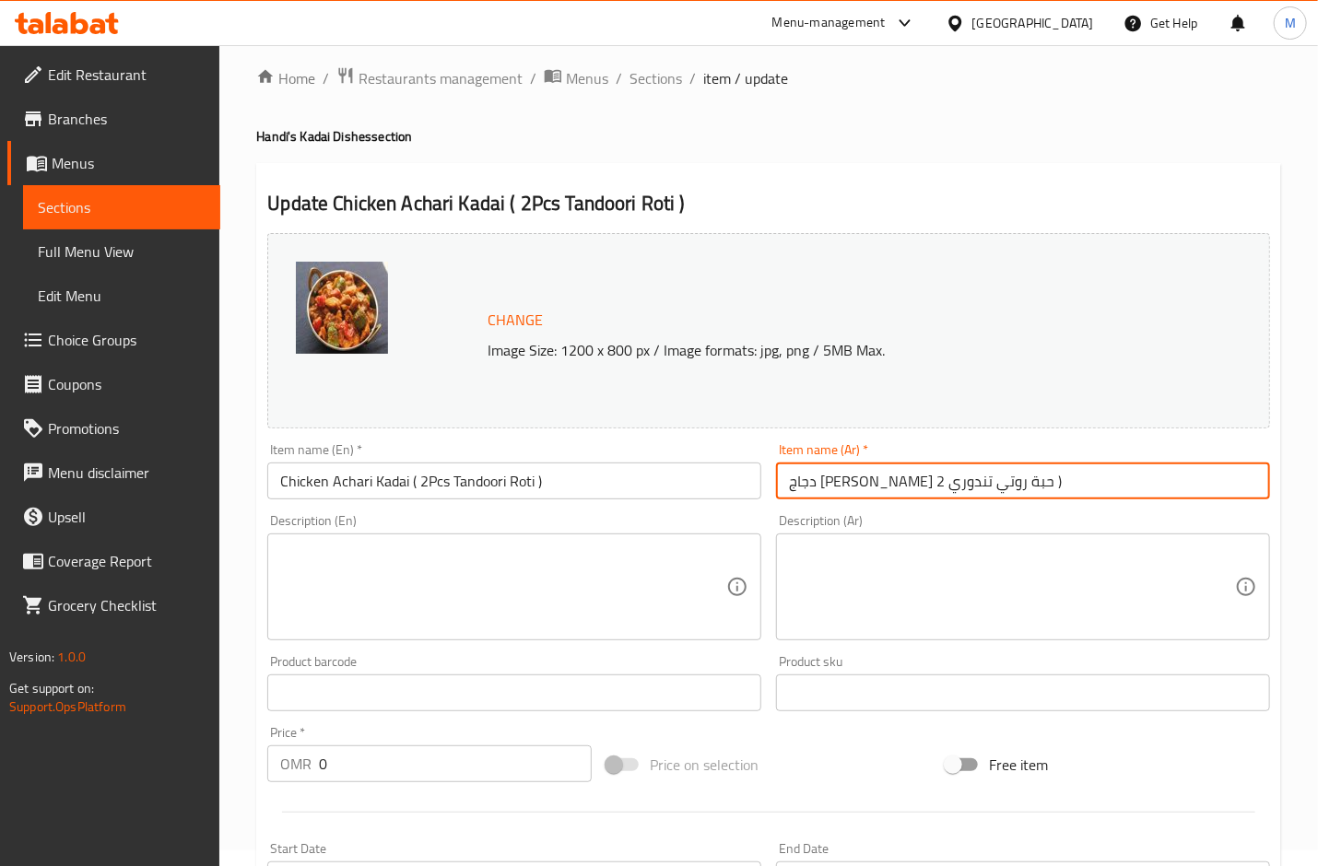
scroll to position [504, 0]
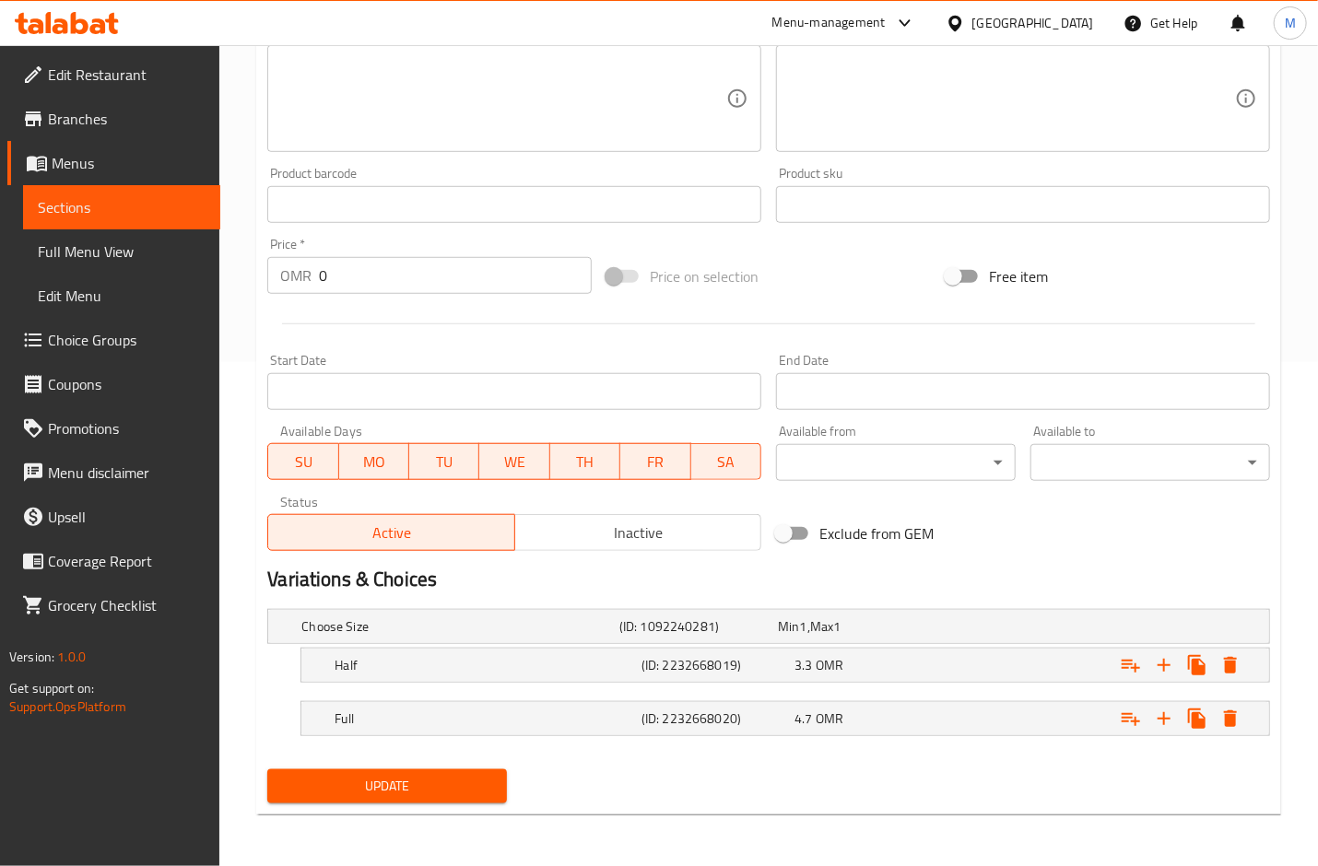
type input "دجاج [PERSON_NAME] 2 حبة روتي تندوري )"
click at [402, 796] on span "Update" at bounding box center [387, 786] width 210 height 23
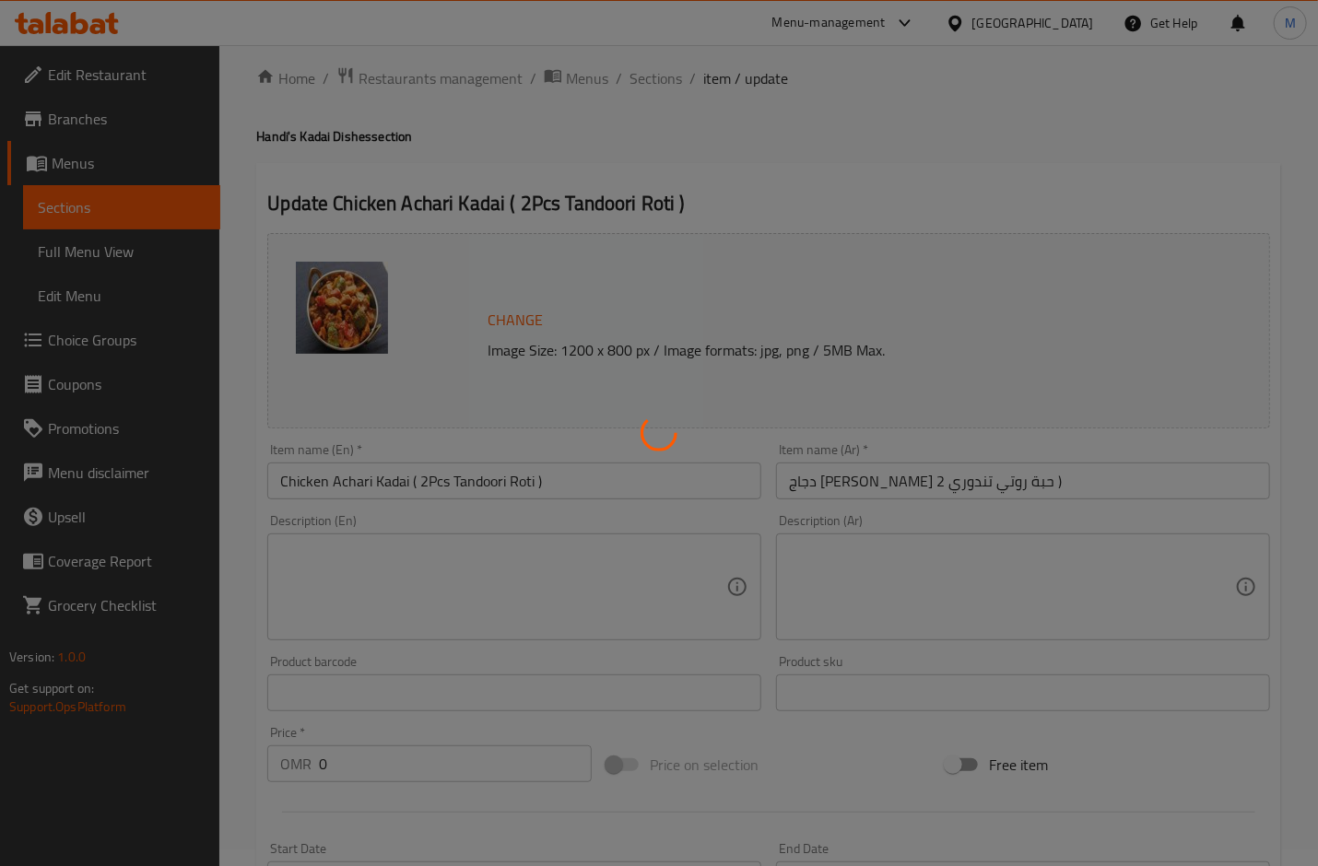
scroll to position [0, 0]
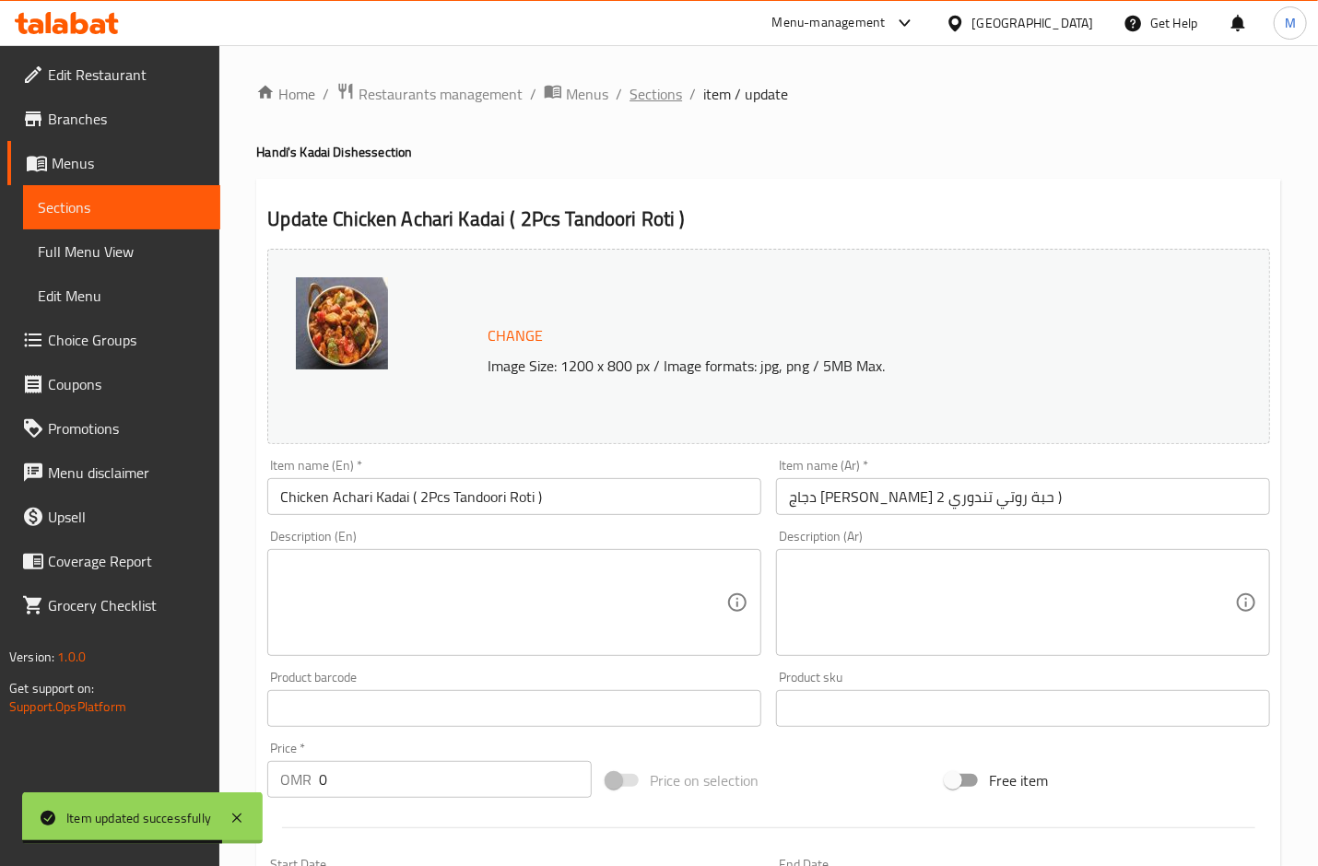
click at [657, 93] on span "Sections" at bounding box center [656, 94] width 53 height 22
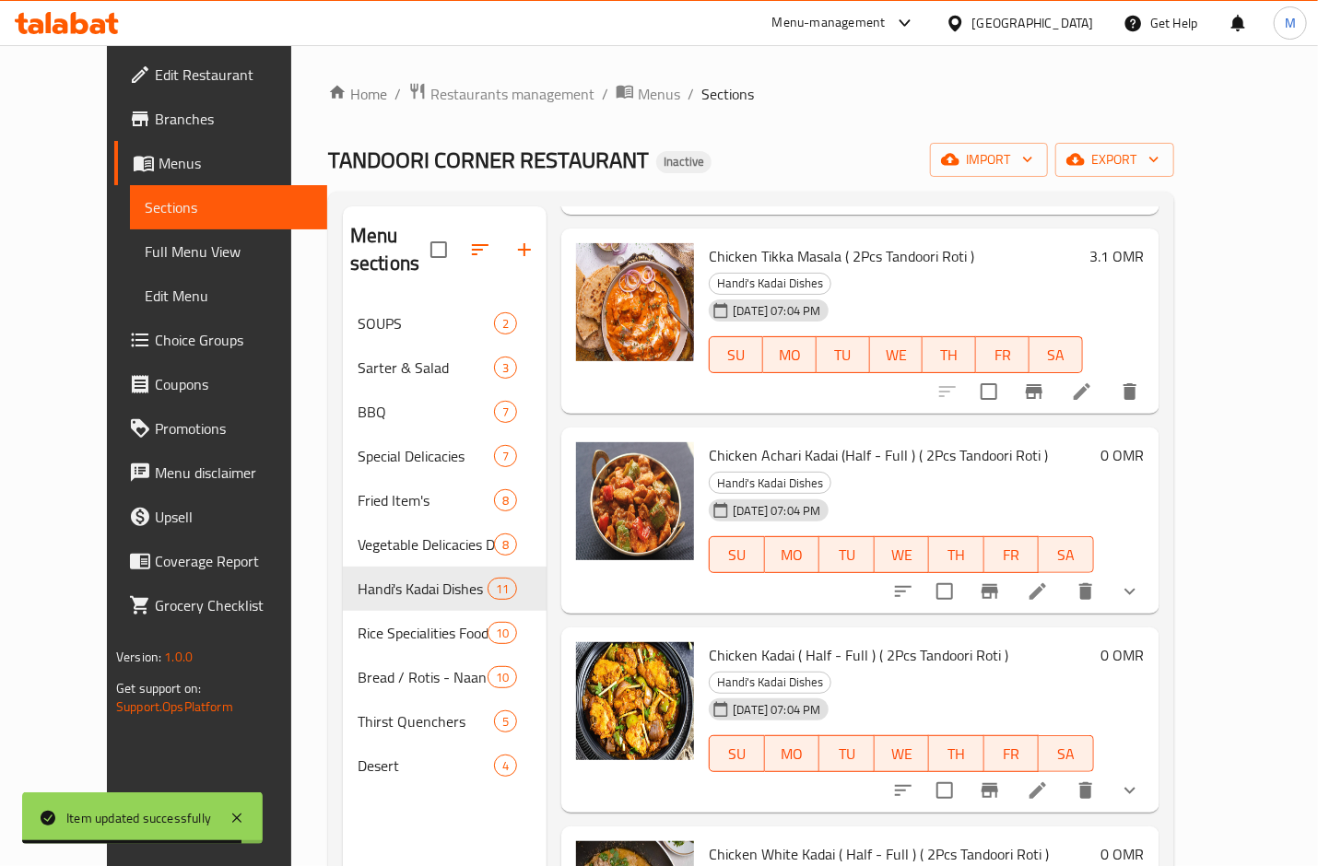
scroll to position [614, 0]
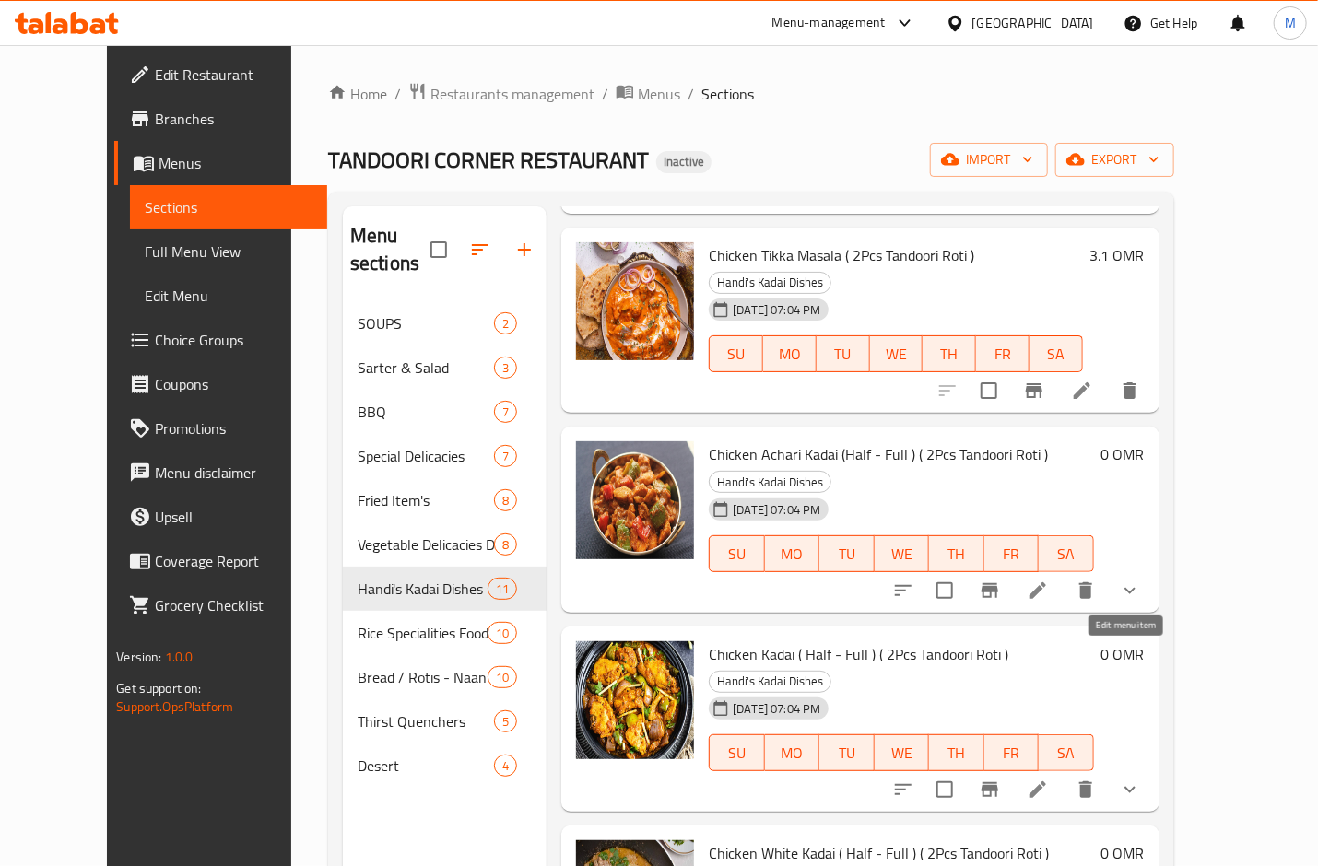
click at [1046, 782] on icon at bounding box center [1038, 790] width 17 height 17
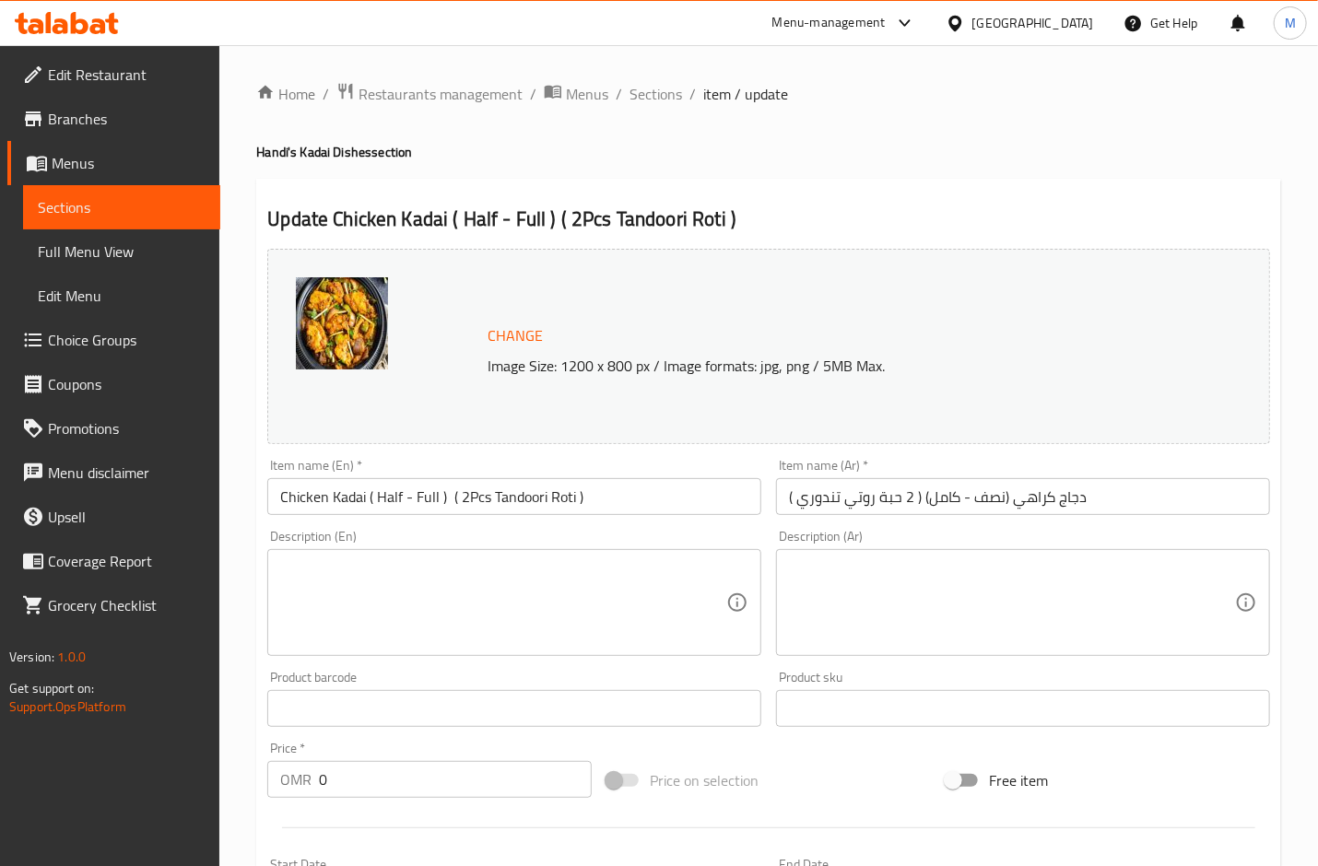
click at [1037, 508] on input "دجاج كراهي (نصف - كامل) ( 2 حبة روتي تندوري )" at bounding box center [1023, 496] width 494 height 37
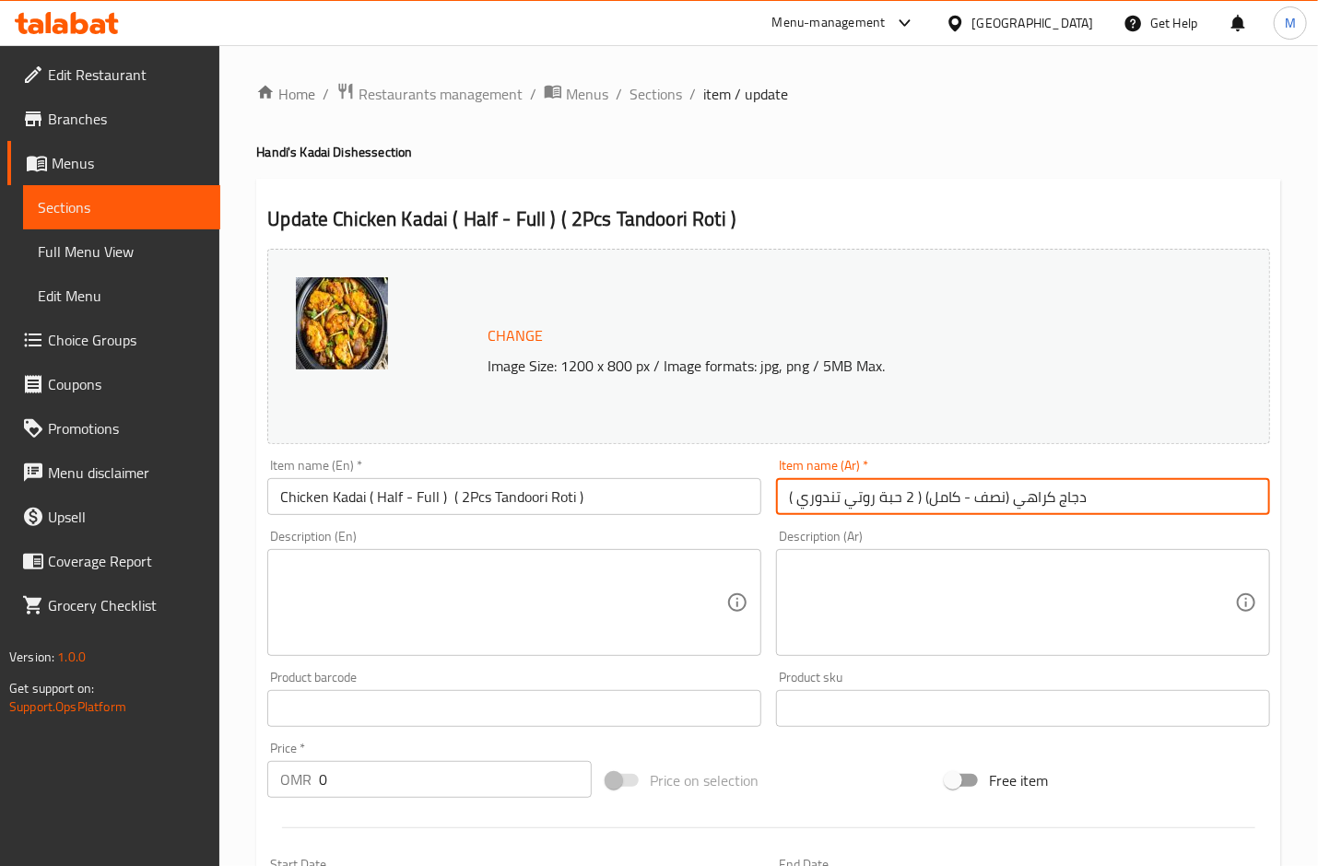
click at [1037, 508] on input "دجاج كراهي (نصف - كامل) ( 2 حبة روتي تندوري )" at bounding box center [1023, 496] width 494 height 37
click at [1037, 502] on input "دجاج كداي (نصف - كامل) ( 2 حبة روتي تندوري )" at bounding box center [1023, 496] width 494 height 37
click at [1027, 505] on input "دجاج كداي (نصف - كامل) ( 2 حبة روتي تندوري )" at bounding box center [1023, 496] width 494 height 37
click at [1034, 503] on input "دجاج كداي (نصف - كامل) ( 2 حبة روتي تندوري )" at bounding box center [1023, 496] width 494 height 37
drag, startPoint x: 1007, startPoint y: 498, endPoint x: 921, endPoint y: 500, distance: 86.7
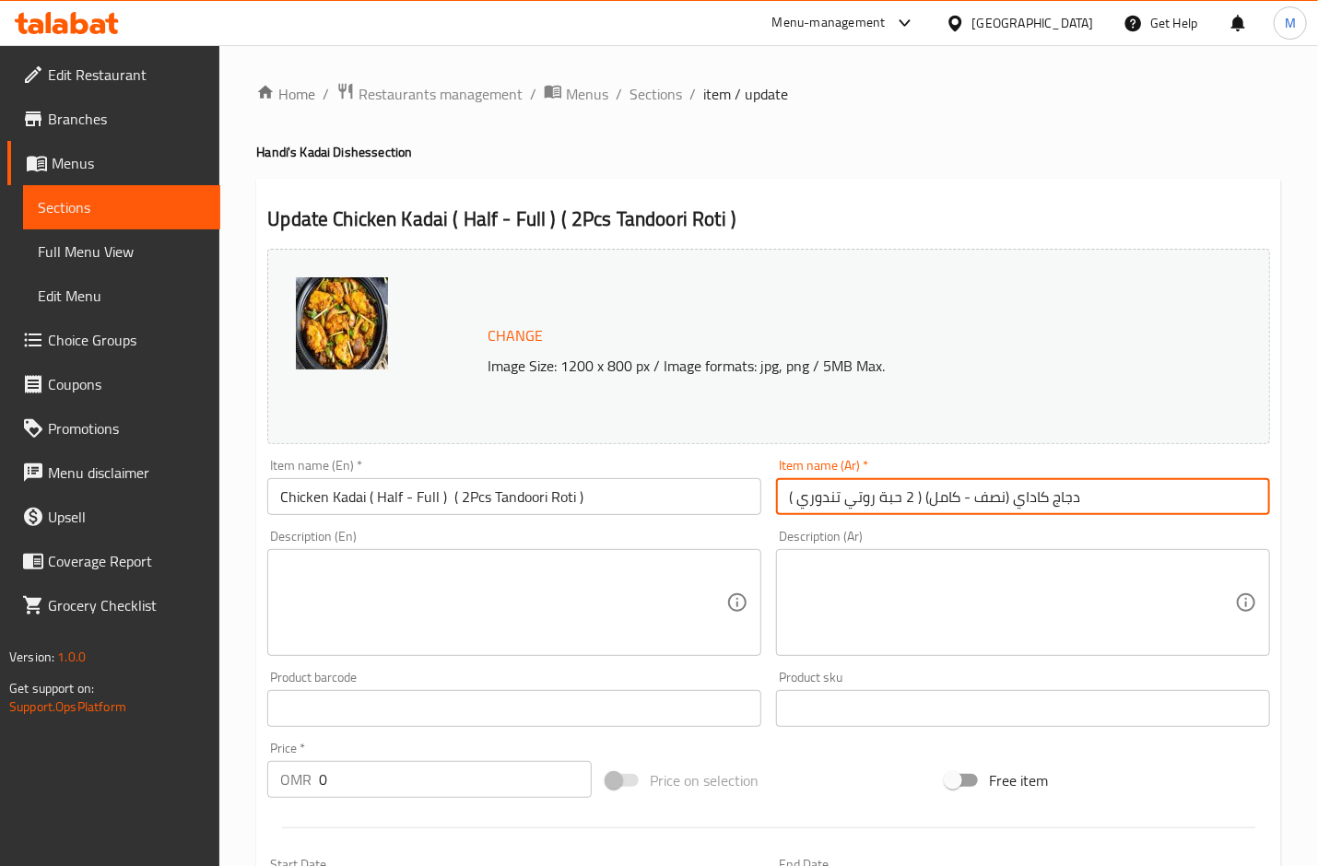
click at [921, 500] on input "دجاج كاداي (نصف - كامل) ( 2 حبة روتي تندوري )" at bounding box center [1023, 496] width 494 height 37
type input "دجاج كاداي ( 2 حبة روتي تندوري )"
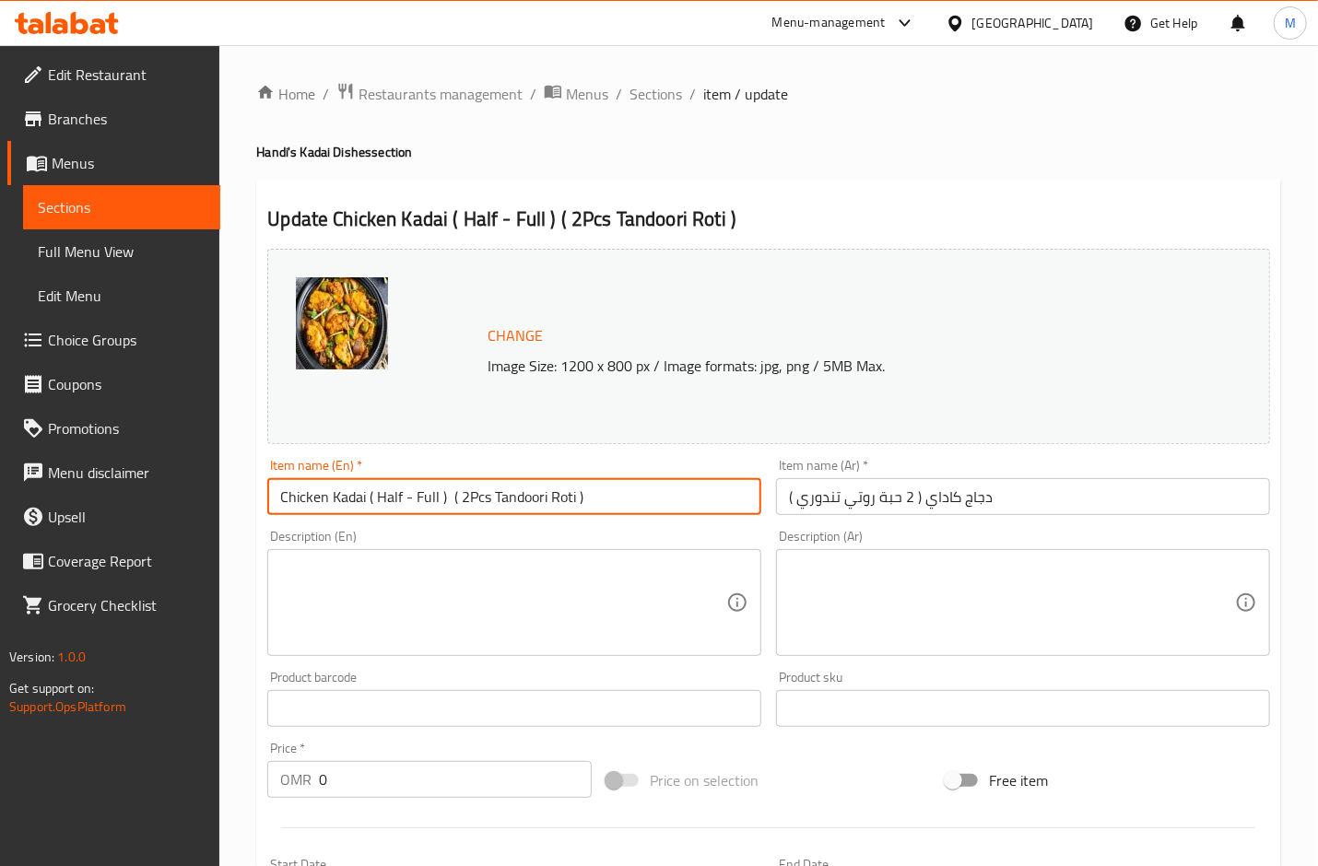
drag, startPoint x: 447, startPoint y: 506, endPoint x: 367, endPoint y: 506, distance: 80.2
click at [367, 506] on input "Chicken Kadai ( Half - Full ) ( 2Pcs Tandoori Roti )" at bounding box center [514, 496] width 494 height 37
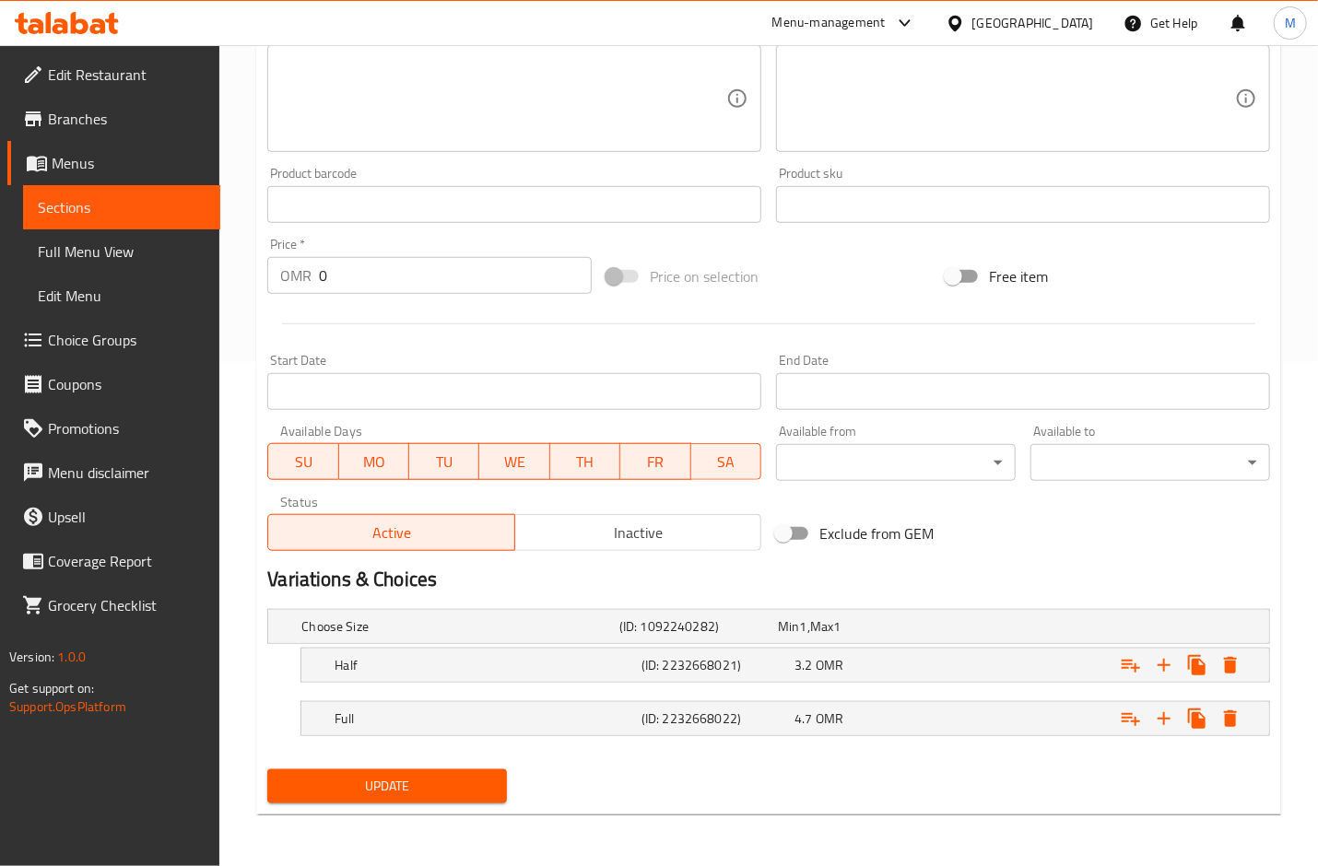
type input "Chicken Kadai ( 2Pcs Tandoori Roti )"
click at [422, 780] on span "Update" at bounding box center [387, 786] width 210 height 23
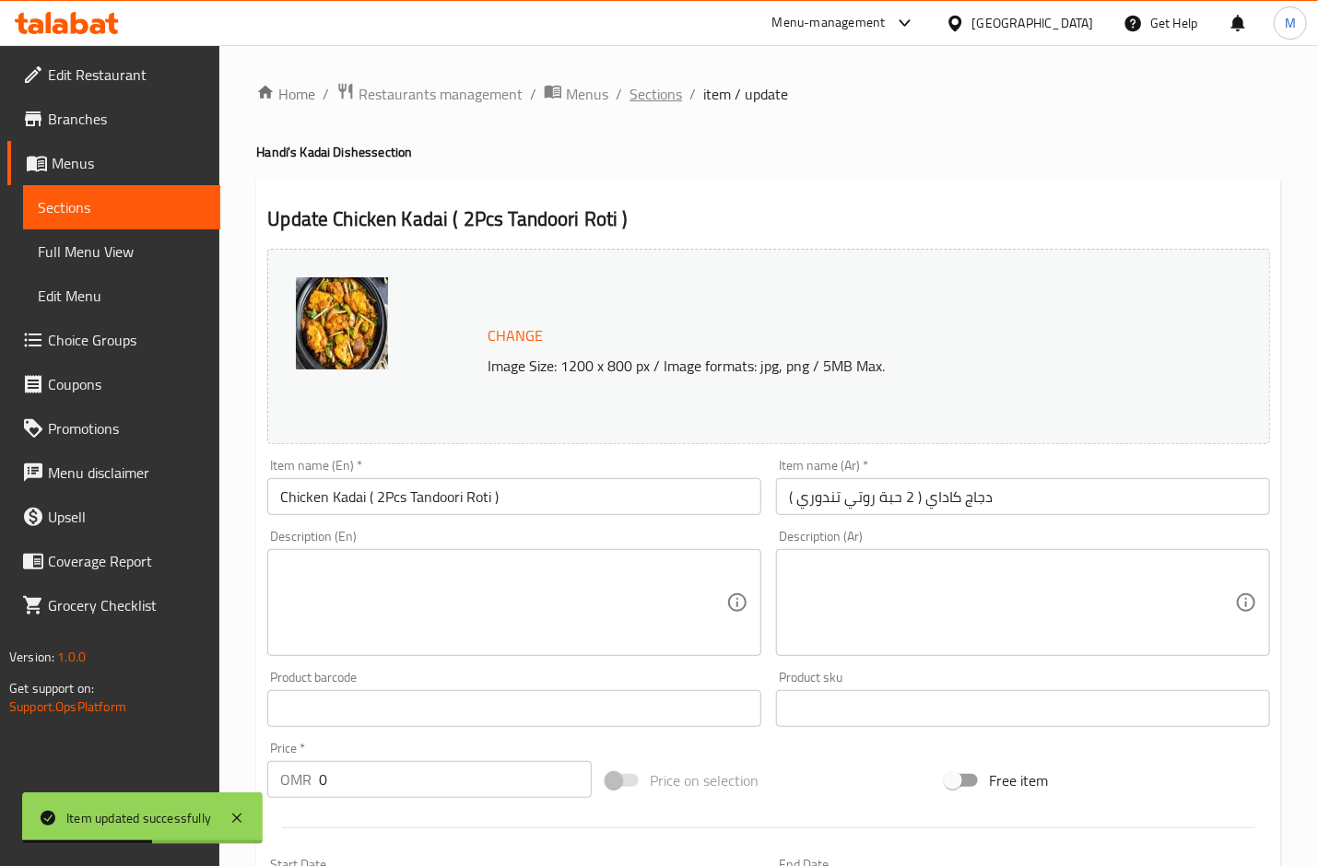
click at [673, 88] on span "Sections" at bounding box center [656, 94] width 53 height 22
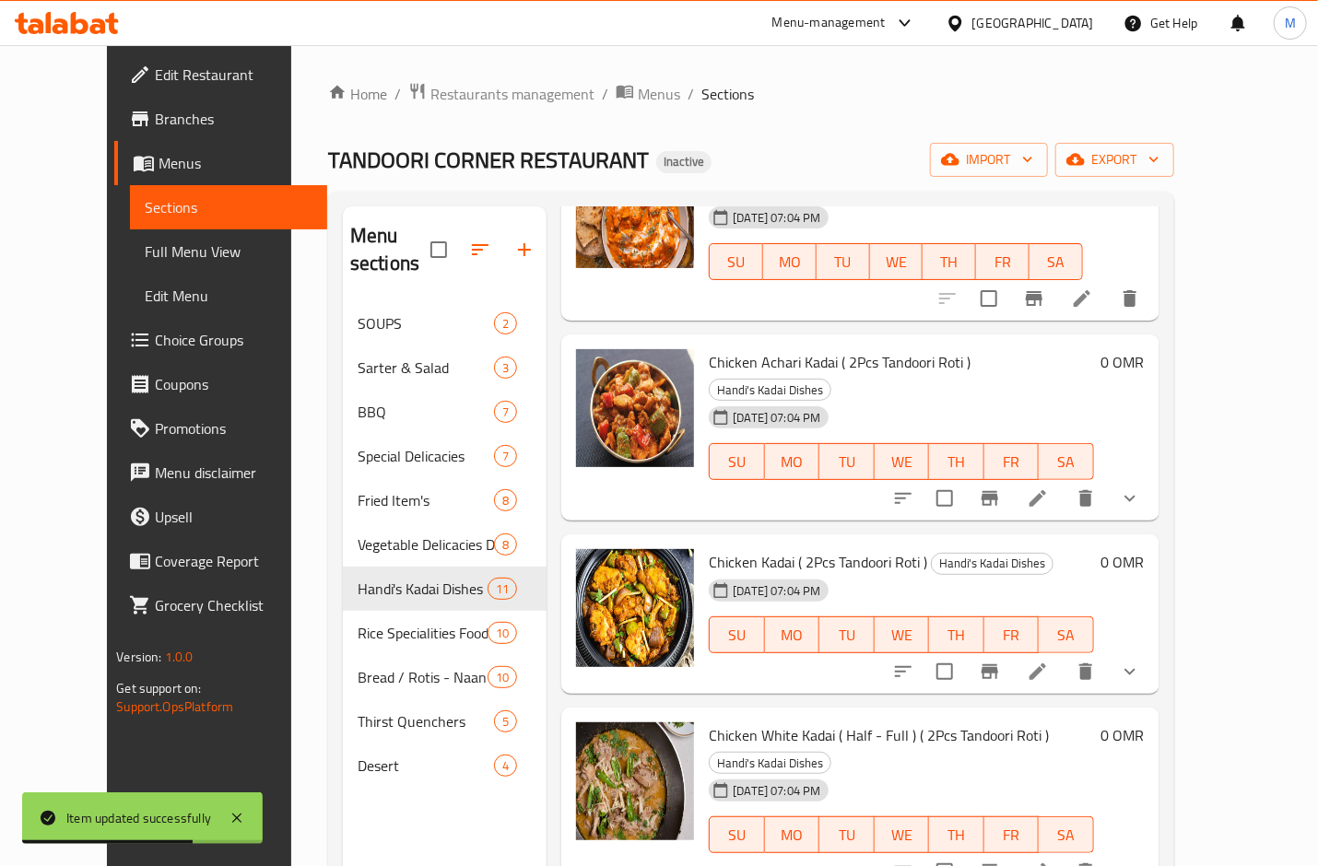
scroll to position [860, 0]
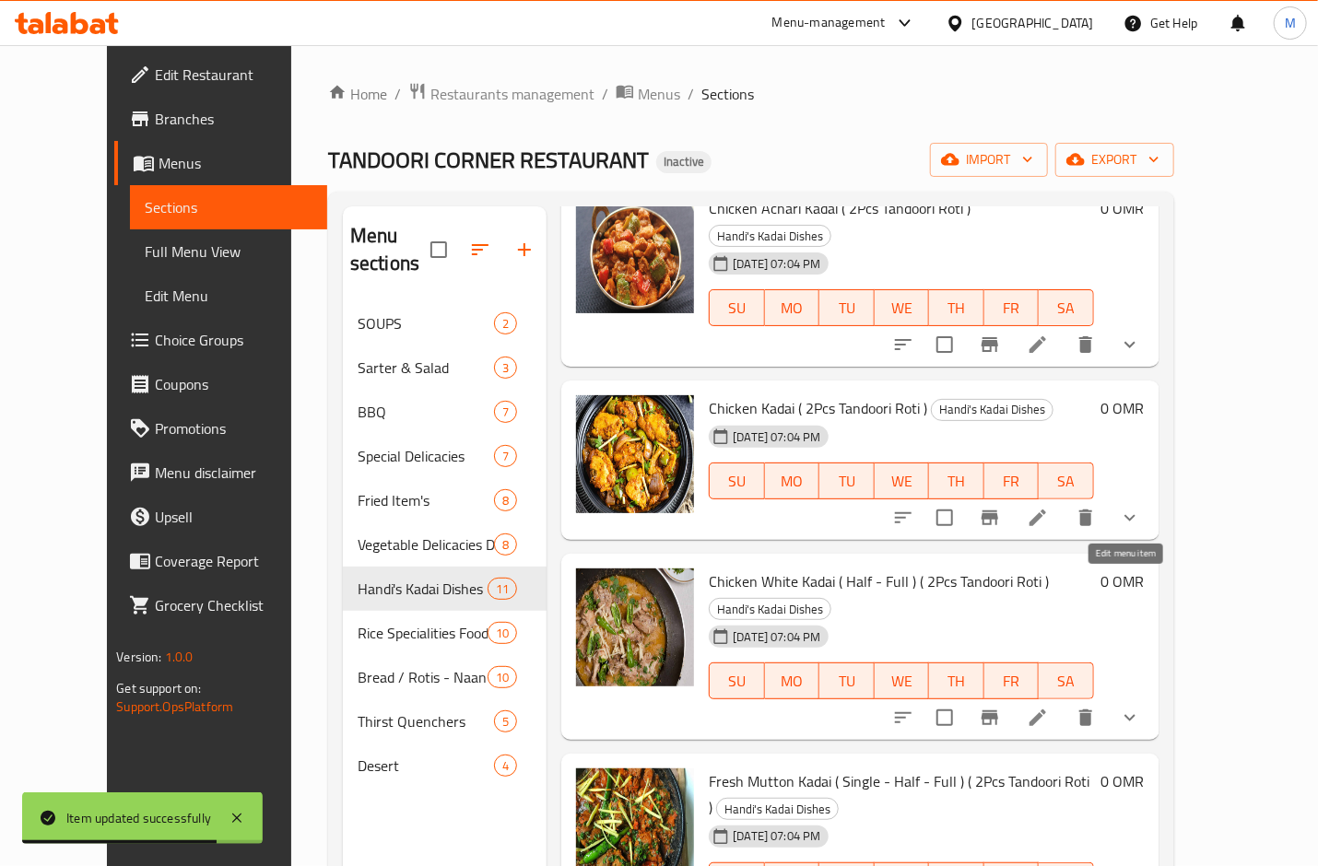
click at [1046, 710] on icon at bounding box center [1038, 718] width 17 height 17
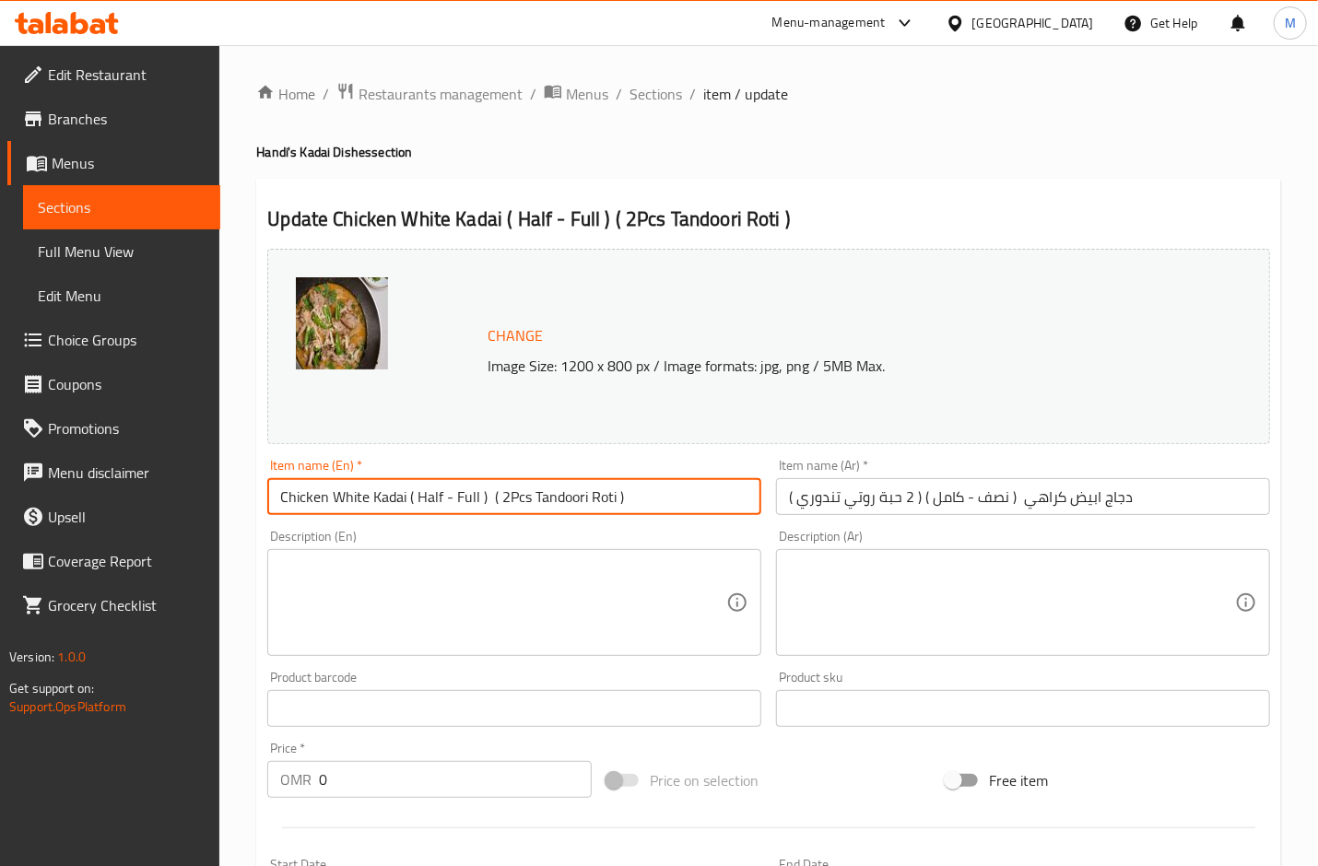
drag, startPoint x: 490, startPoint y: 503, endPoint x: 407, endPoint y: 509, distance: 83.1
click at [407, 509] on input "Chicken White Kadai ( Half - Full ) ( 2Pcs Tandoori Roti )" at bounding box center [514, 496] width 494 height 37
type input "Chicken White Kadai ( 2Pcs Tandoori Roti )"
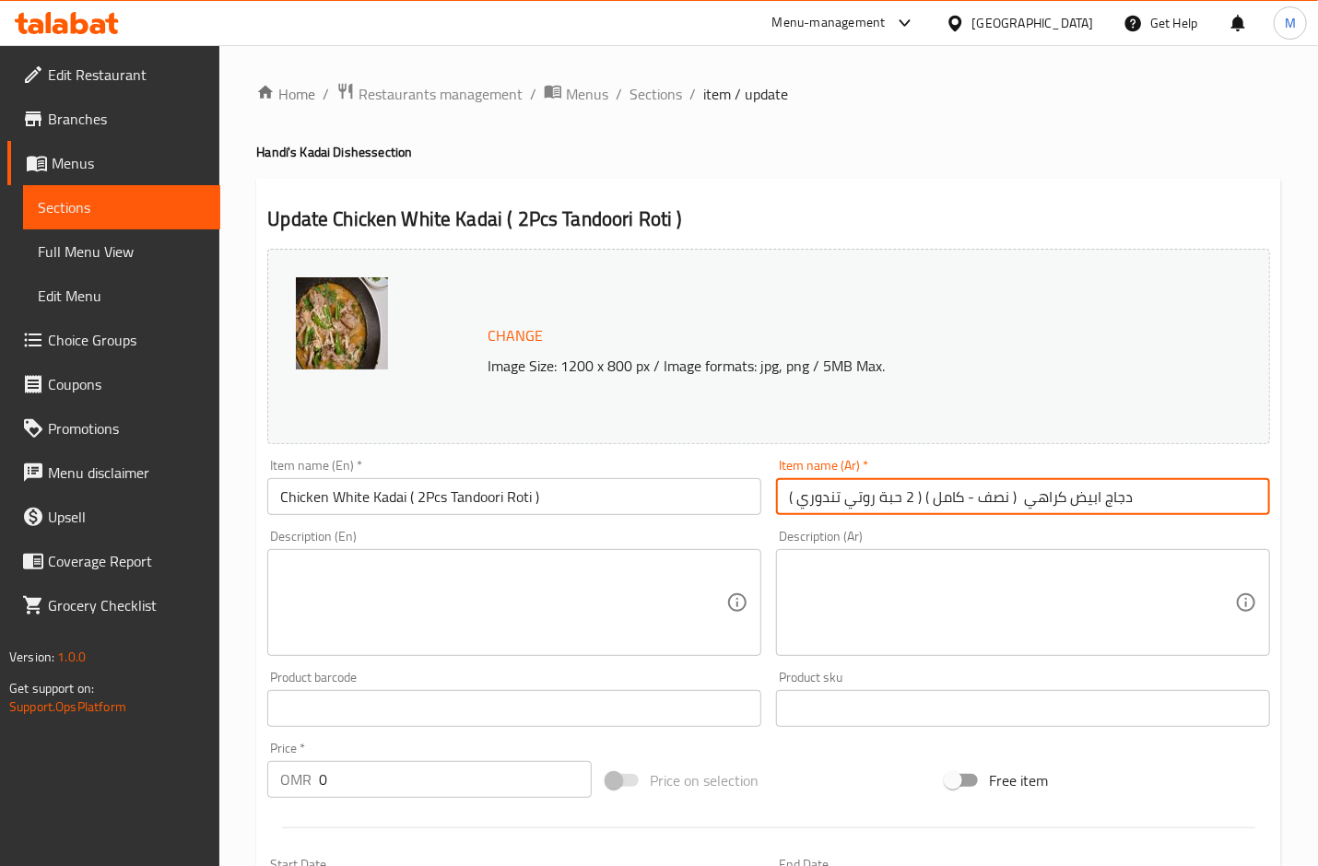
drag, startPoint x: 1018, startPoint y: 501, endPoint x: 922, endPoint y: 505, distance: 96.8
click at [922, 505] on input "دجاج ابيض كراهي ( نصف - كامل ) ( 2 حبة روتي تندوري )" at bounding box center [1023, 496] width 494 height 37
click at [954, 506] on input "دجاج ابيض كراهي ( 2 حبة روتي تندوري )" at bounding box center [1023, 496] width 494 height 37
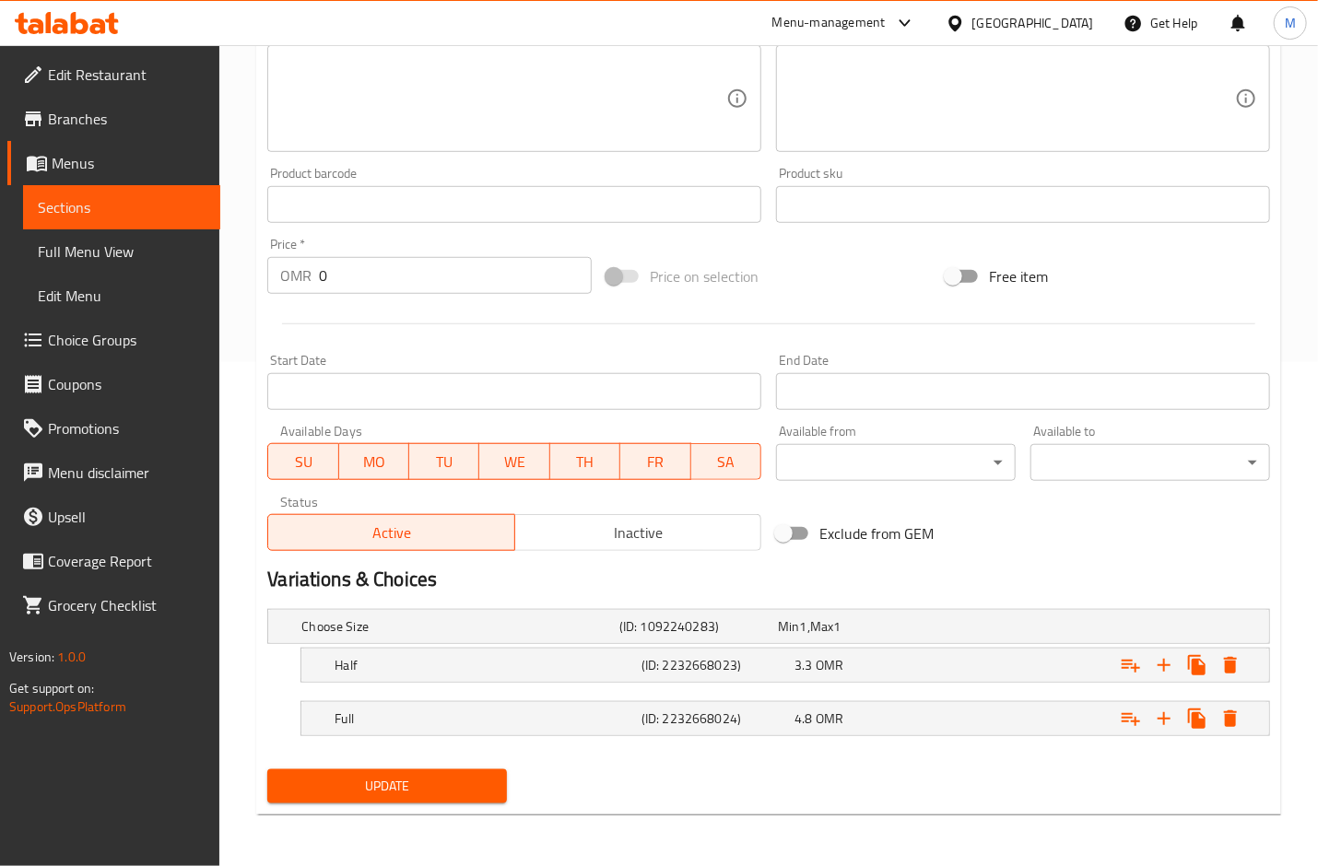
type input "دجاج ابيض كاداي ( 2 حبة روتي تندوري )"
click at [447, 771] on button "Update" at bounding box center [387, 787] width 240 height 34
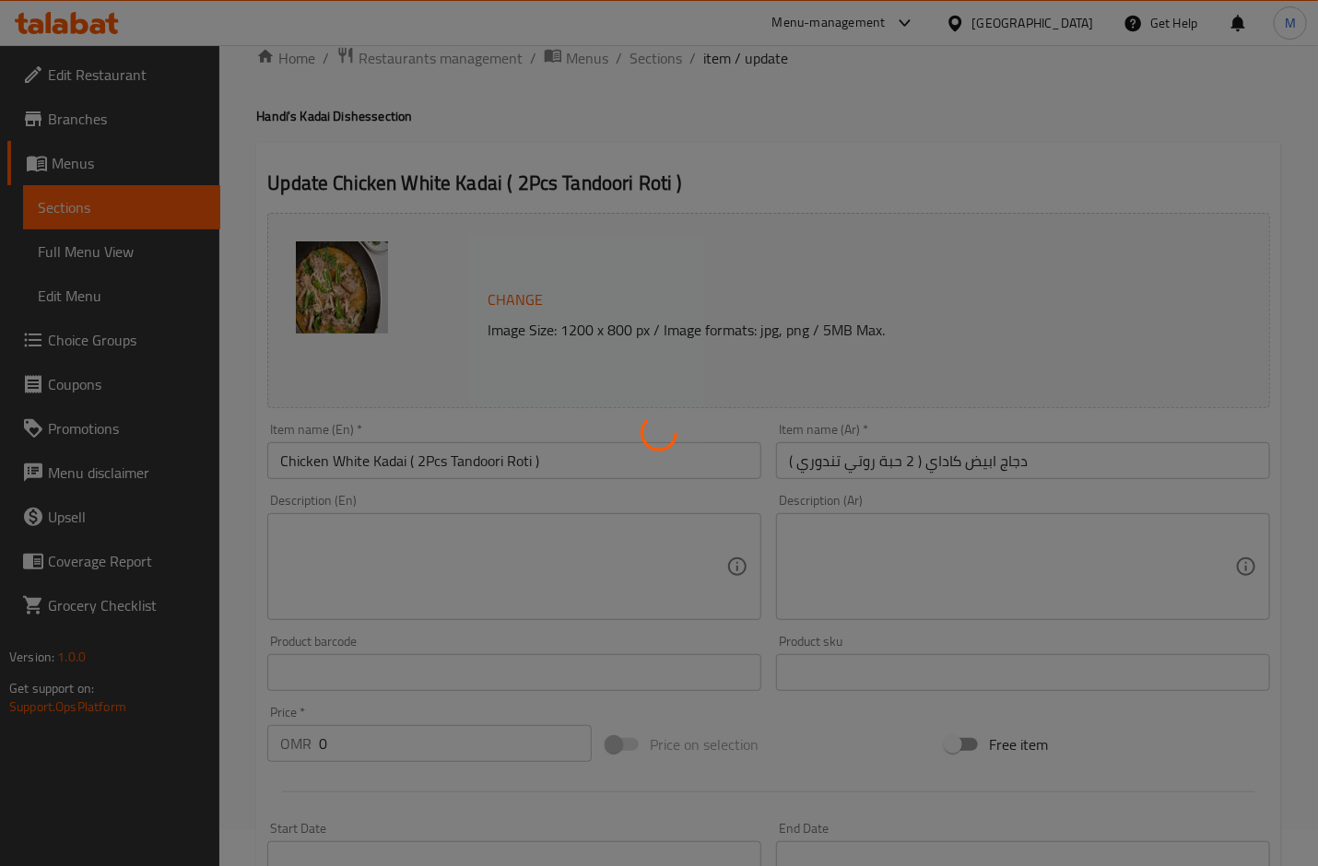
scroll to position [12, 0]
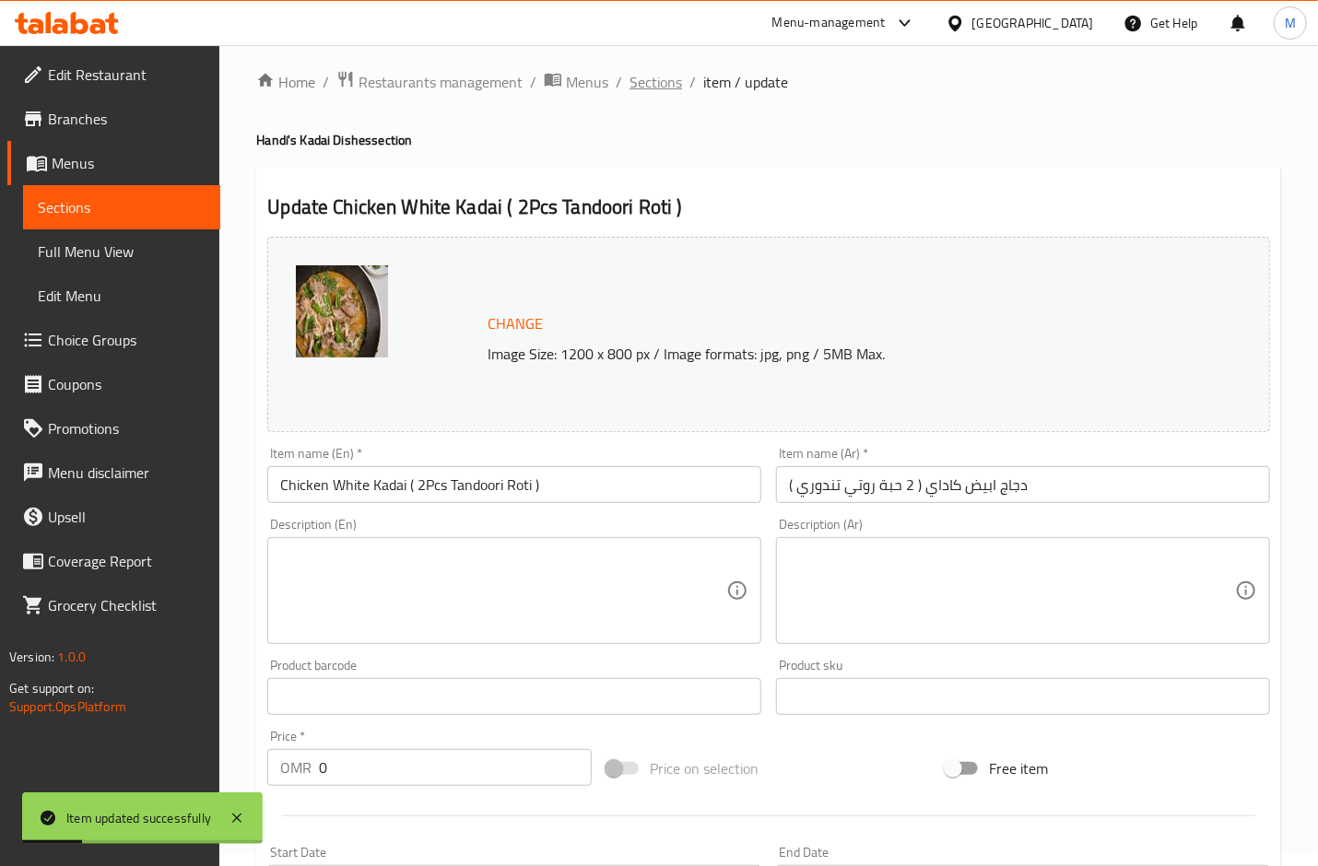
click at [649, 71] on span "Sections" at bounding box center [656, 82] width 53 height 22
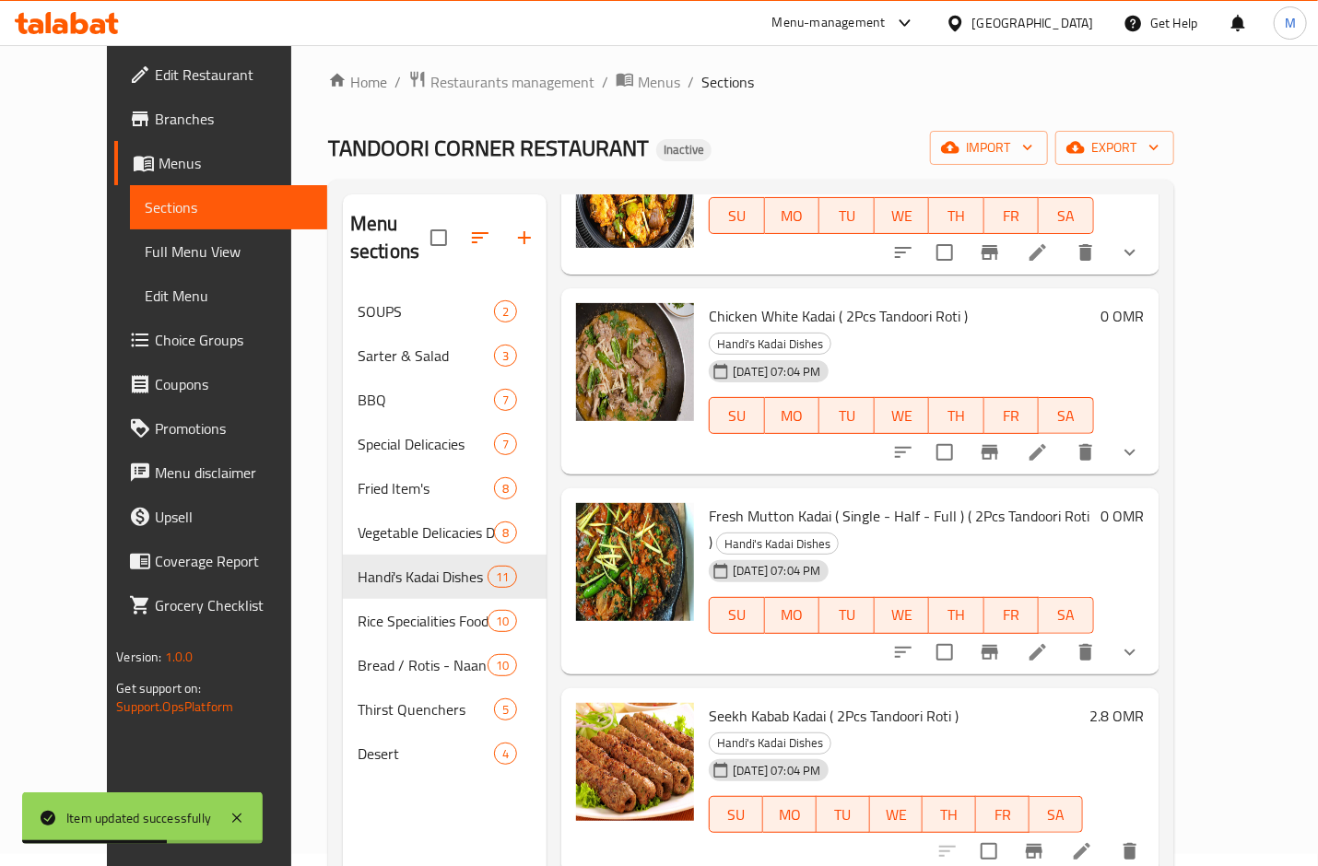
scroll to position [1116, 0]
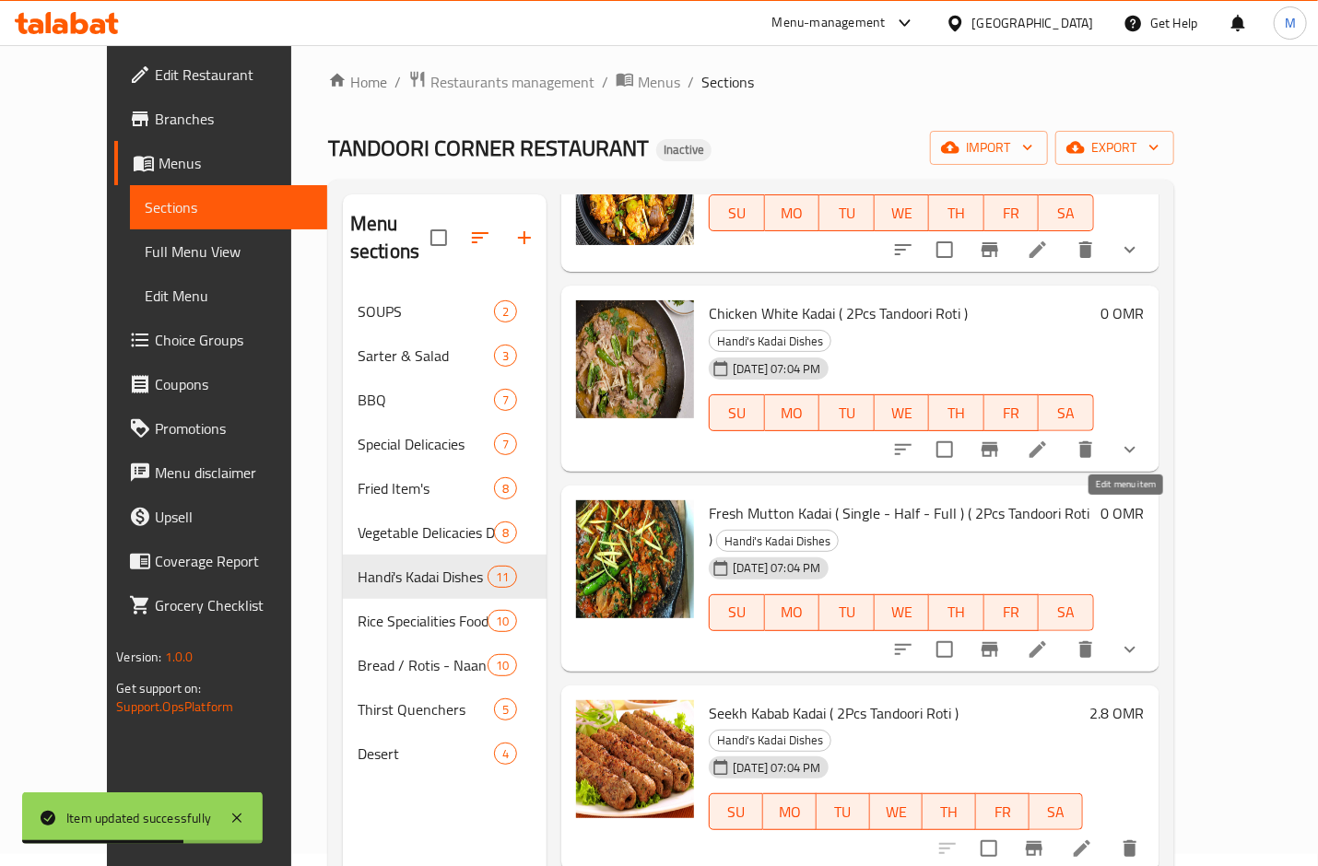
click at [1049, 639] on icon at bounding box center [1038, 650] width 22 height 22
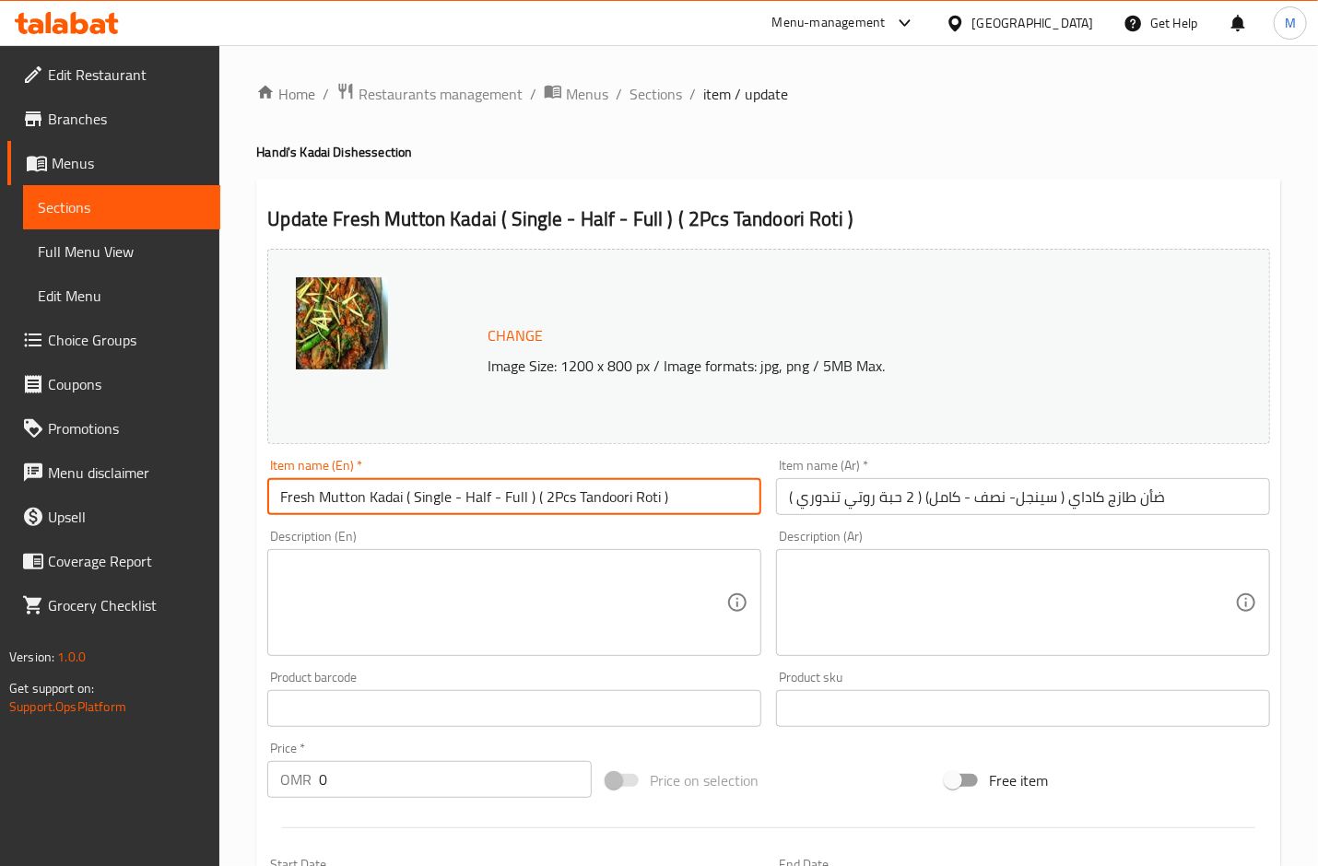
drag, startPoint x: 533, startPoint y: 498, endPoint x: 405, endPoint y: 498, distance: 128.1
click at [405, 498] on input "Fresh Mutton Kadai ( Single - Half - Full ) ( 2Pcs Tandoori Roti )" at bounding box center [514, 496] width 494 height 37
type input "Fresh Mutton Kadai ( 2Pcs Tandoori Roti )"
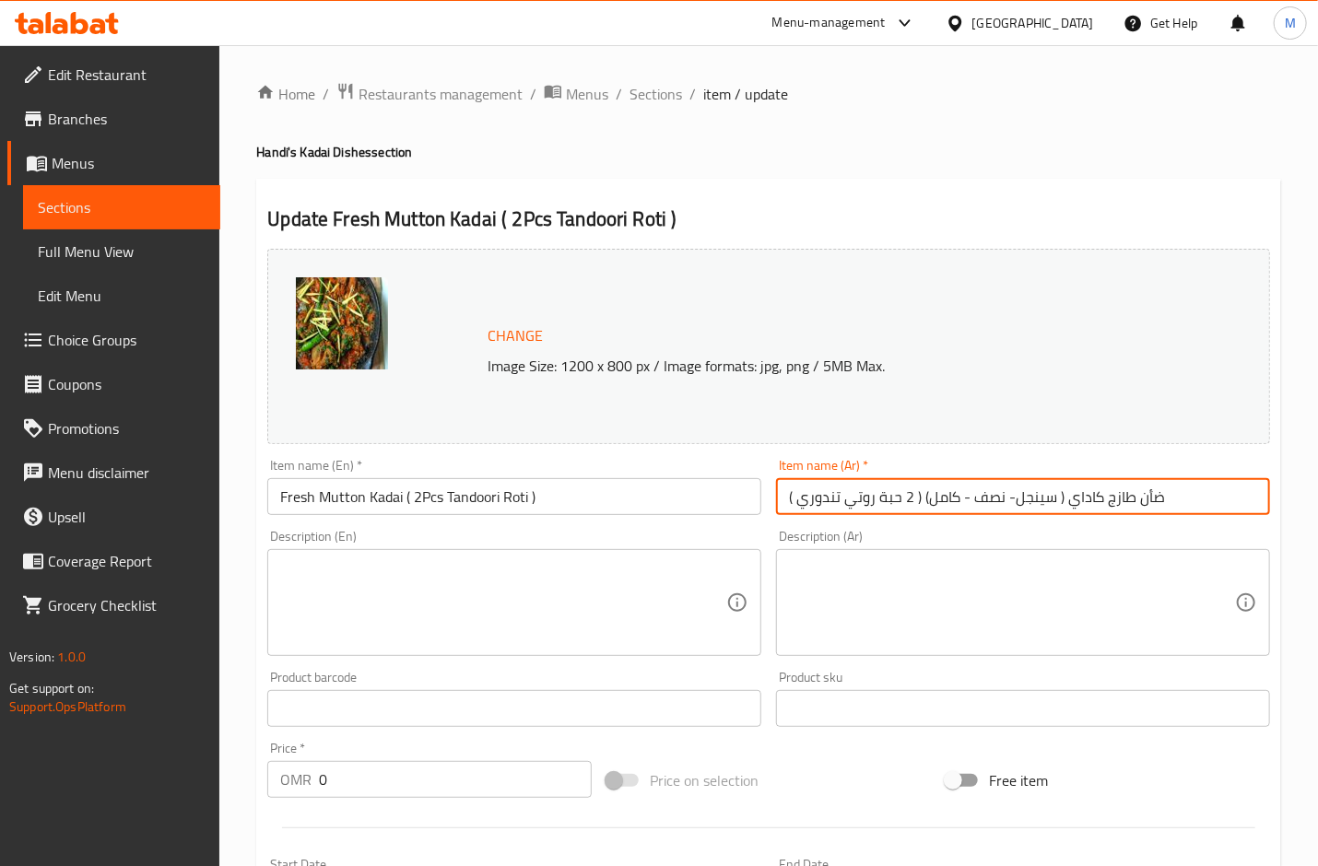
drag, startPoint x: 1062, startPoint y: 497, endPoint x: 920, endPoint y: 499, distance: 142.0
click at [920, 499] on input "ضأن طازج كاداي ( سينجل- نصف - كامل) ( 2 حبة روتي تندوري )" at bounding box center [1023, 496] width 494 height 37
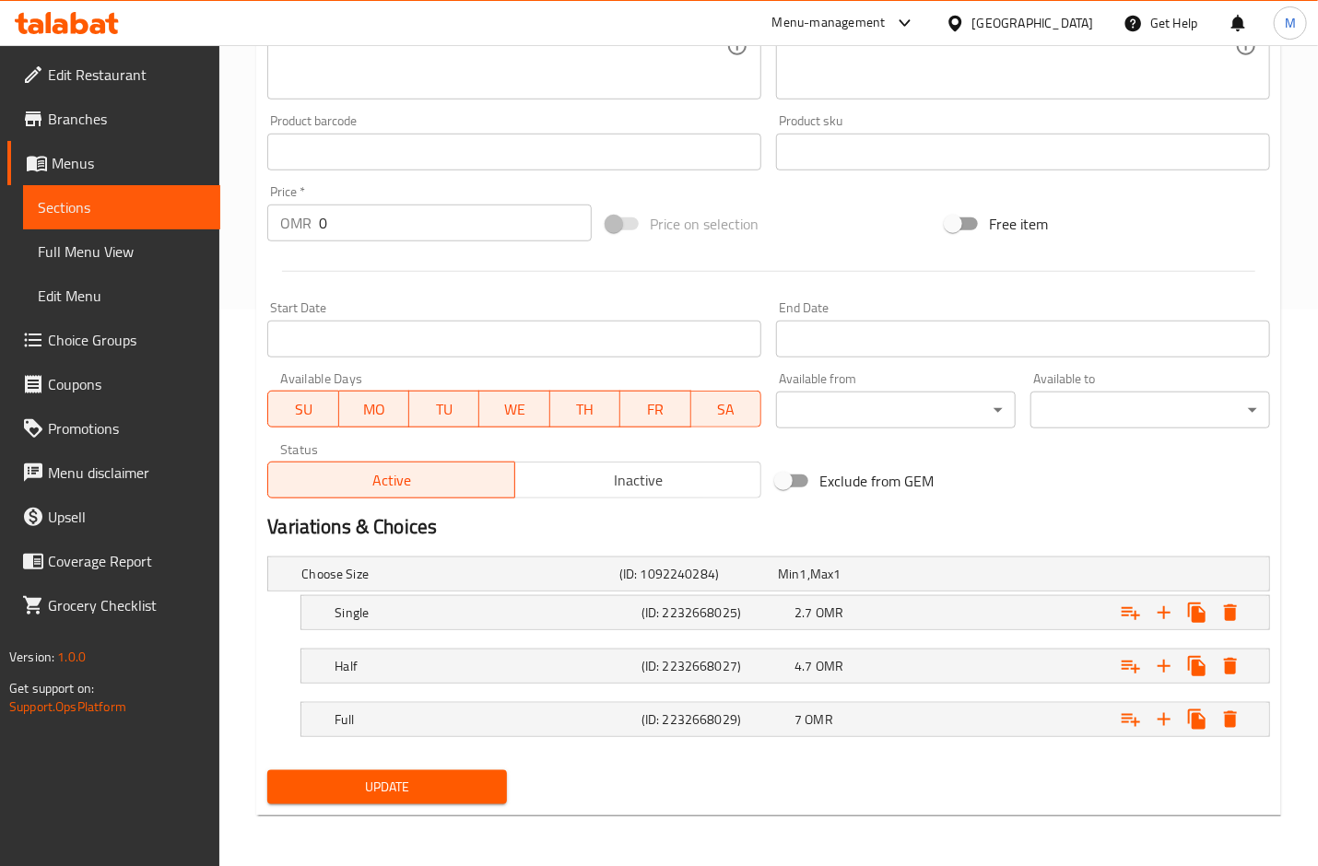
type input "ضأن طازج كاداي ( 2 حبة روتي تندوري )"
click at [458, 778] on span "Update" at bounding box center [387, 787] width 210 height 23
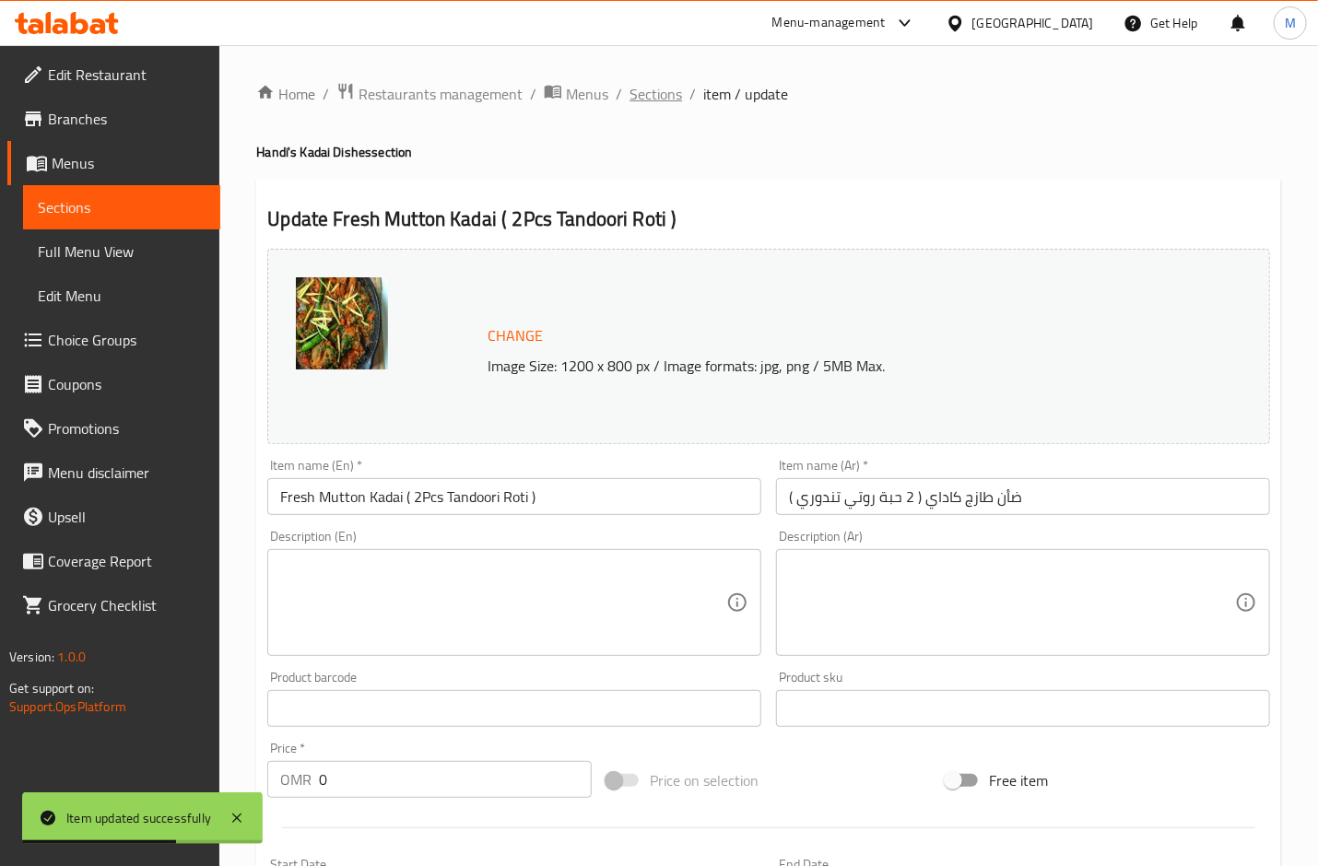
click at [665, 100] on span "Sections" at bounding box center [656, 94] width 53 height 22
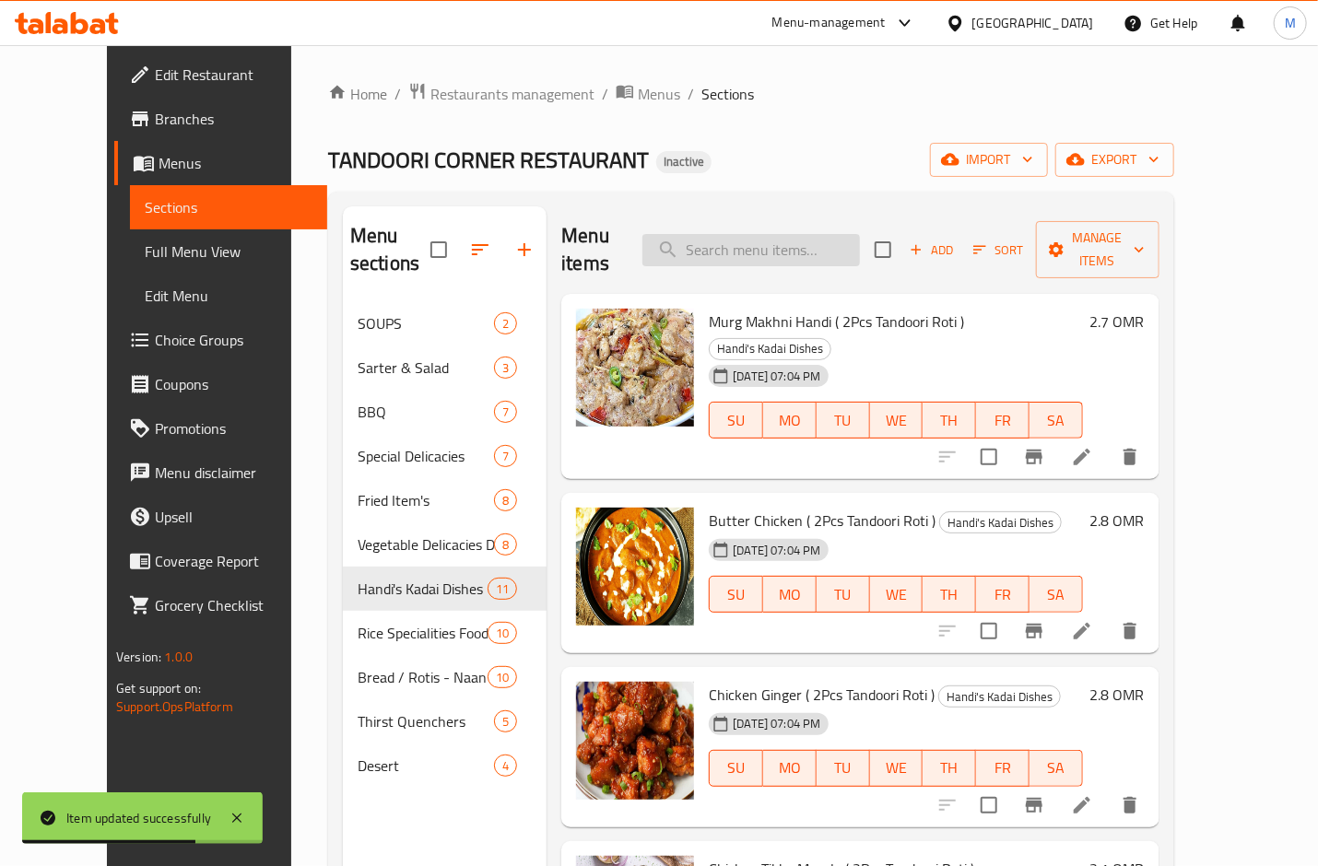
click at [747, 234] on input "search" at bounding box center [751, 250] width 218 height 32
paste input "Seekh Kabab Kadai ( 2Pcs Tandoori Roti )"
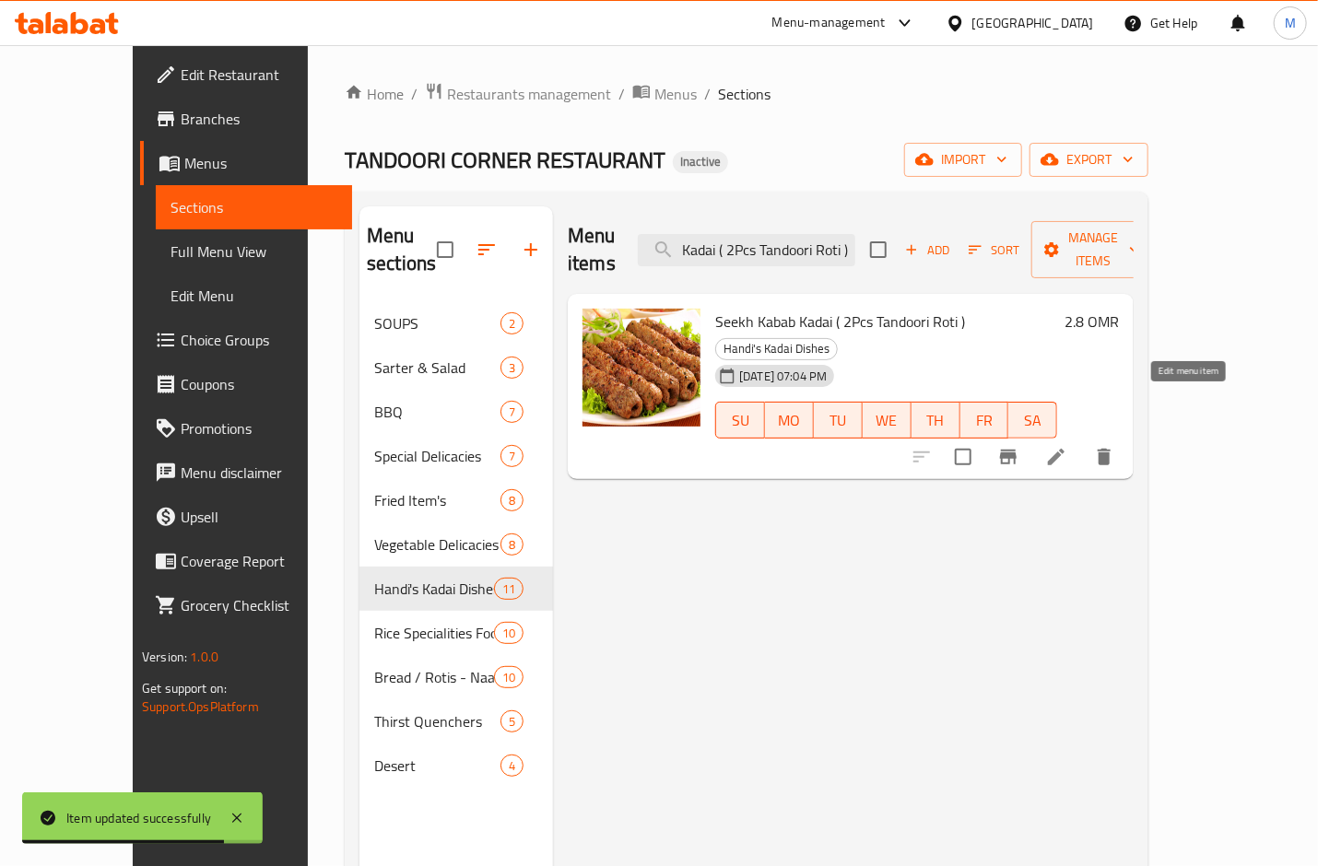
type input "Seekh Kabab Kadai ( 2Pcs Tandoori Roti )"
click at [1067, 446] on icon at bounding box center [1056, 457] width 22 height 22
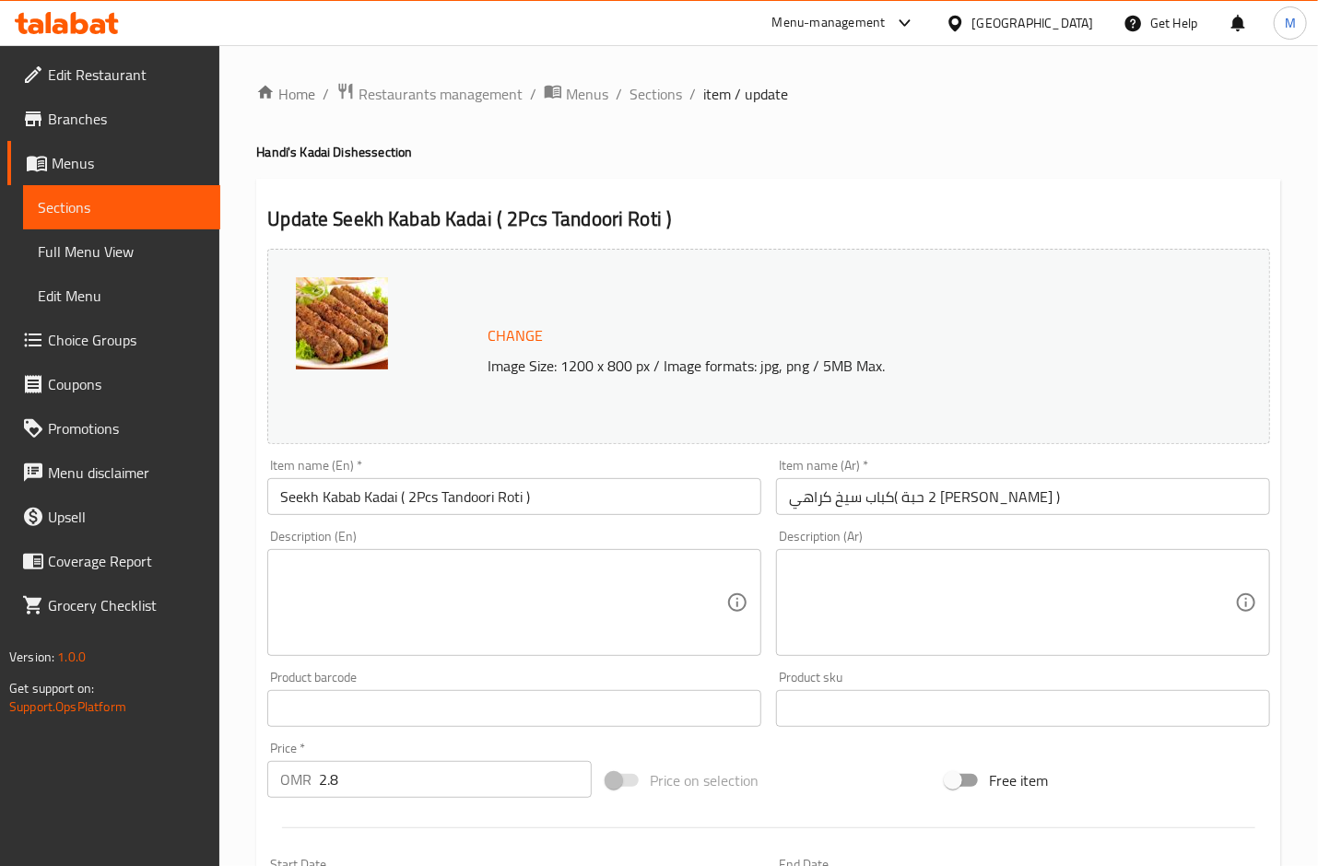
click at [945, 500] on input "كباب سيخ كراهي( 2 حبة [PERSON_NAME] )" at bounding box center [1023, 496] width 494 height 37
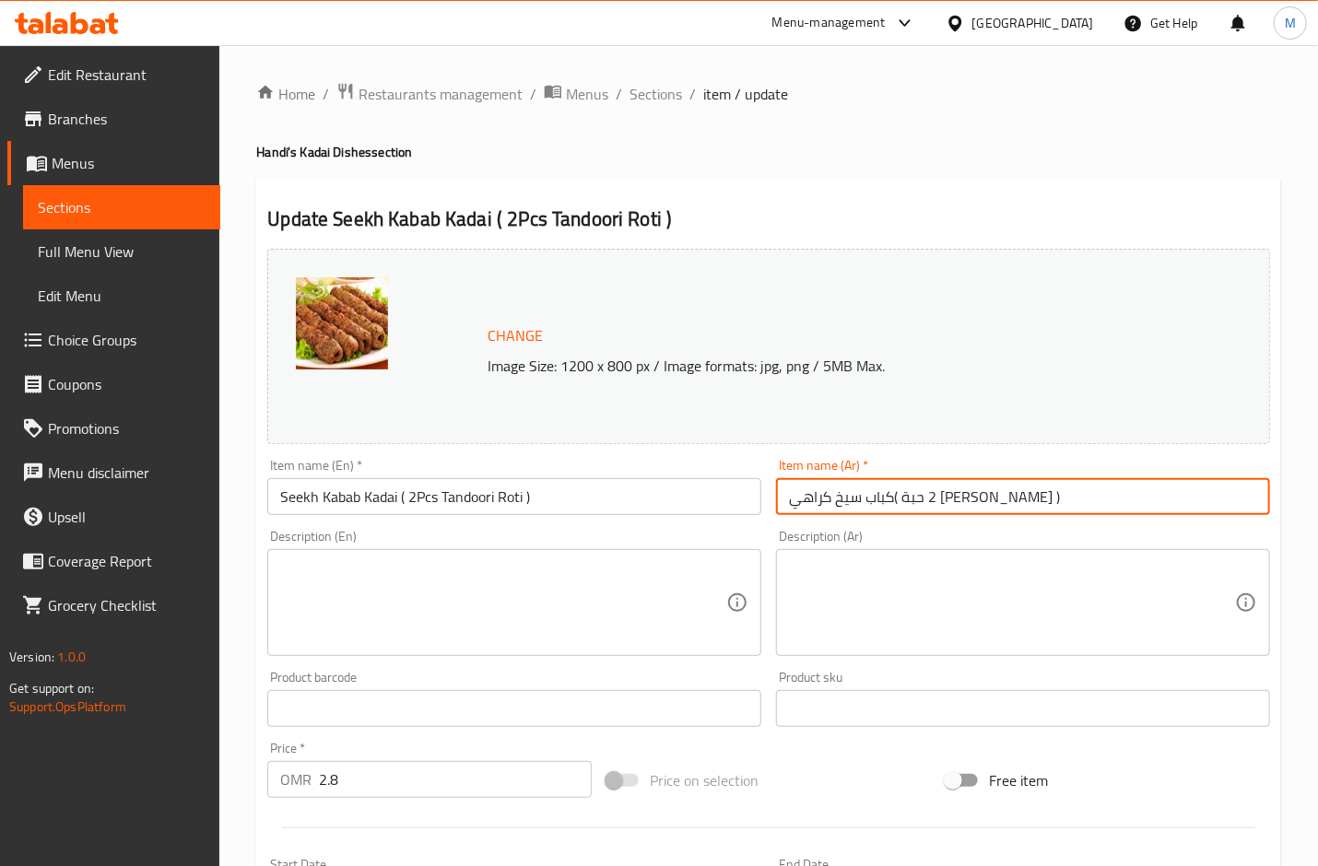
click at [945, 500] on input "كباب سيخ كراهي( 2 حبة [PERSON_NAME] )" at bounding box center [1023, 496] width 494 height 37
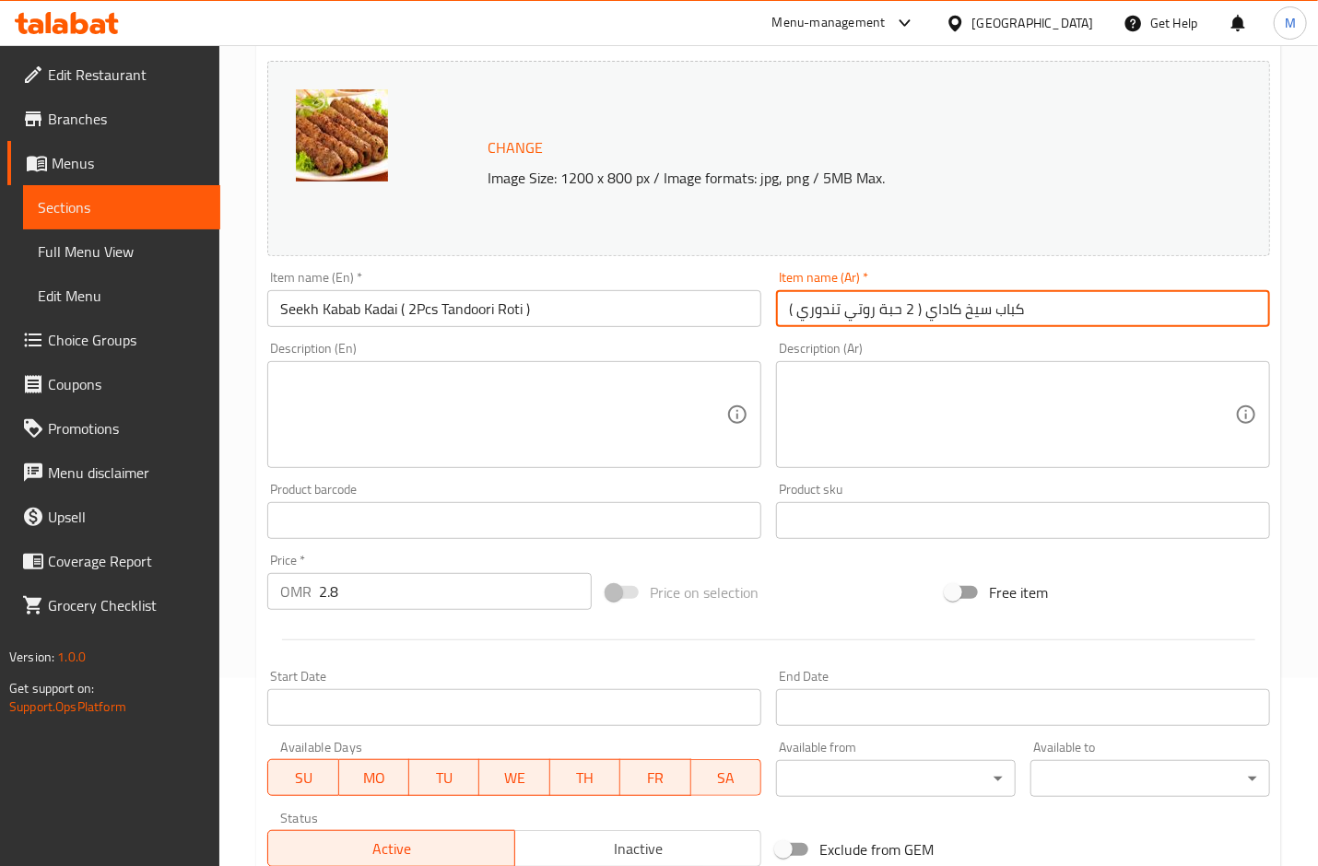
scroll to position [460, 0]
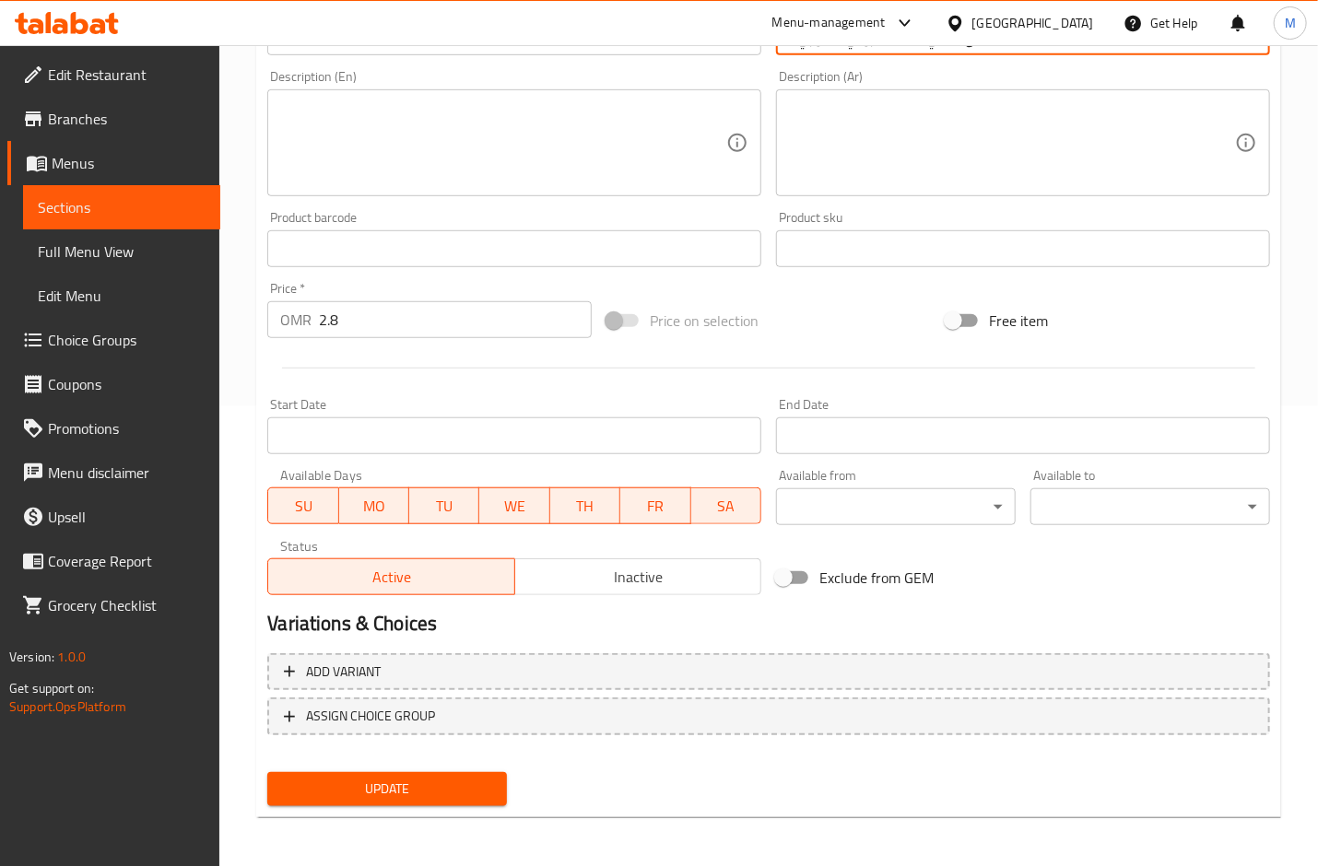
type input "كباب سيخ كاداي ( 2 حبة روتي تندوري )"
click at [423, 794] on span "Update" at bounding box center [387, 789] width 210 height 23
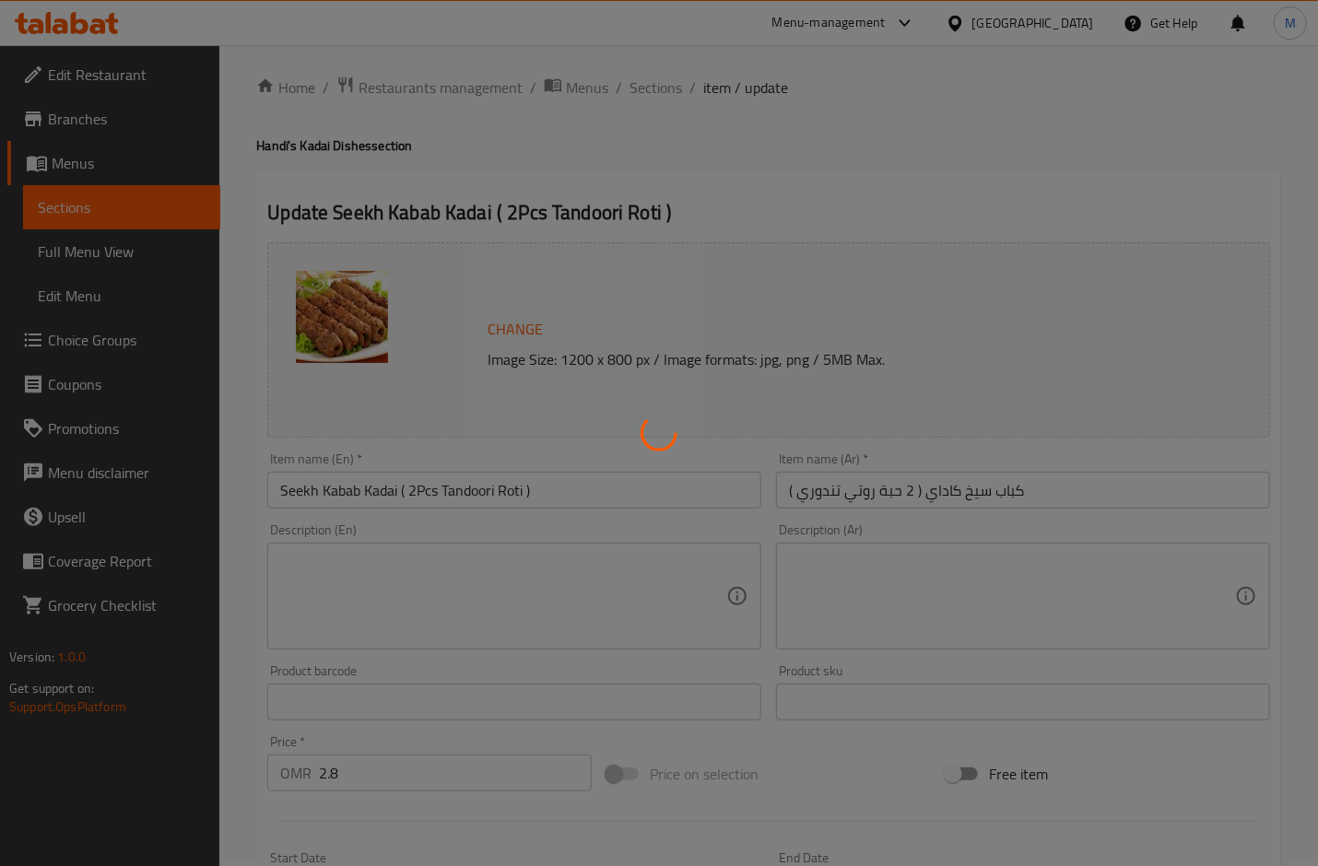
scroll to position [0, 0]
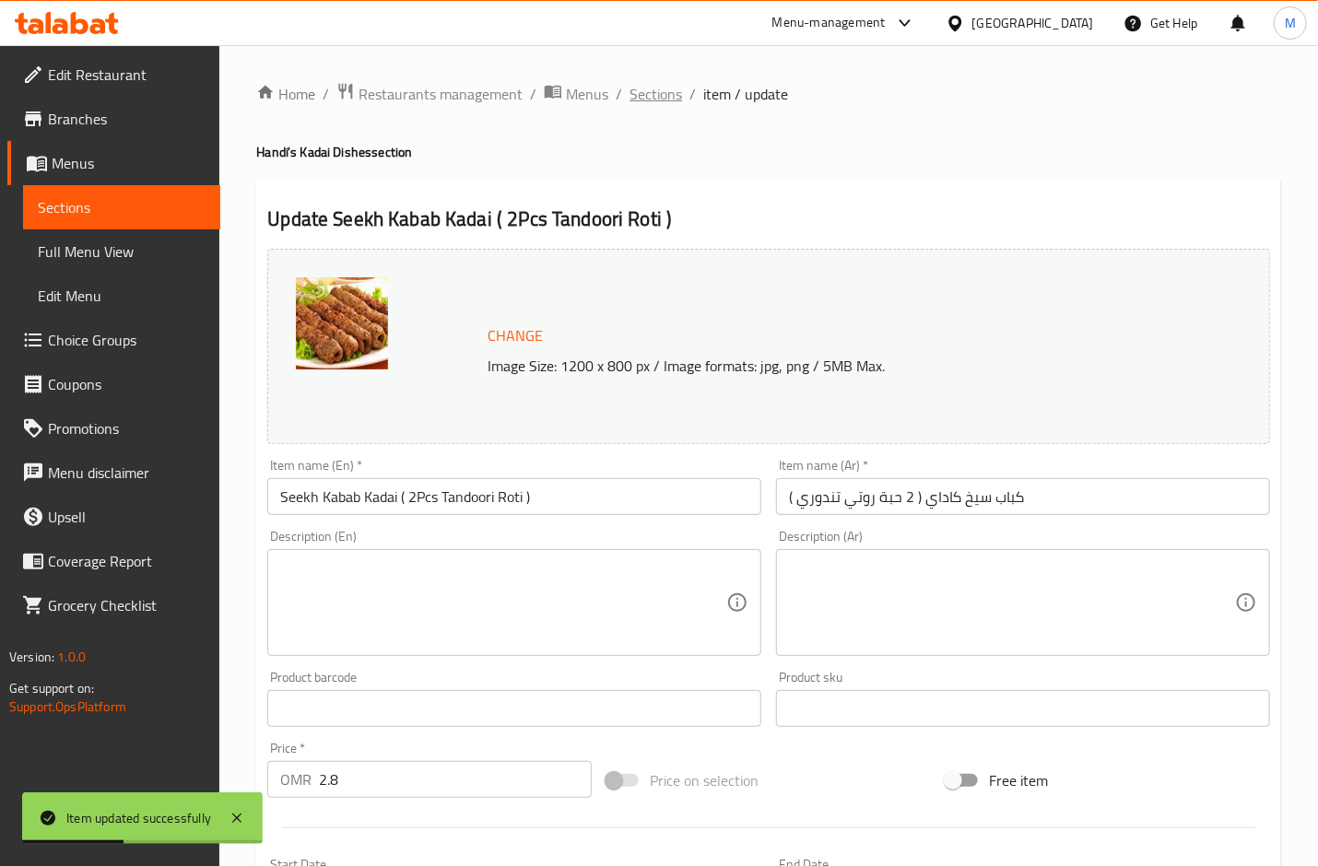
click at [659, 99] on span "Sections" at bounding box center [656, 94] width 53 height 22
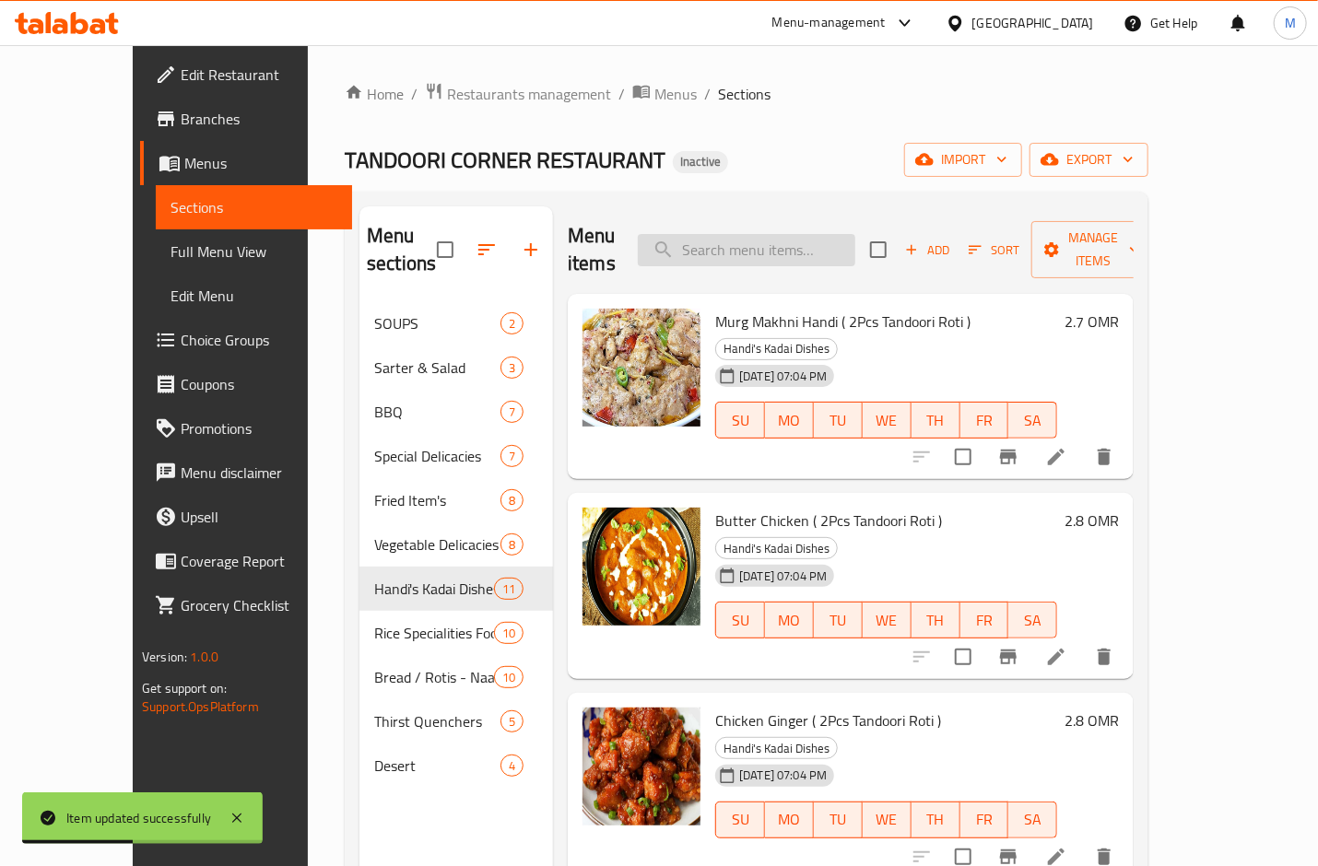
click at [778, 236] on input "search" at bounding box center [747, 250] width 218 height 32
paste input "Chicken Shuwa ( Half - Full ) With Rice"
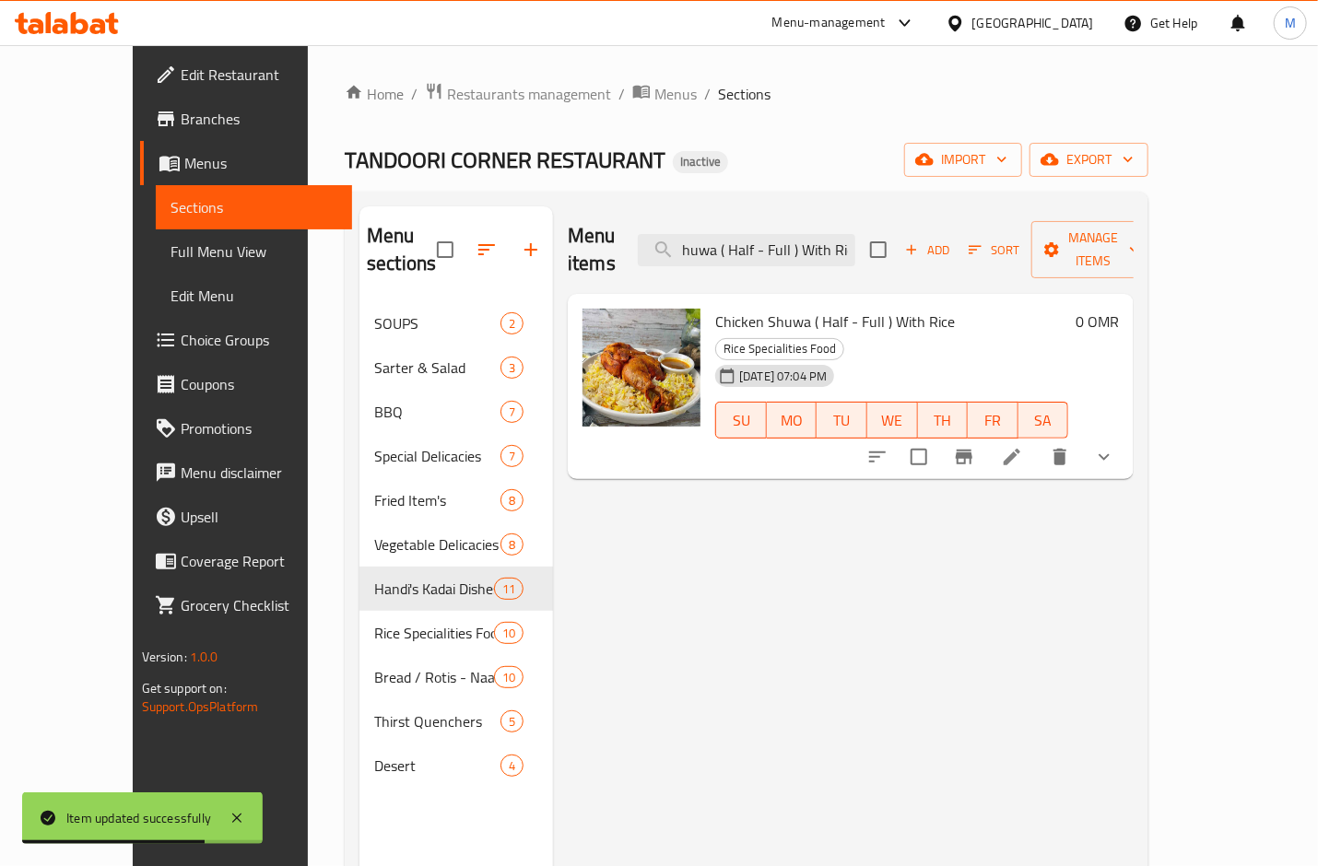
type input "Chicken Shuwa ( Half - Full ) With Ric"
click at [1023, 446] on icon at bounding box center [1012, 457] width 22 height 22
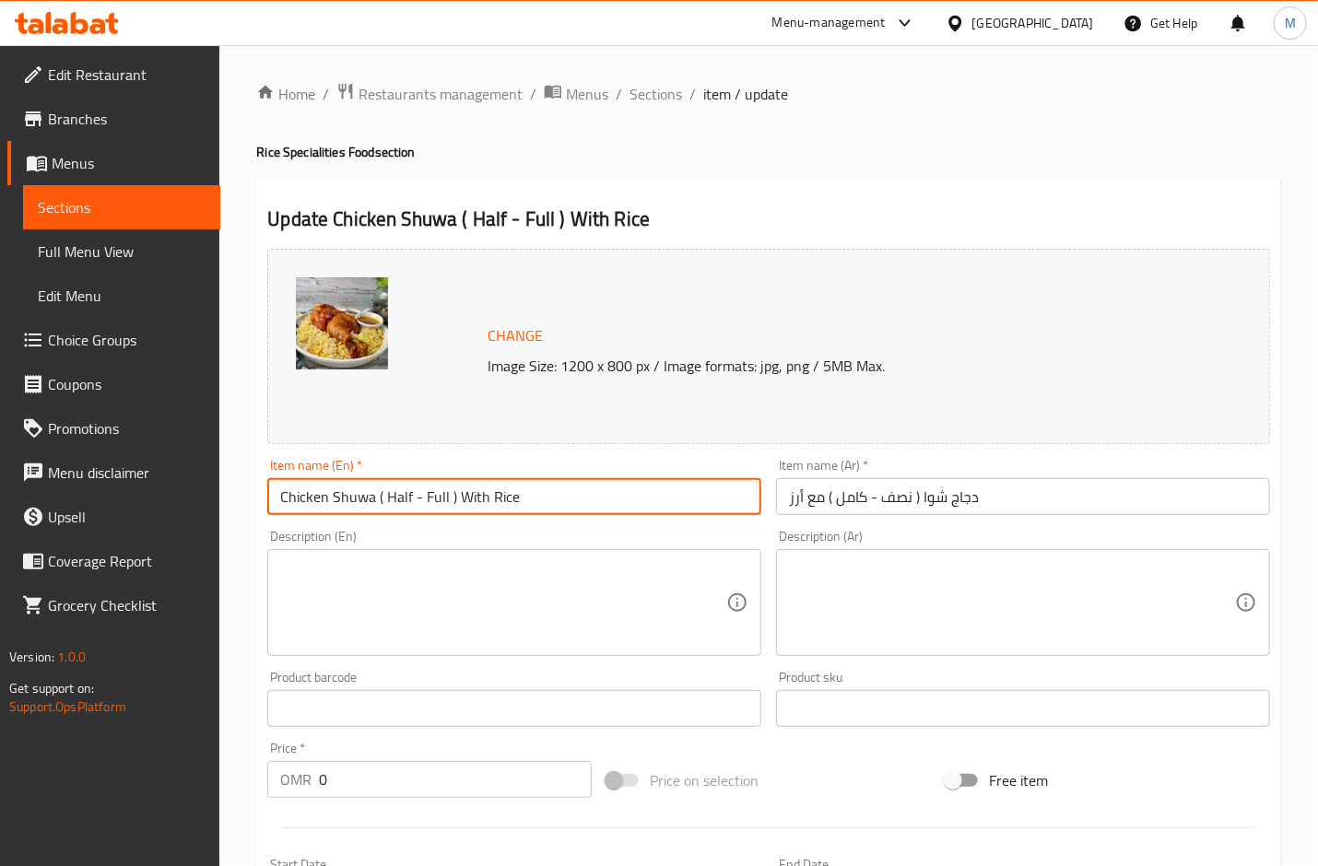
drag, startPoint x: 457, startPoint y: 500, endPoint x: 377, endPoint y: 496, distance: 80.3
click at [377, 496] on input "Chicken Shuwa ( Half - Full ) With Rice" at bounding box center [514, 496] width 494 height 37
type input "Chicken Shuwa With Rice"
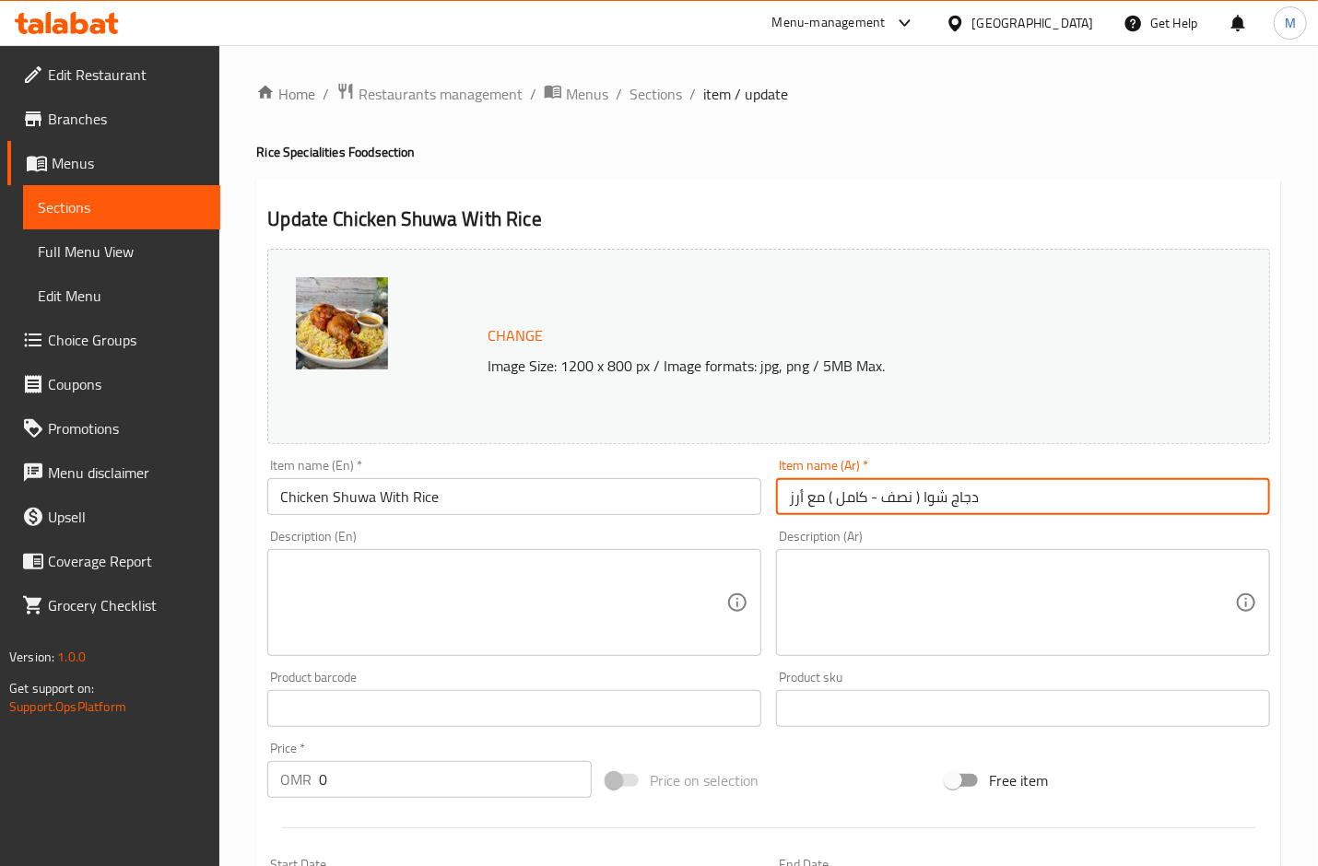
drag, startPoint x: 920, startPoint y: 506, endPoint x: 828, endPoint y: 505, distance: 92.2
click at [828, 505] on input "دجاج شوا ( نصف - كامل ) مع أرز" at bounding box center [1023, 496] width 494 height 37
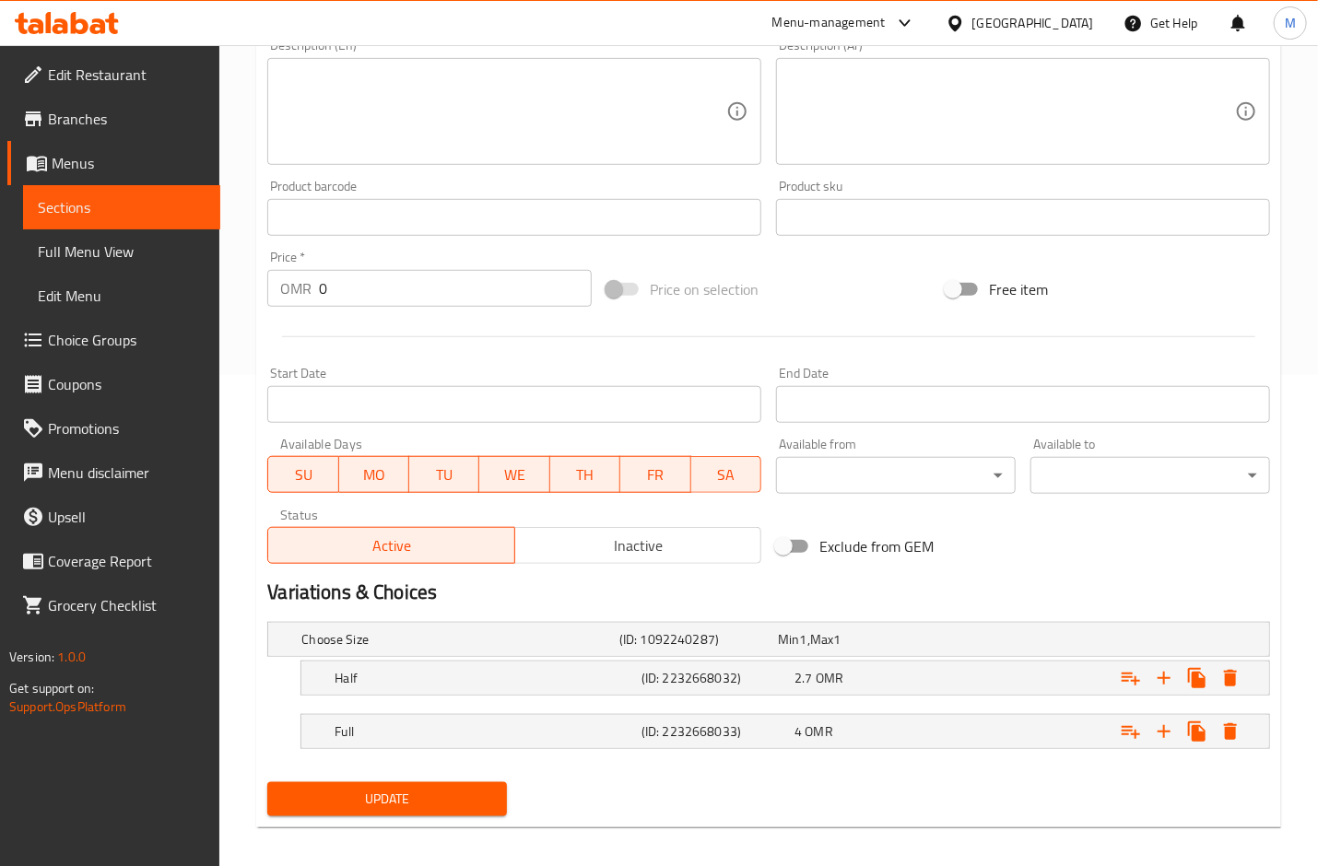
type input "دجاج شوا مع أرز"
click at [448, 794] on span "Update" at bounding box center [387, 799] width 210 height 23
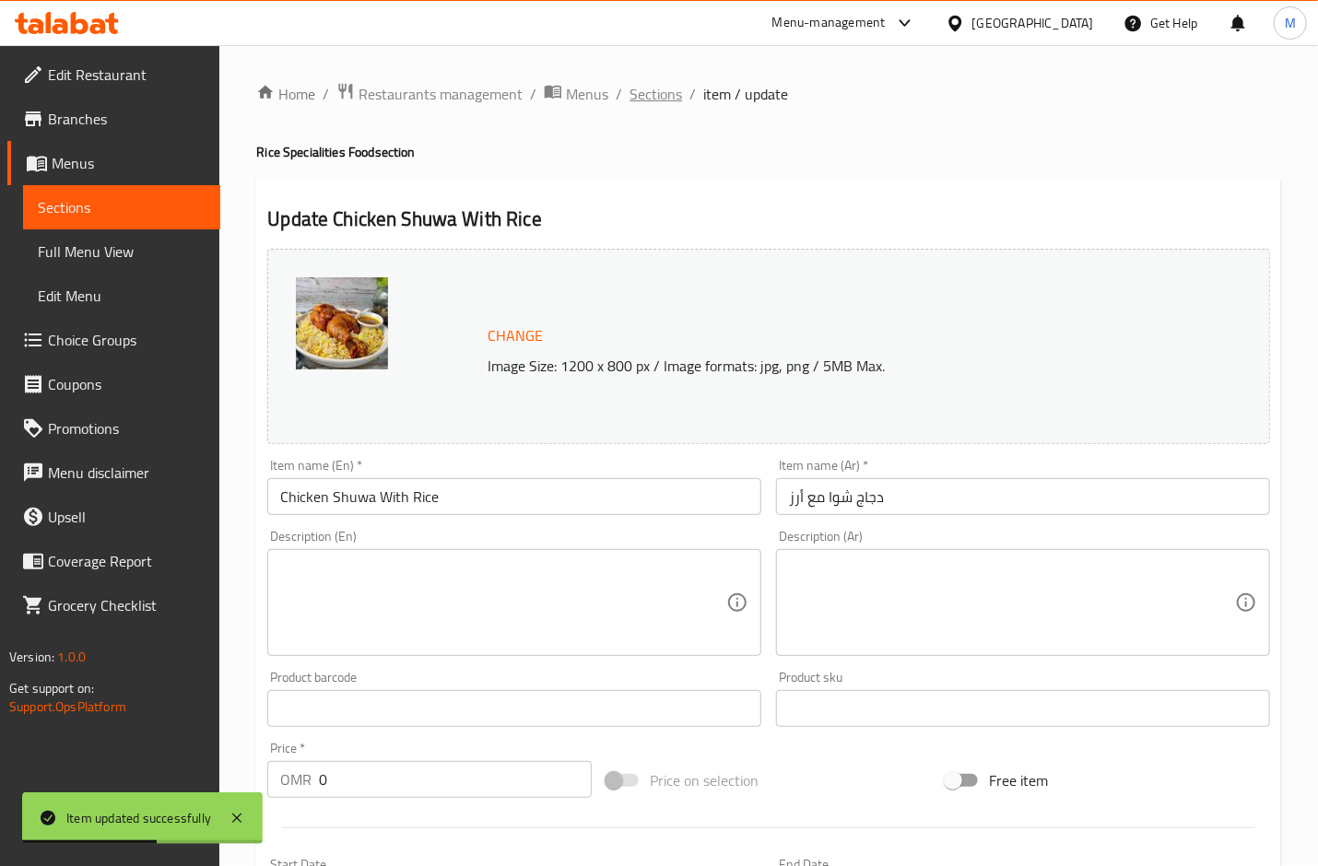
click at [655, 100] on span "Sections" at bounding box center [656, 94] width 53 height 22
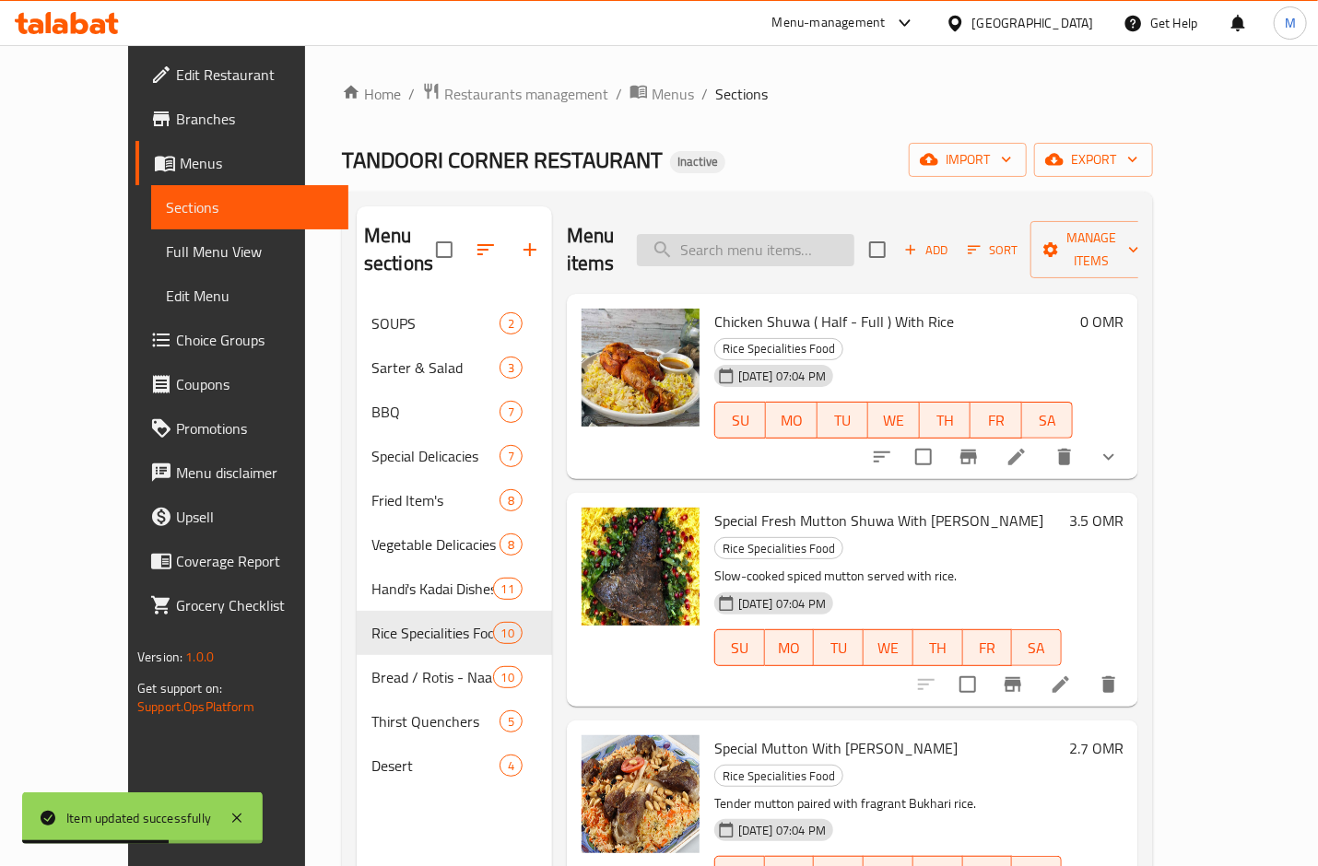
click at [782, 234] on input "search" at bounding box center [746, 250] width 218 height 32
paste input "[PERSON_NAME]"
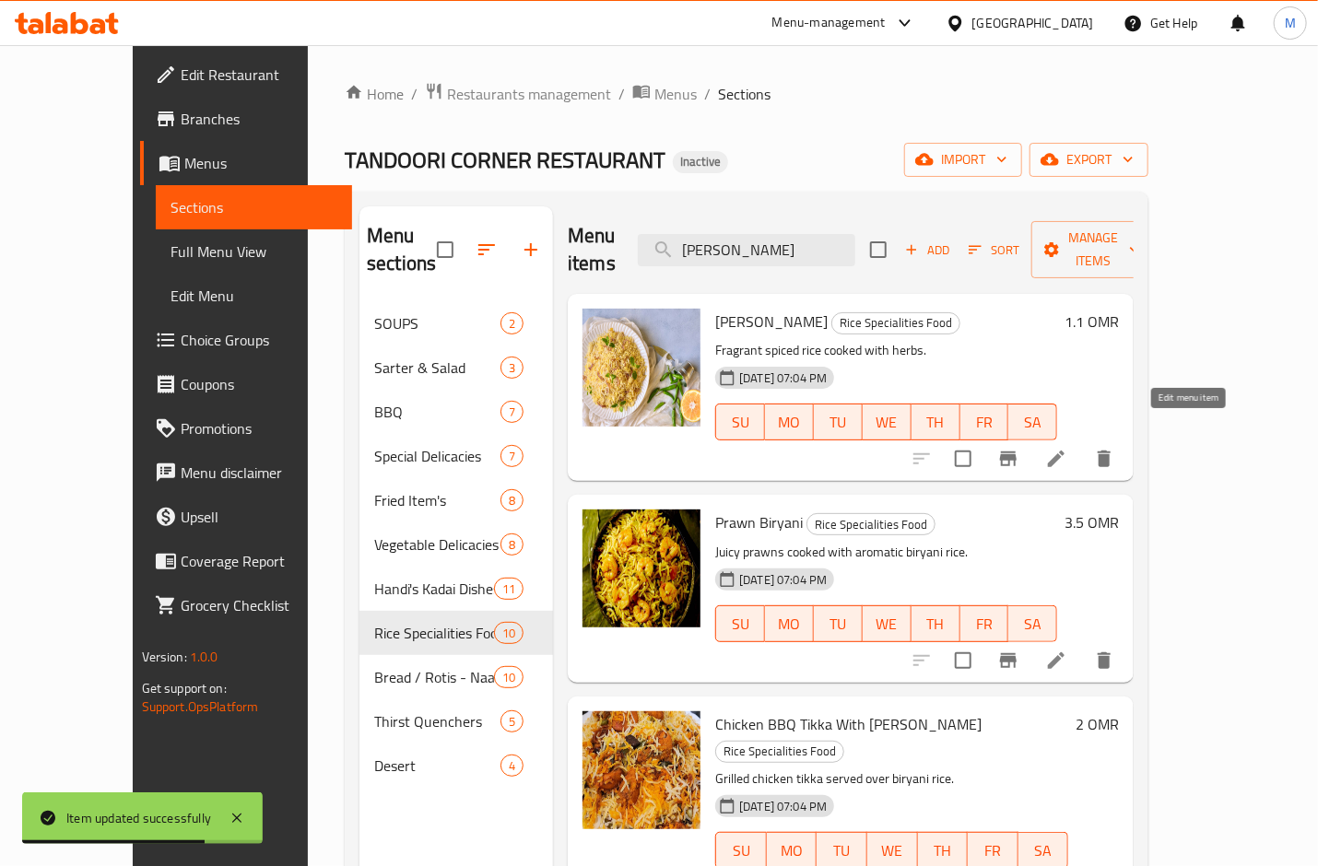
type input "[PERSON_NAME]"
click at [1067, 448] on icon at bounding box center [1056, 459] width 22 height 22
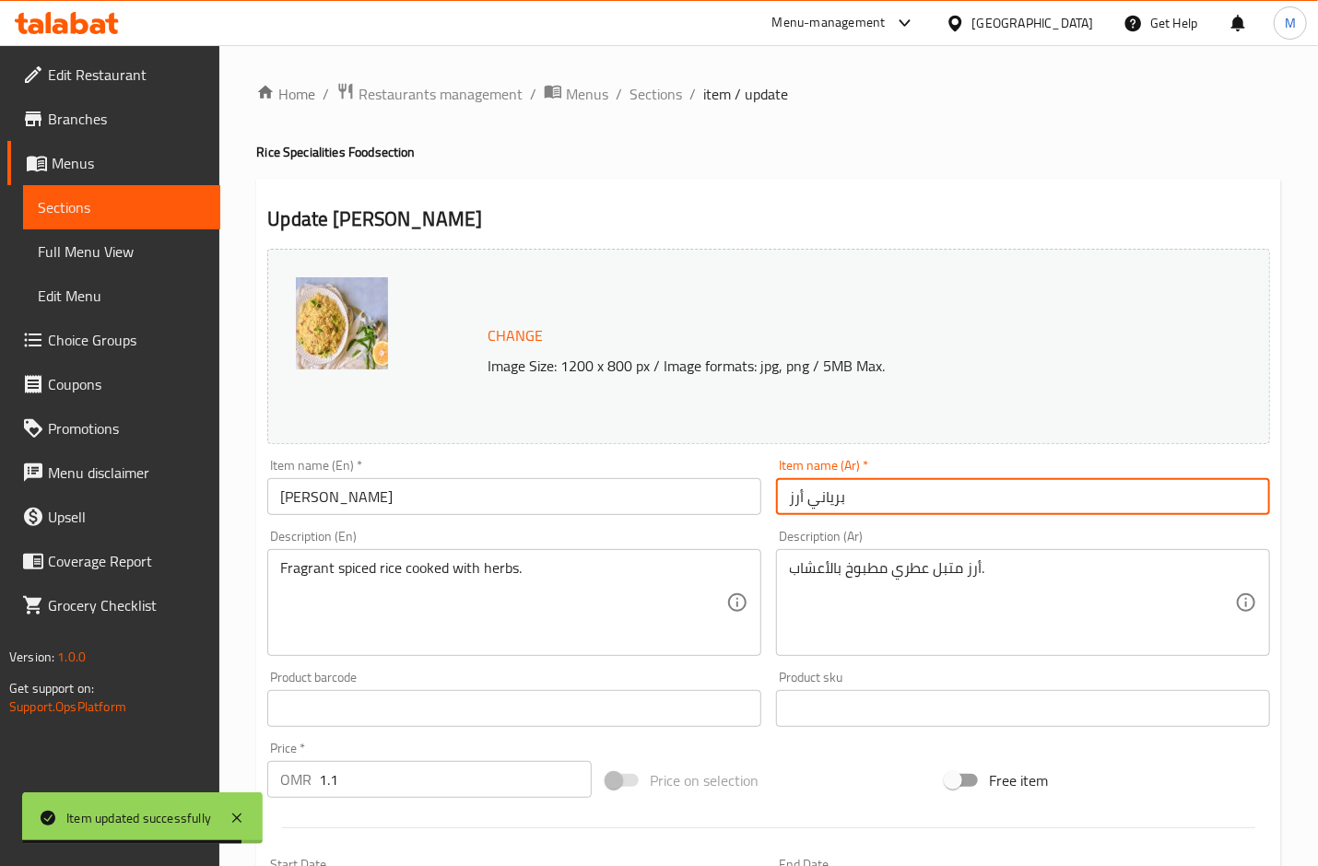
click at [801, 500] on input "برياني أرز" at bounding box center [1023, 496] width 494 height 37
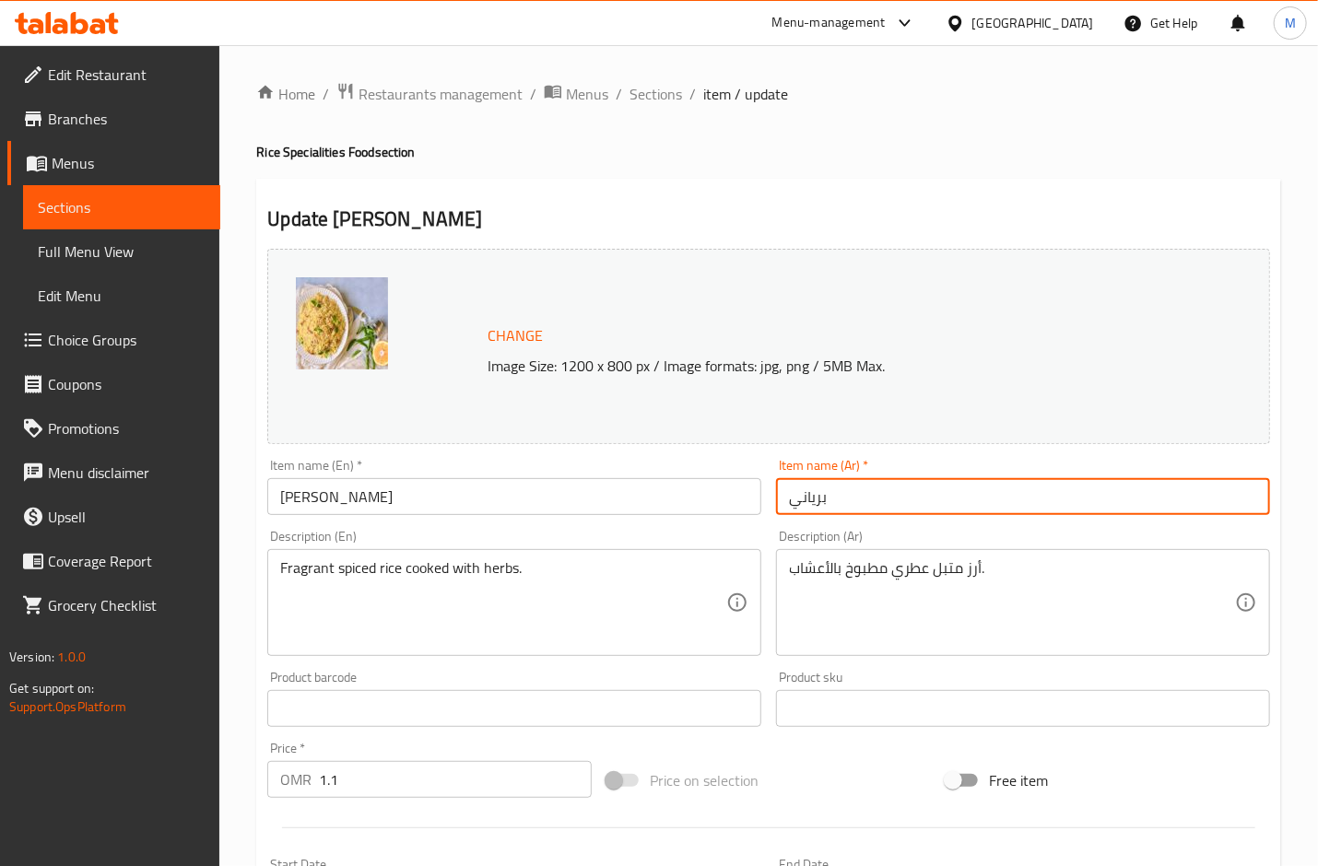
click at [787, 502] on input "برياني" at bounding box center [1023, 496] width 494 height 37
paste input "أرز"
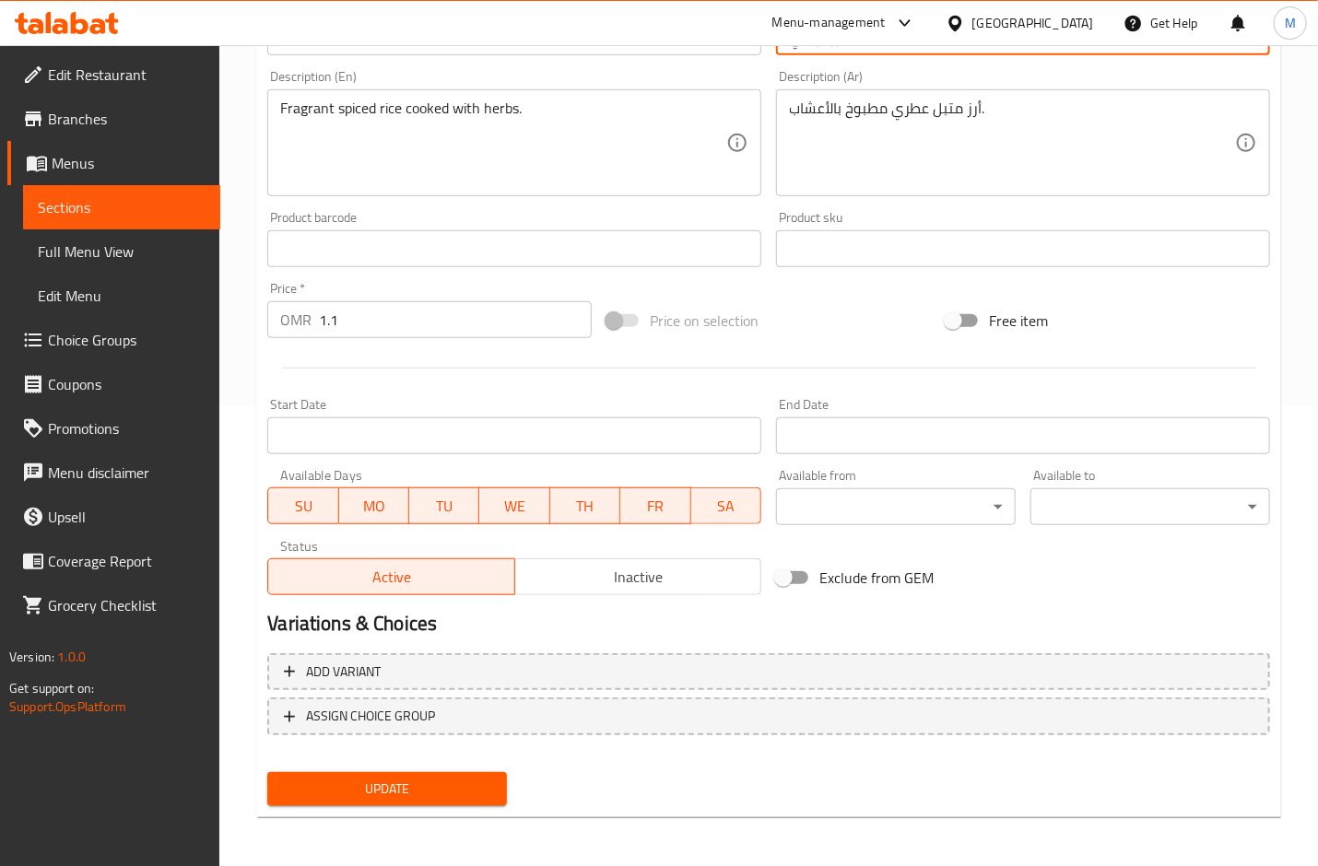
type input "أرز برياني"
click at [431, 798] on button "Update" at bounding box center [387, 789] width 240 height 34
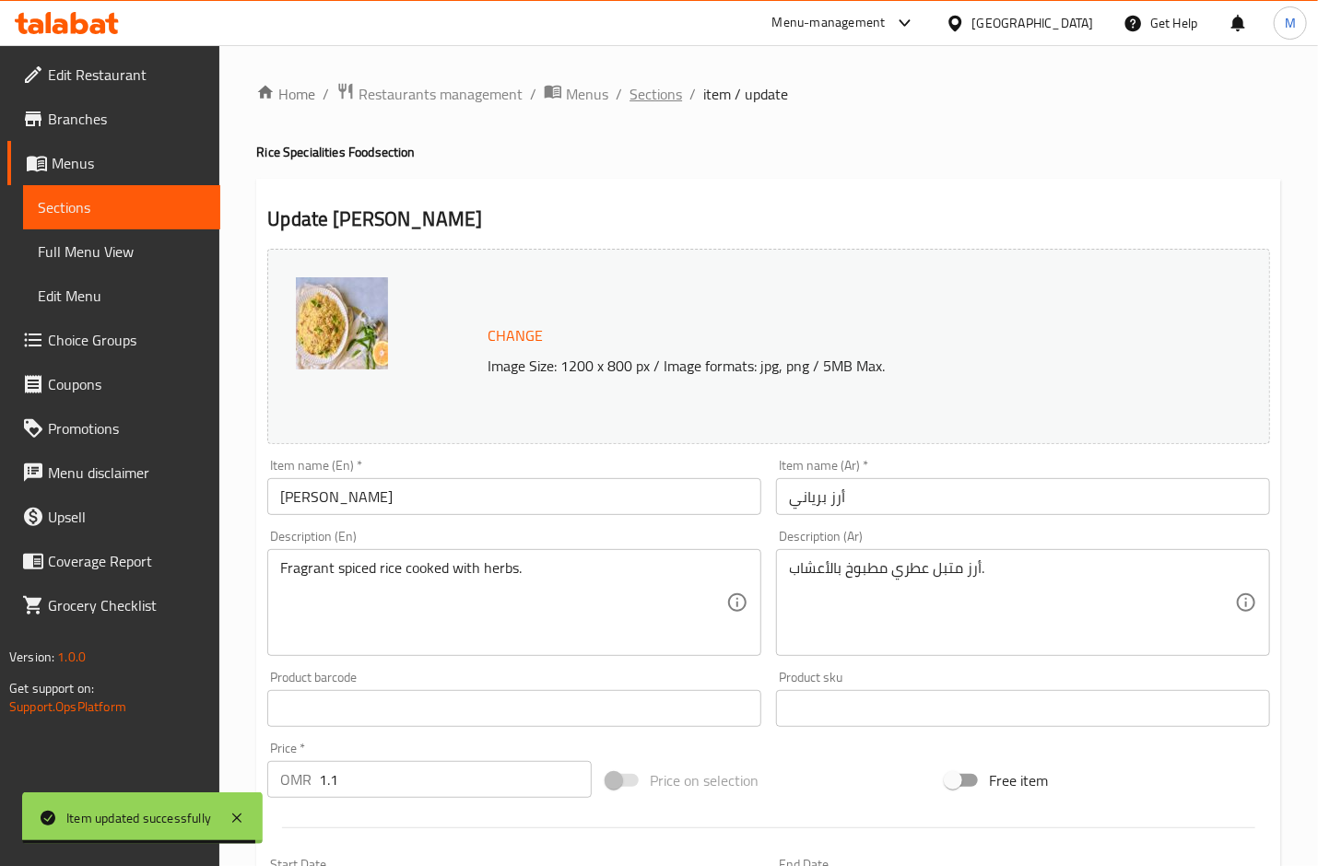
click at [655, 83] on span "Sections" at bounding box center [656, 94] width 53 height 22
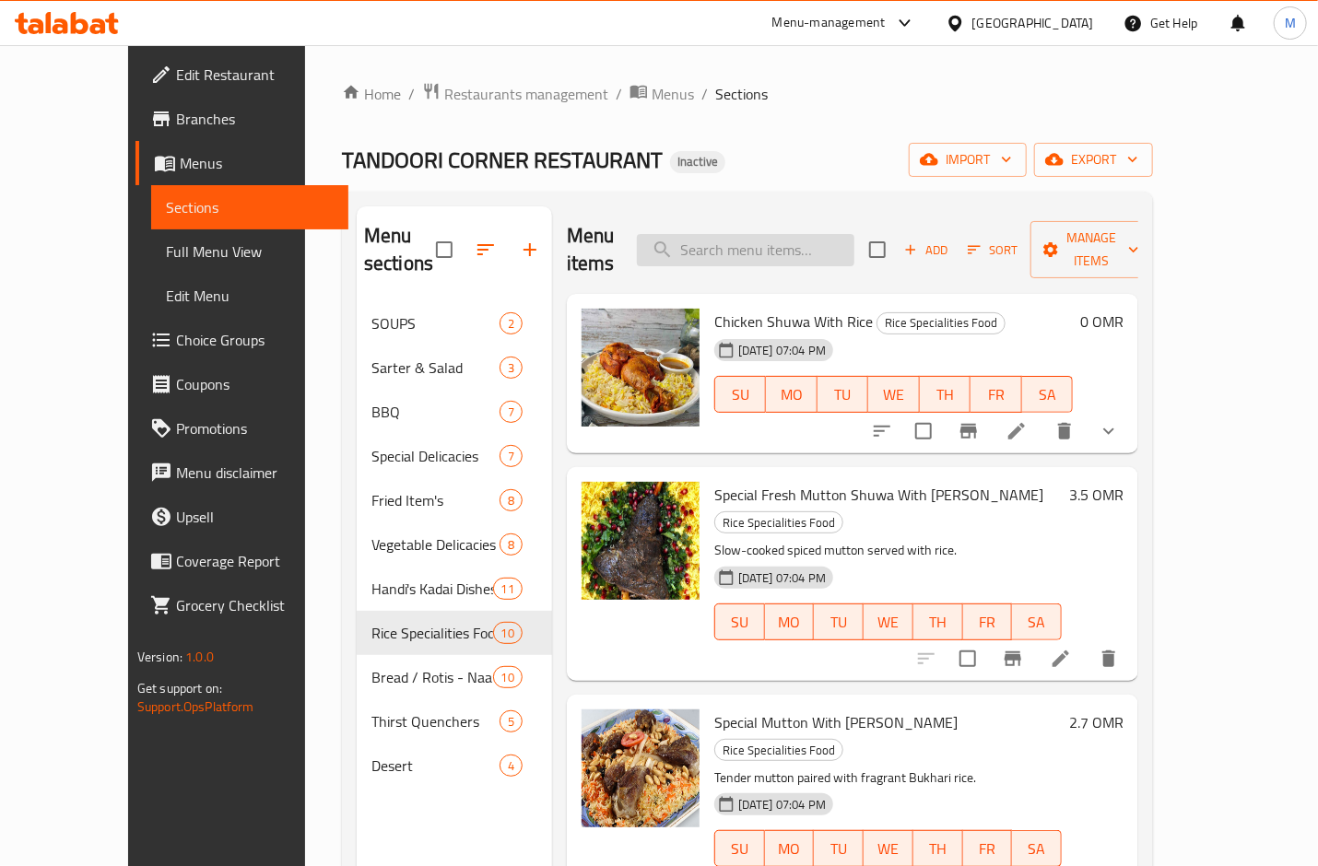
click at [755, 244] on input "search" at bounding box center [746, 250] width 218 height 32
paste input "open flame."
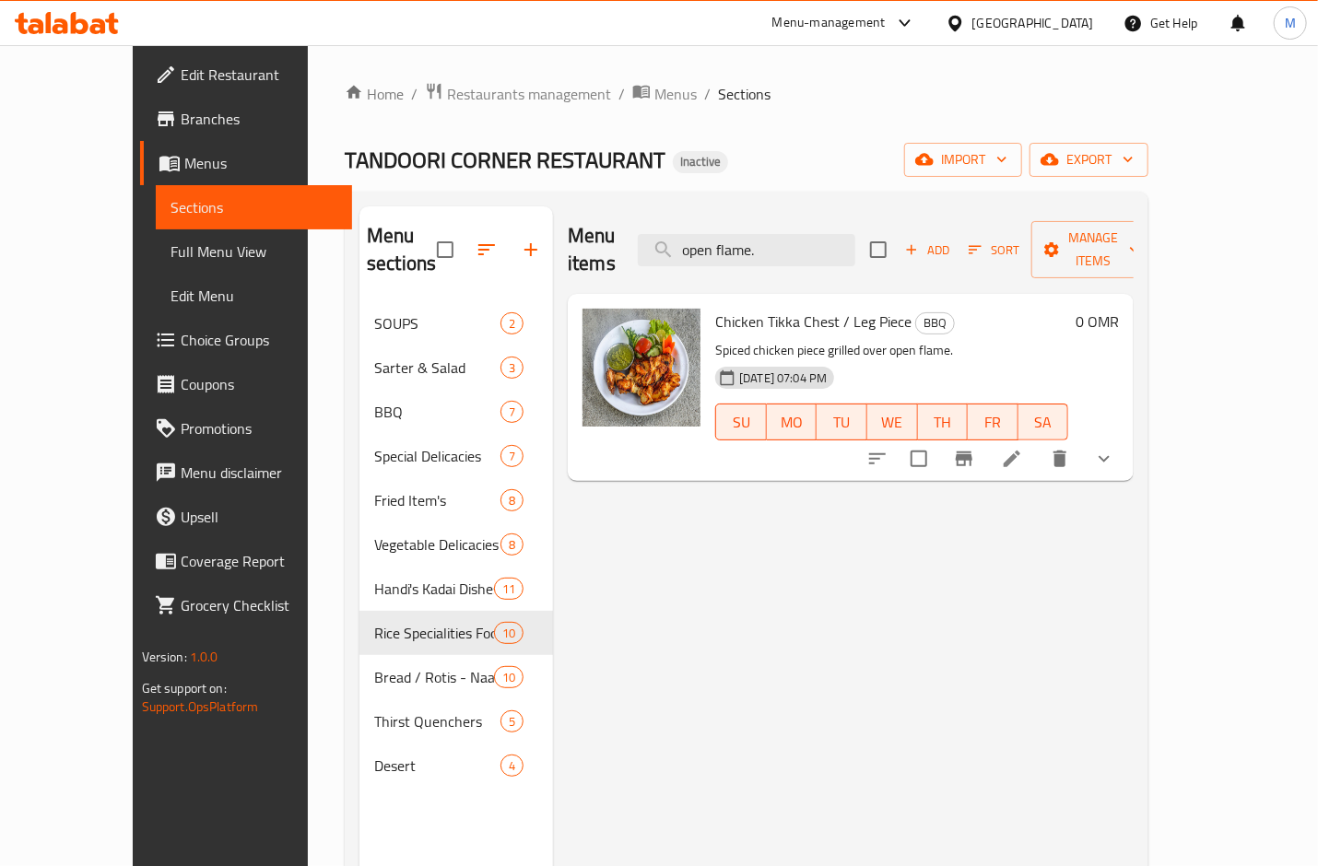
type input "open flame."
click at [1038, 442] on li at bounding box center [1012, 458] width 52 height 33
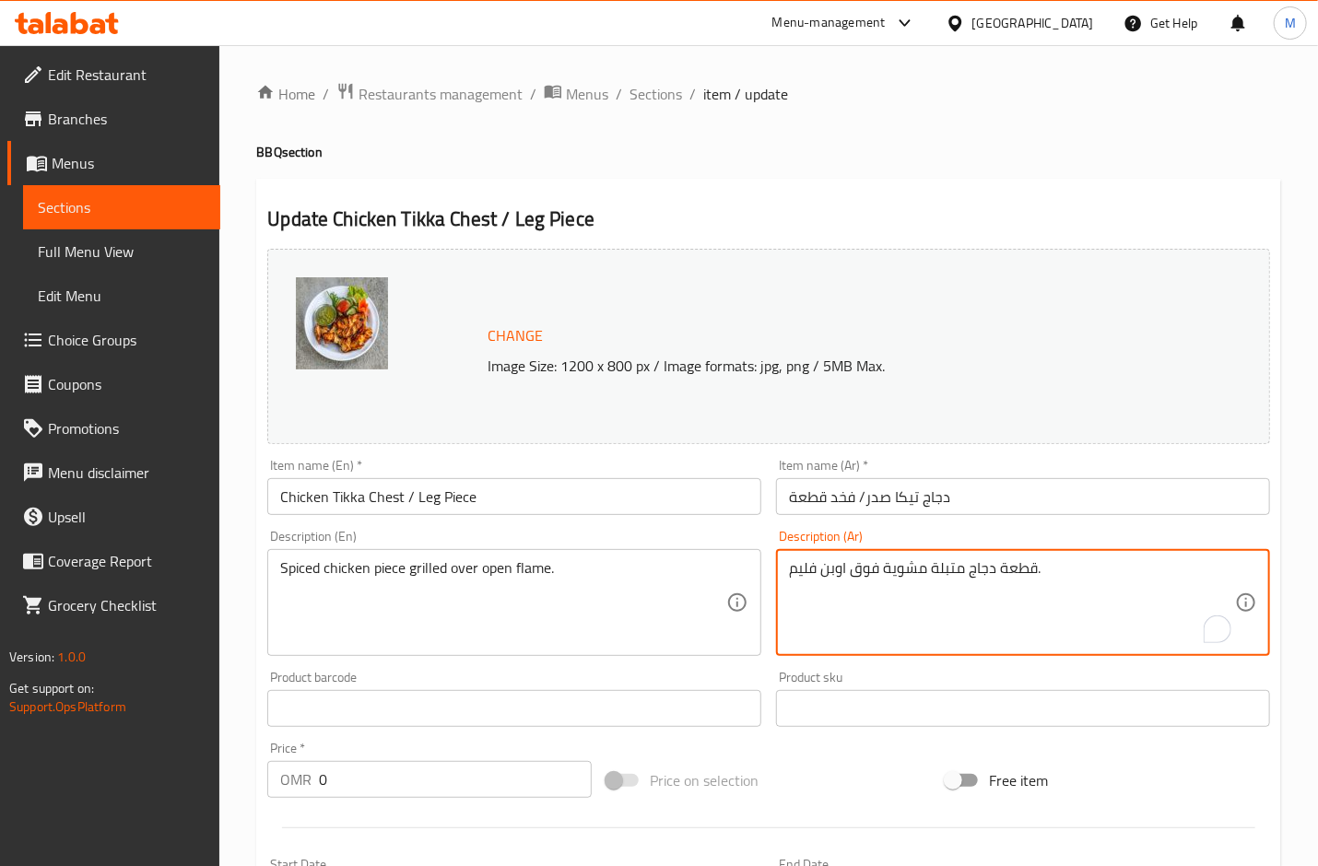
drag, startPoint x: 791, startPoint y: 571, endPoint x: 846, endPoint y: 577, distance: 55.7
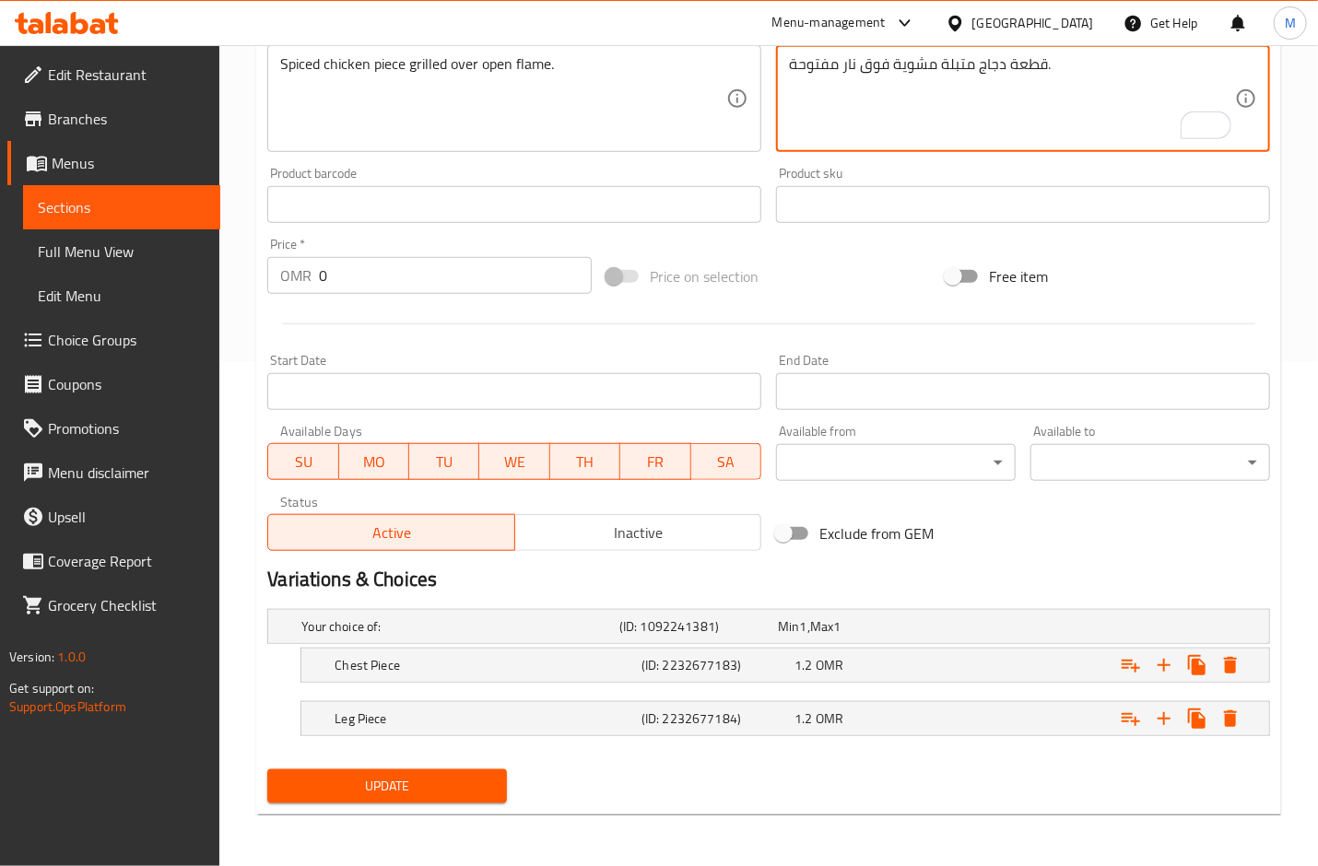
type textarea "قطعة دجاج متبلة مشوية فوق نار مفتوحة."
click at [409, 774] on button "Update" at bounding box center [387, 787] width 240 height 34
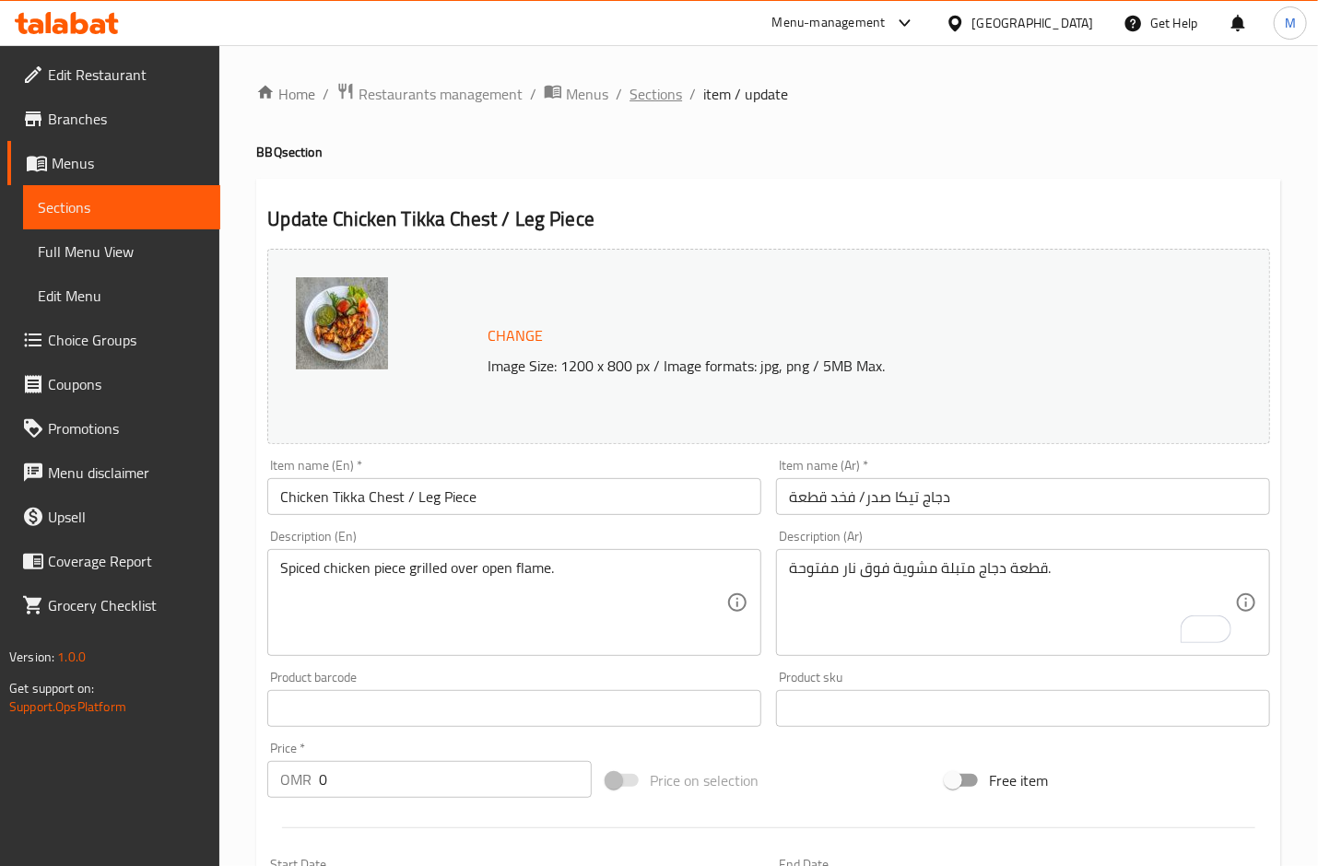
click at [654, 93] on span "Sections" at bounding box center [656, 94] width 53 height 22
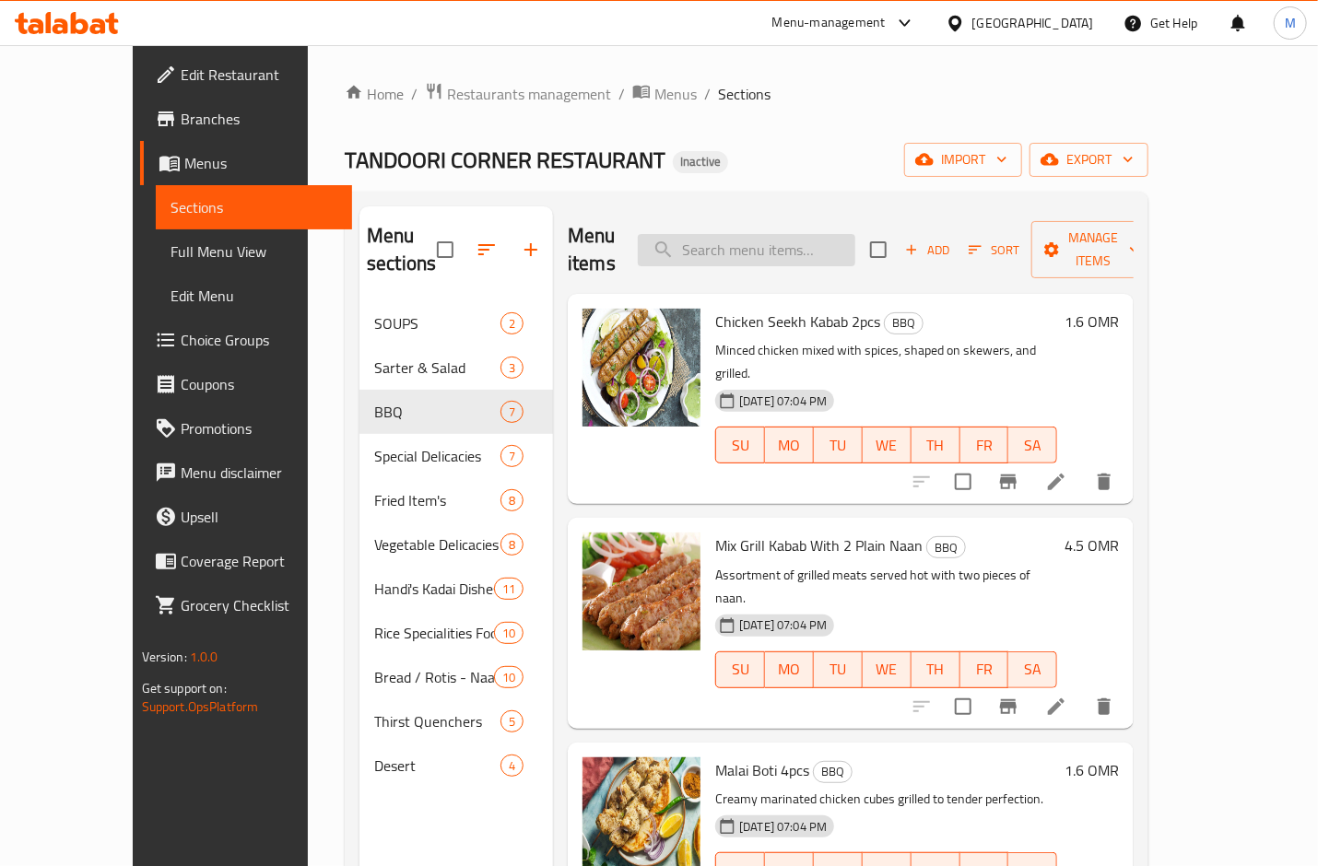
click at [799, 234] on input "search" at bounding box center [747, 250] width 218 height 32
paste input "Lassi"
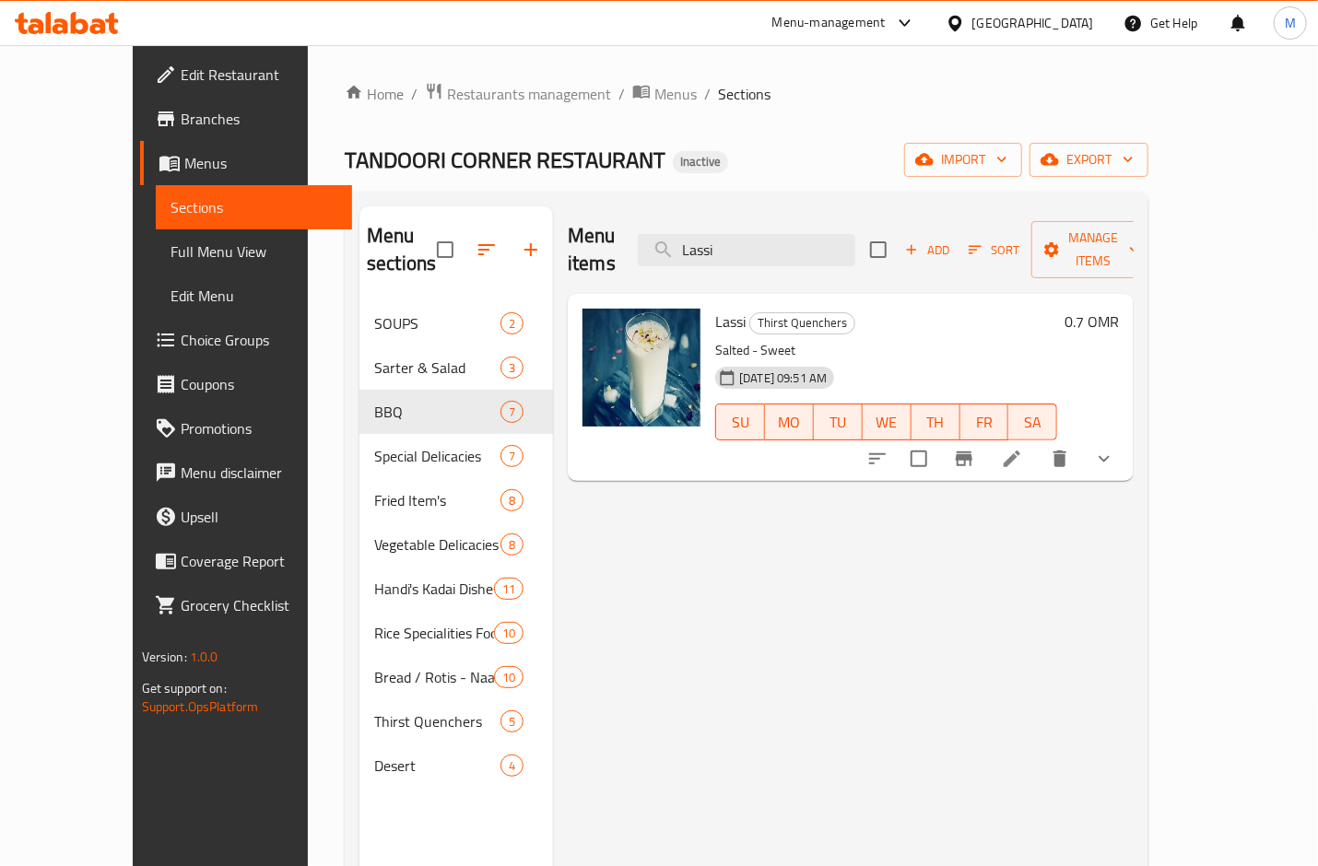
type input "Lassi"
click at [1023, 448] on icon at bounding box center [1012, 459] width 22 height 22
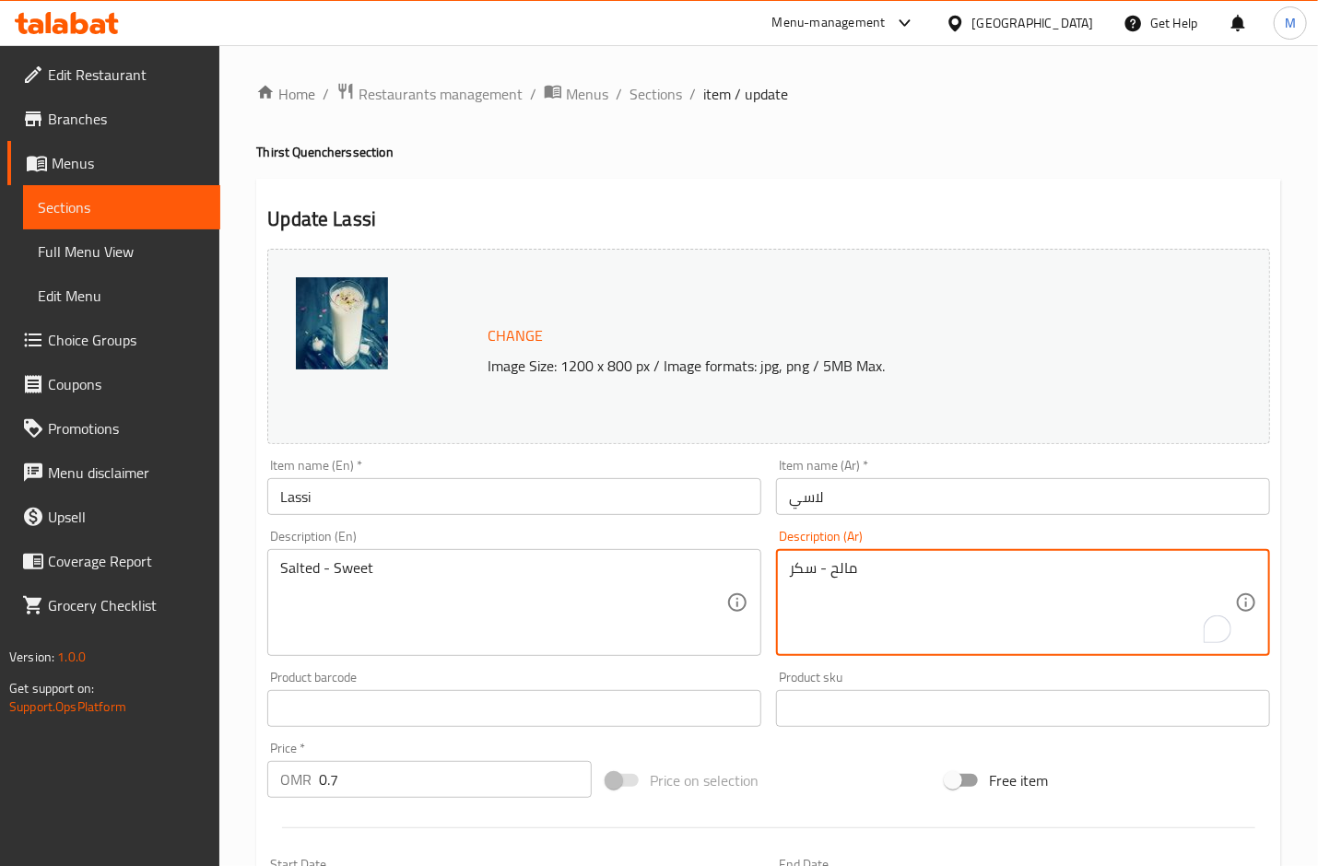
click at [806, 575] on textarea "مالح - سكر" at bounding box center [1012, 603] width 446 height 88
click at [789, 573] on textarea "مالح - سكر" at bounding box center [1012, 603] width 446 height 88
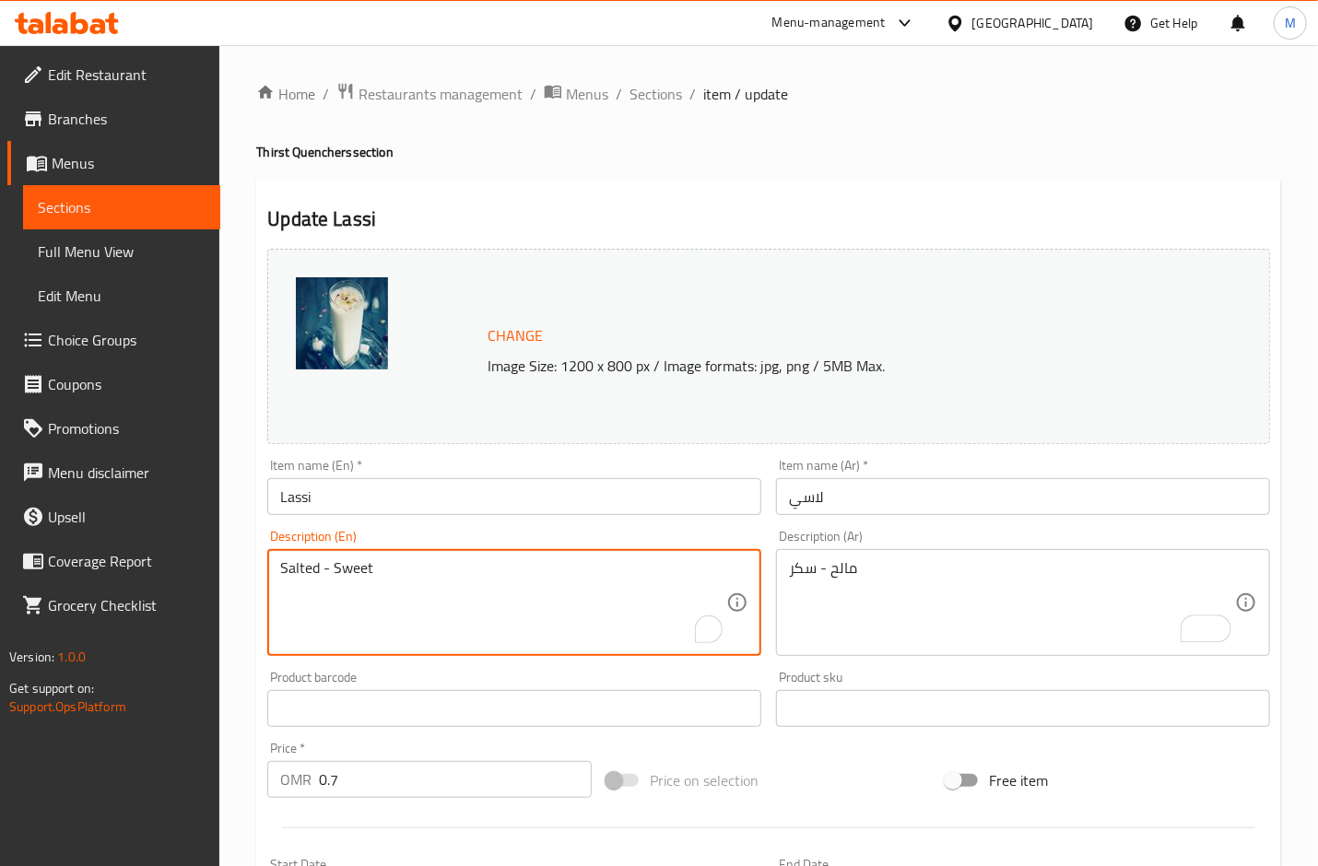
click at [347, 575] on textarea "Salted - Sweet" at bounding box center [503, 603] width 446 height 88
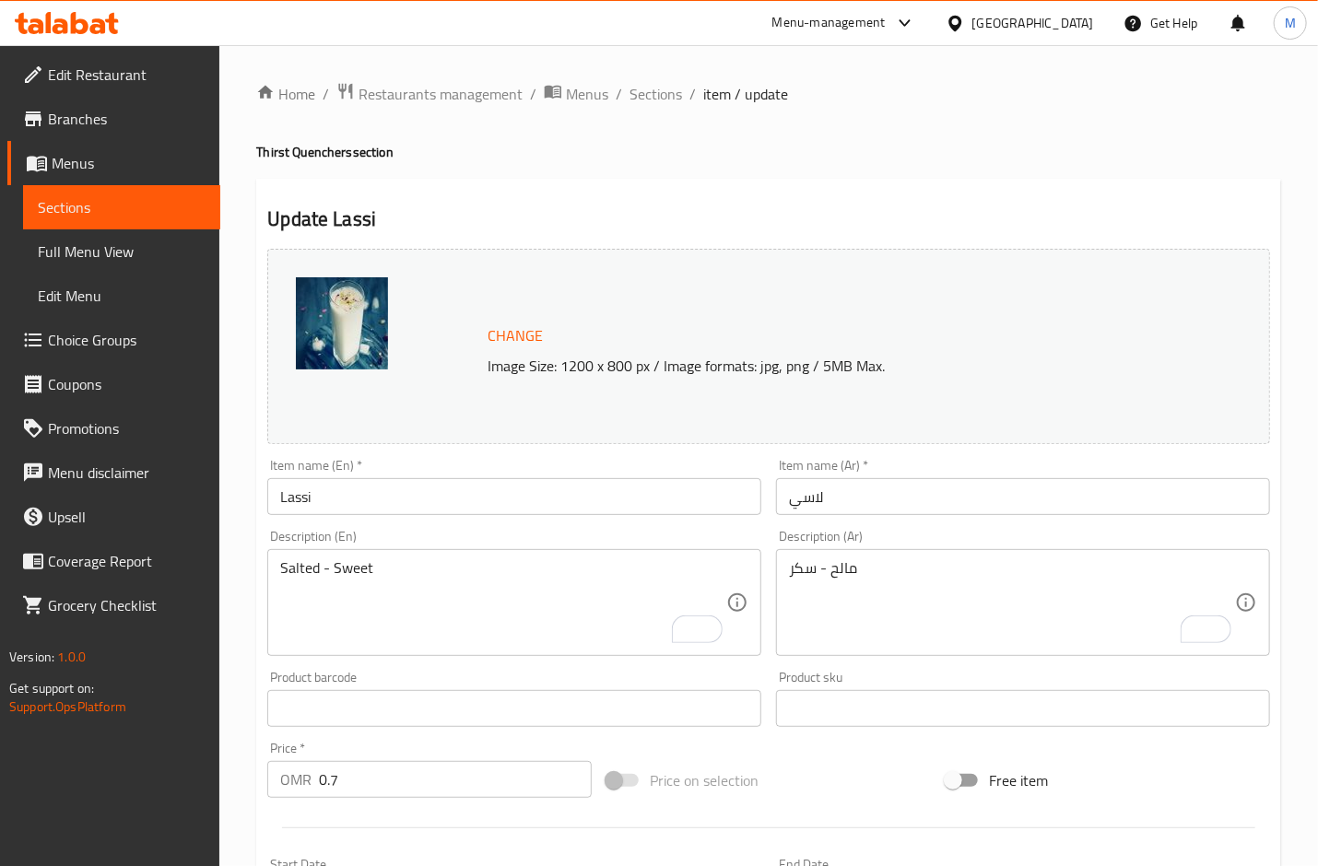
drag, startPoint x: 1140, startPoint y: 199, endPoint x: 848, endPoint y: 580, distance: 479.9
click at [1140, 198] on div "Update Lassi Change Image Size: 1200 x 800 px / Image formats: jpg, png / 5MB M…" at bounding box center [768, 744] width 1025 height 1130
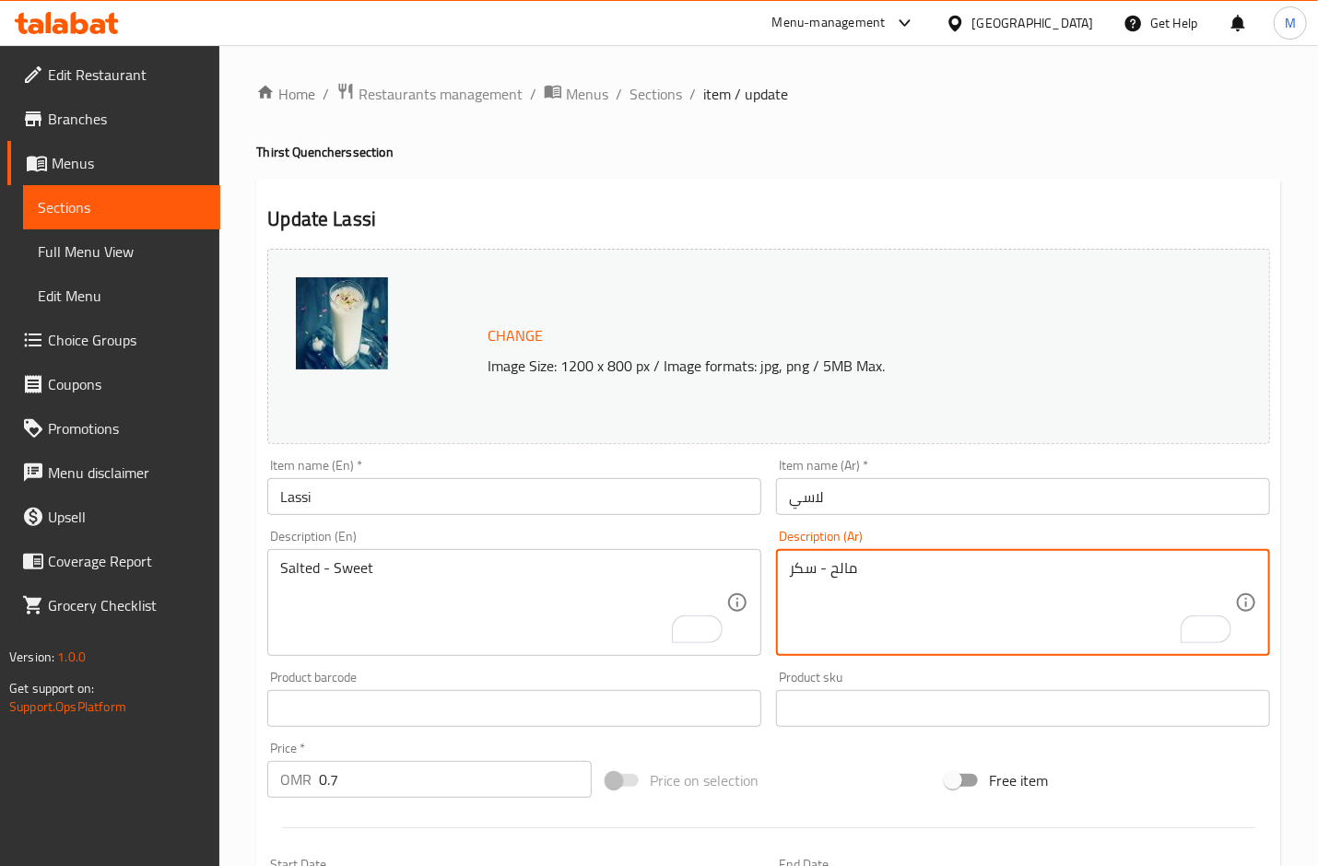
click at [811, 570] on textarea "مالح - سكر" at bounding box center [1012, 603] width 446 height 88
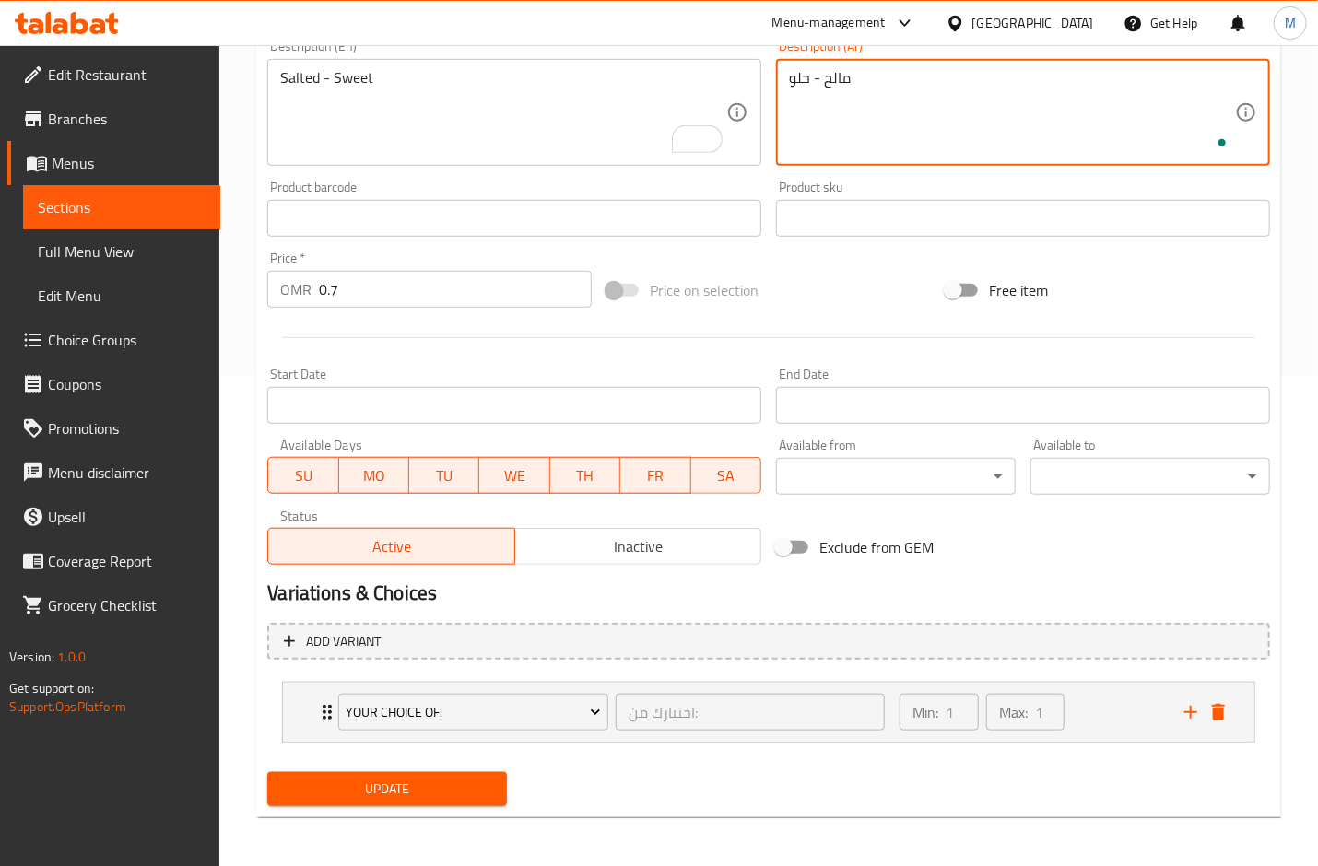
scroll to position [492, 0]
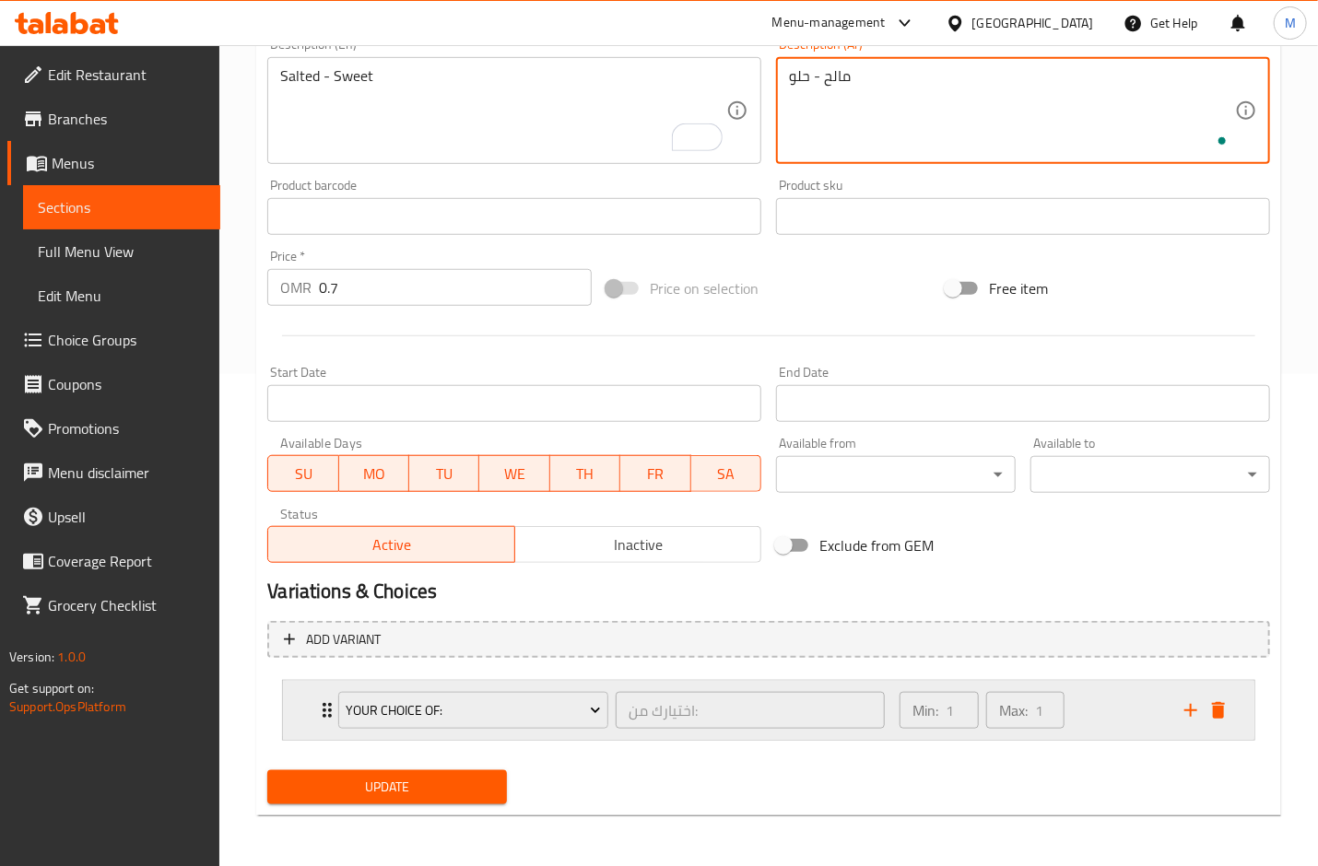
click at [315, 701] on div "Your Choice Of: اختيارك من: ​ Min: 1 ​ Max: 1 ​" at bounding box center [768, 710] width 971 height 59
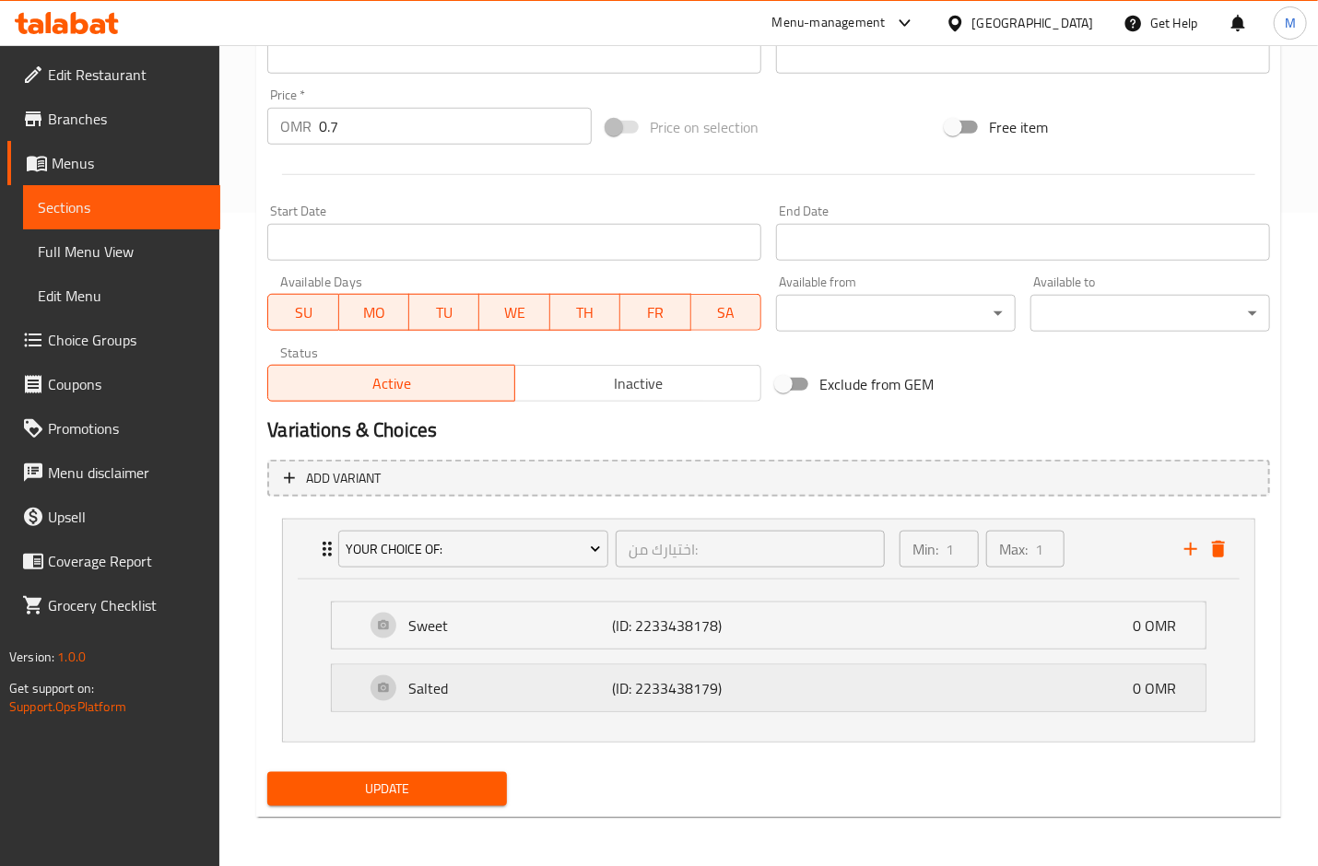
scroll to position [655, 0]
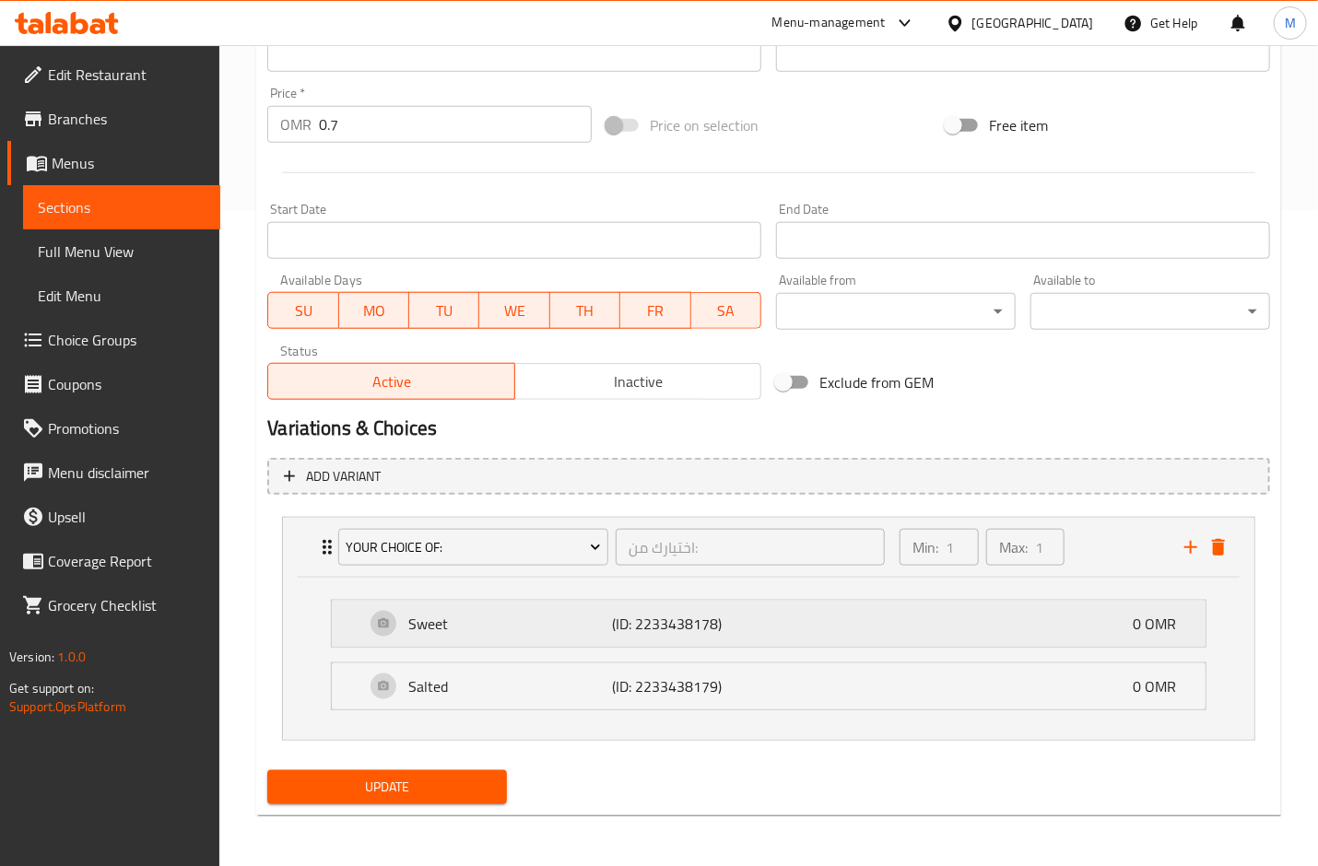
click at [448, 626] on p "Sweet" at bounding box center [510, 624] width 204 height 22
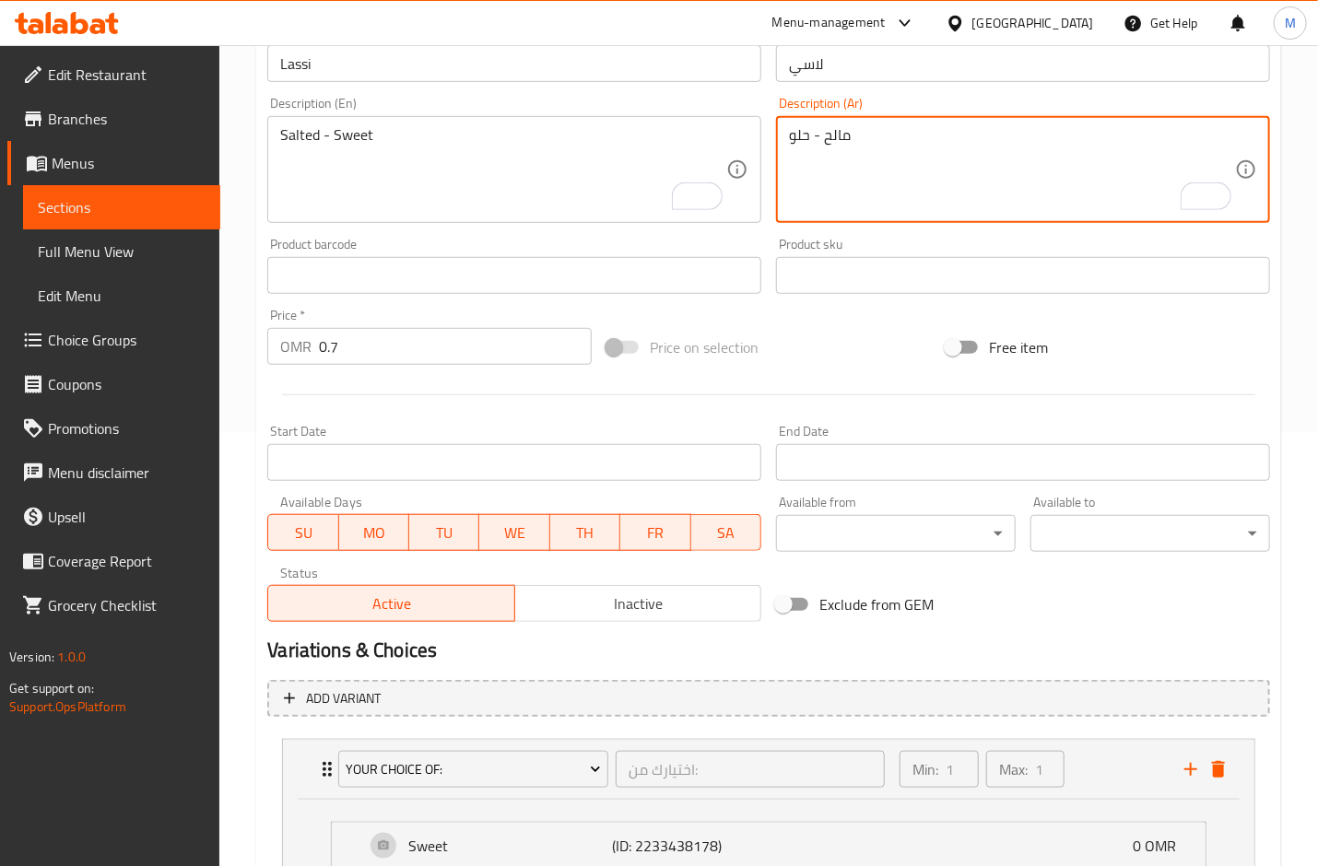
scroll to position [164, 0]
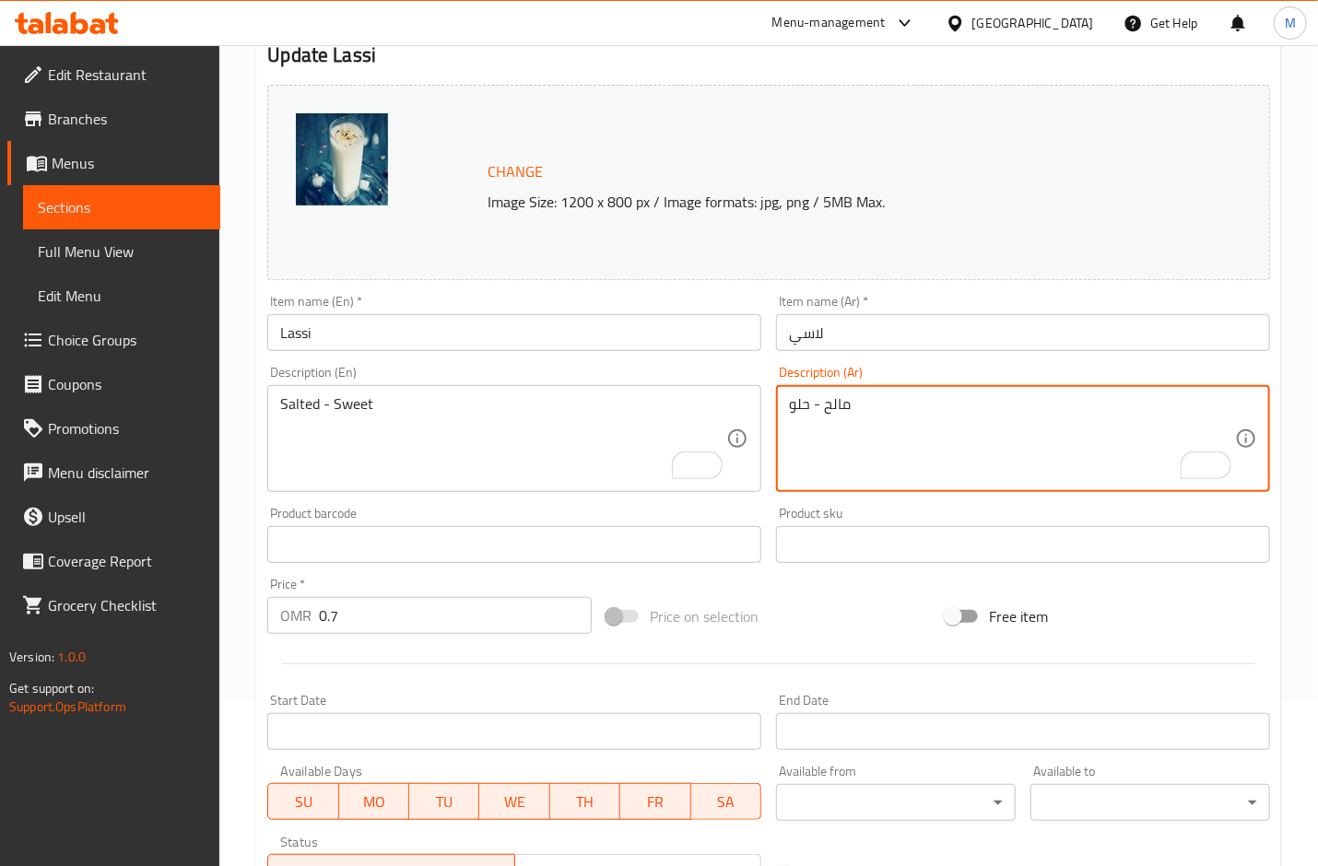
type textarea "مالح - حلو"
drag, startPoint x: 124, startPoint y: 406, endPoint x: 45, endPoint y: 397, distance: 79.8
click at [802, 420] on textarea "مالح - حلو" at bounding box center [1012, 439] width 446 height 88
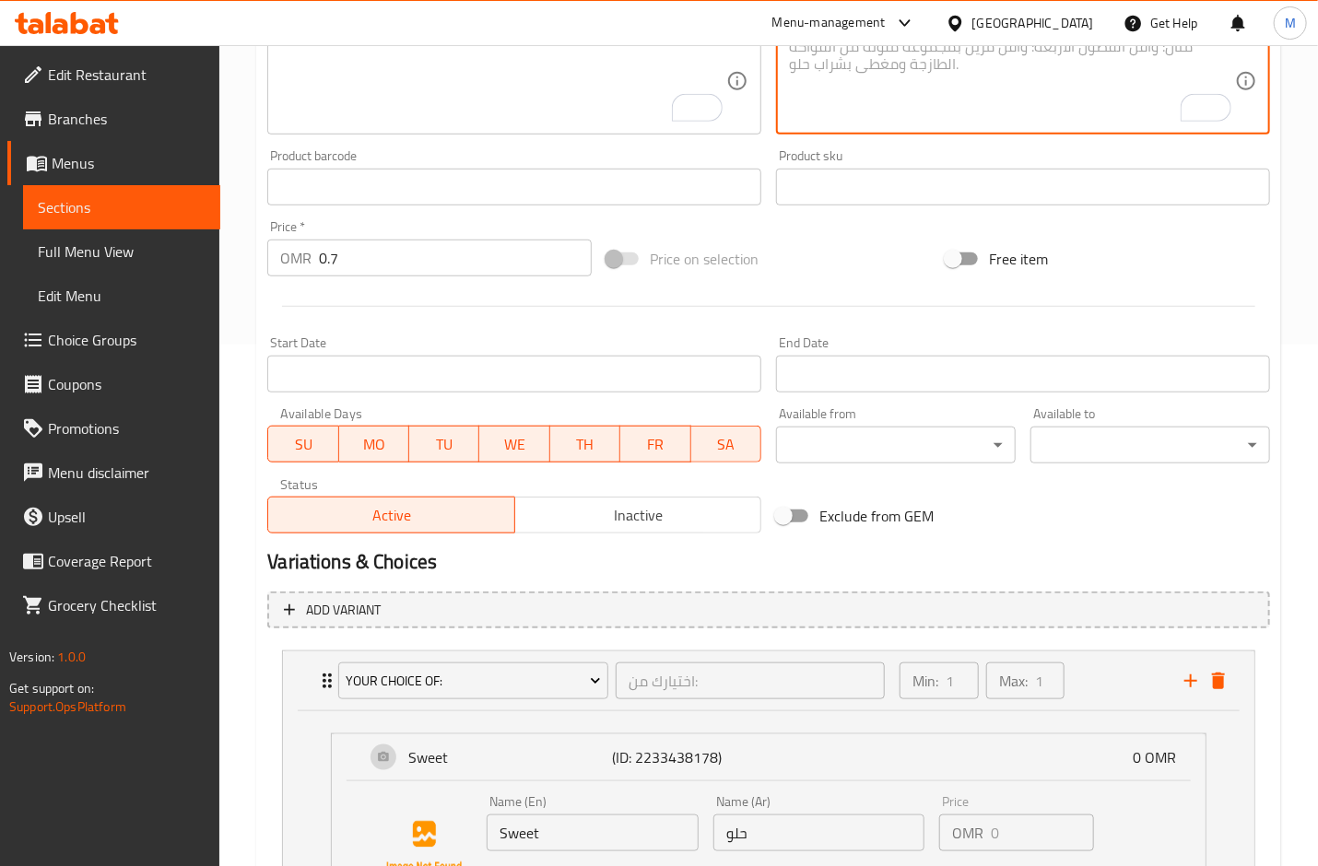
scroll to position [778, 0]
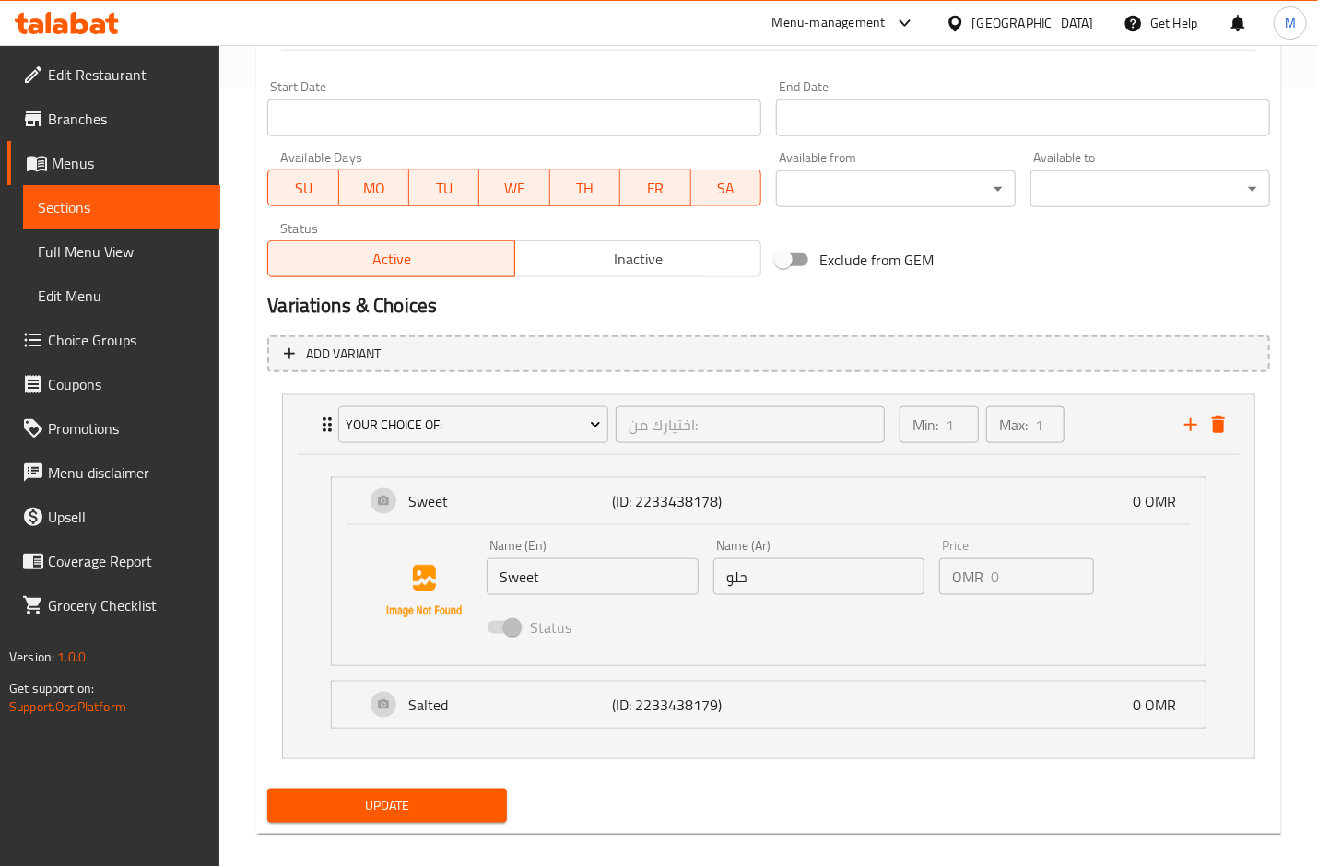
click at [455, 803] on span "Update" at bounding box center [387, 805] width 210 height 23
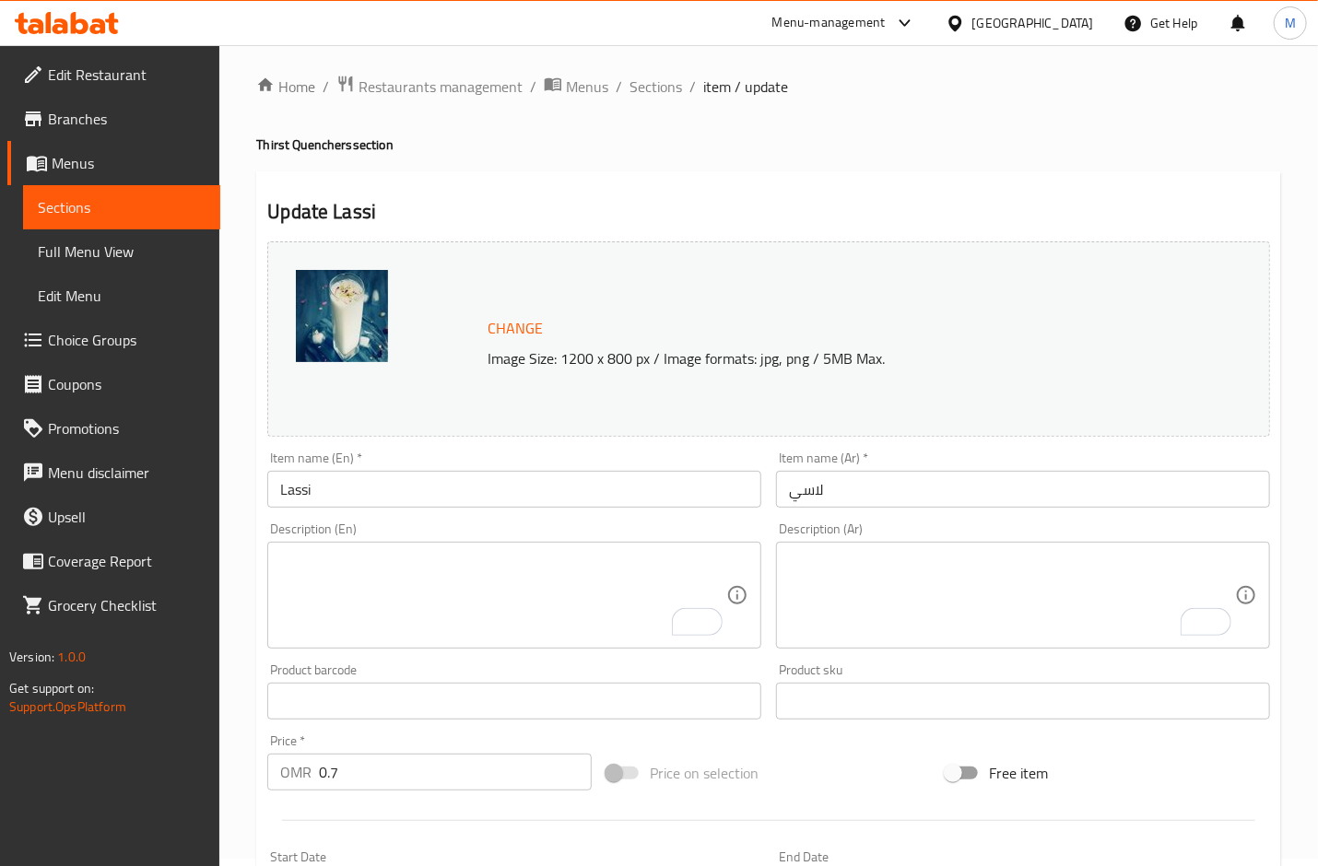
scroll to position [0, 0]
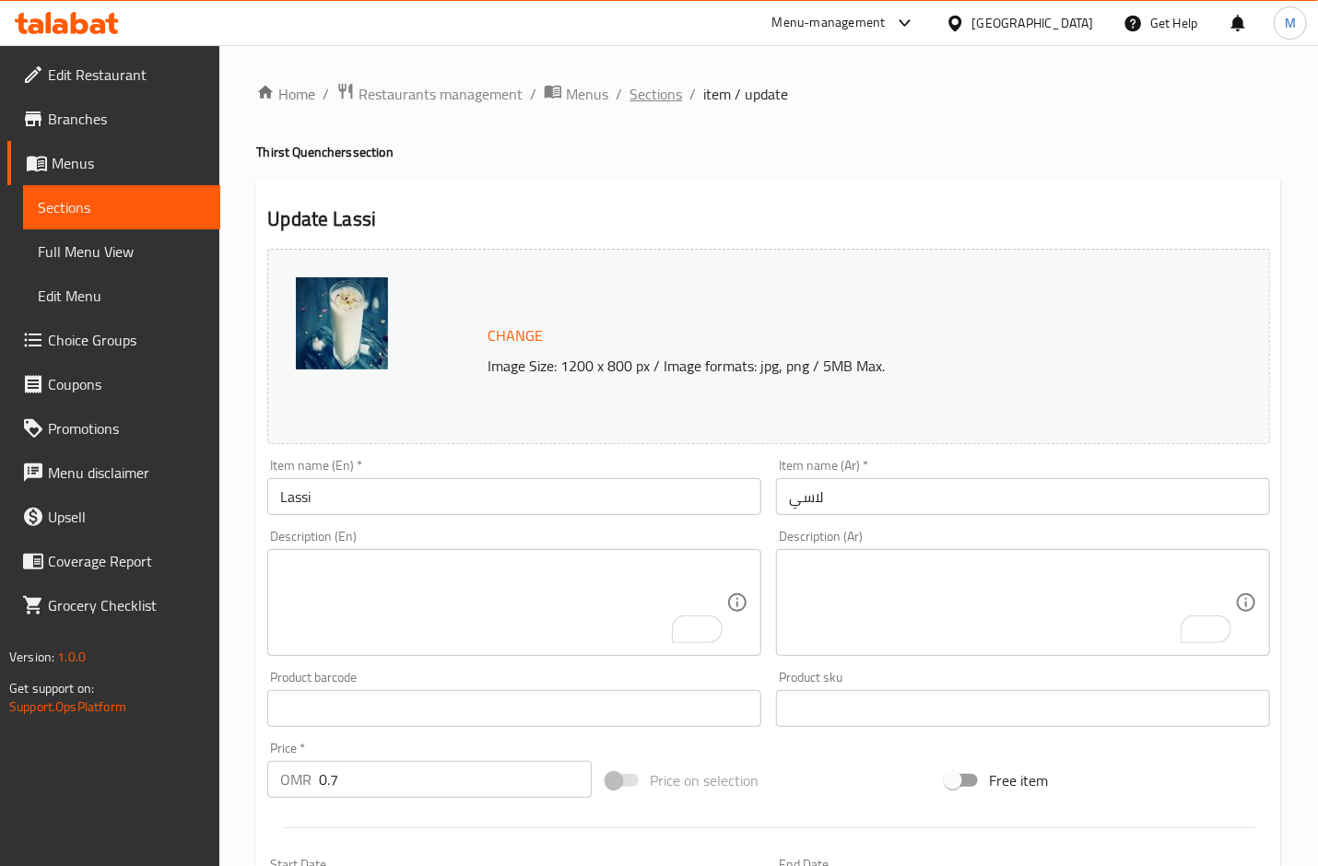
click at [661, 83] on span "Sections" at bounding box center [656, 94] width 53 height 22
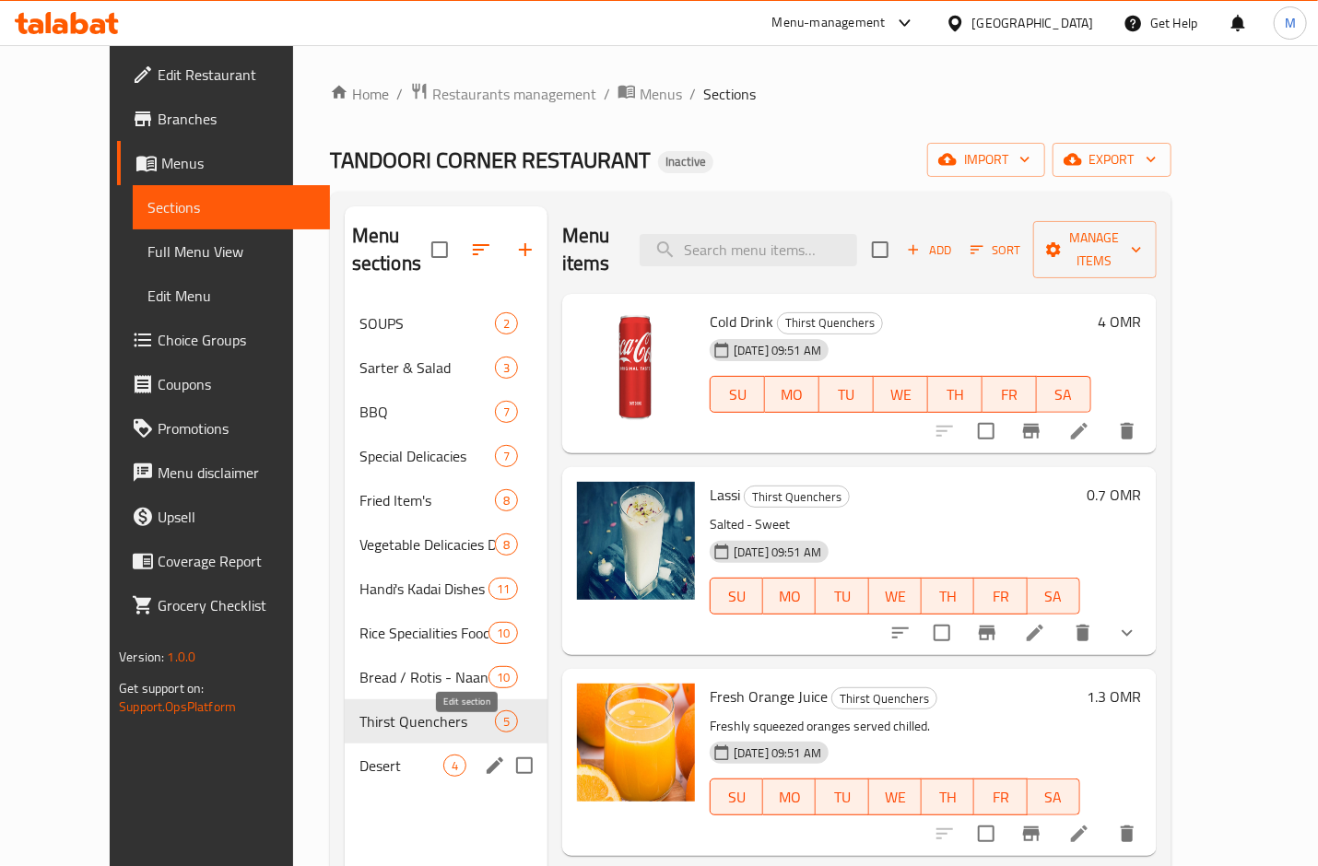
click at [484, 755] on icon "edit" at bounding box center [495, 766] width 22 height 22
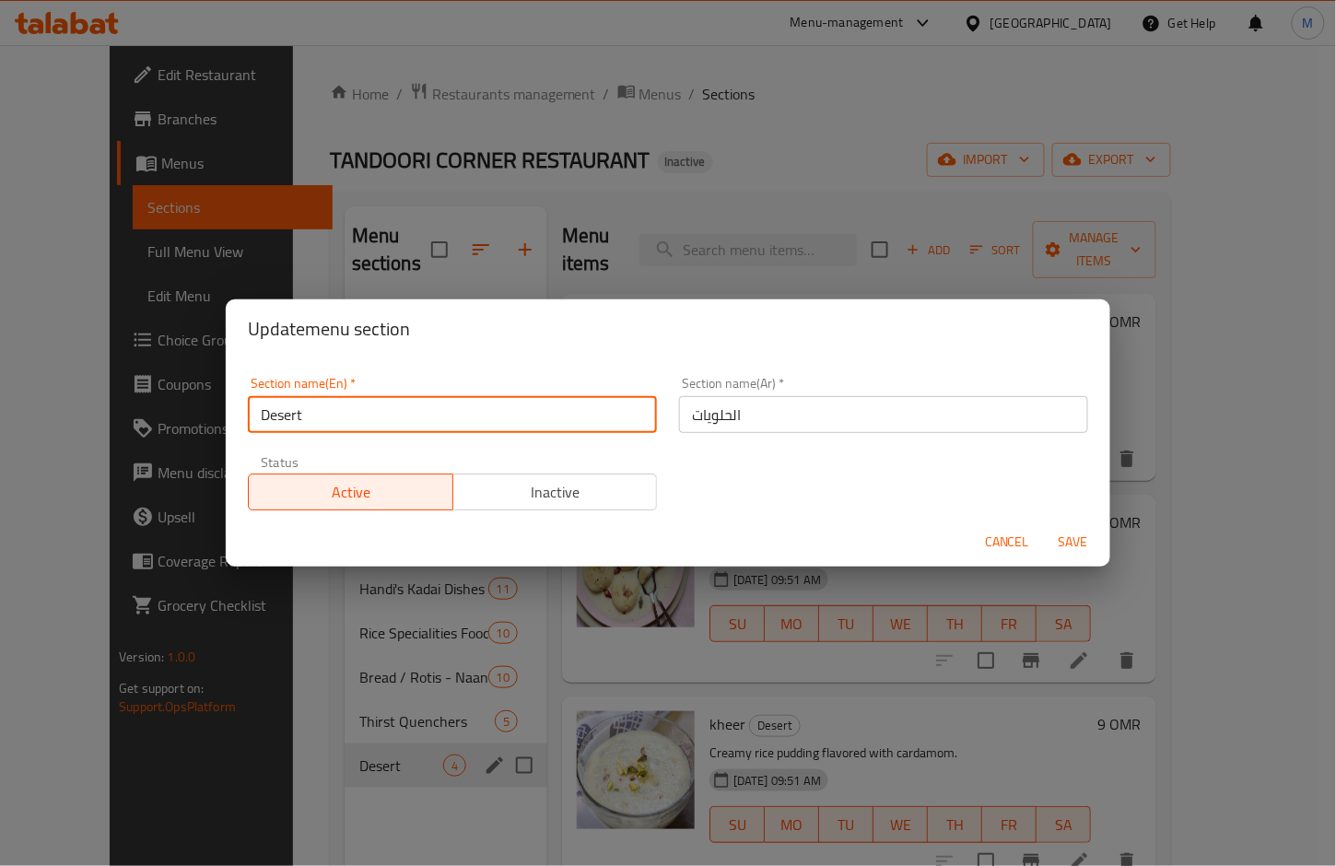
click at [284, 418] on input "Desert" at bounding box center [452, 414] width 409 height 37
type input "Dessert"
click at [1044, 525] on button "Save" at bounding box center [1073, 542] width 59 height 34
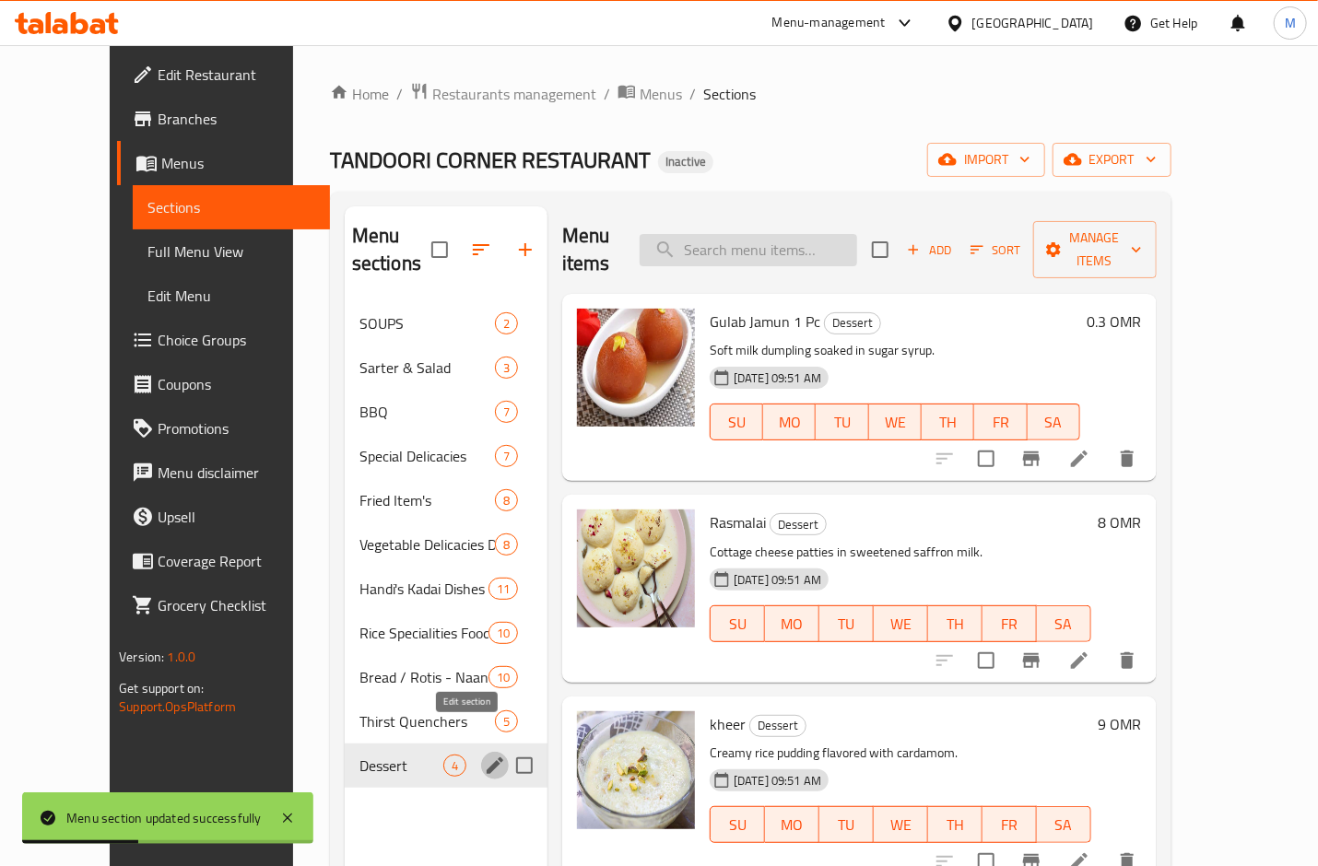
click at [831, 234] on input "search" at bounding box center [749, 250] width 218 height 32
paste input "Zarda Sweet Rice"
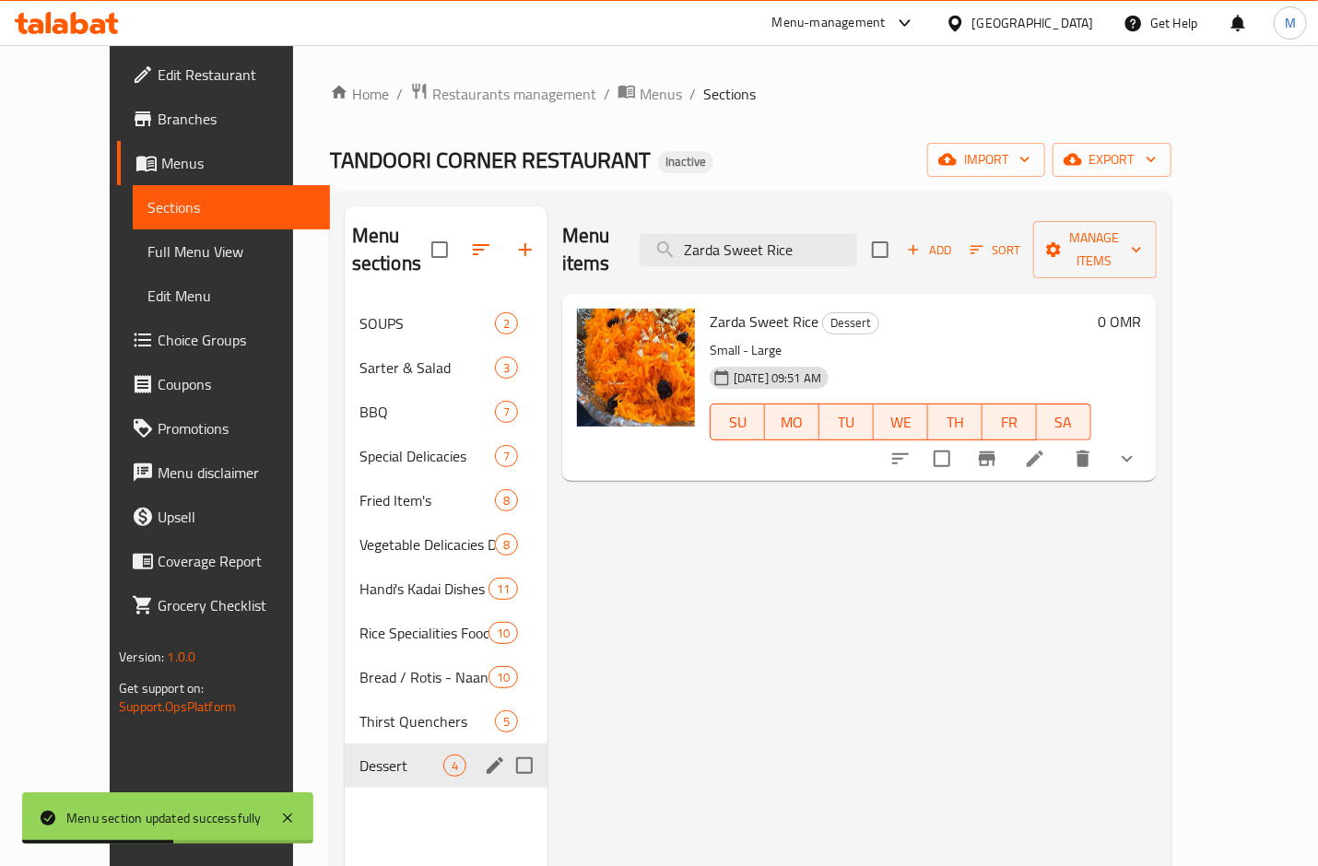
type input "Zarda Sweet Rice"
click at [1046, 448] on icon at bounding box center [1035, 459] width 22 height 22
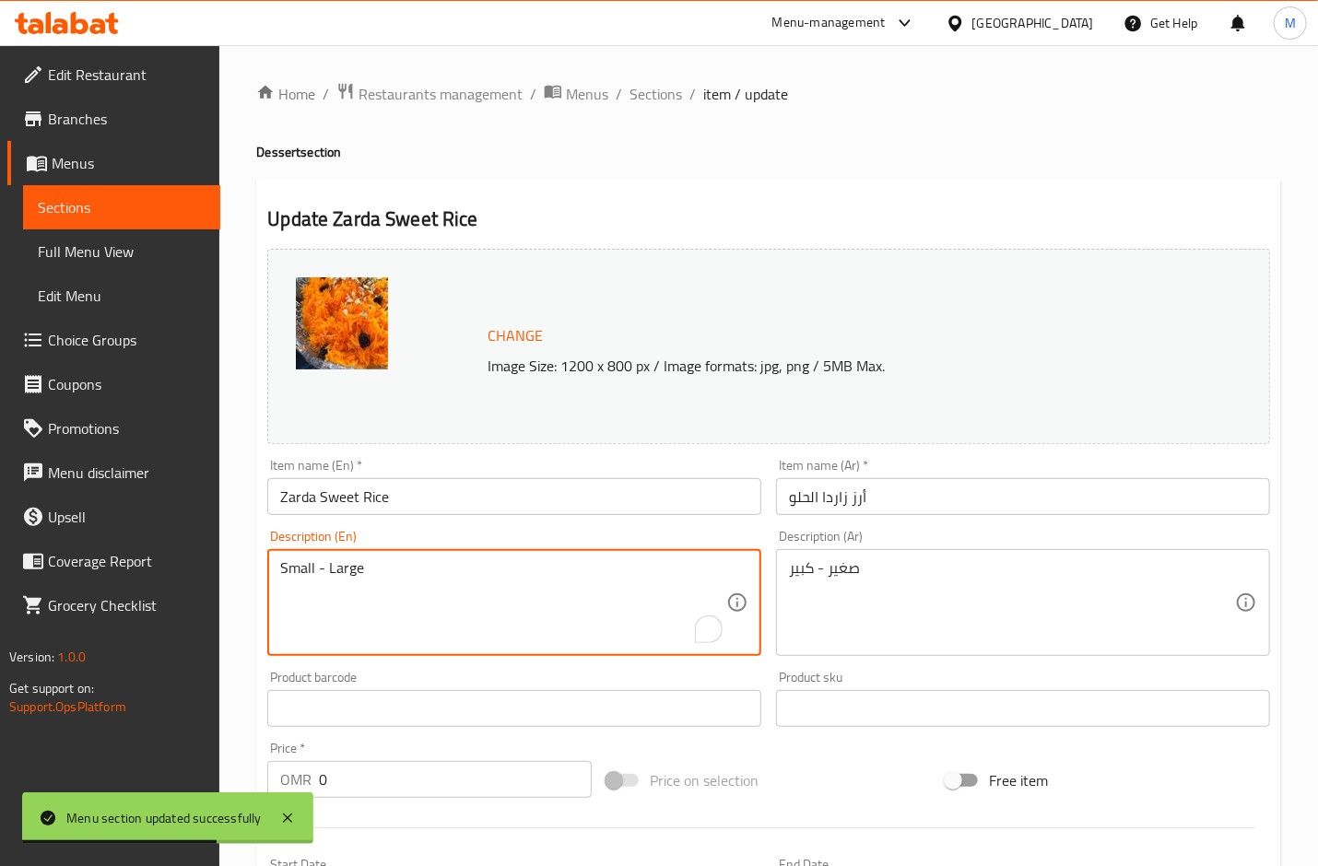
drag, startPoint x: 242, startPoint y: 564, endPoint x: 303, endPoint y: 551, distance: 62.2
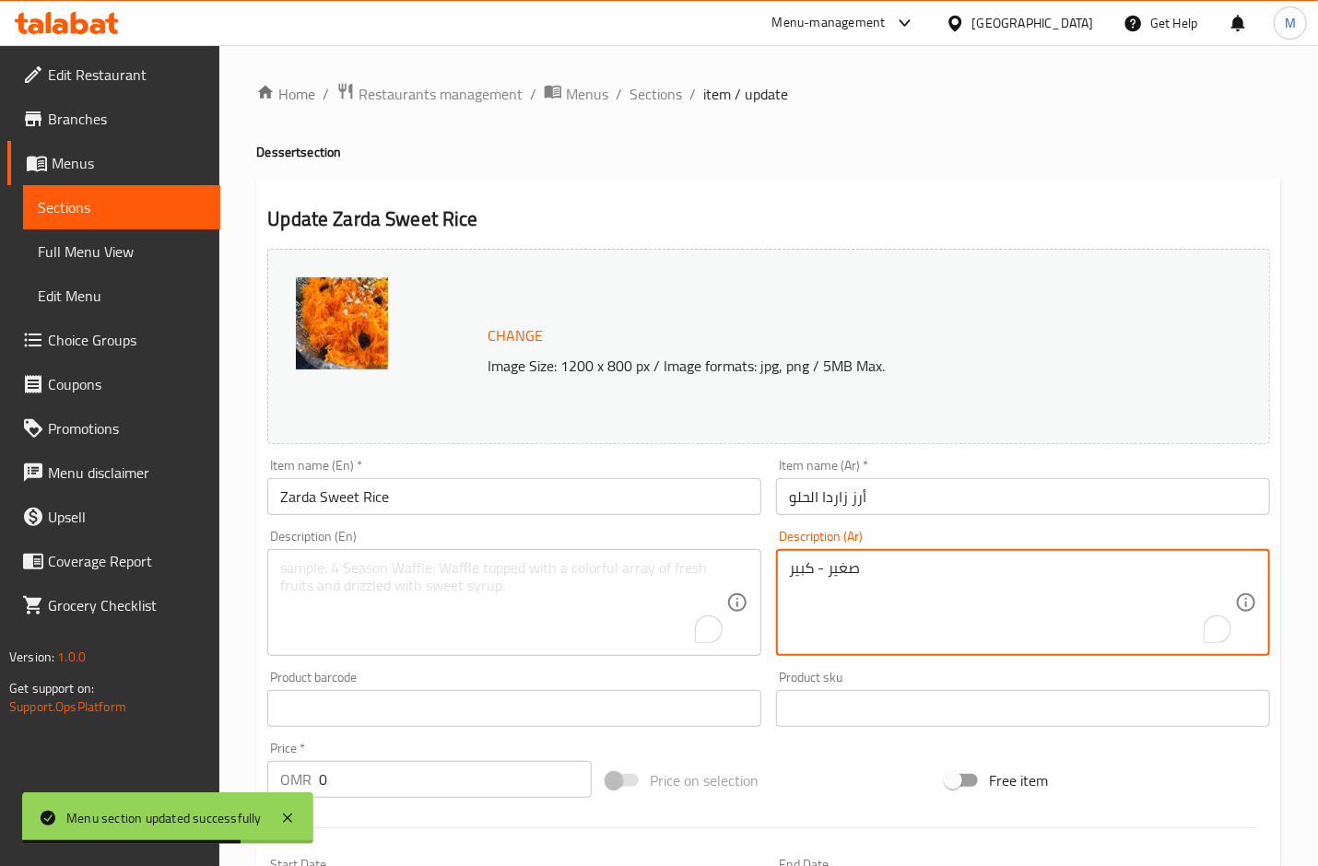
drag, startPoint x: 776, startPoint y: 573, endPoint x: 601, endPoint y: 581, distance: 175.3
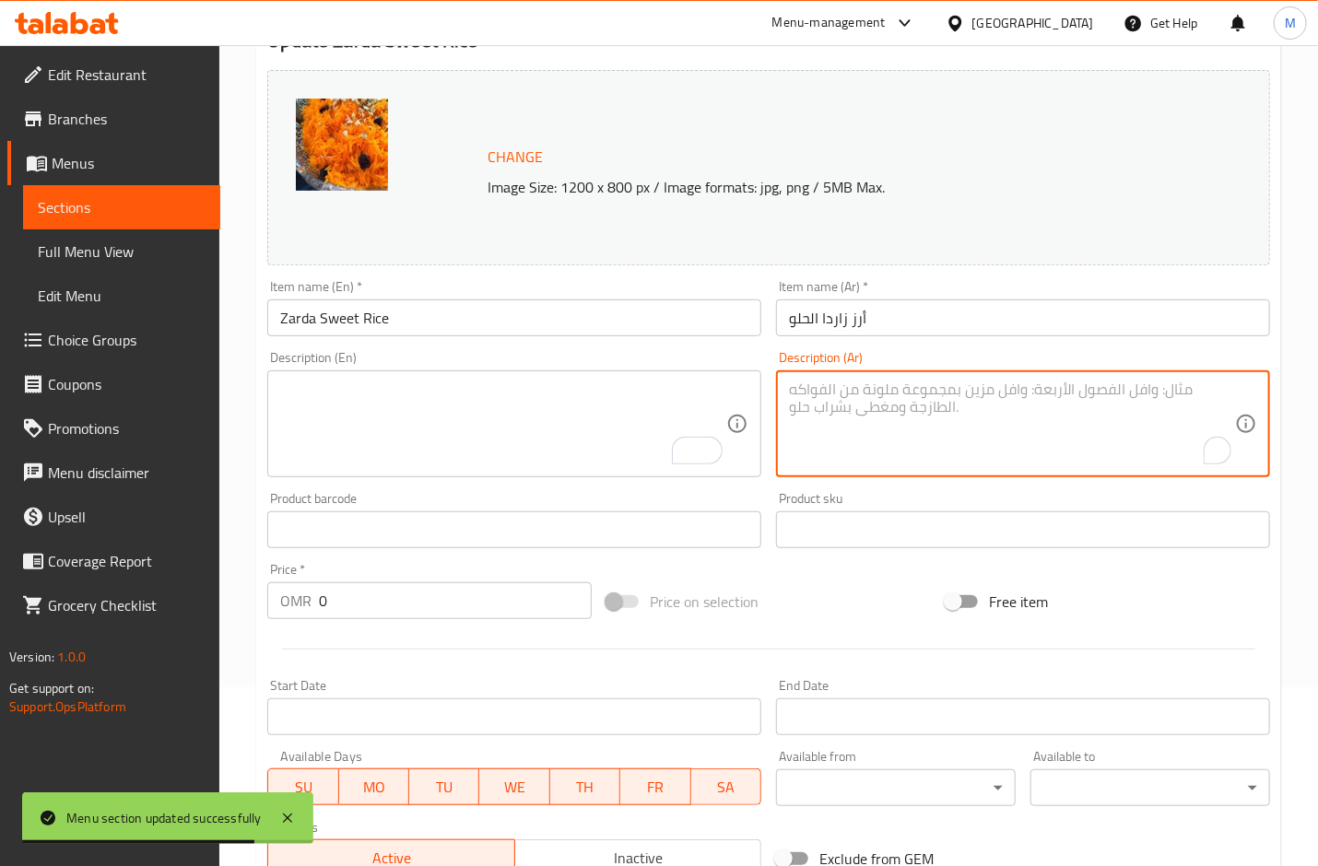
scroll to position [491, 0]
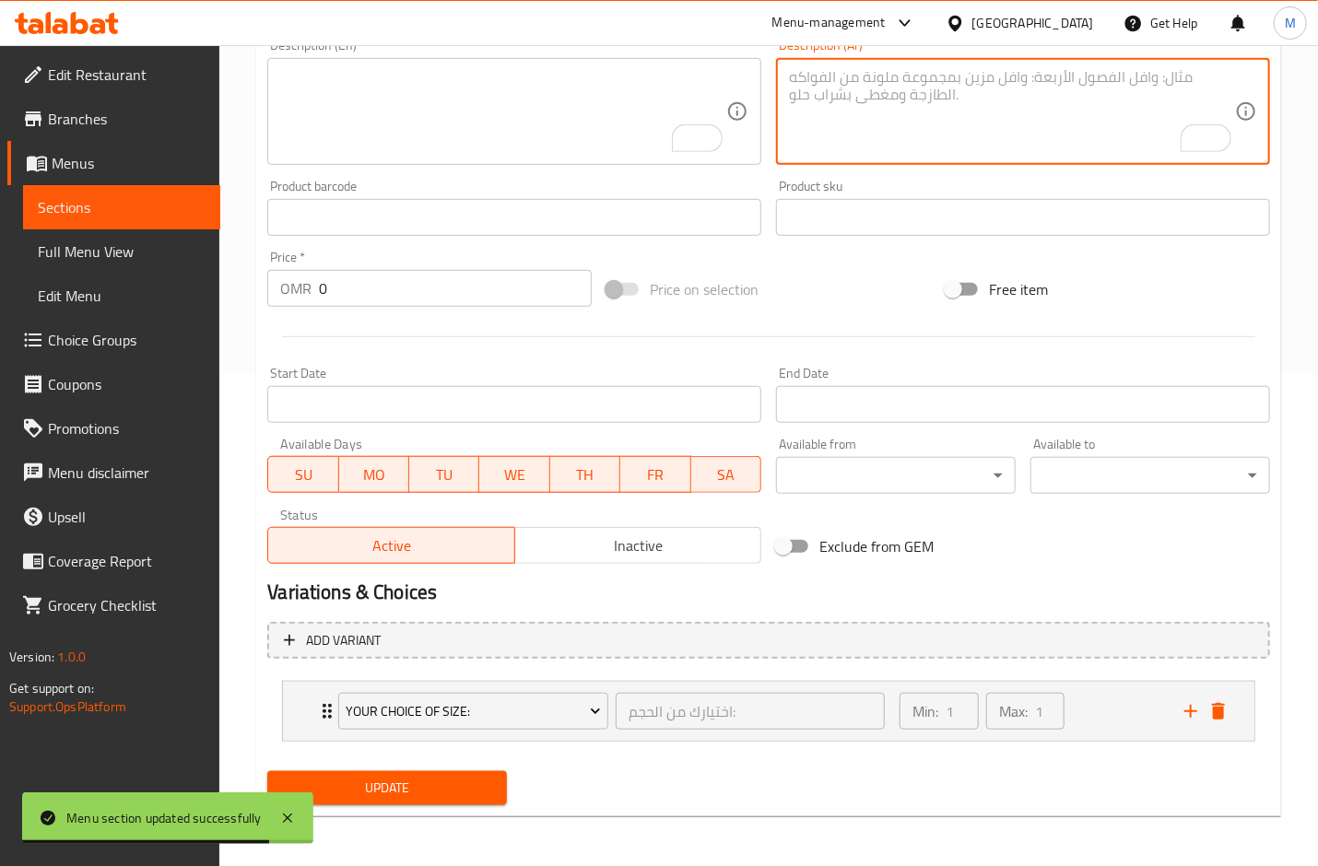
drag, startPoint x: 431, startPoint y: 836, endPoint x: 432, endPoint y: 803, distance: 33.2
click at [430, 835] on div "Home / Restaurants management / Menus / Sections / item / update Dessert sectio…" at bounding box center [768, 211] width 1099 height 1314
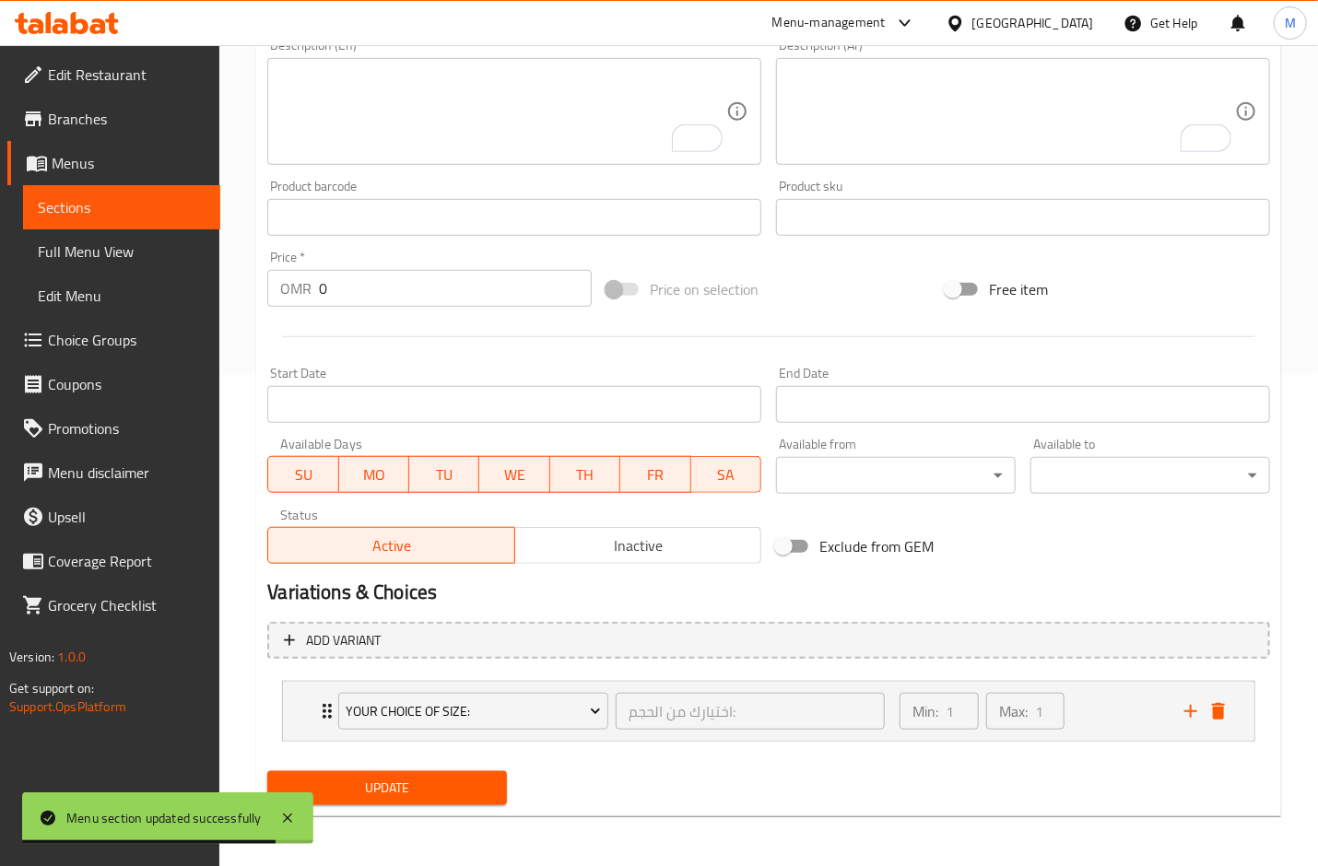
click at [432, 803] on button "Update" at bounding box center [387, 788] width 240 height 34
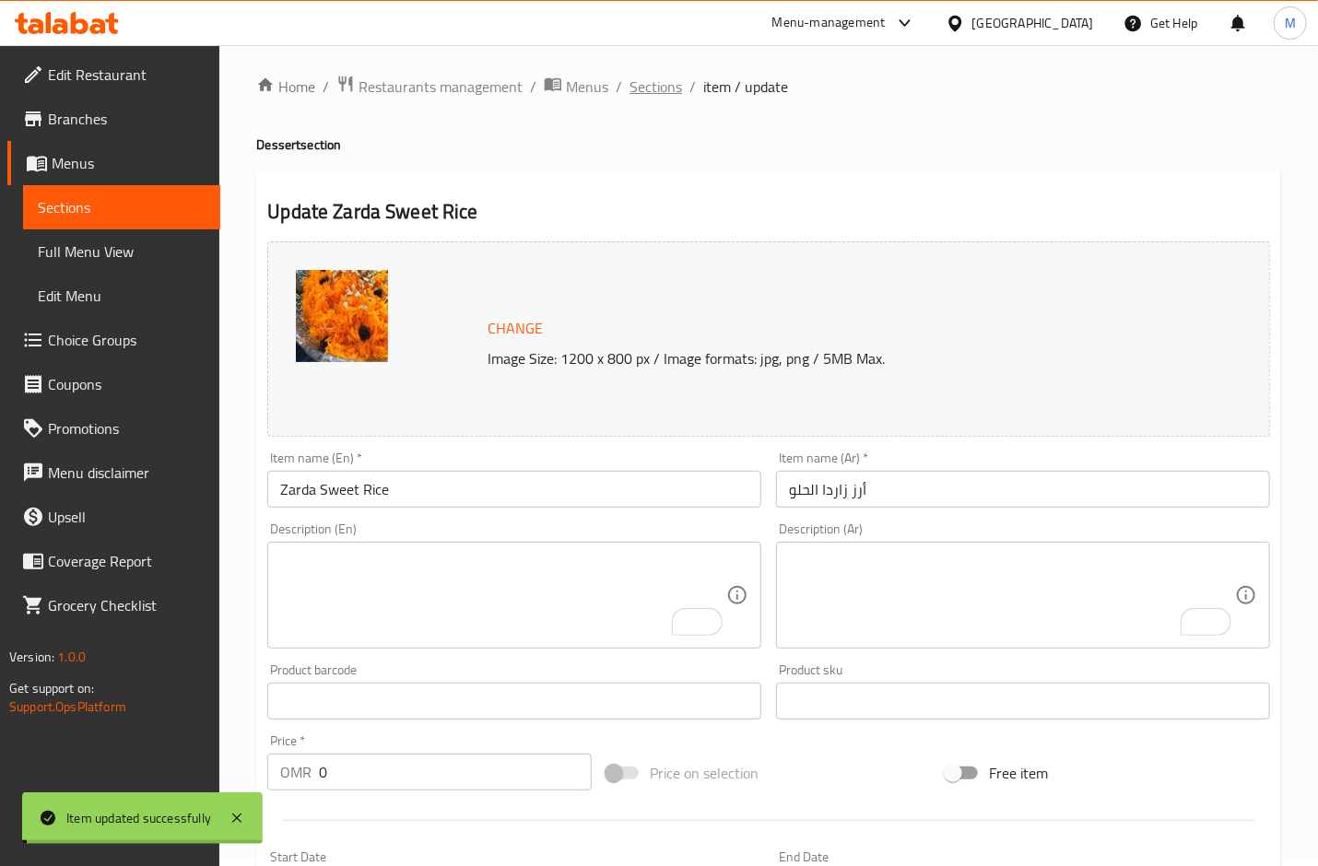
scroll to position [0, 0]
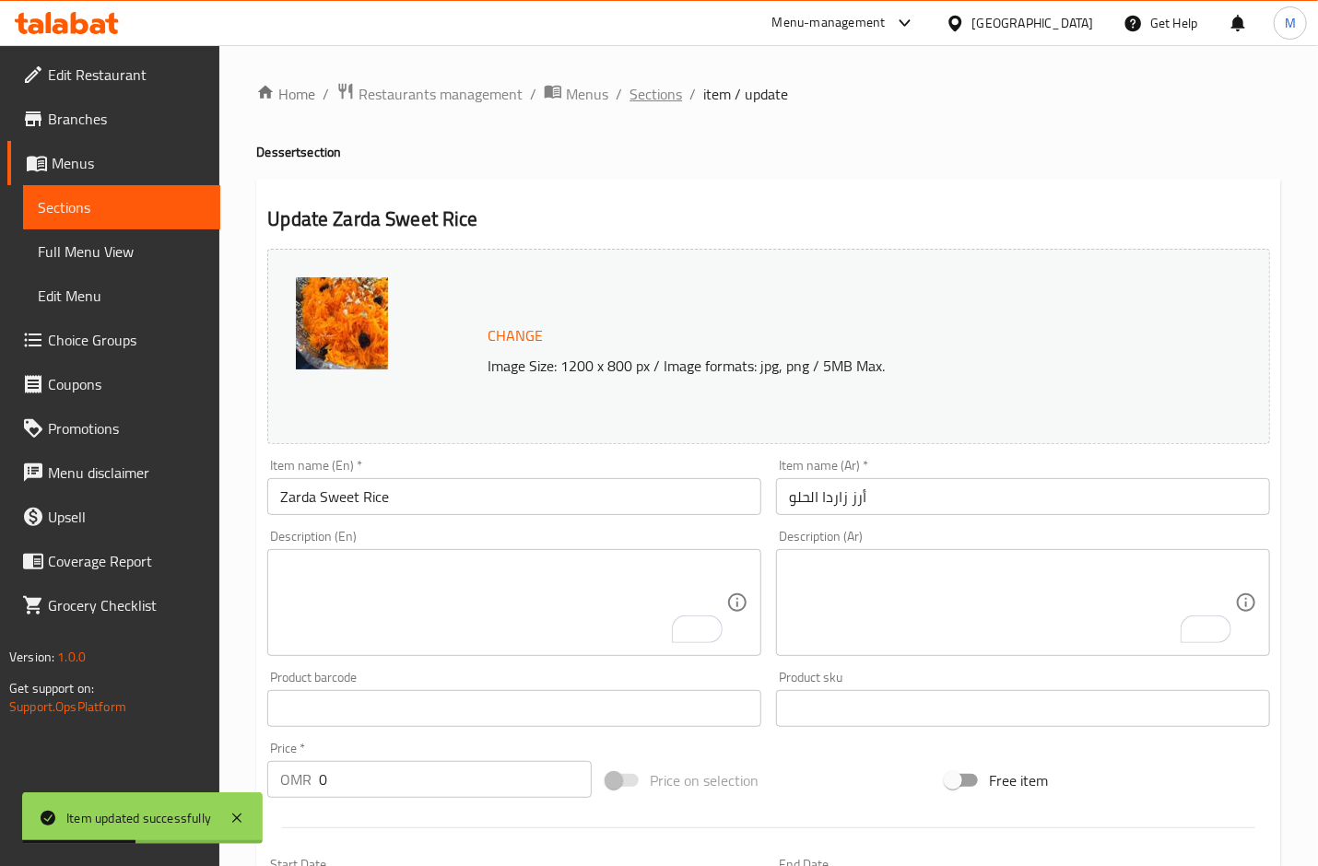
click at [655, 95] on span "Sections" at bounding box center [656, 94] width 53 height 22
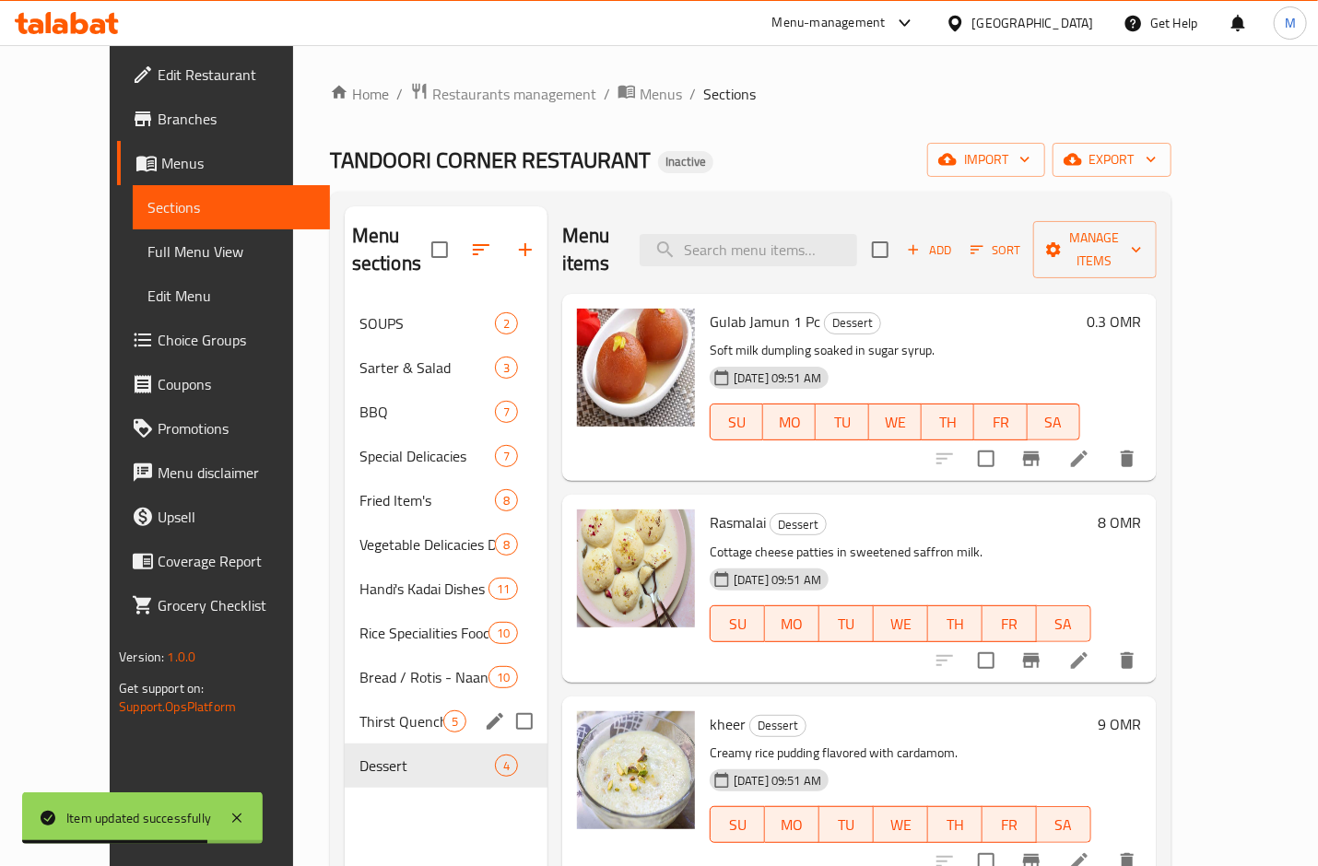
click at [359, 711] on span "Thirst Quenchers" at bounding box center [401, 722] width 84 height 22
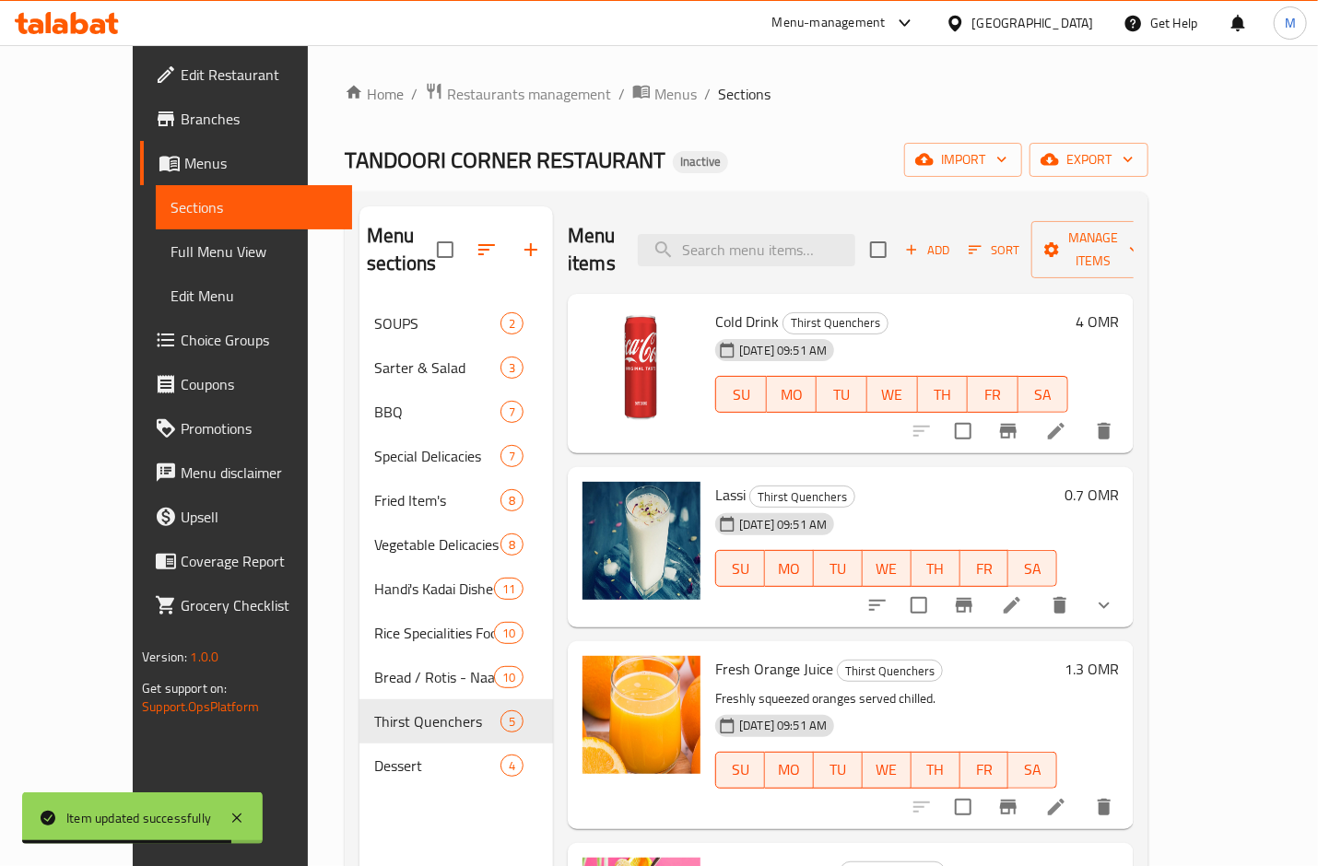
click at [715, 308] on span "Cold Drink" at bounding box center [747, 322] width 64 height 28
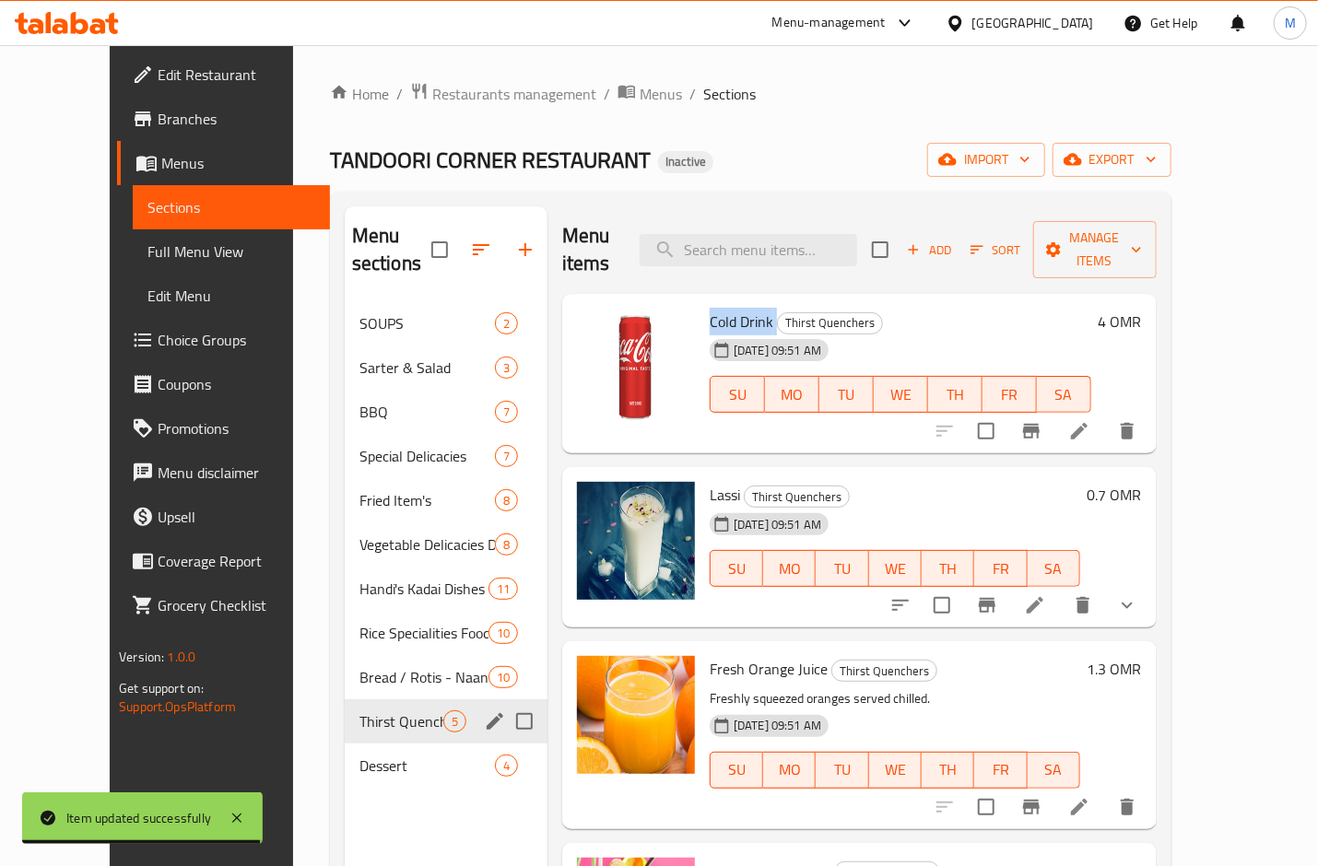
copy h6 "Cold Drink"
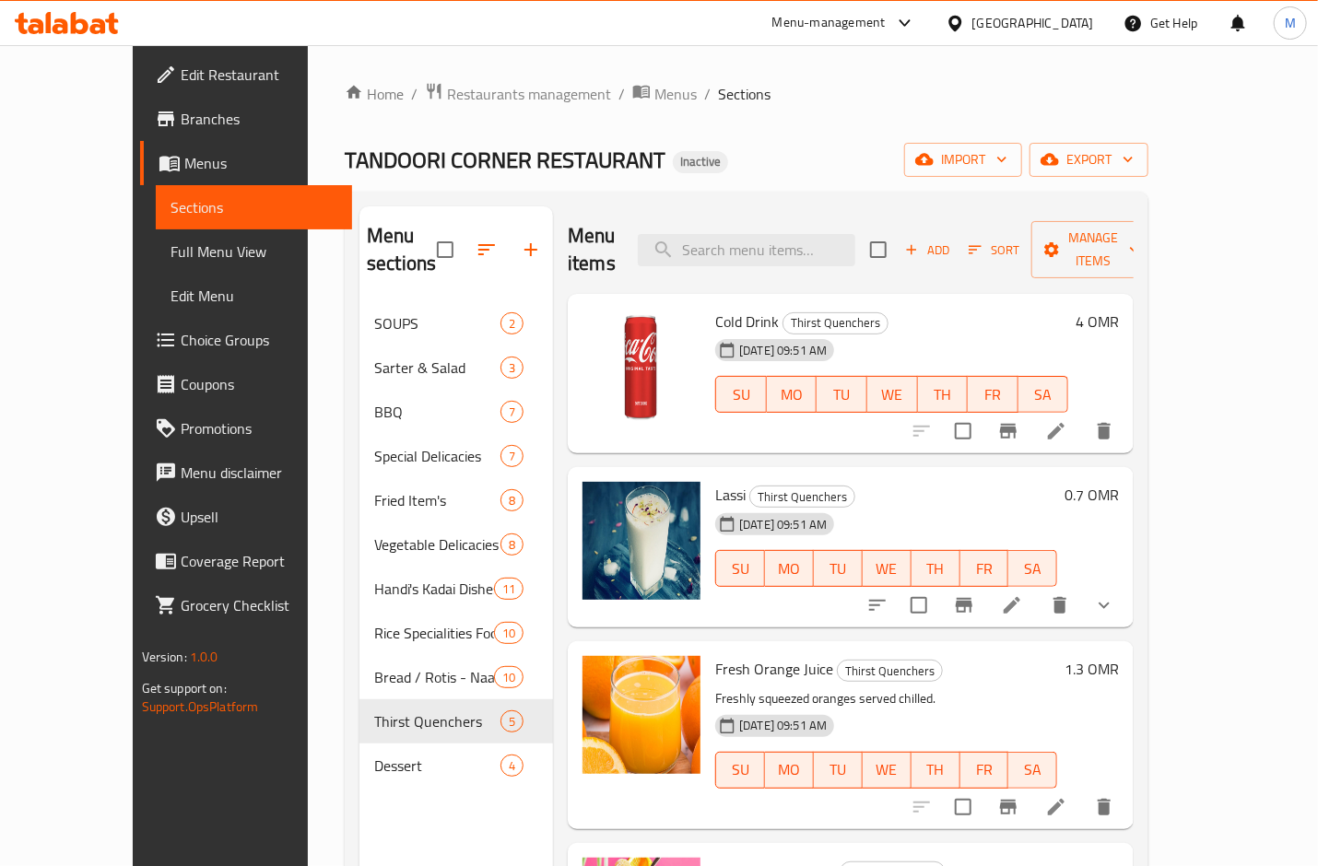
drag, startPoint x: 1034, startPoint y: 470, endPoint x: 1165, endPoint y: 439, distance: 134.6
click at [1034, 482] on h6 "Lassi Thirst Quenchers" at bounding box center [886, 495] width 342 height 26
click at [1065, 423] on icon at bounding box center [1056, 431] width 17 height 17
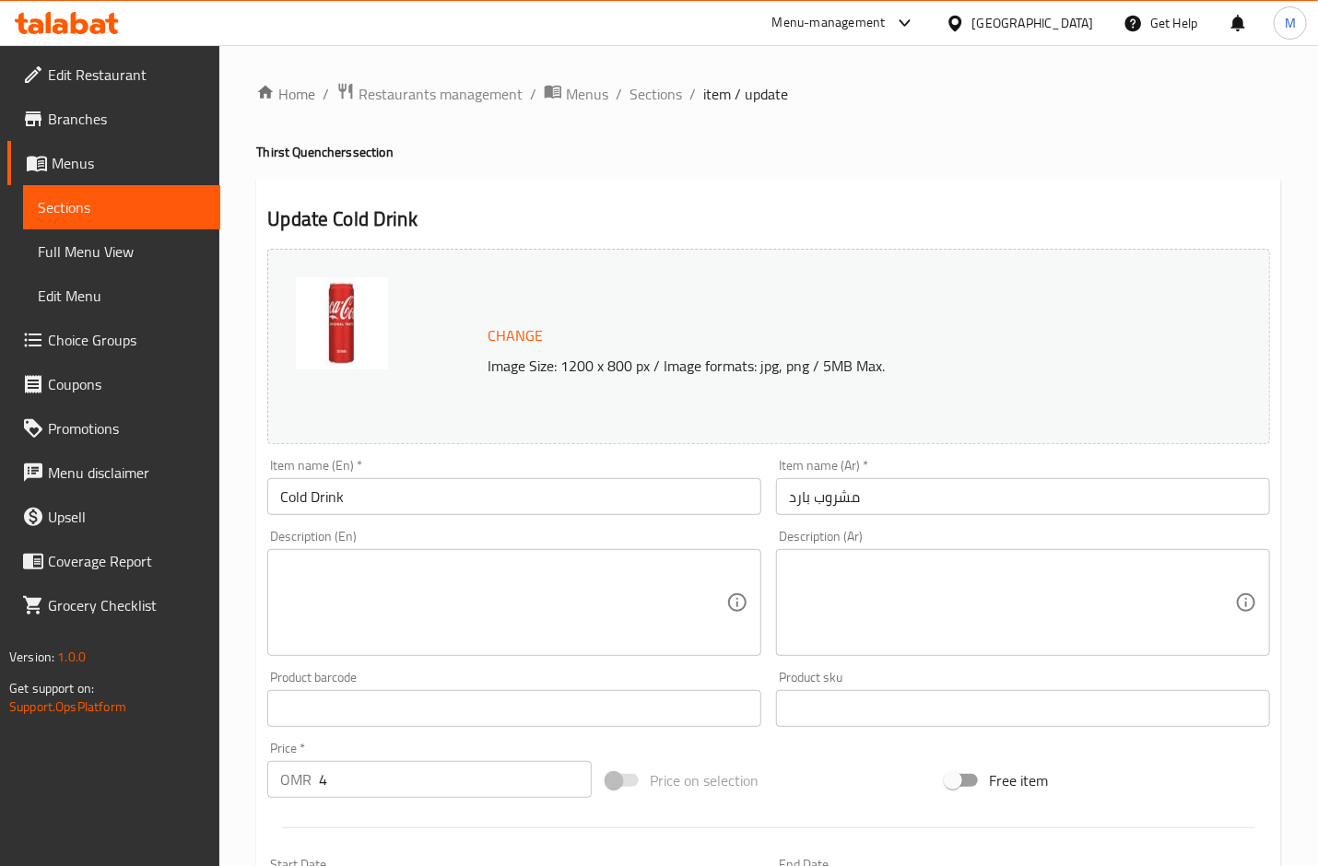
click at [614, 588] on textarea at bounding box center [503, 603] width 446 height 88
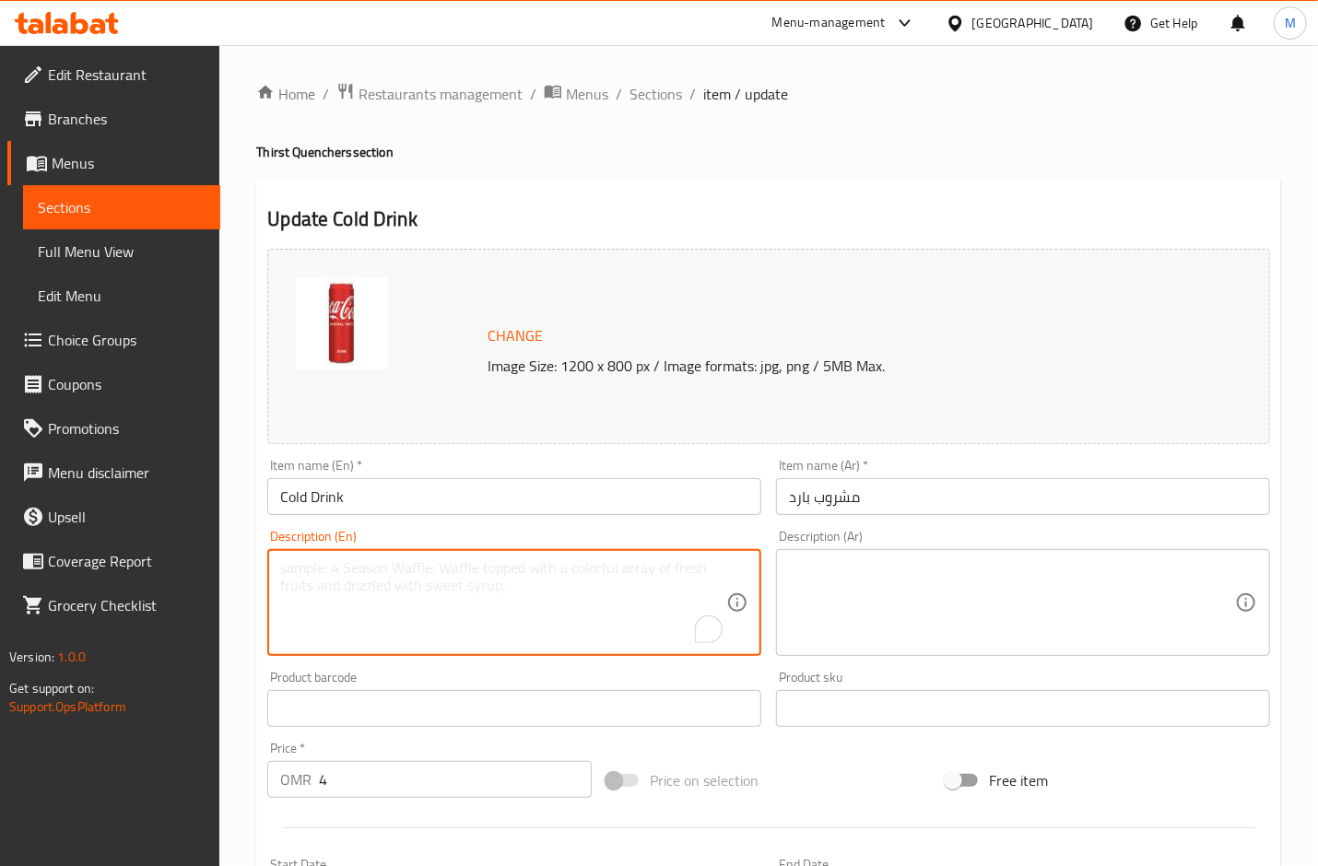
paste textarea "soft drink"
type textarea "soft drink"
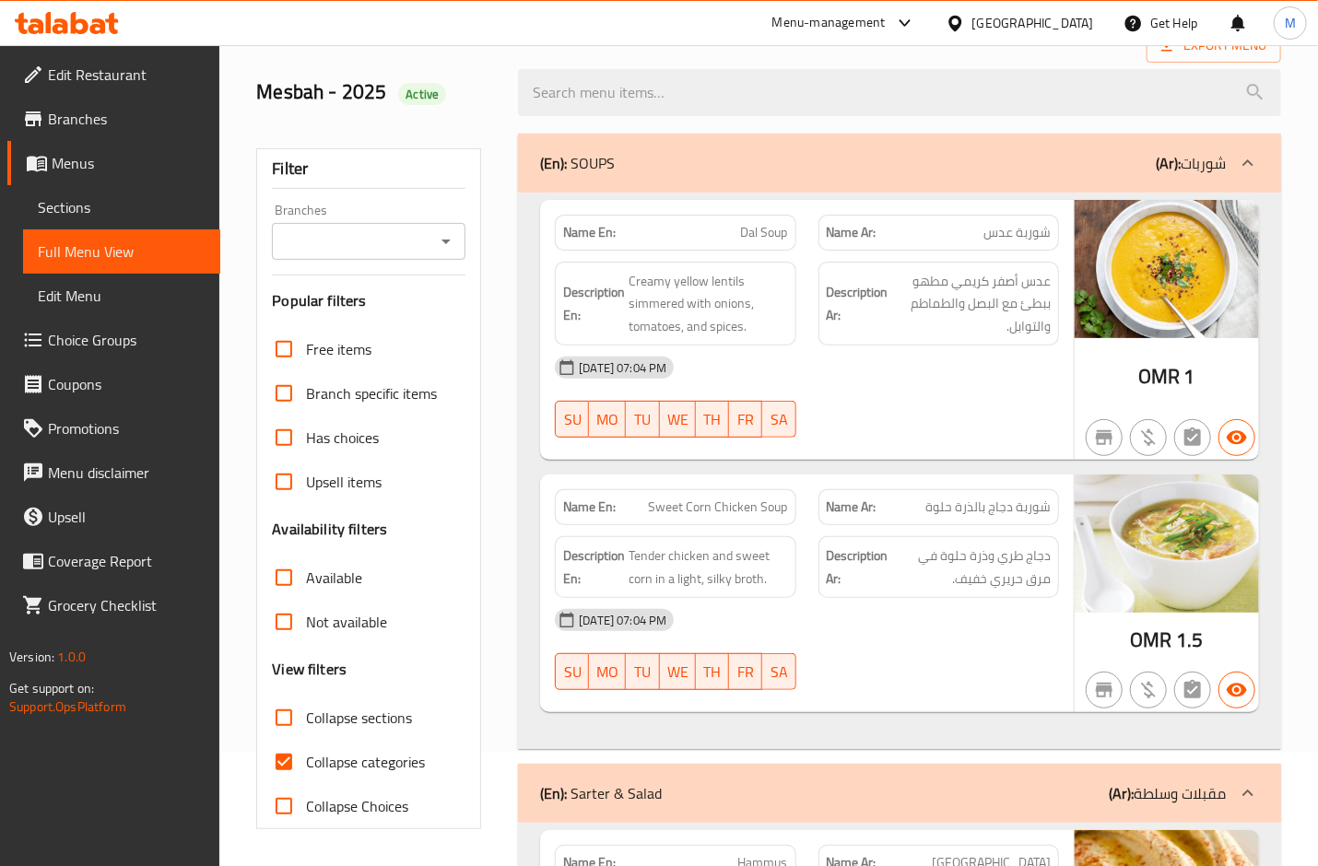
scroll to position [360, 0]
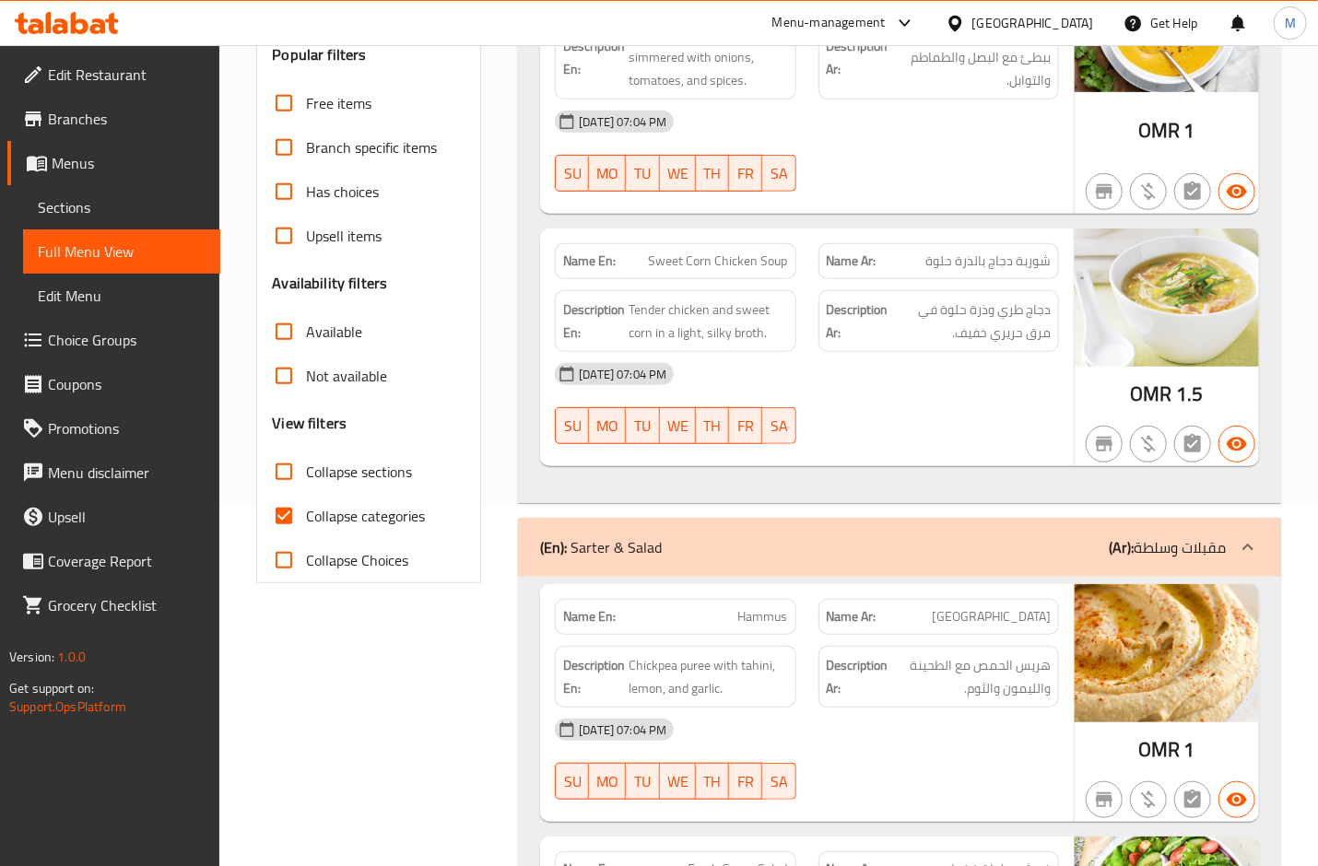
drag, startPoint x: 352, startPoint y: 525, endPoint x: 370, endPoint y: 537, distance: 21.2
click at [352, 524] on span "Collapse categories" at bounding box center [365, 516] width 119 height 22
click at [306, 524] on input "Collapse categories" at bounding box center [284, 516] width 44 height 44
checkbox input "false"
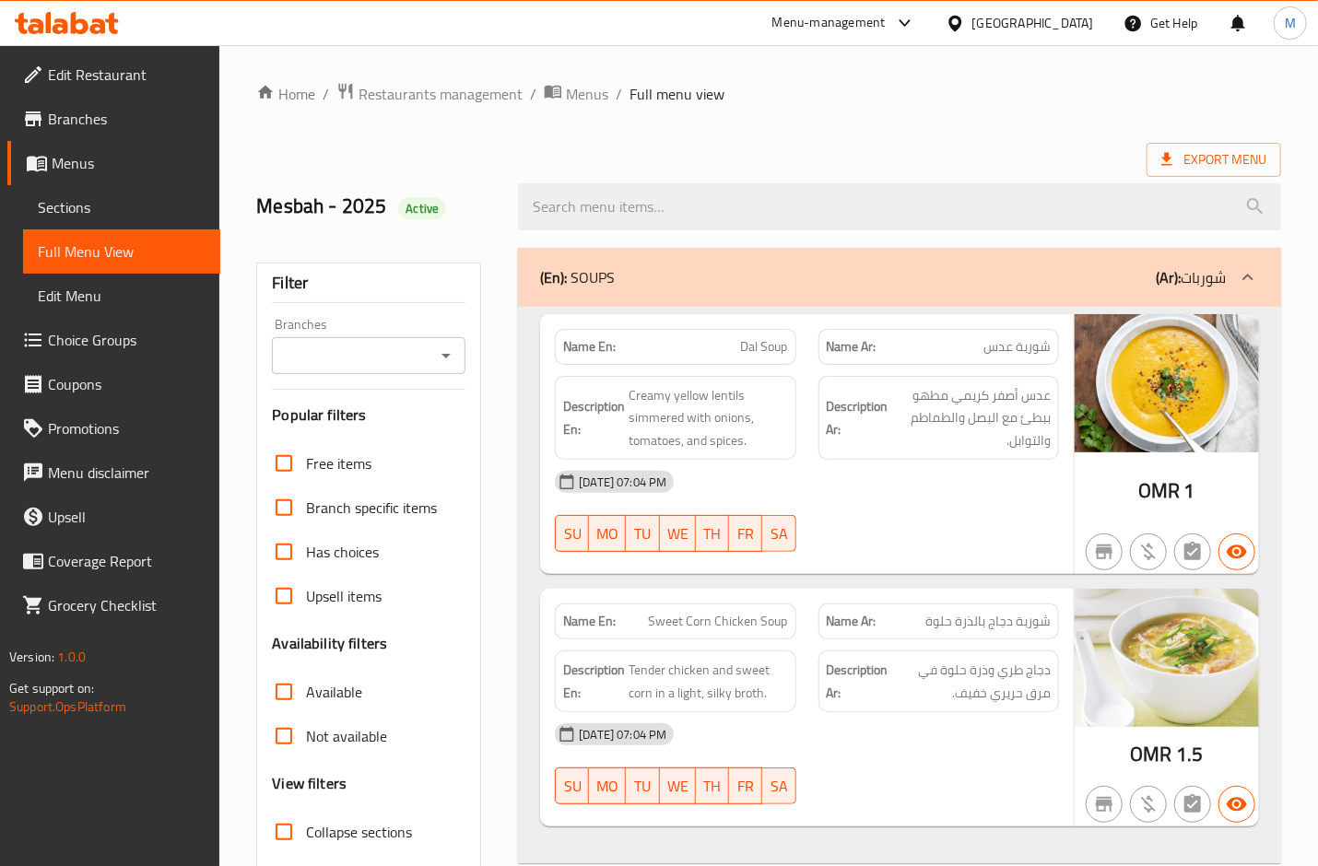
scroll to position [11791, 0]
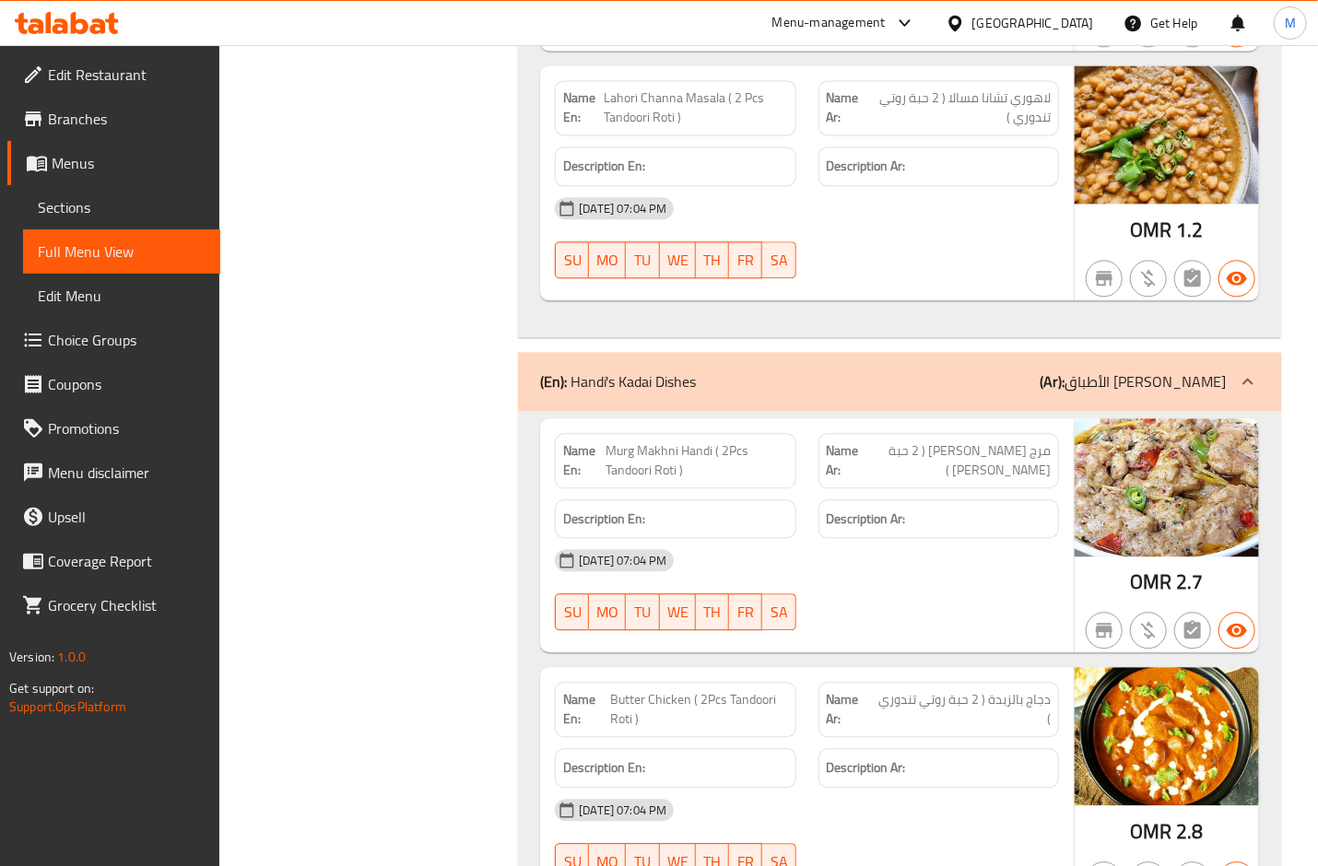
click at [350, 432] on div "Filter Branches Branches Popular filters Free items Branch specific items Has c…" at bounding box center [376, 783] width 262 height 24674
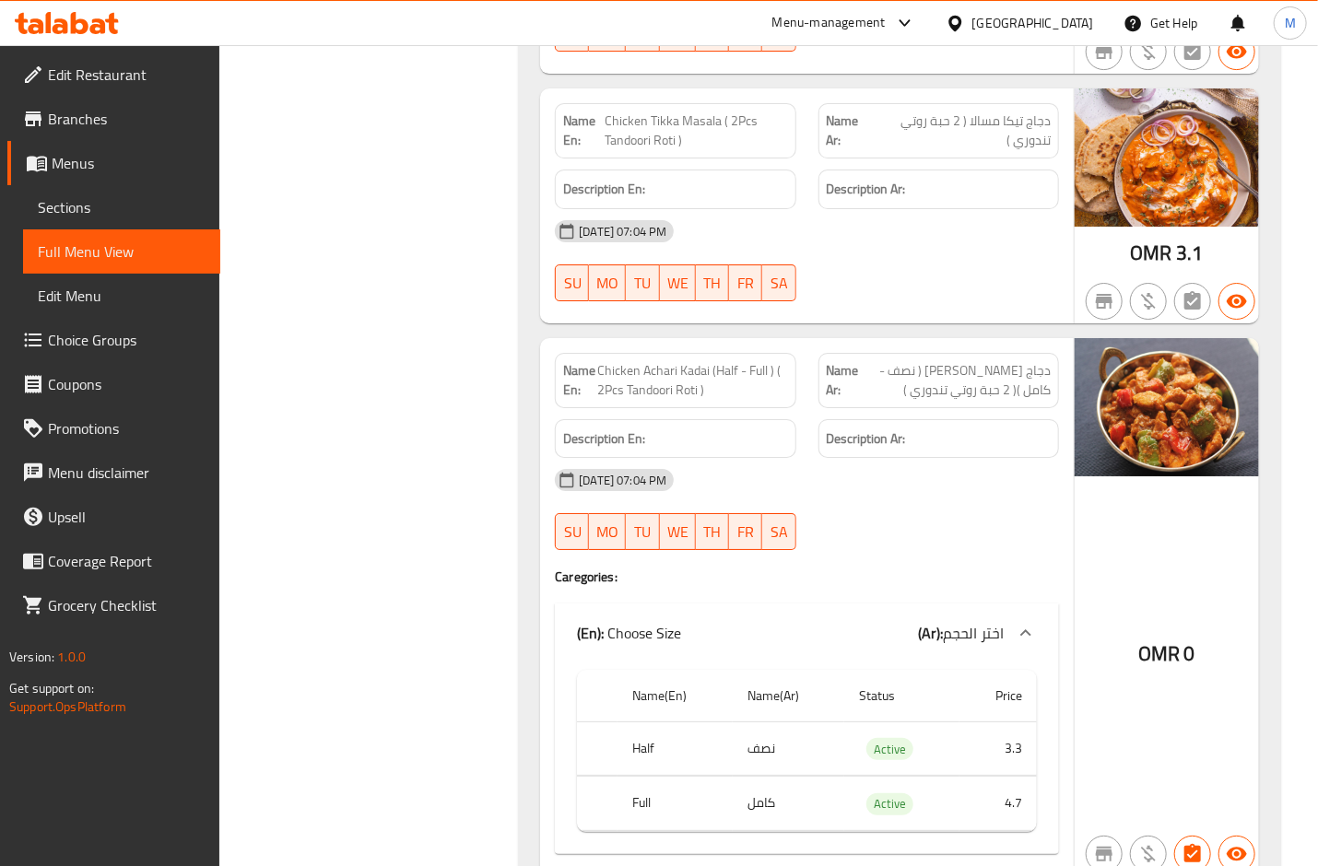
scroll to position [12897, 0]
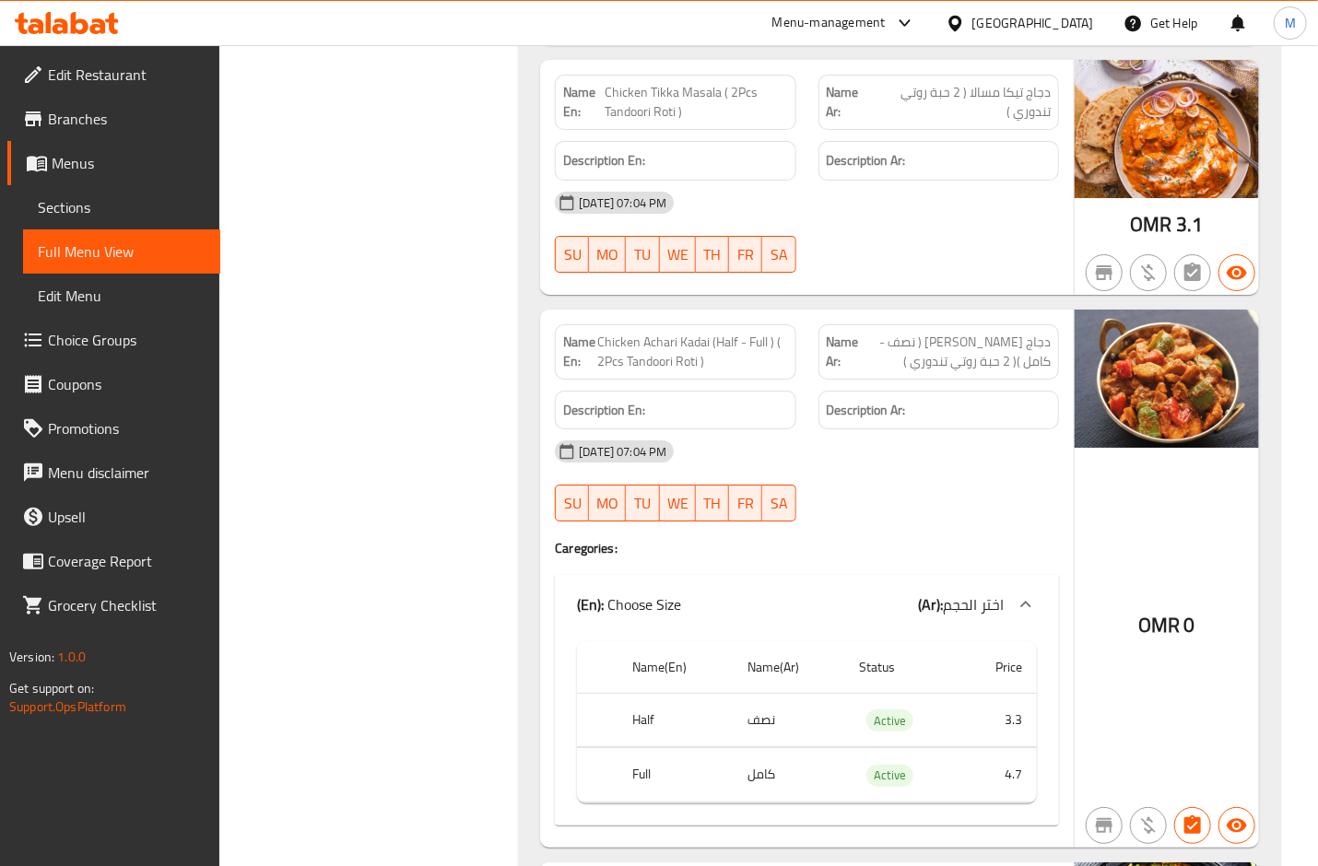
drag, startPoint x: 912, startPoint y: 451, endPoint x: 824, endPoint y: 245, distance: 223.8
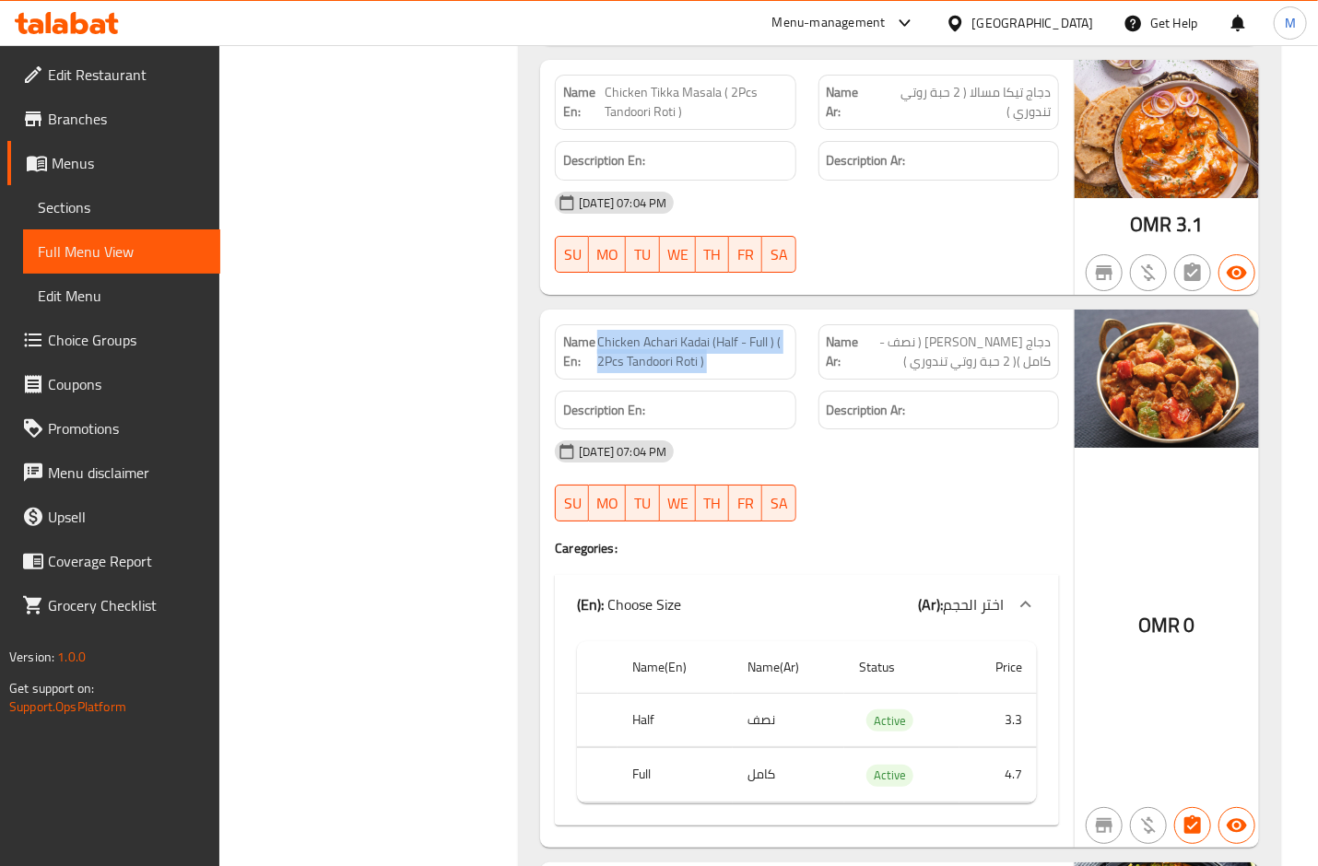
copy span "Chicken Achari Kadai (Half - Full ) ( 2Pcs Tandoori Roti )"
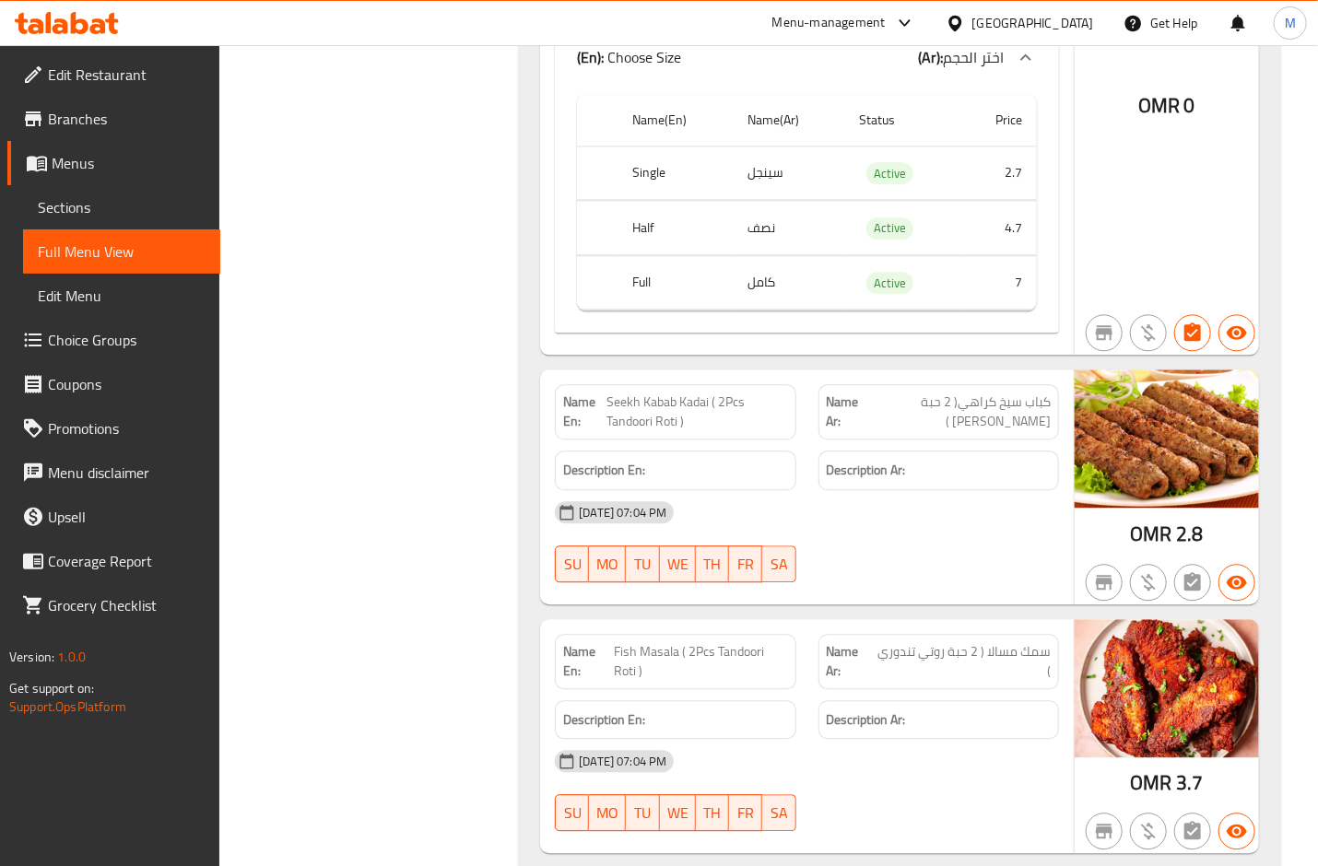
scroll to position [15109, 0]
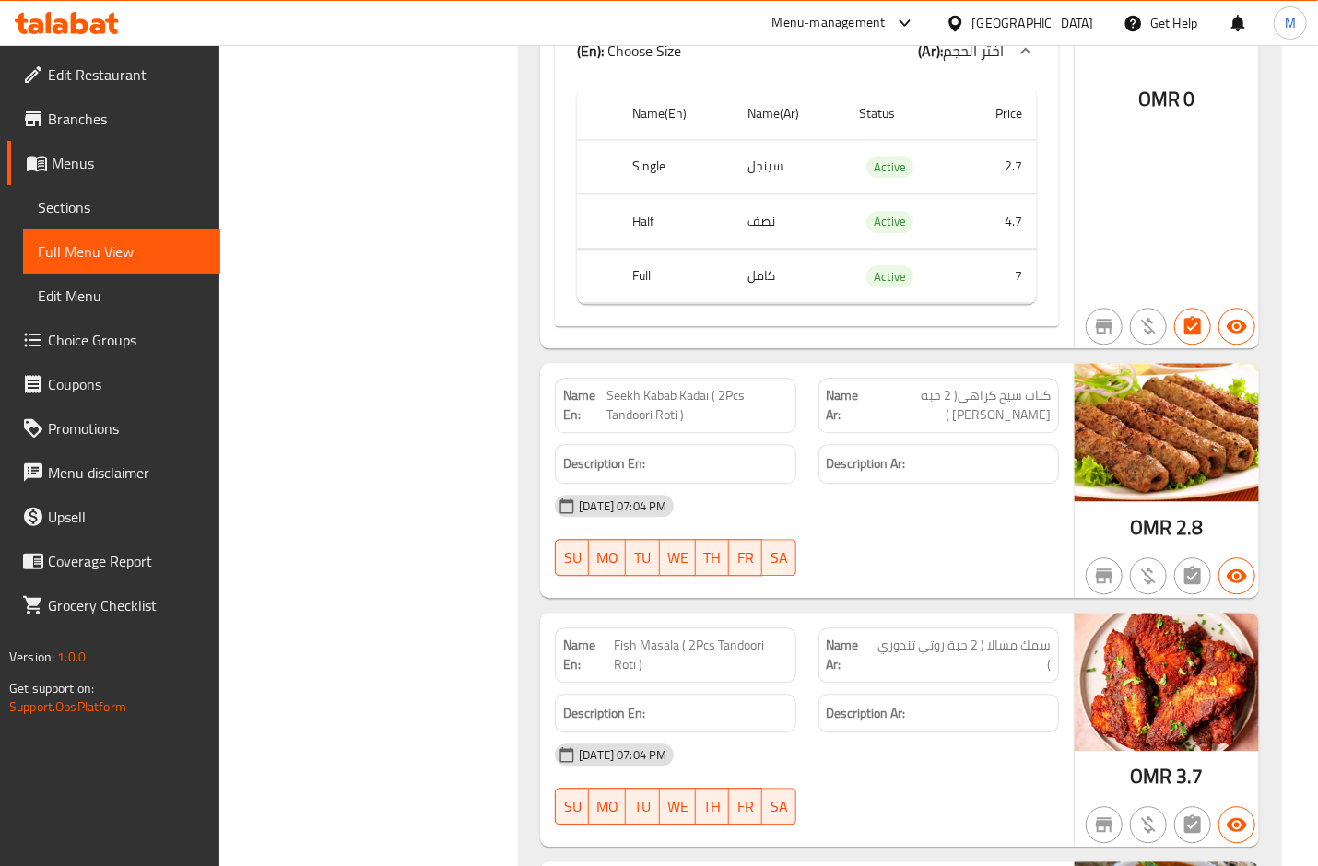
click at [730, 386] on span "Seekh Kabab Kadai ( 2Pcs Tandoori Roti )" at bounding box center [696, 405] width 181 height 39
copy span "Seekh Kabab Kadai ( 2Pcs Tandoori Roti )"
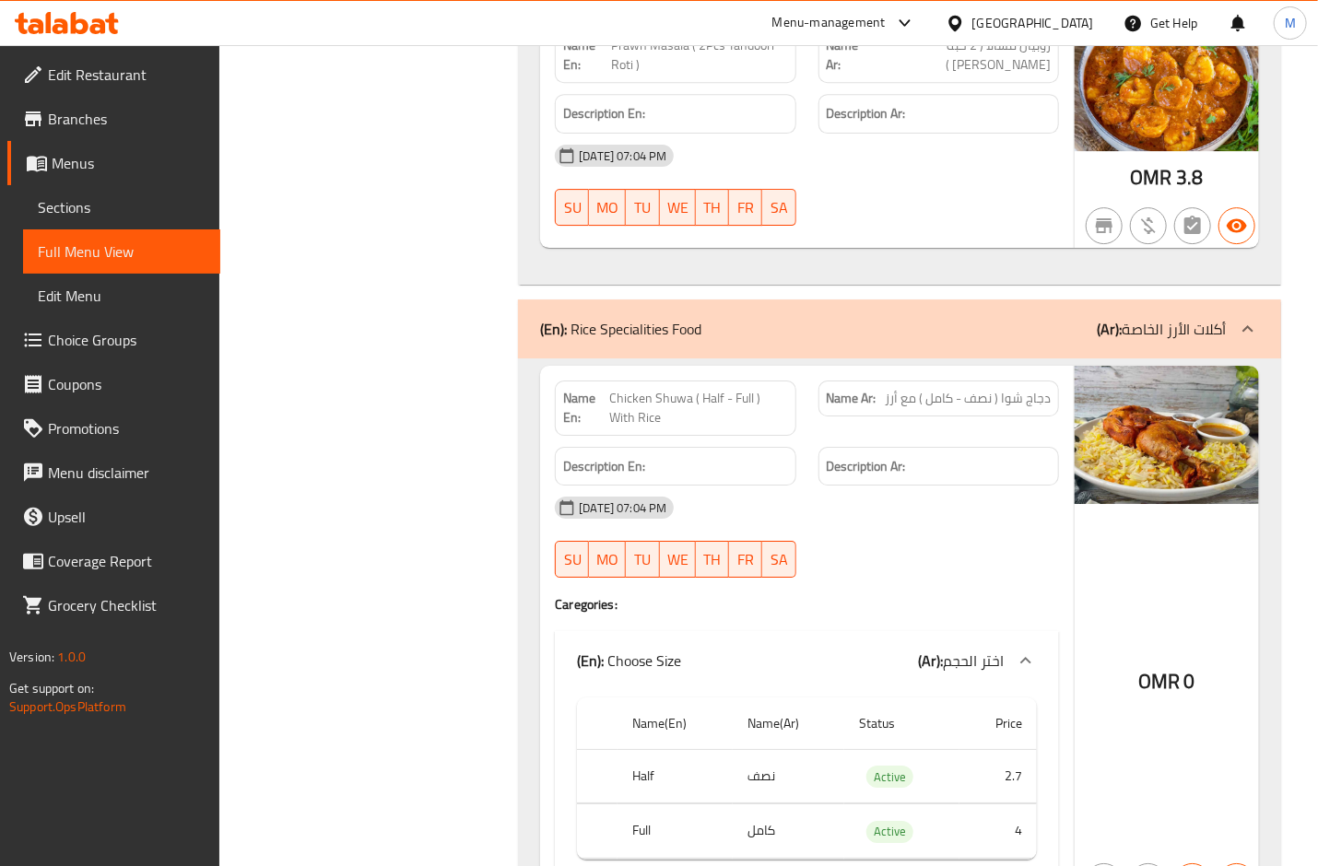
scroll to position [15969, 0]
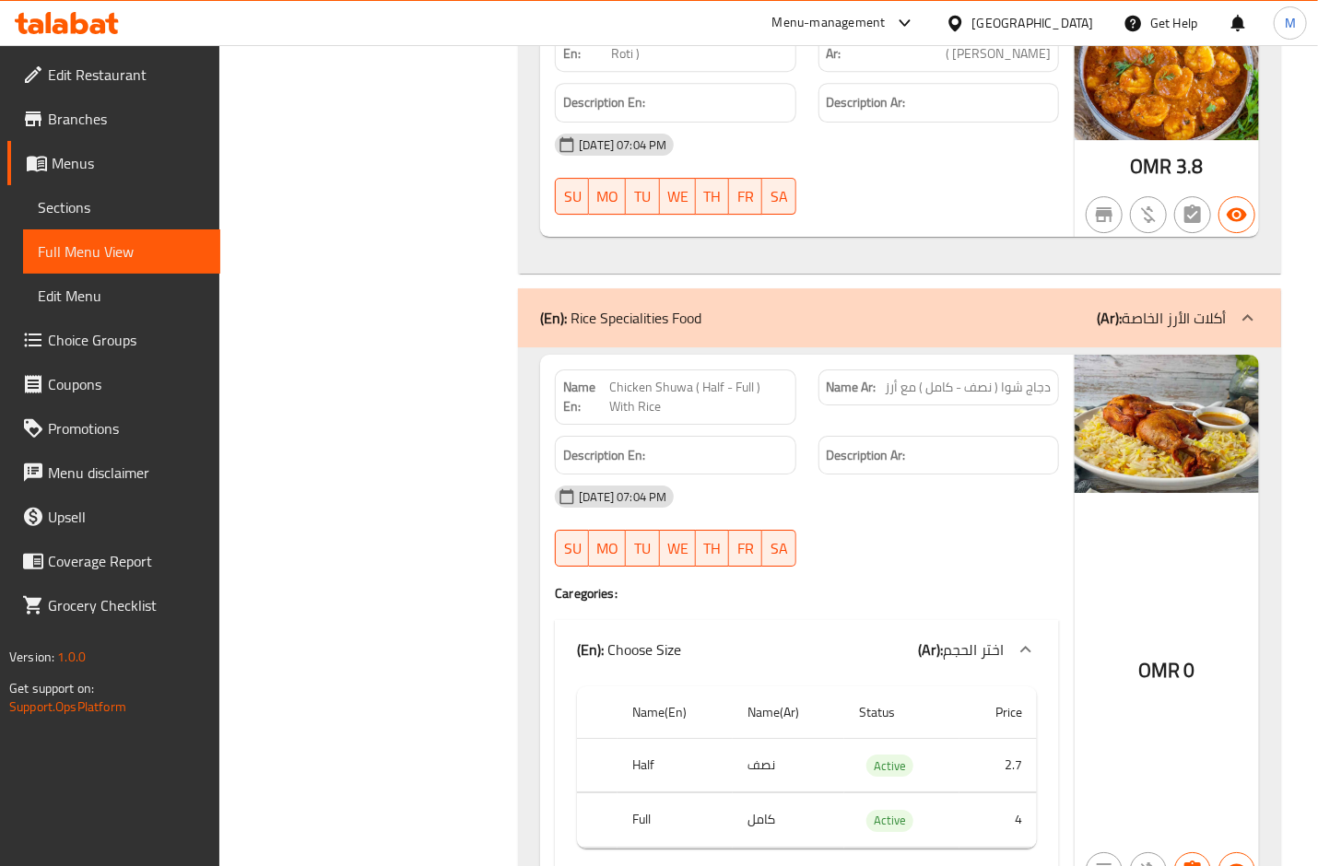
copy span "Chicken Shuwa ( Half - Full ) With Rice"
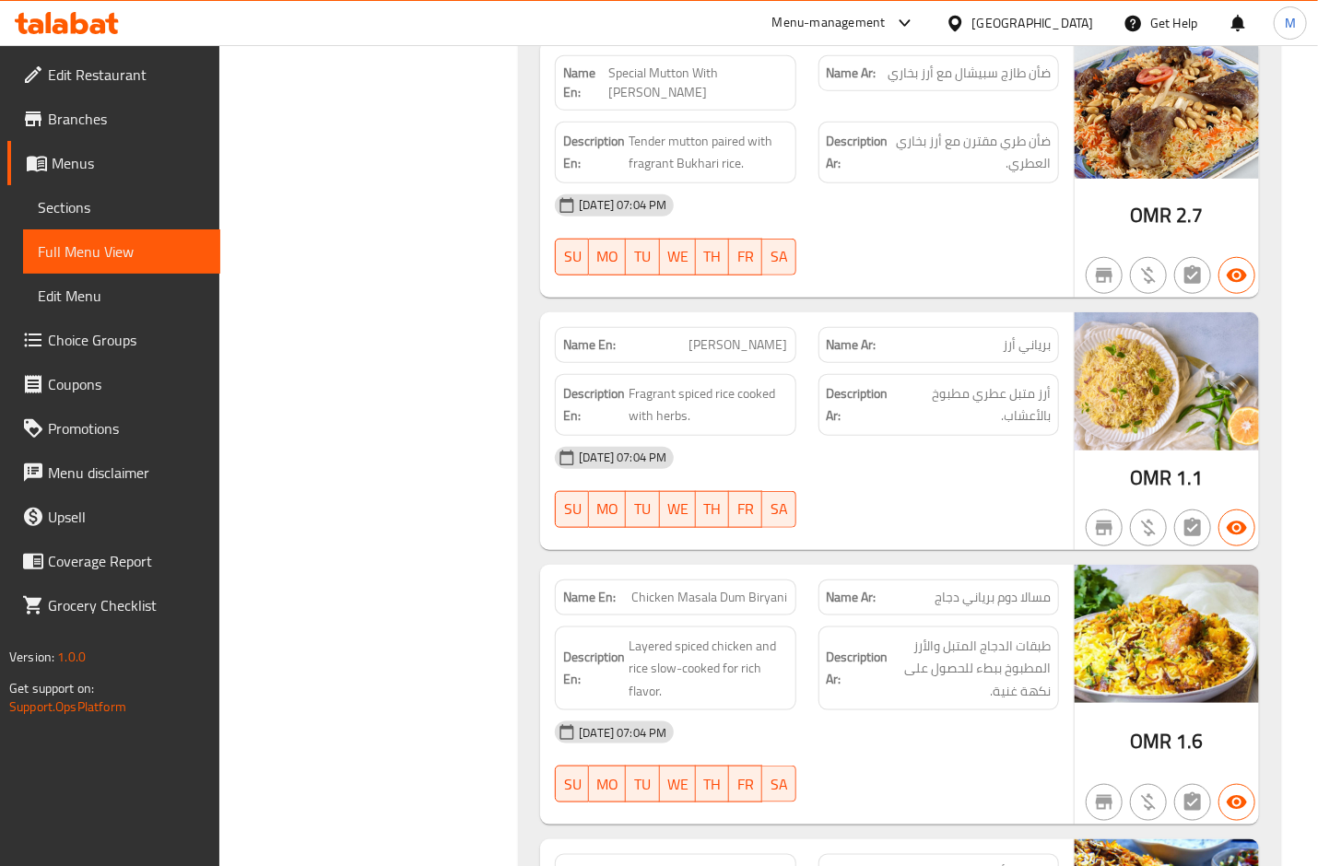
scroll to position [17075, 0]
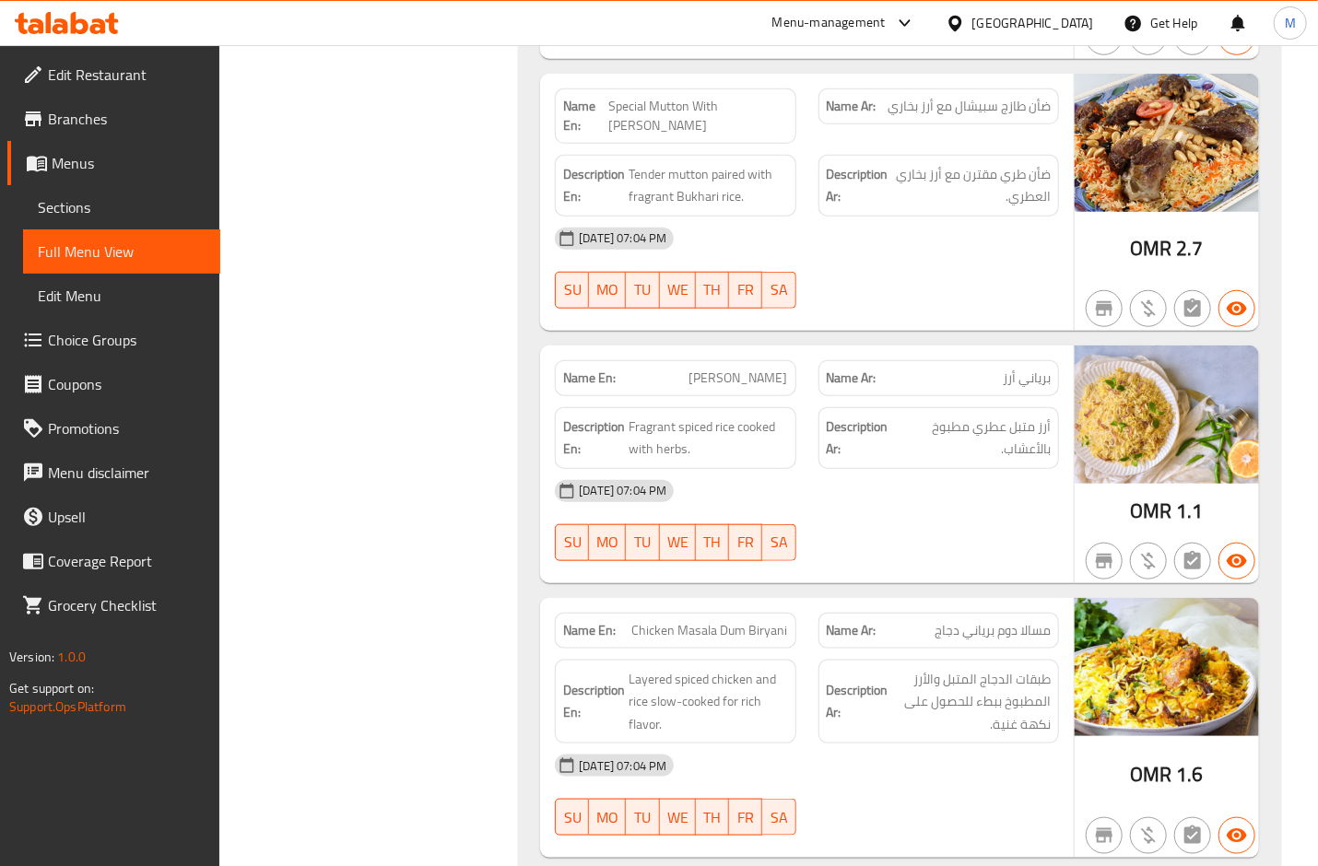
copy span "Biryani Rice"
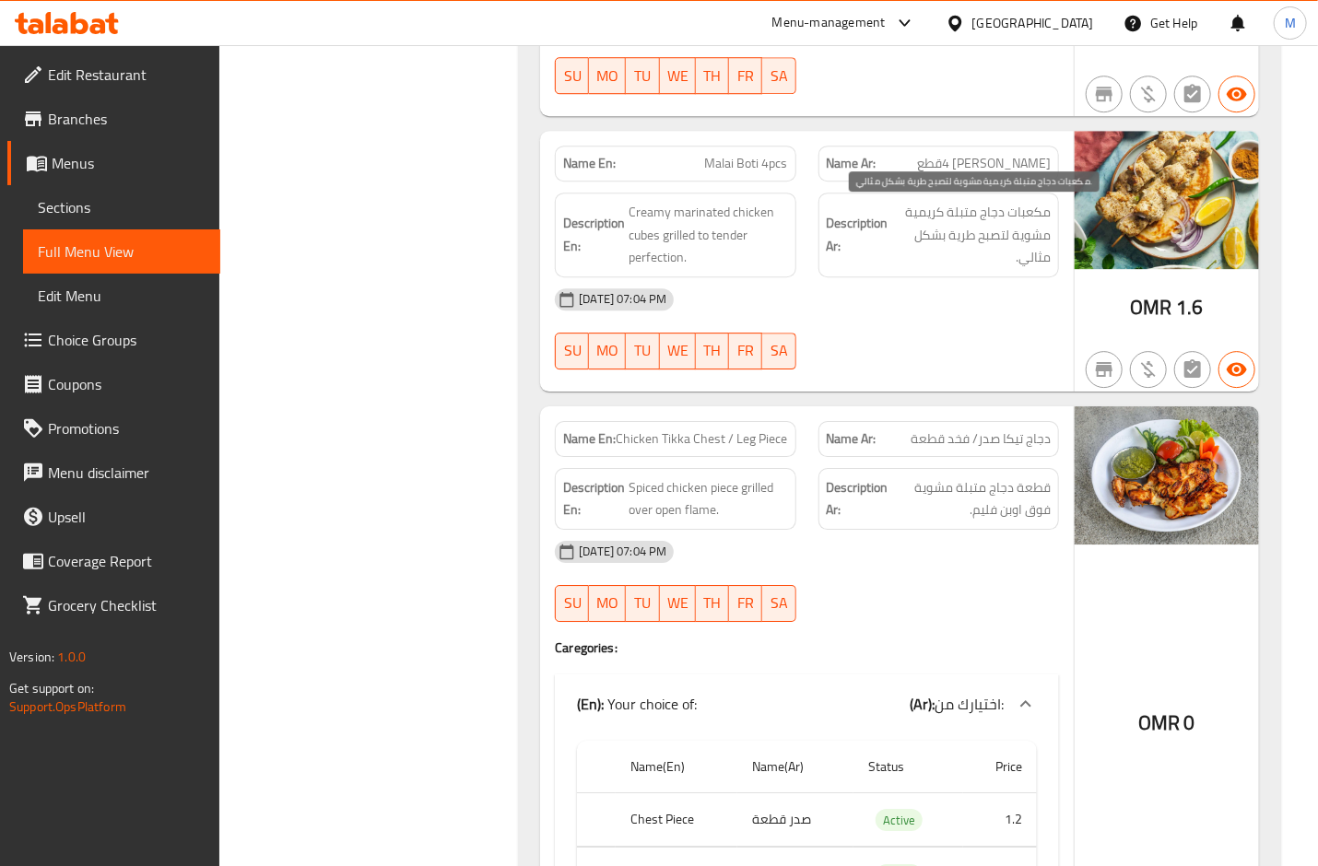
scroll to position [2581, 0]
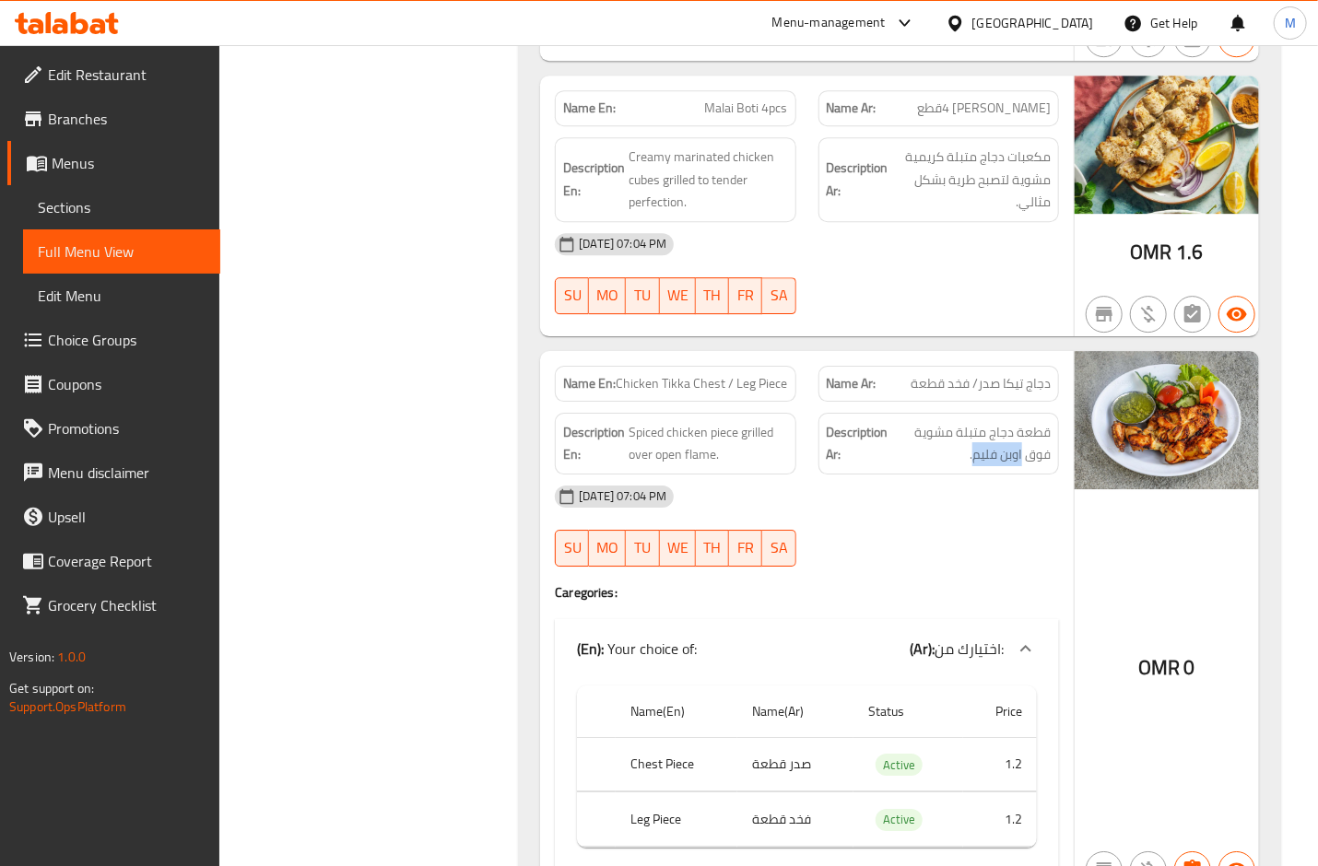
drag, startPoint x: 971, startPoint y: 466, endPoint x: 1023, endPoint y: 471, distance: 52.7
click at [1023, 471] on div "Description Ar: قطعة دجاج متبلة مشوية فوق اوبن فليم." at bounding box center [938, 444] width 241 height 62
copy span "اوبن فليم"
click at [1013, 499] on div "[DATE] 07:04 PM" at bounding box center [807, 497] width 526 height 44
drag, startPoint x: 718, startPoint y: 453, endPoint x: 657, endPoint y: 462, distance: 61.4
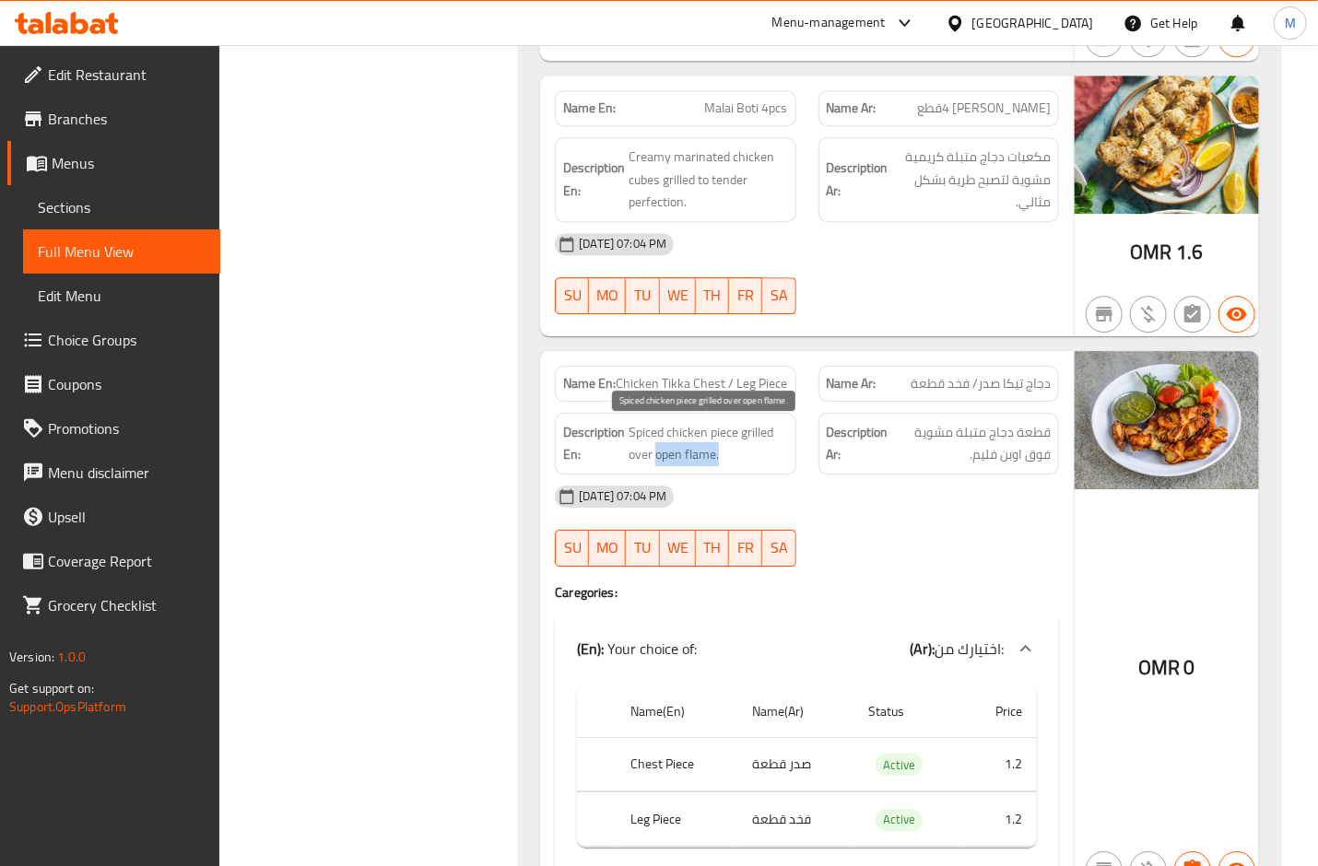
click at [657, 462] on span "Spiced chicken piece grilled over open flame." at bounding box center [708, 443] width 159 height 45
copy span "open flame."
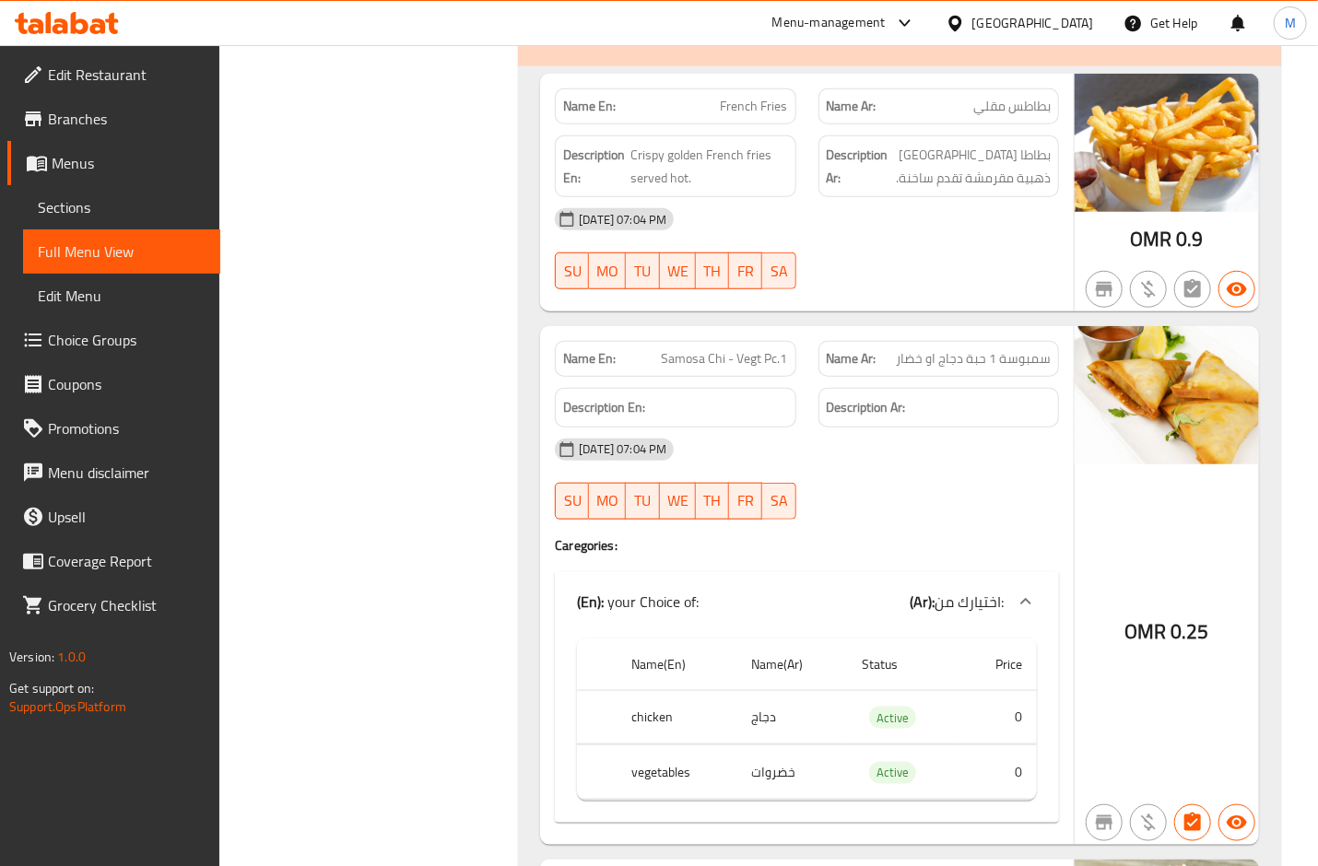
scroll to position [7250, 0]
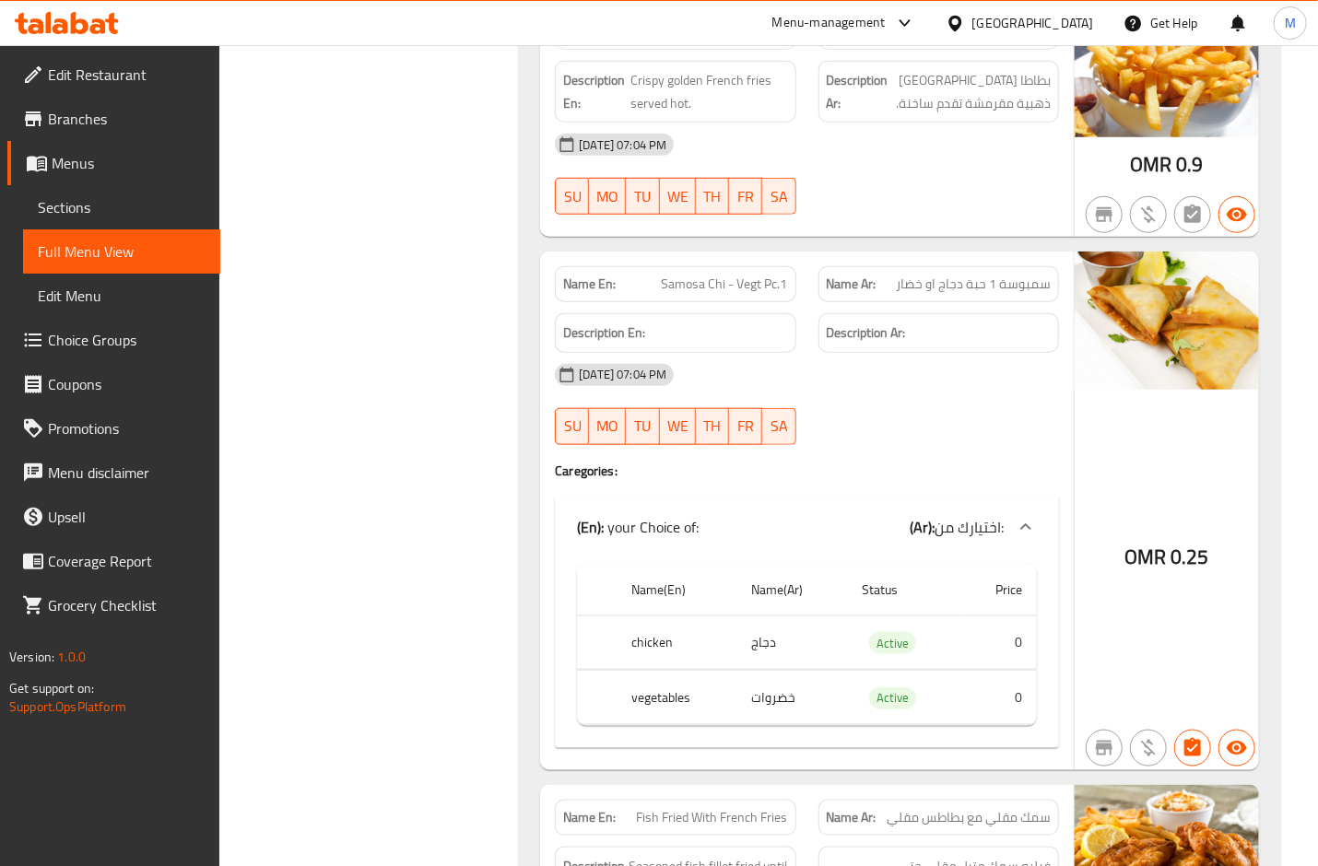
copy span "Samosa Chi - Vegt Pc.1"
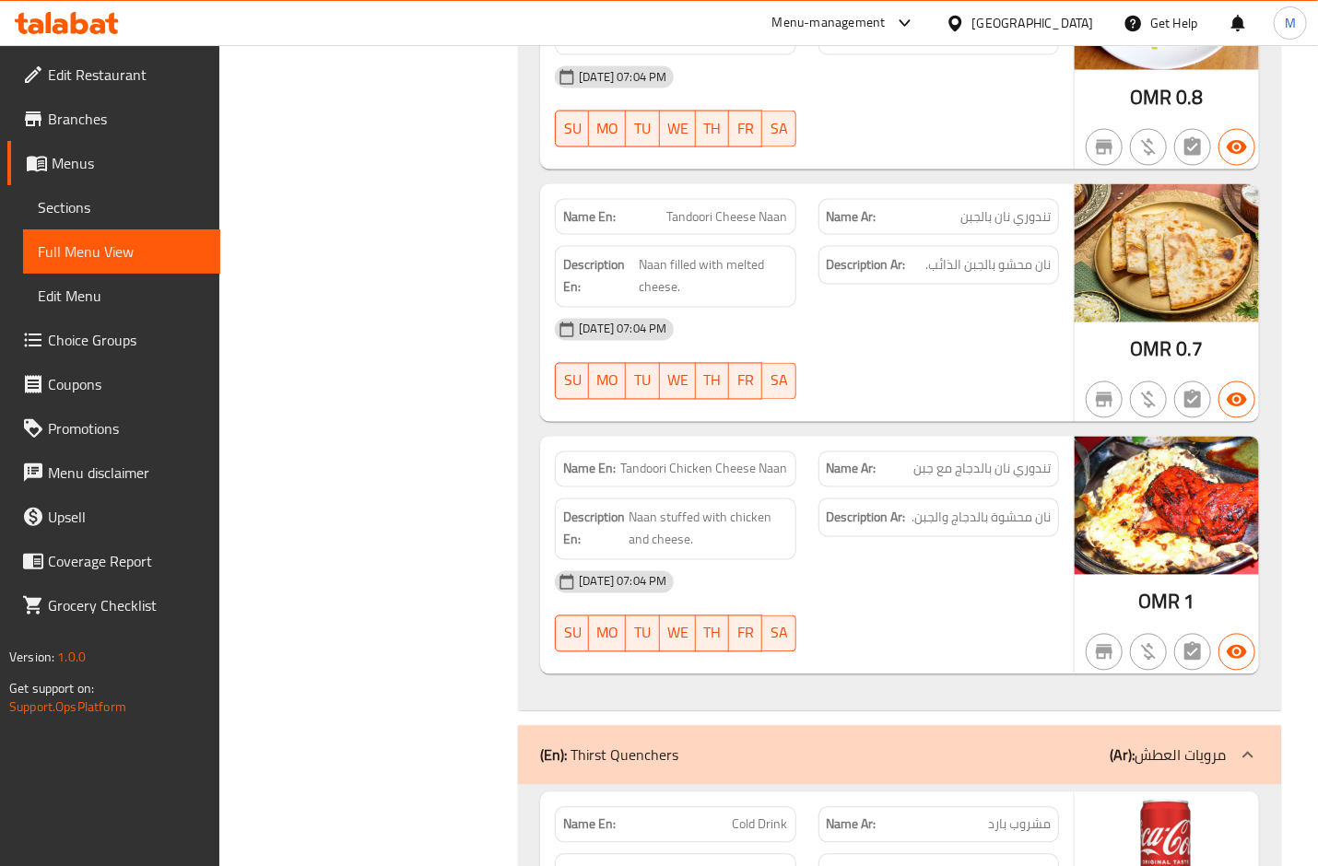
scroll to position [21383, 0]
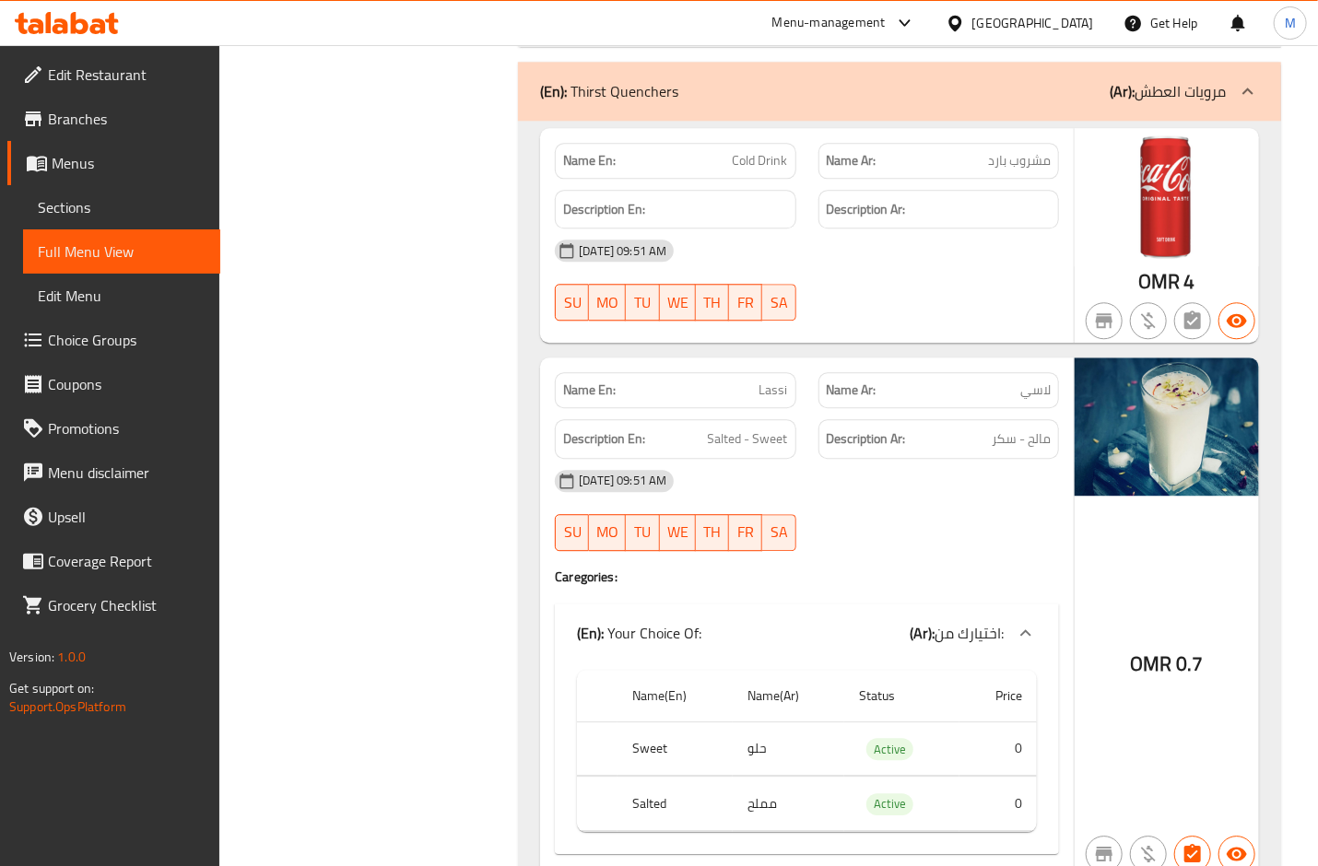
scroll to position [21874, 0]
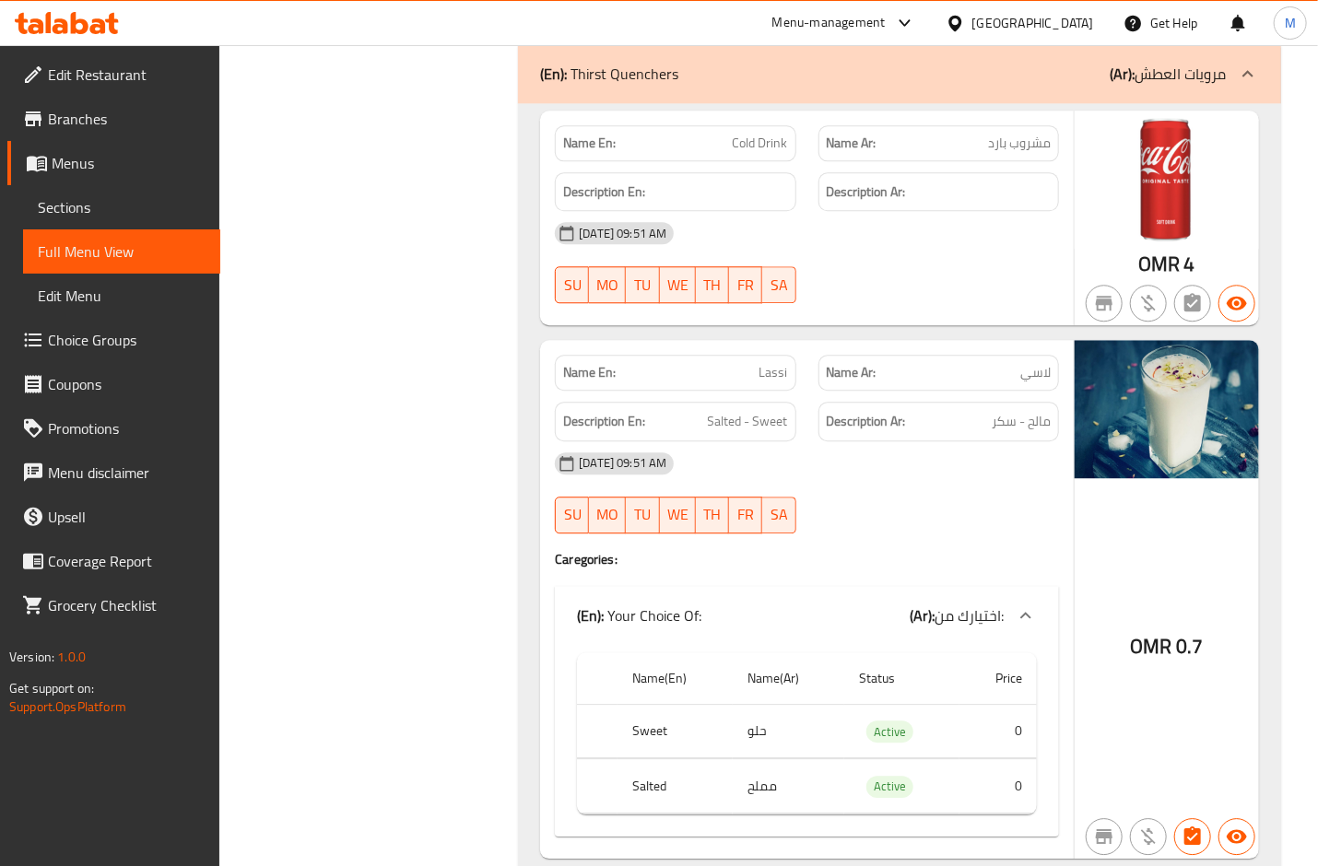
copy span "Lassi"
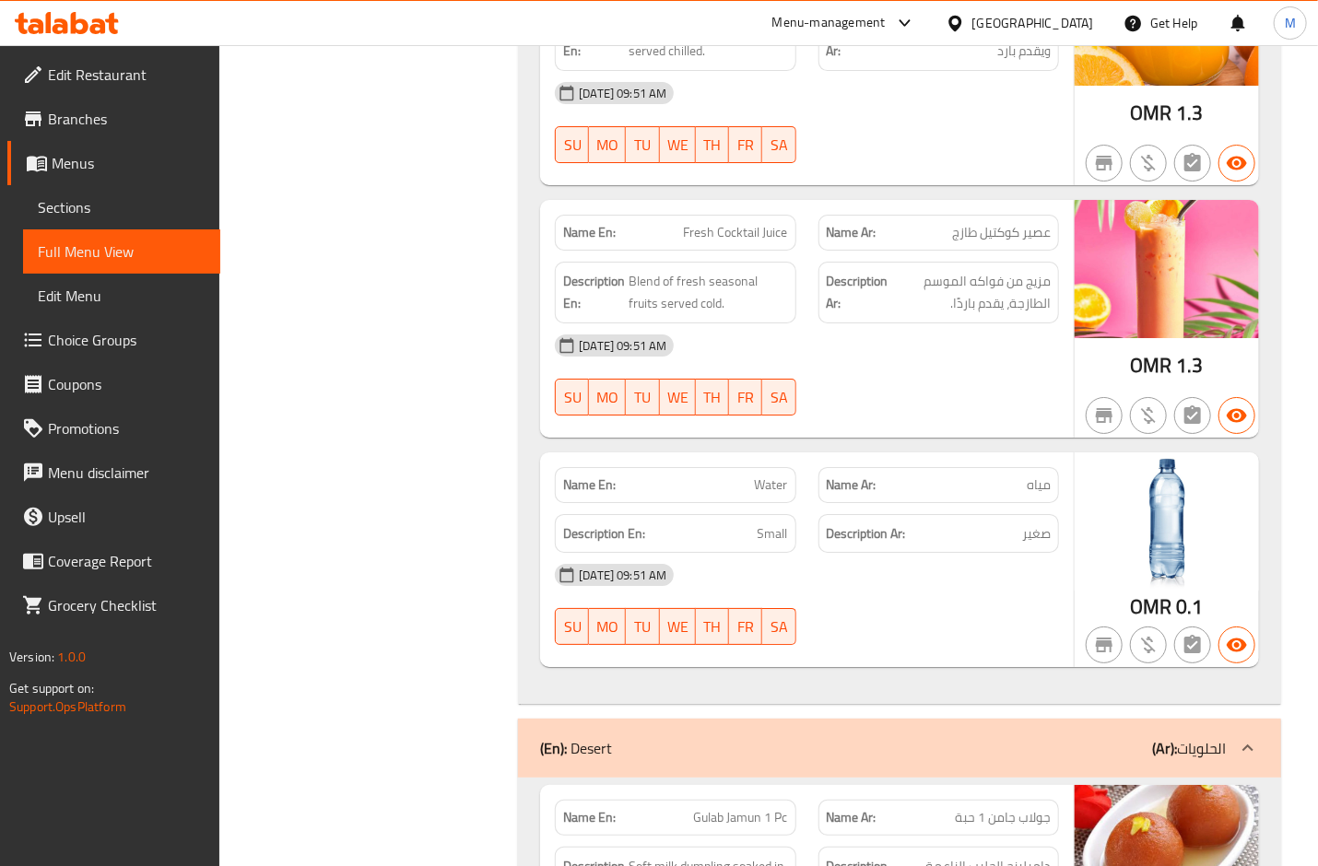
scroll to position [22734, 0]
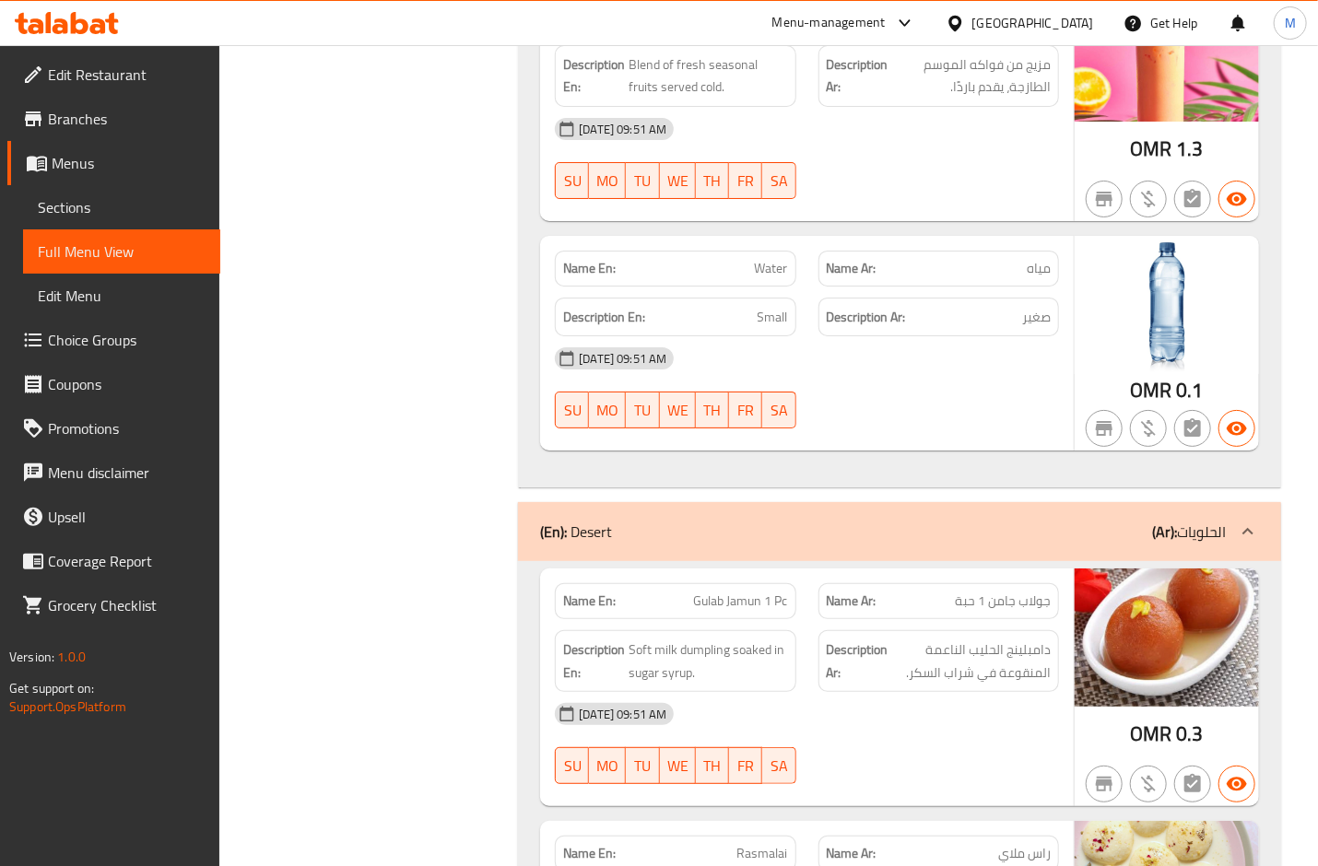
scroll to position [23103, 0]
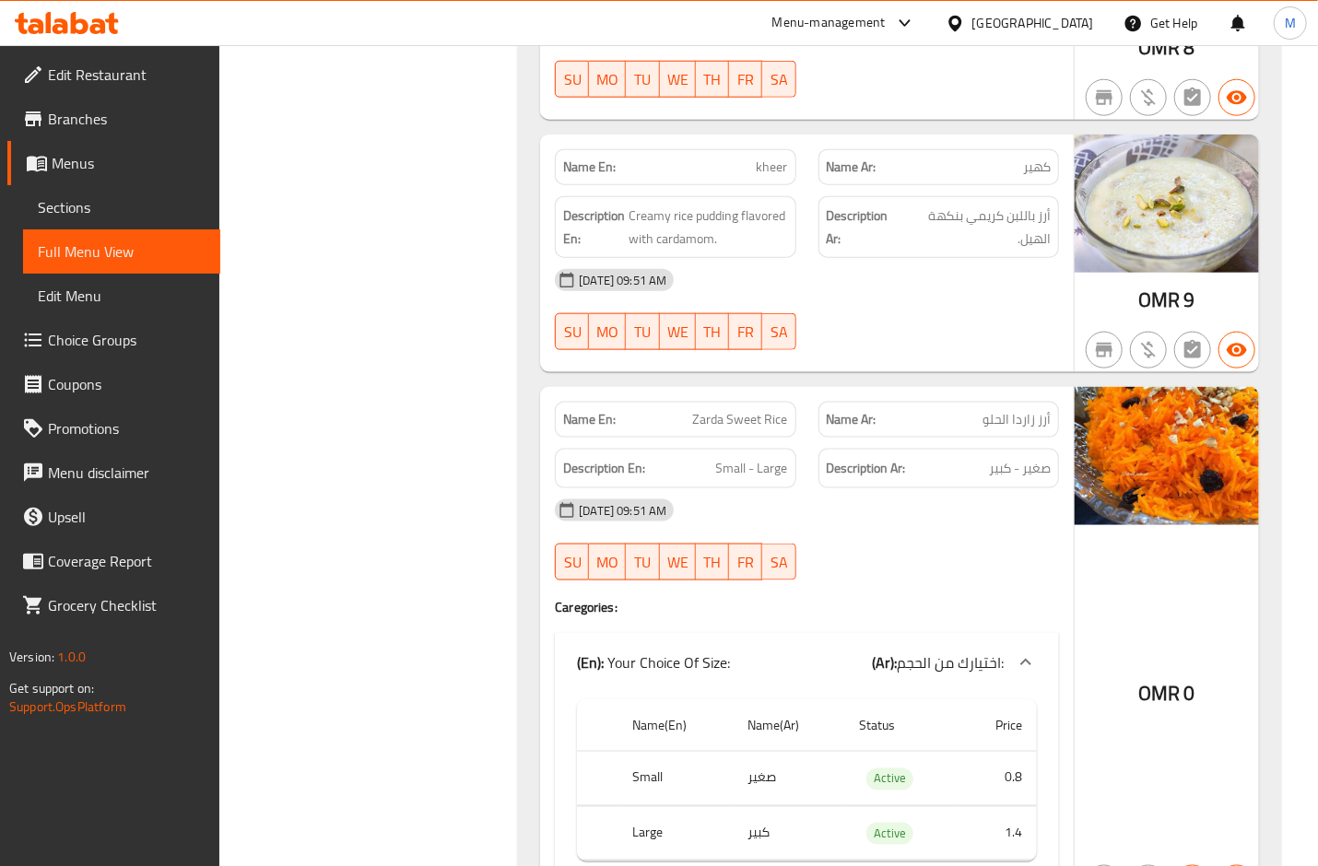
scroll to position [23964, 0]
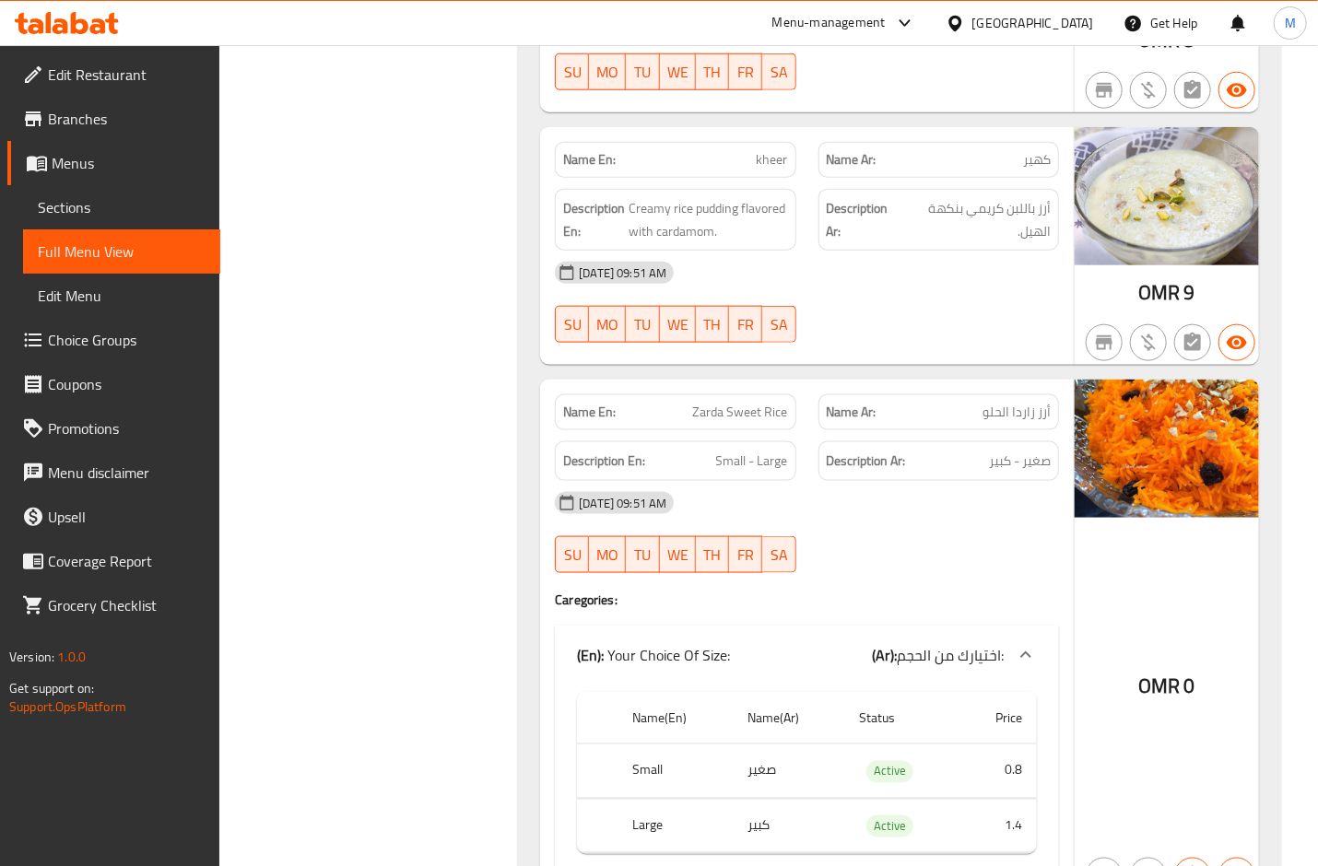
copy span "Zarda Sweet Rice"
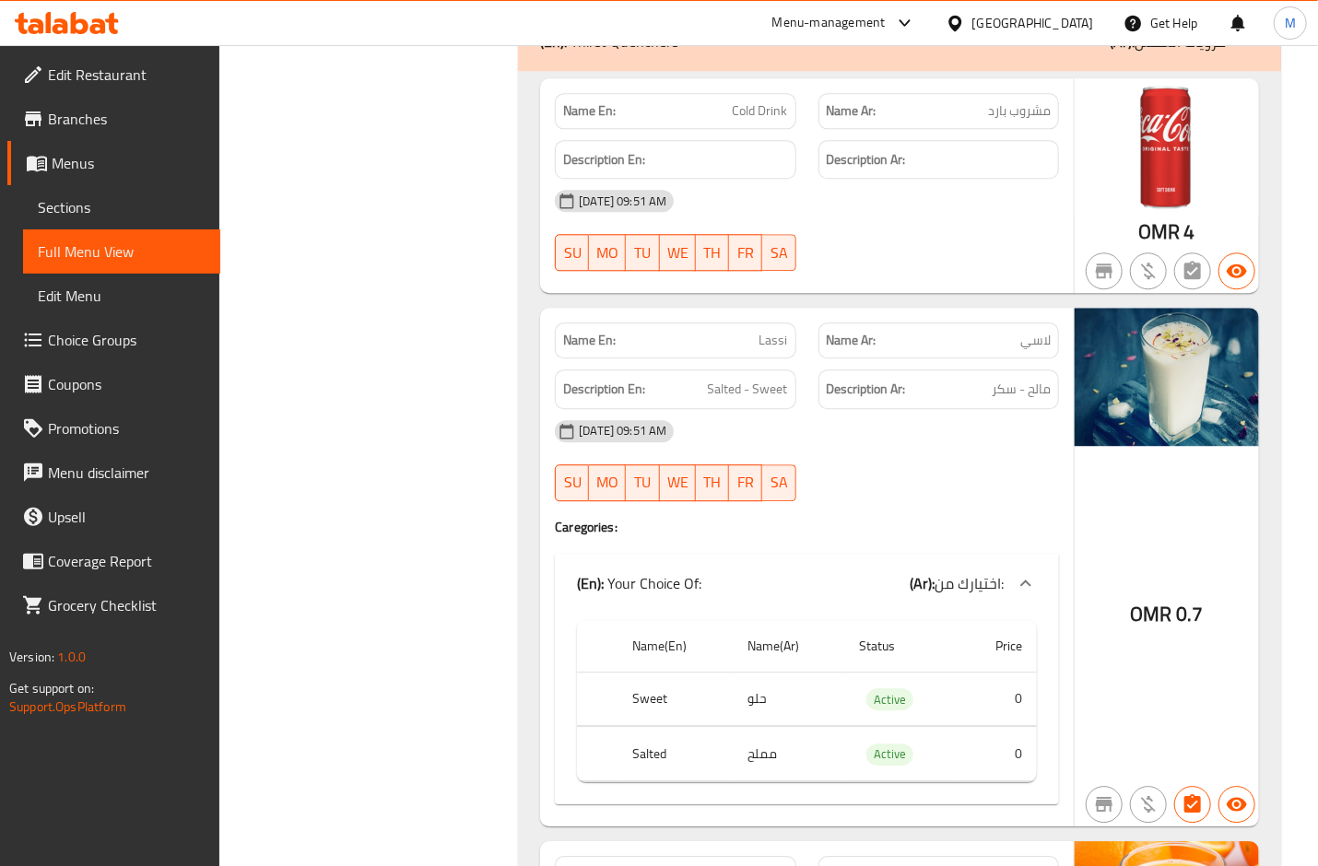
scroll to position [21628, 0]
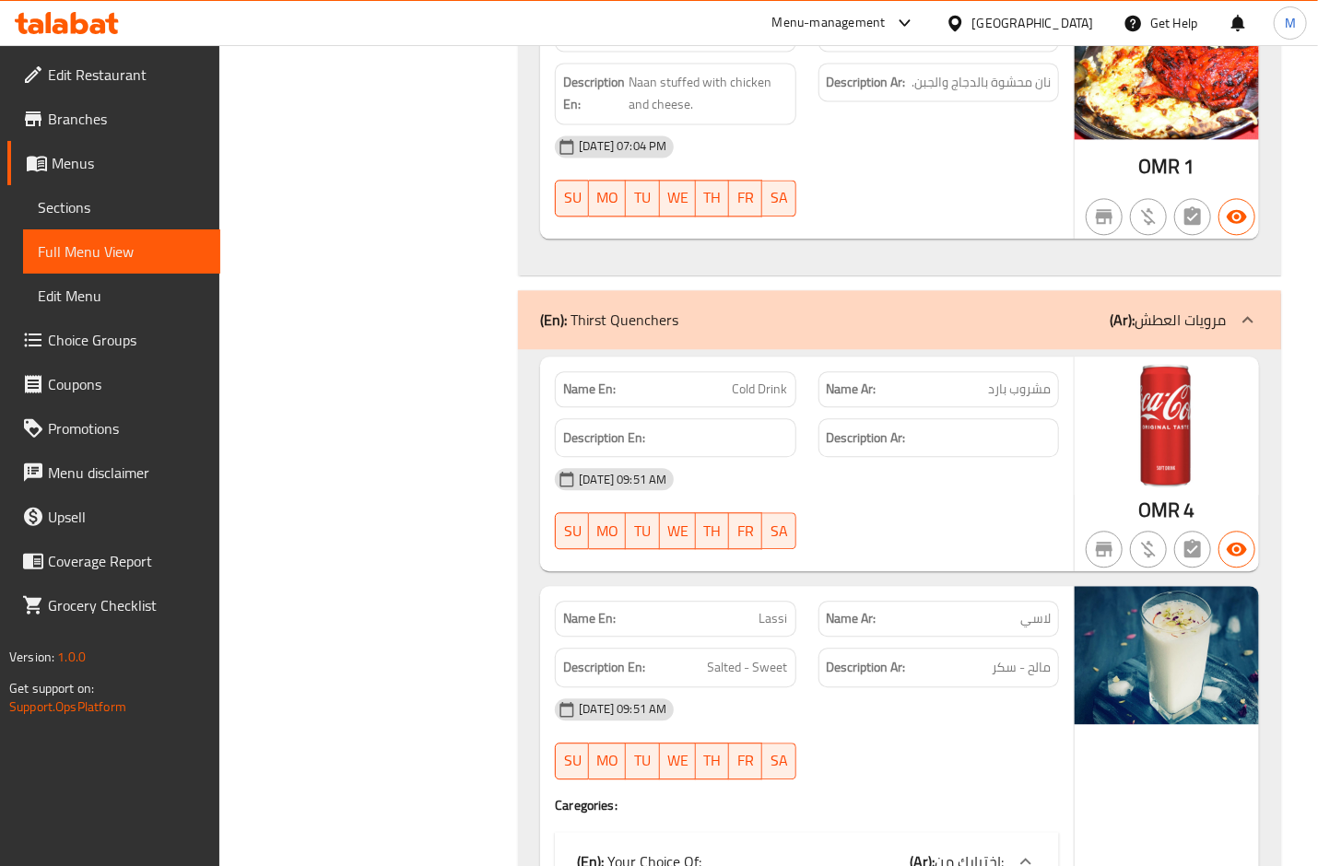
copy span "Cold Drink"
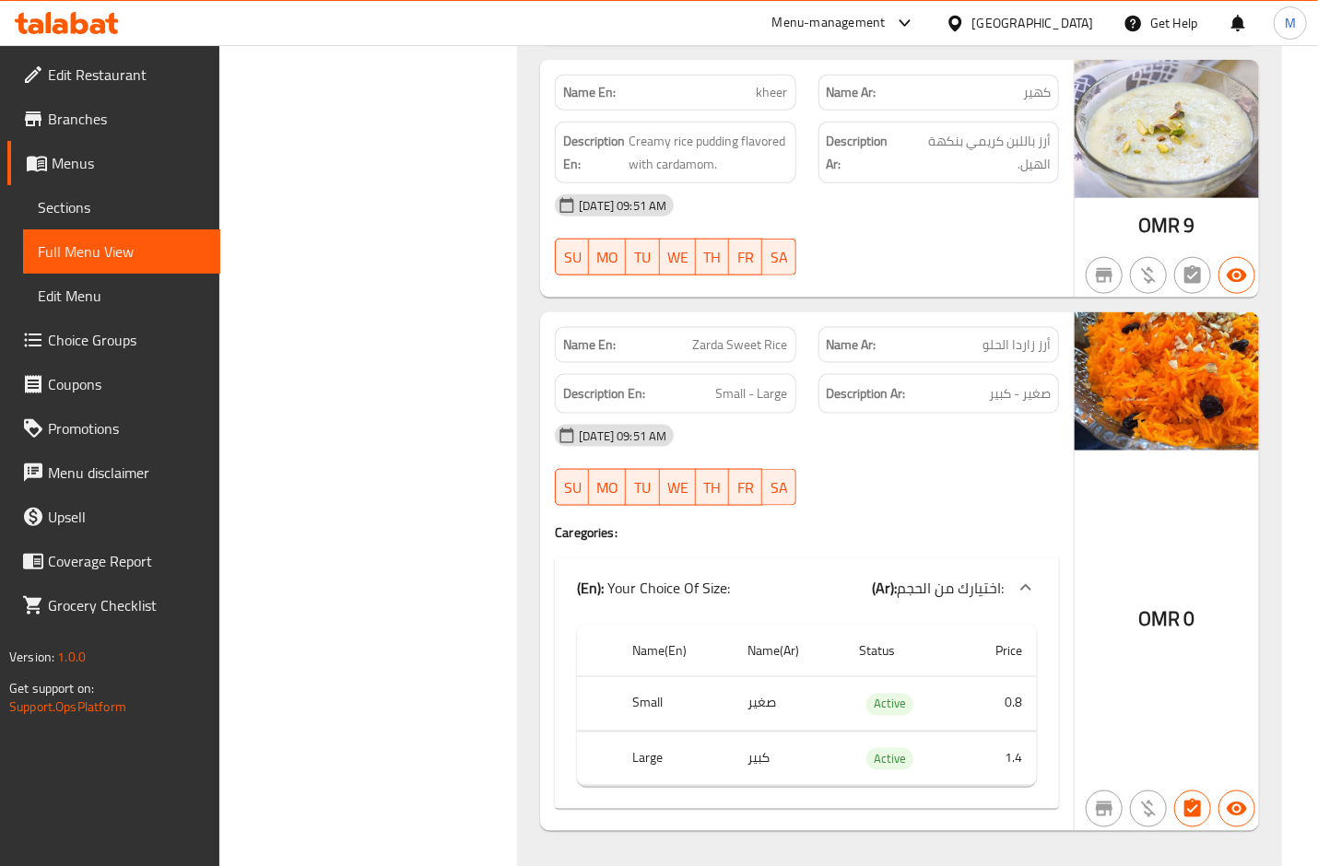
scroll to position [24038, 0]
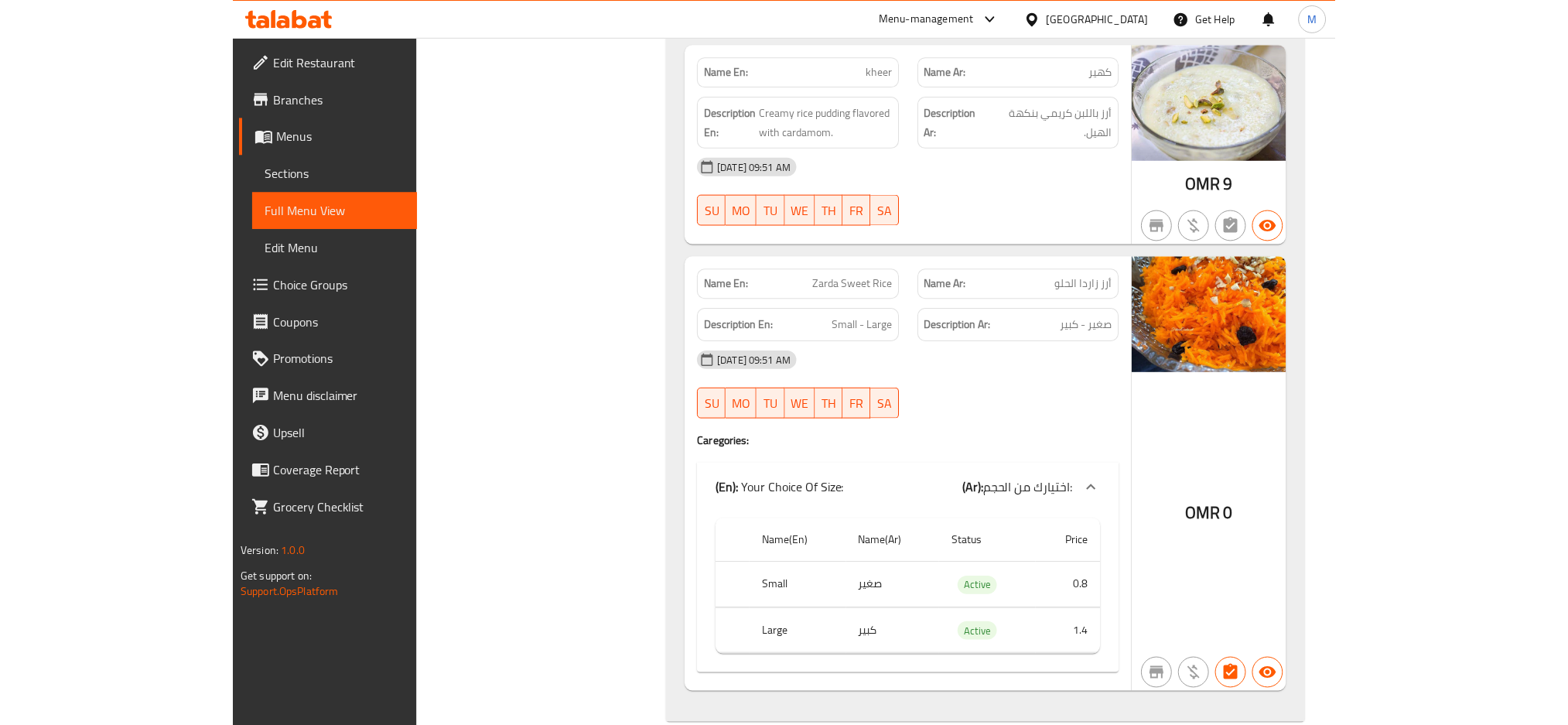
scroll to position [18813, 0]
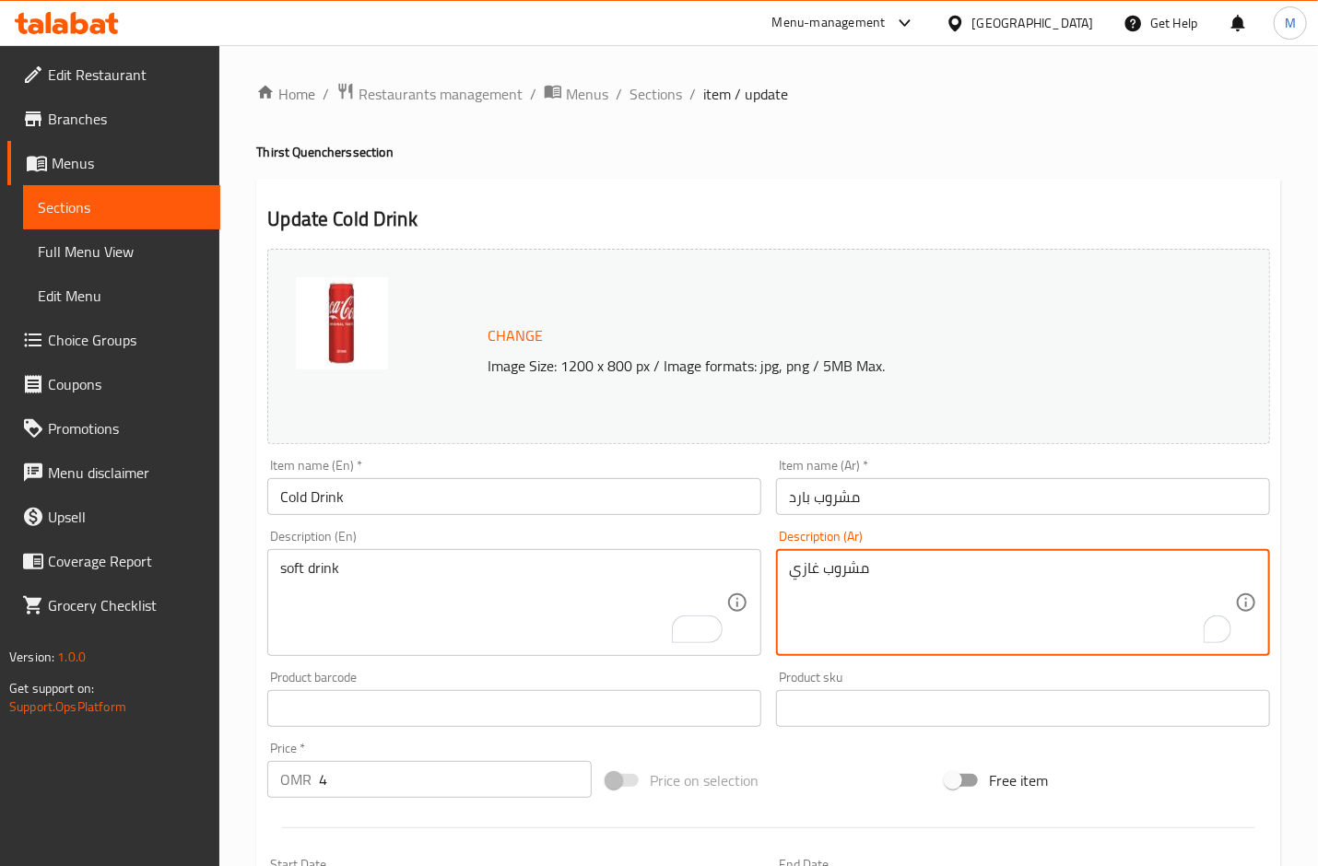
type textarea "مشروب غازي"
click at [369, 792] on input "4" at bounding box center [455, 779] width 273 height 37
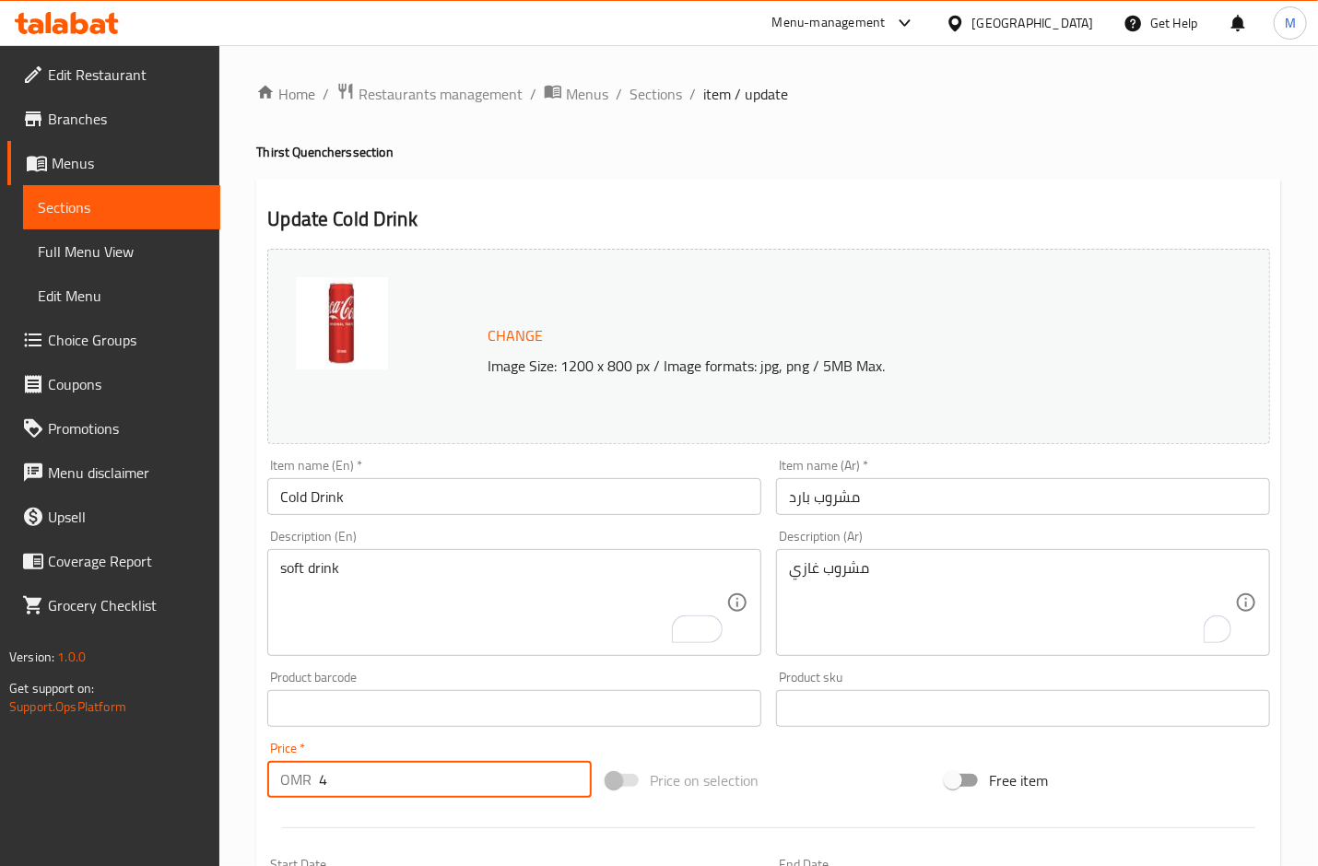
scroll to position [460, 0]
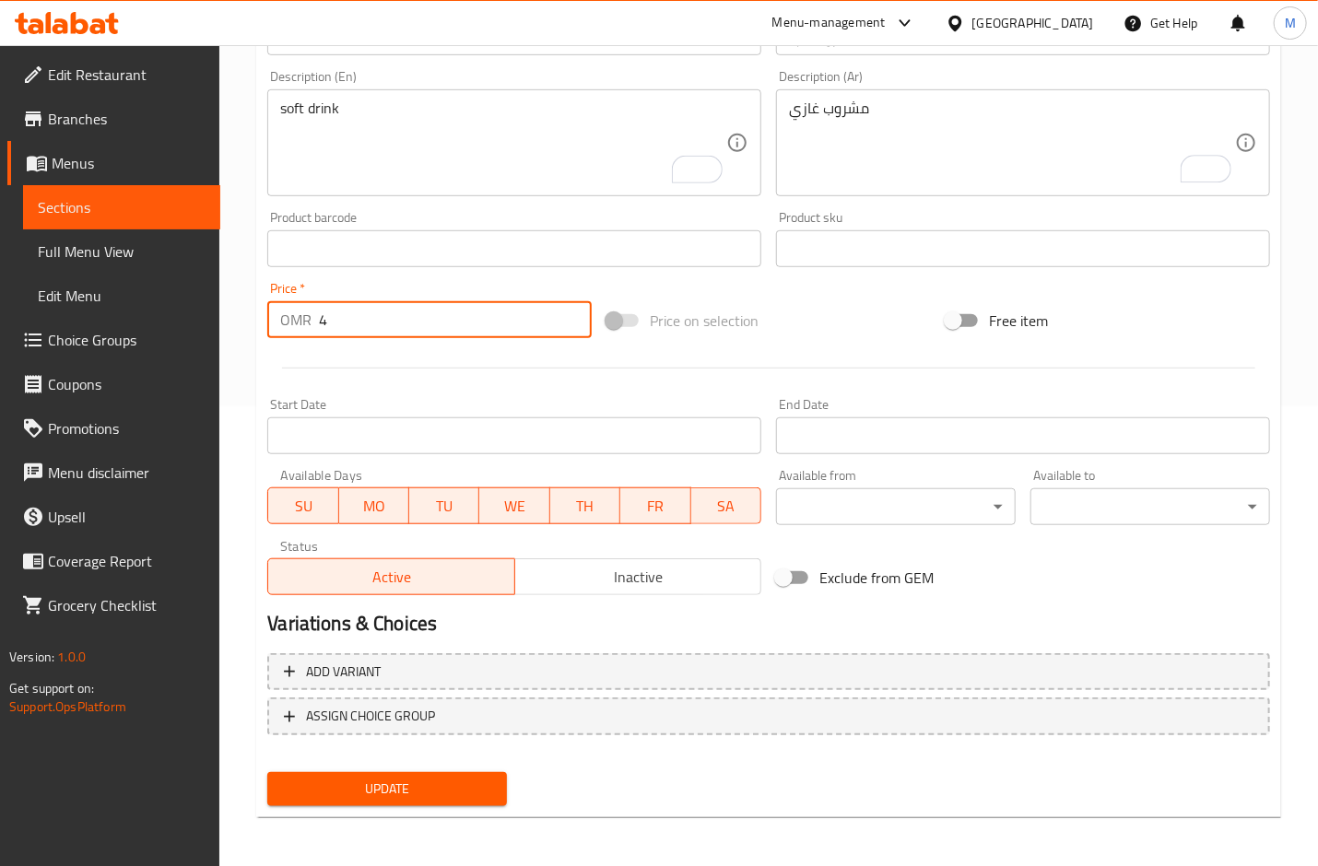
click at [374, 791] on span "Update" at bounding box center [387, 789] width 210 height 23
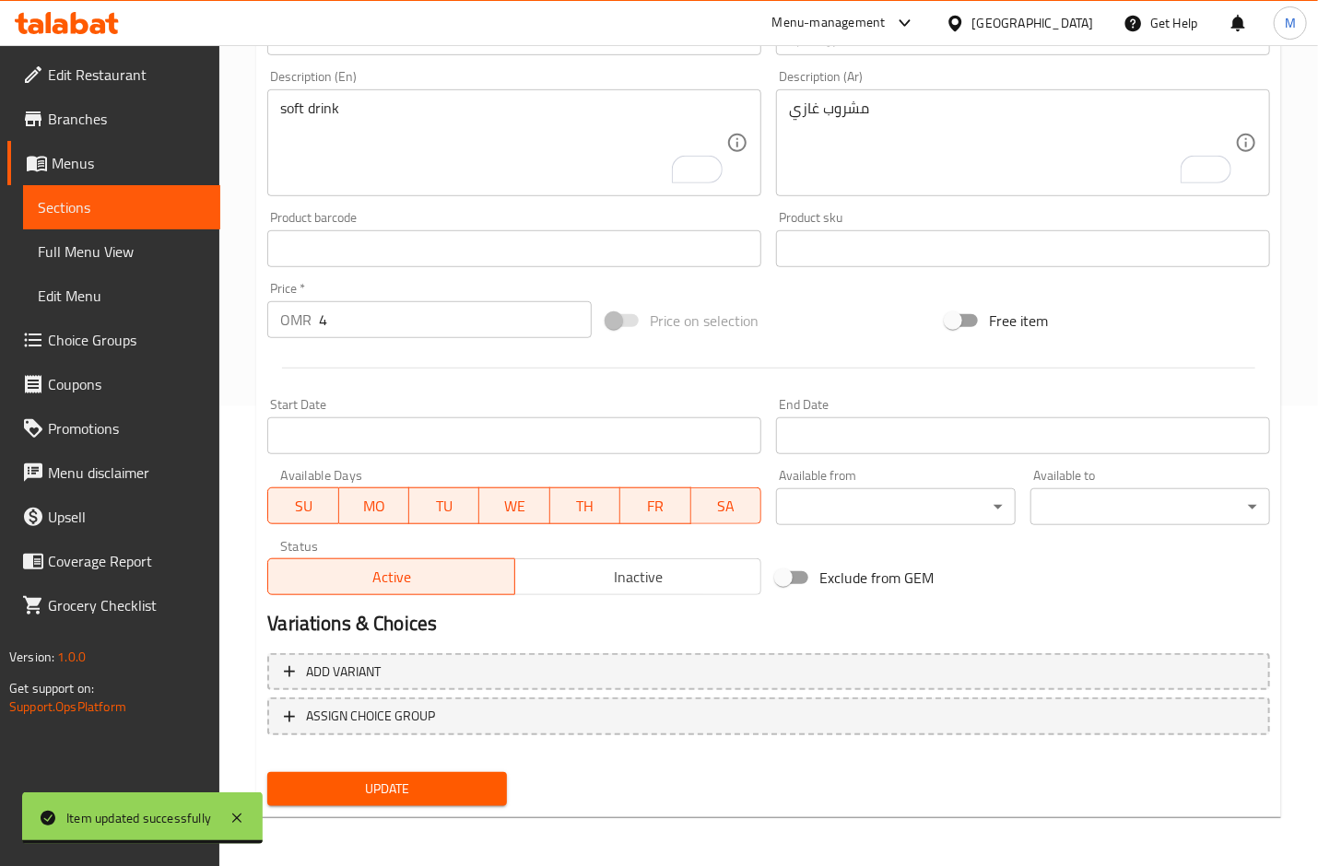
drag, startPoint x: 780, startPoint y: 331, endPoint x: 771, endPoint y: 387, distance: 57.0
click at [780, 331] on div "Price on selection" at bounding box center [768, 321] width 339 height 50
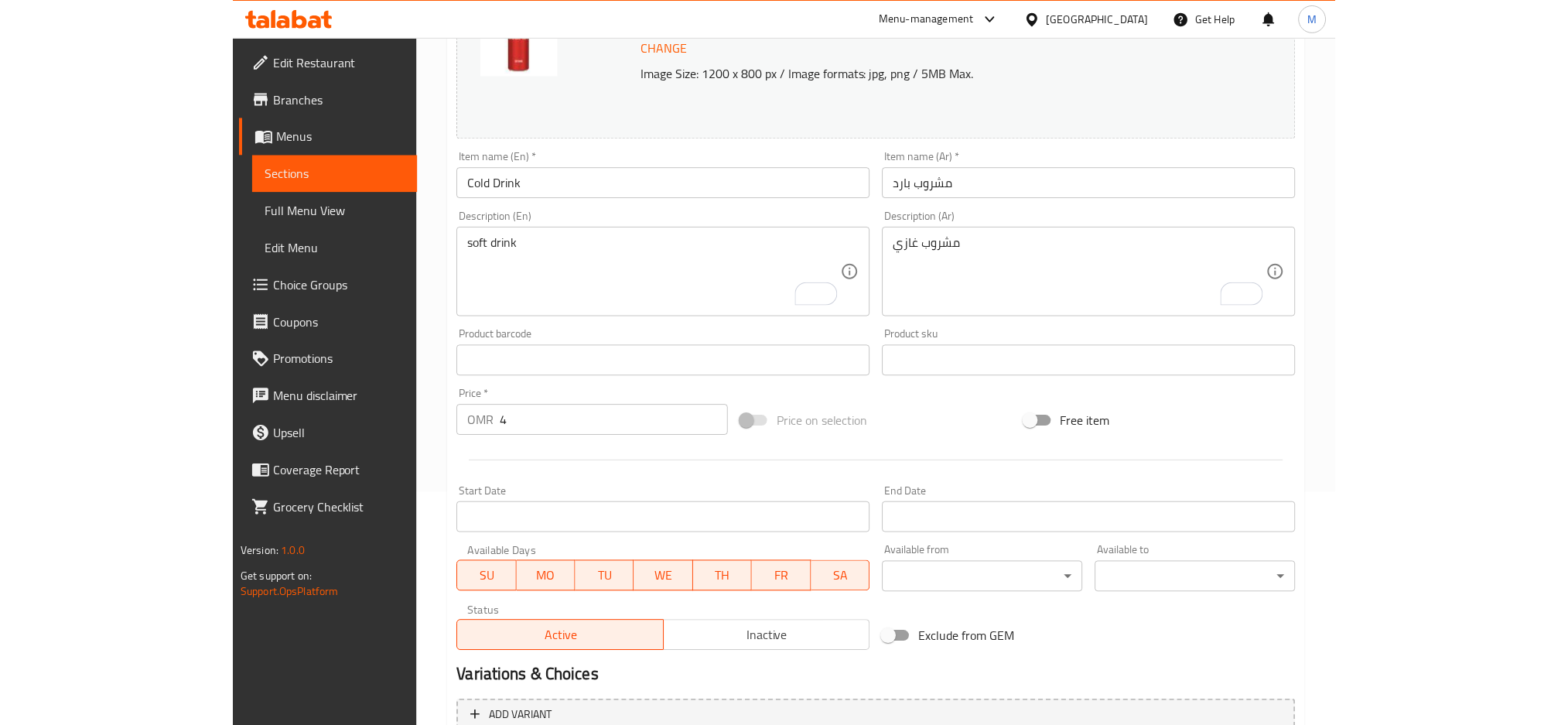
scroll to position [0, 0]
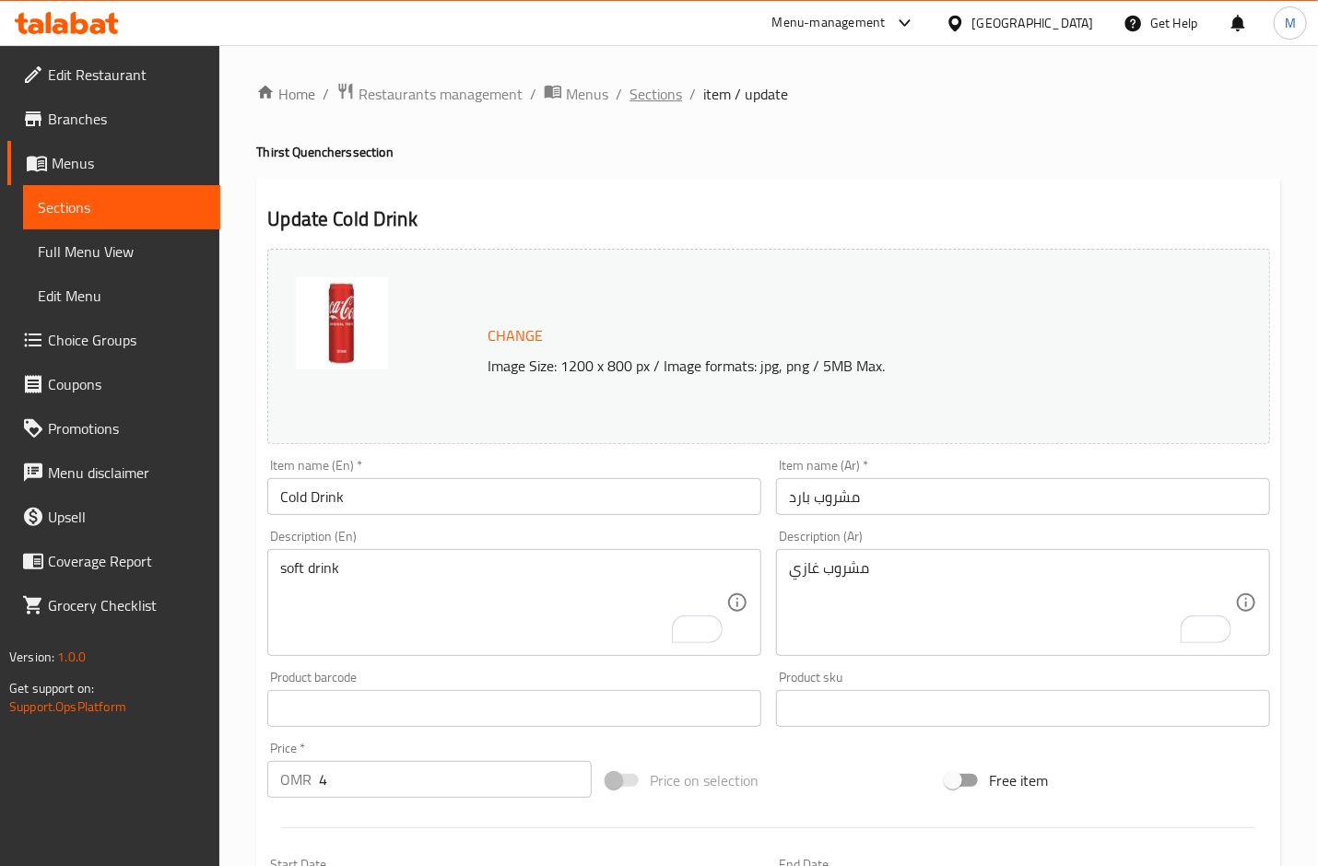
click at [639, 88] on span "Sections" at bounding box center [656, 94] width 53 height 22
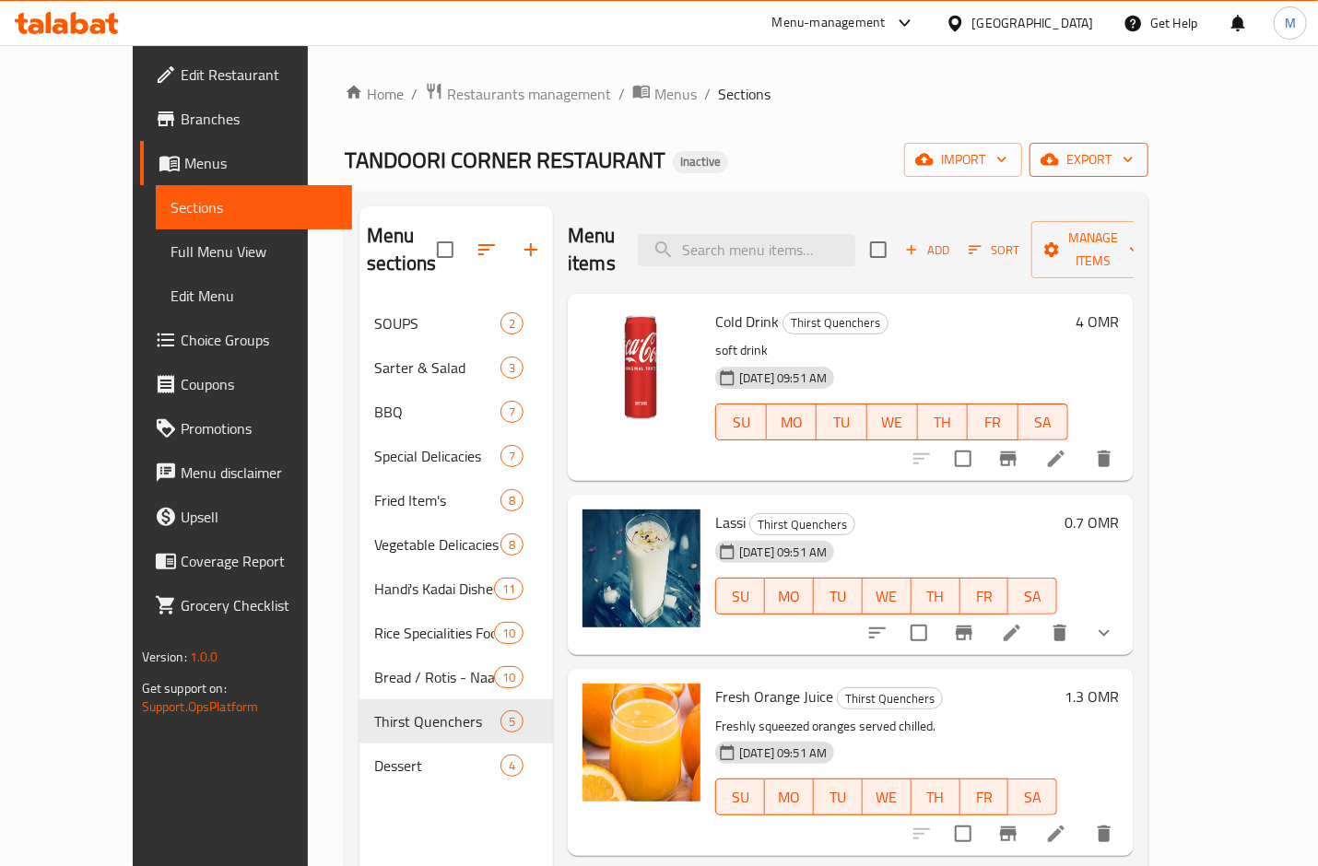
click at [1134, 148] on span "export" at bounding box center [1088, 159] width 89 height 23
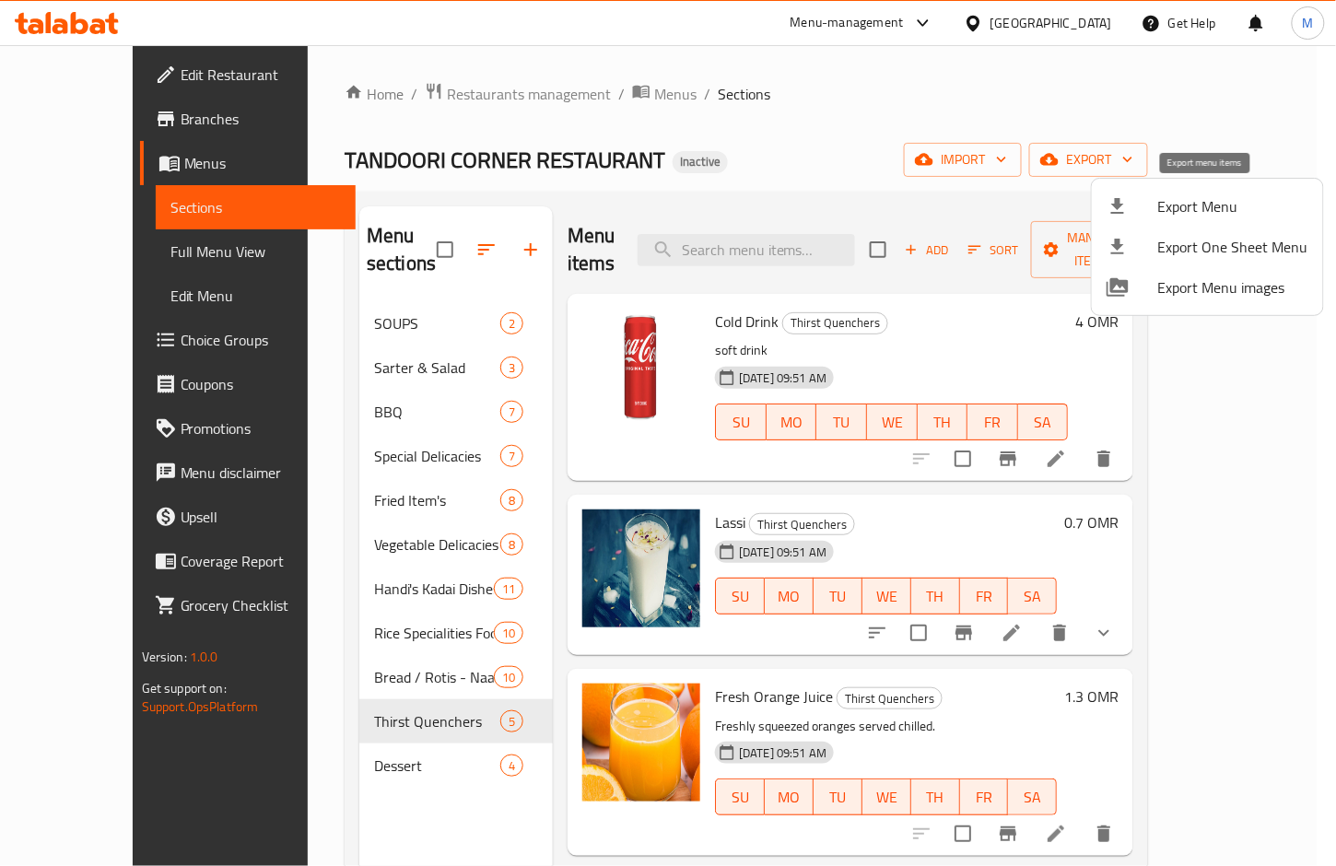
click at [1206, 212] on span "Export Menu" at bounding box center [1234, 206] width 150 height 22
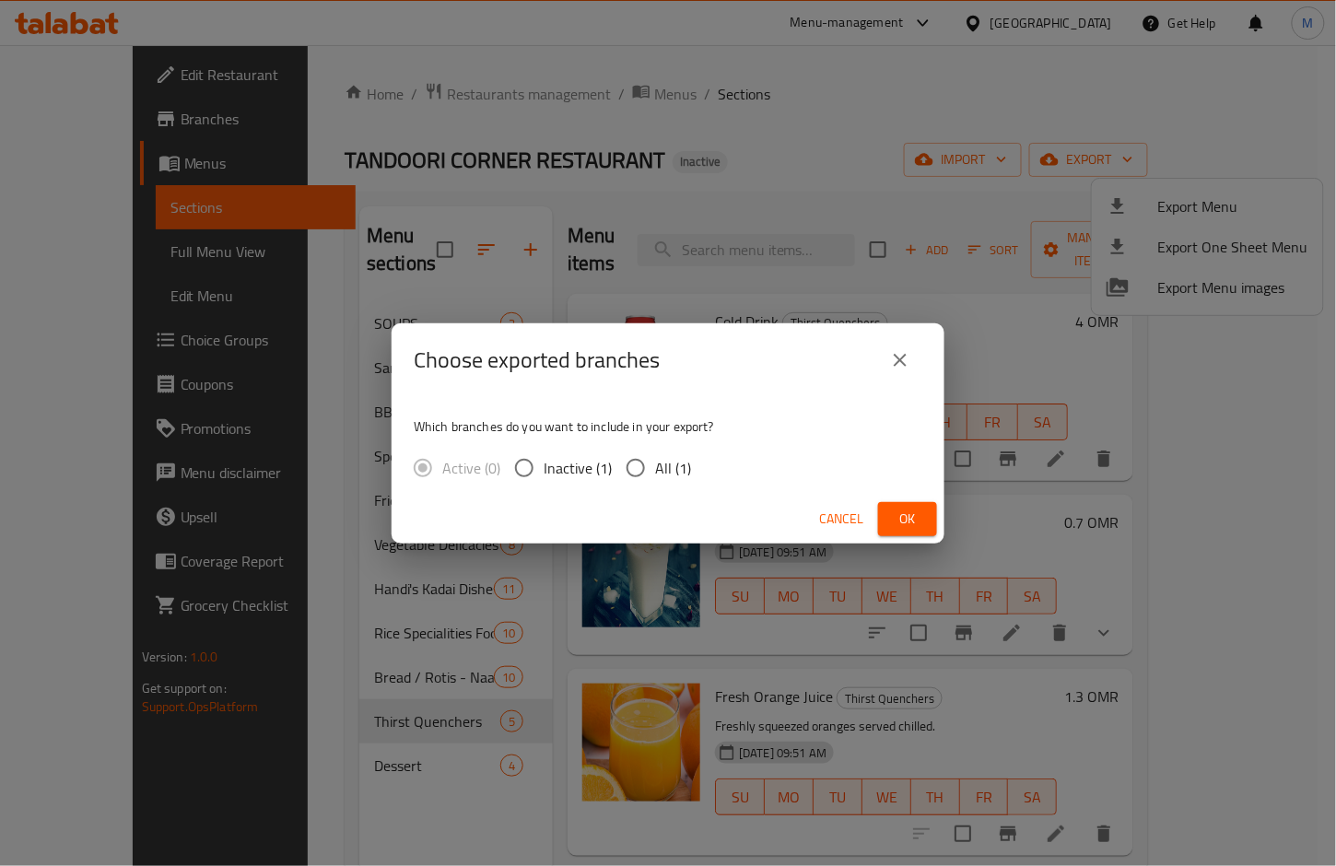
click at [649, 465] on input "All (1)" at bounding box center [636, 468] width 39 height 39
radio input "true"
click at [901, 522] on span "Ok" at bounding box center [907, 519] width 29 height 23
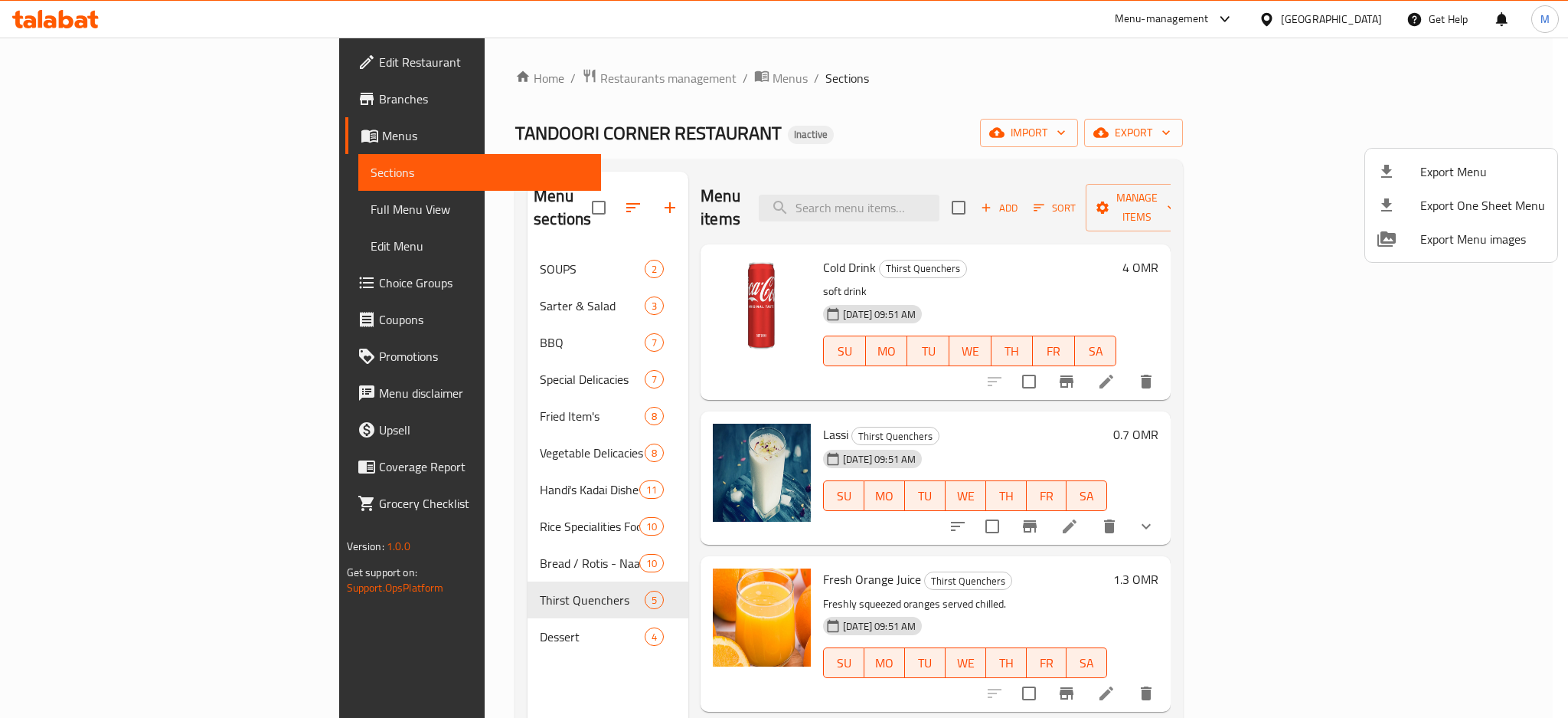
click at [750, 518] on div at bounding box center [784, 359] width 1568 height 718
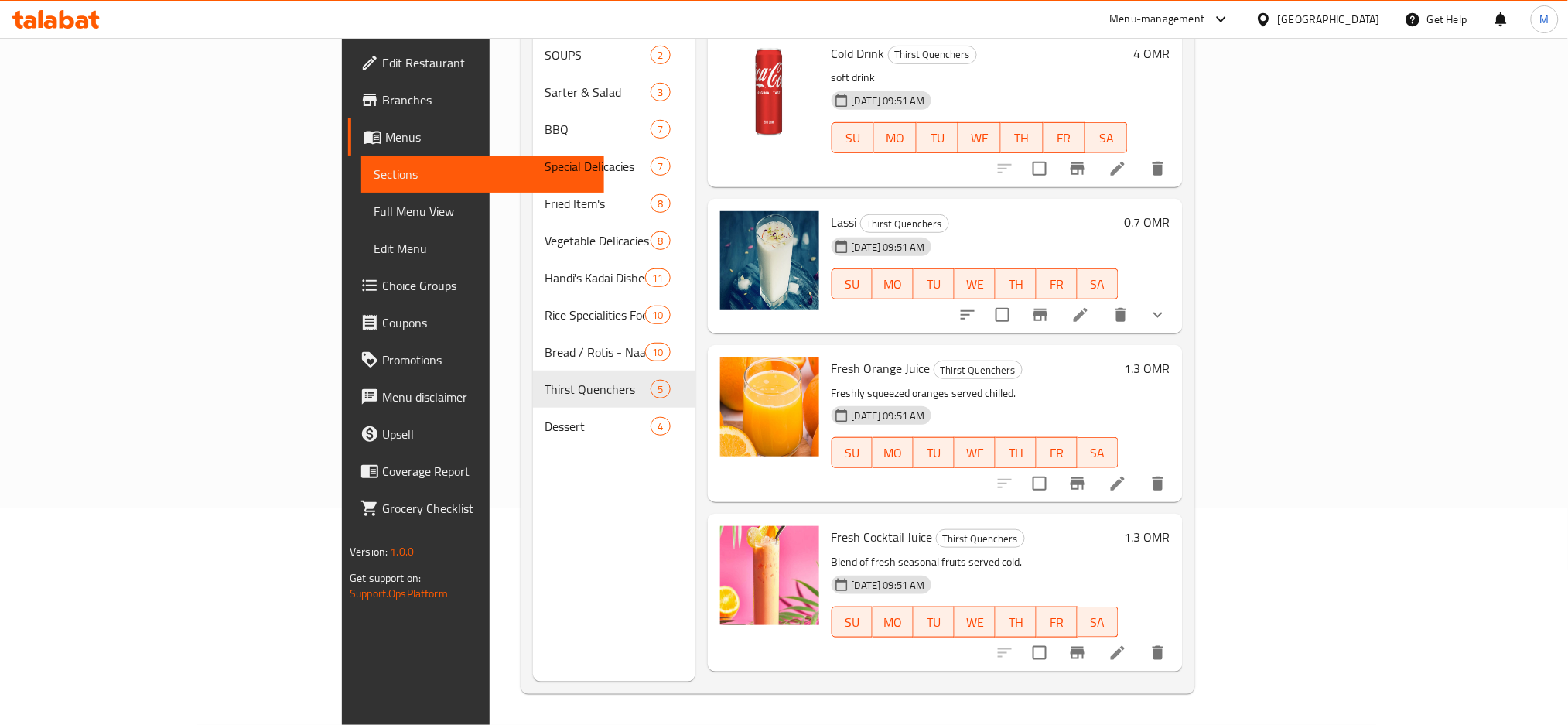
click at [832, 211] on span "Lassi" at bounding box center [844, 222] width 25 height 23
copy h6 "Lassi"
click at [1102, 302] on li at bounding box center [1081, 315] width 44 height 28
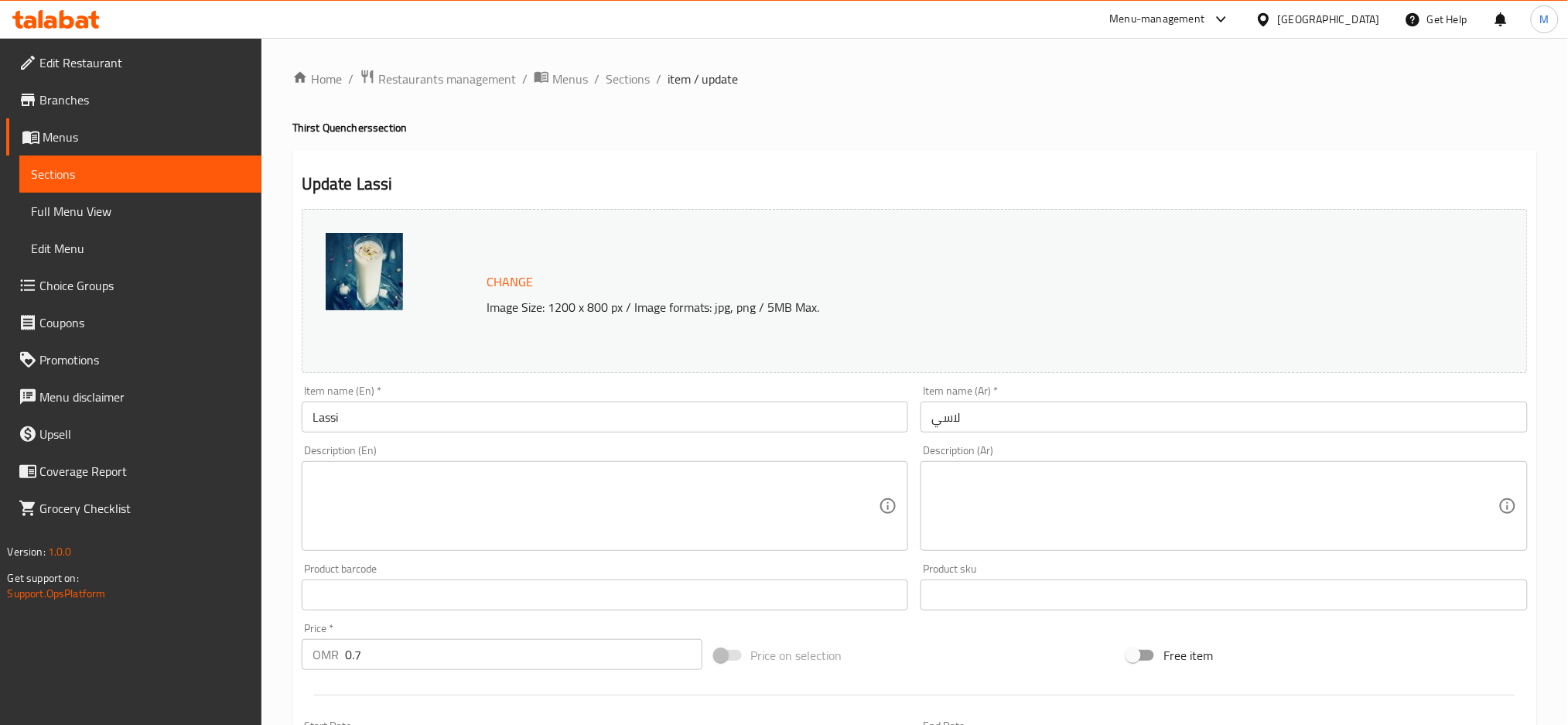
click at [463, 506] on textarea at bounding box center [596, 506] width 567 height 74
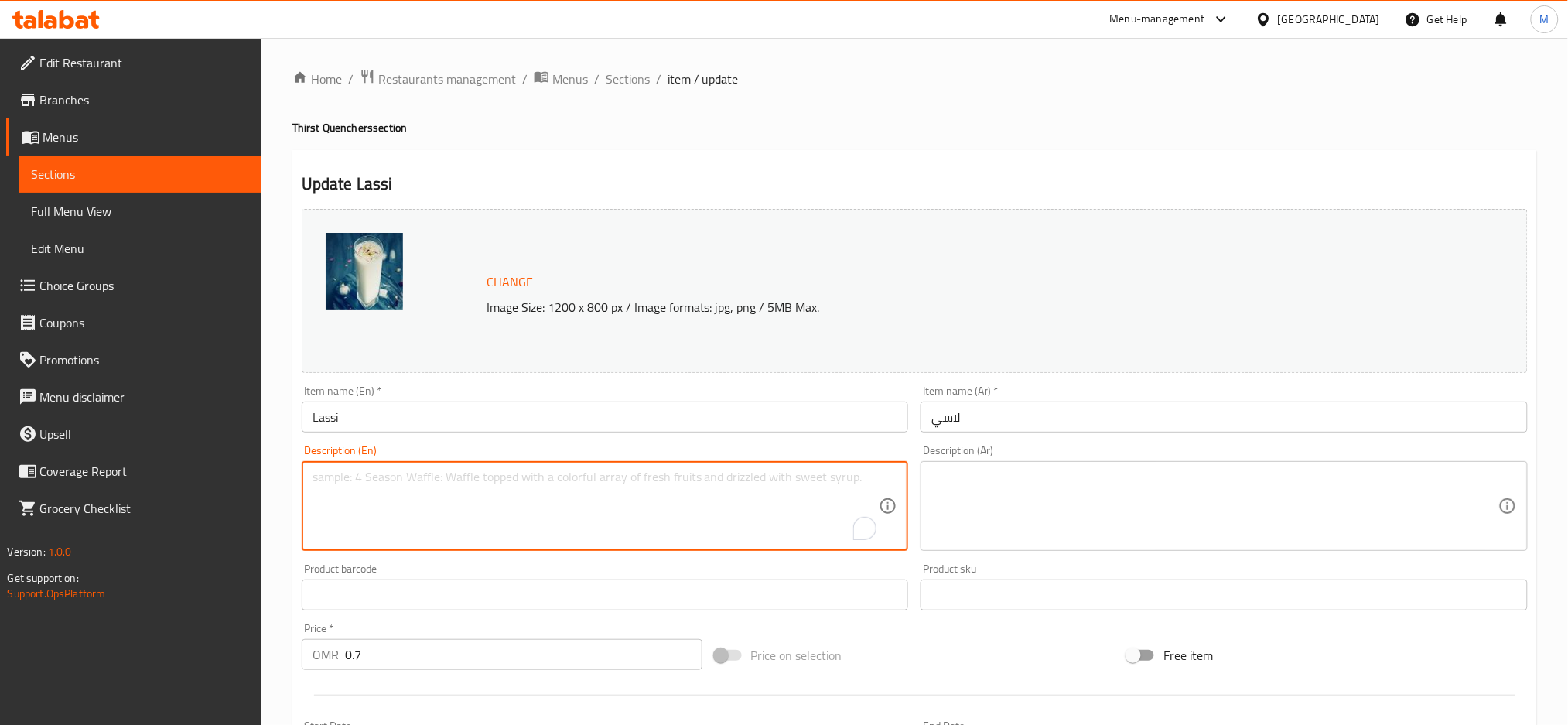
paste textarea "Traditional plain yogurt drink."
drag, startPoint x: 637, startPoint y: 491, endPoint x: 121, endPoint y: 491, distance: 516.0
click at [121, 491] on div "Edit Restaurant Branches Menus Sections Full Menu View Edit Menu Choice Groups …" at bounding box center [784, 589] width 1568 height 1103
paste textarea "yogurtbased"
type textarea "Traditional yogurtbased drink."
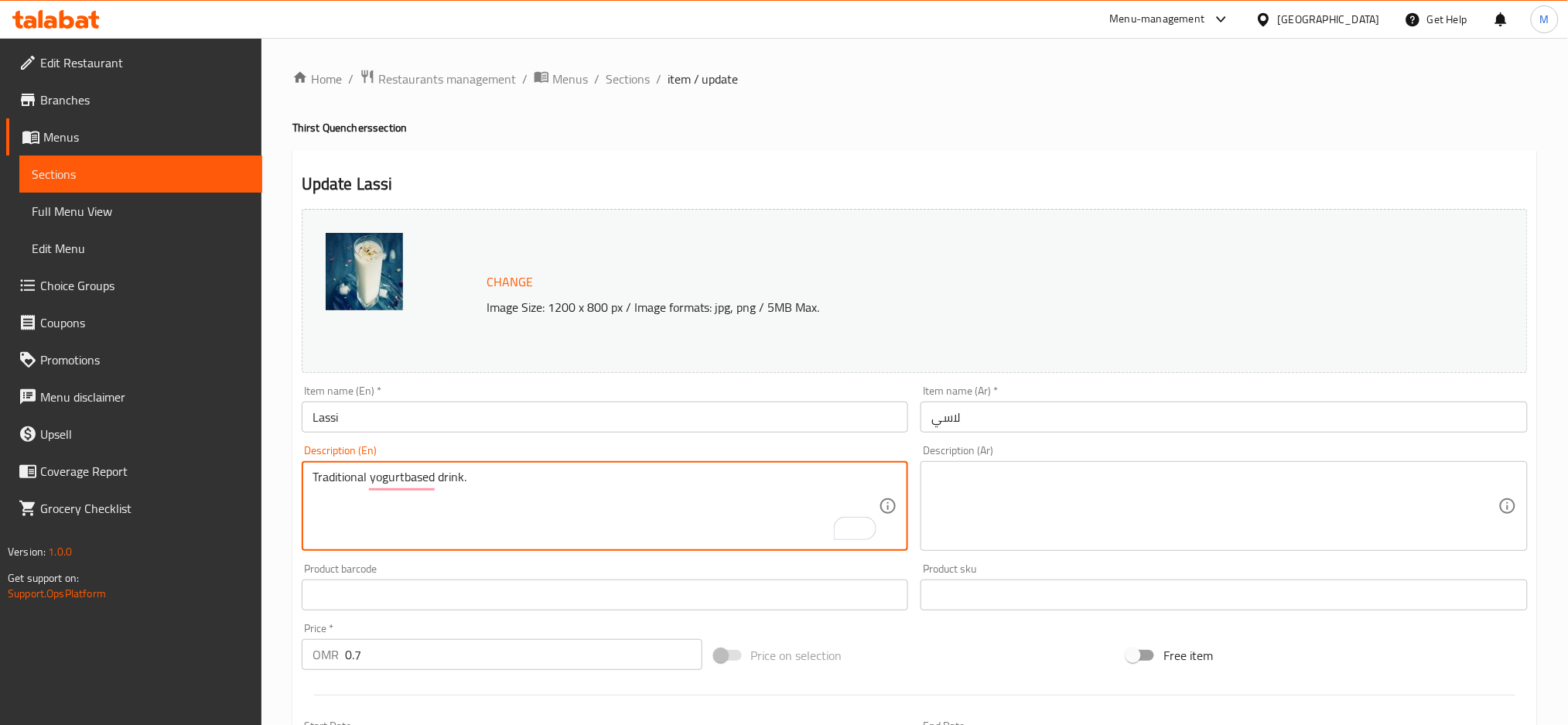
click at [943, 483] on textarea at bounding box center [1215, 506] width 567 height 74
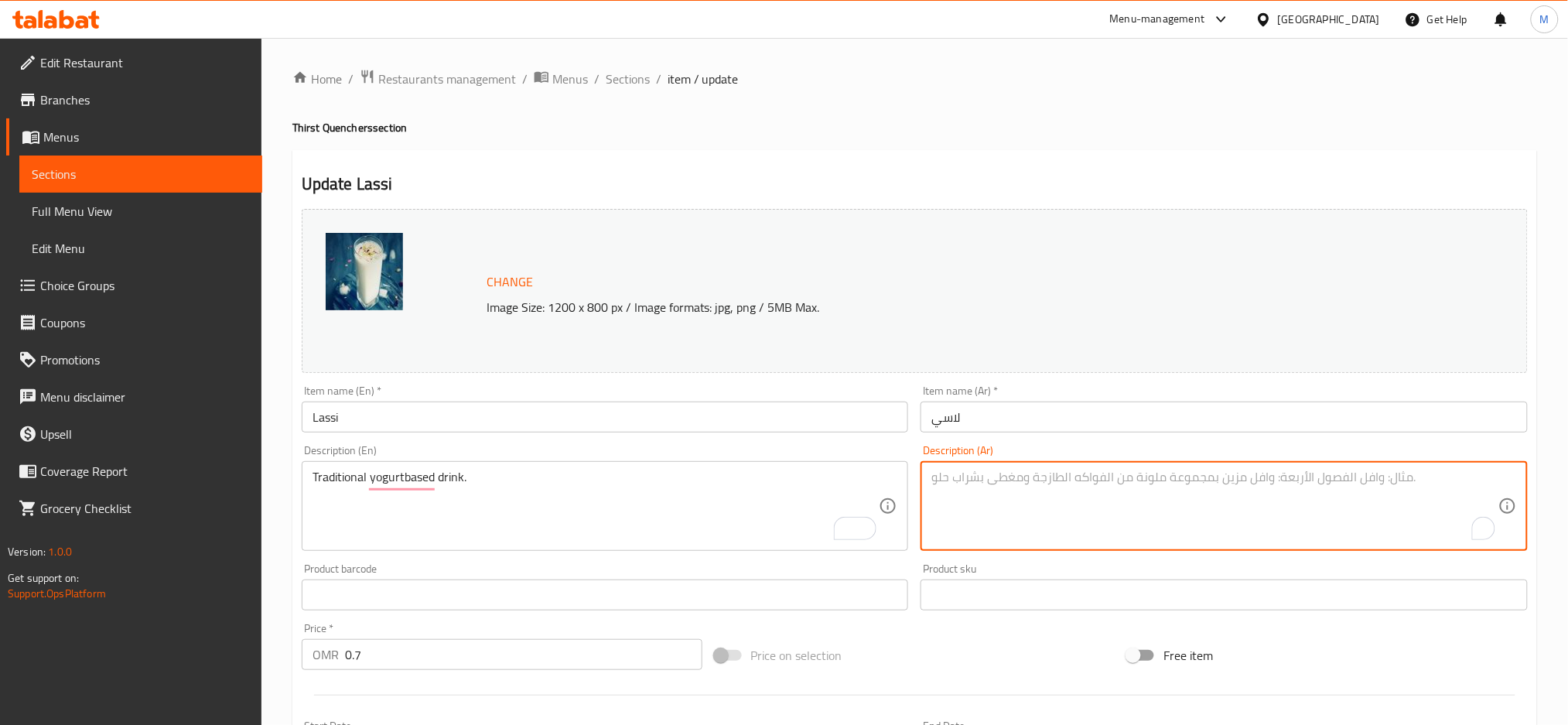
paste textarea "مشروب تقليدي مصنوع على أساس الزبادي."
click at [1010, 486] on textarea "مشروب تقليدي مصنوع على أساس الزبادي." at bounding box center [1215, 506] width 567 height 74
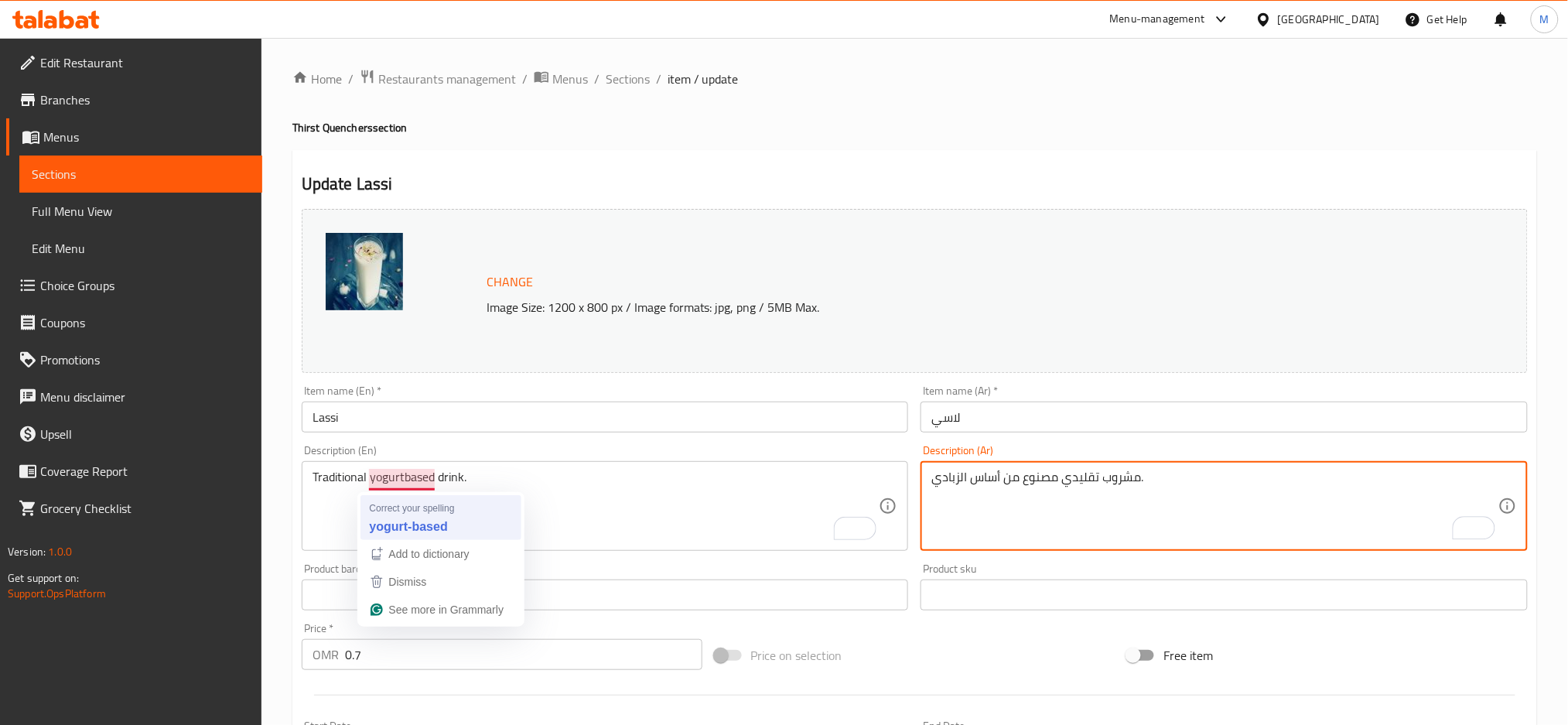
type textarea "مشروب تقليدي مصنوع من أساس الزبادي."
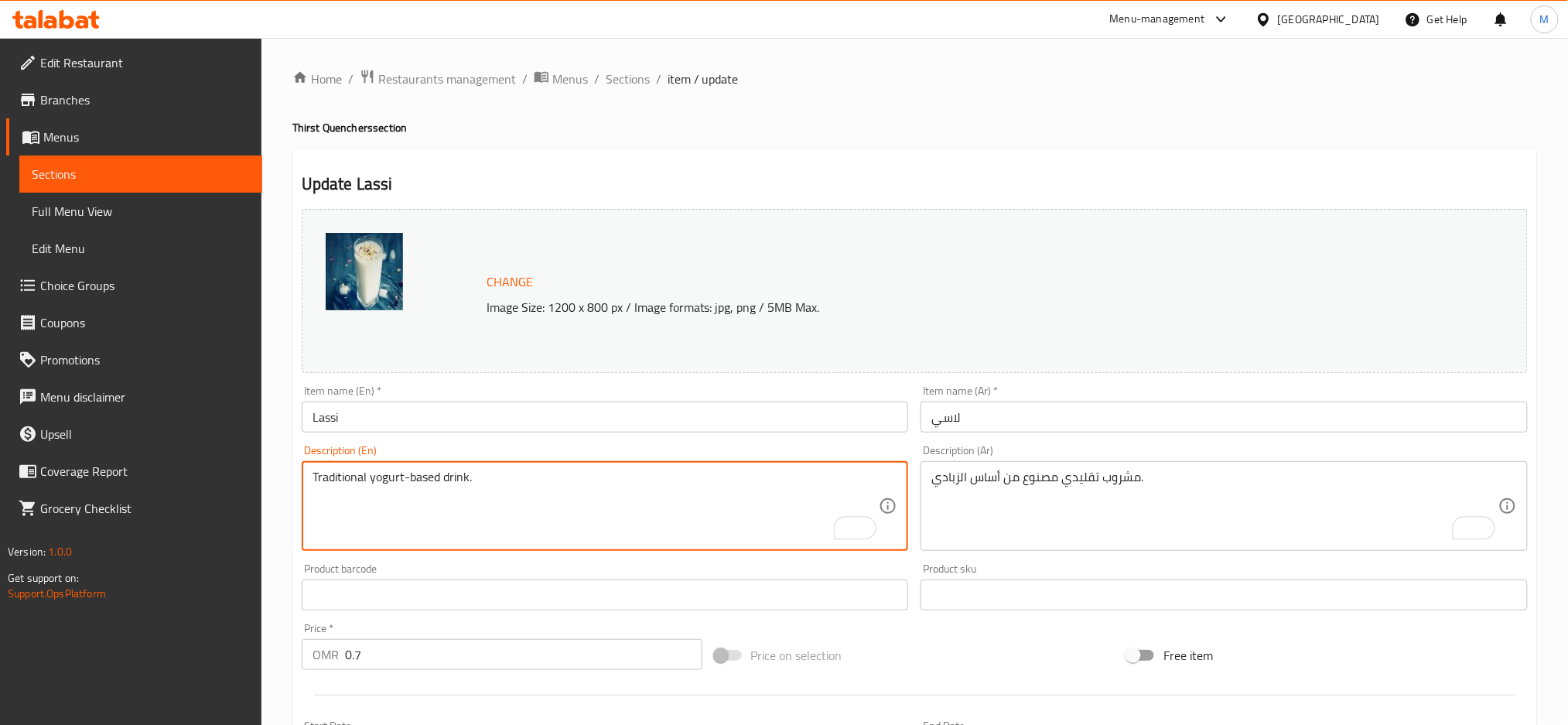
type textarea "Traditional yogurt-based drink."
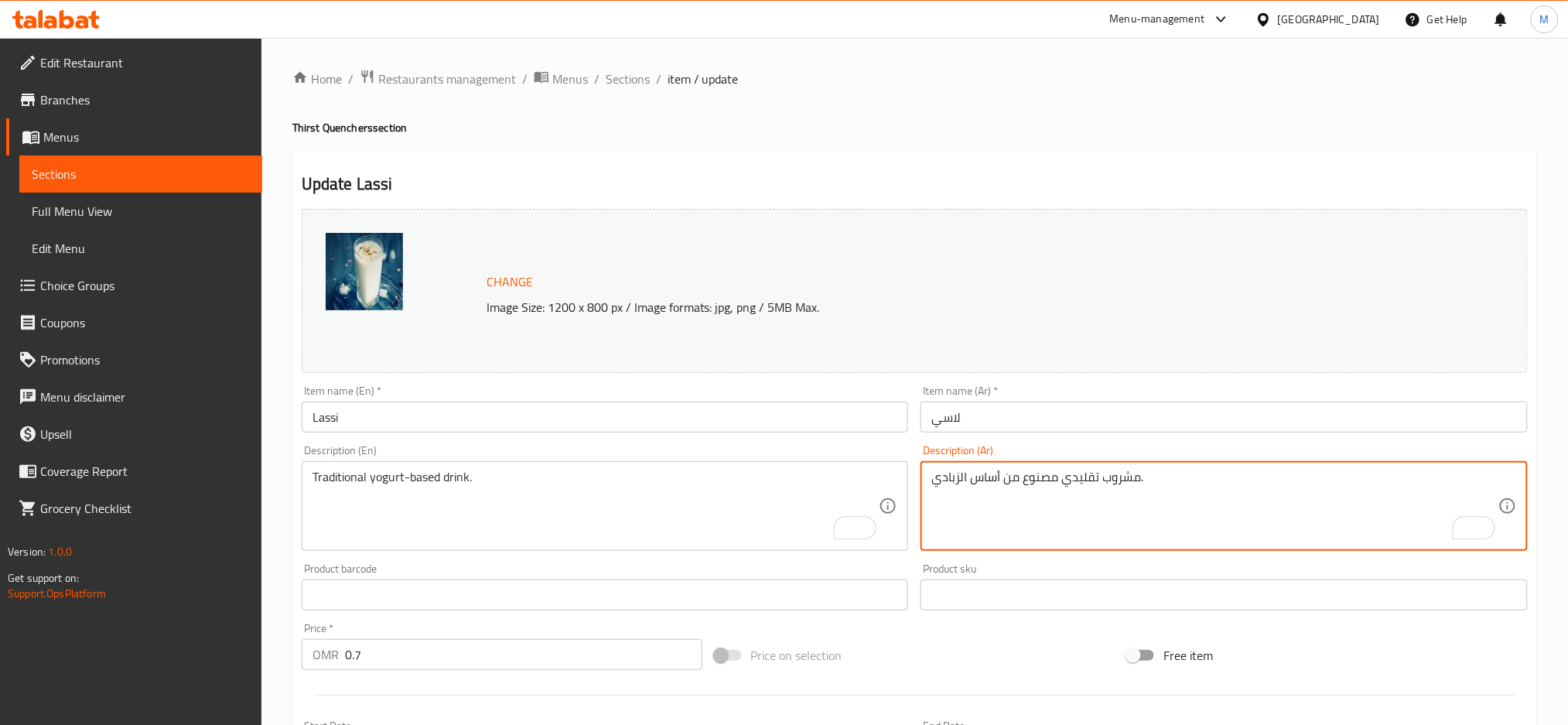
click at [1041, 479] on textarea "مشروب تقليدي مصنوع من أساس الزبادي." at bounding box center [1215, 506] width 567 height 74
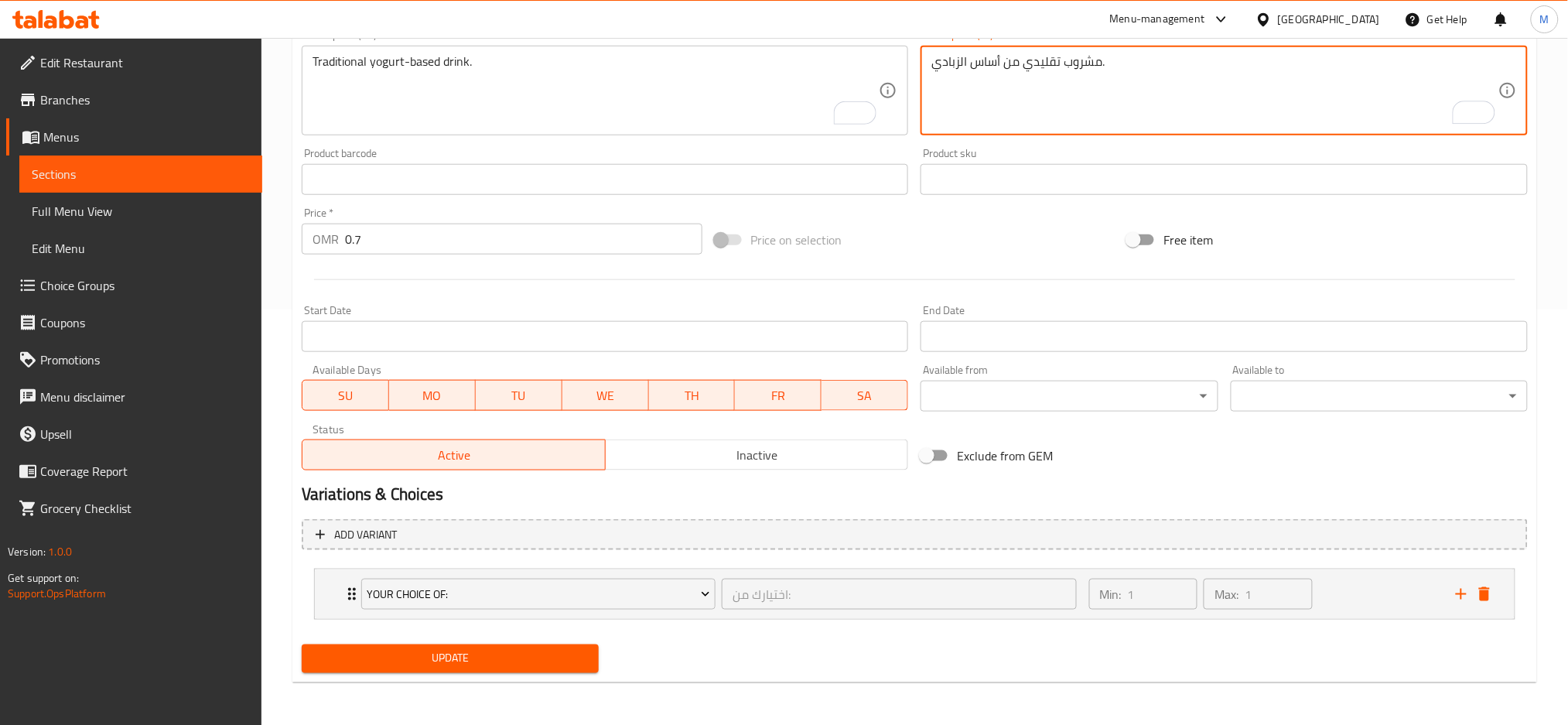
type textarea "مشروب تقليدي من أساس الزبادي."
click at [558, 664] on span "Update" at bounding box center [450, 658] width 272 height 19
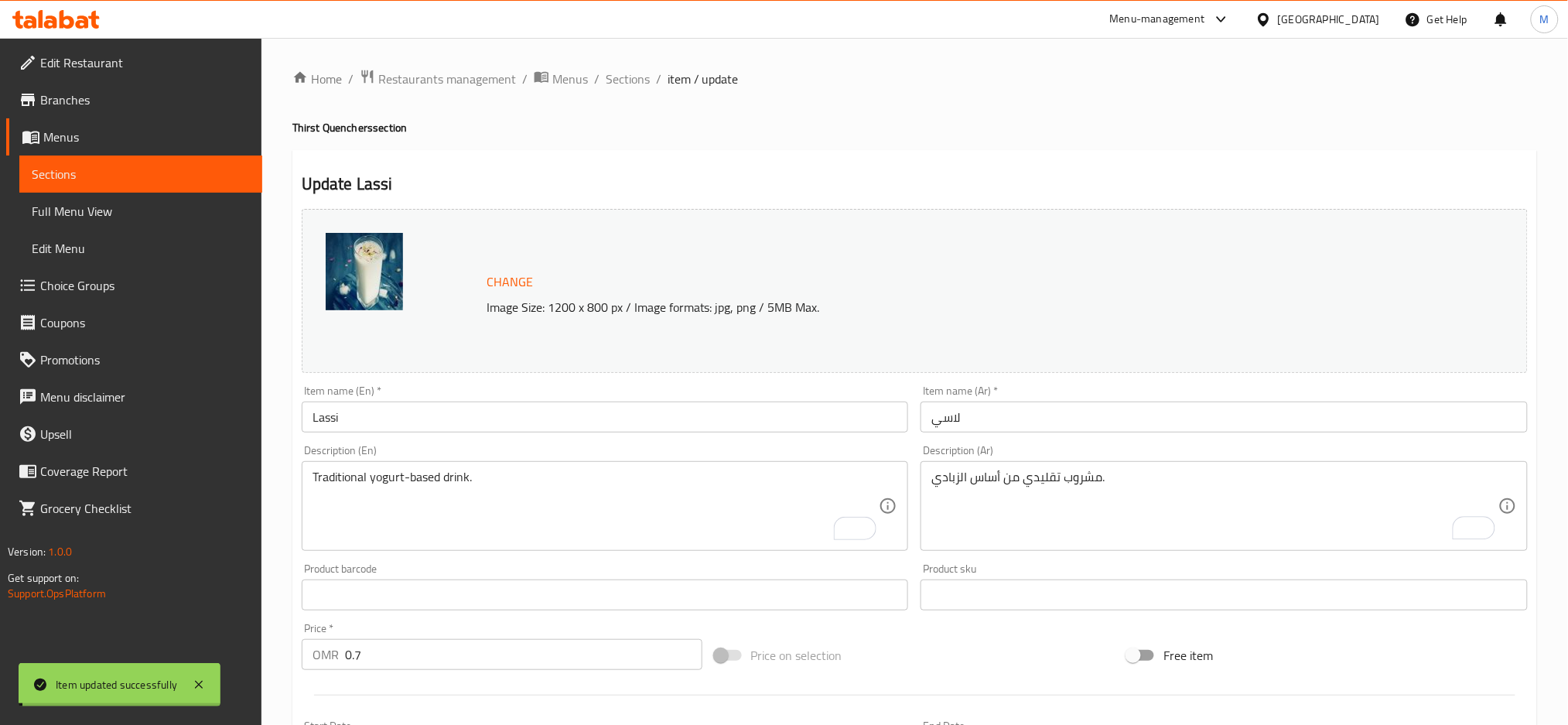
click at [324, 416] on input "Lassi" at bounding box center [605, 416] width 608 height 31
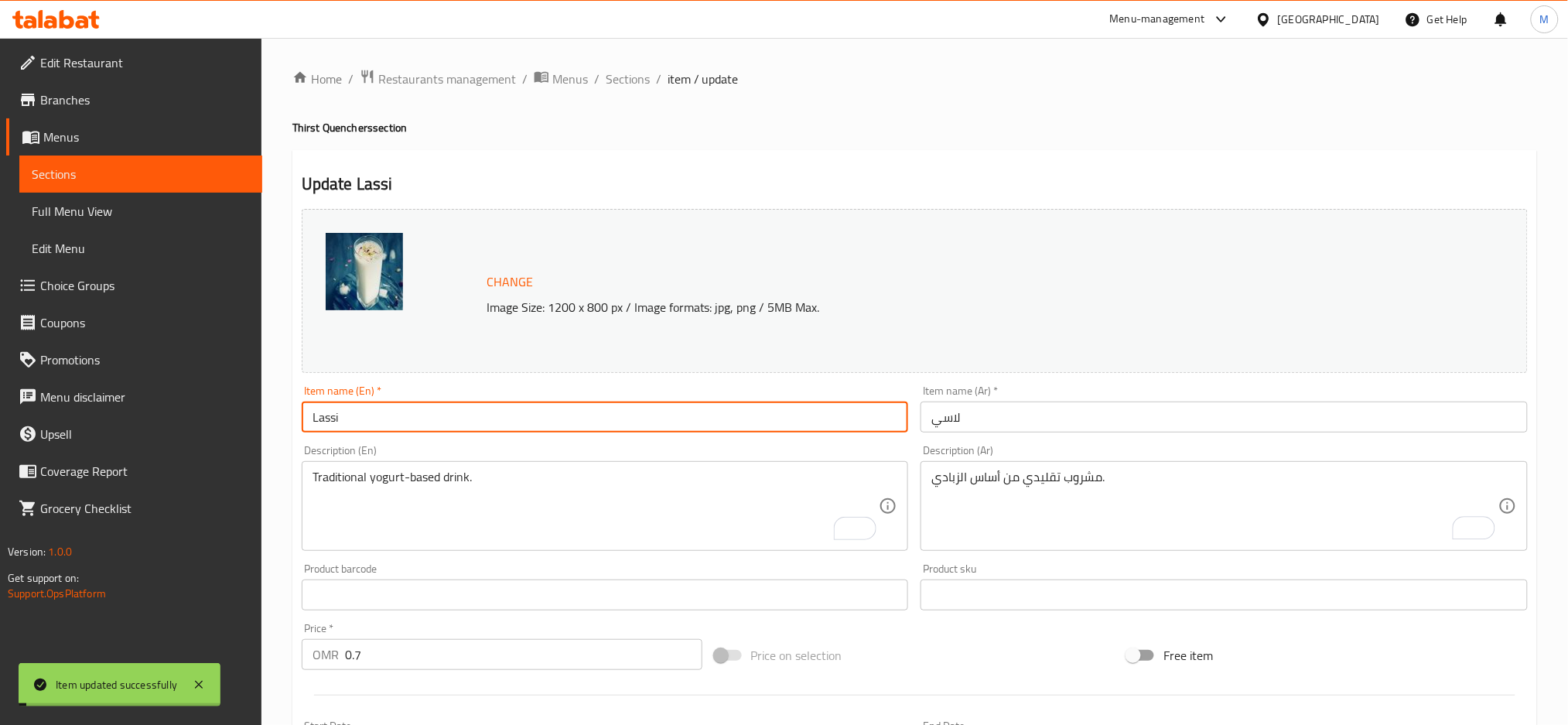
click at [324, 416] on input "Lassi" at bounding box center [605, 416] width 608 height 31
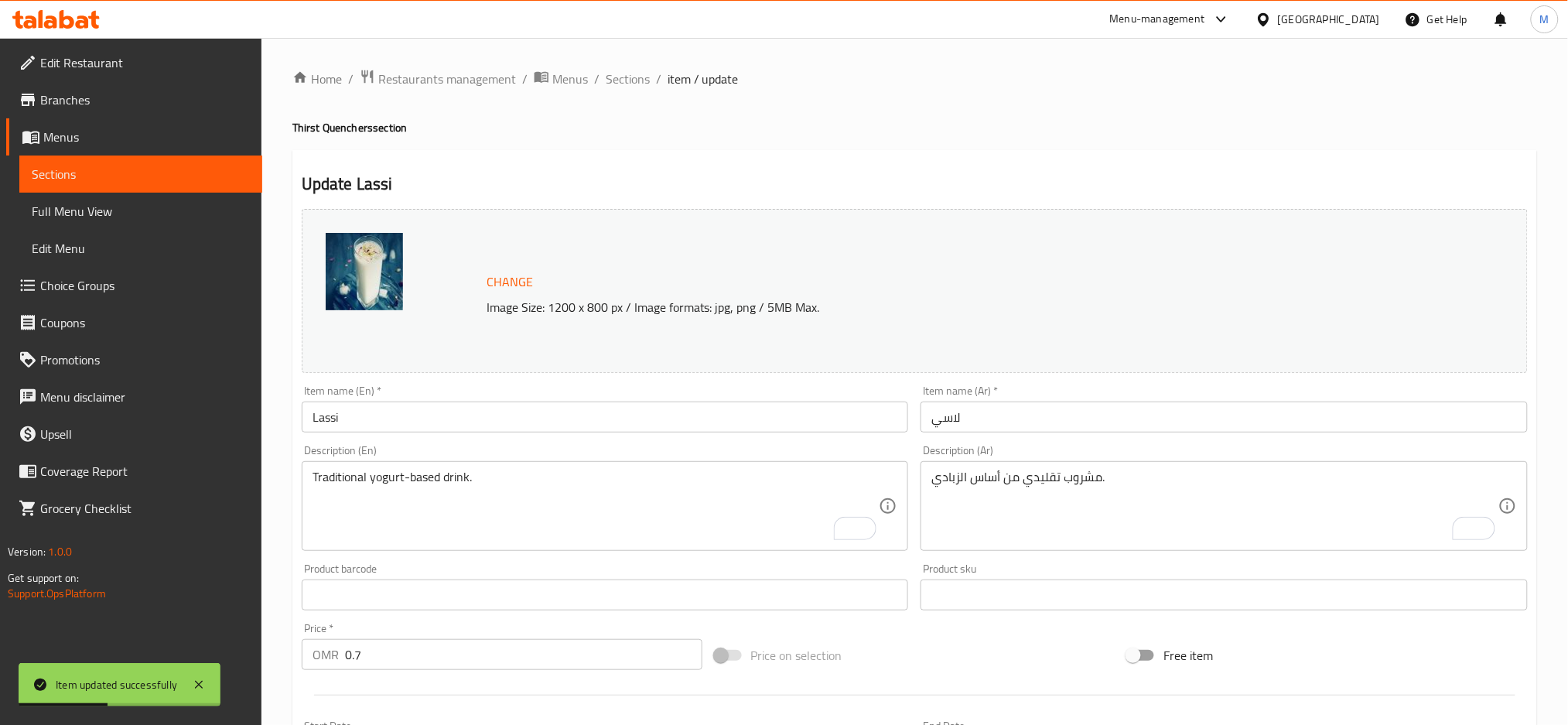
click at [586, 115] on div "Home / Restaurants management / Menus / Sections / item / update Thirst Quenche…" at bounding box center [914, 589] width 1245 height 1041
click at [640, 74] on span "Sections" at bounding box center [628, 79] width 44 height 18
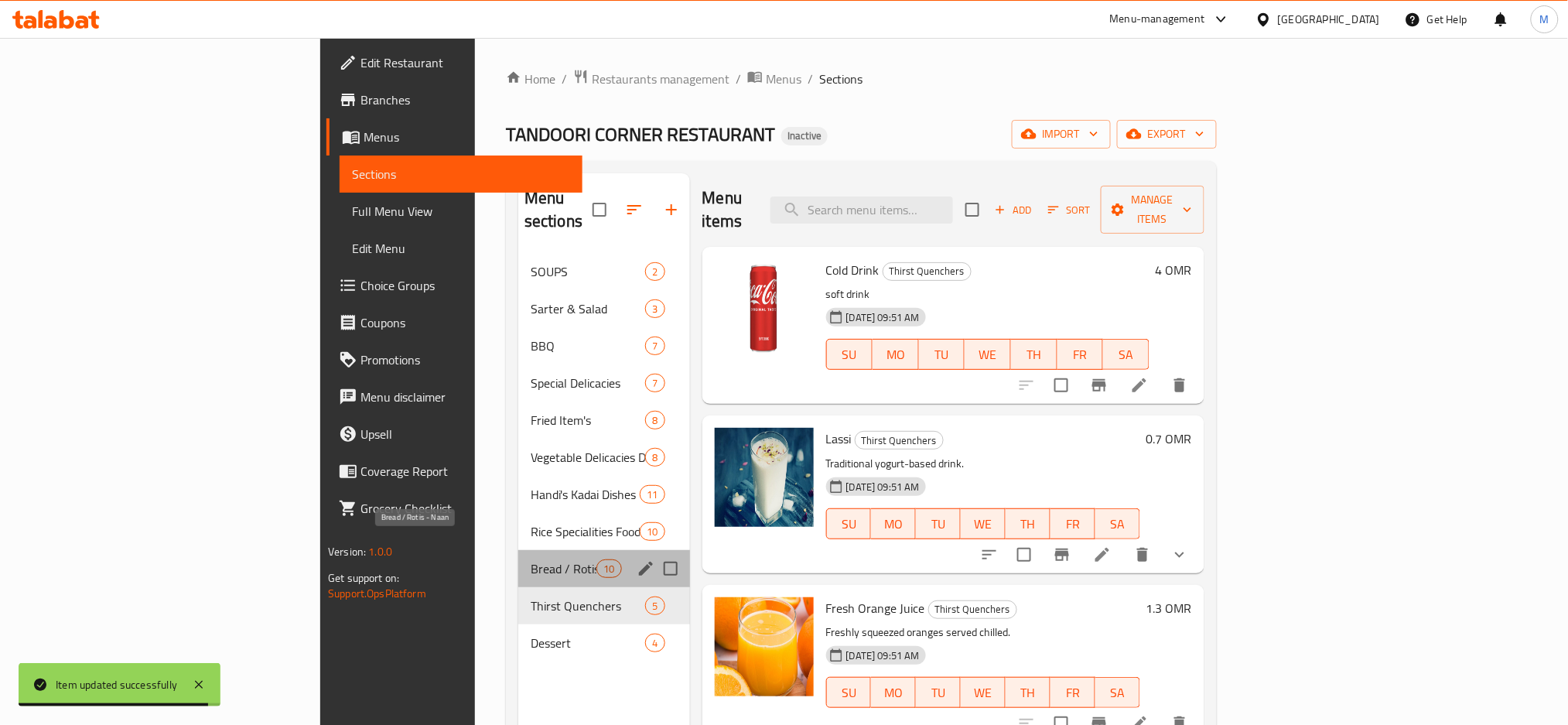
click at [531, 559] on span "Bread / Rotis - Naan" at bounding box center [563, 568] width 65 height 18
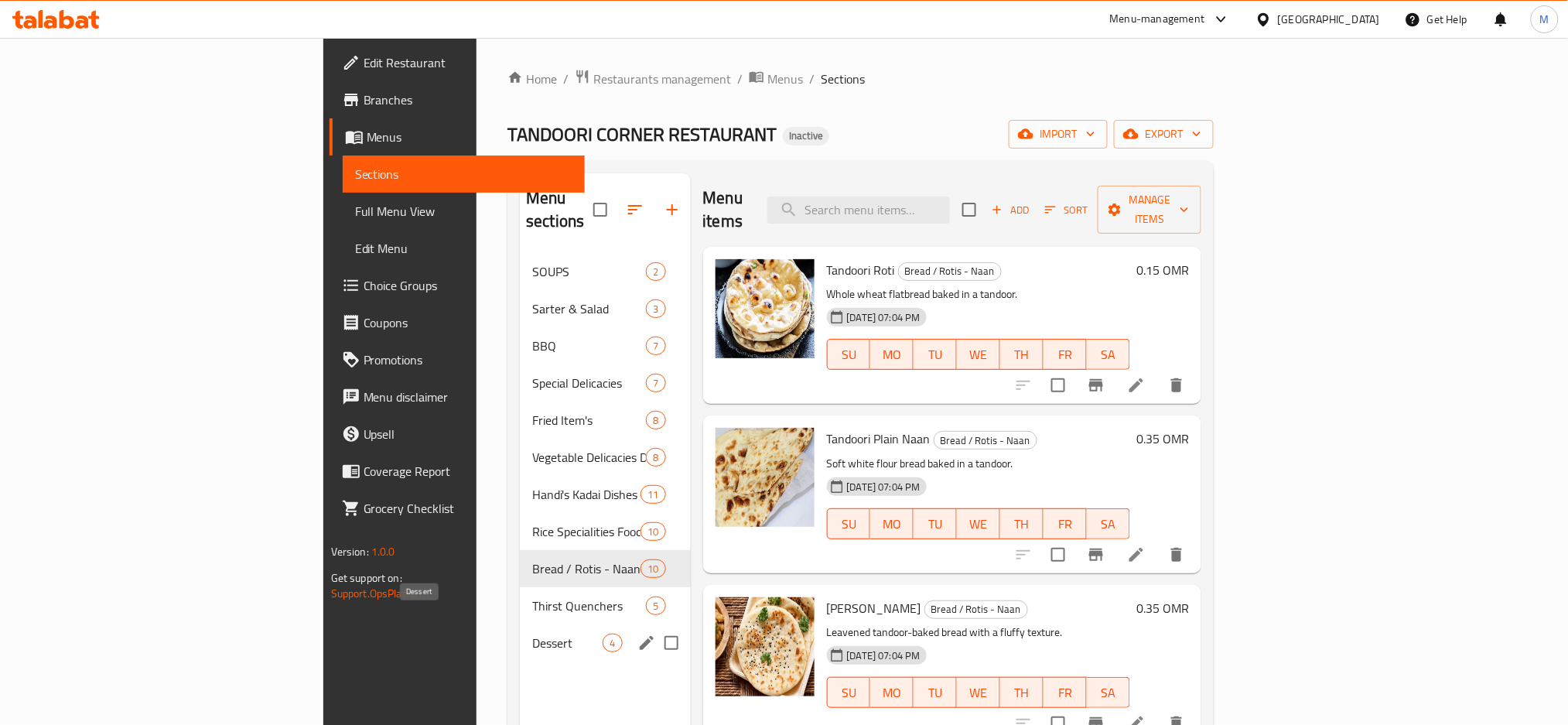
click at [532, 634] on span "Dessert" at bounding box center [567, 643] width 71 height 18
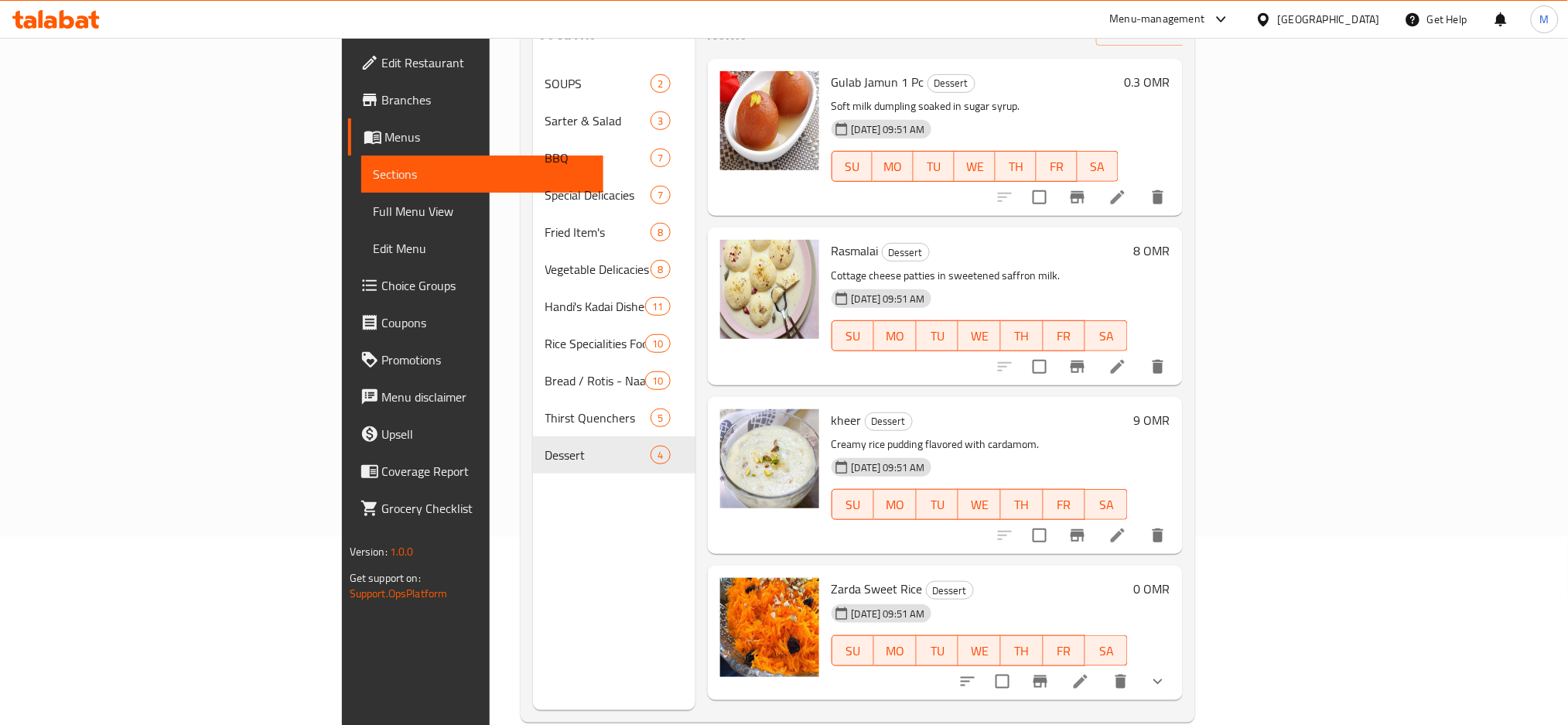
scroll to position [216, 0]
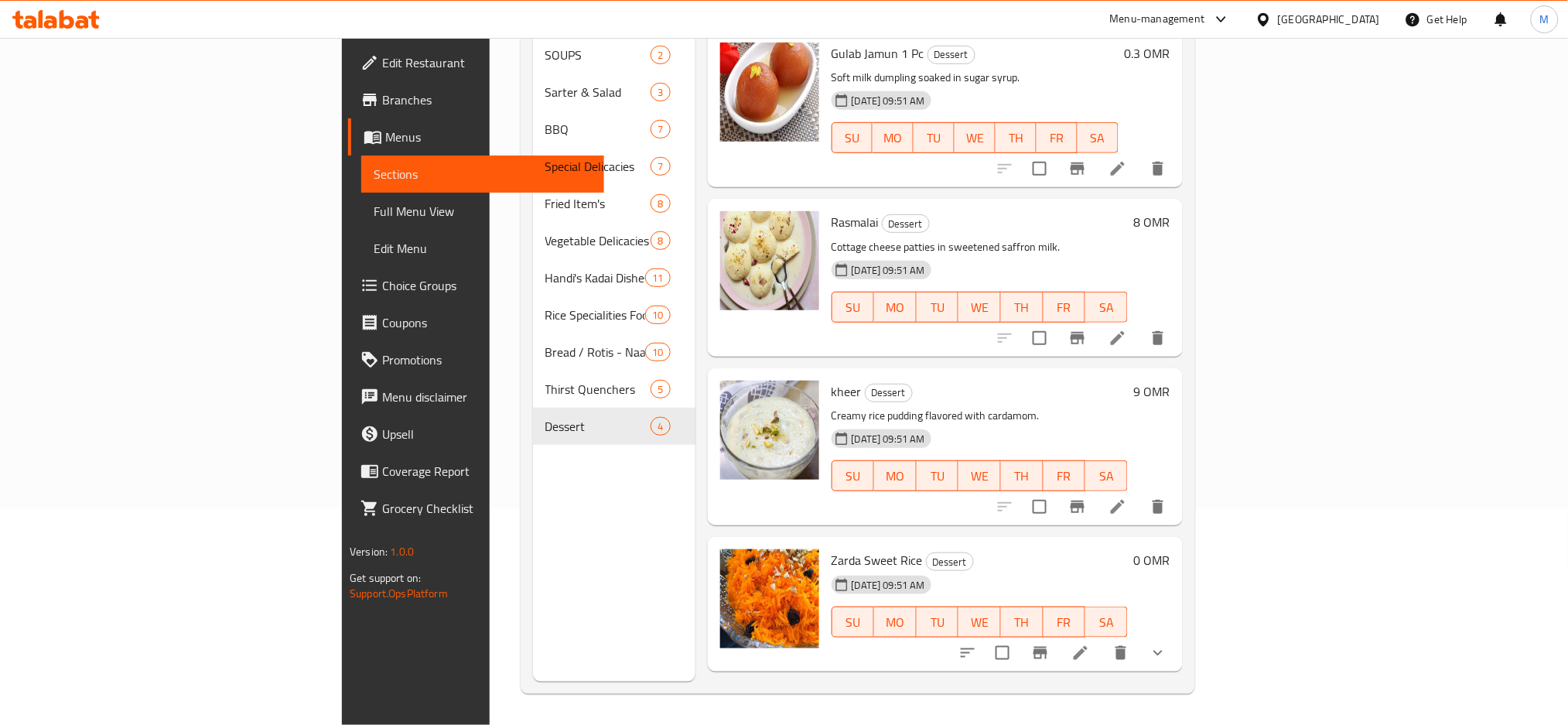
click at [832, 548] on span "Zarda Sweet Rice" at bounding box center [877, 560] width 91 height 23
copy h6 "Zarda Sweet Rice"
click at [1088, 646] on icon at bounding box center [1080, 653] width 14 height 14
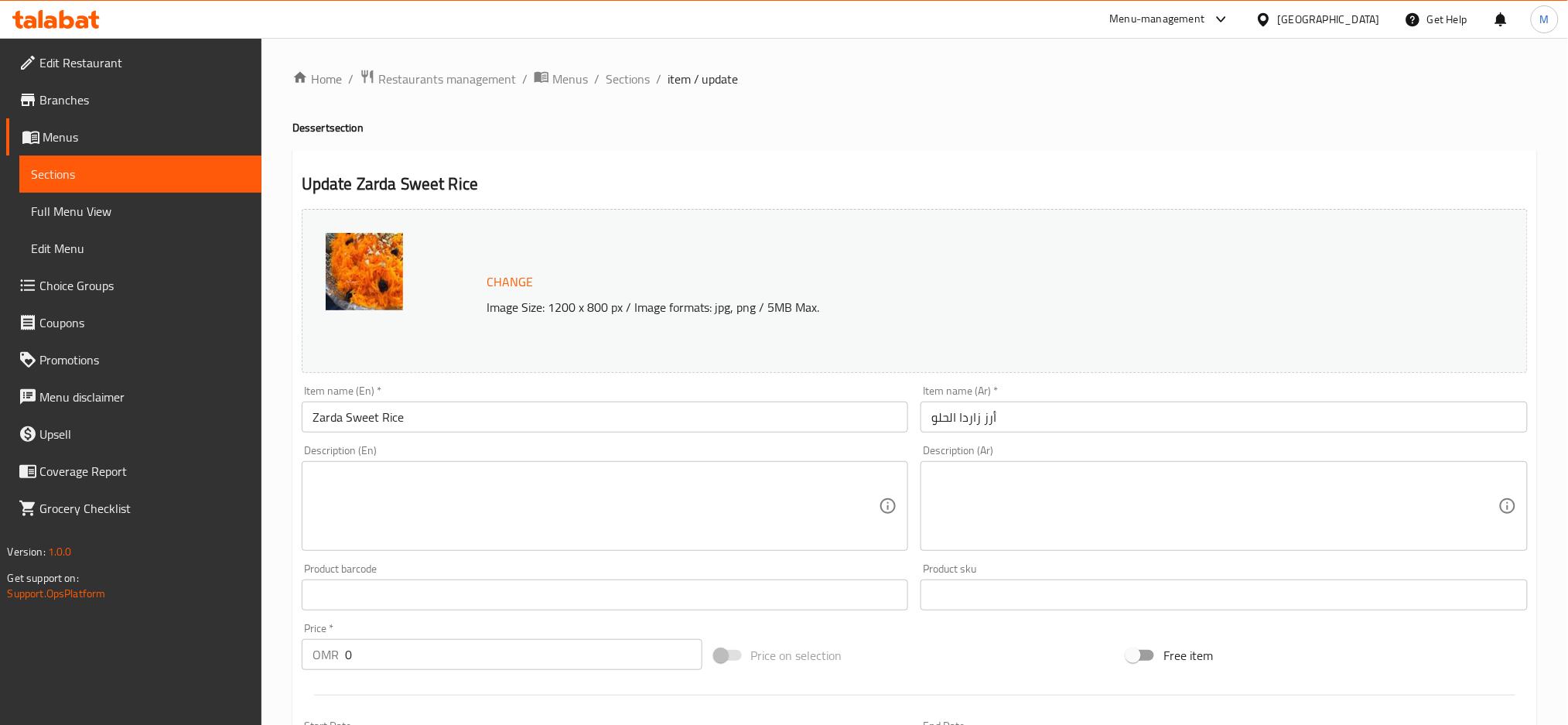
click at [451, 495] on textarea at bounding box center [596, 506] width 567 height 74
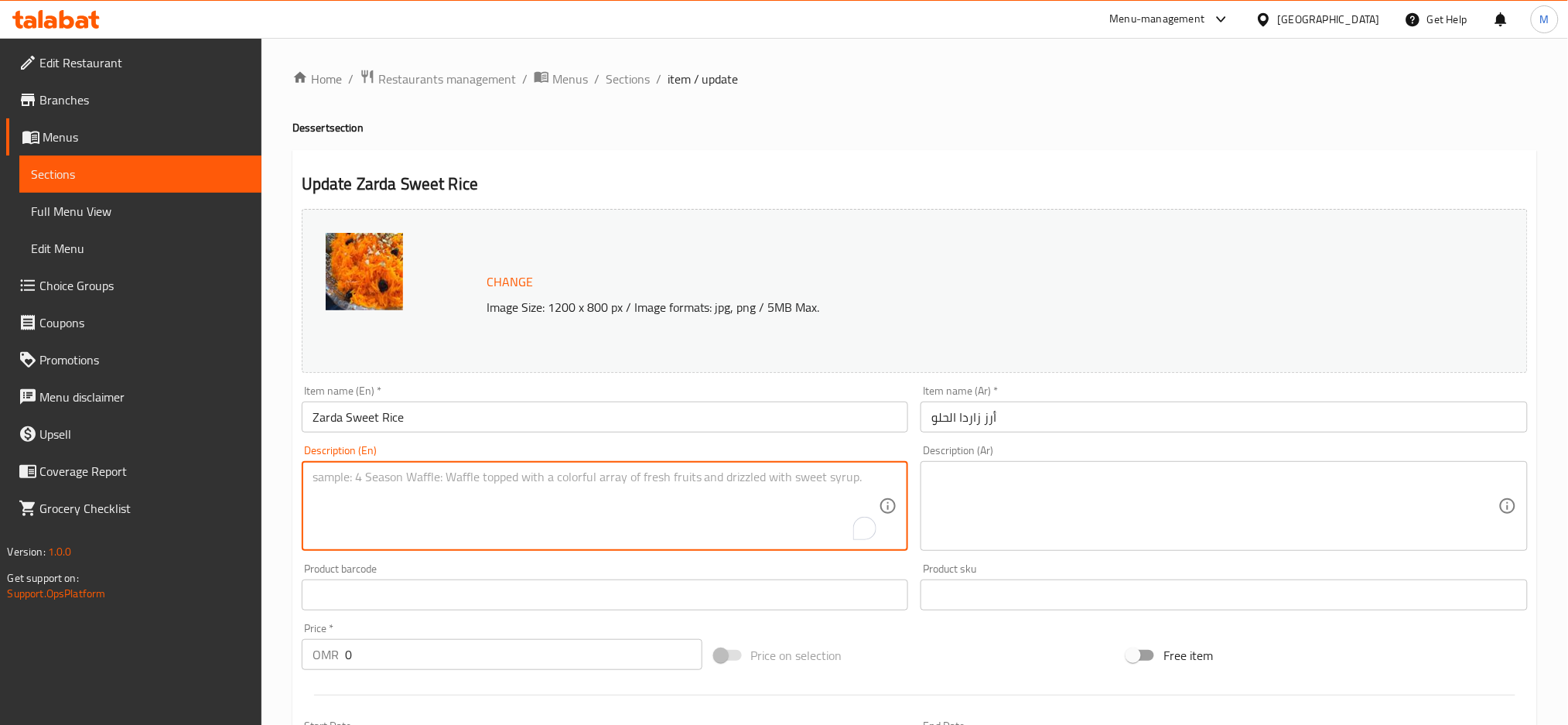
paste textarea "Sweet rice dish flavored with saffron and topped with nuts and raisins."
type textarea "Sweet rice dish flavored with saffron and topped with nuts and raisins."
click at [972, 483] on textarea at bounding box center [1215, 506] width 567 height 74
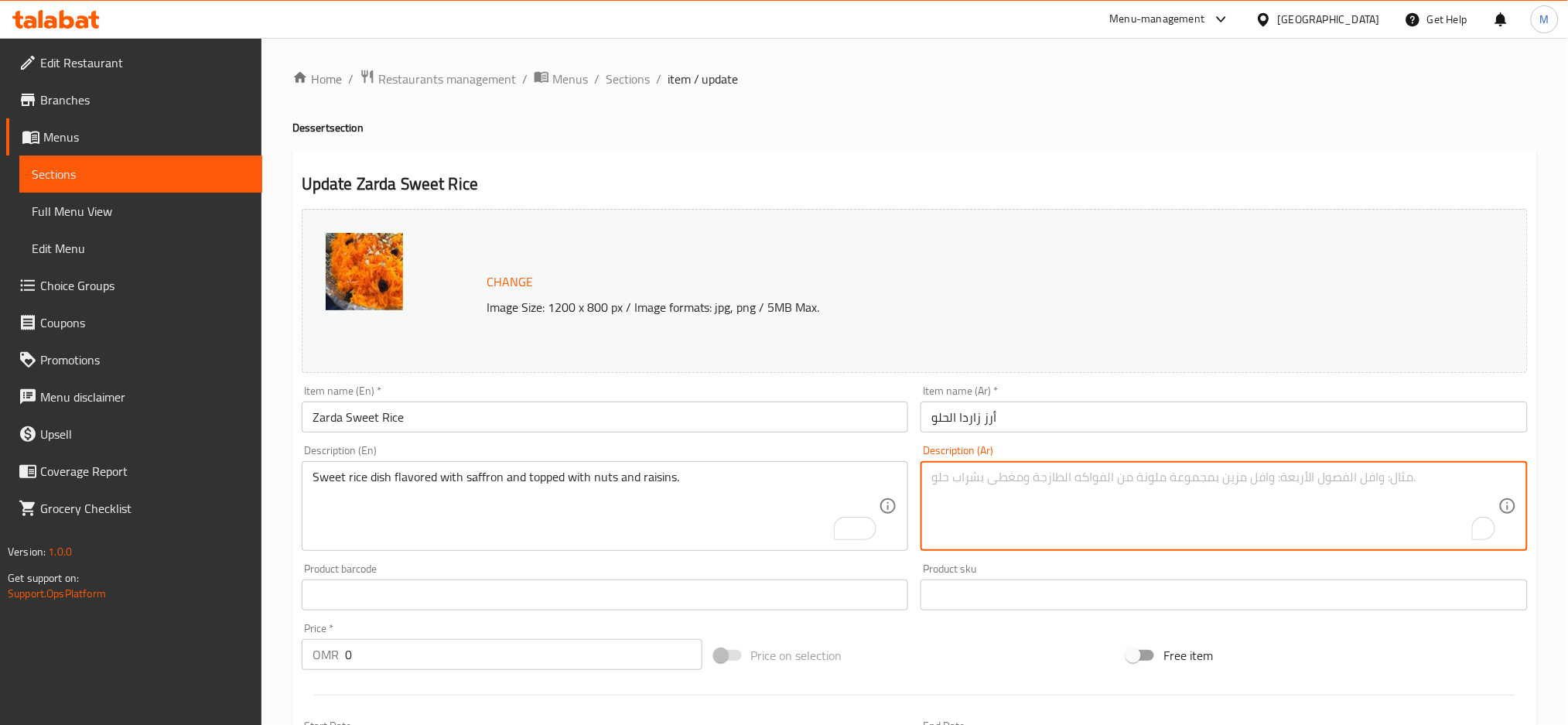
paste textarea "طبق أرز حلو بنكهة الزعفران ومغطى بالمكسرات والزبيب."
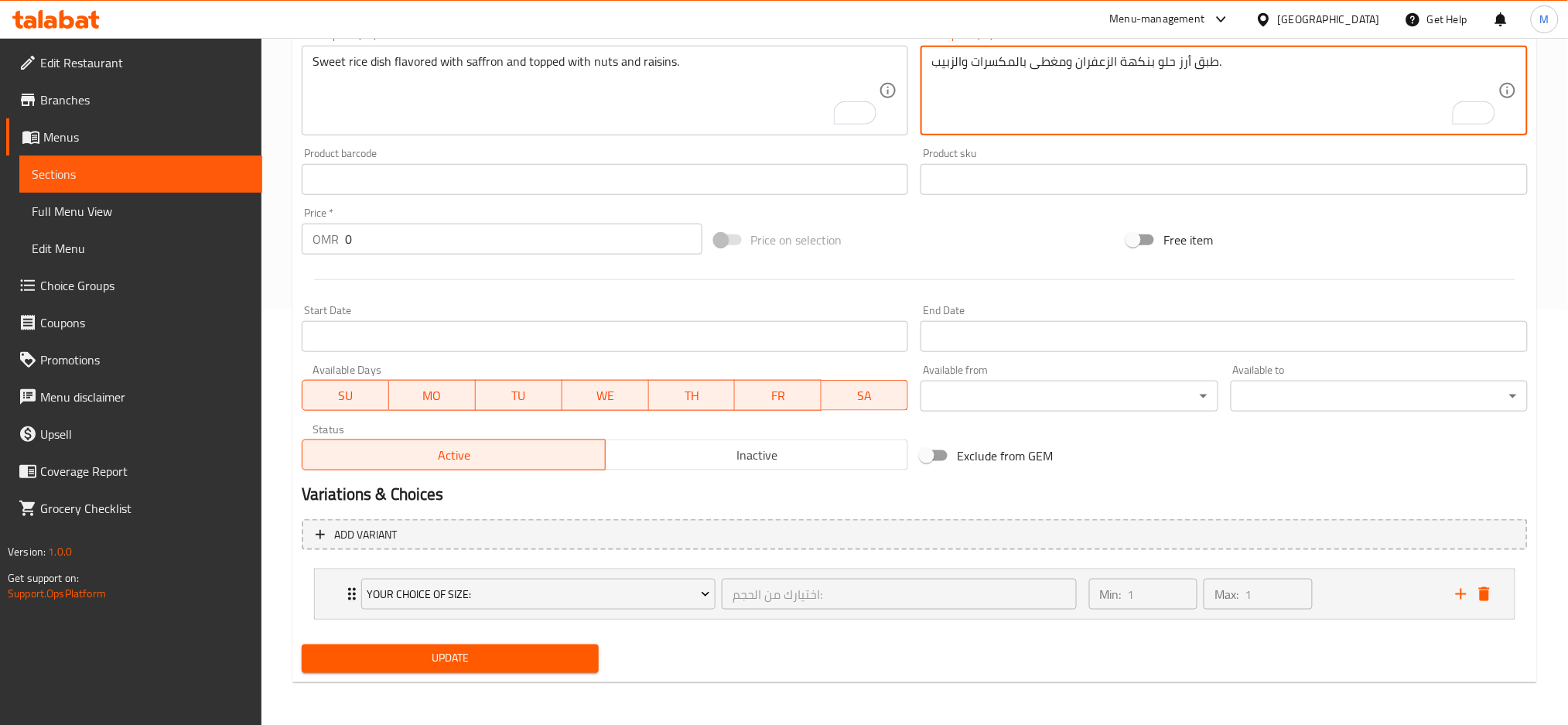
type textarea "طبق أرز حلو بنكهة الزعفران ومغطى بالمكسرات والزبيب."
click at [473, 655] on span "Update" at bounding box center [450, 658] width 272 height 19
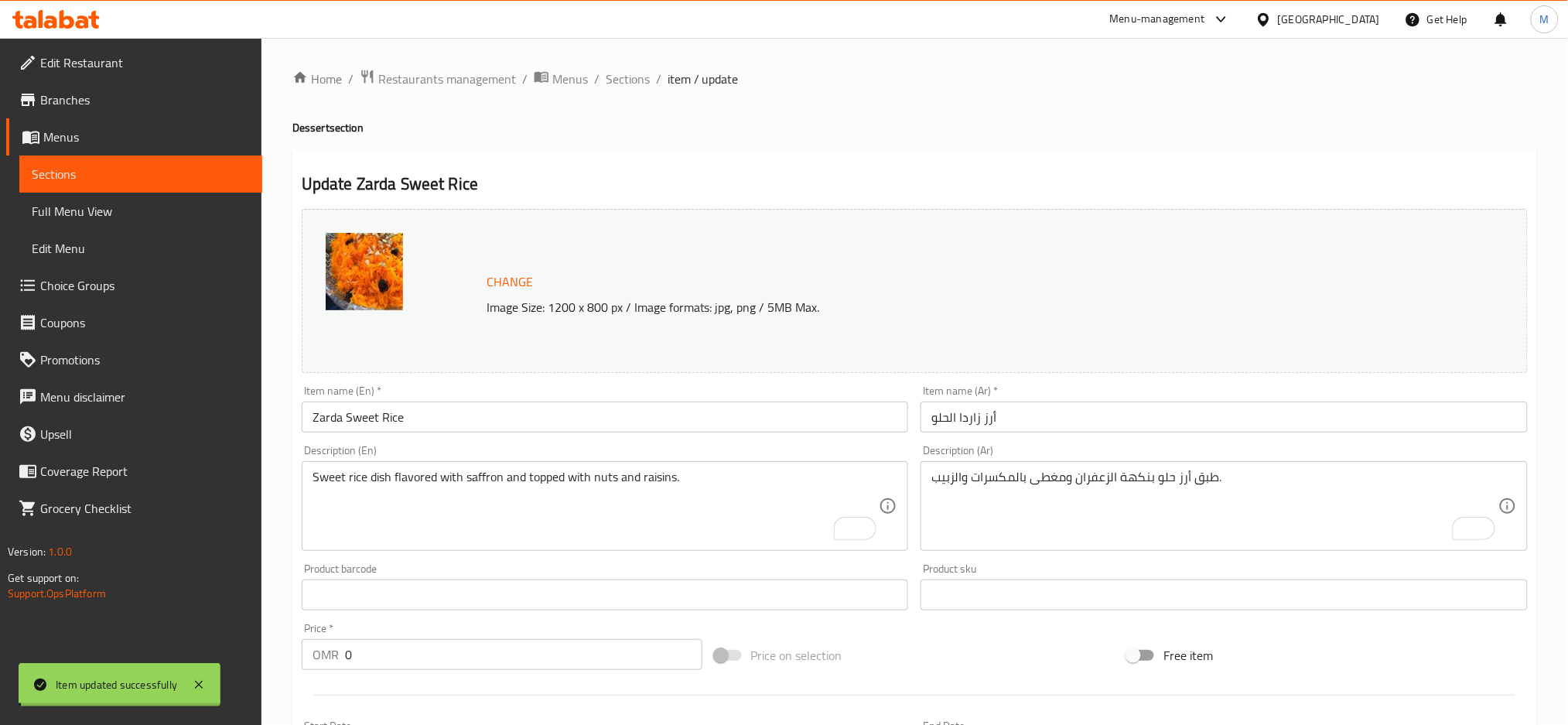
click at [344, 416] on input "Zarda Sweet Rice" at bounding box center [605, 416] width 608 height 31
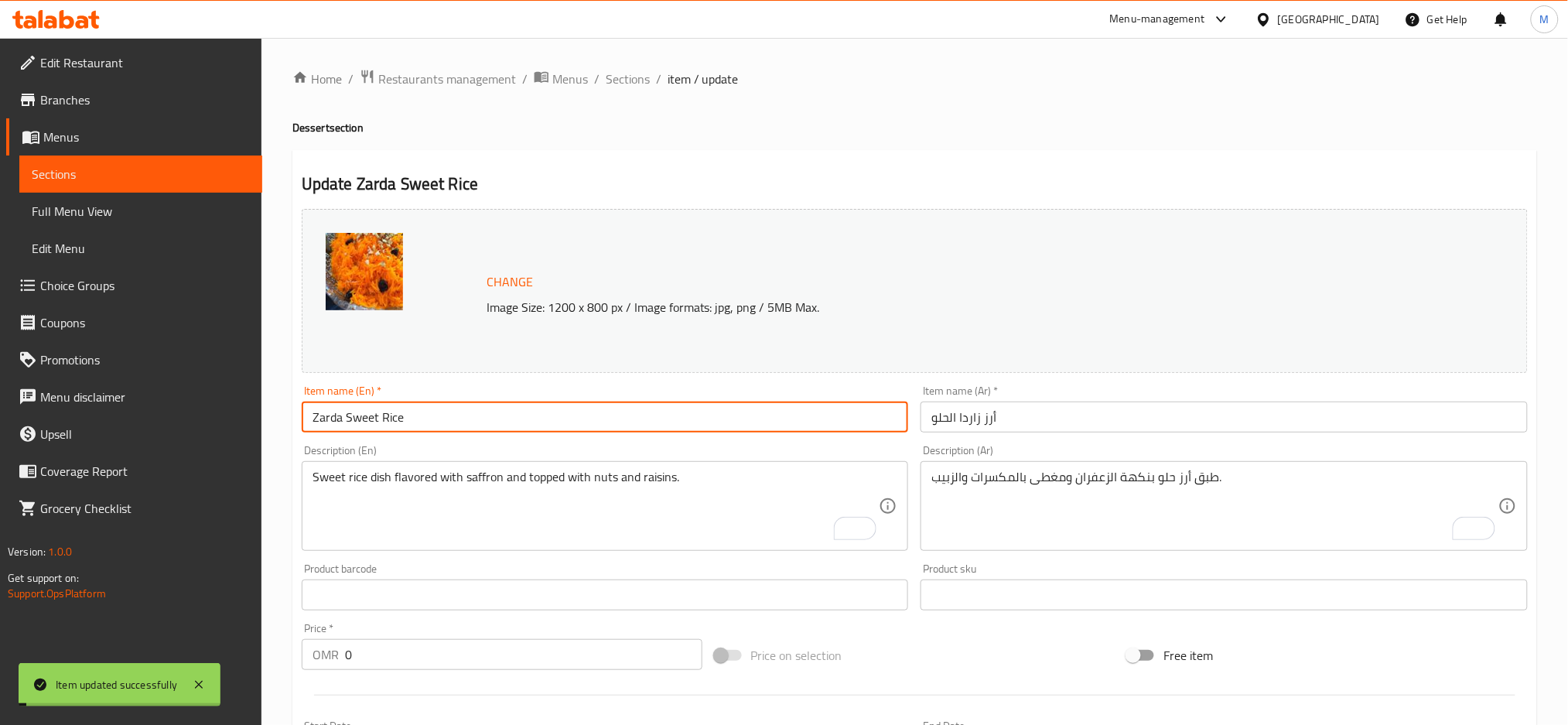
click at [344, 416] on input "Zarda Sweet Rice" at bounding box center [605, 416] width 608 height 31
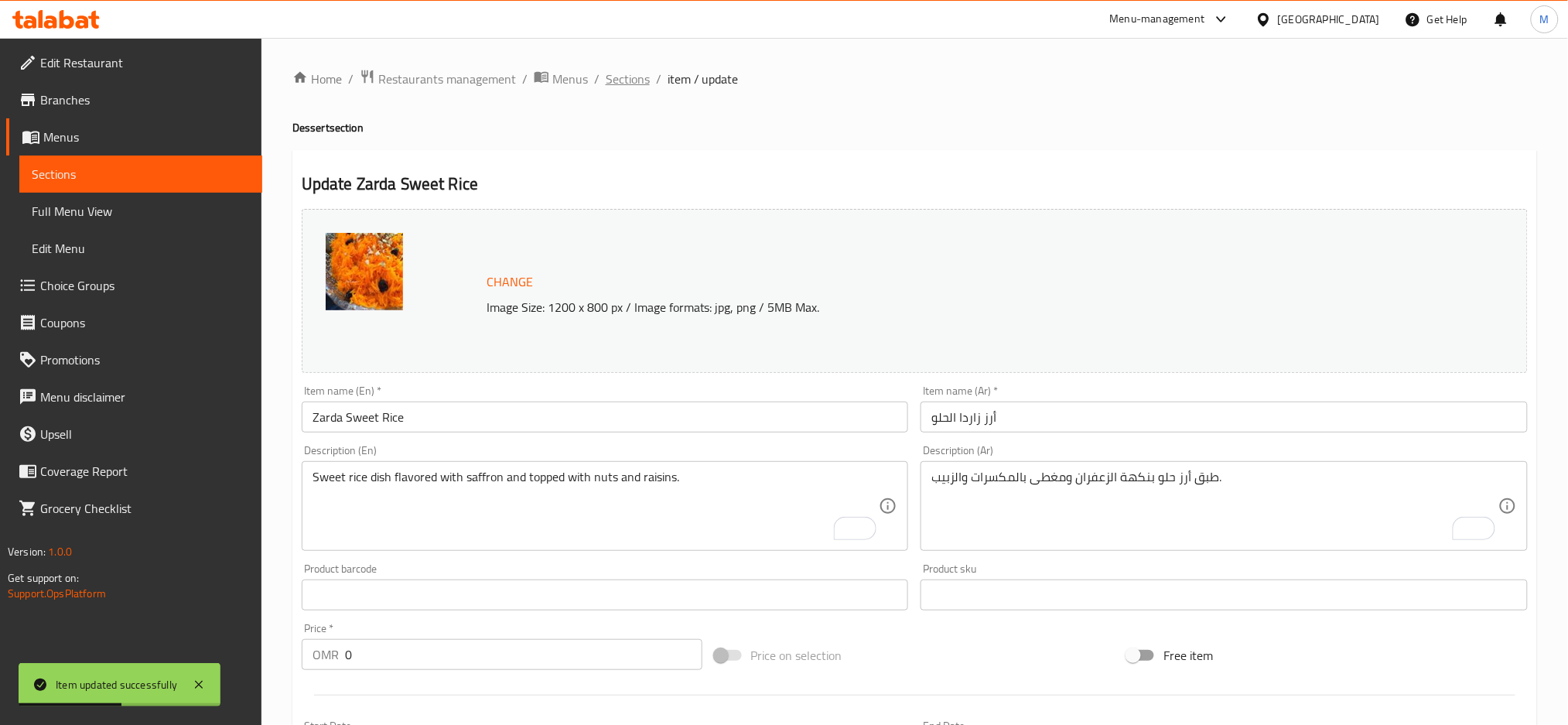
click at [616, 80] on span "Sections" at bounding box center [628, 79] width 44 height 18
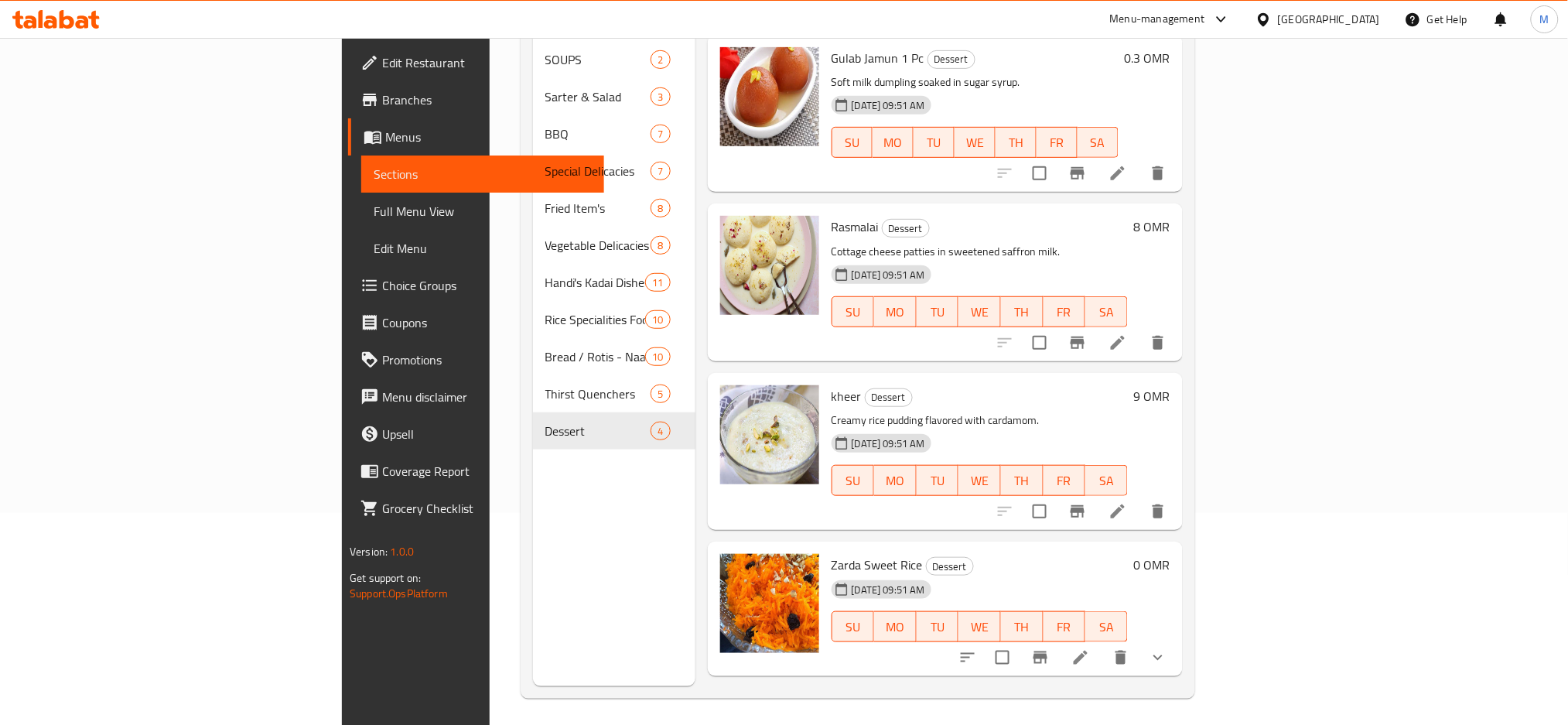
scroll to position [216, 0]
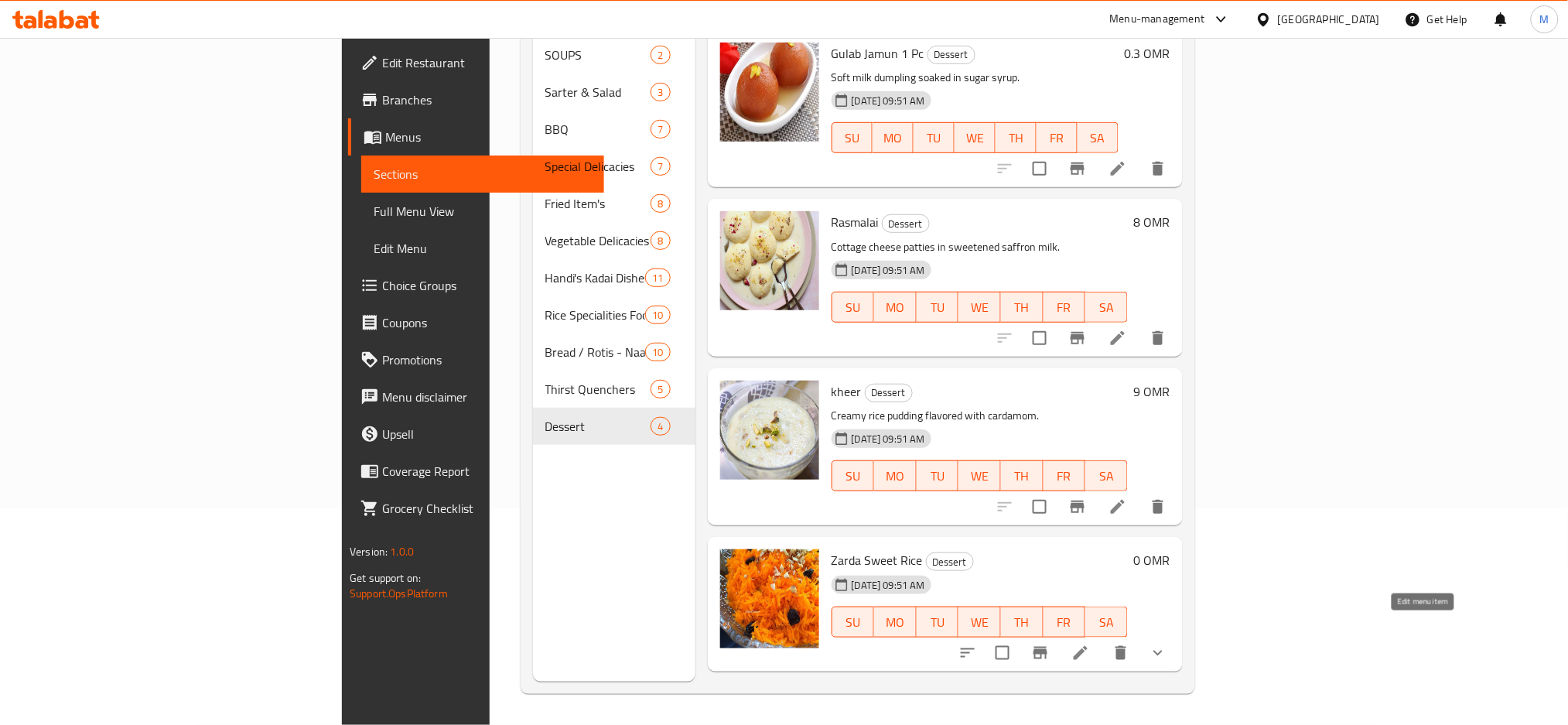
click at [1088, 646] on icon at bounding box center [1080, 653] width 14 height 14
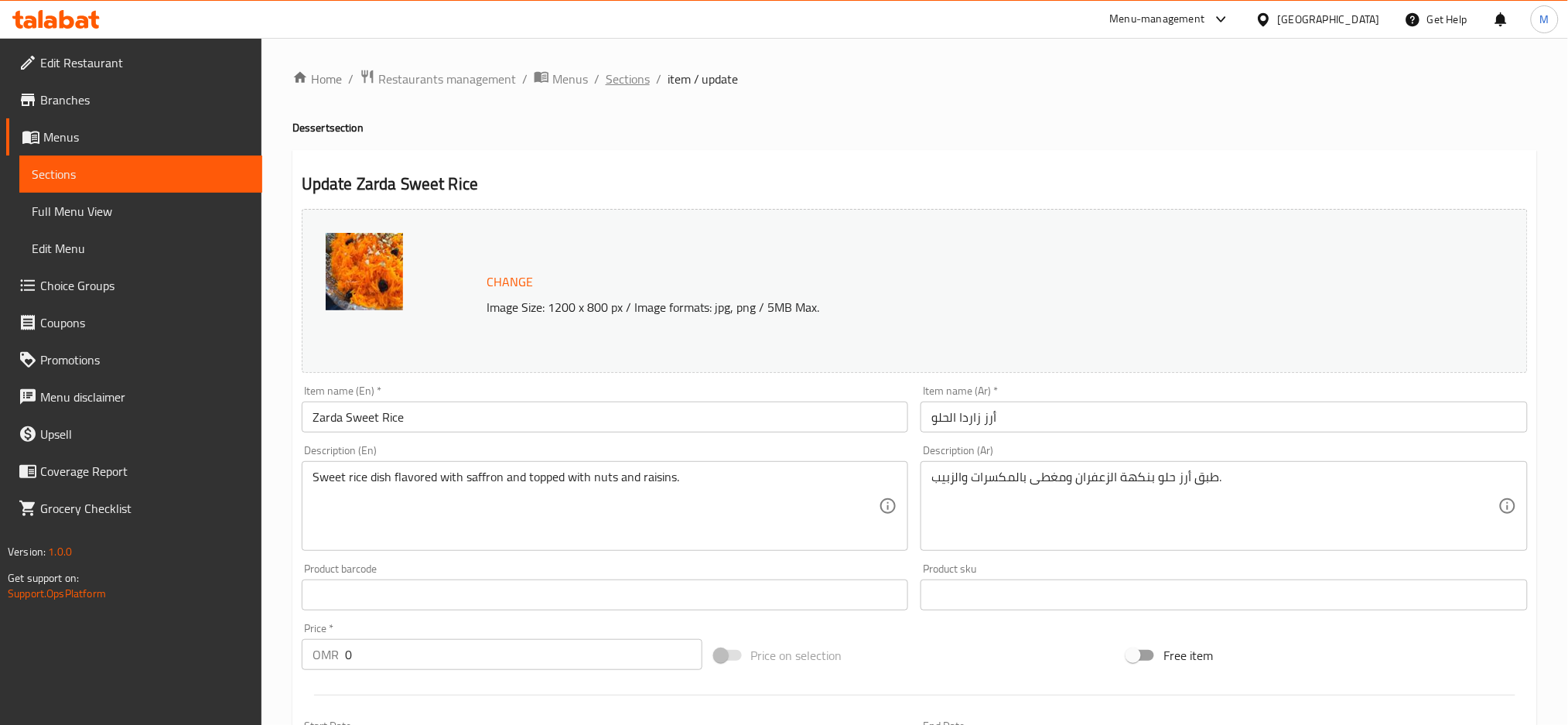
click at [631, 71] on span "Sections" at bounding box center [628, 79] width 44 height 18
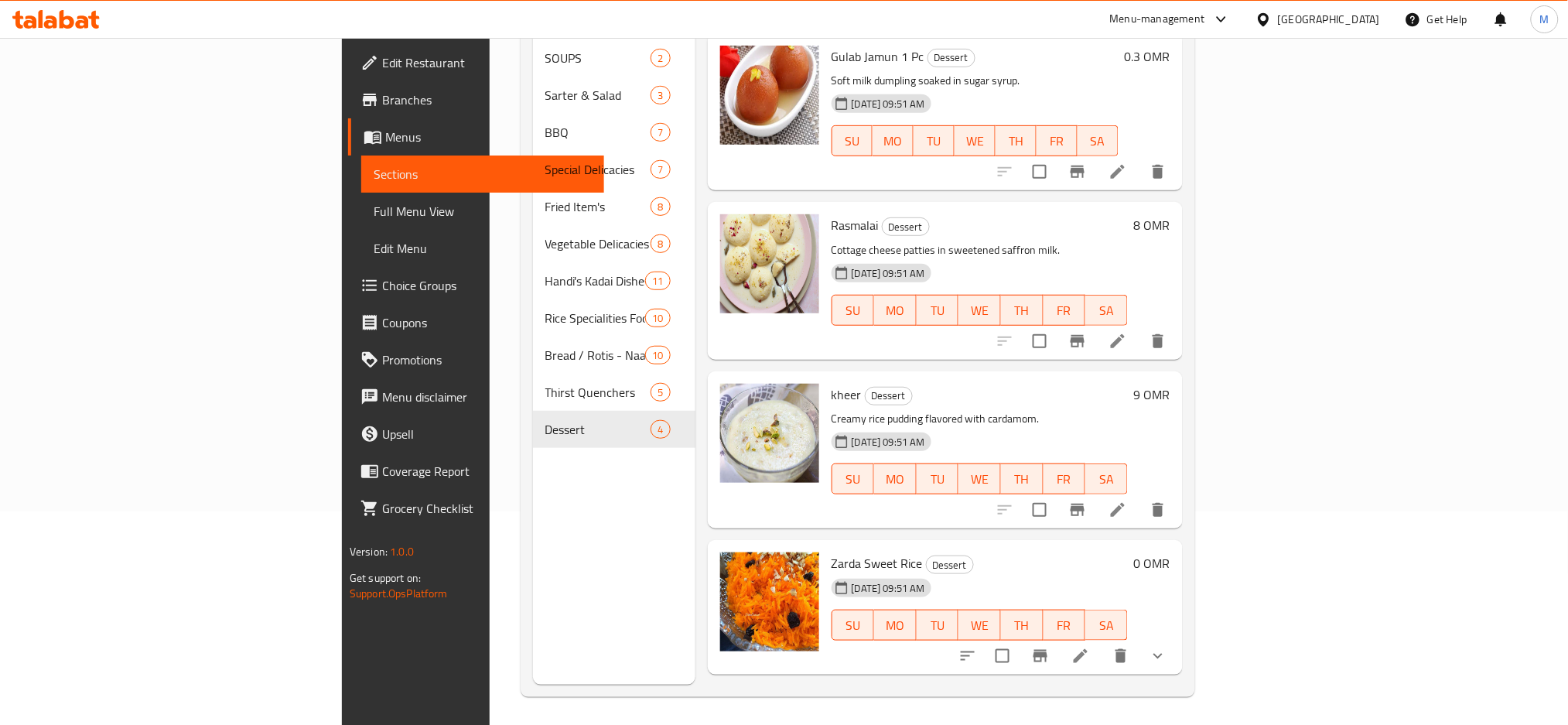
scroll to position [216, 0]
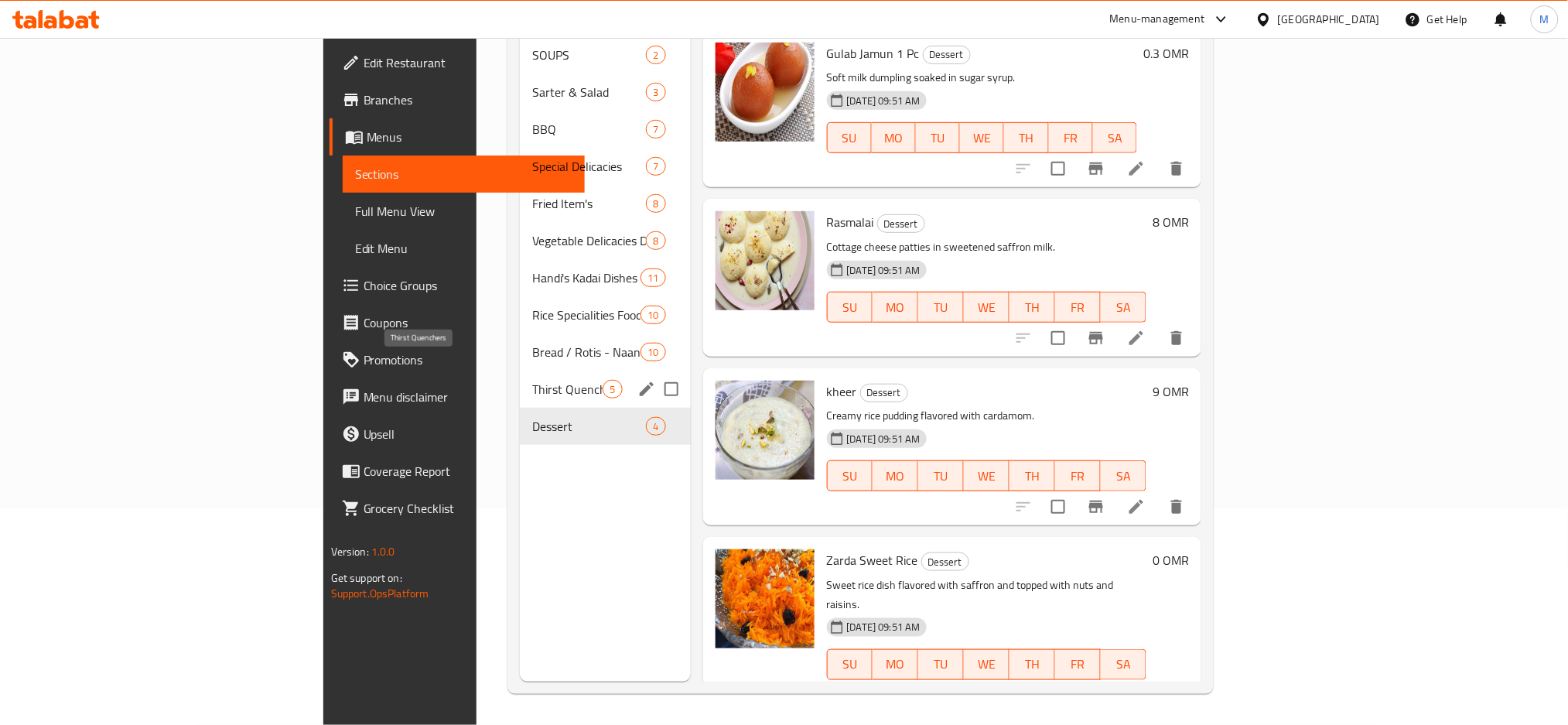
click at [532, 380] on span "Thirst Quenchers" at bounding box center [567, 389] width 71 height 18
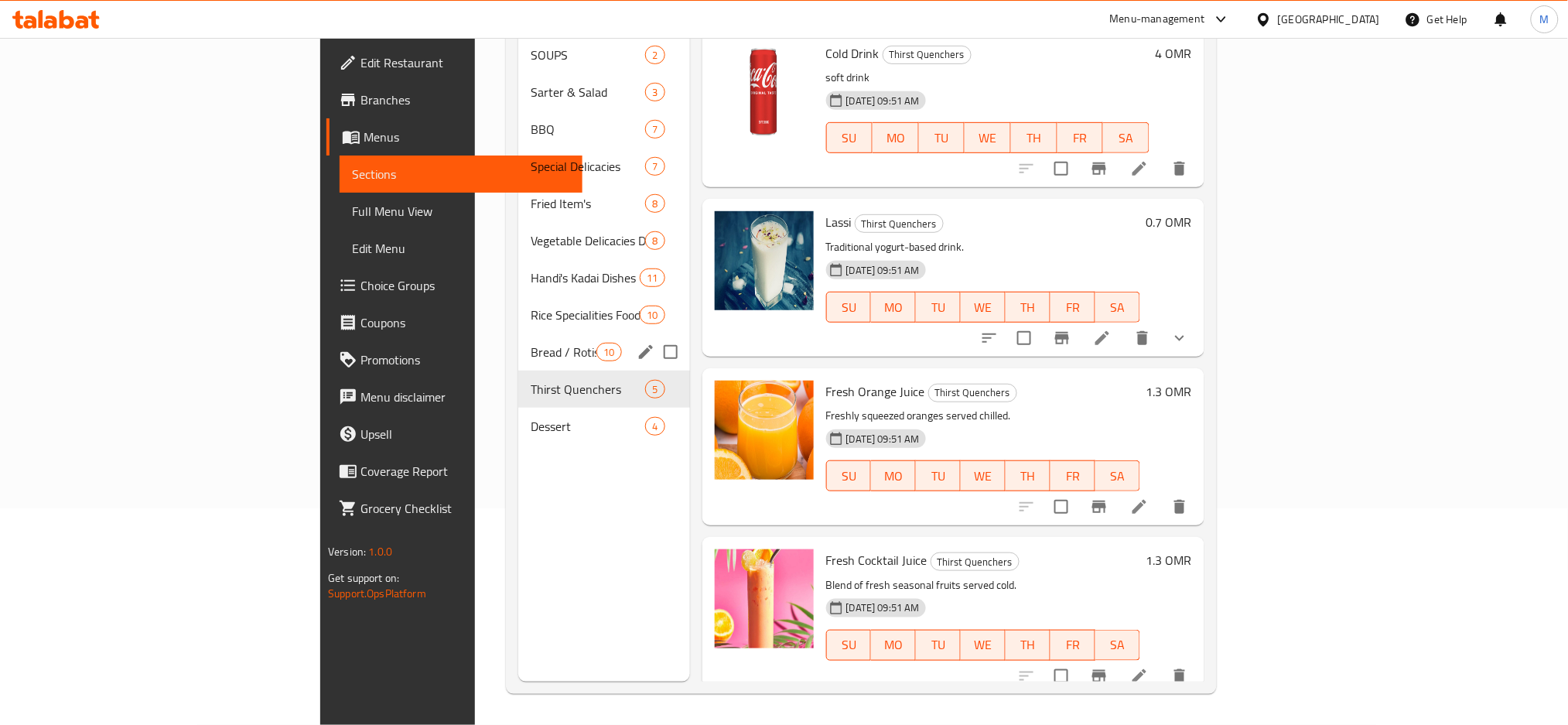
click at [531, 342] on span "Bread / Rotis - Naan" at bounding box center [563, 352] width 65 height 18
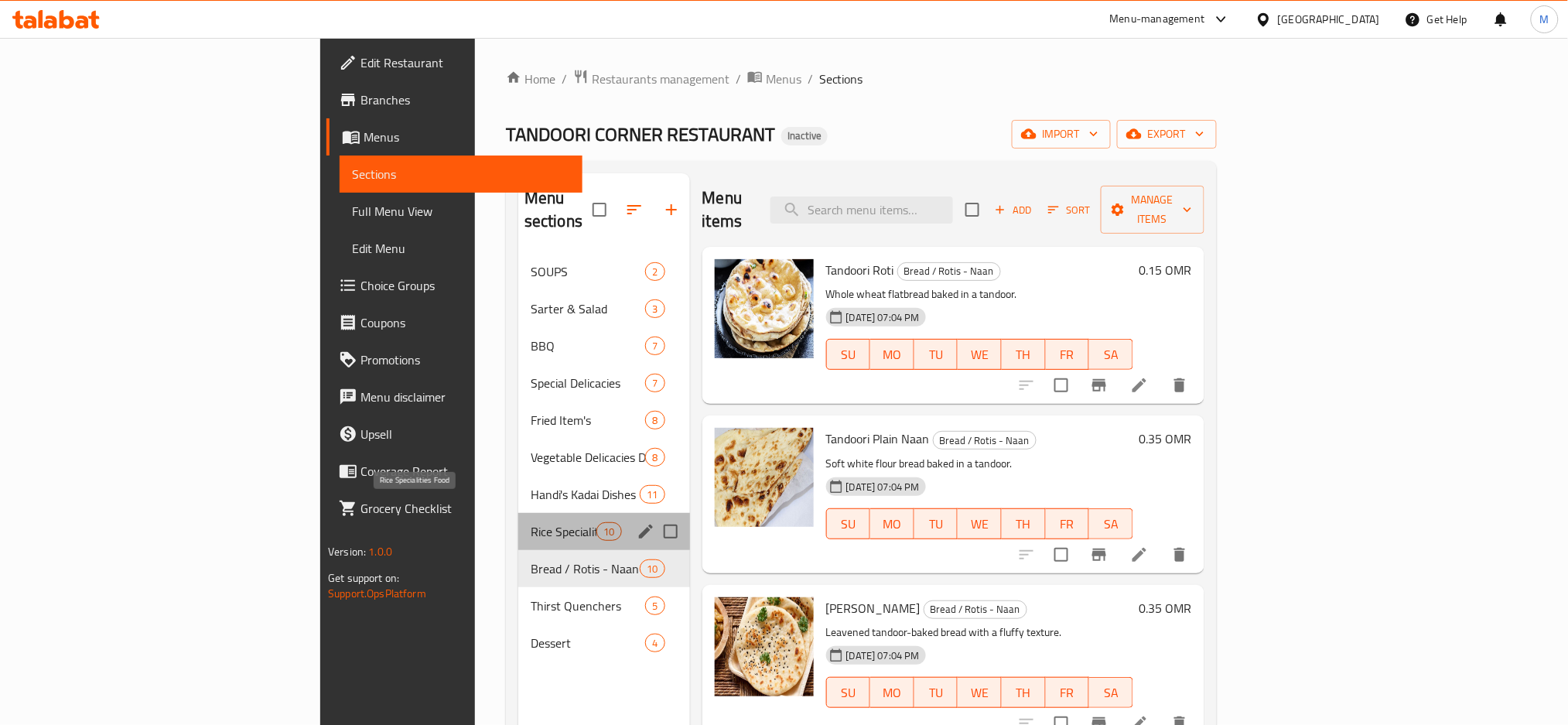
click at [531, 522] on span "Rice Specialities Food" at bounding box center [563, 531] width 65 height 18
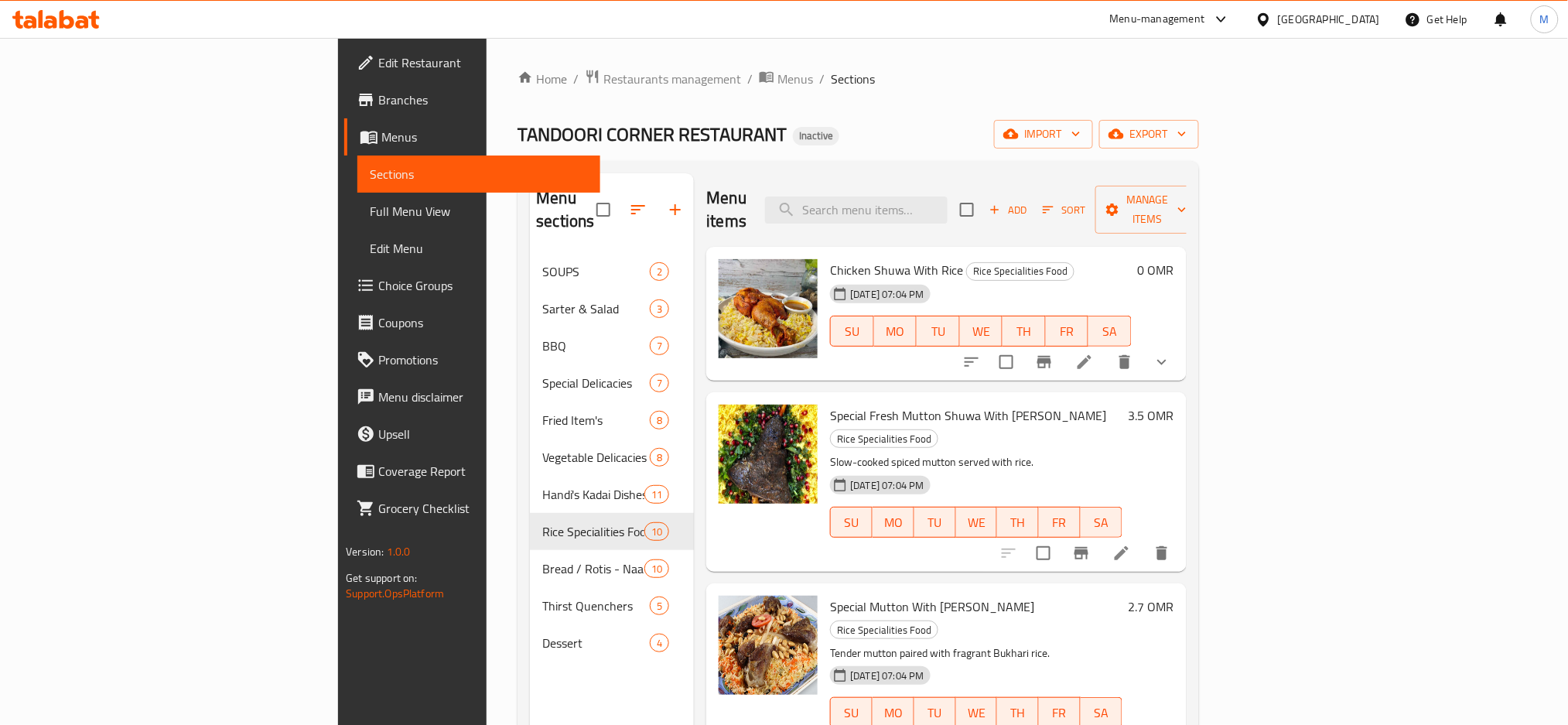
click at [830, 258] on span "Chicken Shuwa With Rice" at bounding box center [896, 270] width 133 height 23
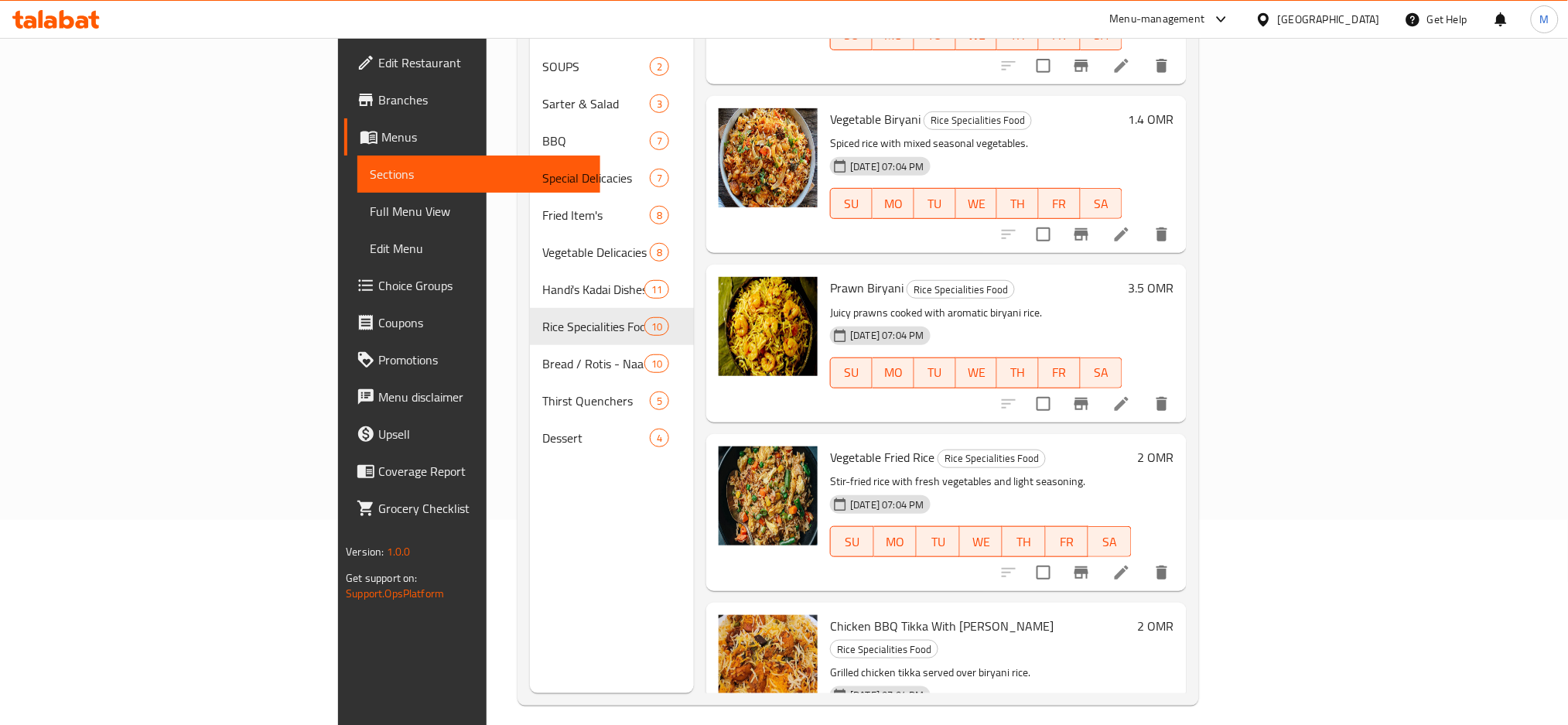
scroll to position [216, 0]
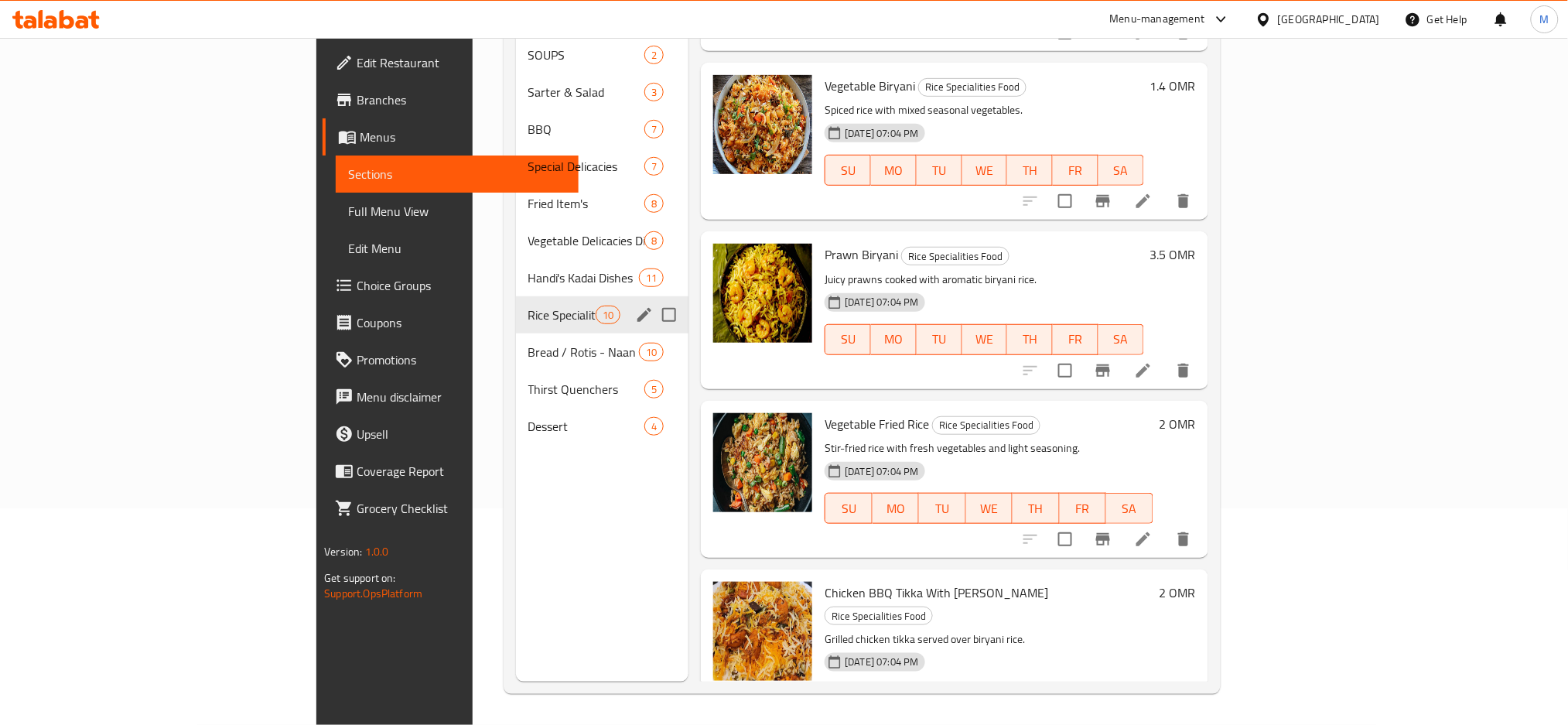
click at [529, 269] on span "Handi's Kadai Dishes" at bounding box center [584, 278] width 111 height 18
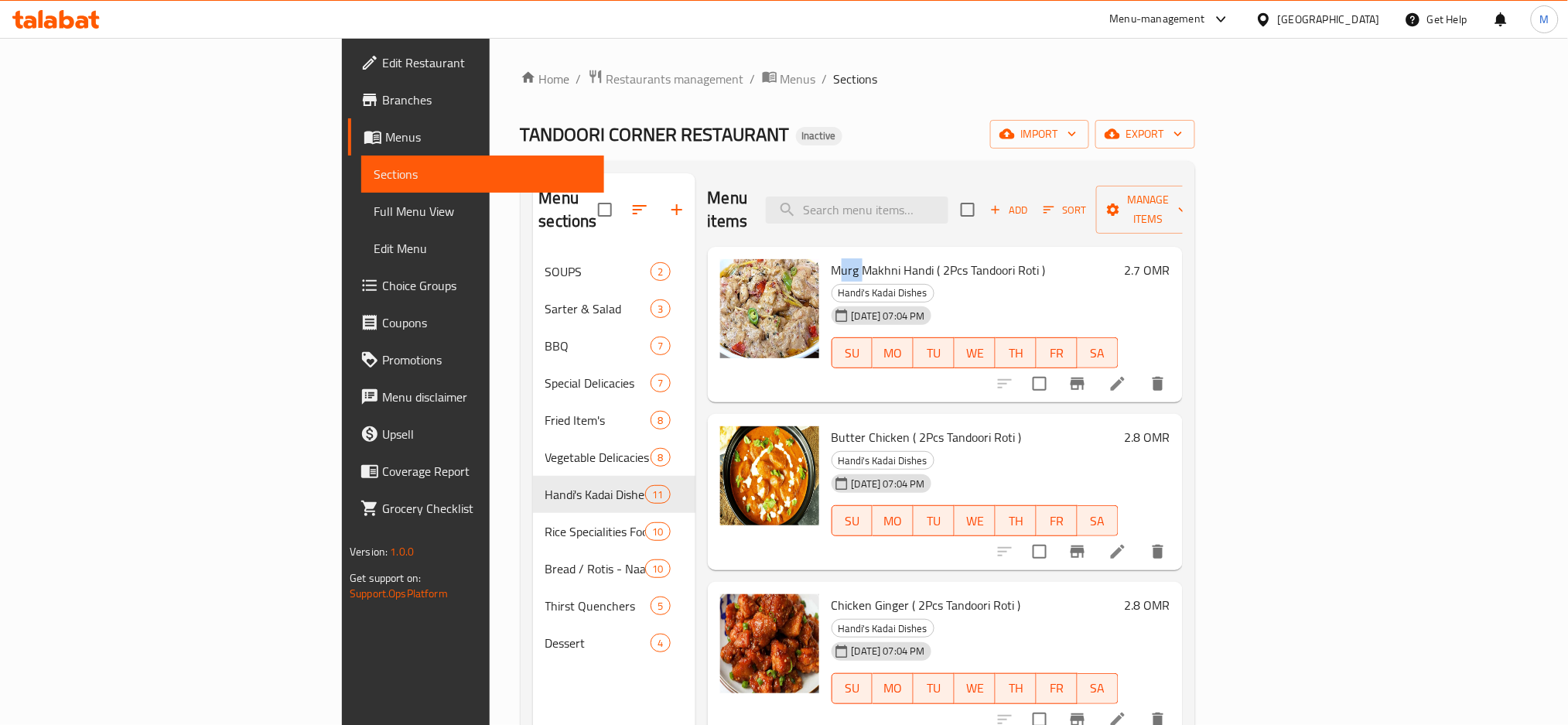
drag, startPoint x: 750, startPoint y: 242, endPoint x: 775, endPoint y: 246, distance: 25.3
click at [832, 258] on span "Murg Makhni Handi ( 2Pcs Tandoori Roti )" at bounding box center [938, 270] width 214 height 23
click at [849, 258] on span "Murg Makhni Handi ( 2Pcs Tandoori Roti )" at bounding box center [938, 270] width 214 height 23
drag, startPoint x: 745, startPoint y: 390, endPoint x: 821, endPoint y: 398, distance: 76.4
click at [825, 420] on div "Butter Chicken ( 2Pcs Tandoori Roti ) Handi's Kadai Dishes [DATE] 07:04 PM SU M…" at bounding box center [975, 491] width 300 height 143
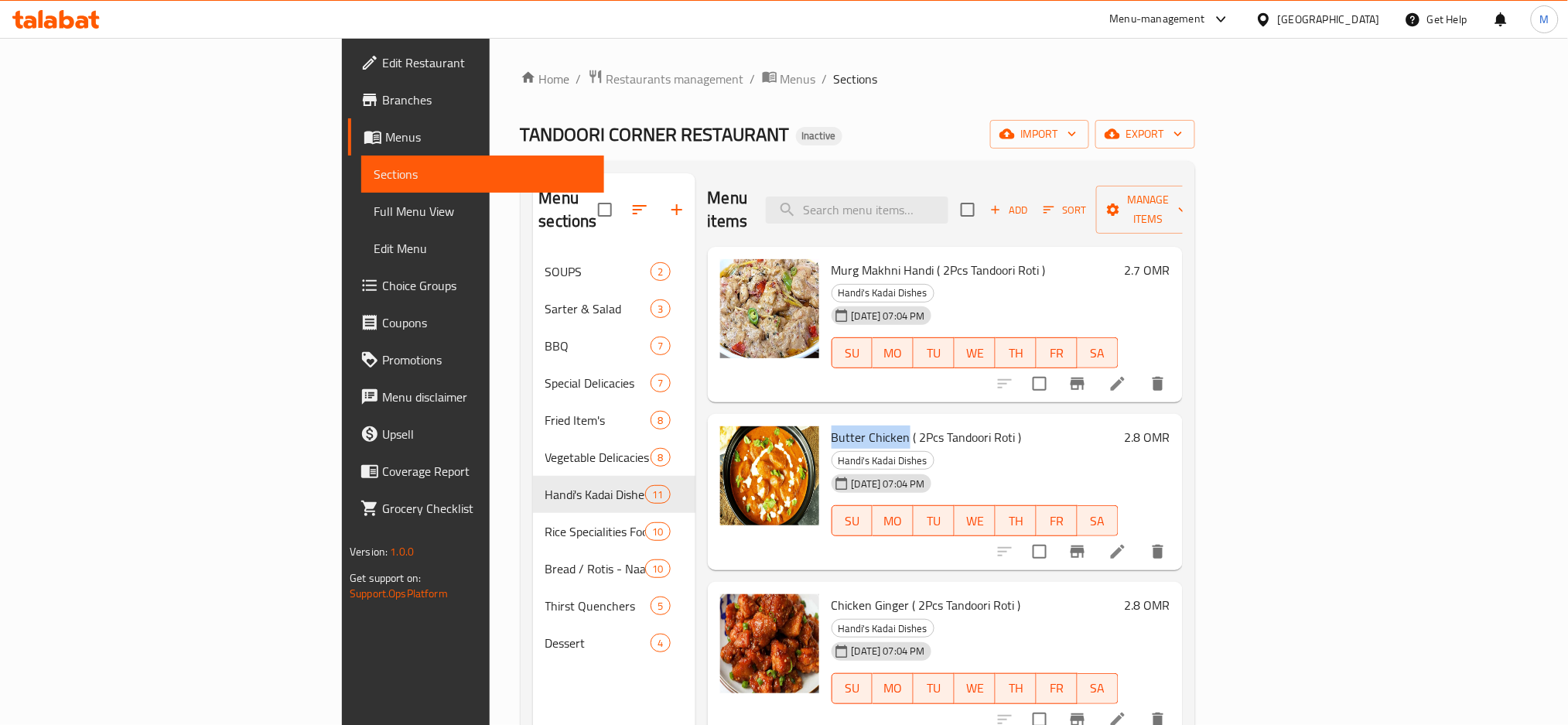
copy span "Butter Chicken"
click at [1127, 542] on icon at bounding box center [1118, 551] width 18 height 18
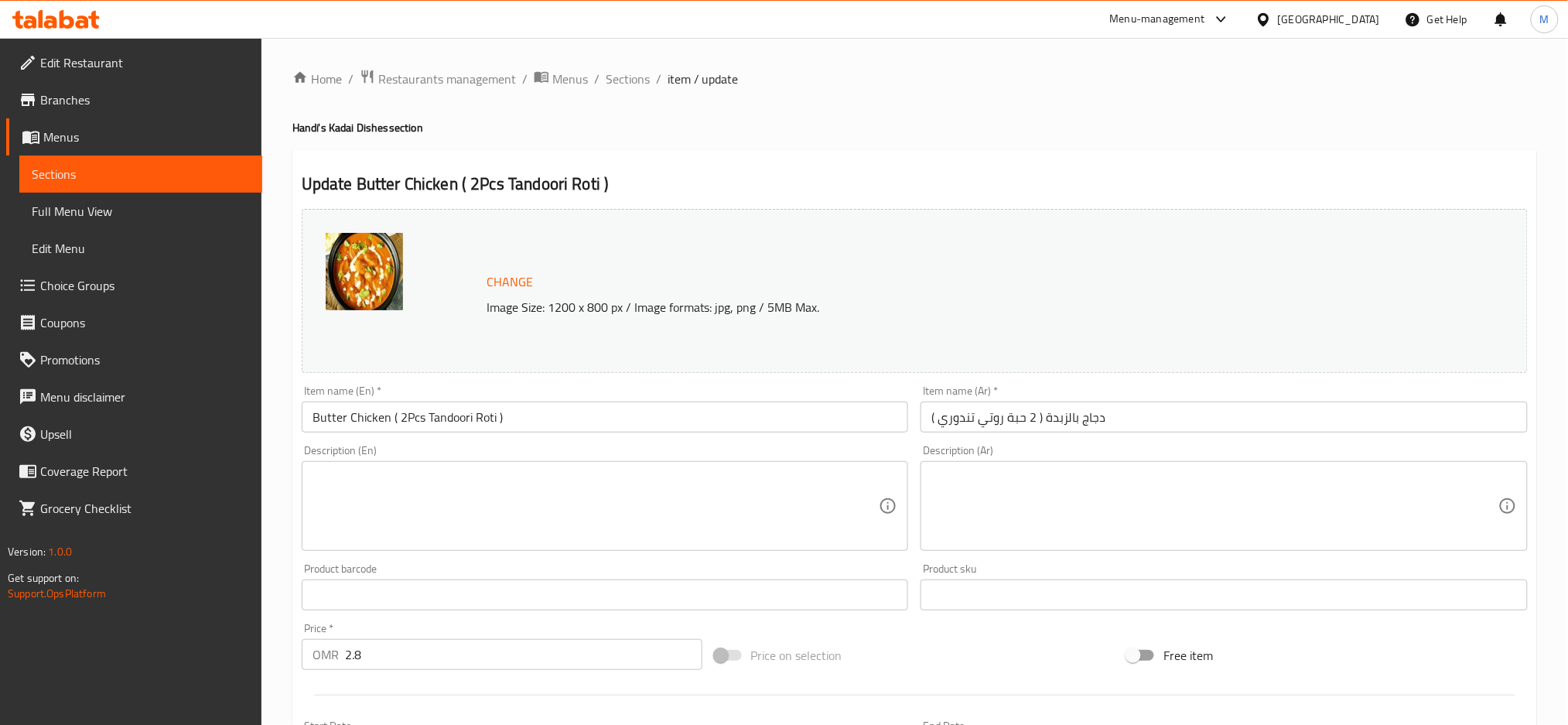
click at [487, 502] on textarea at bounding box center [596, 506] width 567 height 74
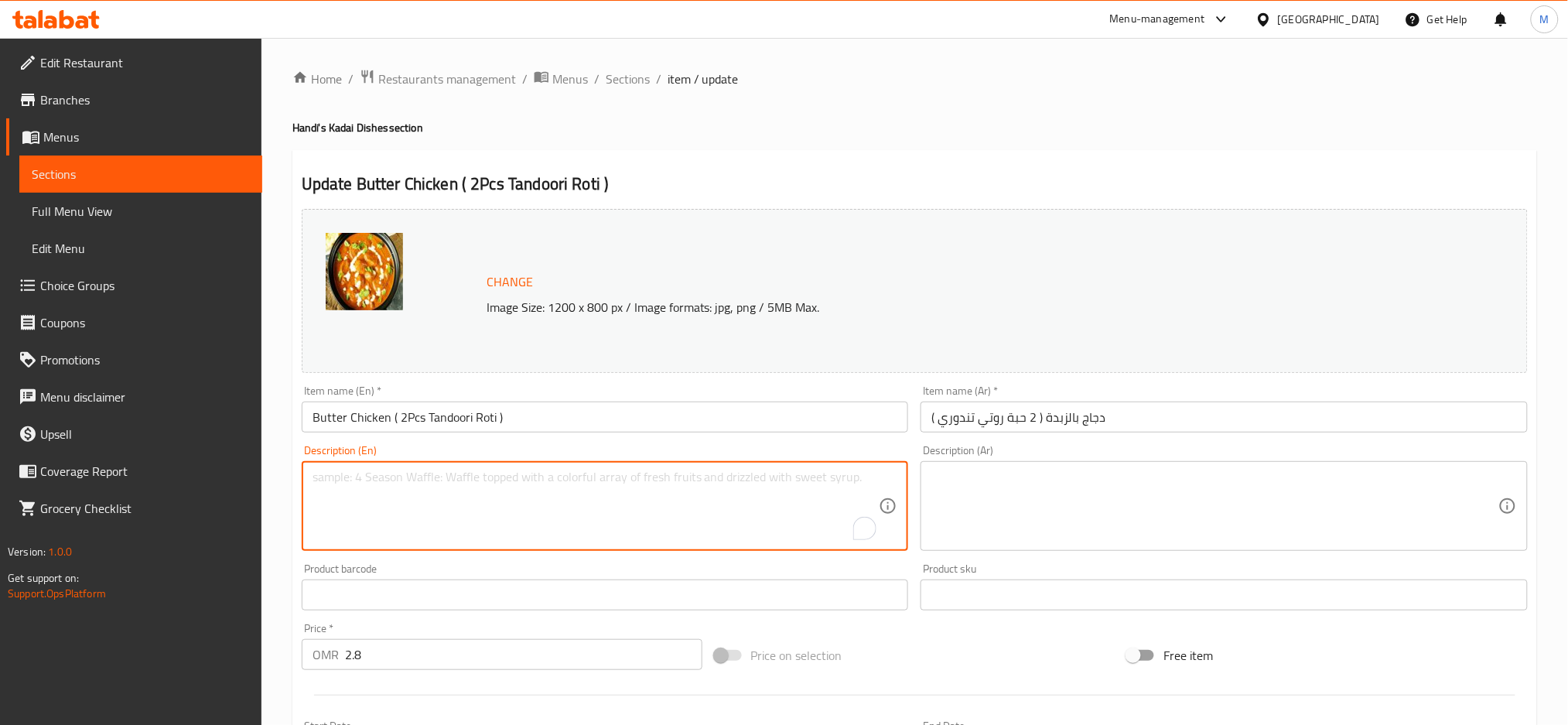
paste textarea "Tender chicken in rich, creamy tomato and butter sauce with aromatic spices."
type textarea "Tender chicken in rich, creamy tomato and butter sauce with aromatic spices."
click at [971, 503] on textarea at bounding box center [1215, 506] width 567 height 74
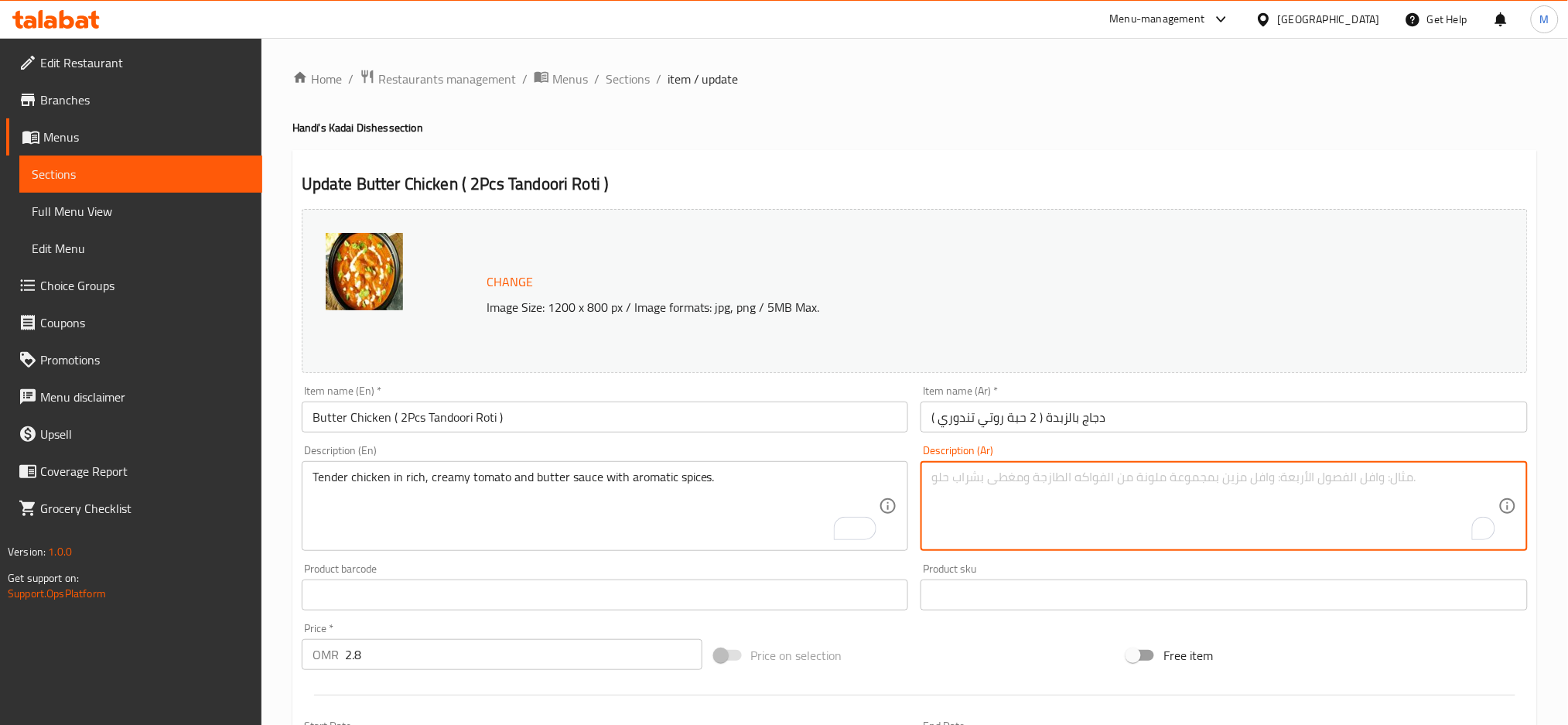
paste textarea "دجاج تندر في طماطم غنية بالكريمة وصلصة الزبدة مع توابل عطرية."
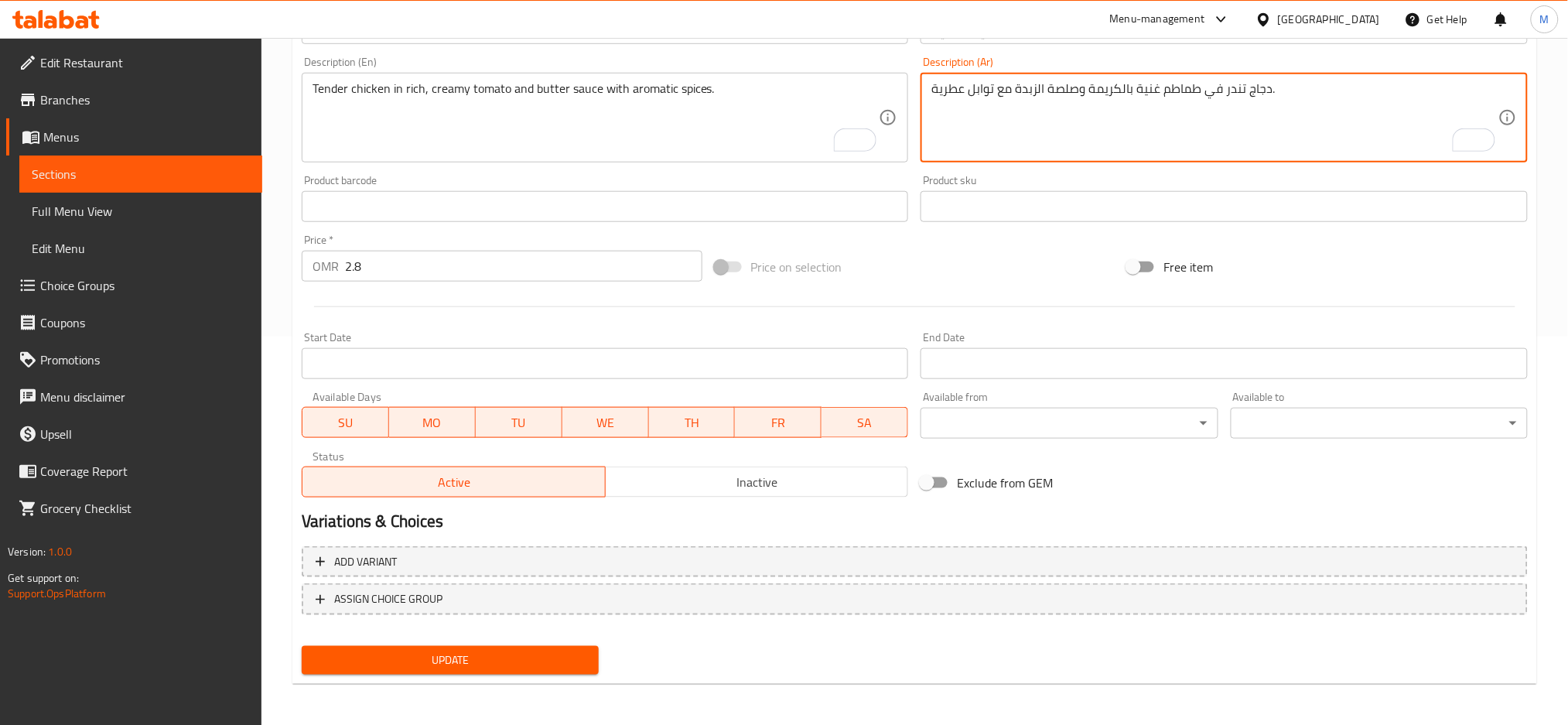
type textarea "دجاج تندر في طماطم غنية بالكريمة وصلصة الزبدة مع توابل عطرية."
click at [472, 661] on span "Update" at bounding box center [450, 660] width 272 height 19
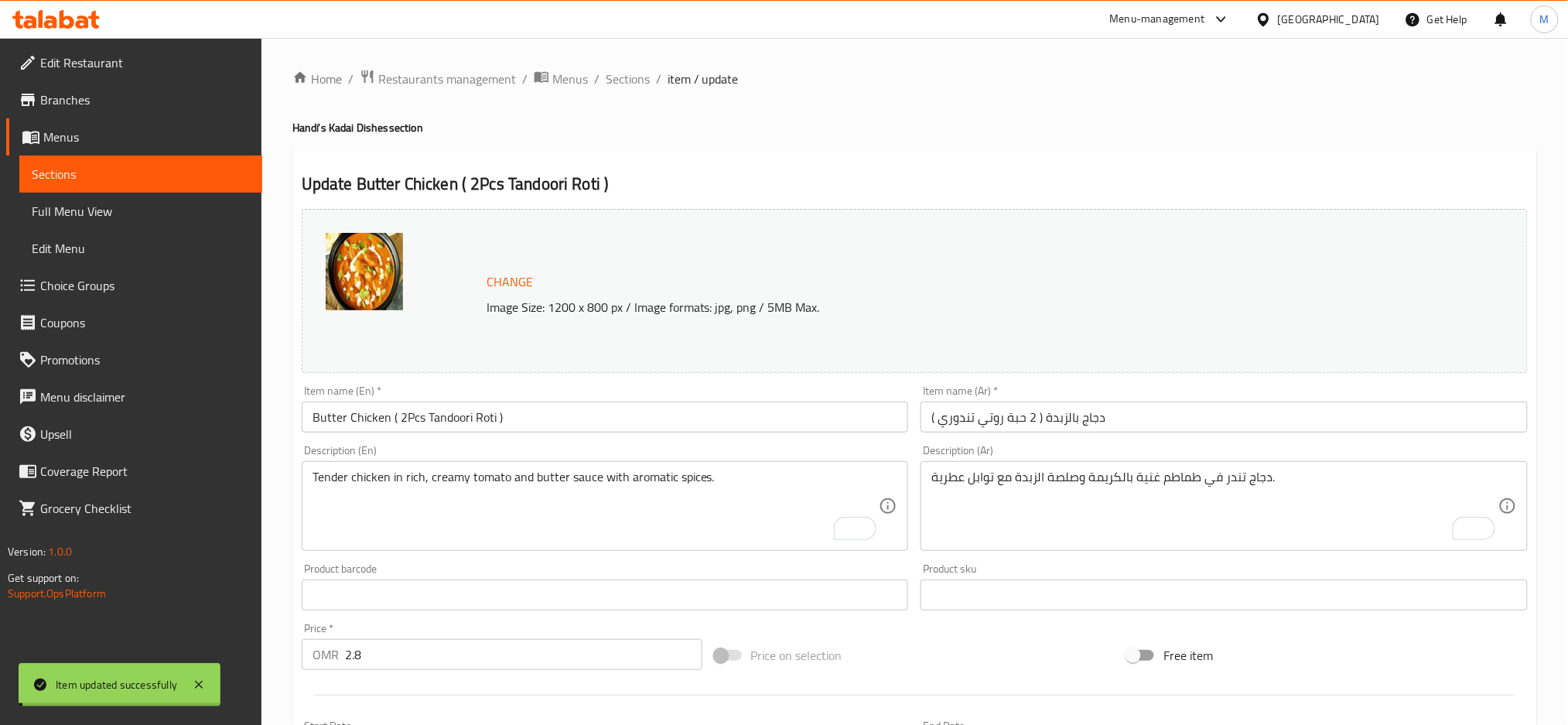
click at [361, 420] on input "Butter Chicken ( 2Pcs Tandoori Roti )" at bounding box center [605, 416] width 608 height 31
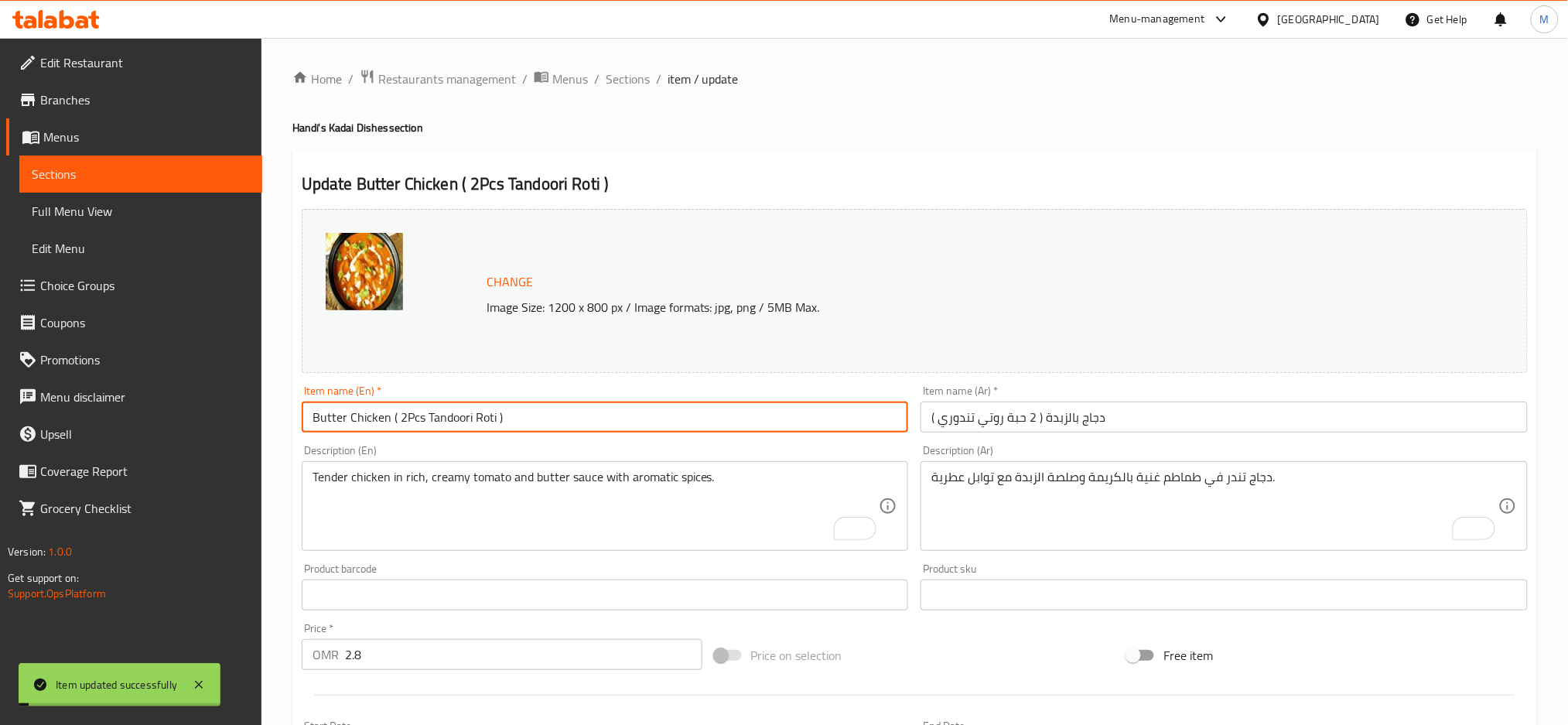
click at [361, 420] on input "Butter Chicken ( 2Pcs Tandoori Roti )" at bounding box center [605, 416] width 608 height 31
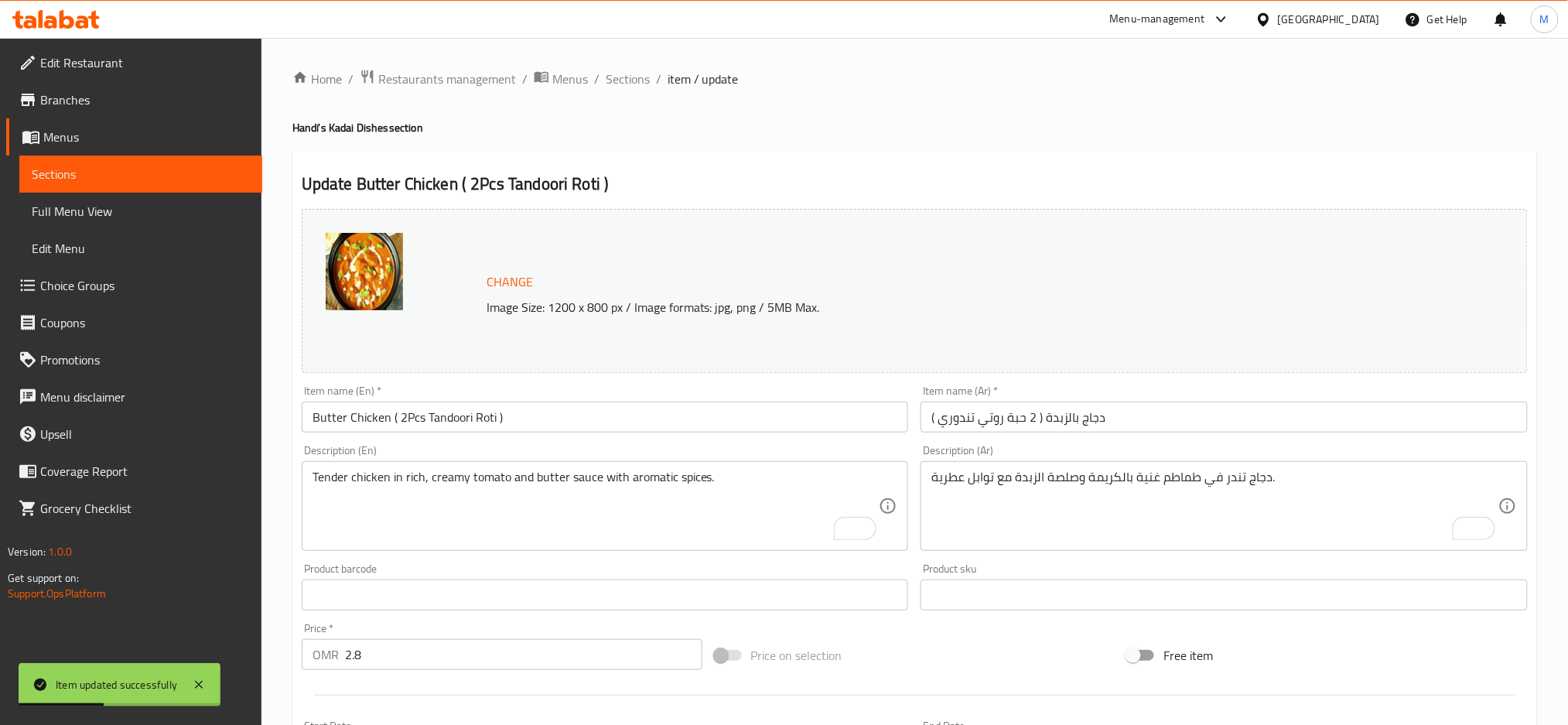
click at [588, 113] on div "Home / Restaurants management / Menus / Sections / item / update Handi's Kadai …" at bounding box center [914, 576] width 1245 height 1015
click at [607, 70] on span "Sections" at bounding box center [628, 79] width 44 height 18
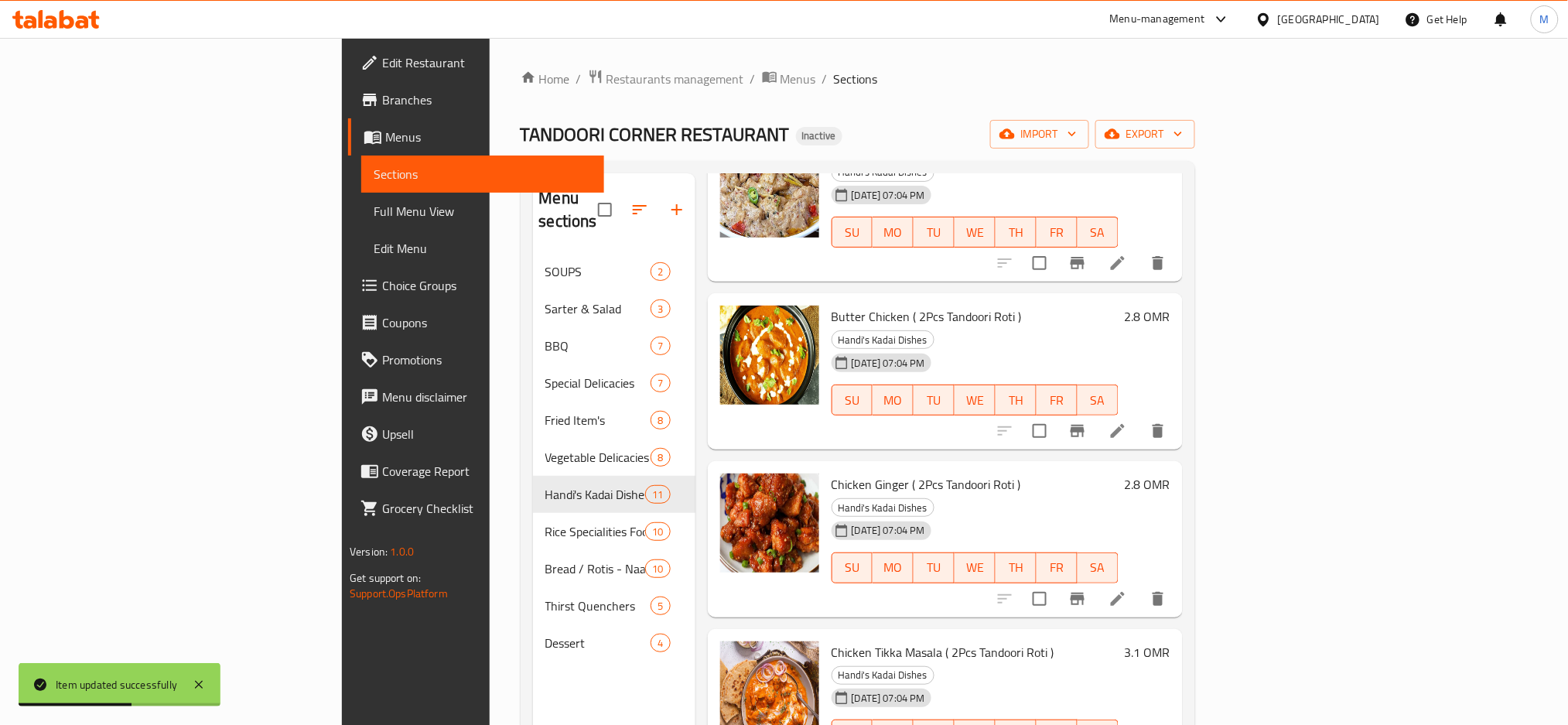
scroll to position [206, 0]
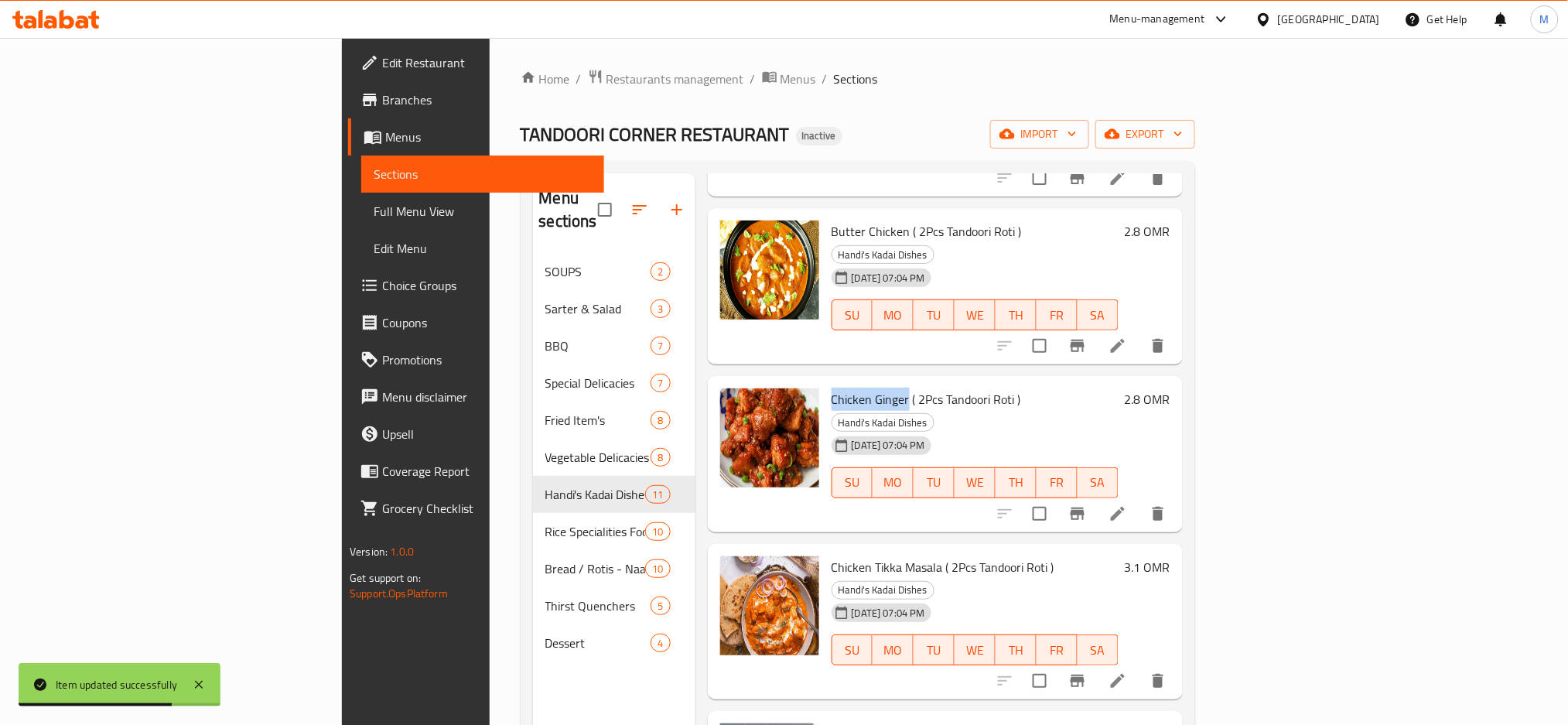
drag, startPoint x: 746, startPoint y: 331, endPoint x: 821, endPoint y: 340, distance: 75.5
click at [832, 388] on span "Chicken Ginger ( 2Pcs Tandoori Roti )" at bounding box center [927, 399] width 190 height 23
copy span "Chicken Ginger"
click at [1127, 504] on icon at bounding box center [1118, 514] width 18 height 18
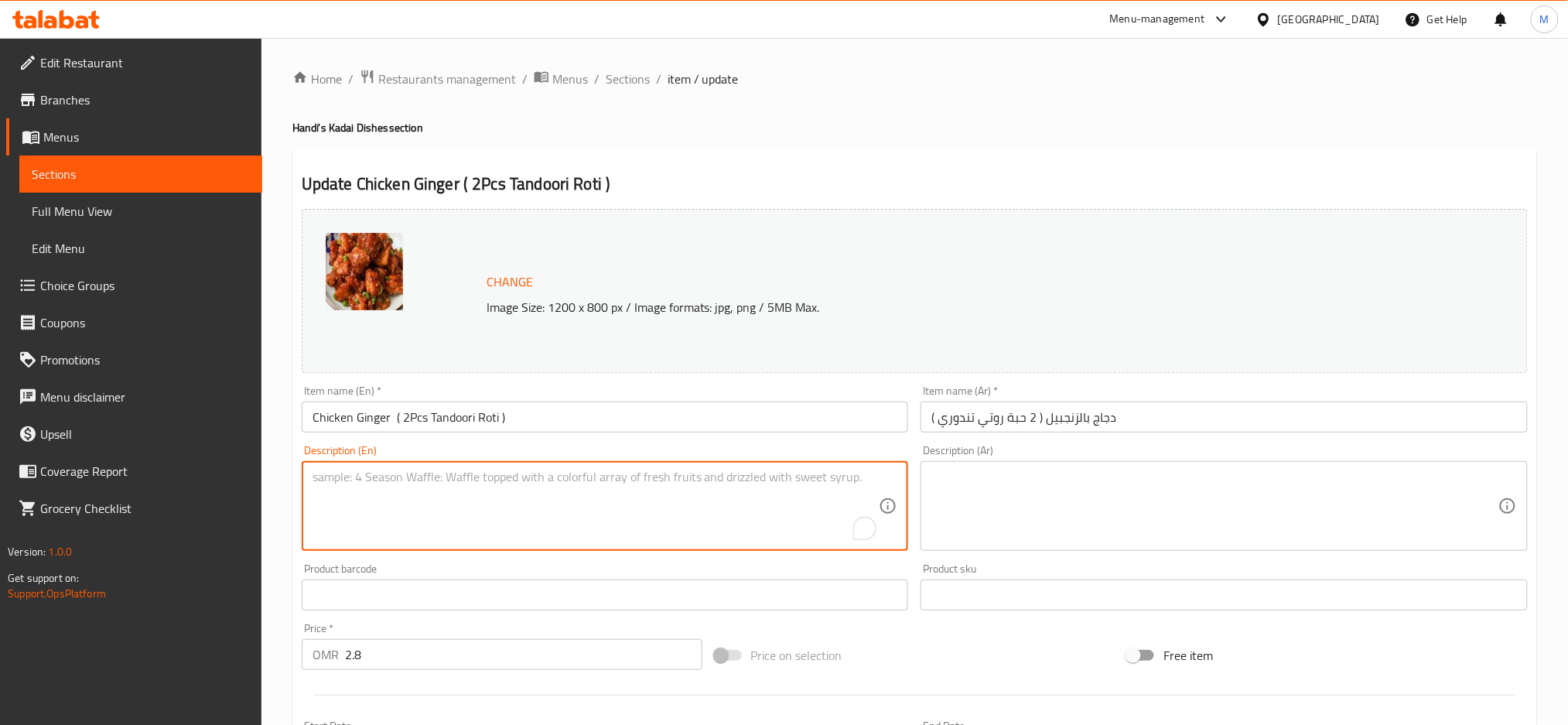
click at [508, 493] on textarea "To enrich screen reader interactions, please activate Accessibility in Grammarl…" at bounding box center [596, 506] width 567 height 74
paste textarea "Made with tender pieces of chicken marinated in zesty blend of ginger, garlic a…"
type textarea "Made with tender pieces of chicken marinated in zesty blend of ginger, garlic a…"
click at [960, 514] on textarea at bounding box center [1215, 506] width 567 height 74
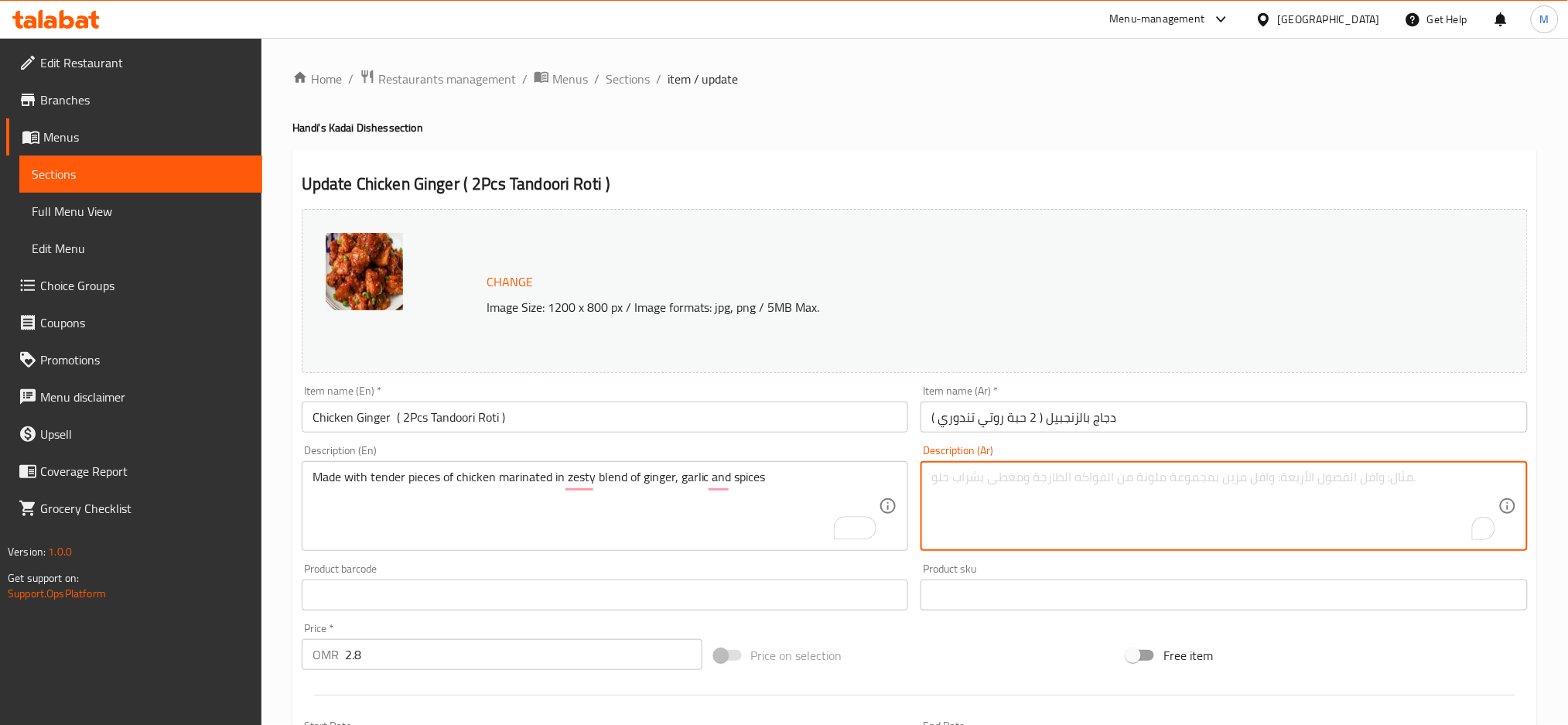
paste textarea "مصنوعة من قطع دجاج طرية متبلة بمزيج نكهي من الزنجبيل والثوم والتوابل"
click at [1091, 480] on textarea "مصنوعة من قطع دجاج طرية متبلة بمزيج نكهي من الزنجبيل والثوم والتوابل" at bounding box center [1215, 506] width 567 height 74
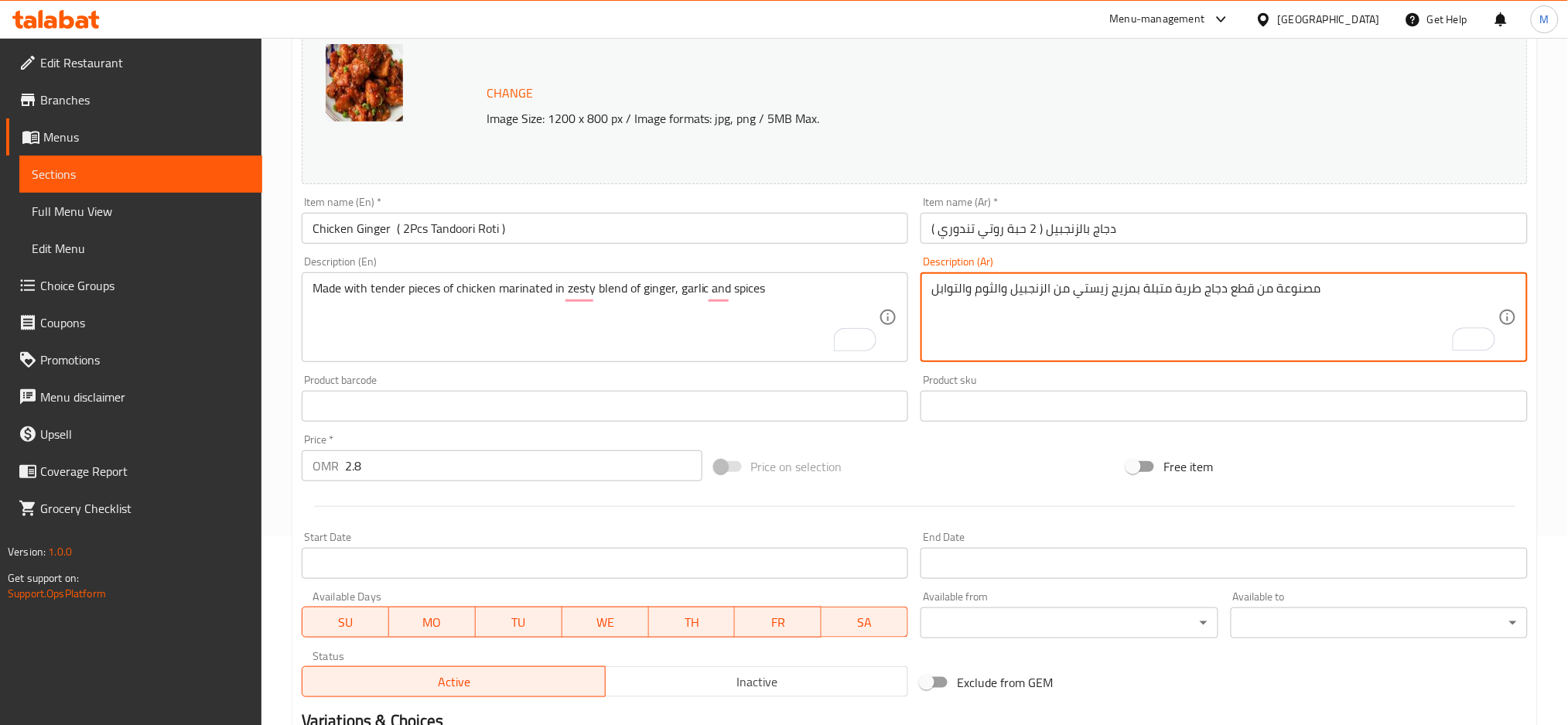
scroll to position [389, 0]
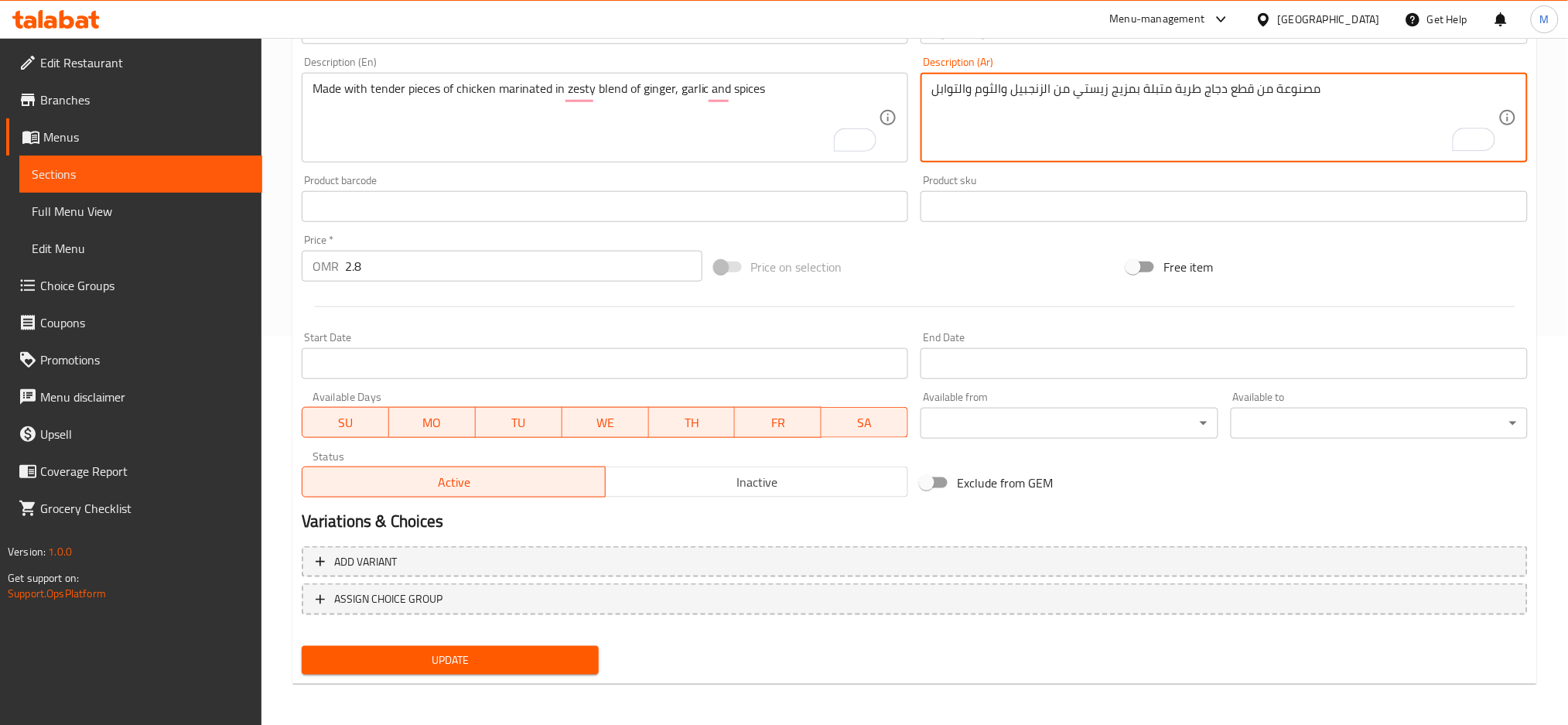
type textarea "مصنوعة من قطع دجاج طرية متبلة بمزيج زيستي من الزنجبيل والثوم والتوابل"
click at [531, 666] on span "Update" at bounding box center [450, 660] width 272 height 19
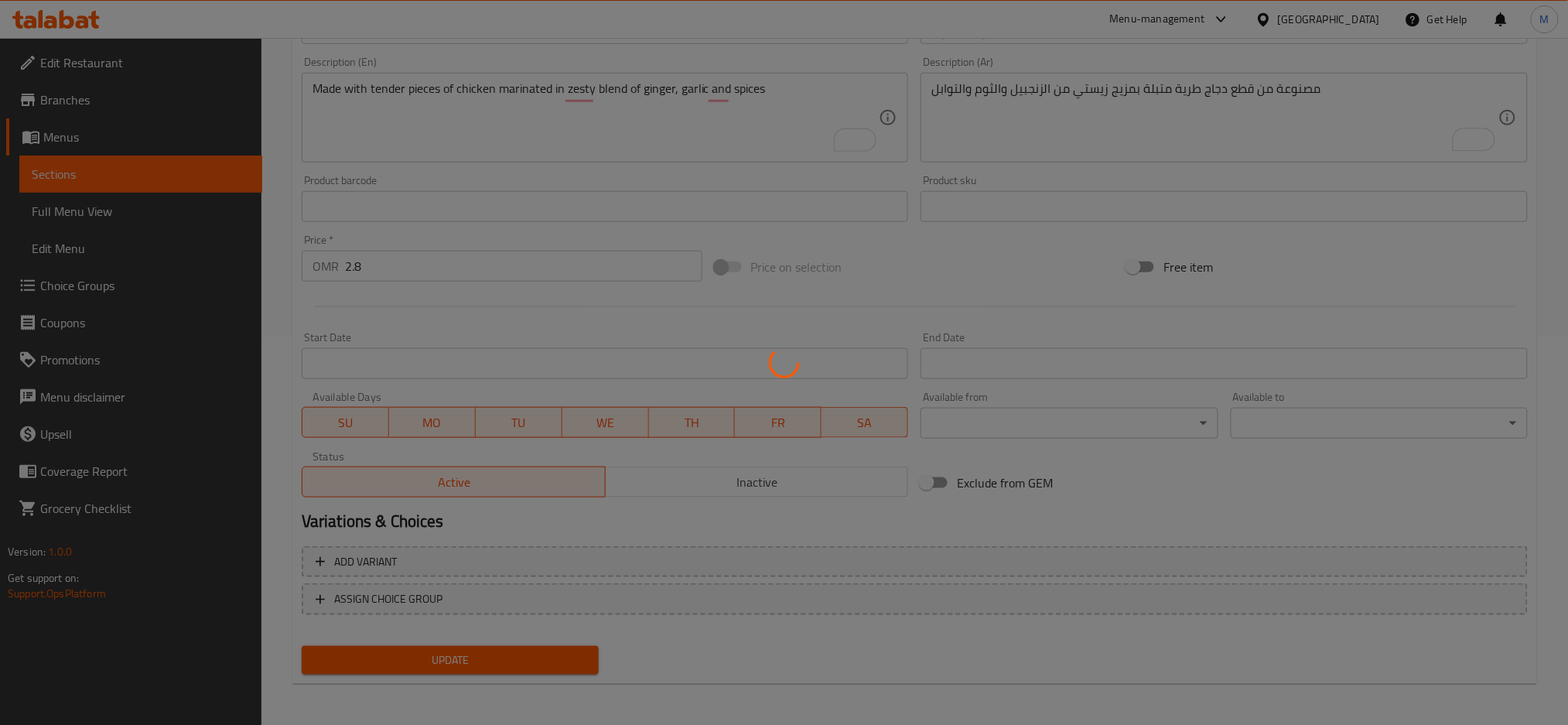
scroll to position [0, 0]
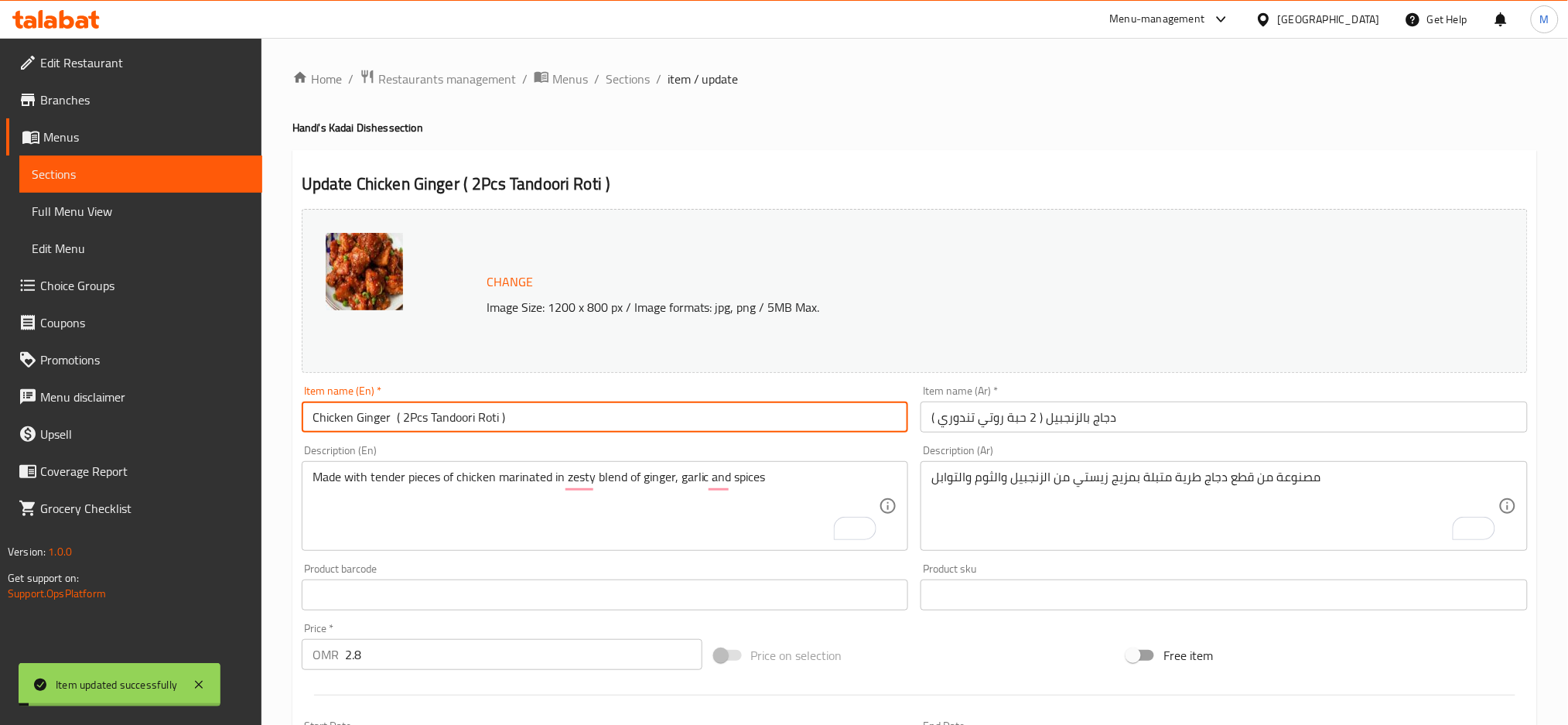
drag, startPoint x: 526, startPoint y: 420, endPoint x: 198, endPoint y: 389, distance: 329.5
click at [198, 389] on div "Edit Restaurant Branches Menus Sections Full Menu View Edit Menu Choice Groups …" at bounding box center [784, 576] width 1568 height 1077
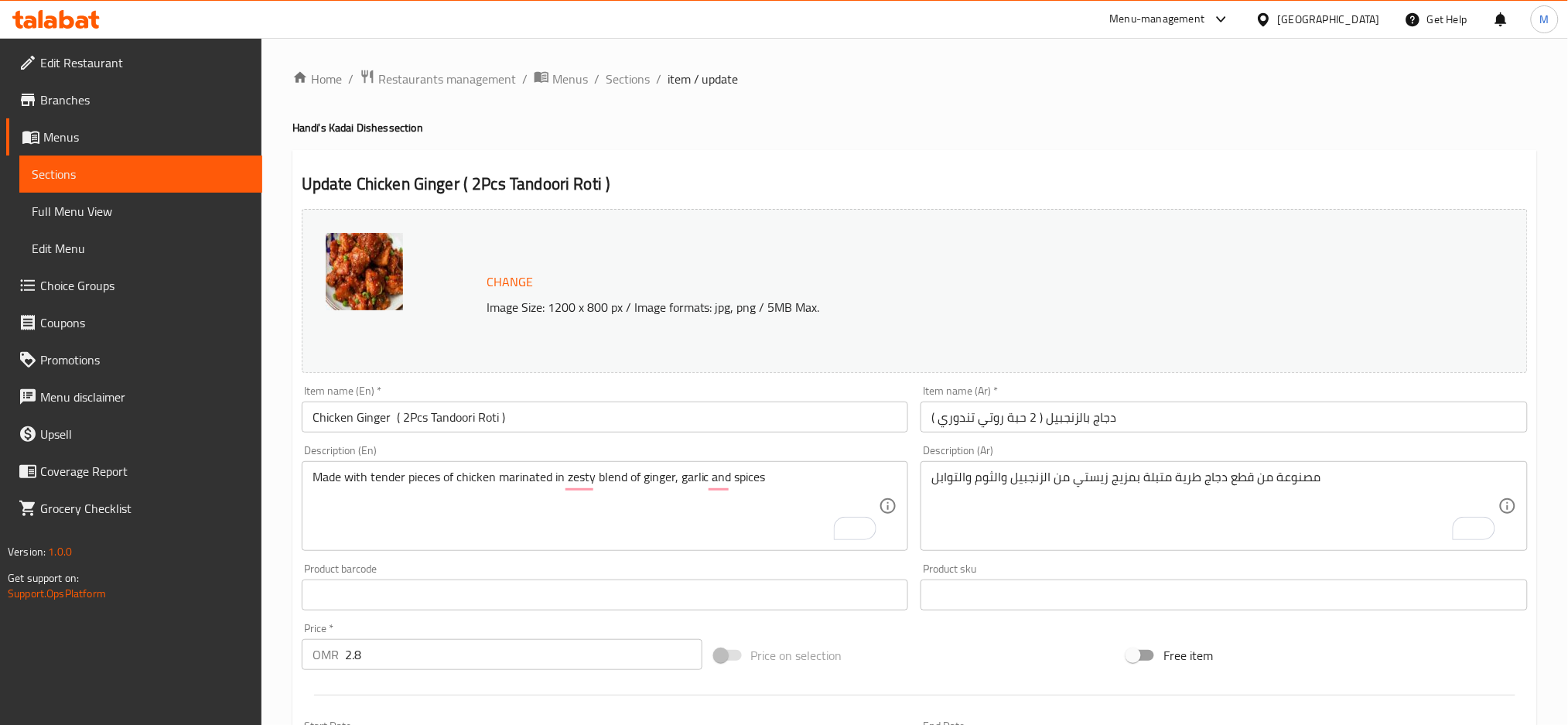
drag, startPoint x: 659, startPoint y: 96, endPoint x: 646, endPoint y: 96, distance: 13.0
click at [658, 96] on div "Home / Restaurants management / Menus / Sections / item / update Handi's Kadai …" at bounding box center [914, 576] width 1245 height 1015
click at [624, 78] on span "Sections" at bounding box center [628, 79] width 44 height 18
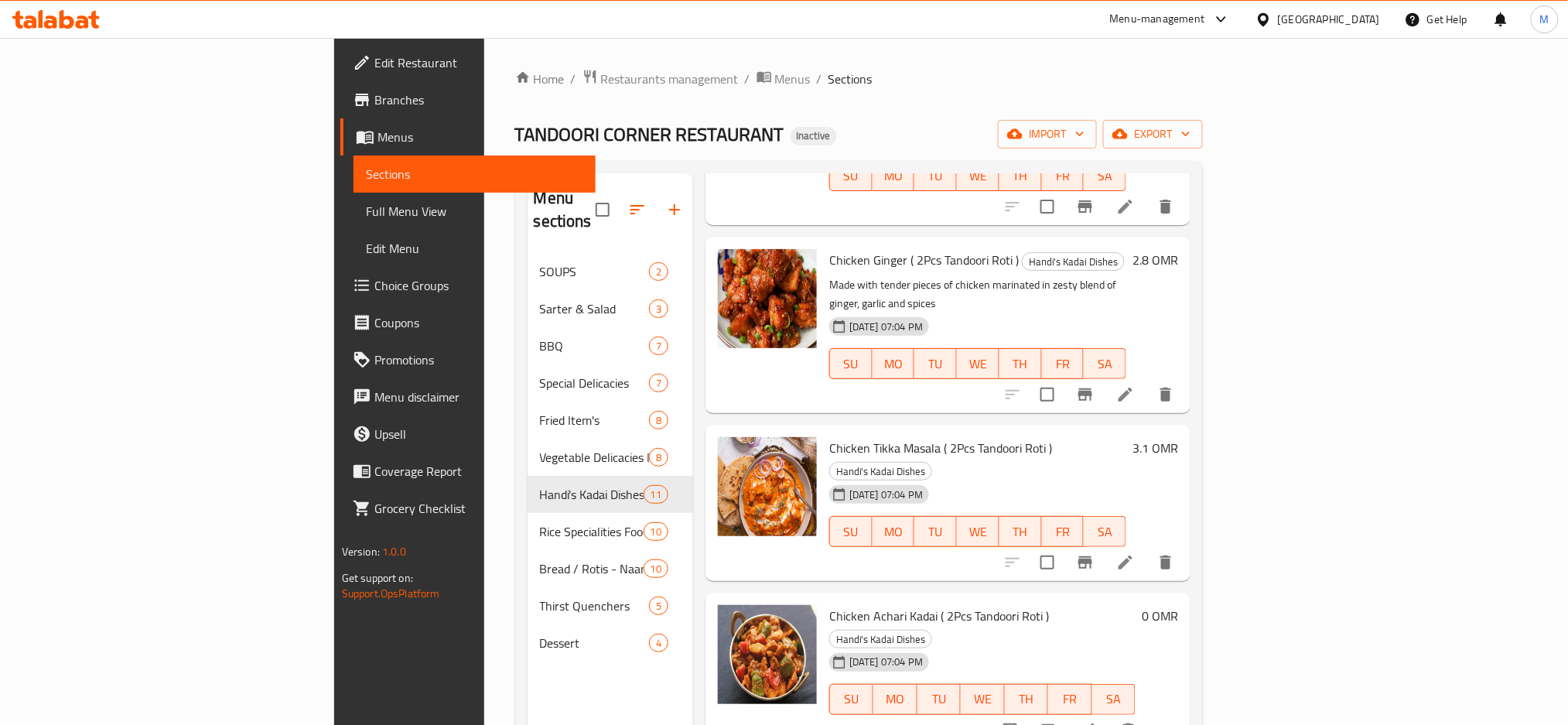
scroll to position [412, 0]
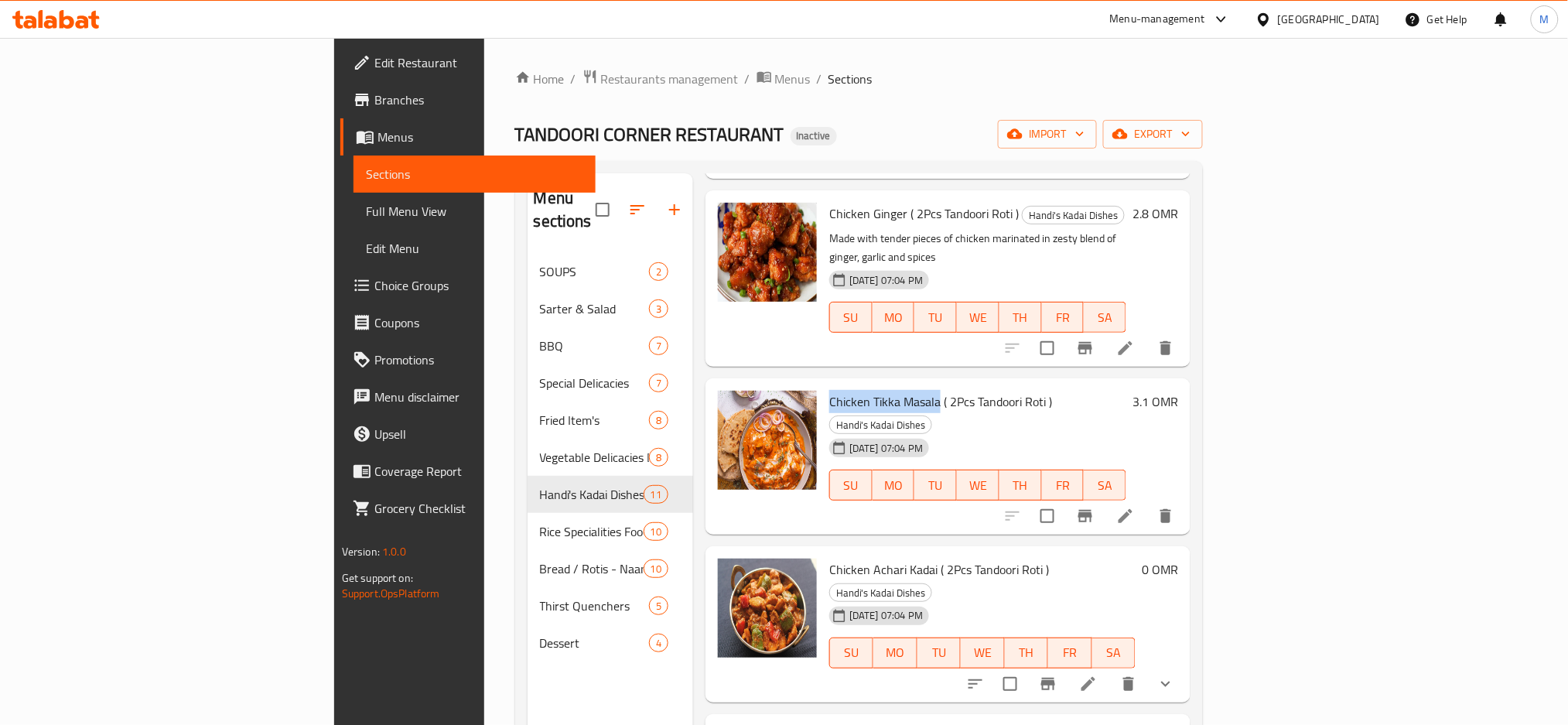
drag, startPoint x: 746, startPoint y: 316, endPoint x: 857, endPoint y: 321, distance: 111.1
click at [857, 390] on span "Chicken Tikka Masala ( 2Pcs Tandoori Roti )" at bounding box center [940, 402] width 222 height 23
copy span "Chicken Tikka Masala"
click at [1135, 507] on icon at bounding box center [1126, 516] width 18 height 18
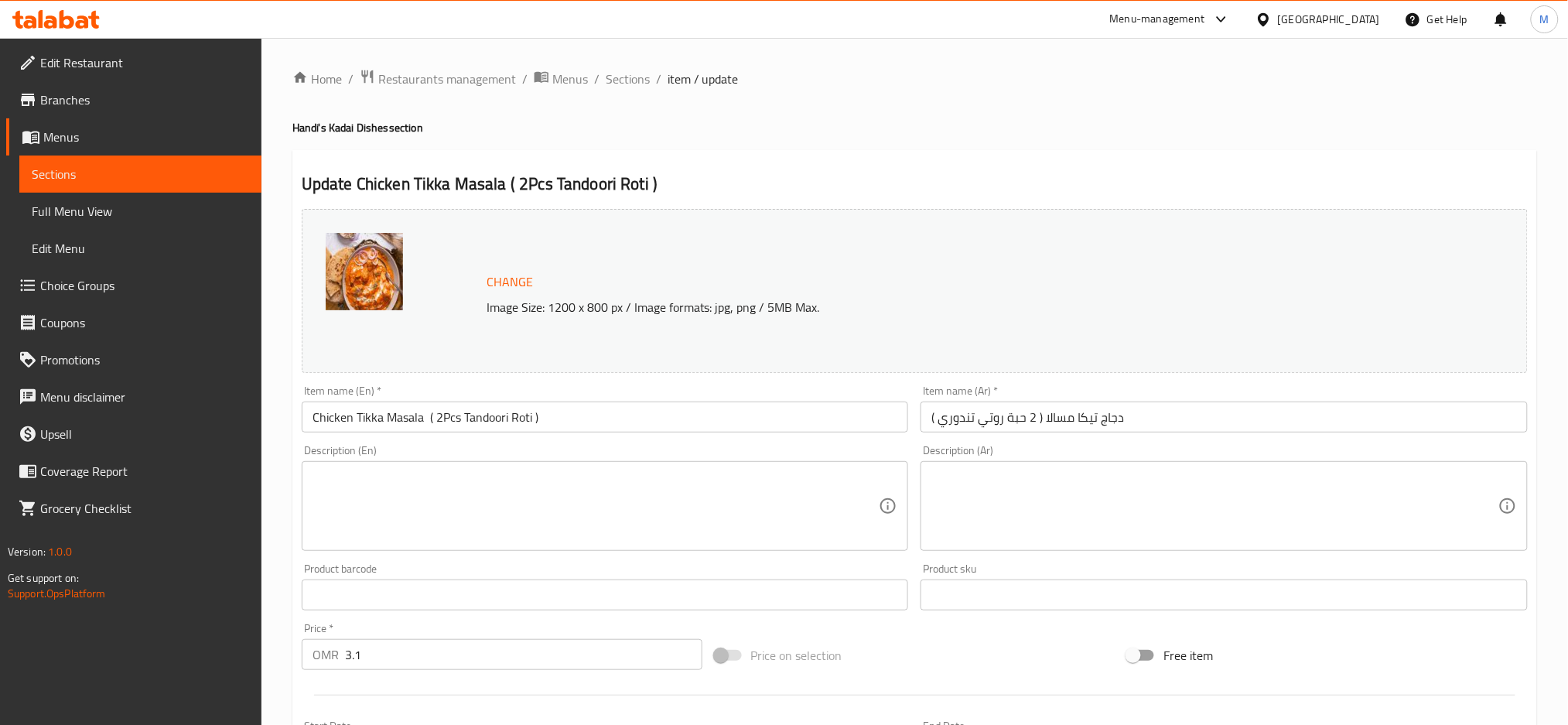
click at [516, 475] on textarea at bounding box center [596, 506] width 567 height 74
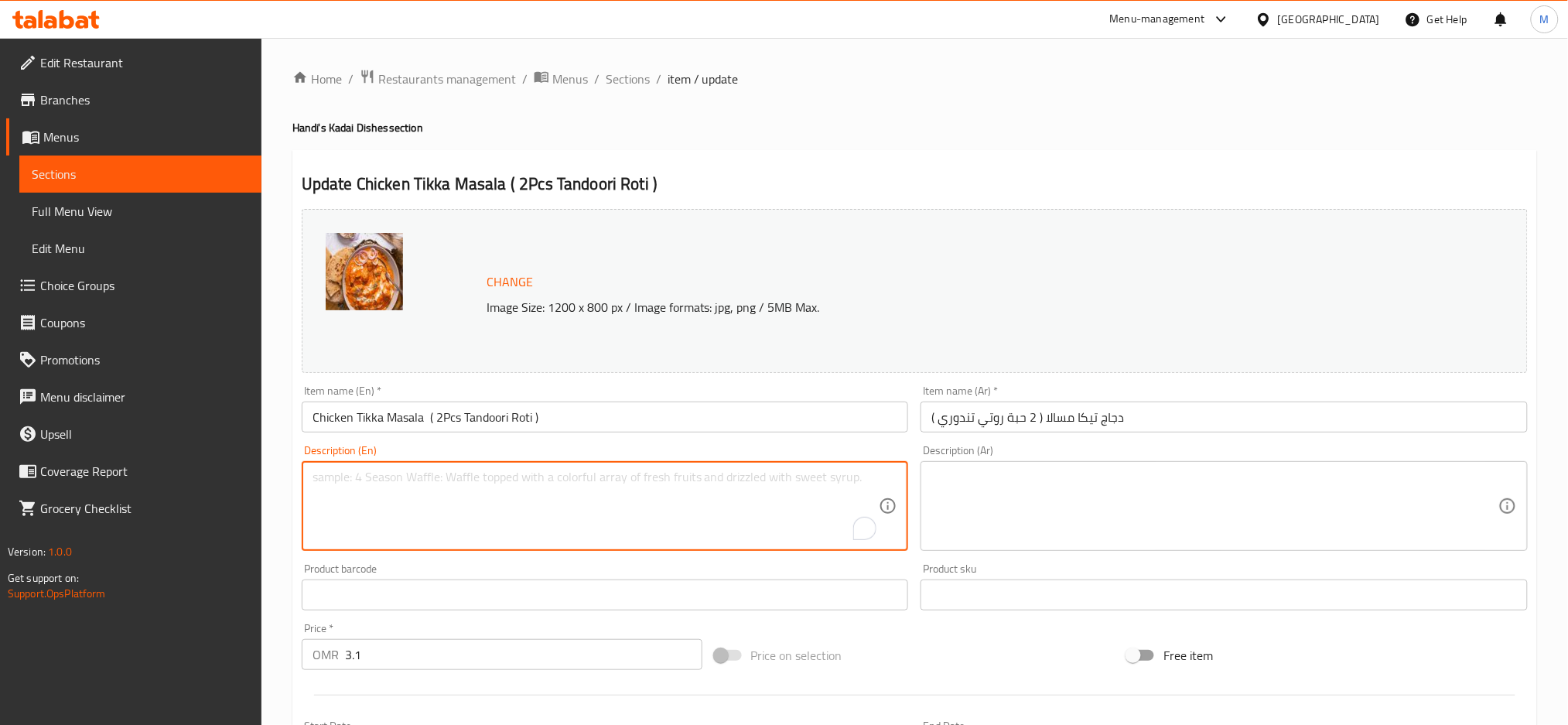
paste textarea "Spicy and succulent flavorful tender chicken marinated in spices, grilled to pe…"
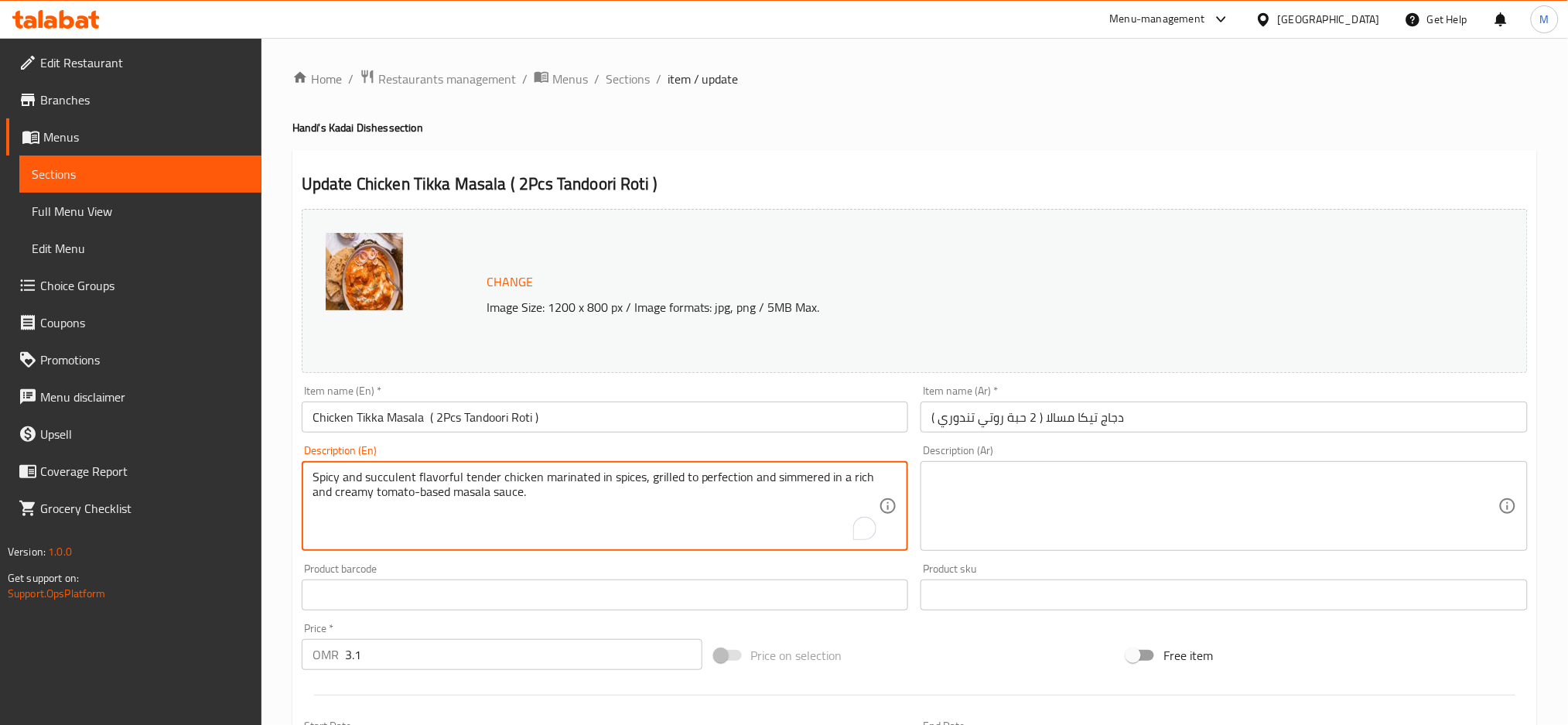
type textarea "Spicy and succulent flavorful tender chicken marinated in spices, grilled to pe…"
click at [998, 483] on textarea at bounding box center [1215, 506] width 567 height 74
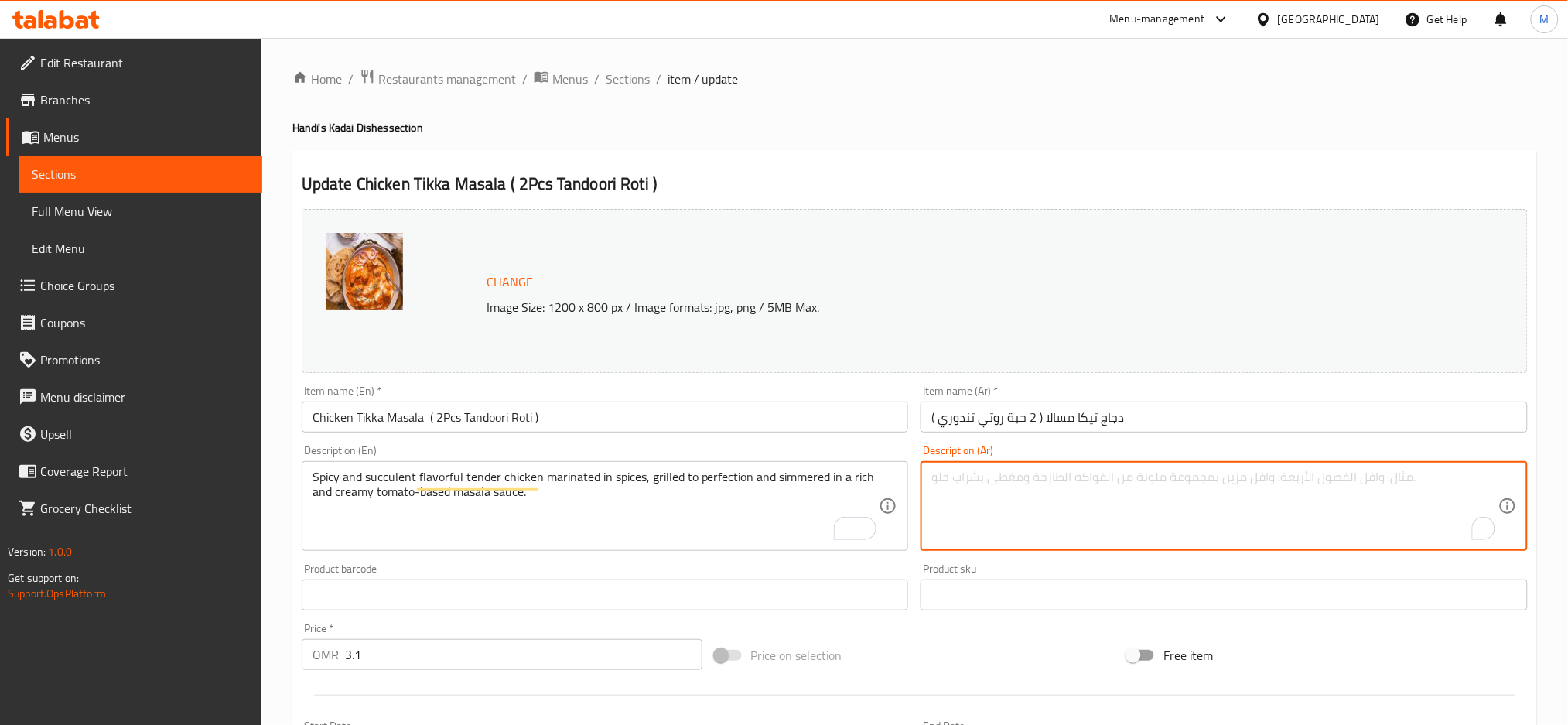
paste textarea "قطع دجاج لذيذة متبلة بالتوابل والتوابل الحارة، مشوية بشكل مثالي ومختلطة في صلصة…"
type textarea "قطع دجاج لذيذة متبلة بالتوابل والتوابل الحارة، مشوية بشكل مثالي ومختلطة في صلصة…"
click at [1013, 481] on textarea "قطع دجاج لذيذة متبلة بالتوابل والتوابل الحارة، مشوية بشكل مثالي ومختلطة في صلصة…" at bounding box center [1215, 506] width 567 height 74
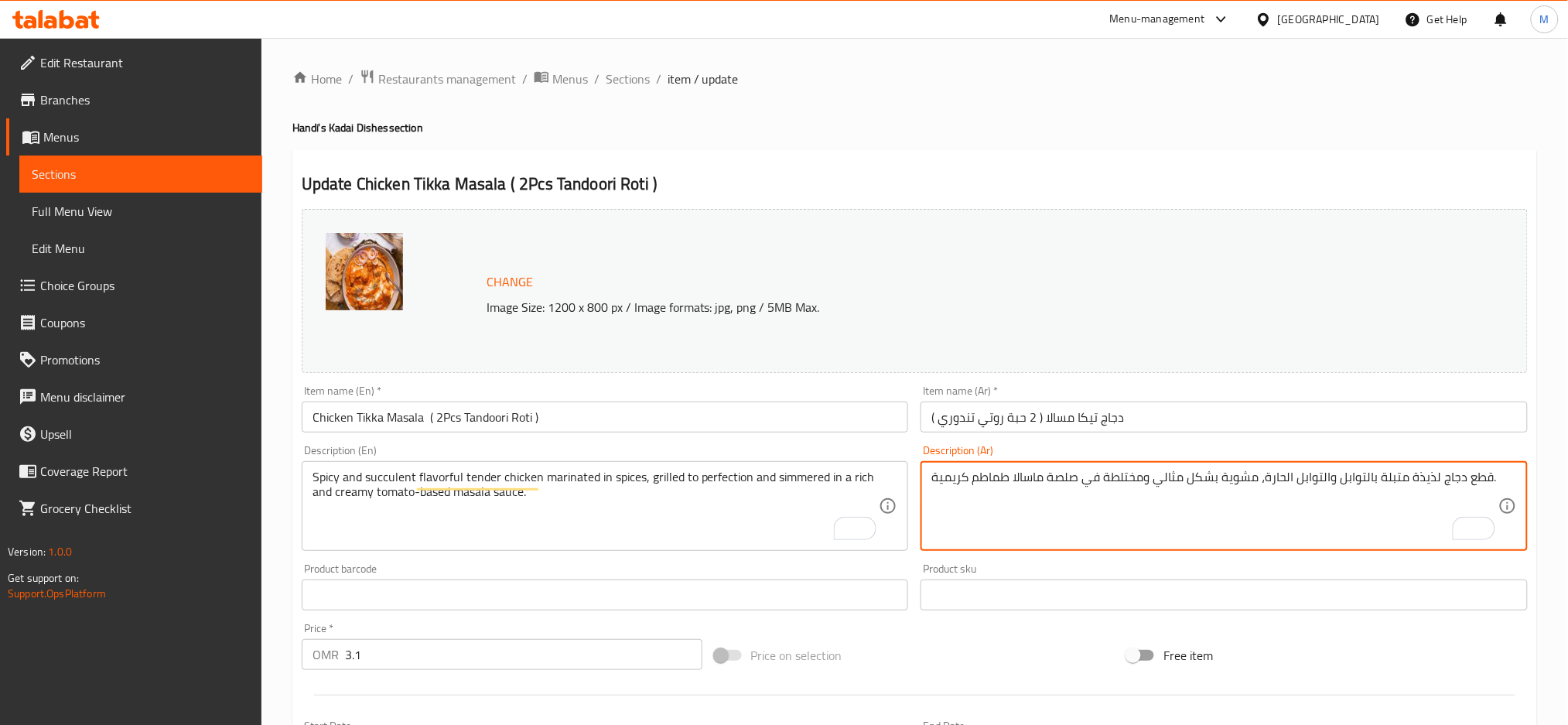
drag, startPoint x: 1104, startPoint y: 476, endPoint x: 1145, endPoint y: 479, distance: 41.1
click at [1145, 479] on textarea "قطع دجاج لذيذة متبلة بالتوابل والتوابل الحارة، مشوية بشكل مثالي ومختلطة في صلصة…" at bounding box center [1215, 506] width 567 height 74
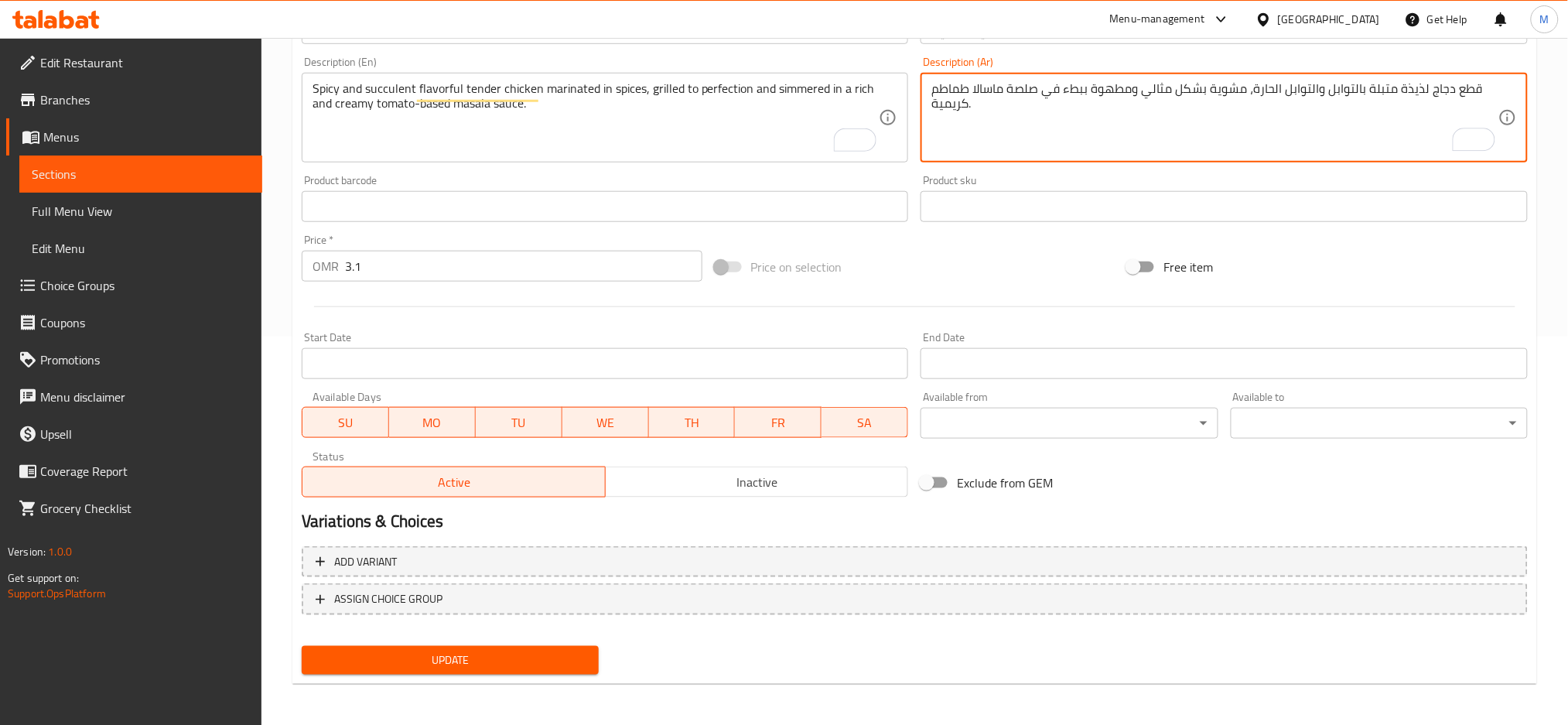
click at [472, 657] on span "Update" at bounding box center [450, 660] width 272 height 19
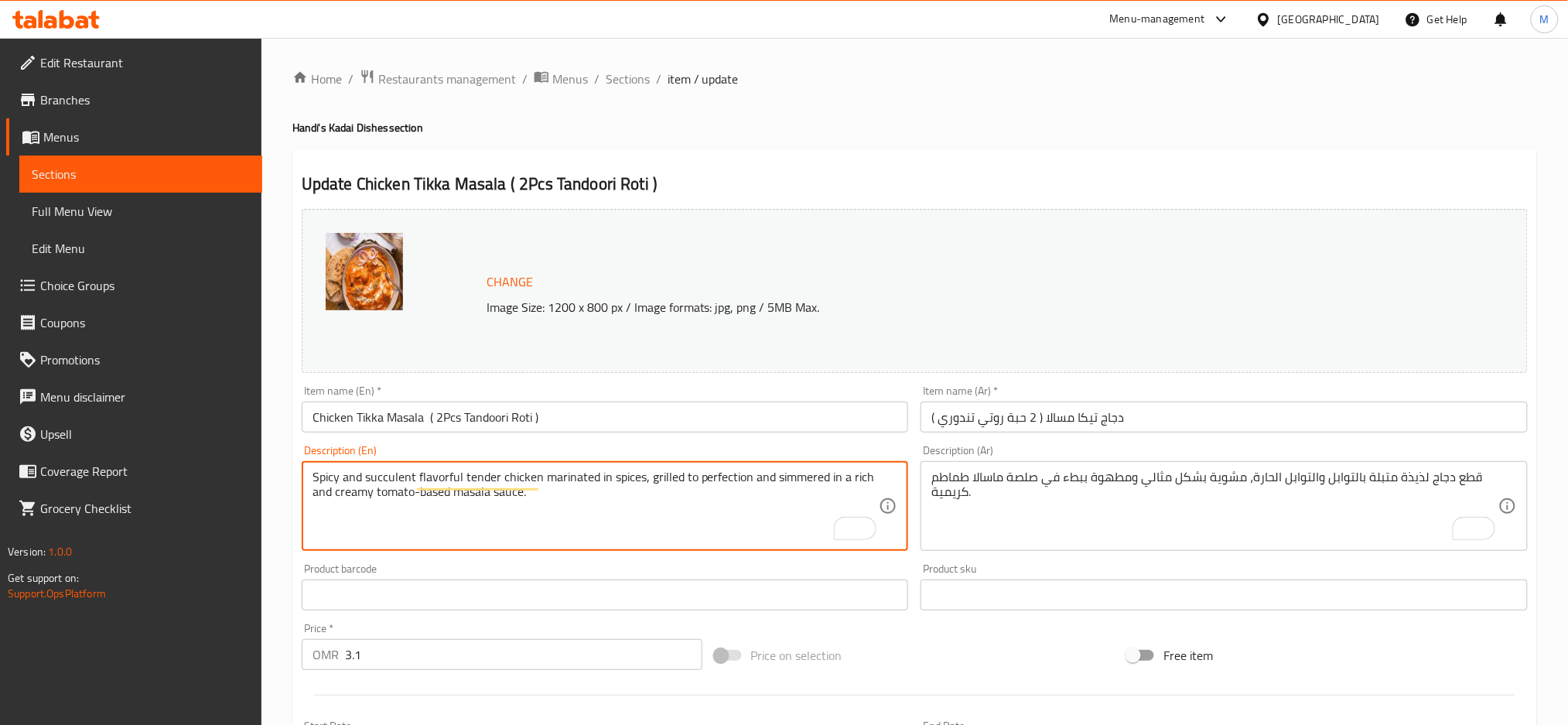
click at [562, 470] on textarea "Spicy and succulent flavorful tender chicken marinated in spices, grilled to pe…" at bounding box center [596, 506] width 567 height 74
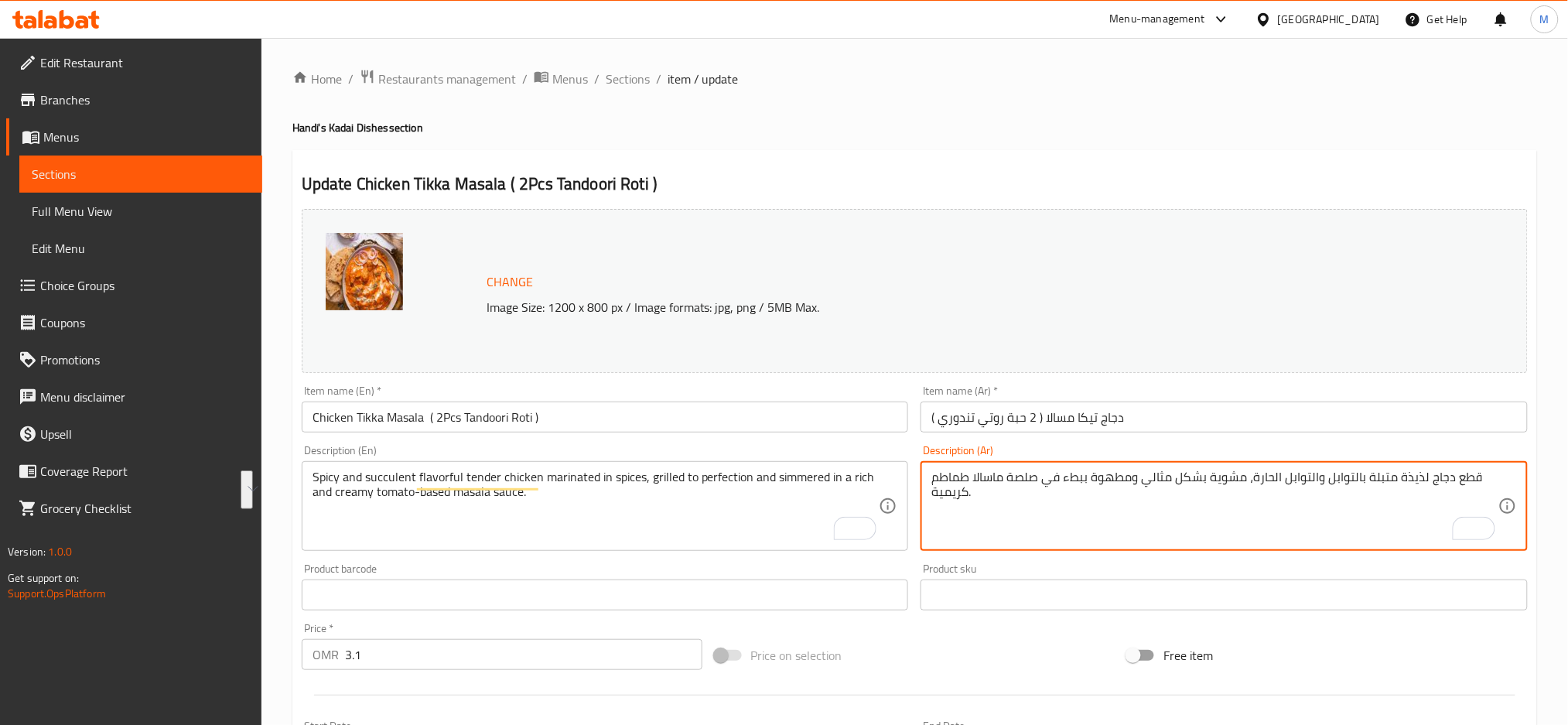
click at [956, 479] on textarea "قطع دجاج لذيذة متبلة بالتوابل والتوابل الحارة، مشوية بشكل مثالي ومطهوة ببطء في …" at bounding box center [1215, 506] width 567 height 74
paste textarea "دجاج طري ولذيذ وحار متبل بالبهارات، مشوي إلى درجة الكمال ومطهو على نار هادئة في…"
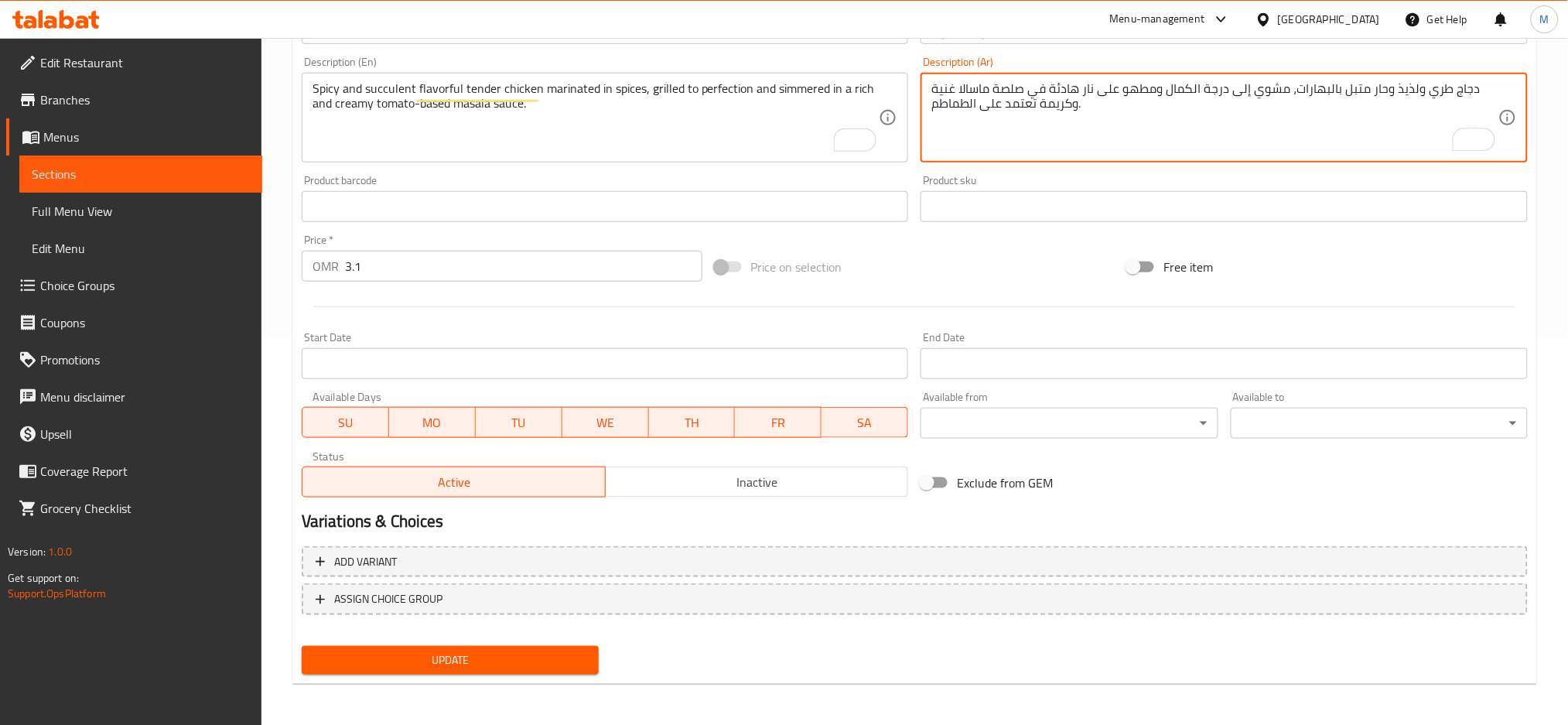
type textarea "دجاج طري ولذيذ وحار متبل بالبهارات، مشوي إلى درجة الكمال ومطهو على نار هادئة في…"
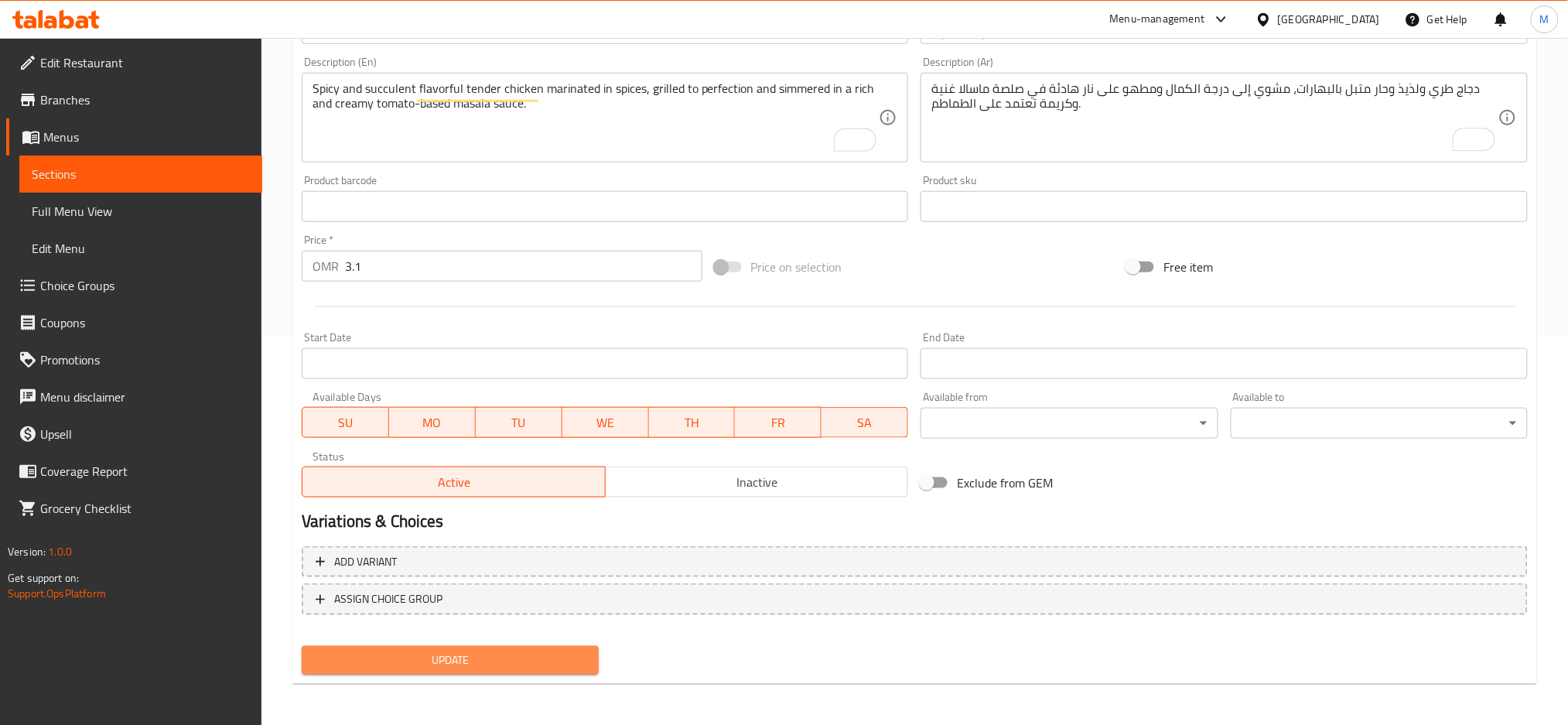
click at [525, 650] on span "Update" at bounding box center [450, 660] width 272 height 19
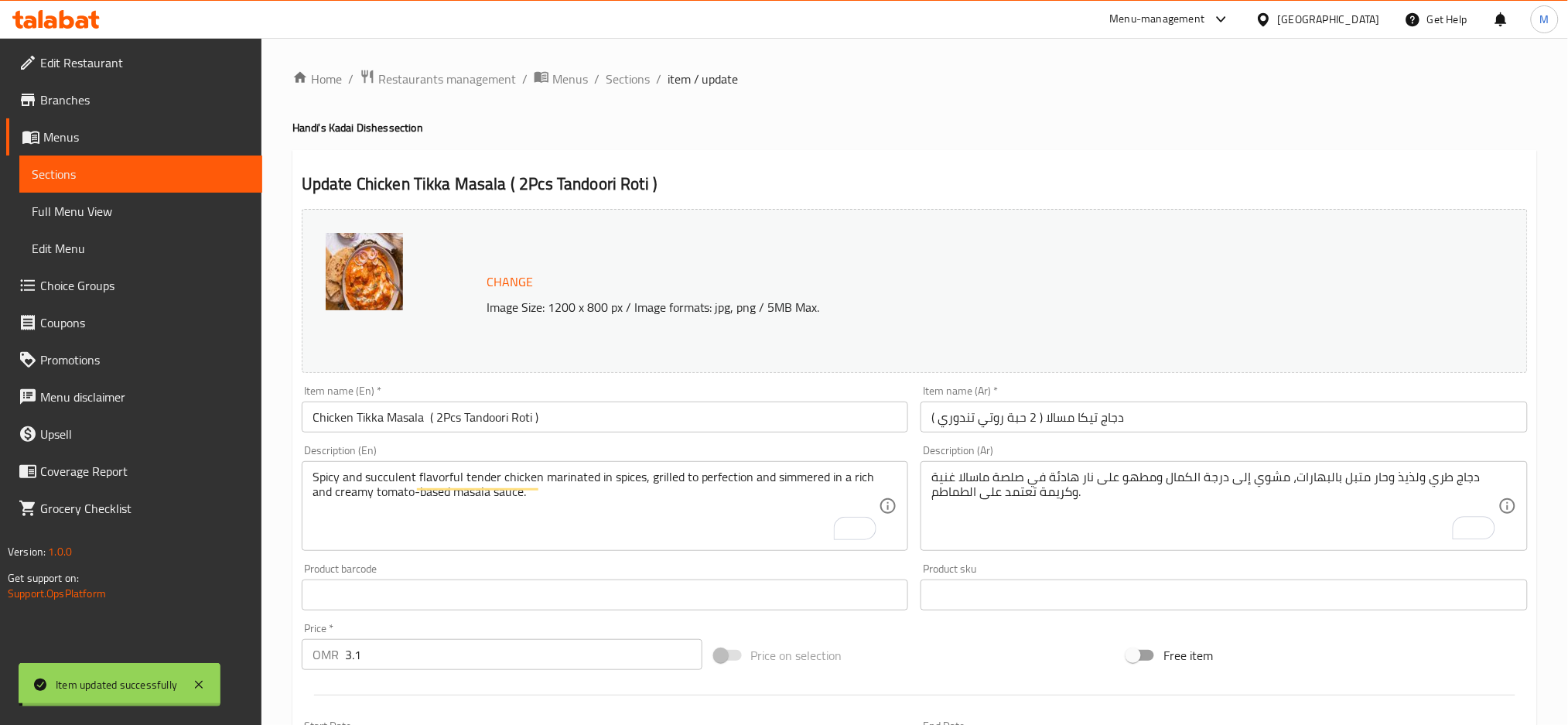
click at [474, 417] on input "Chicken Tikka Masala ( 2Pcs Tandoori Roti )" at bounding box center [605, 416] width 608 height 31
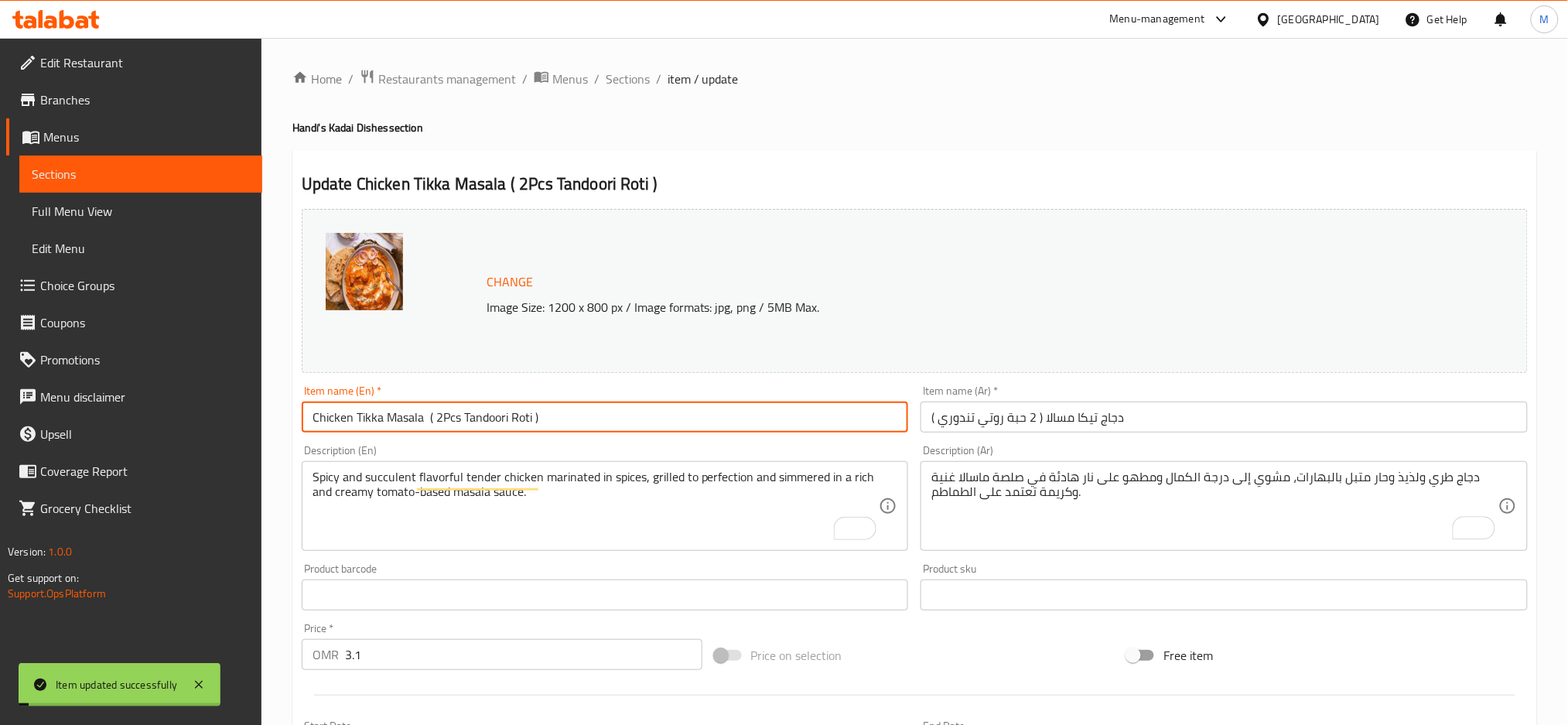
click at [474, 417] on input "Chicken Tikka Masala ( 2Pcs Tandoori Roti )" at bounding box center [605, 416] width 608 height 31
click at [472, 415] on input "Chicken Tikka Masala ( 2Pcs Tandoori Roti )" at bounding box center [605, 416] width 608 height 31
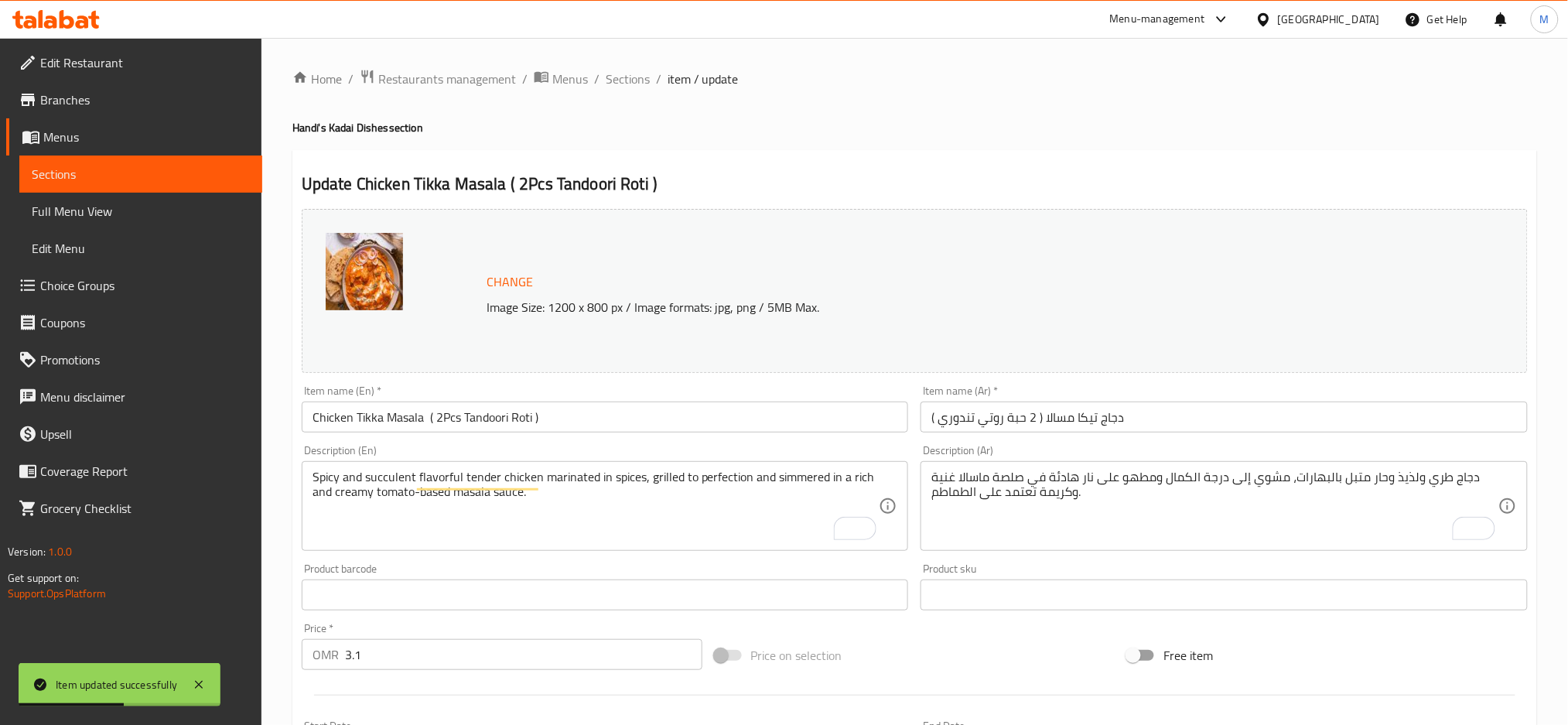
drag, startPoint x: 603, startPoint y: 125, endPoint x: 615, endPoint y: 107, distance: 21.6
click at [603, 125] on h4 "Handi's Kadai Dishes section" at bounding box center [914, 128] width 1245 height 15
click at [619, 85] on span "Sections" at bounding box center [628, 79] width 44 height 18
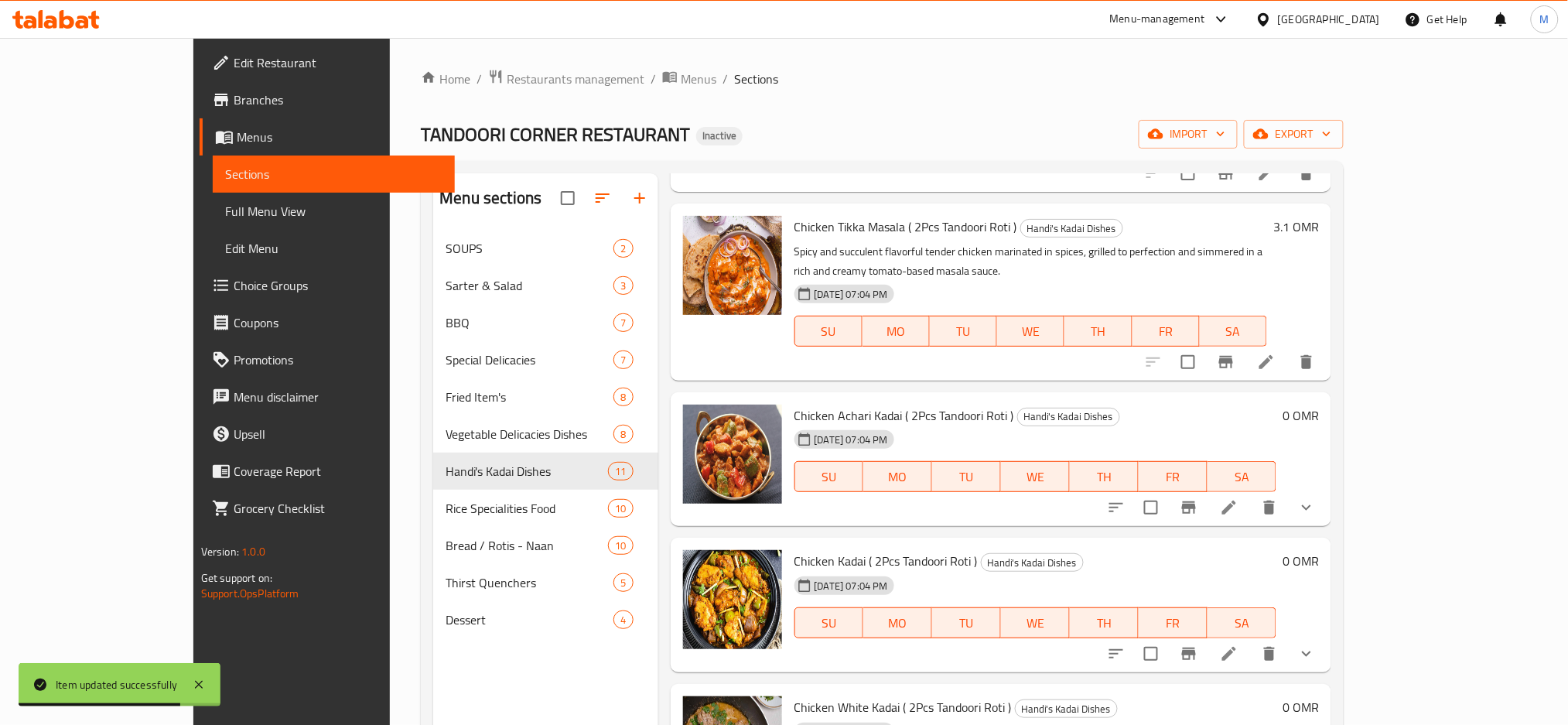
scroll to position [515, 0]
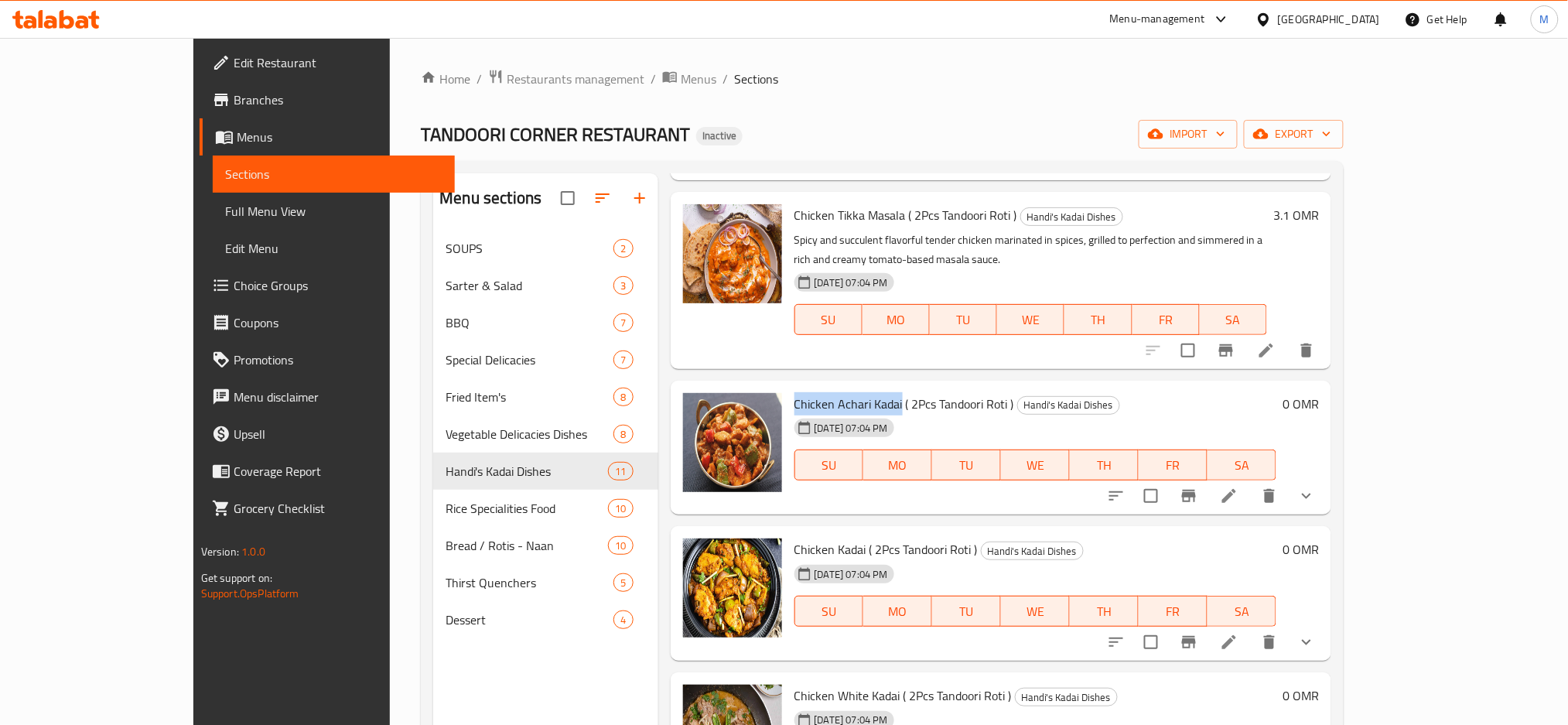
drag, startPoint x: 746, startPoint y: 389, endPoint x: 853, endPoint y: 389, distance: 107.0
click at [853, 392] on span "Chicken Achari Kadai ( 2Pcs Tandoori Roti )" at bounding box center [905, 404] width 220 height 23
copy span "Chicken Achari Kadai"
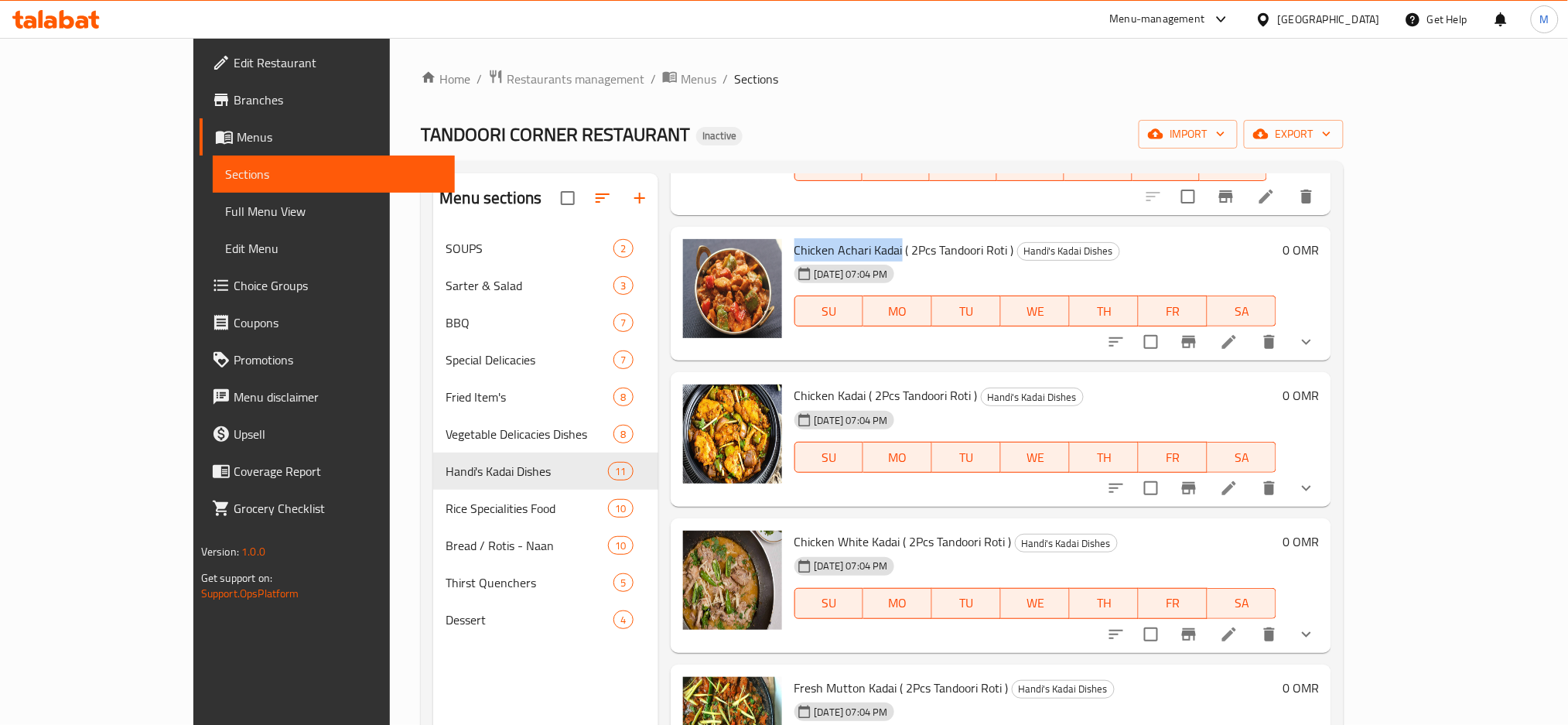
scroll to position [722, 0]
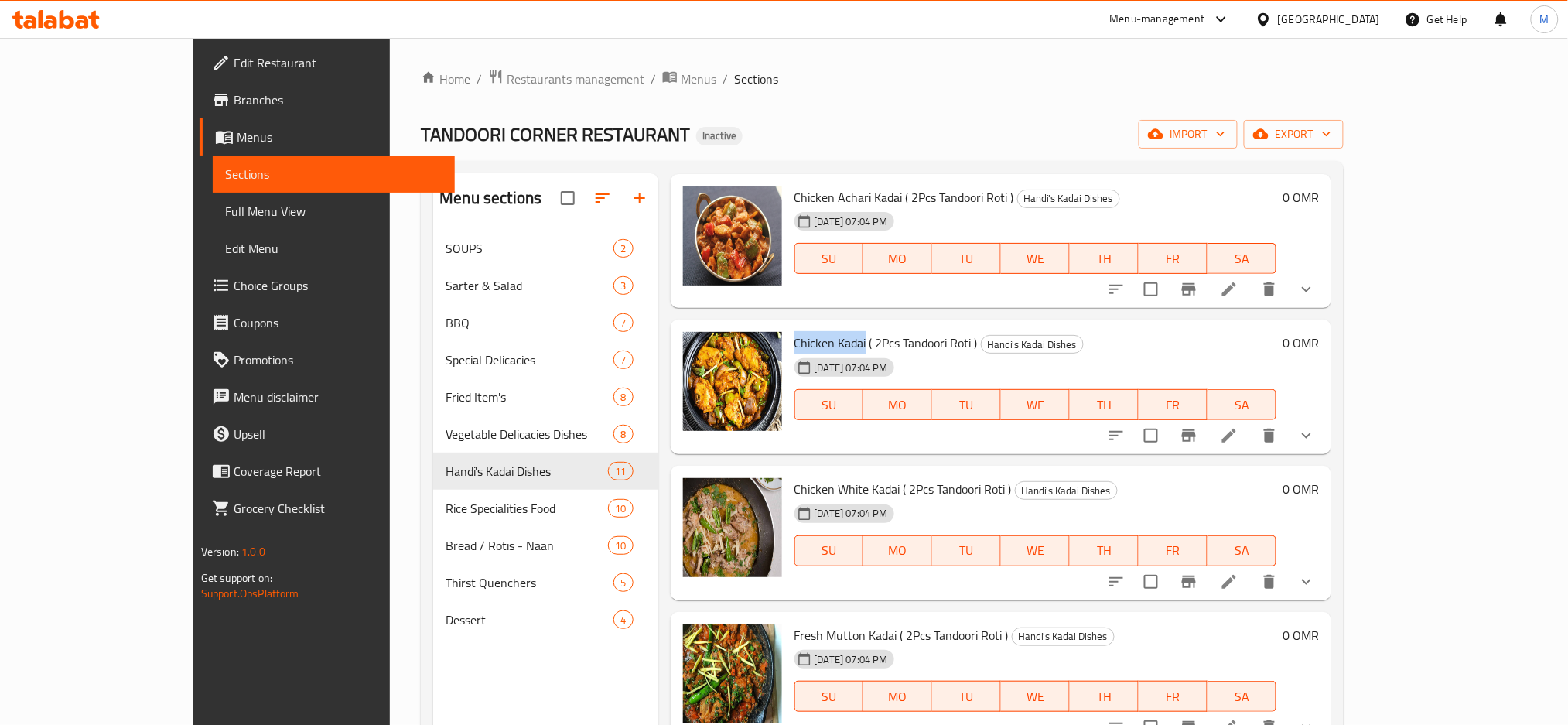
drag, startPoint x: 746, startPoint y: 319, endPoint x: 818, endPoint y: 331, distance: 73.0
click at [818, 331] on span "Chicken Kadai ( 2Pcs Tandoori Roti )" at bounding box center [886, 342] width 183 height 23
copy span "Chicken Kadai"
click at [1251, 426] on li at bounding box center [1230, 435] width 44 height 28
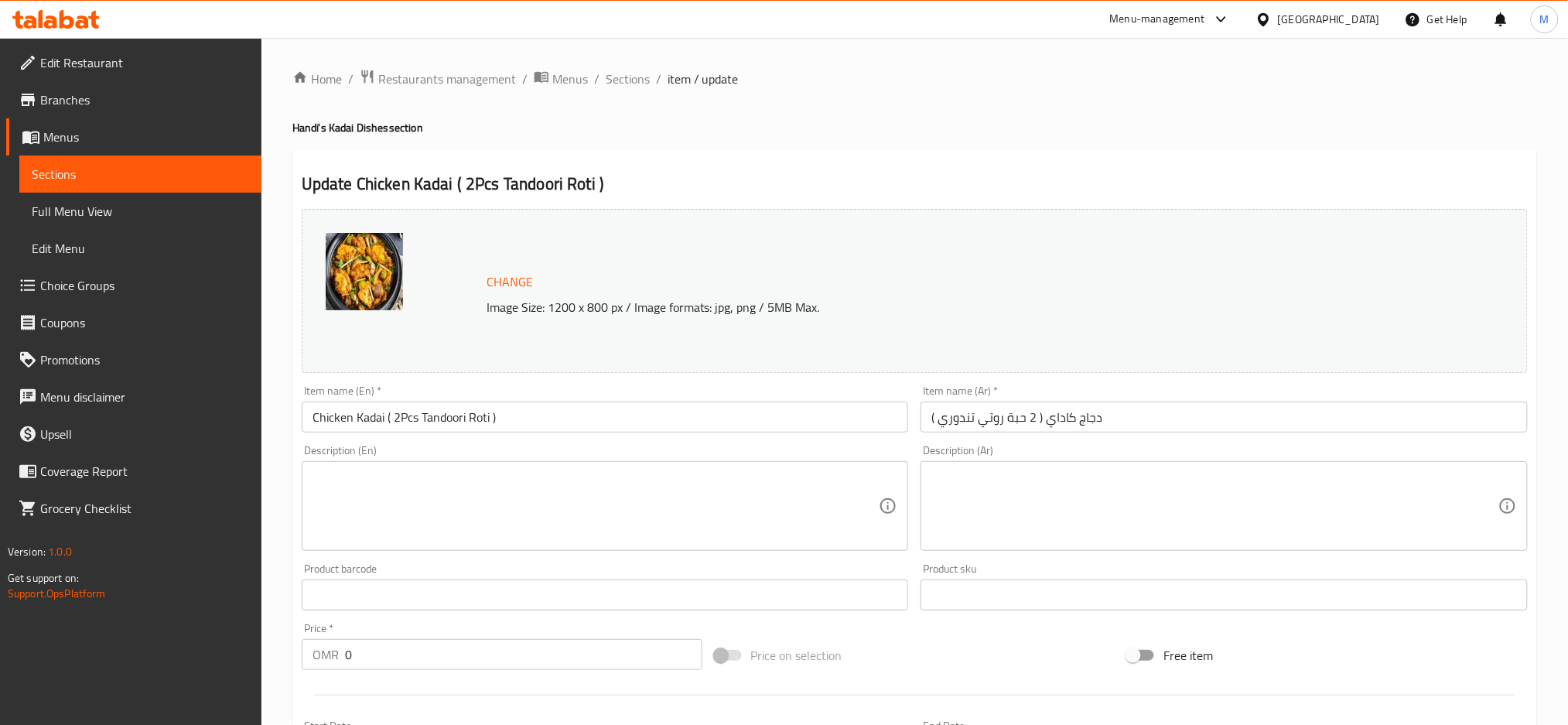
click at [424, 496] on textarea at bounding box center [596, 506] width 567 height 74
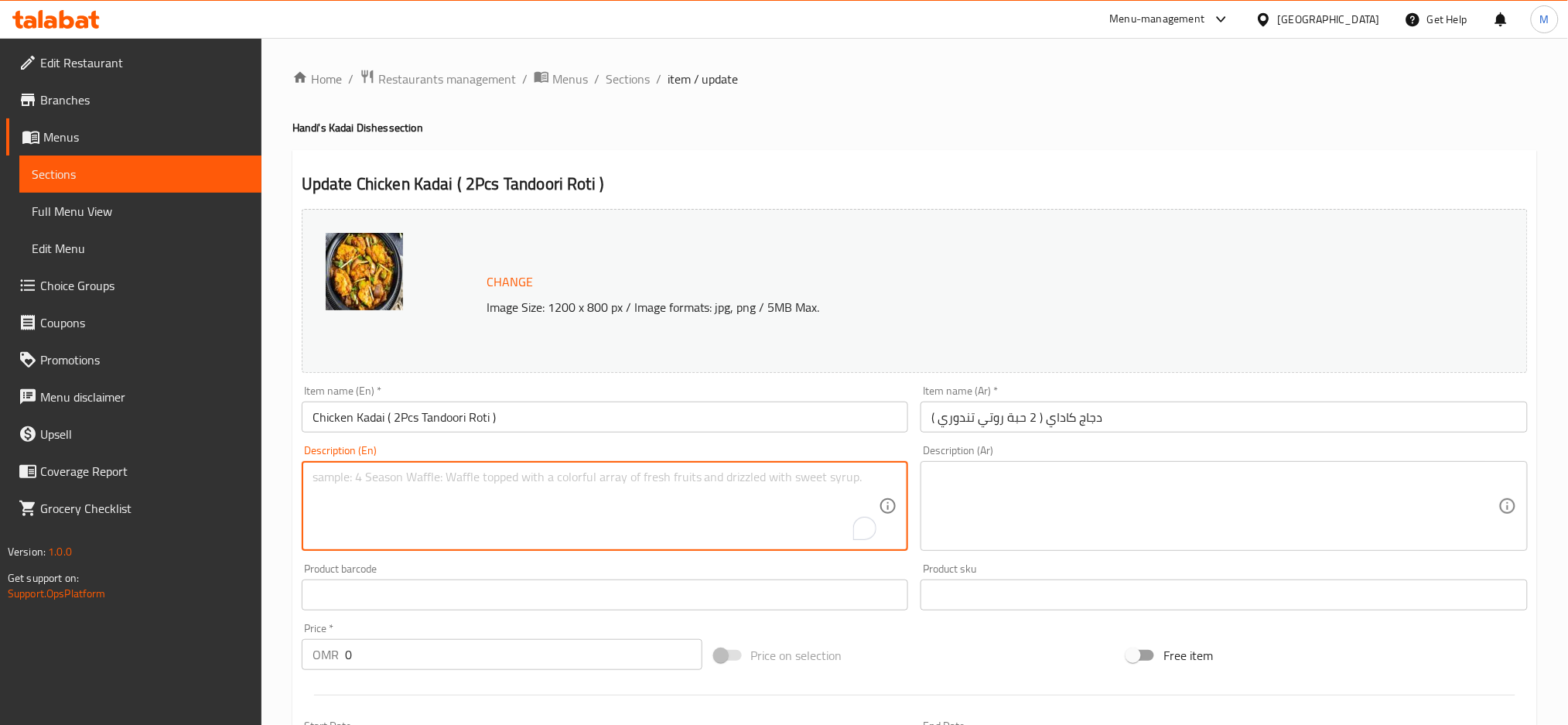
paste textarea "Succulent pieces of chicken, sautéed with a blend of fragrant spices, tomatoes,…"
type textarea "Succulent pieces of chicken, sautéed with a blend of fragrant spices, tomatoes,…"
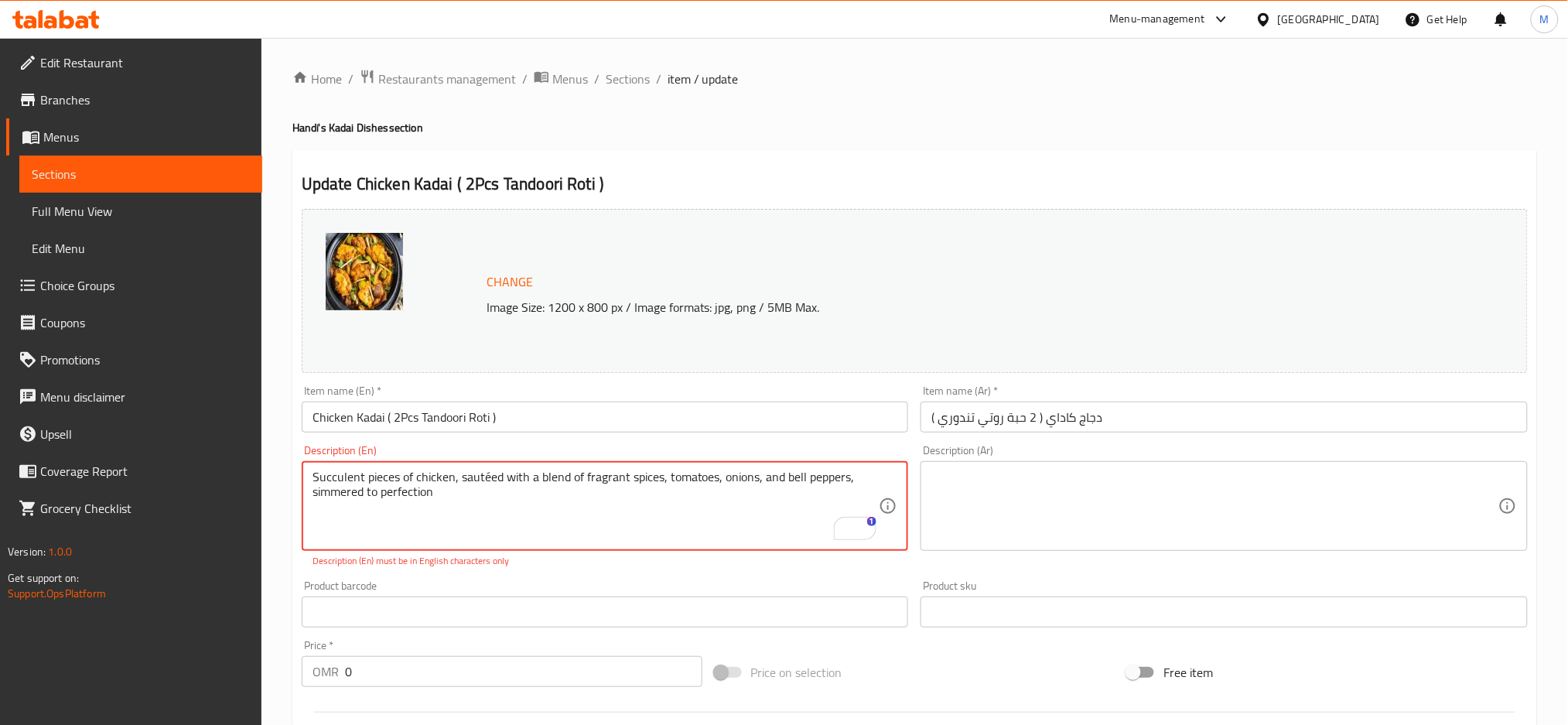
click at [973, 493] on textarea at bounding box center [1215, 506] width 567 height 74
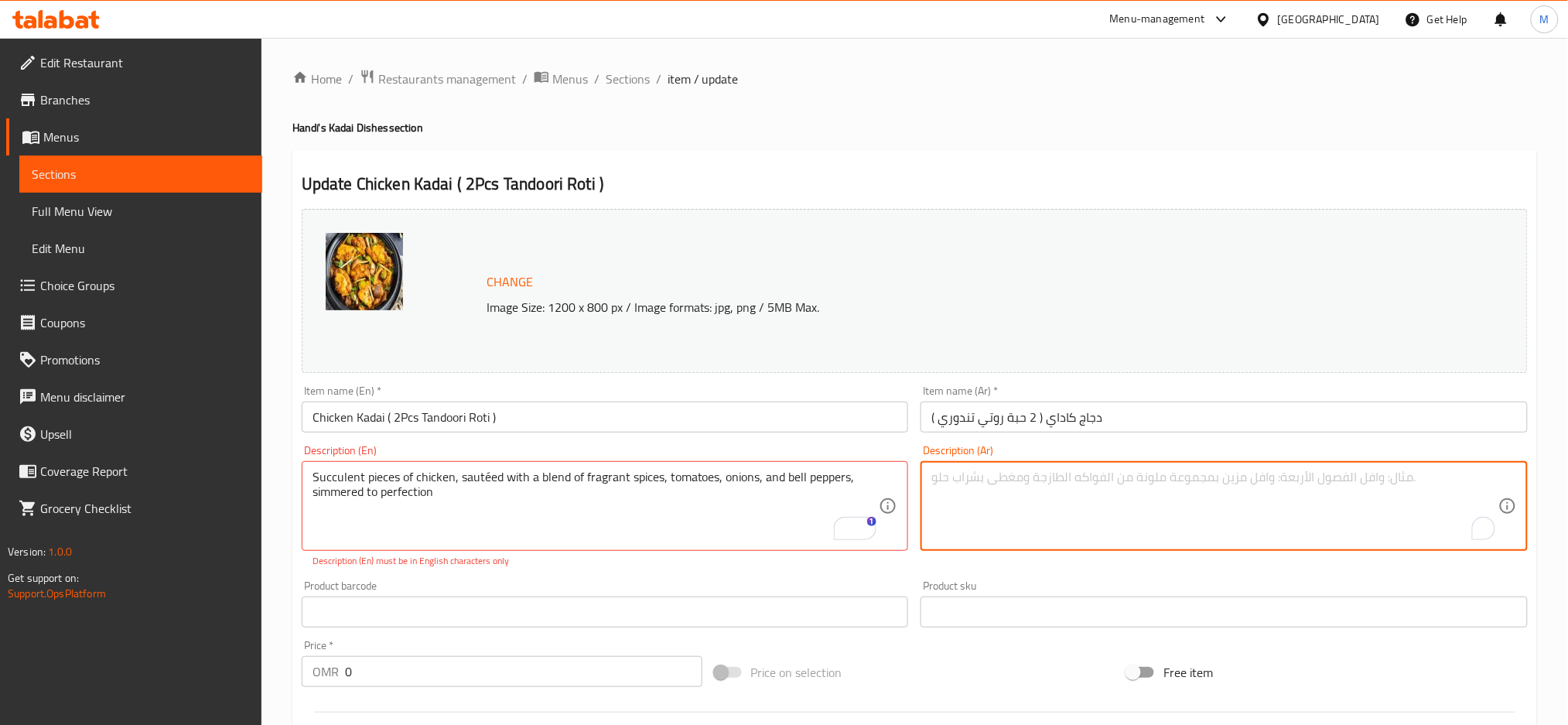
paste textarea "قطع دجاج شهية، سوتيه بمزيج من التوابل العطرية والطماطم والبصل والفلفل الحلو، مط…"
type textarea "قطع دجاج شهية، سوتيه بمزيج من التوابل العطرية والطماطم والبصل والفلفل الحلو، مط…"
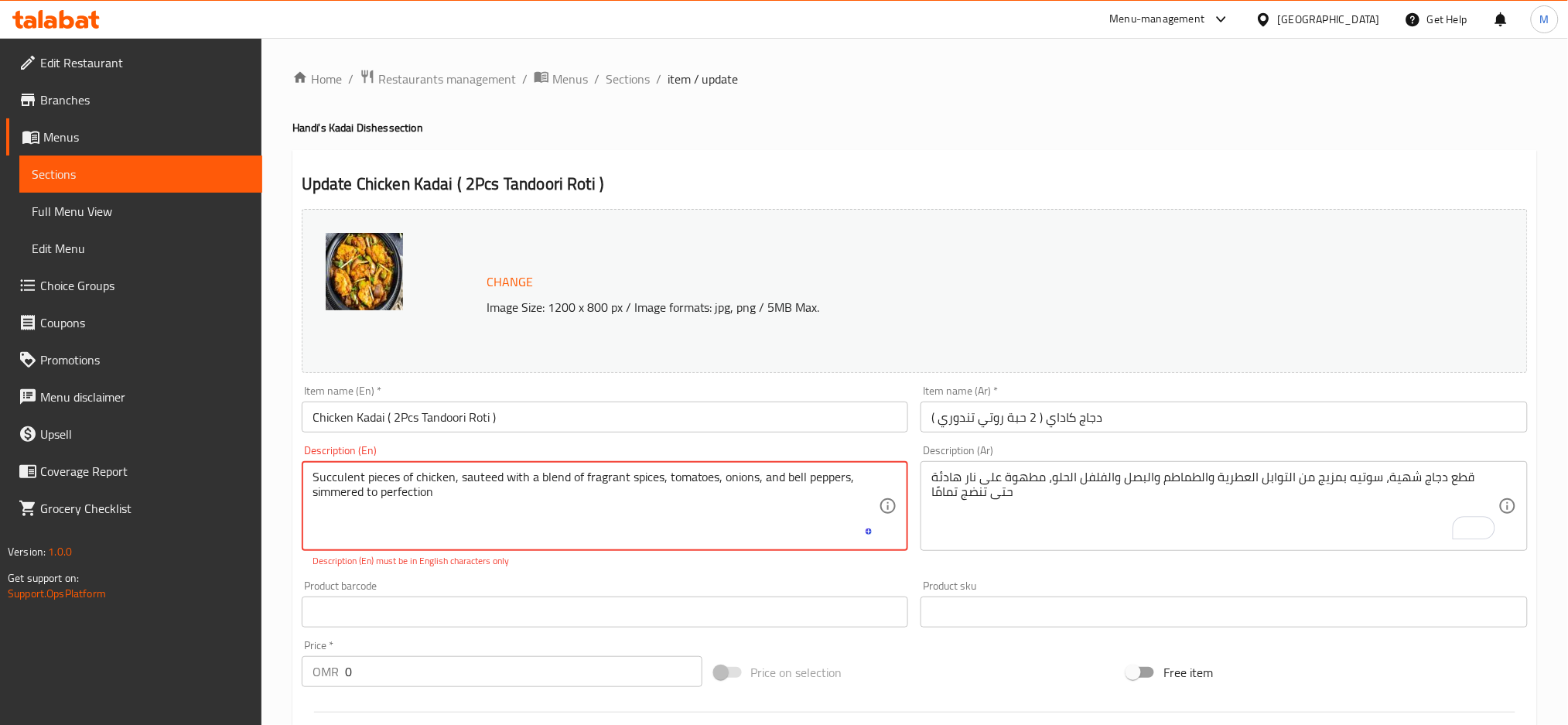
type textarea "Succulent pieces of chicken, sauteed with a blend of fragrant spices, tomatoes,…"
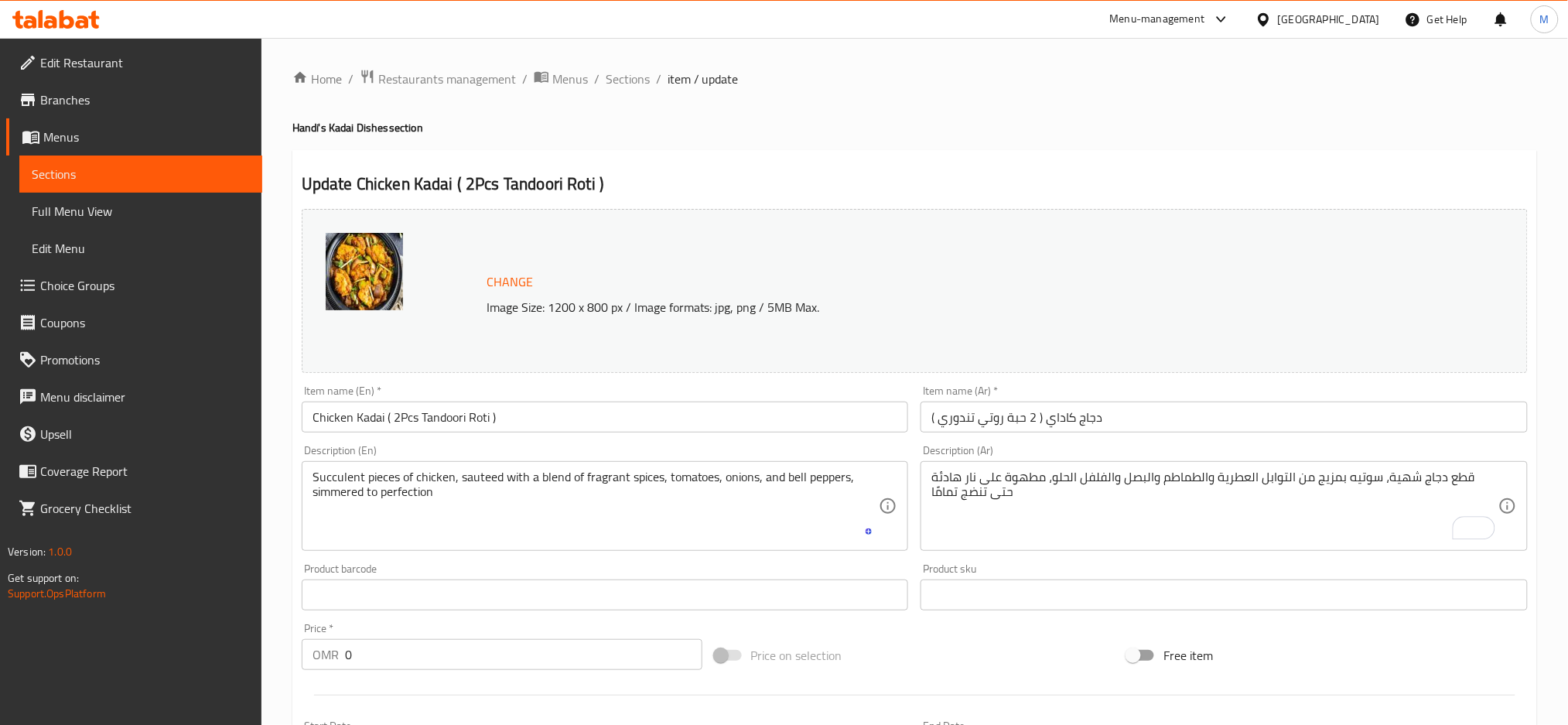
click at [586, 586] on div "Product barcode Product barcode" at bounding box center [605, 587] width 608 height 47
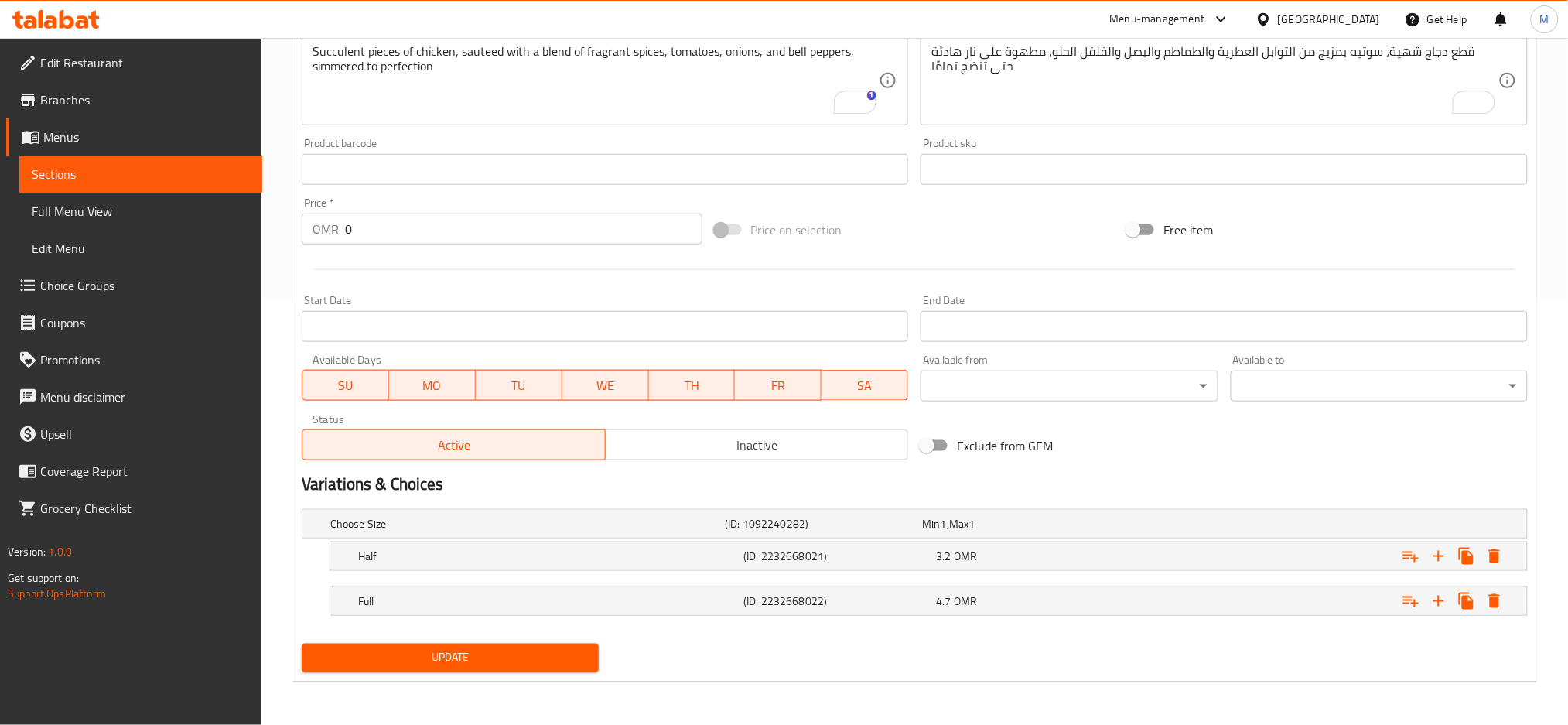
click at [448, 668] on button "Update" at bounding box center [450, 658] width 297 height 29
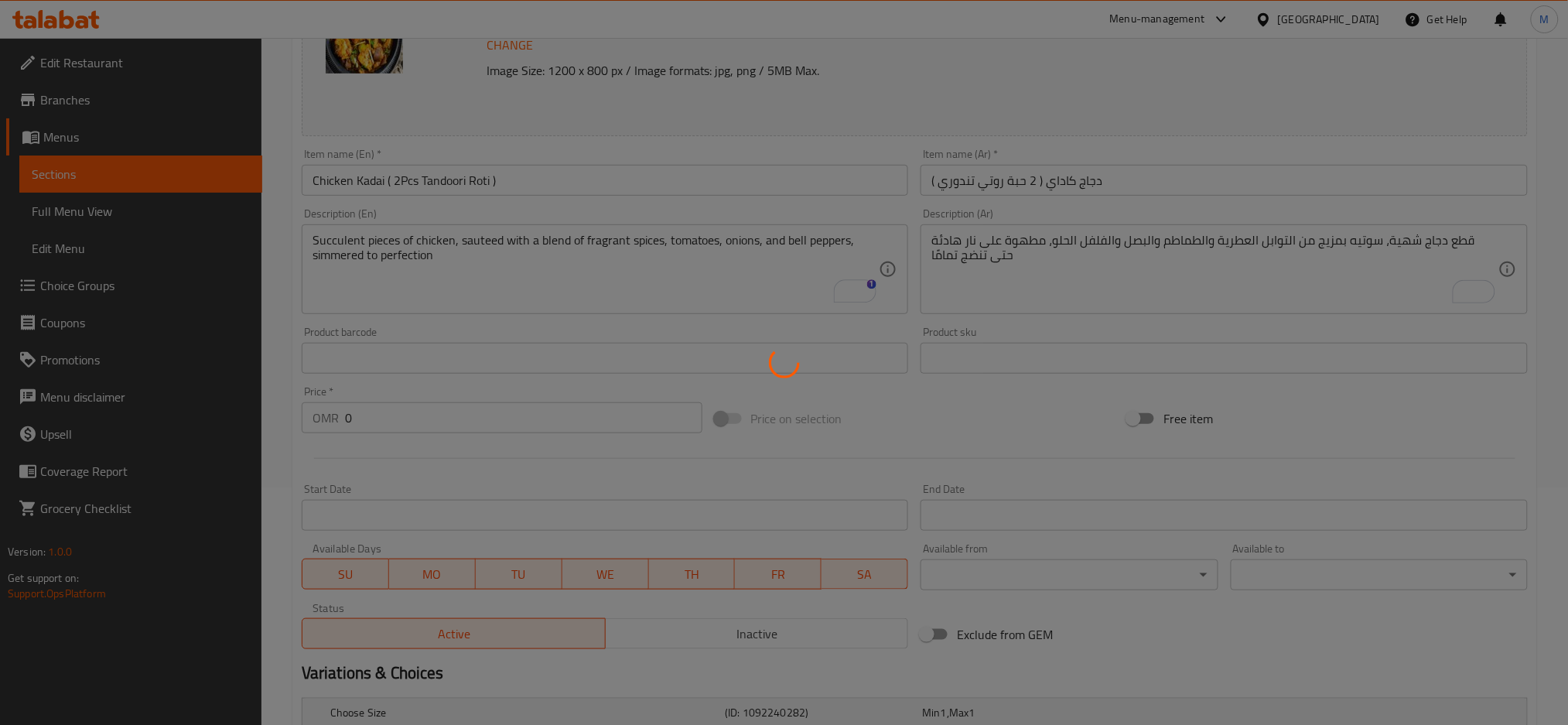
scroll to position [13, 0]
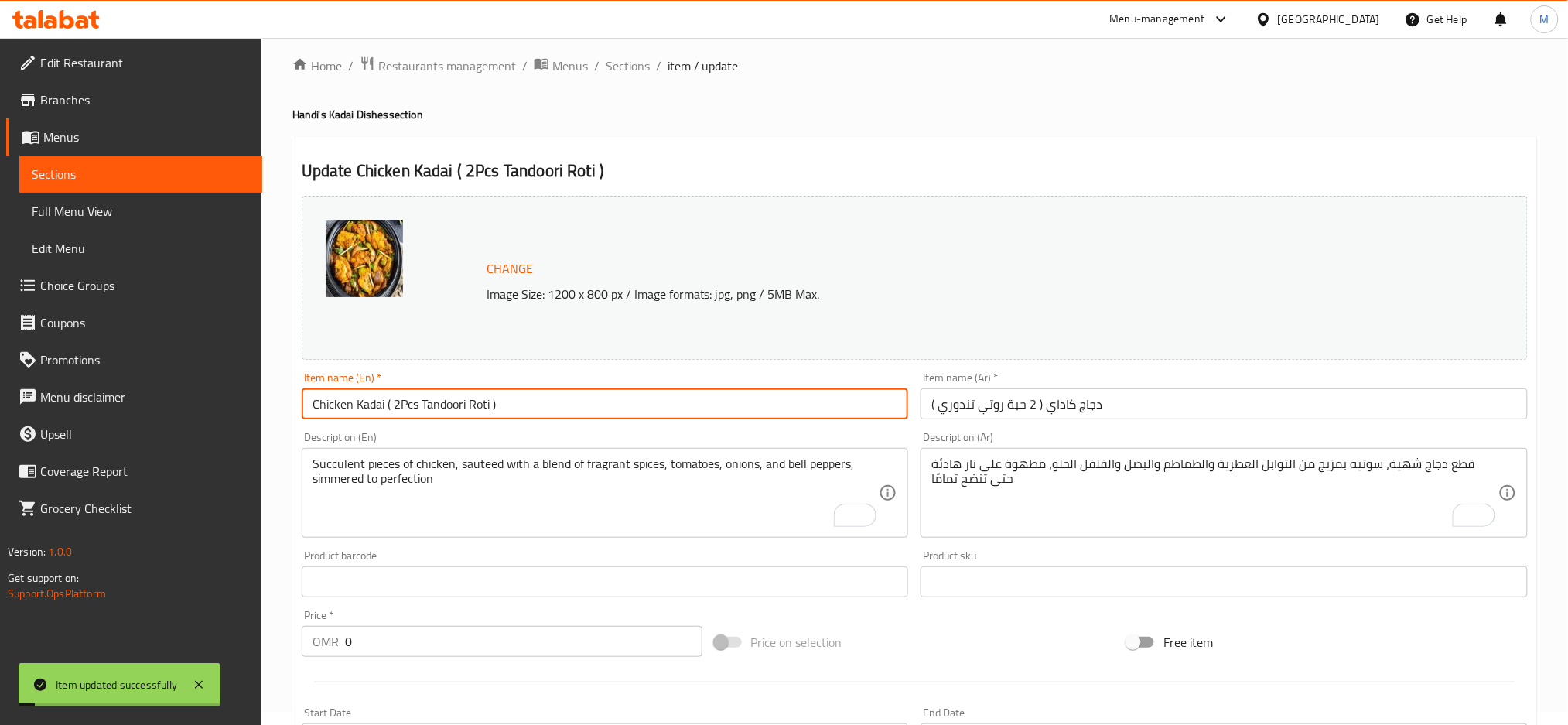
drag, startPoint x: 499, startPoint y: 400, endPoint x: 274, endPoint y: 366, distance: 227.6
click at [274, 366] on div "Home / Restaurants management / Menus / Sections / item / update Handi's Kadai …" at bounding box center [915, 580] width 1307 height 1112
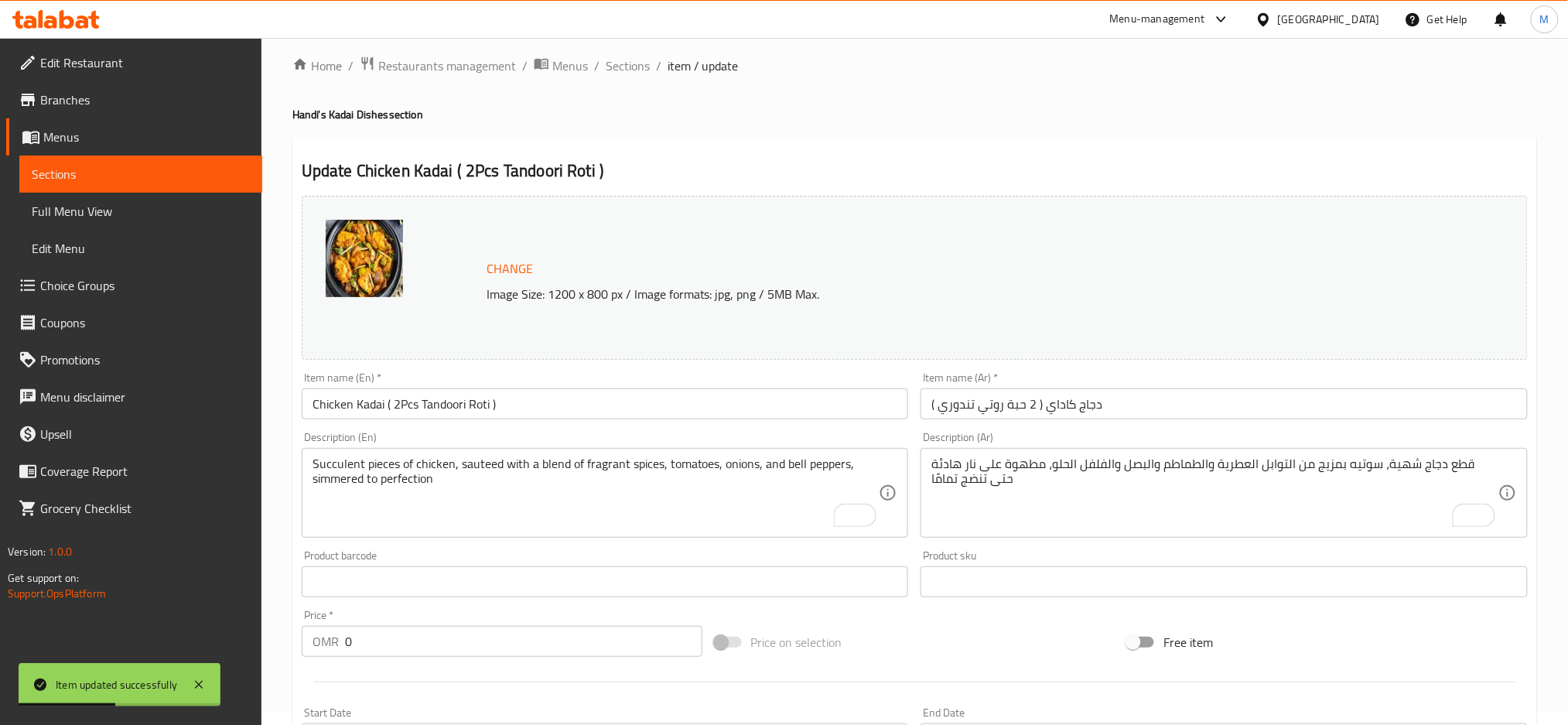
drag, startPoint x: 603, startPoint y: 140, endPoint x: 626, endPoint y: 86, distance: 58.7
click at [603, 139] on div "Update Chicken Kadai ( 2Pcs Tandoori Roti ) Change Image Size: 1200 x 800 px / …" at bounding box center [914, 615] width 1245 height 957
click at [631, 65] on span "Sections" at bounding box center [628, 65] width 44 height 18
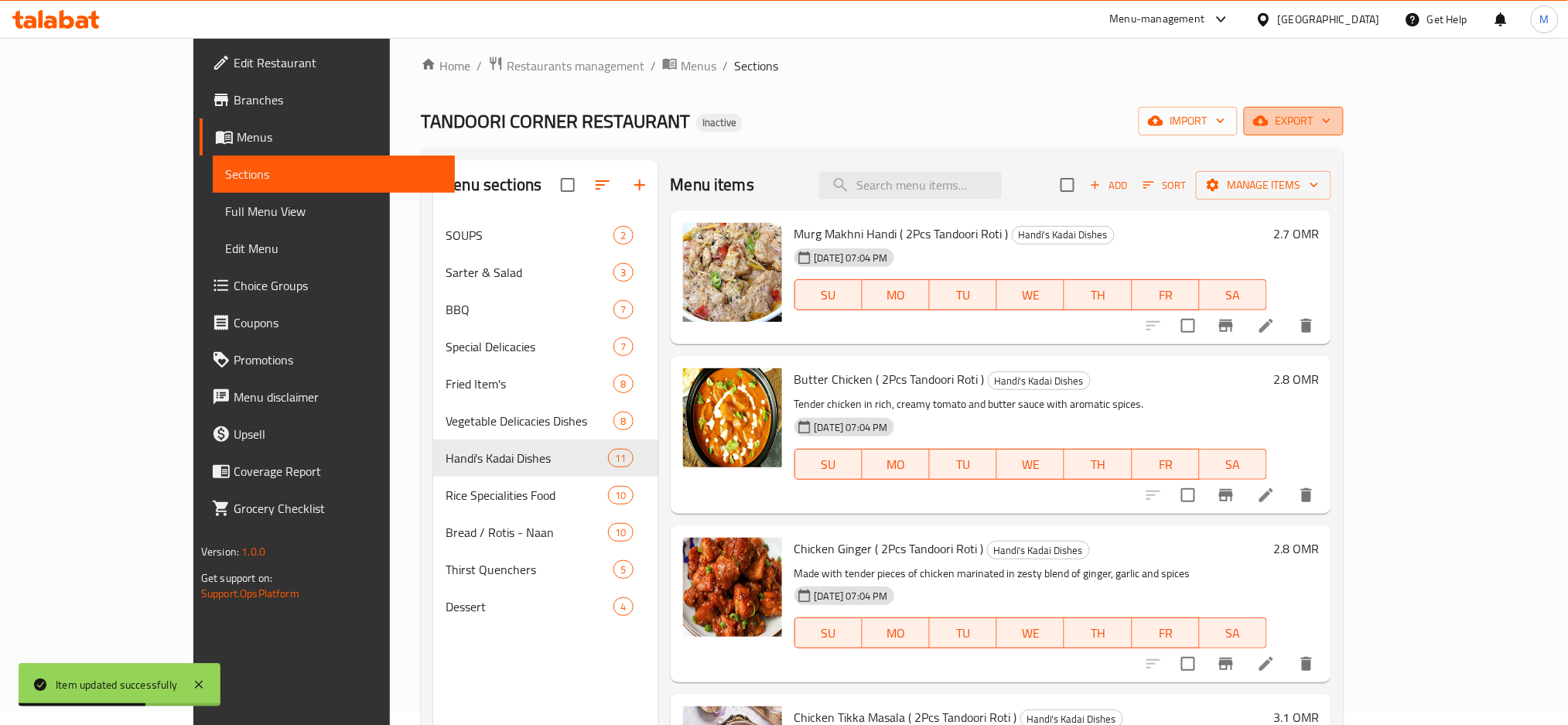
click at [1269, 116] on icon "button" at bounding box center [1261, 121] width 15 height 15
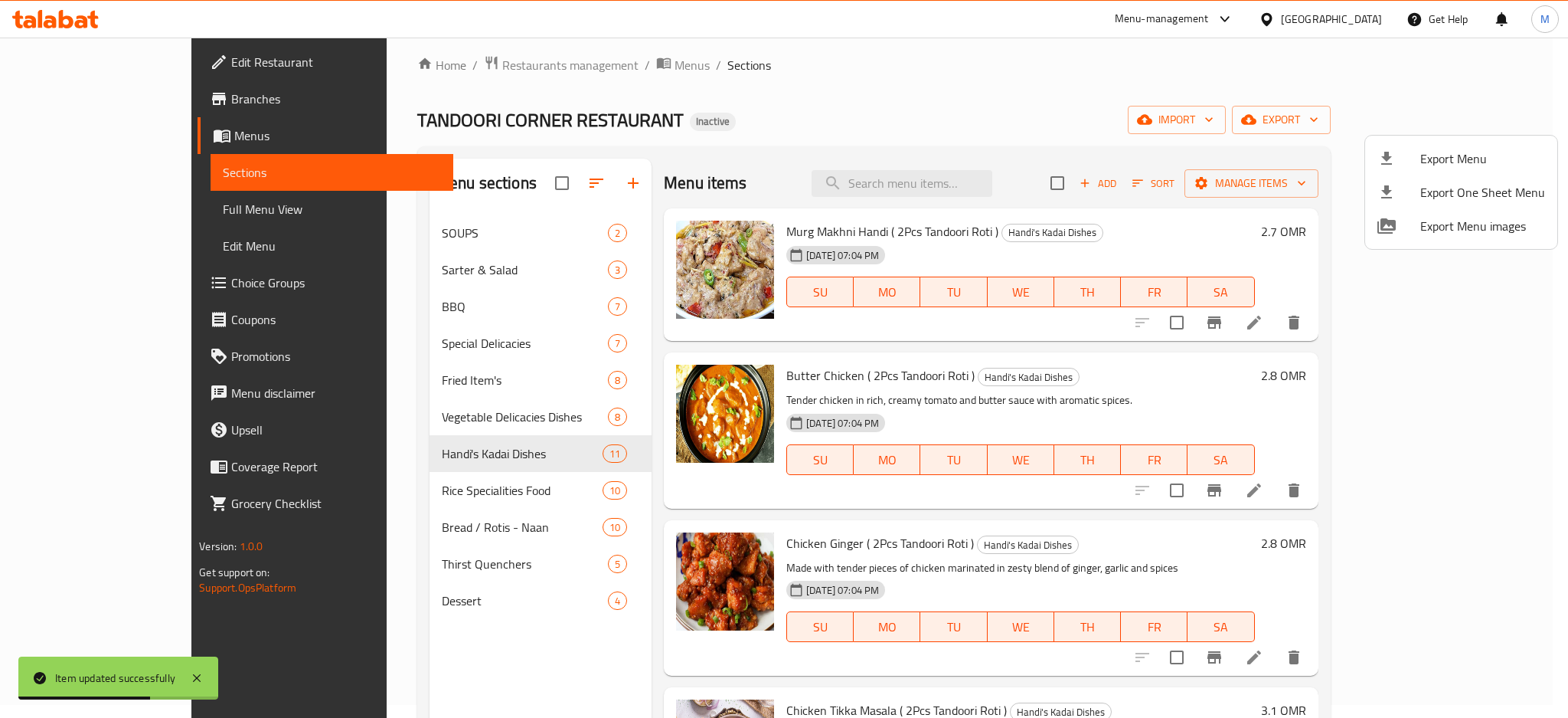
click at [1440, 166] on span "Export Menu" at bounding box center [1482, 159] width 125 height 18
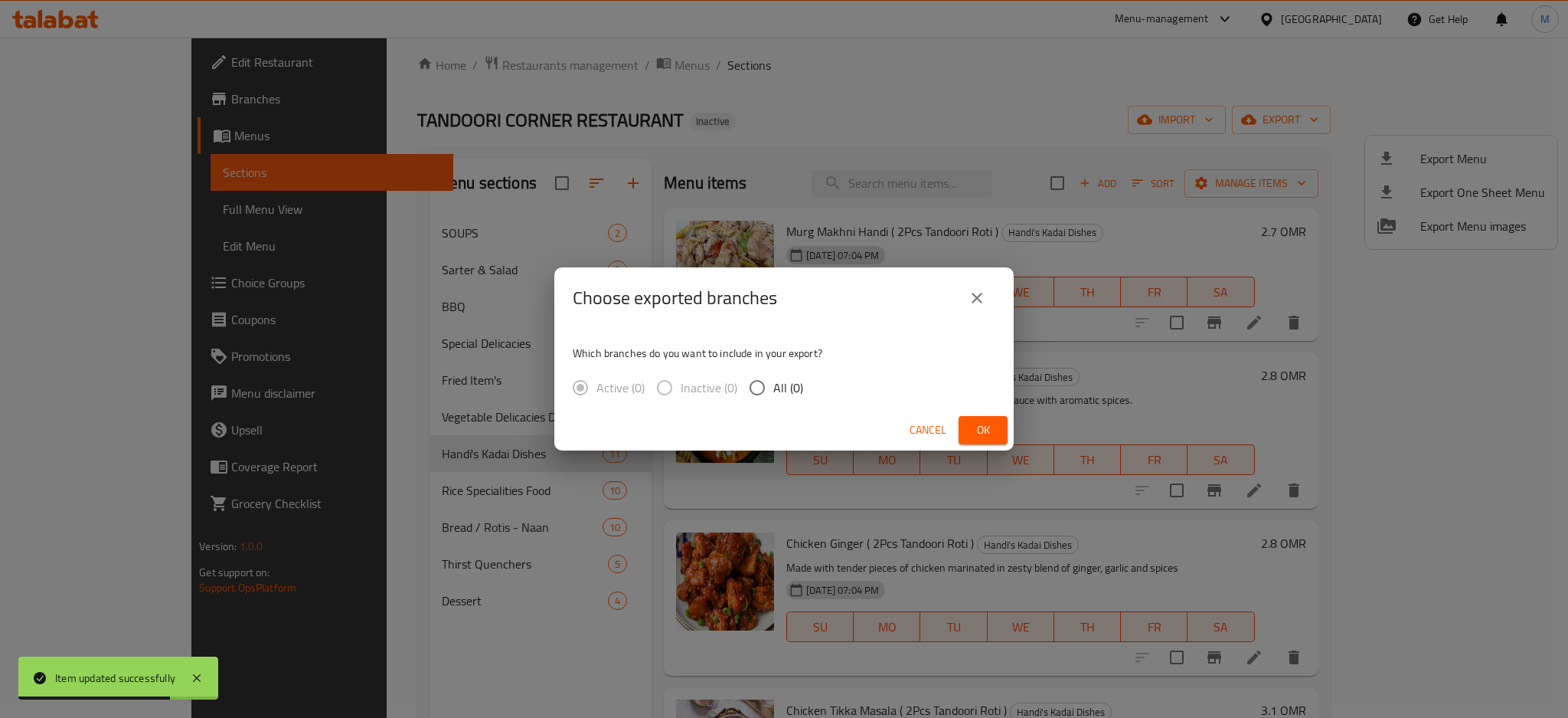
click at [768, 380] on input "All (0)" at bounding box center [757, 387] width 32 height 32
radio input "true"
click at [971, 425] on span "Ok" at bounding box center [982, 430] width 24 height 19
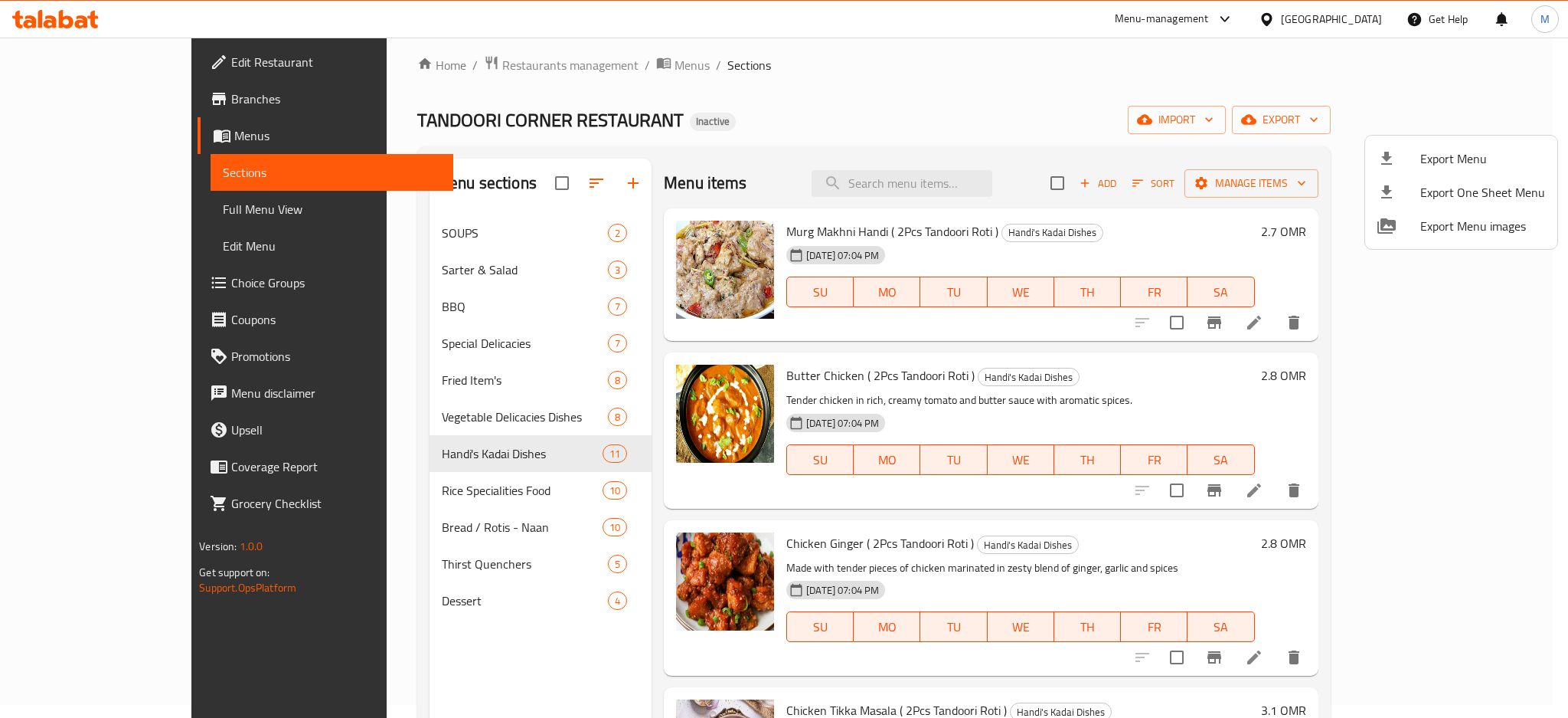
click at [409, 356] on div at bounding box center [784, 359] width 1568 height 718
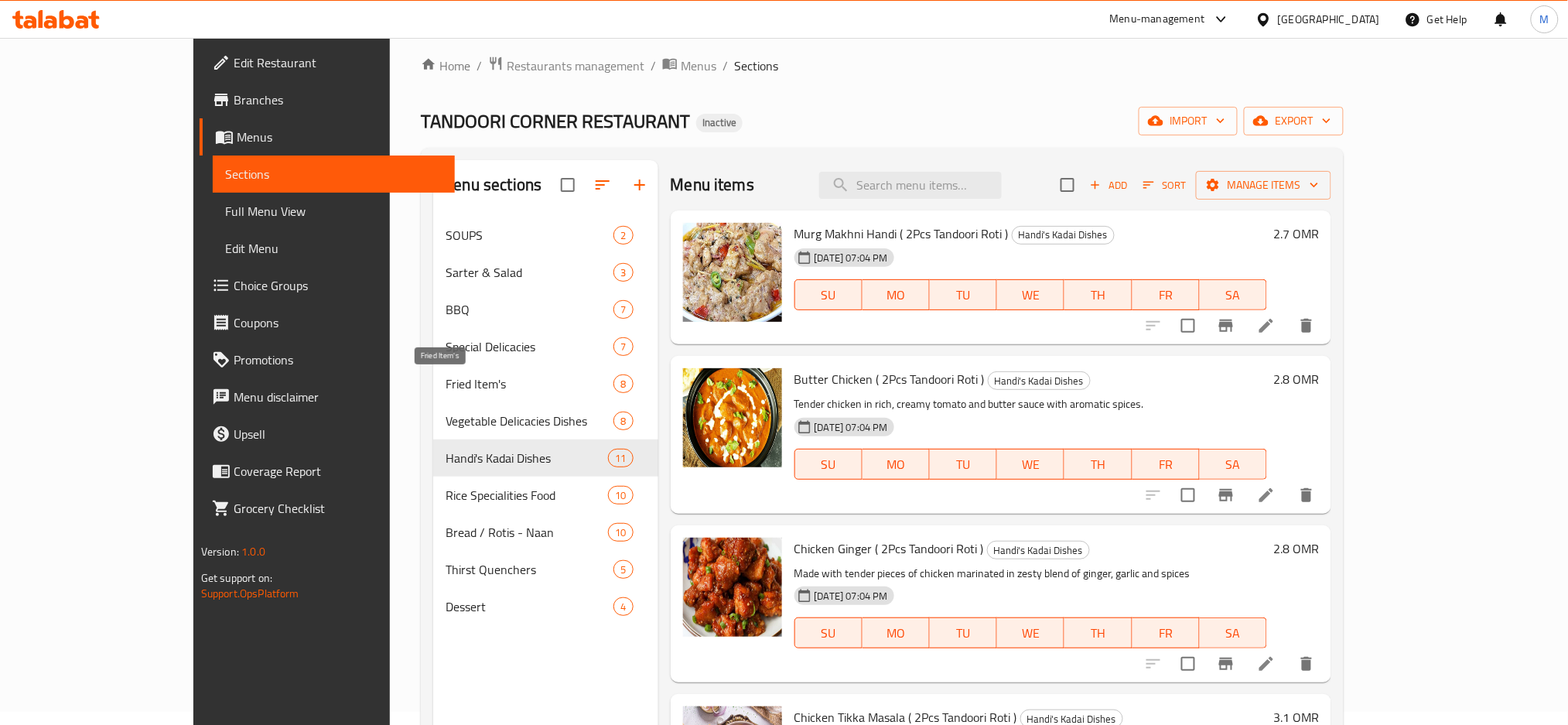
click at [446, 374] on span "Fried Item's" at bounding box center [530, 383] width 168 height 18
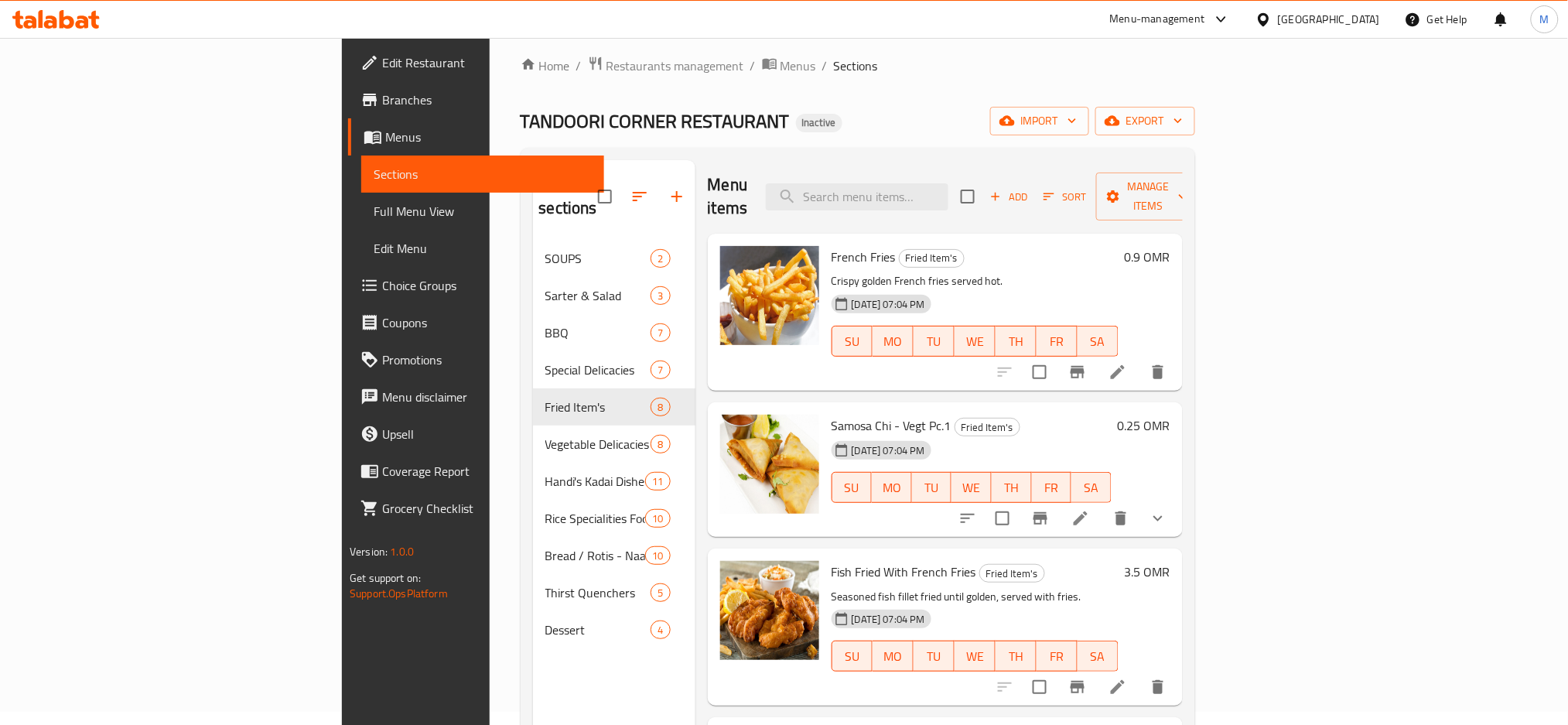
click at [1088, 511] on icon at bounding box center [1080, 518] width 14 height 14
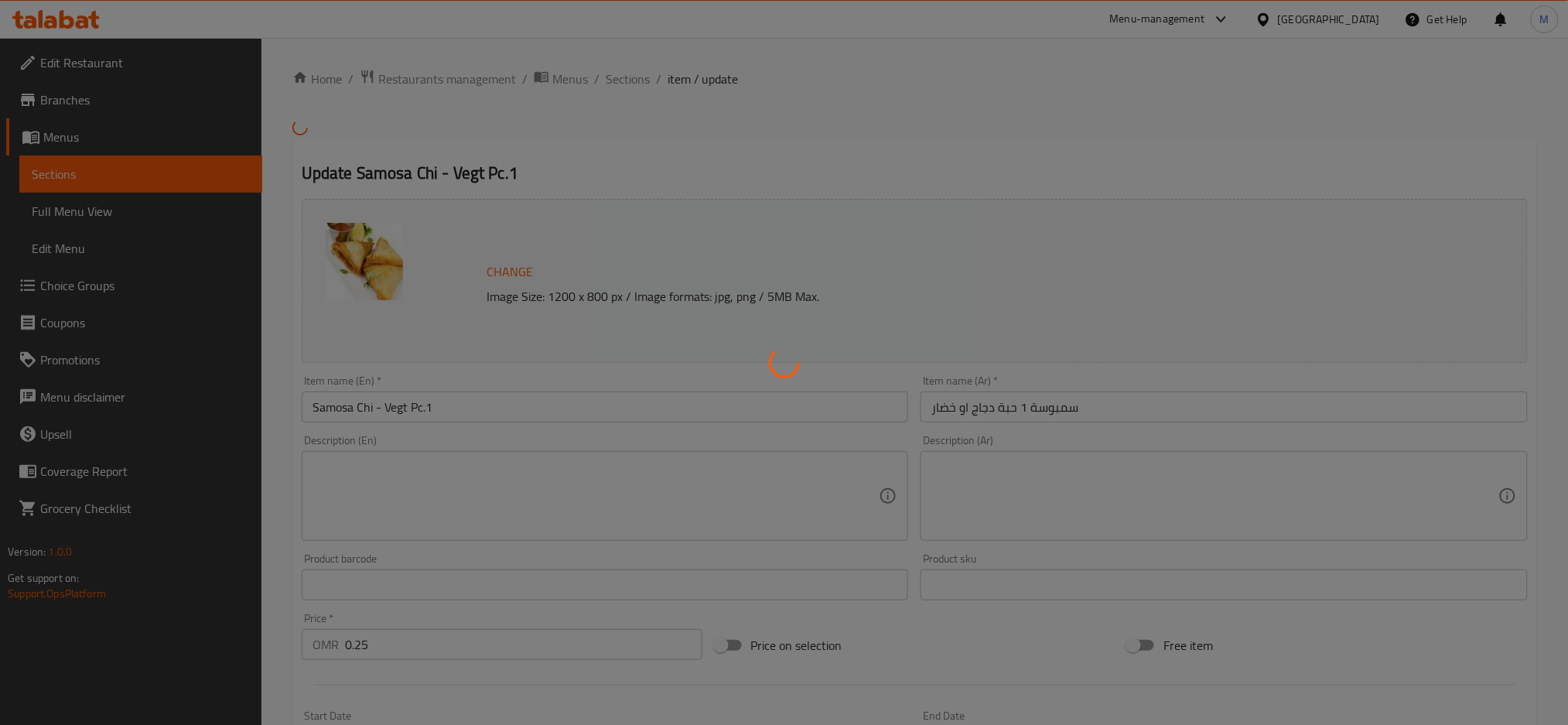
scroll to position [415, 0]
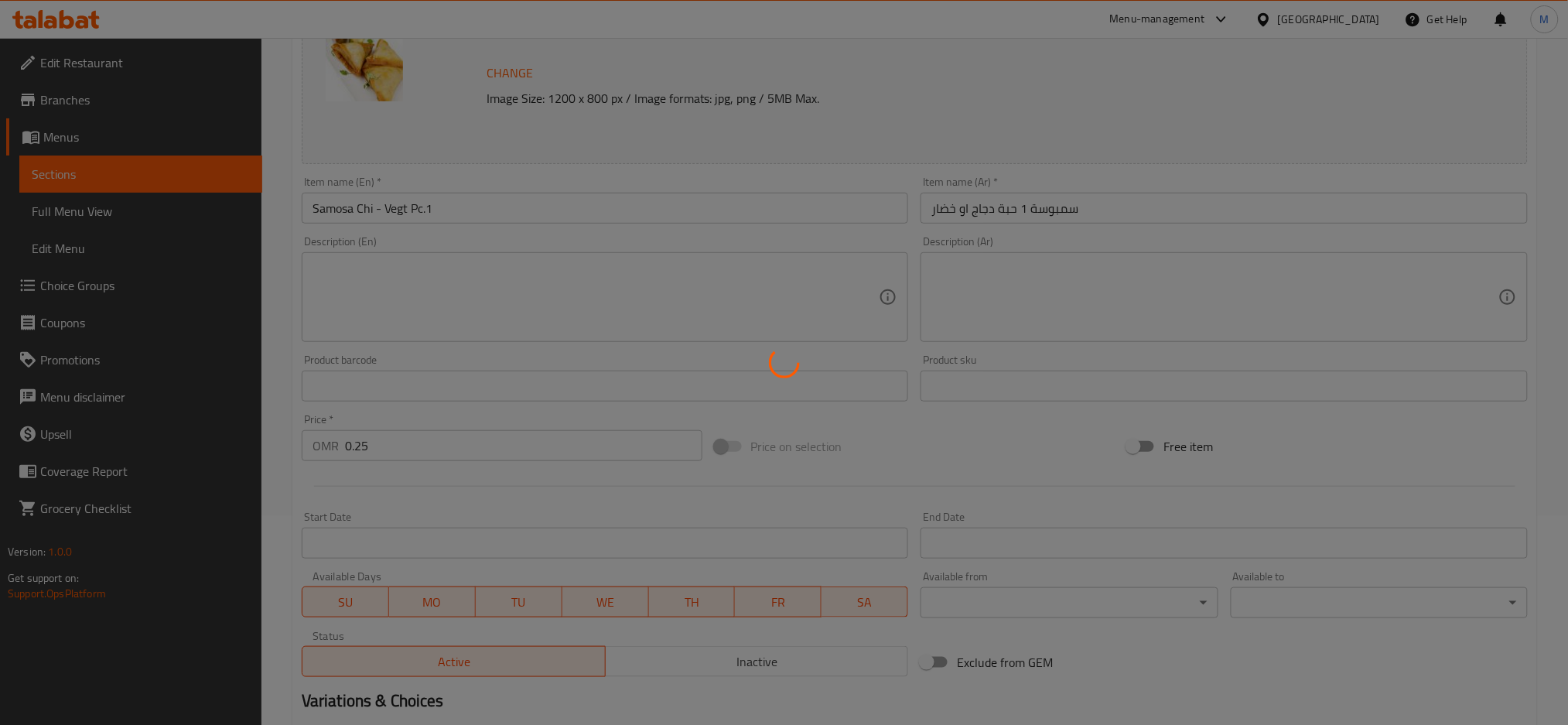
type input "اختيارك من:"
type input "1"
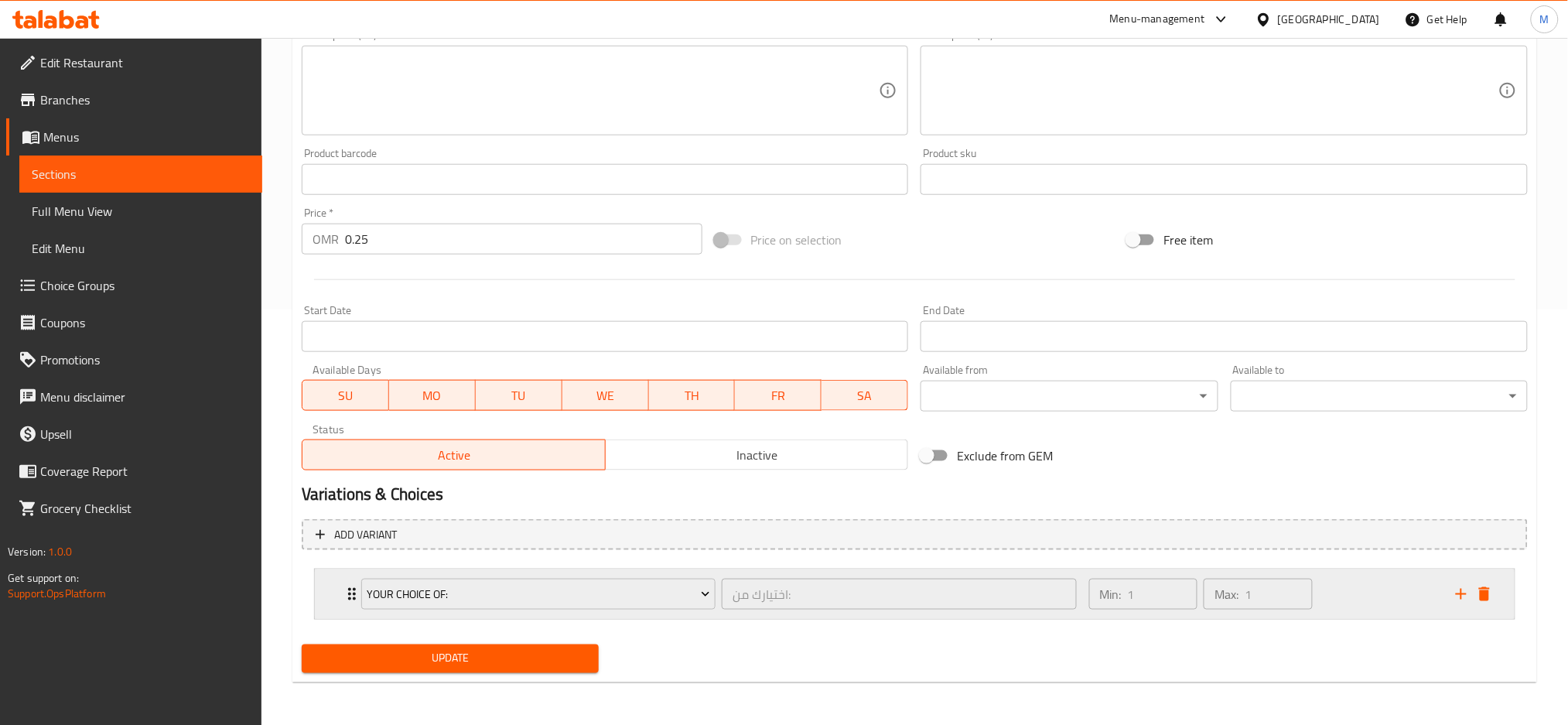
click at [345, 593] on icon "Expand" at bounding box center [352, 594] width 18 height 18
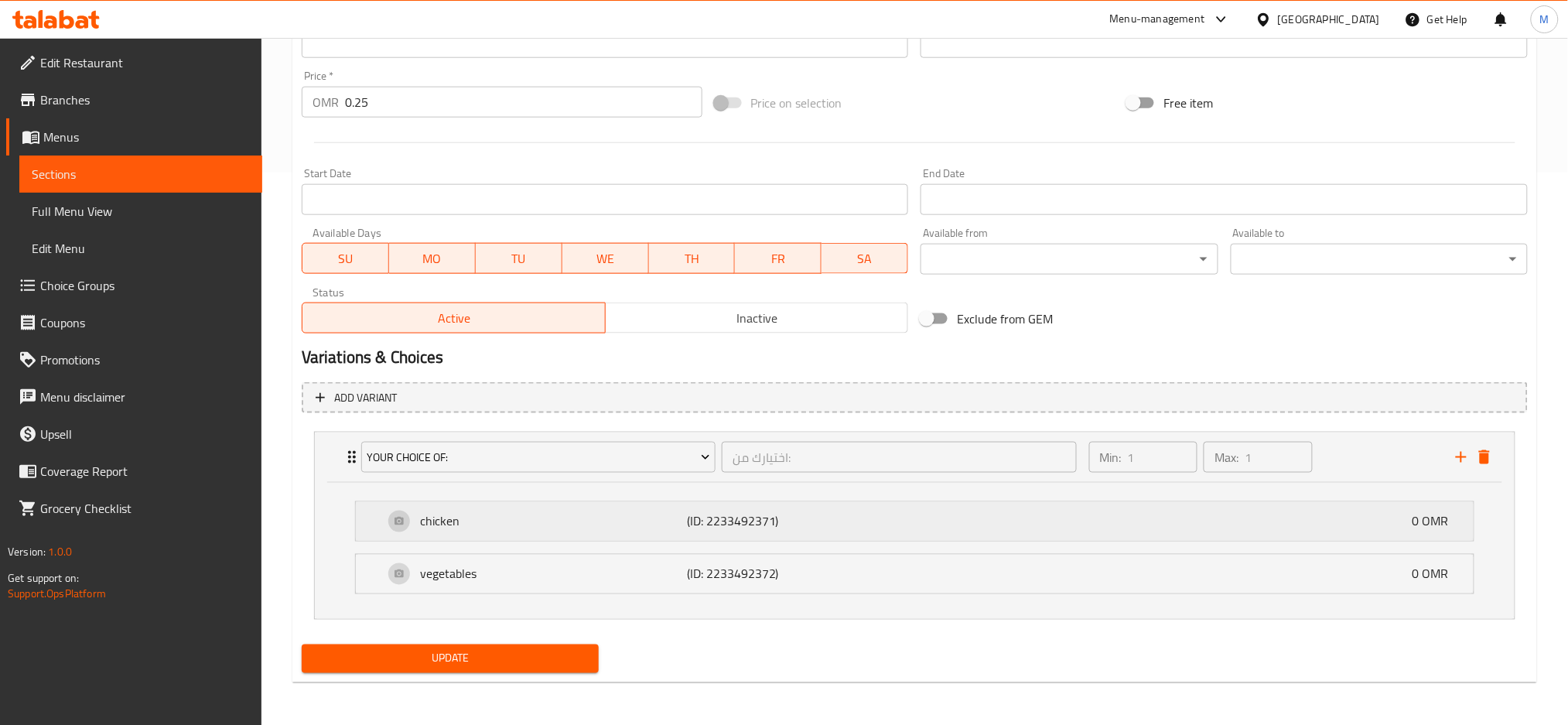
click at [494, 527] on p "chicken" at bounding box center [553, 521] width 267 height 18
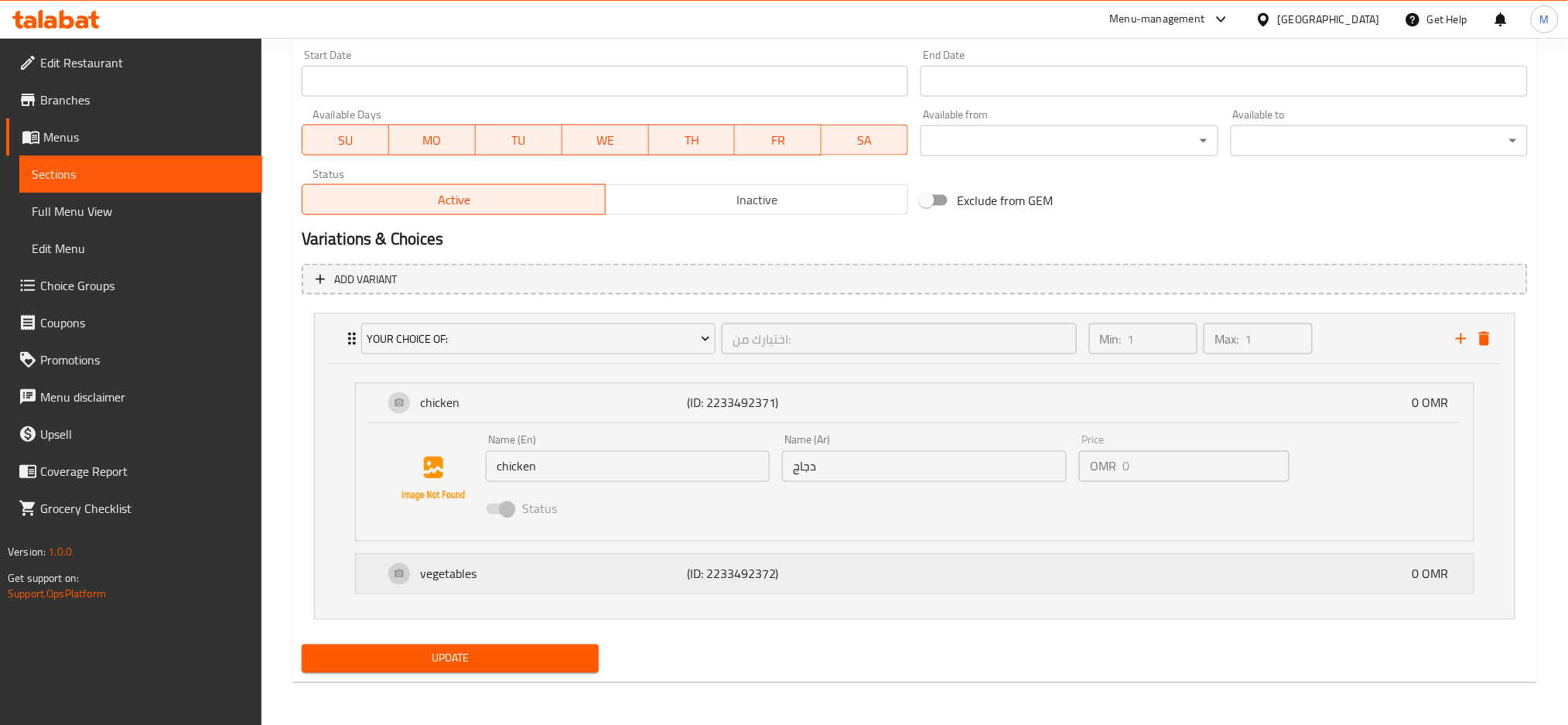
click at [551, 577] on p "vegetables" at bounding box center [553, 574] width 267 height 18
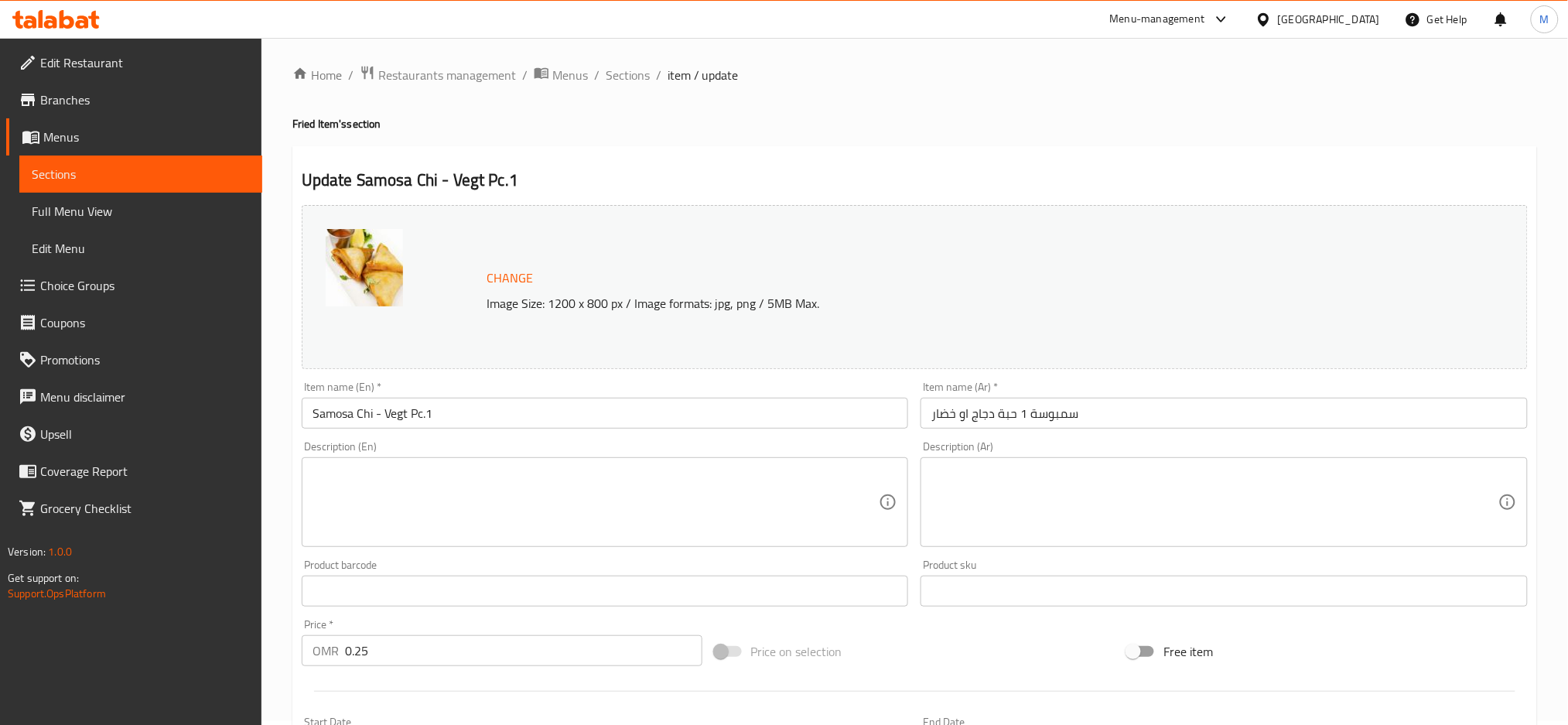
scroll to position [0, 0]
click at [621, 86] on span "Sections" at bounding box center [628, 79] width 44 height 18
